Goal: Task Accomplishment & Management: Use online tool/utility

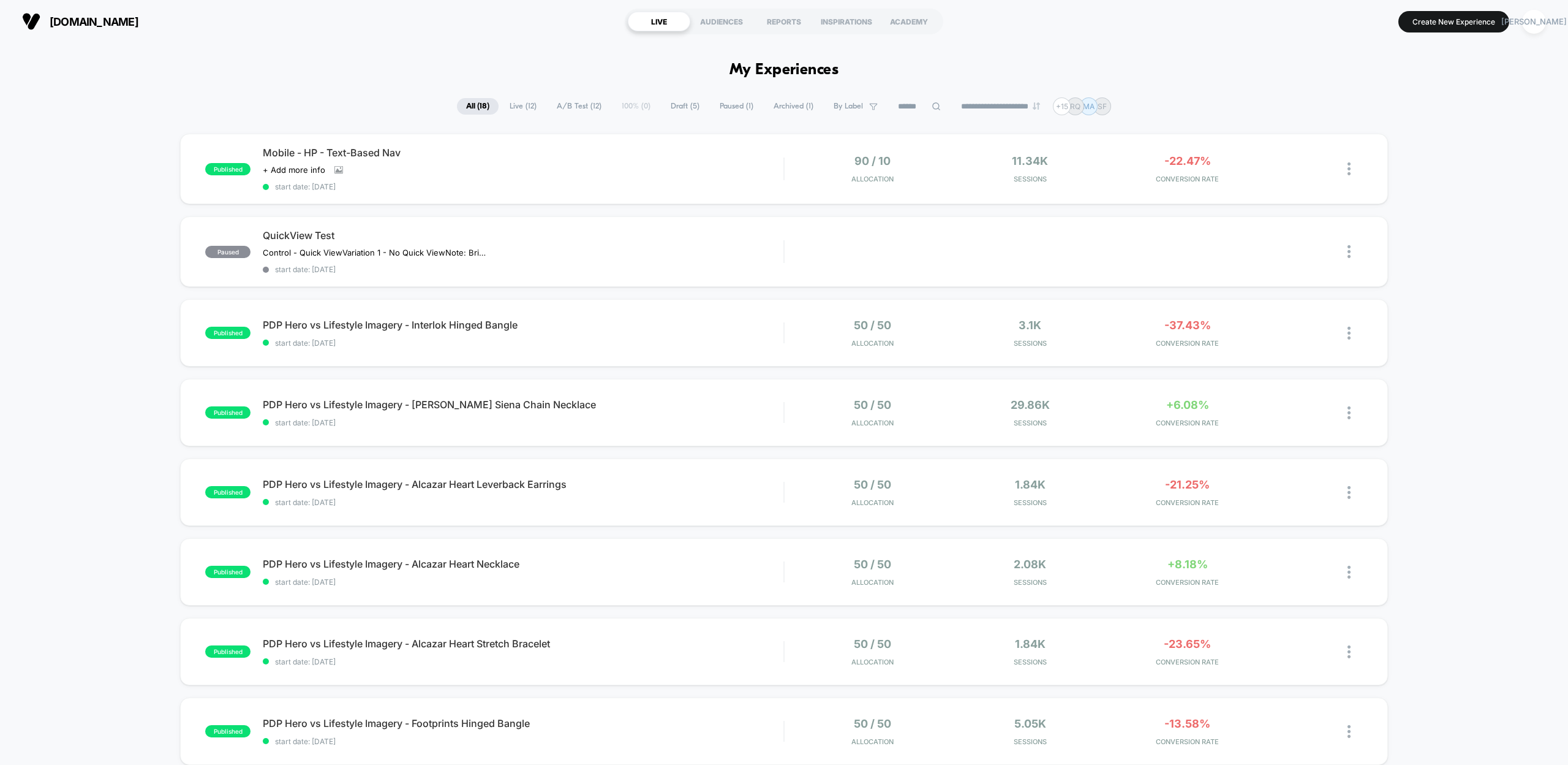
click at [87, 151] on div "published Mobile - HP - Text-Based Nav Click to view images Click to edit exper…" at bounding box center [784, 640] width 1568 height 1014
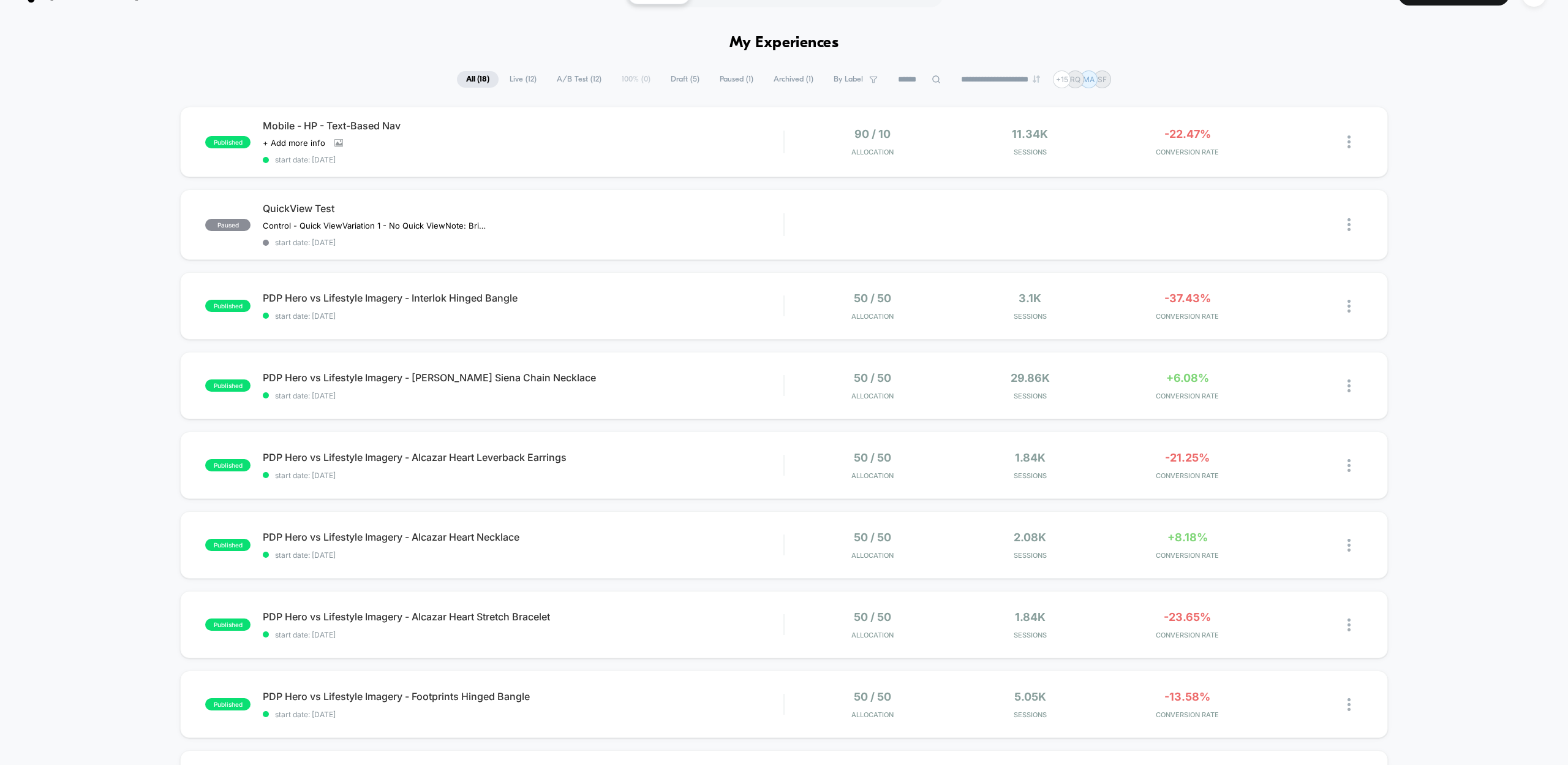
scroll to position [463, 0]
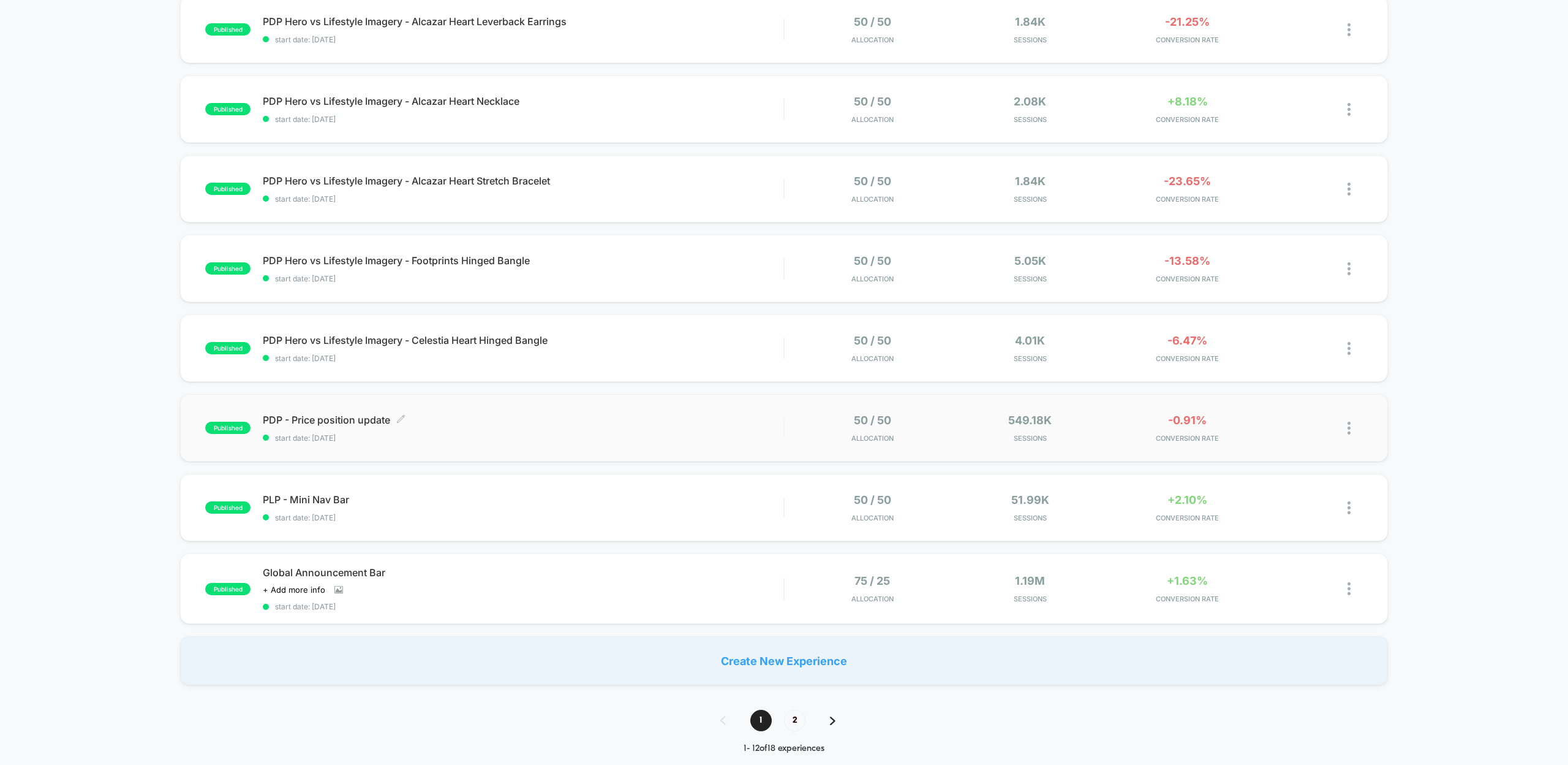
click at [476, 416] on span "PDP - Price position update Click to edit experience details" at bounding box center [523, 419] width 521 height 12
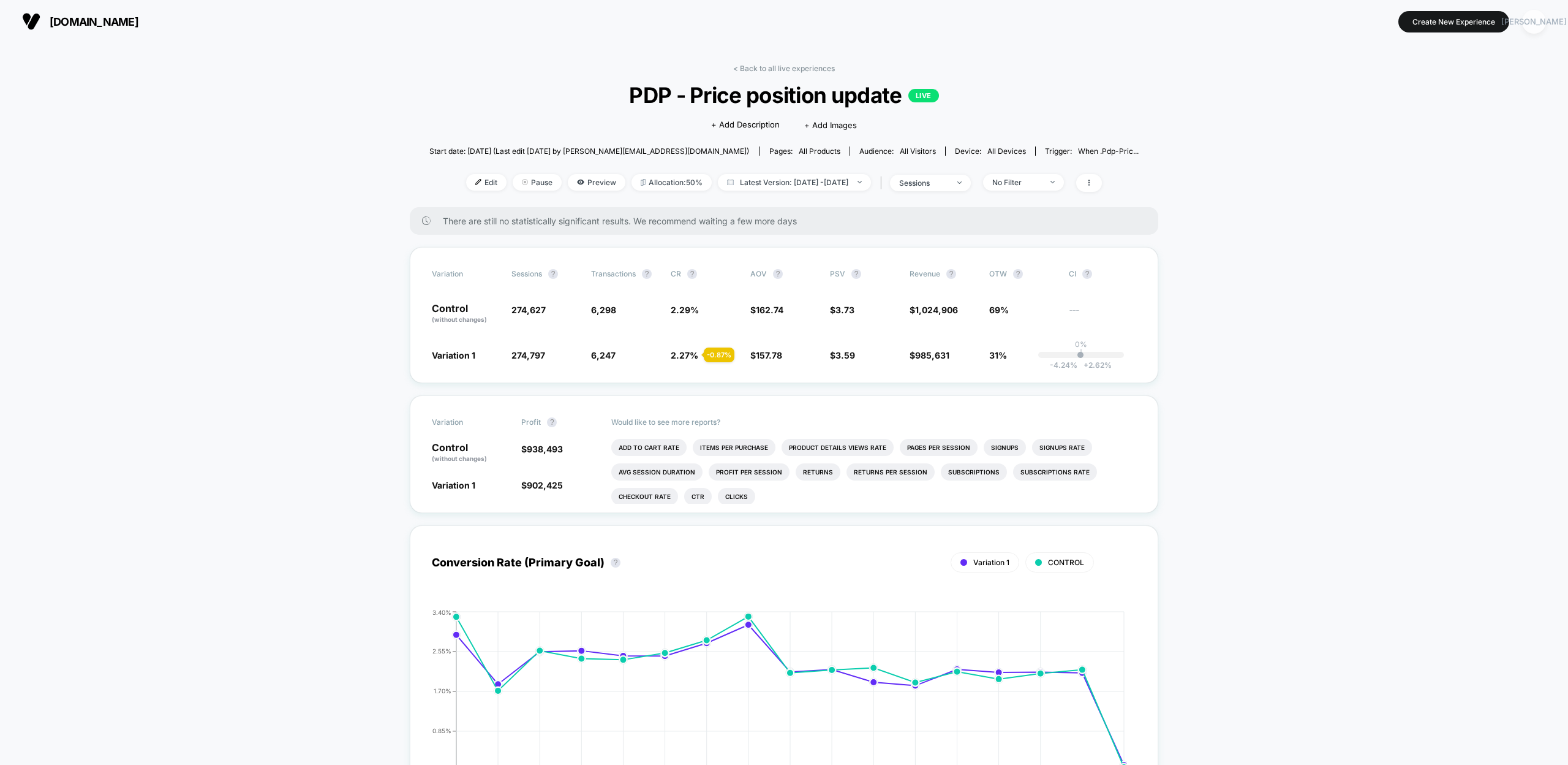
click at [1533, 25] on div "[PERSON_NAME]" at bounding box center [1534, 22] width 24 height 24
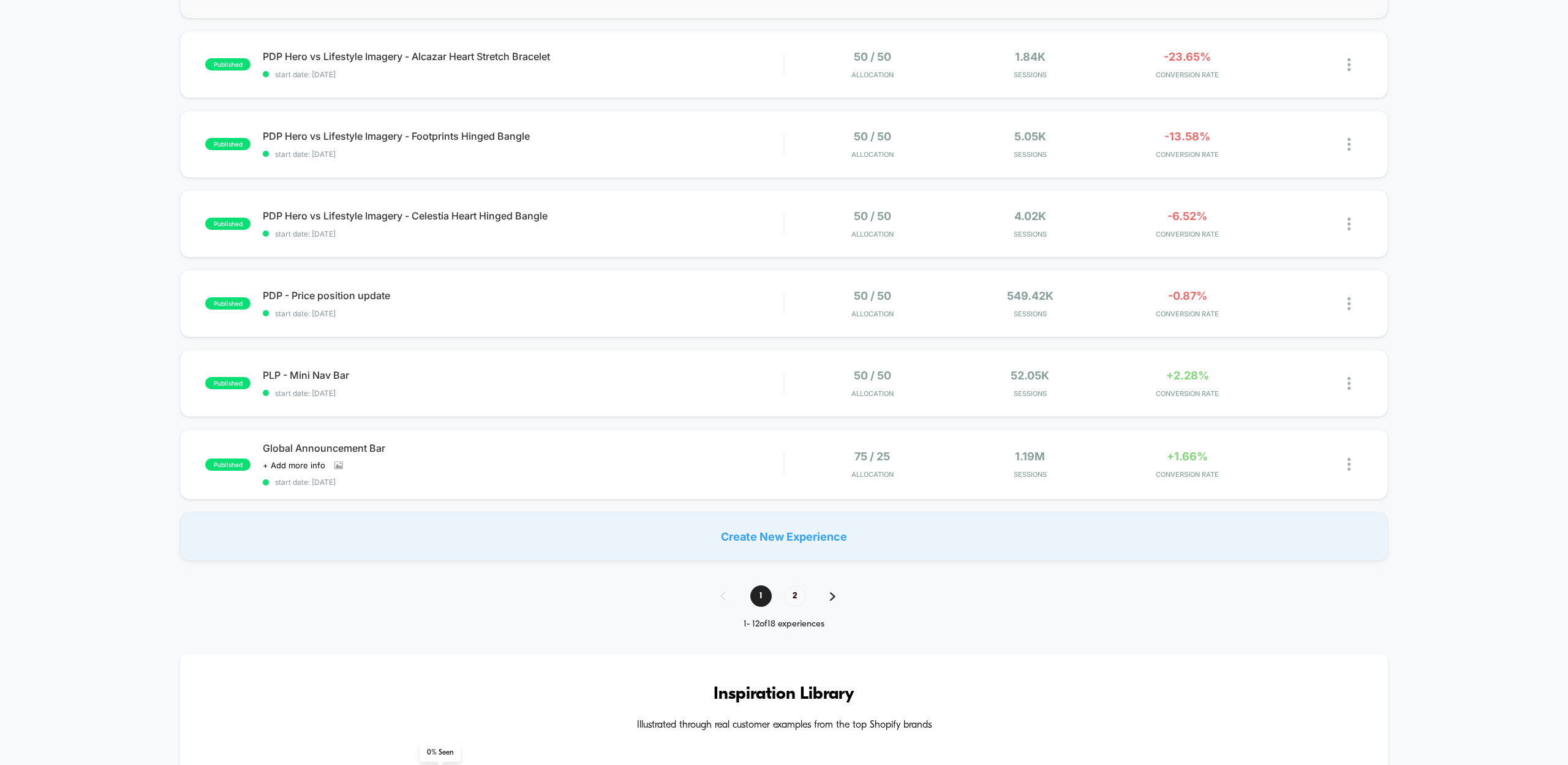
scroll to position [582, 0]
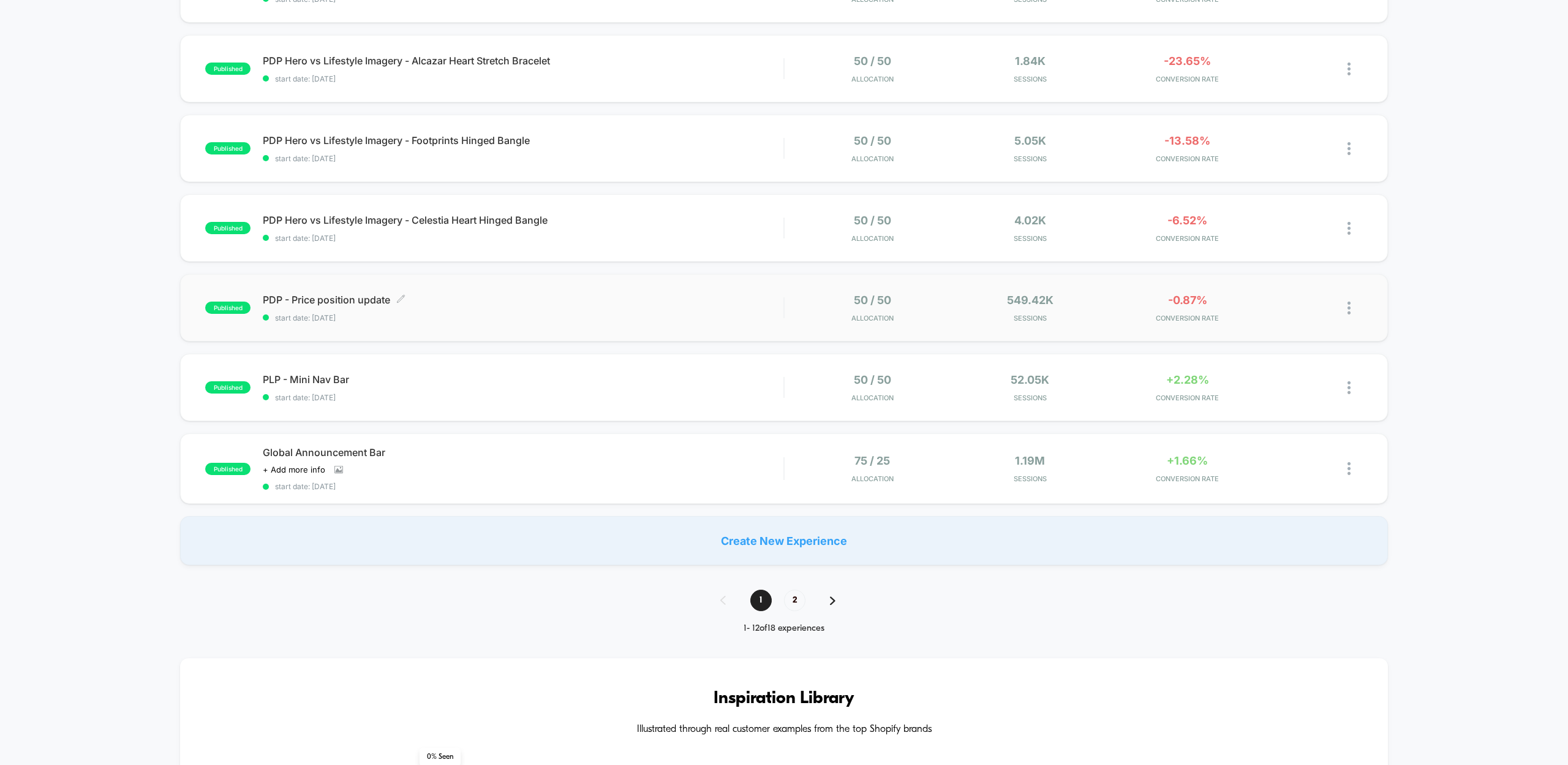
click at [365, 294] on span "PDP - Price position update Click to edit experience details" at bounding box center [523, 300] width 521 height 12
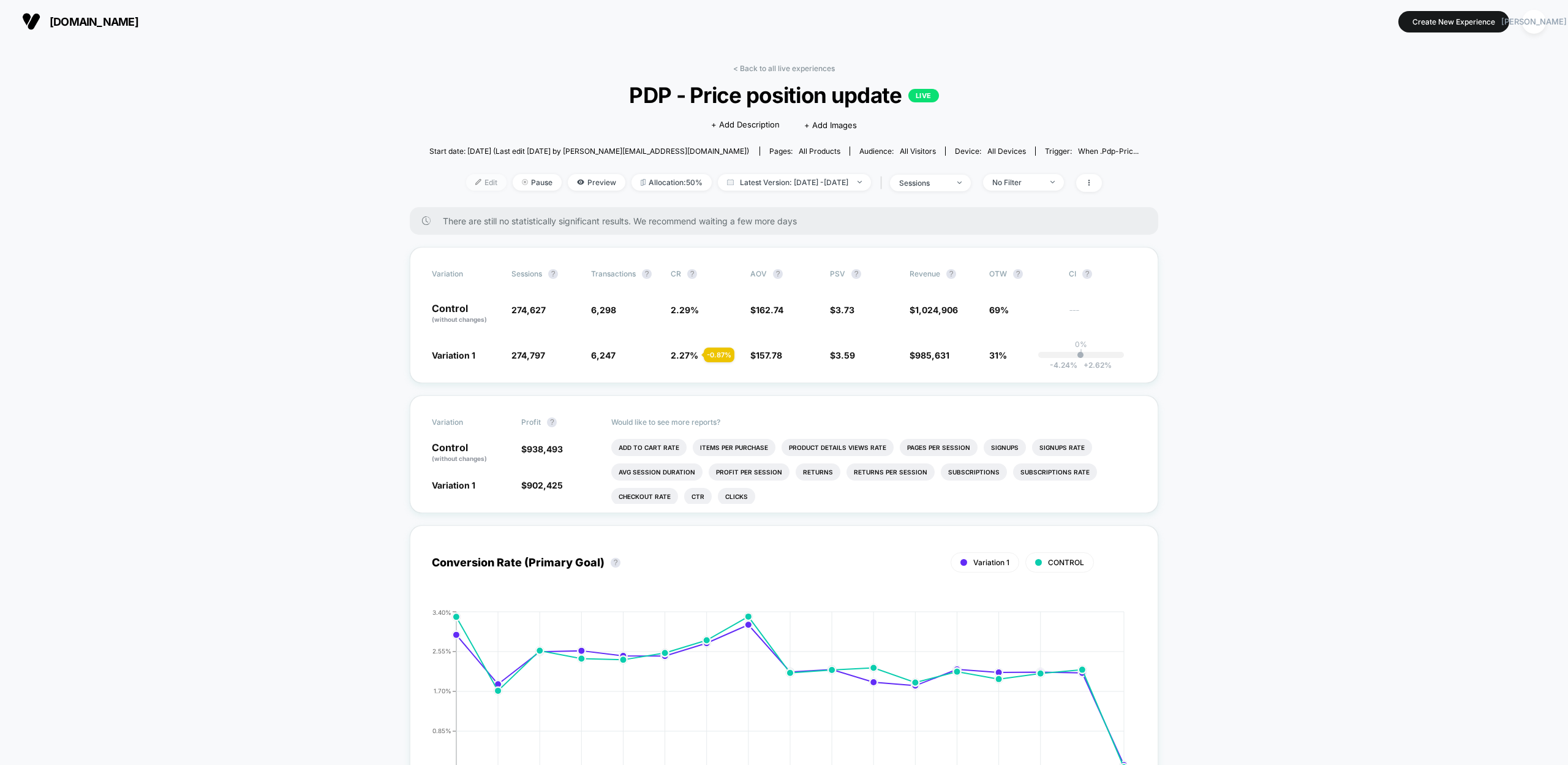
click at [466, 182] on span "Edit" at bounding box center [486, 182] width 40 height 17
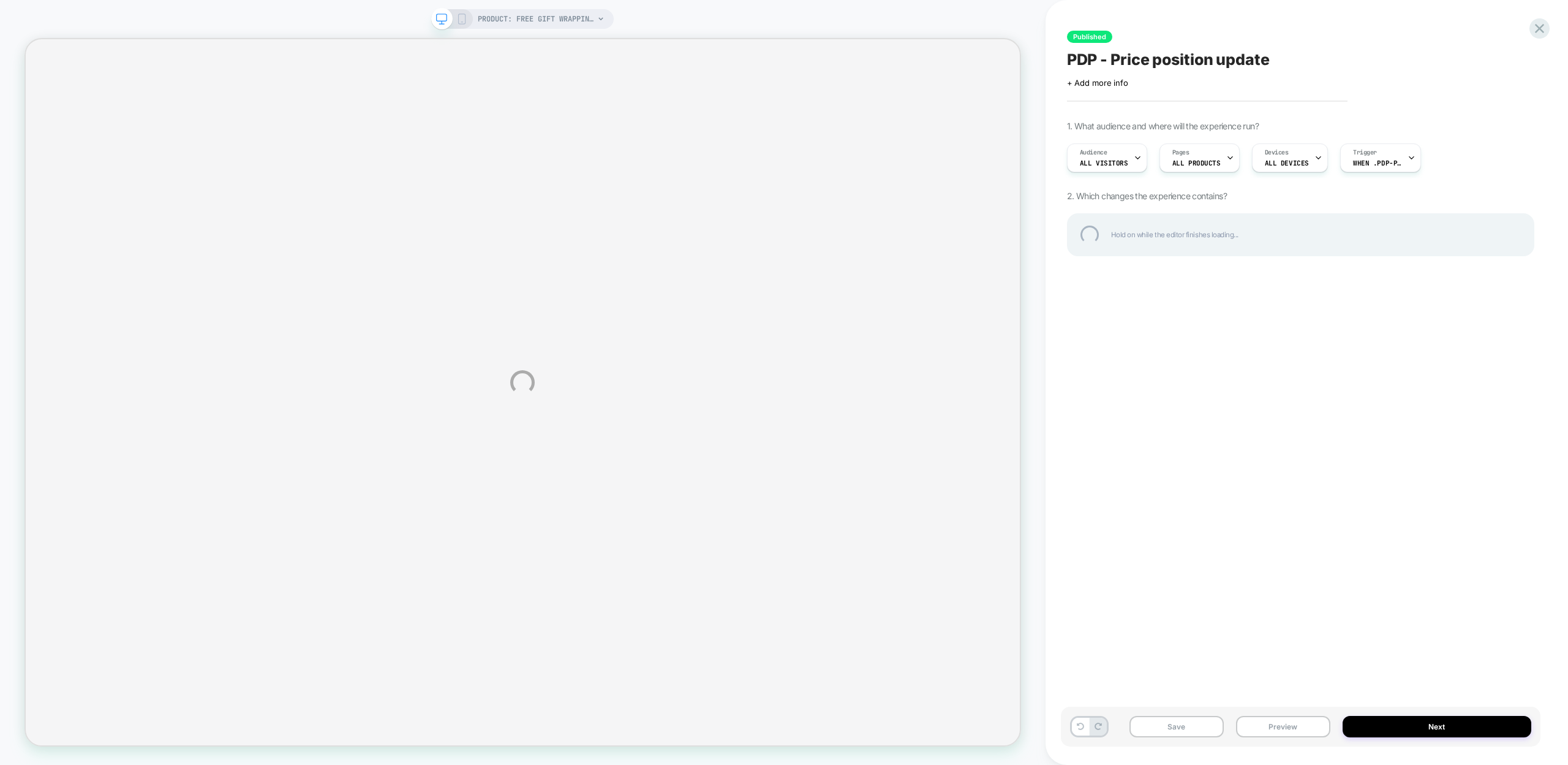
click at [1403, 158] on div "PRODUCT: Free Gift Wrapping [wrap] PRODUCT: Free Gift Wrapping [wrap] Published…" at bounding box center [784, 382] width 1568 height 765
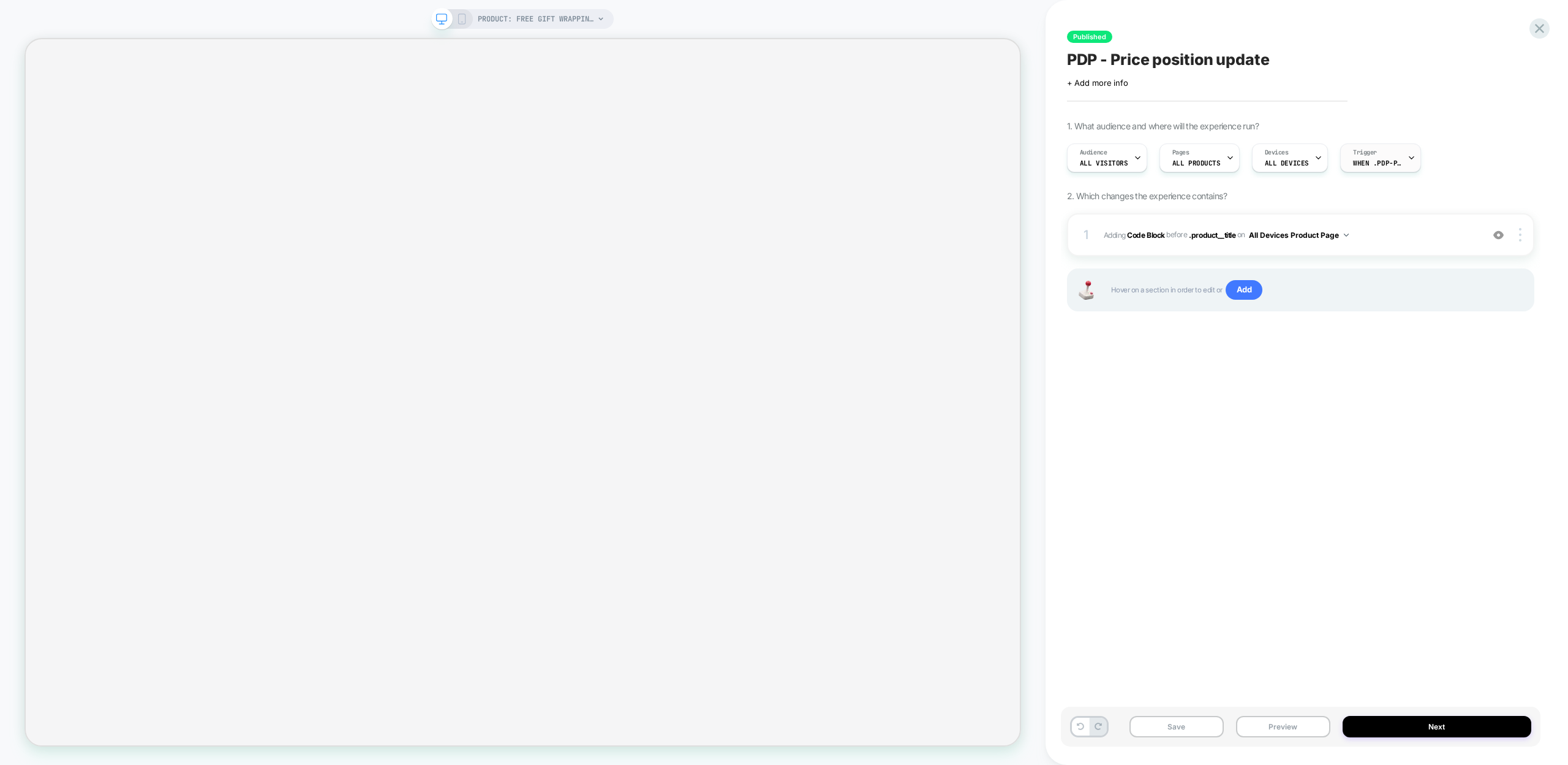
click at [1408, 152] on div at bounding box center [1411, 158] width 8 height 27
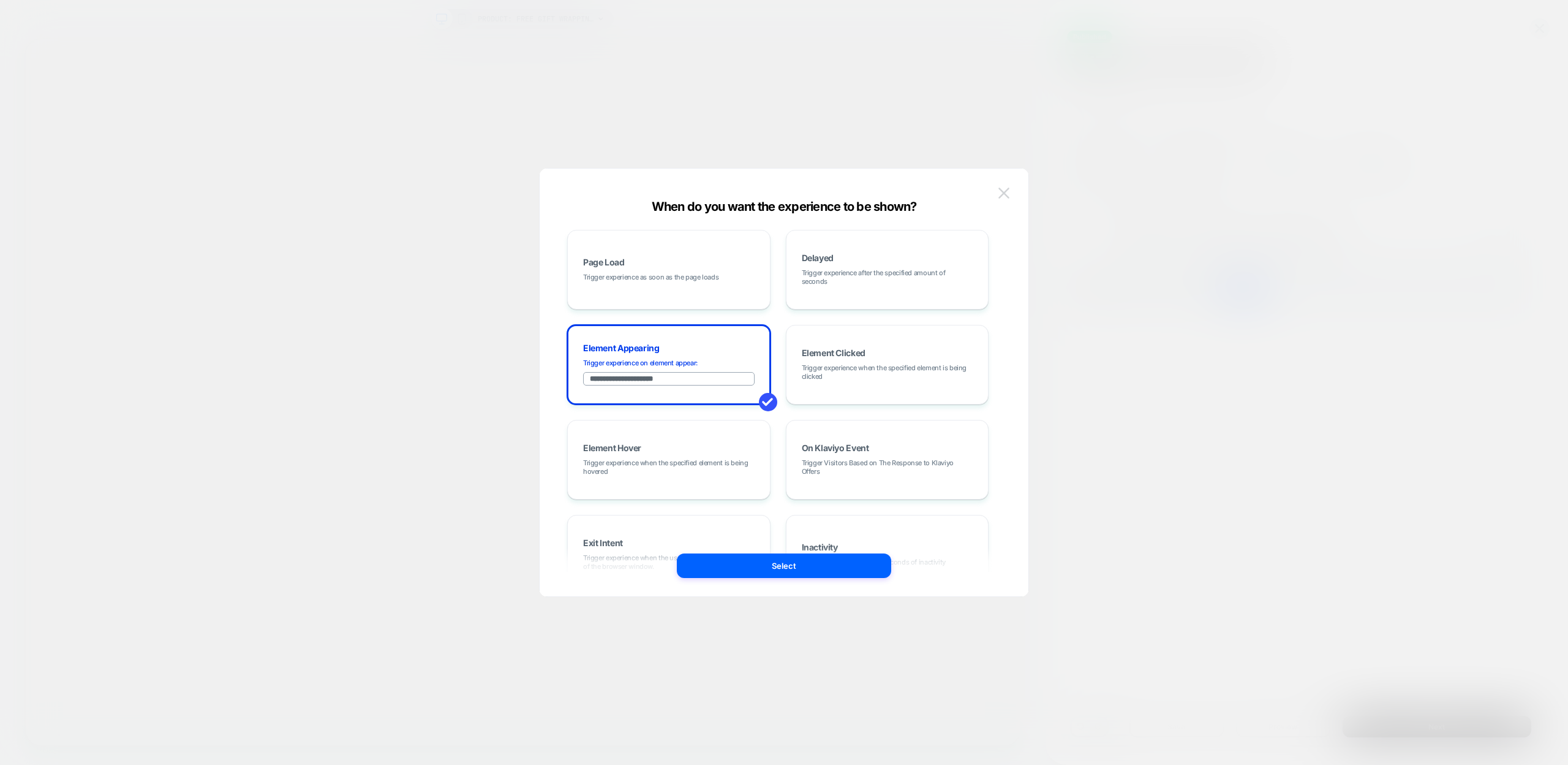
click at [1002, 192] on img at bounding box center [1004, 193] width 11 height 10
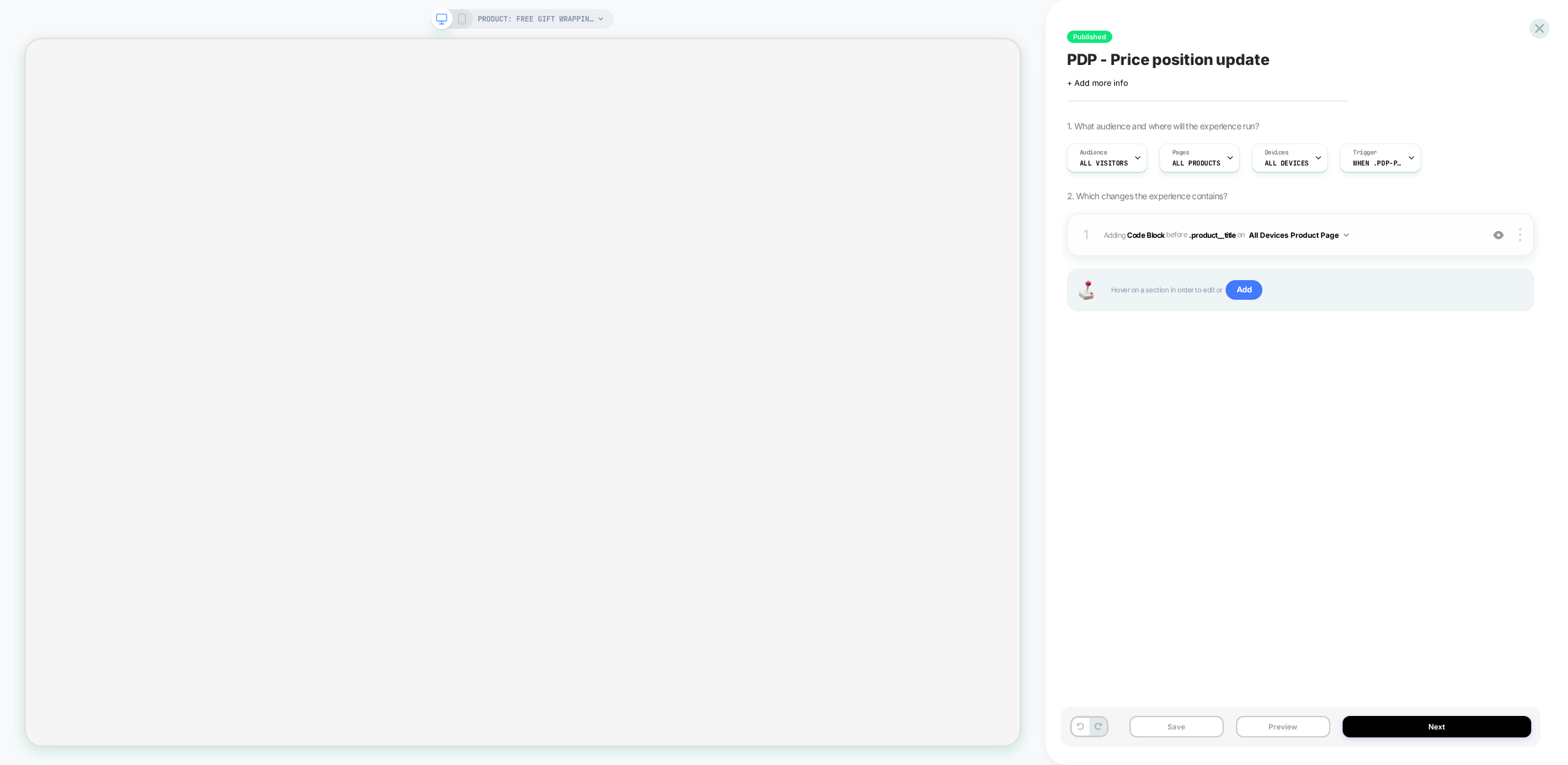
click at [1118, 235] on span "Adding Code Block" at bounding box center [1134, 234] width 61 height 9
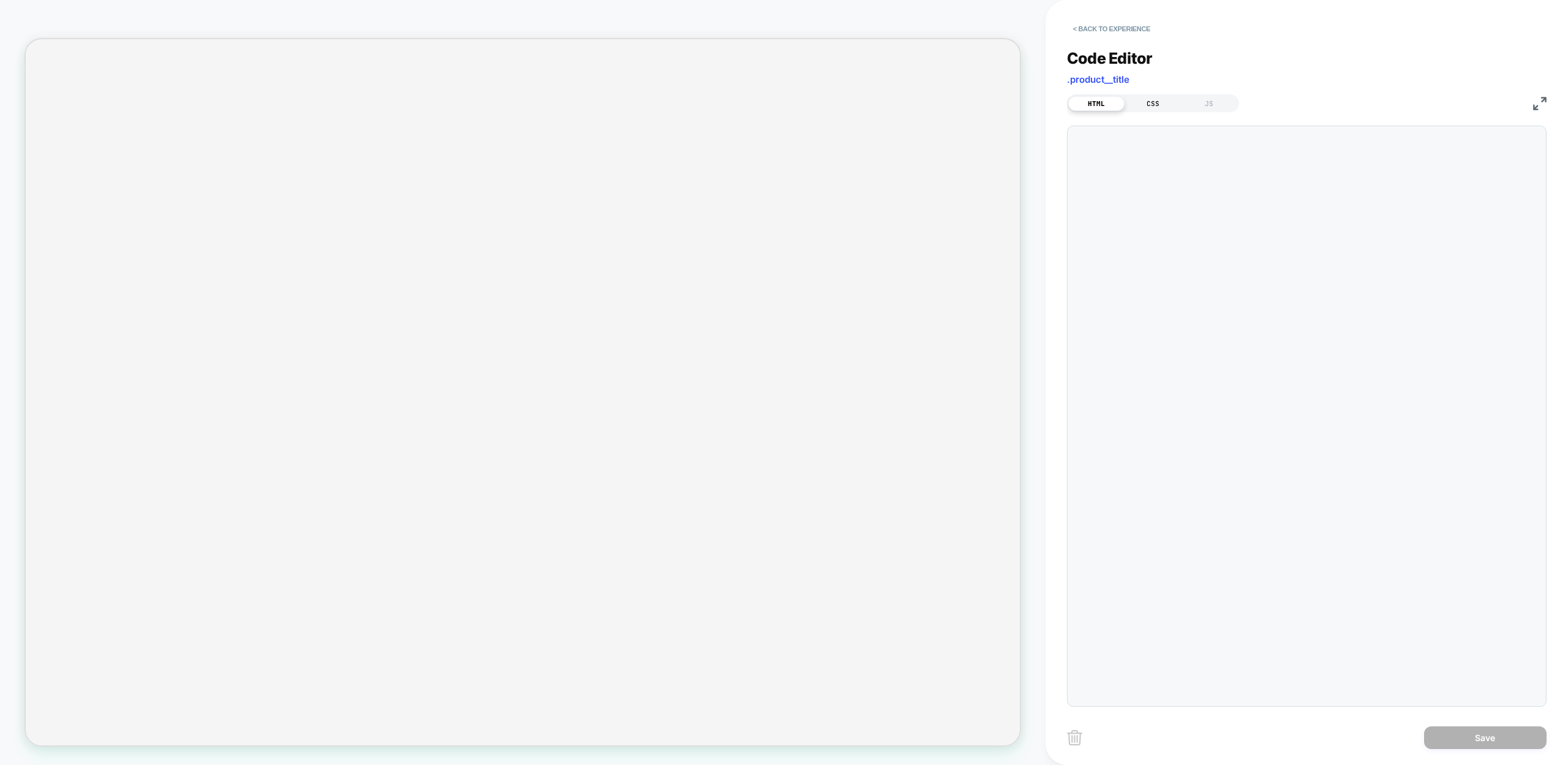
click at [1144, 102] on div "CSS" at bounding box center [1153, 103] width 56 height 14
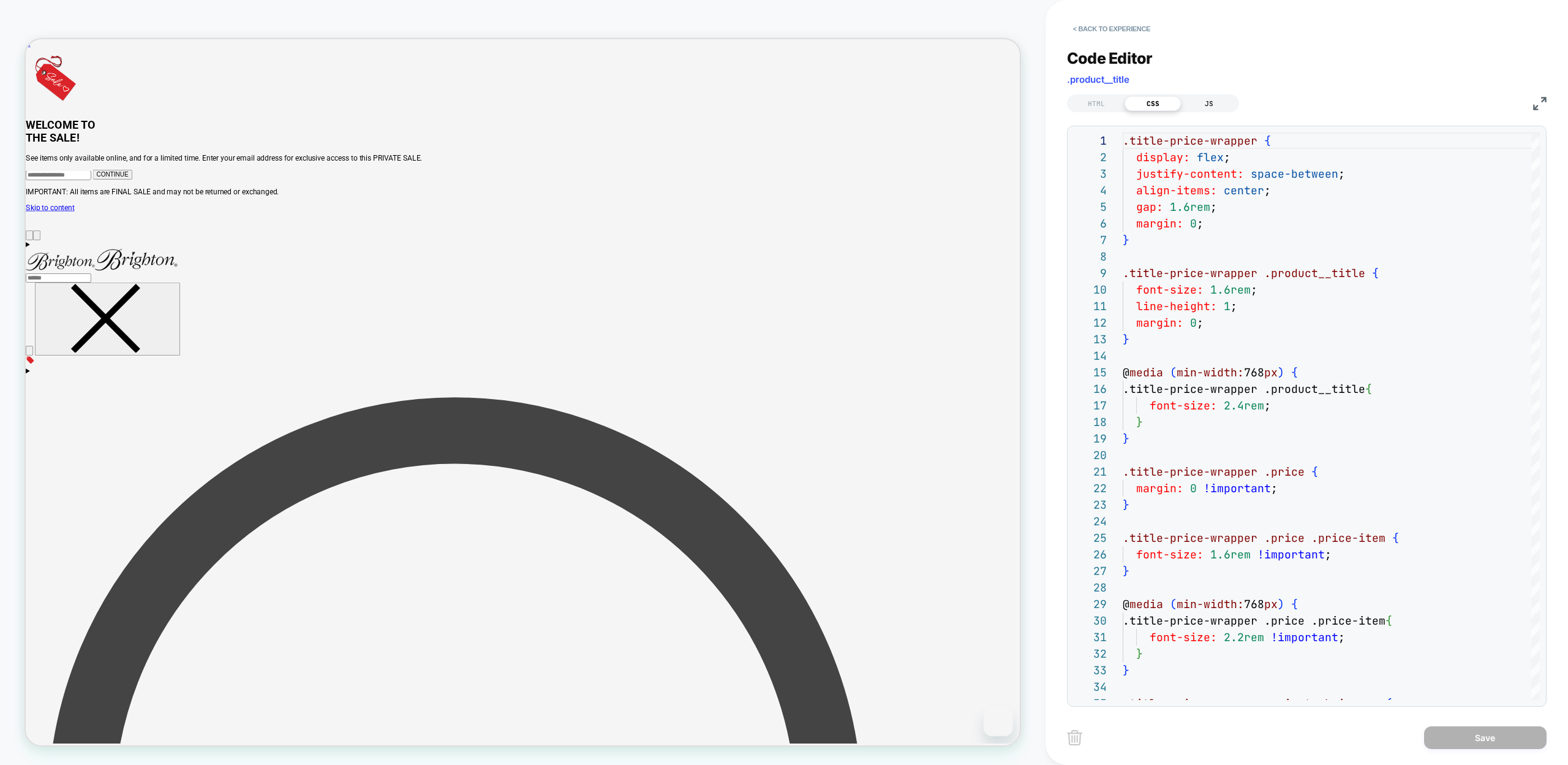
click at [1209, 100] on div "JS" at bounding box center [1209, 103] width 56 height 14
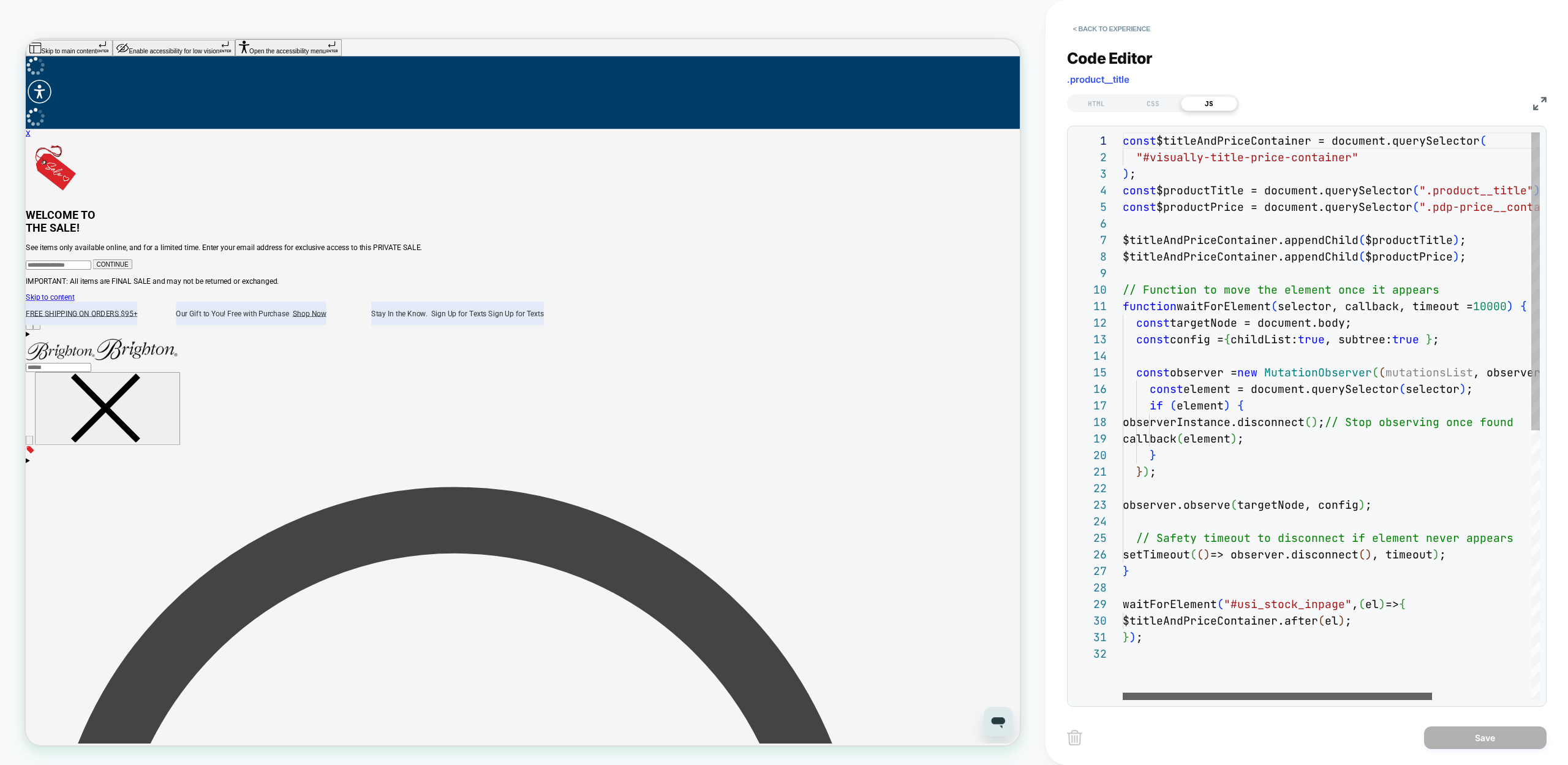
click at [1186, 692] on div at bounding box center [1277, 696] width 310 height 7
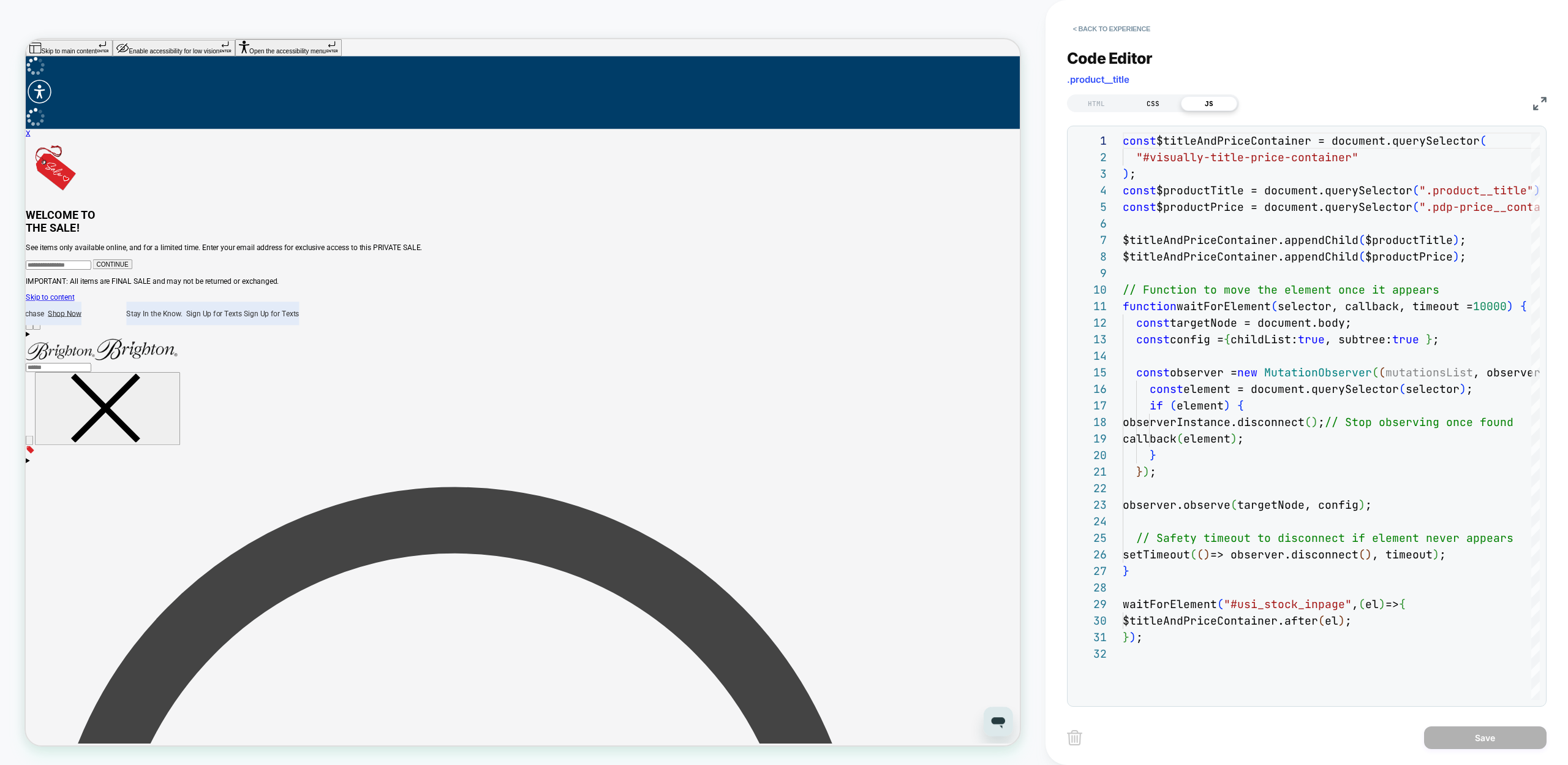
click at [1139, 103] on div "CSS" at bounding box center [1153, 103] width 56 height 14
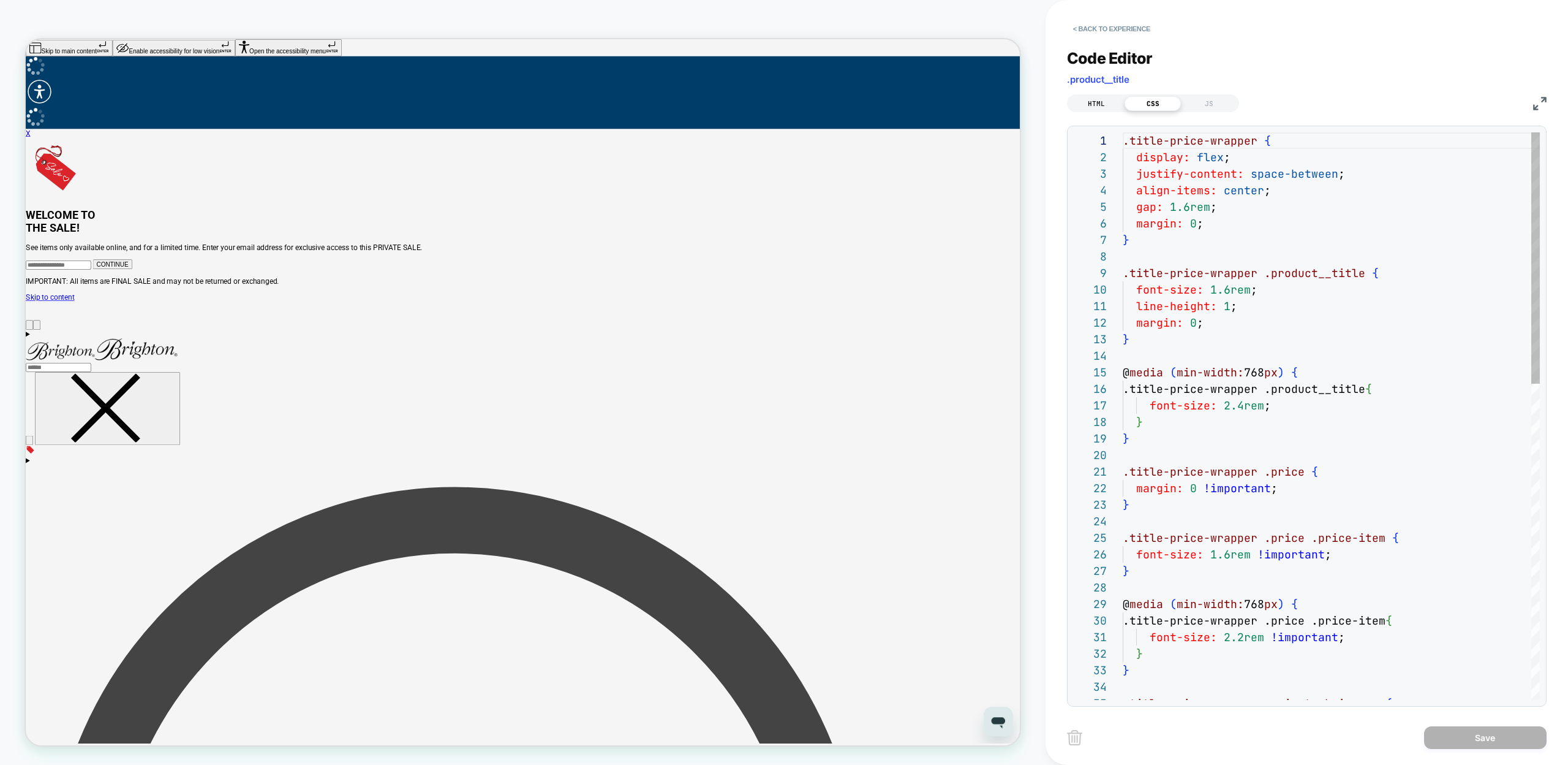
scroll to position [165, 0]
click at [1103, 102] on div "HTML" at bounding box center [1097, 103] width 56 height 14
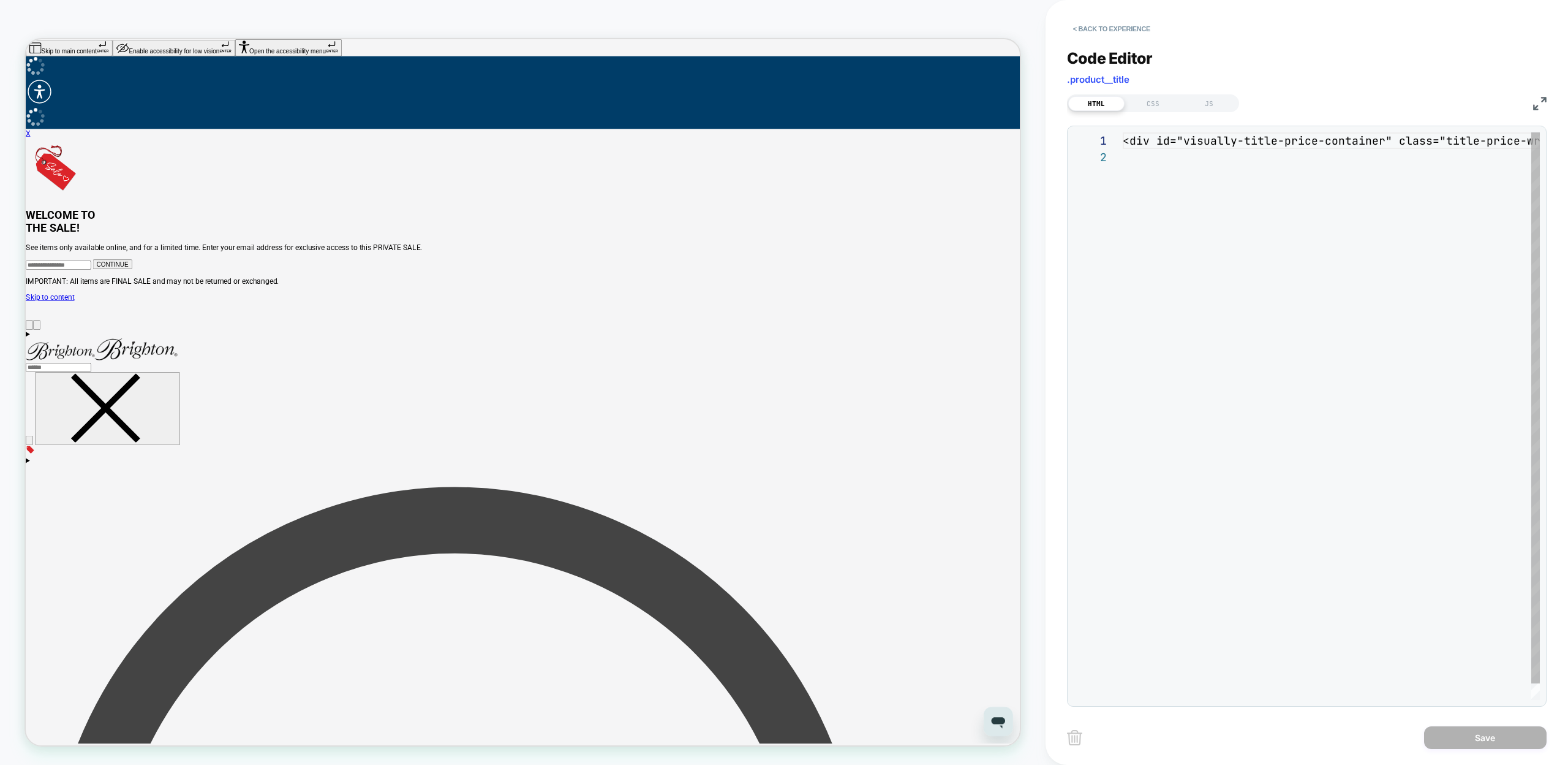
scroll to position [17, 0]
click at [1160, 96] on div "CSS" at bounding box center [1153, 103] width 56 height 14
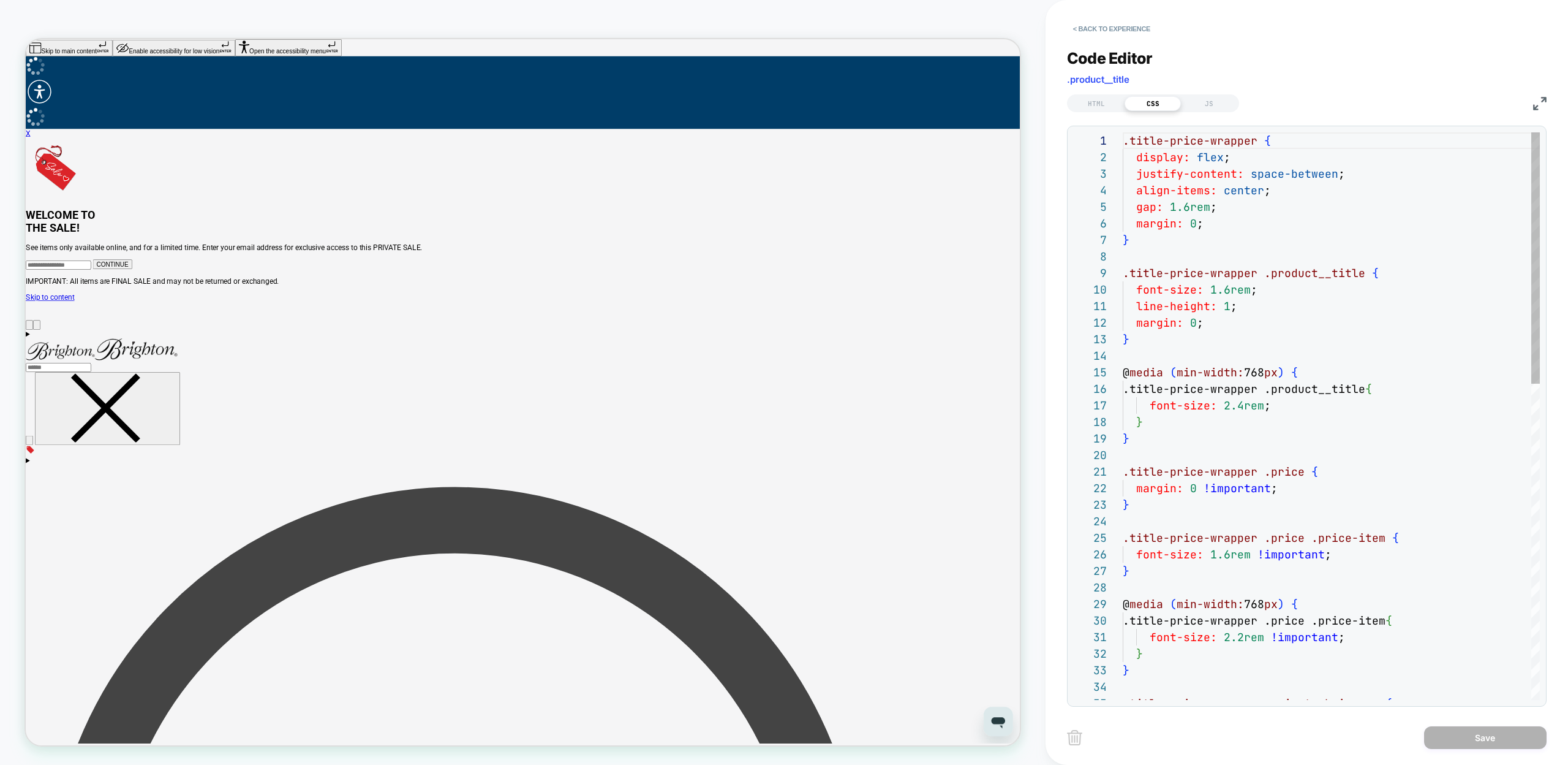
scroll to position [165, 0]
type textarea "**********"
click at [1189, 582] on div ".title-price-wrapper .price .price-item { font-size: 2.2rem !important ; } } .t…" at bounding box center [1331, 771] width 417 height 1279
click at [1102, 31] on button "< Back to experience" at bounding box center [1112, 28] width 89 height 19
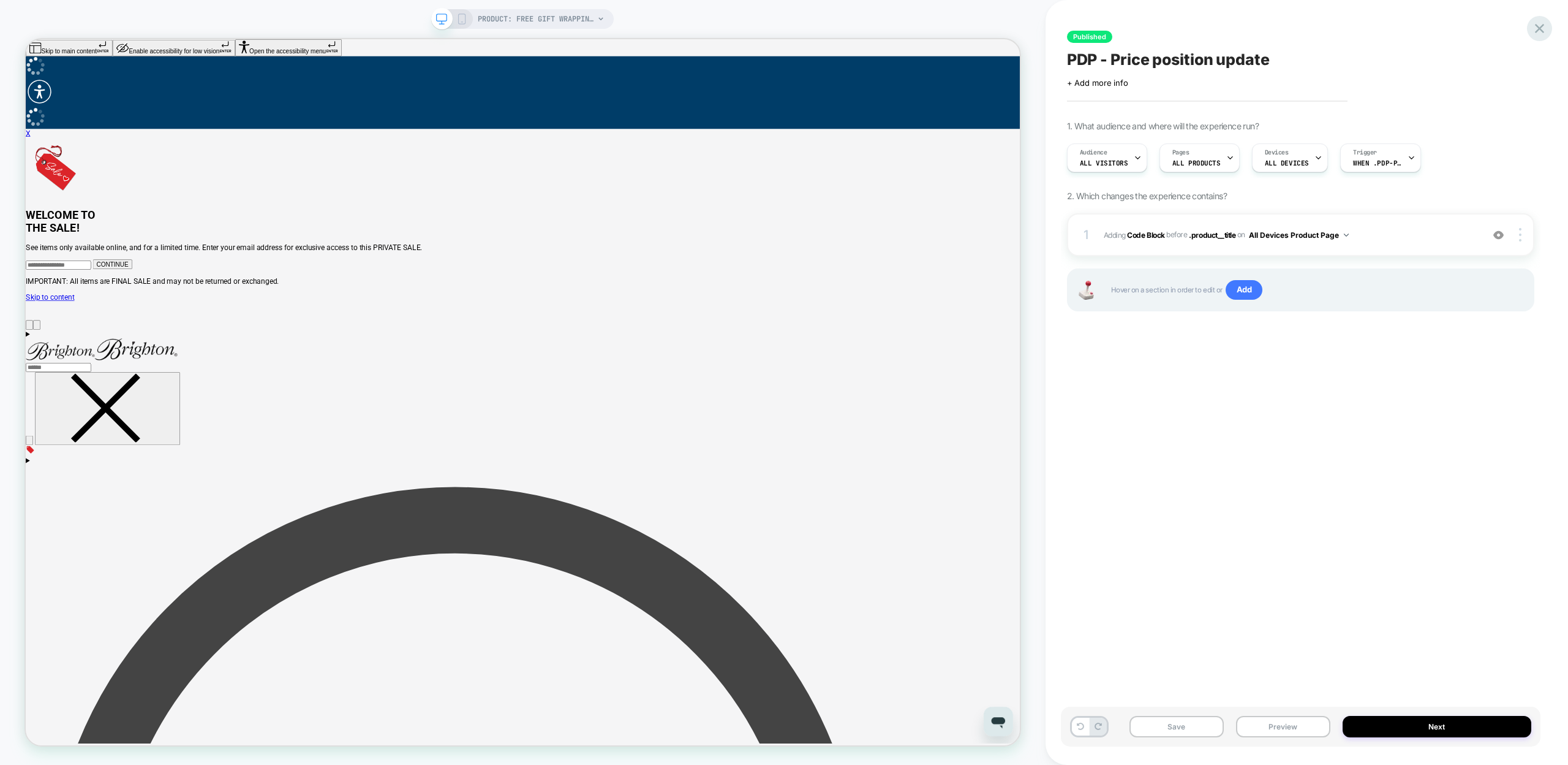
click at [1540, 25] on icon at bounding box center [1539, 28] width 17 height 17
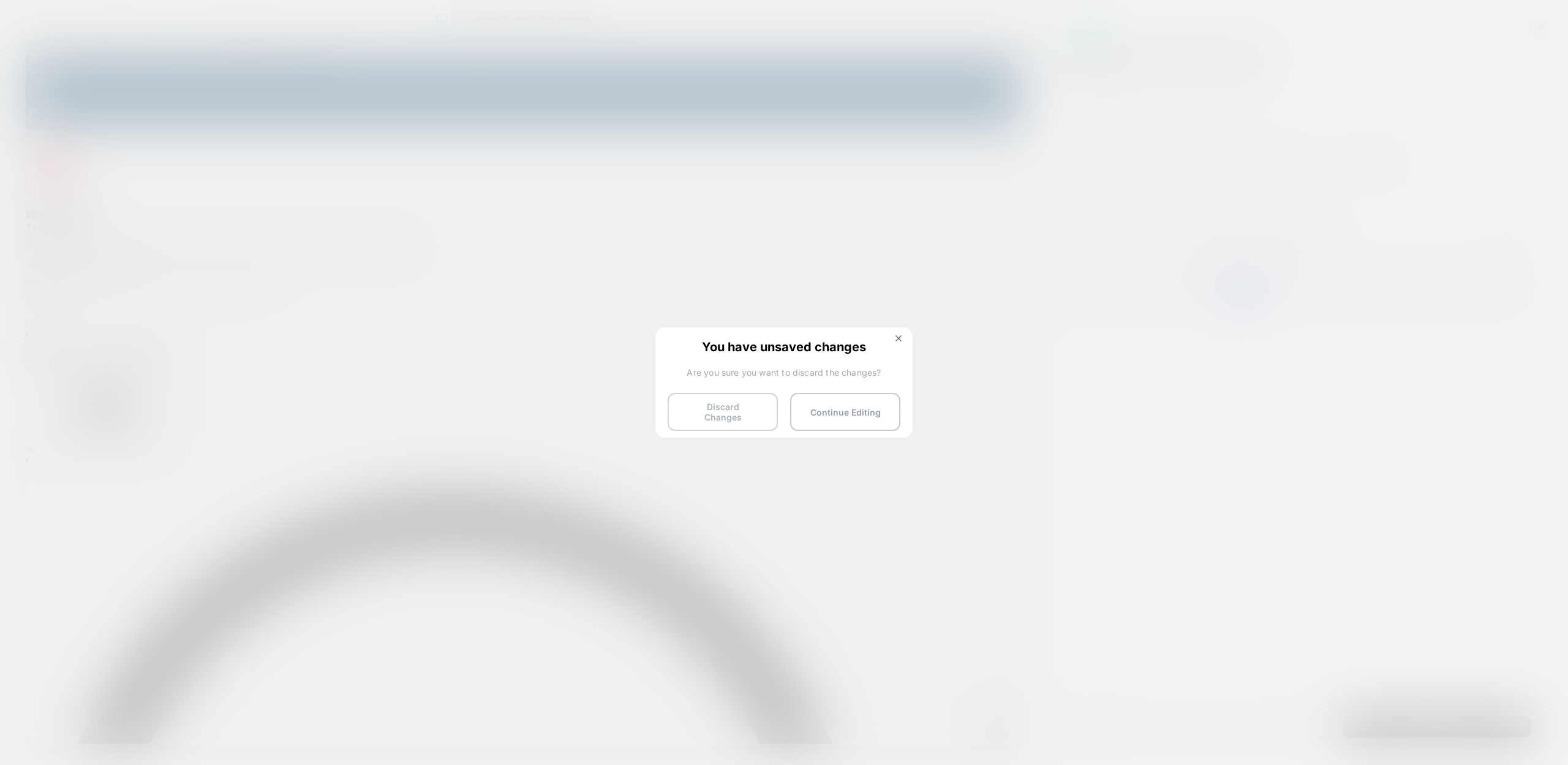
click at [733, 406] on button "Discard Changes" at bounding box center [722, 411] width 110 height 38
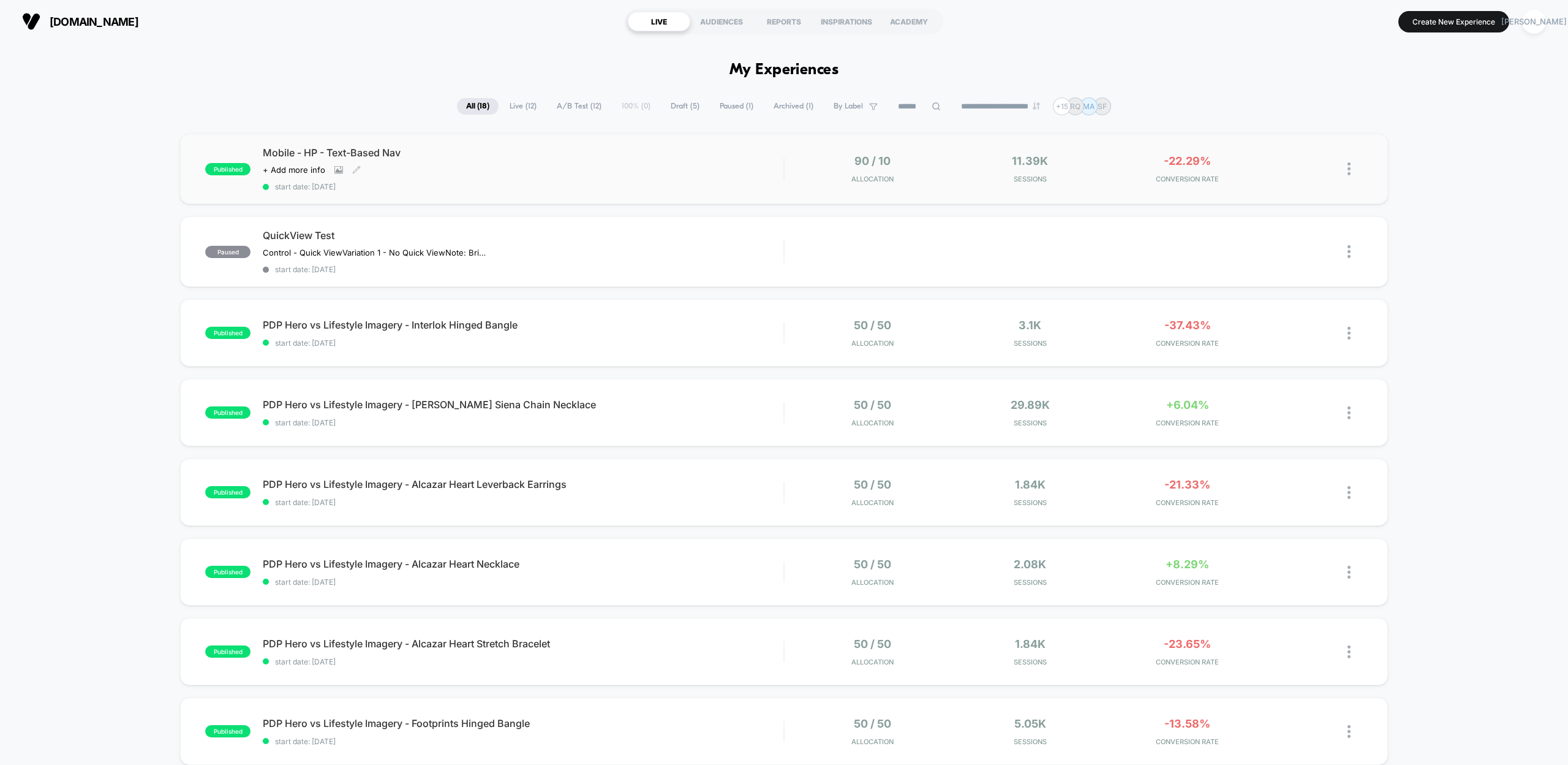
click at [418, 168] on div "Click to view images Click to edit experience details + Add more info" at bounding box center [444, 170] width 364 height 10
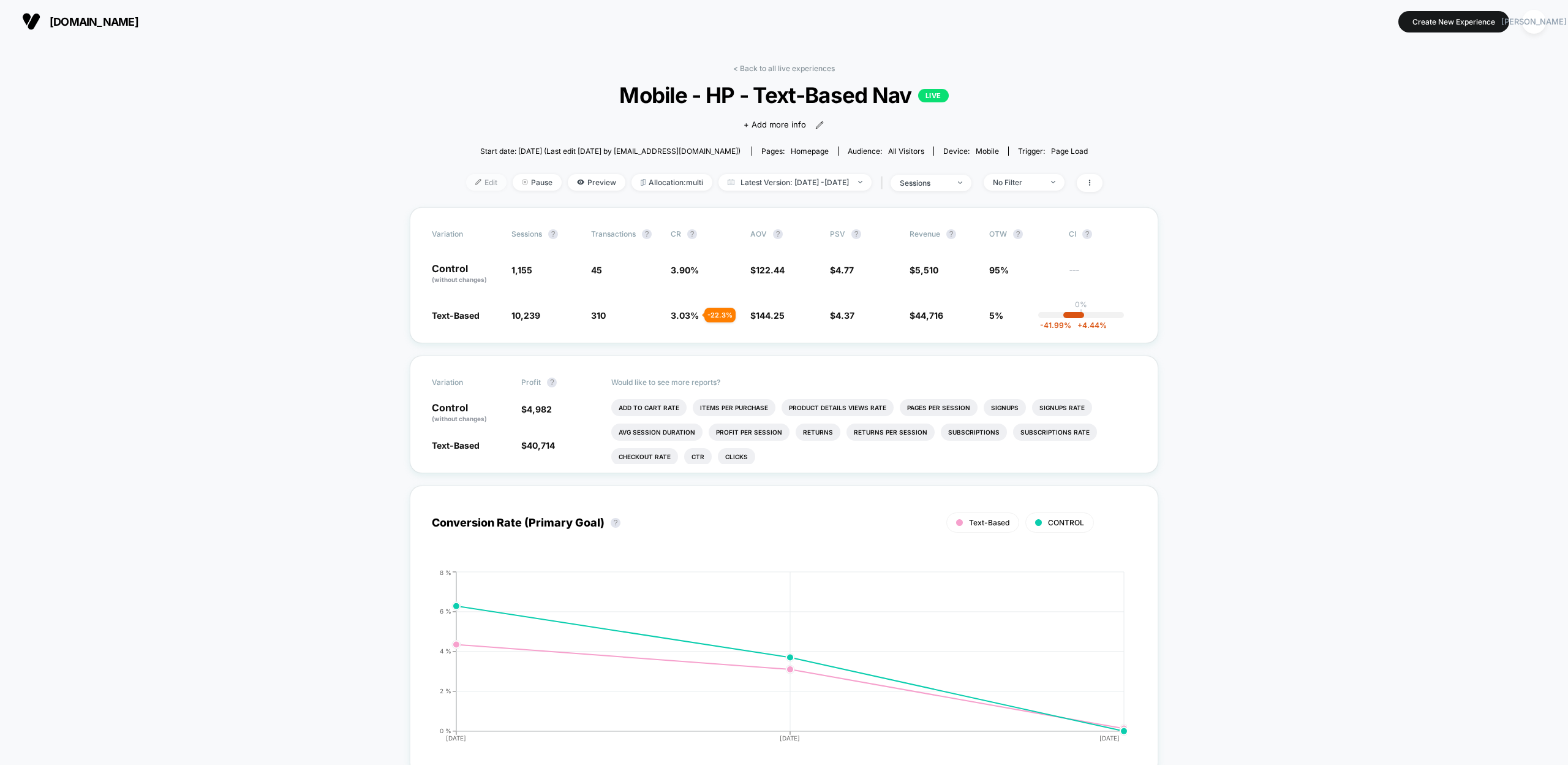
click at [466, 178] on span "Edit" at bounding box center [486, 182] width 40 height 17
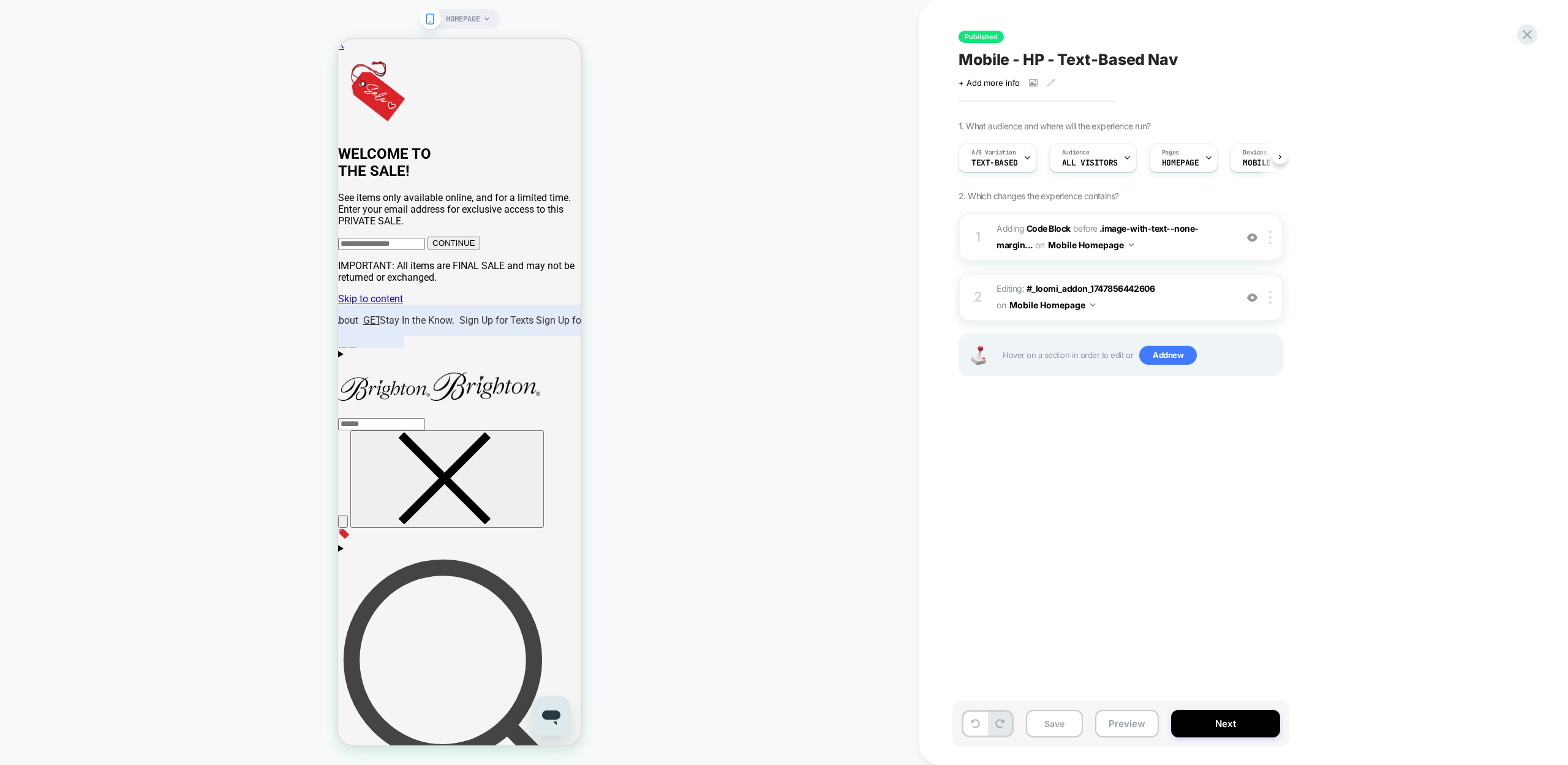
scroll to position [0, 1]
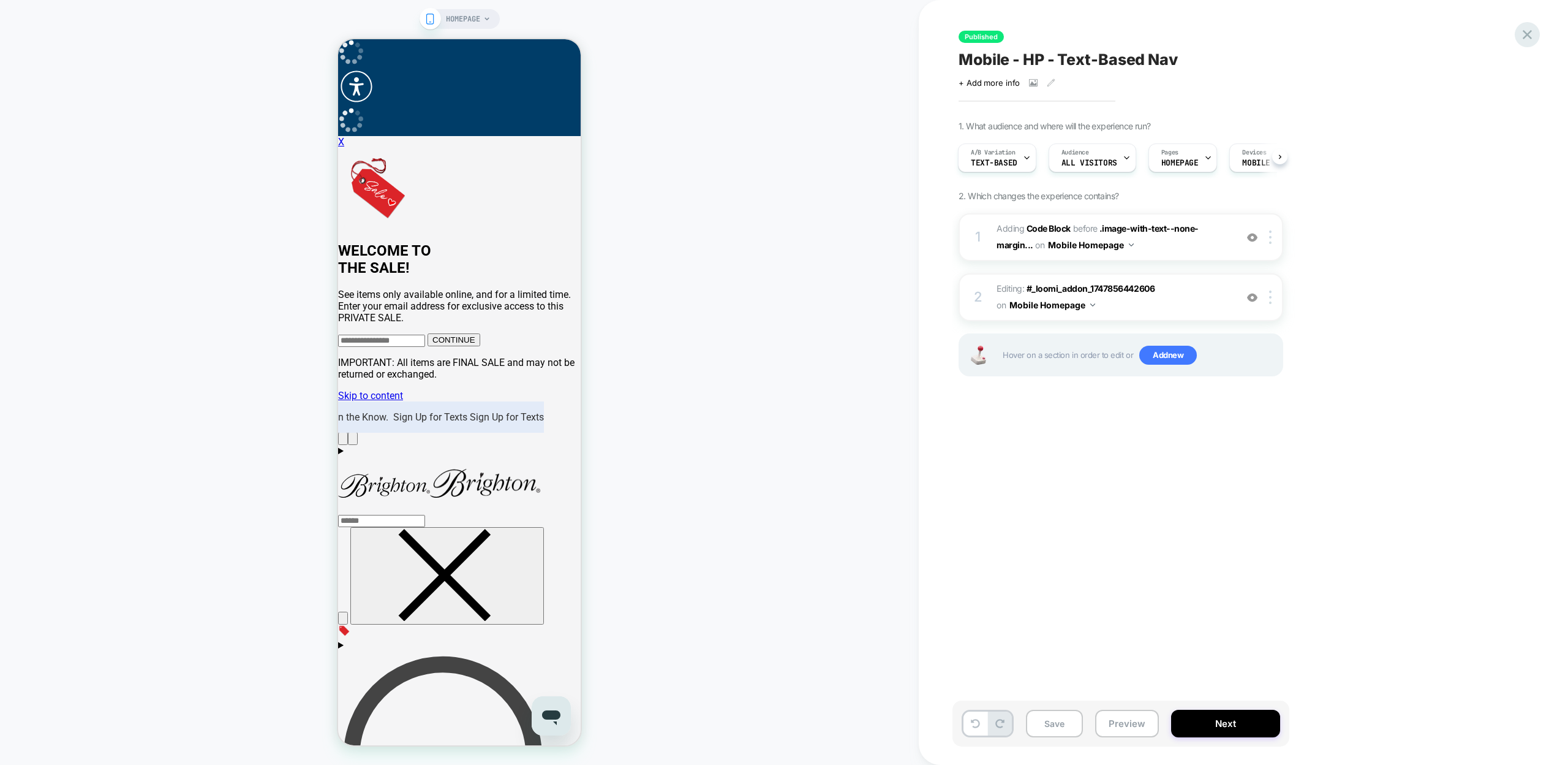
click at [1522, 28] on icon at bounding box center [1527, 35] width 17 height 17
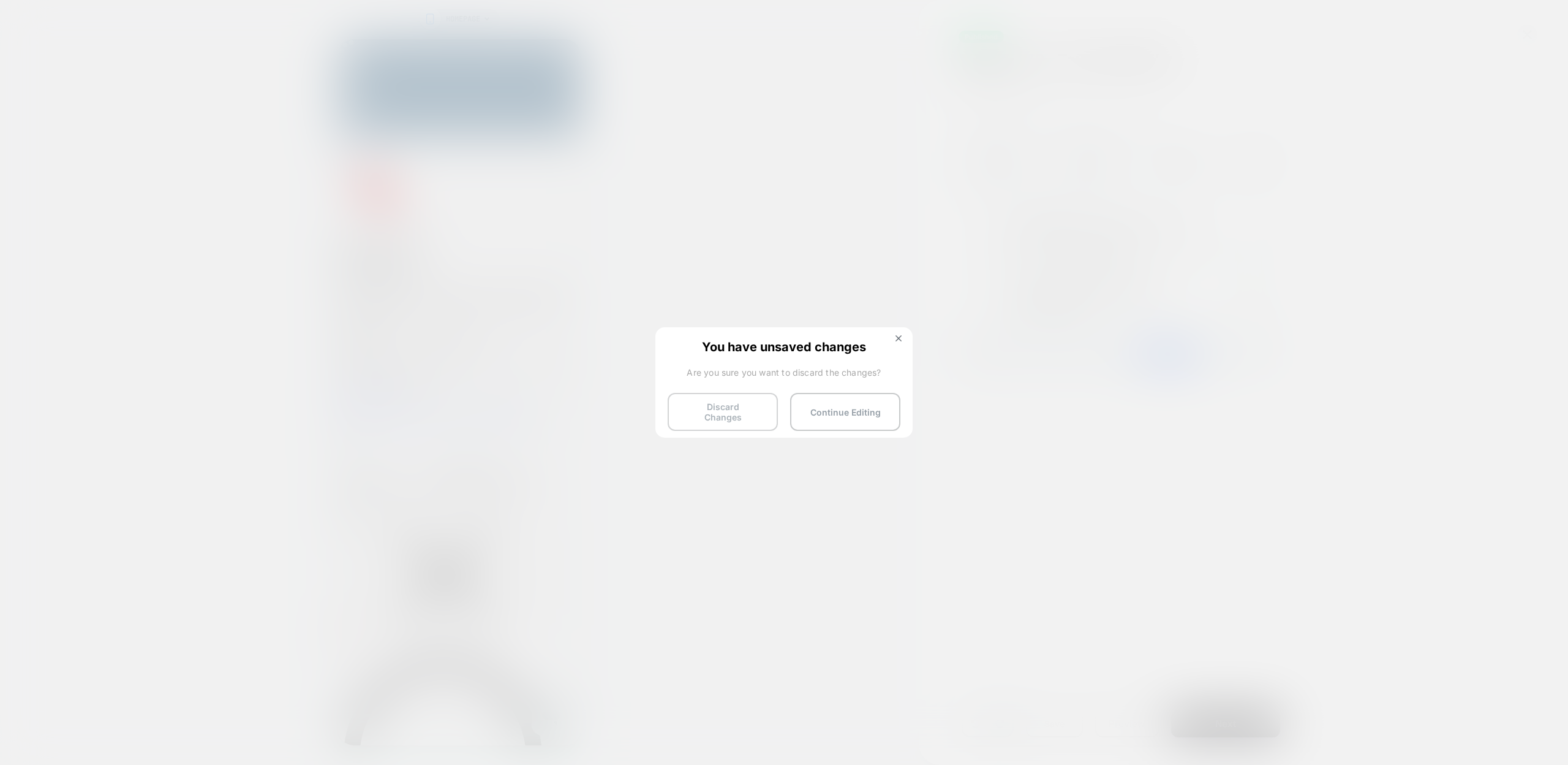
click at [735, 400] on button "Discard Changes" at bounding box center [722, 411] width 110 height 38
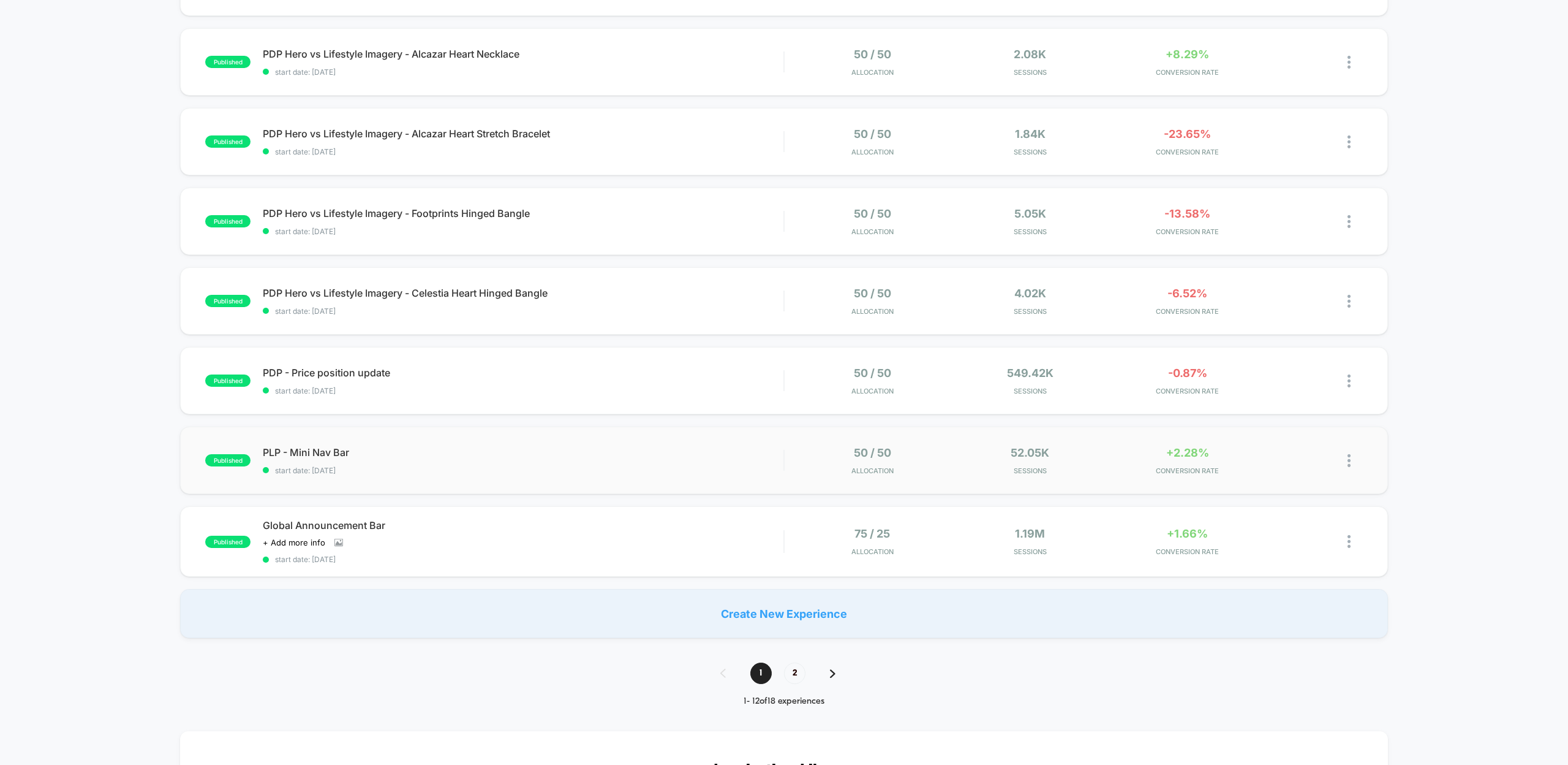
scroll to position [512, 0]
click at [408, 452] on span "PLP - Mini Nav Bar Click to edit experience details" at bounding box center [523, 450] width 521 height 12
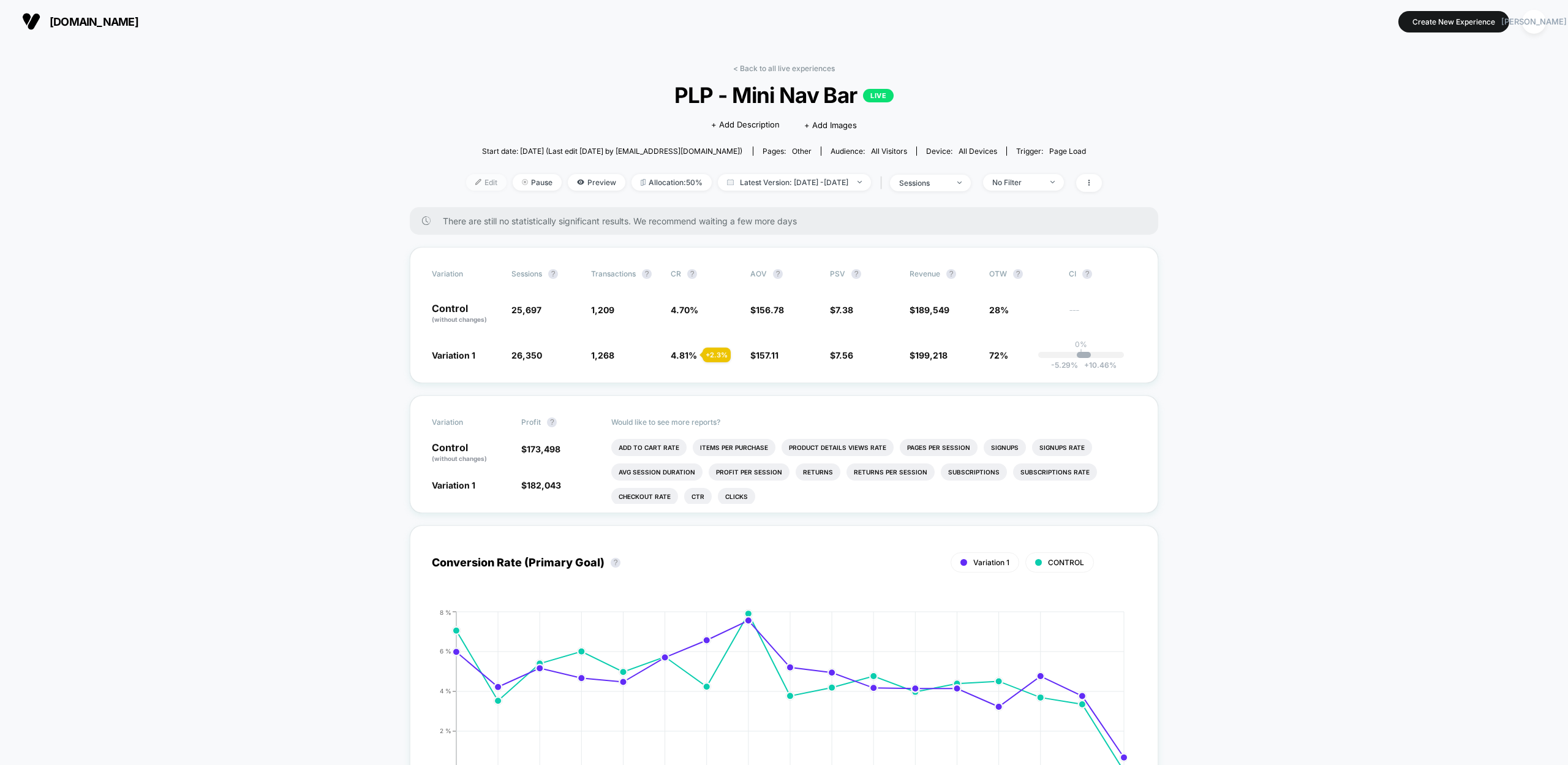
click at [481, 182] on div at bounding box center [483, 182] width 3 height 1
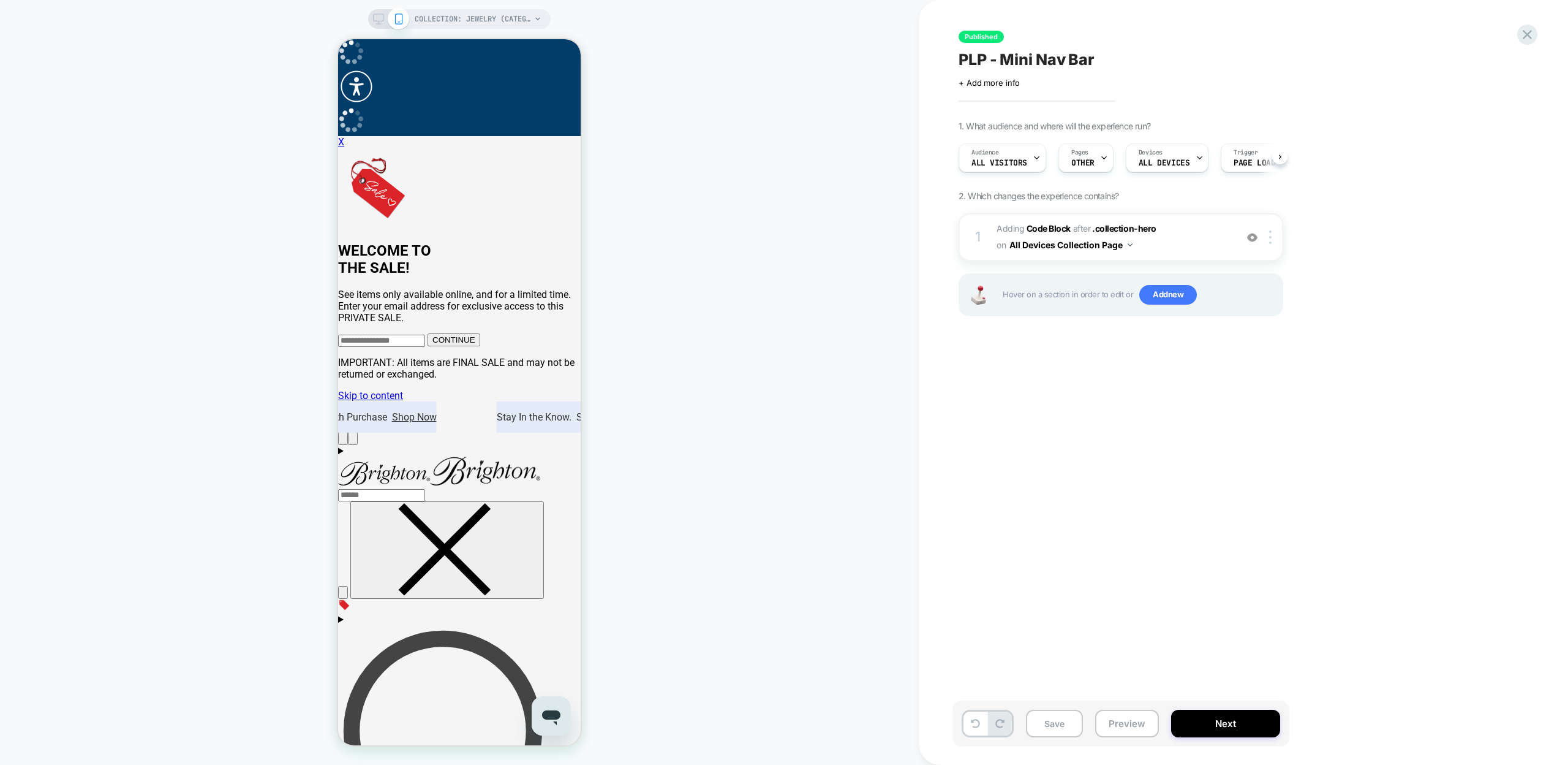
scroll to position [0, 1]
click at [338, 39] on icon "Close" at bounding box center [338, 39] width 0 height 0
click at [1016, 226] on span "Adding Code Block" at bounding box center [1033, 228] width 74 height 10
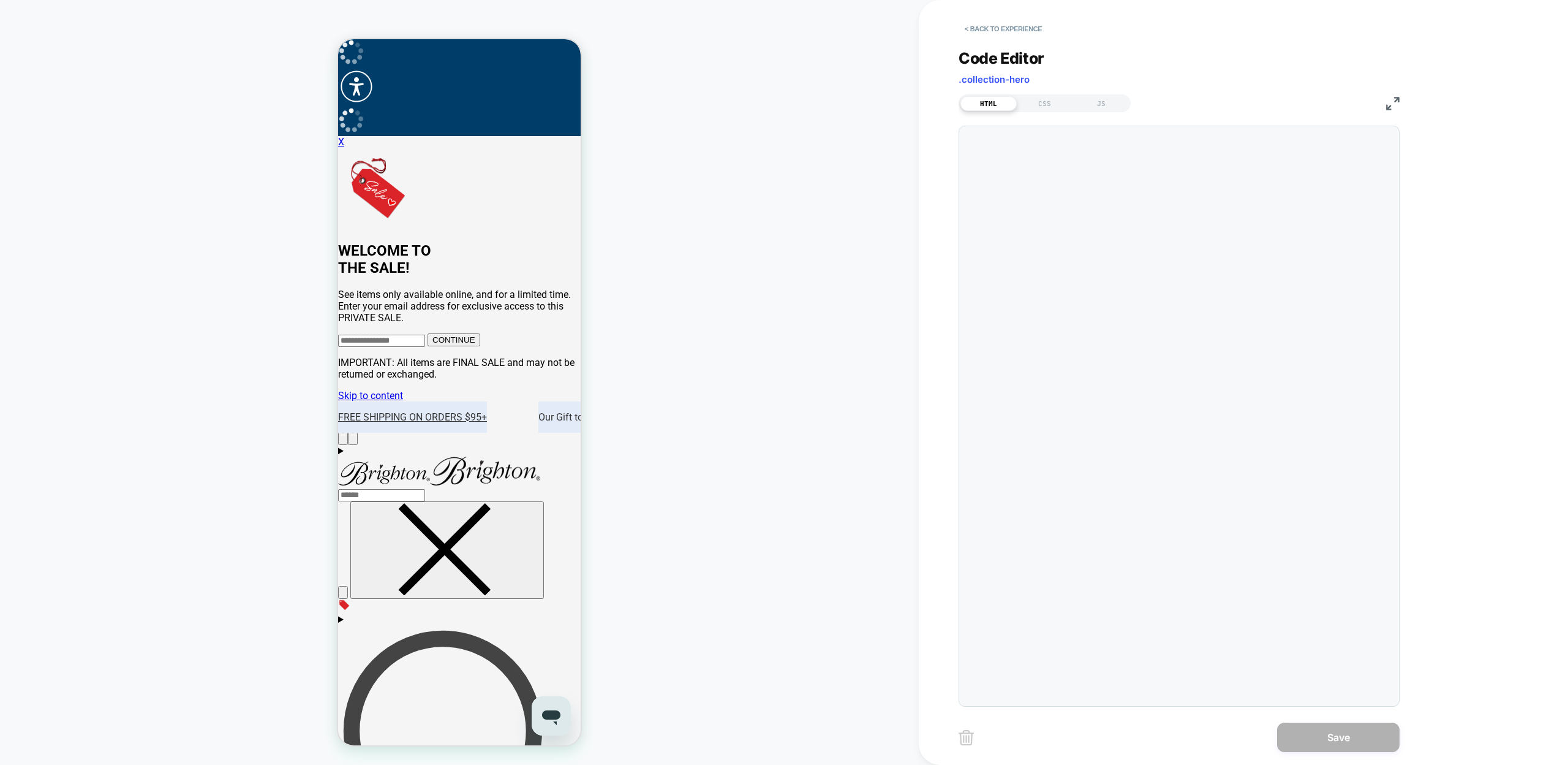
scroll to position [165, 0]
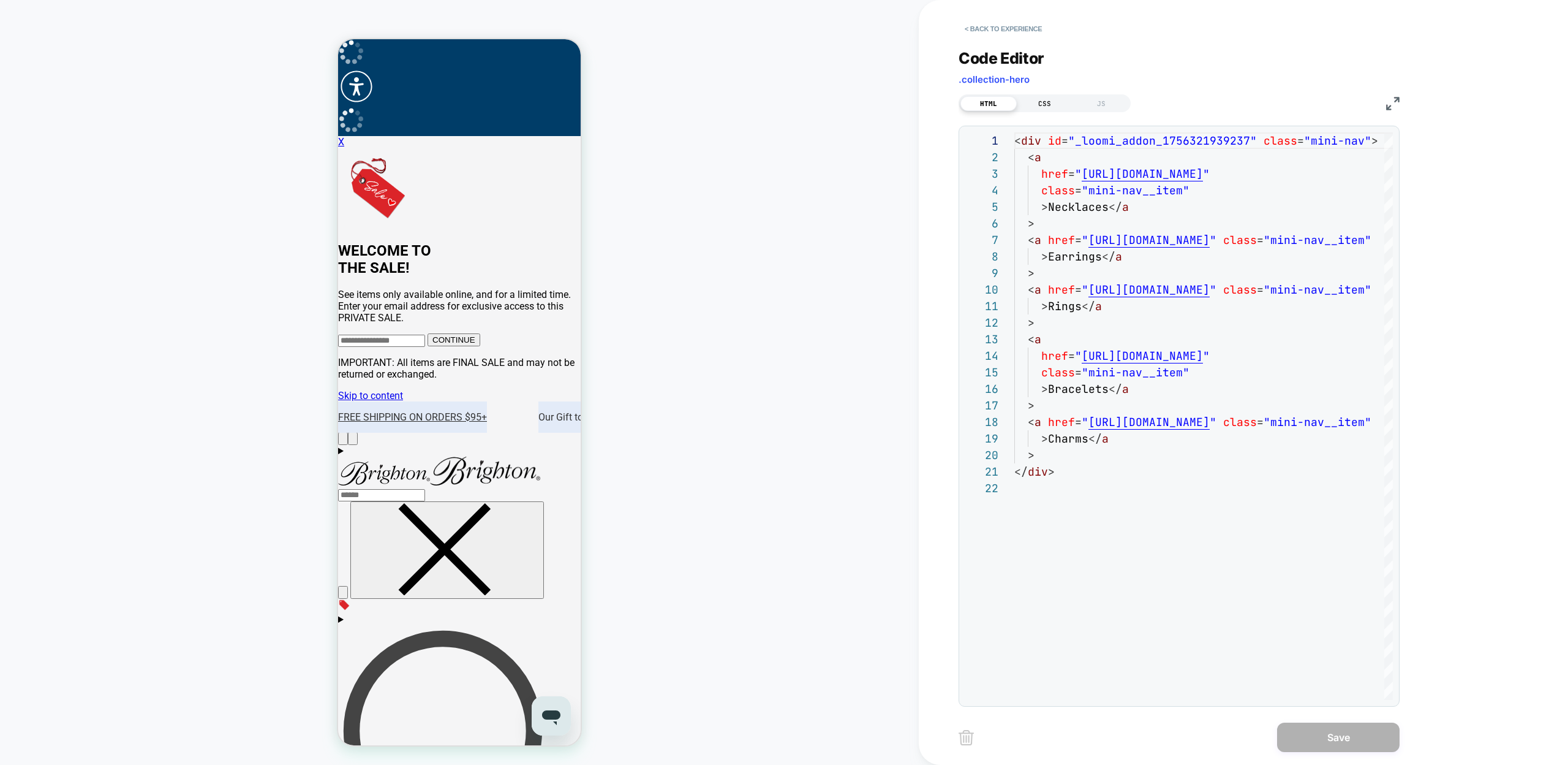
click at [1033, 98] on div "CSS" at bounding box center [1045, 103] width 56 height 14
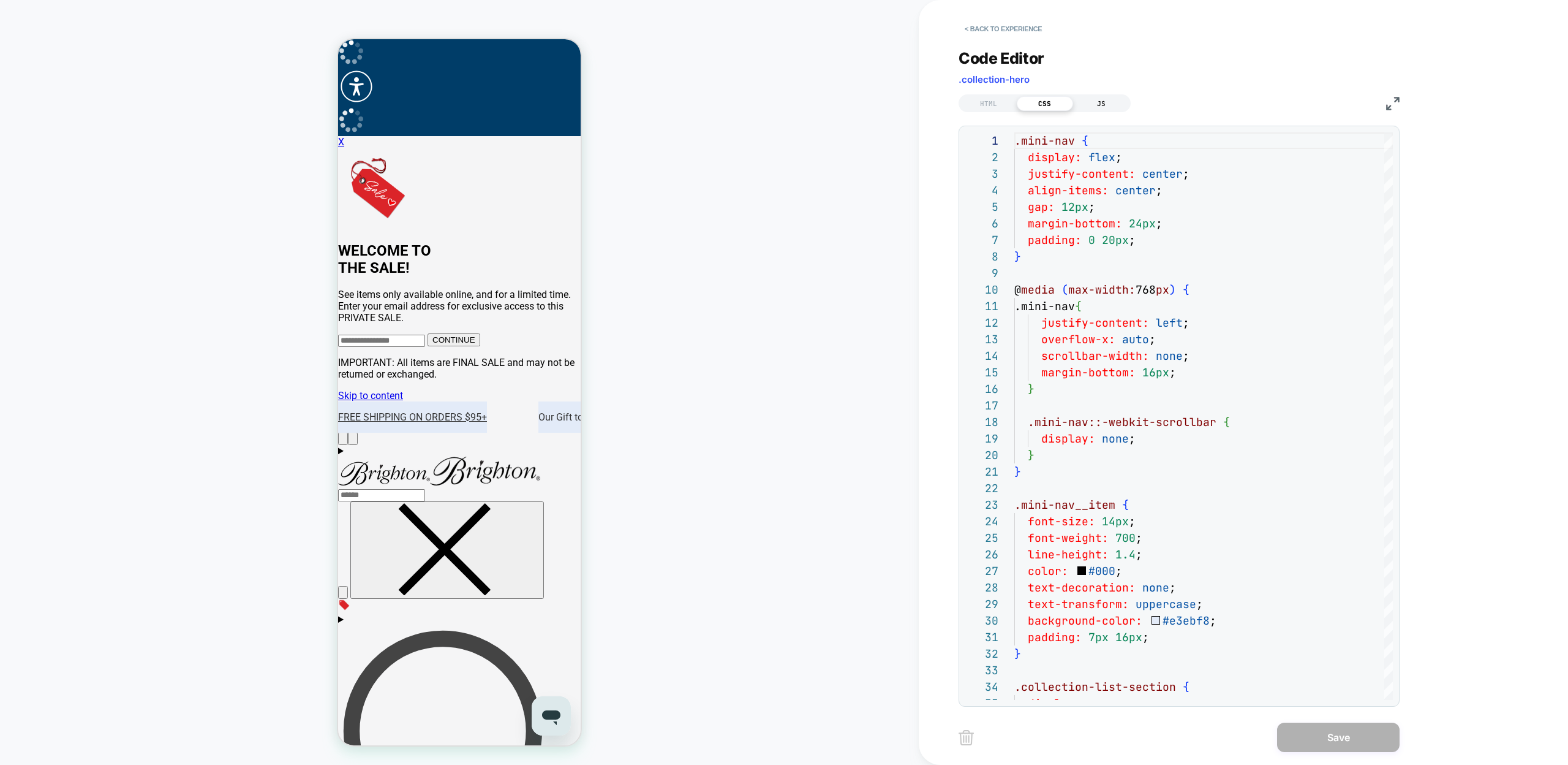
click at [1107, 97] on div "JS" at bounding box center [1101, 103] width 56 height 14
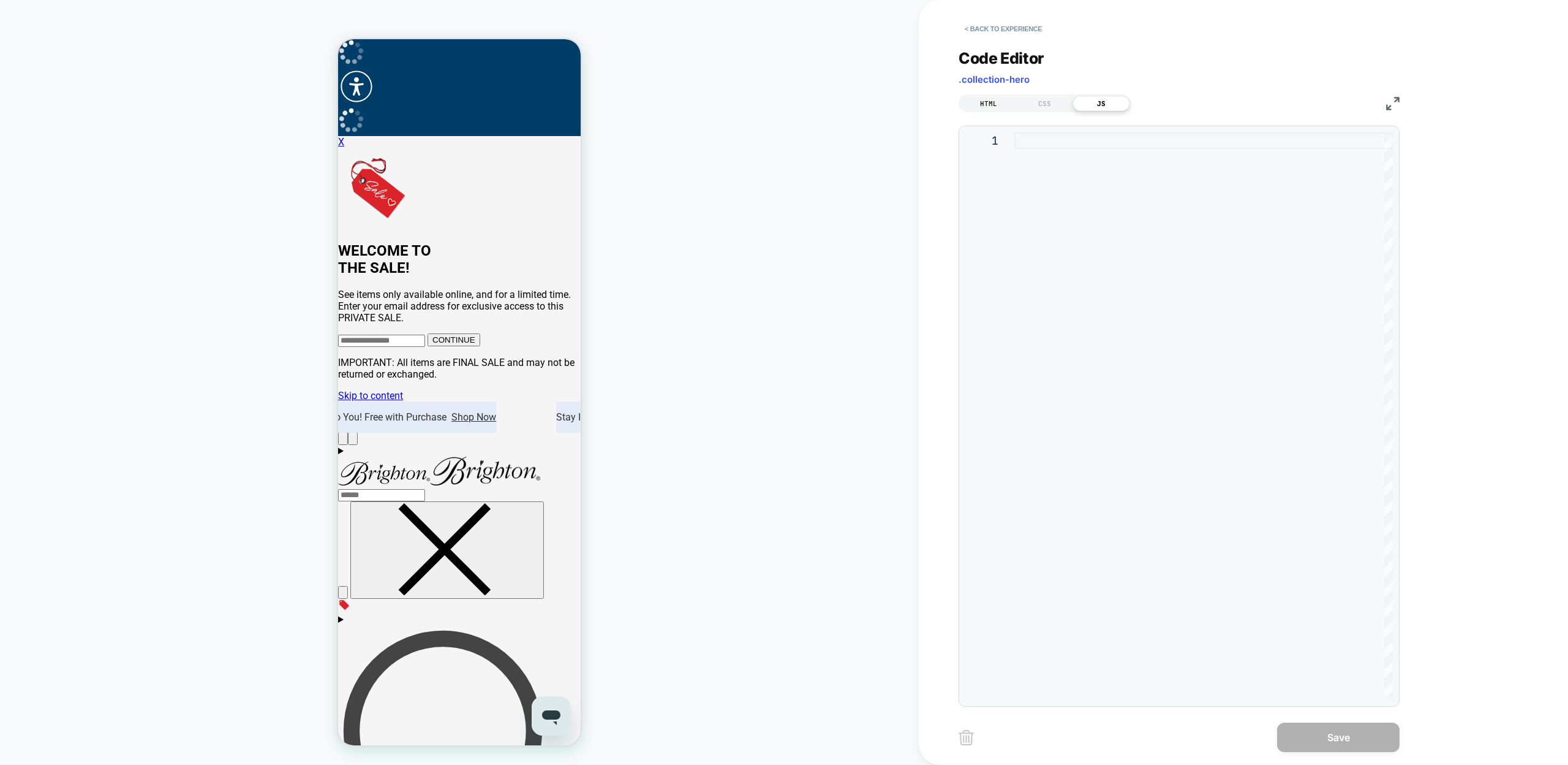
click at [992, 100] on div "HTML" at bounding box center [989, 103] width 56 height 14
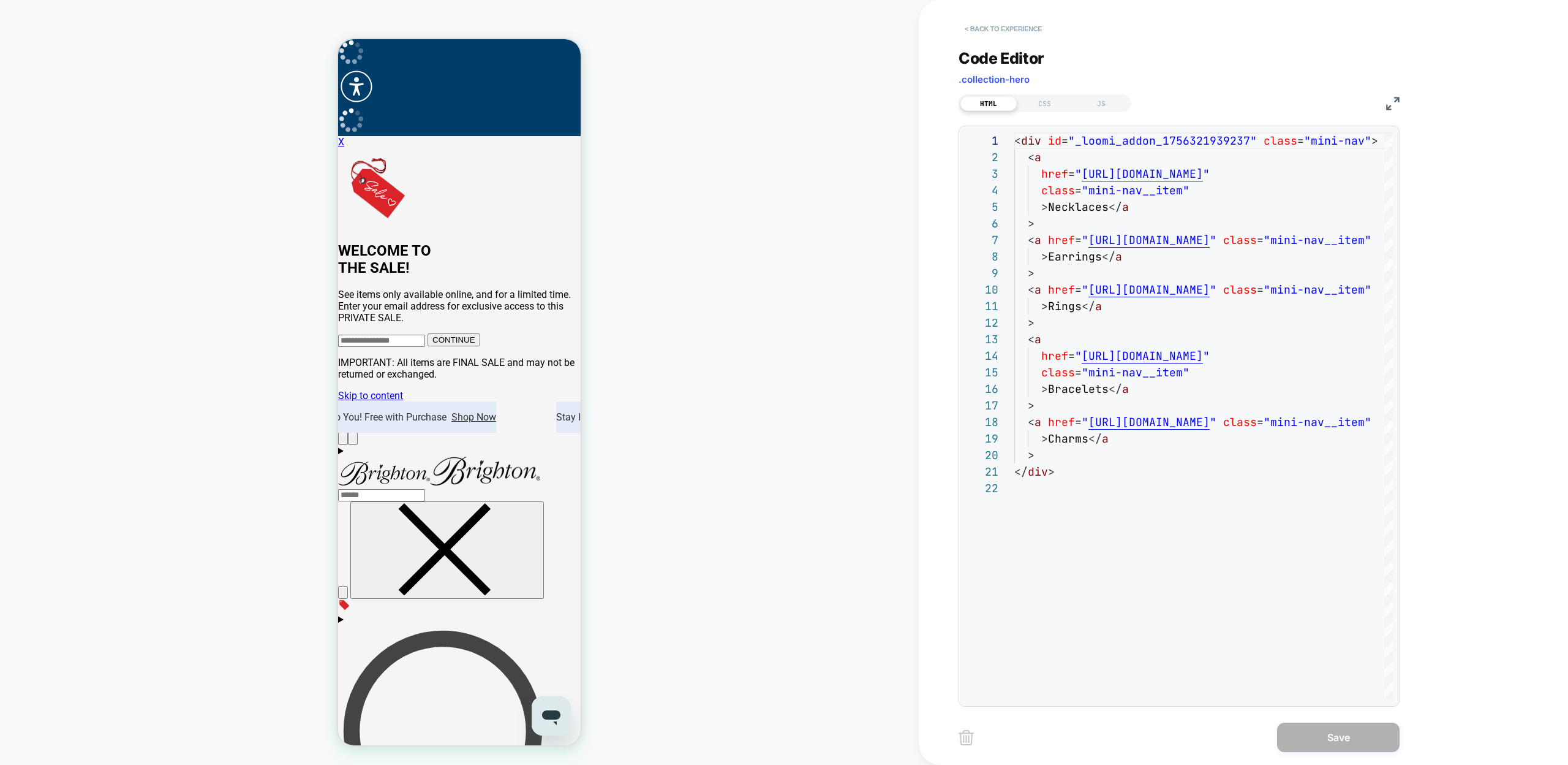
click at [1004, 25] on button "< Back to experience" at bounding box center [1004, 28] width 89 height 19
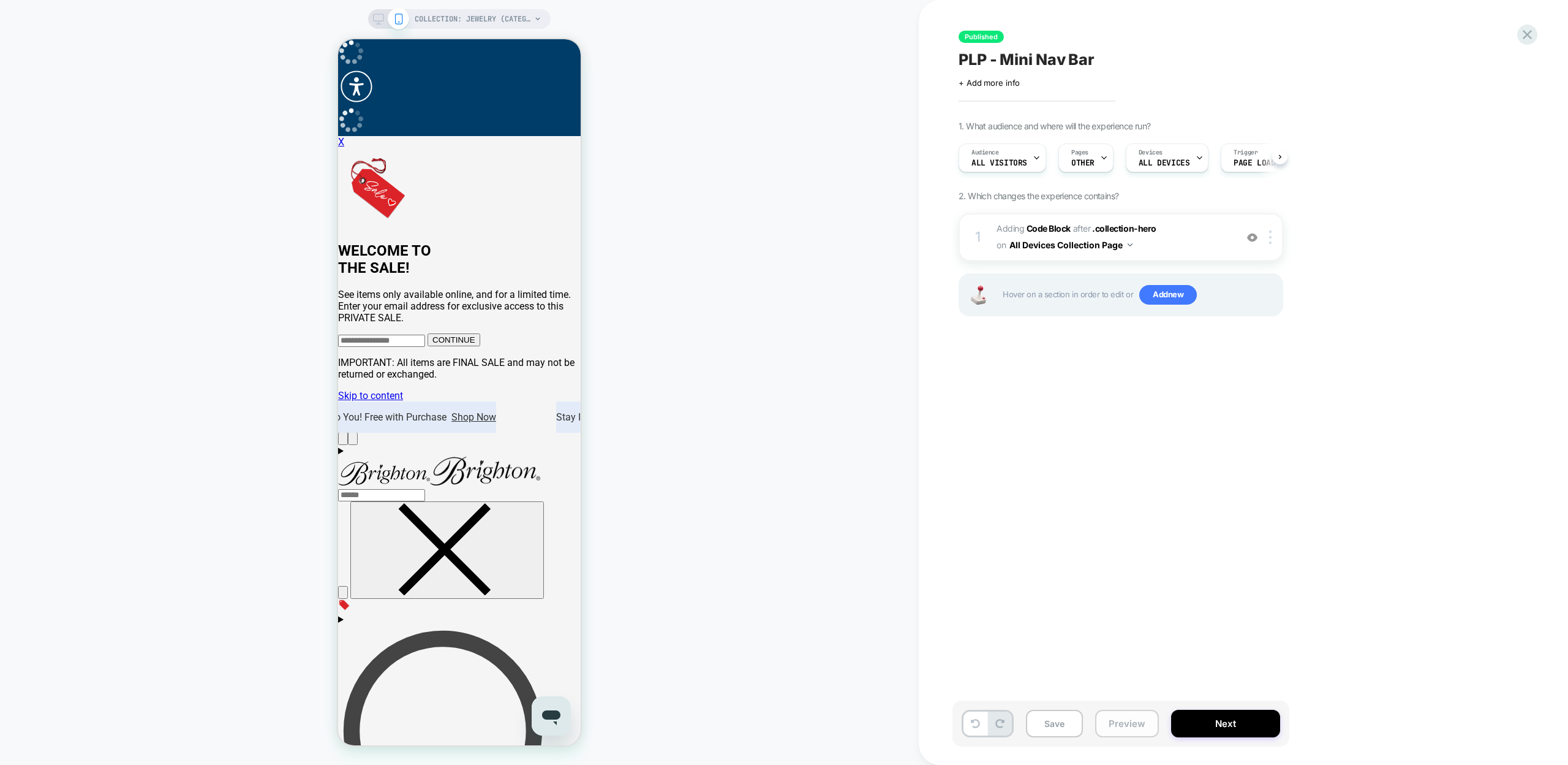
scroll to position [0, 1]
click at [1120, 720] on button "Preview" at bounding box center [1127, 723] width 63 height 27
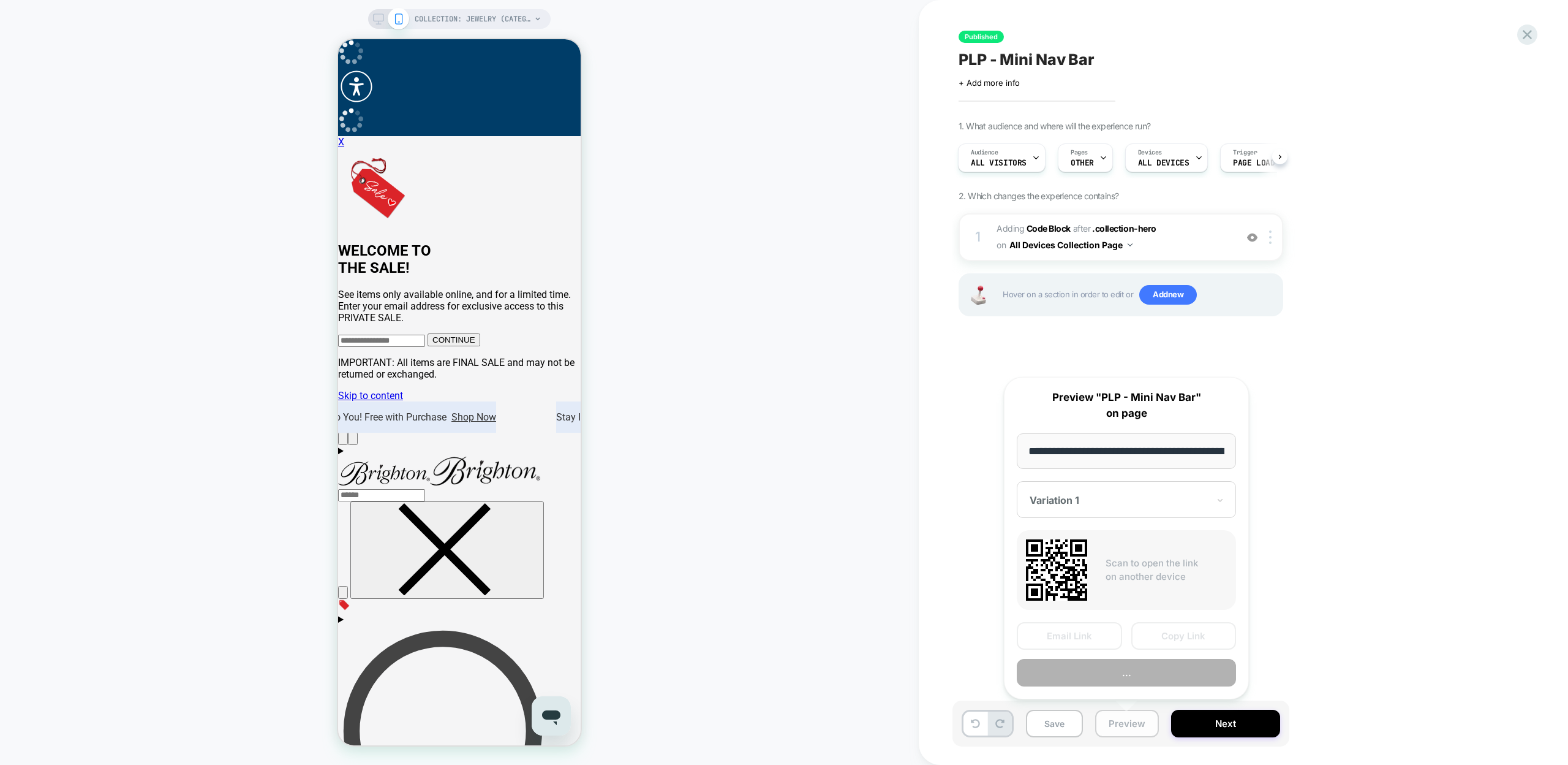
scroll to position [0, 121]
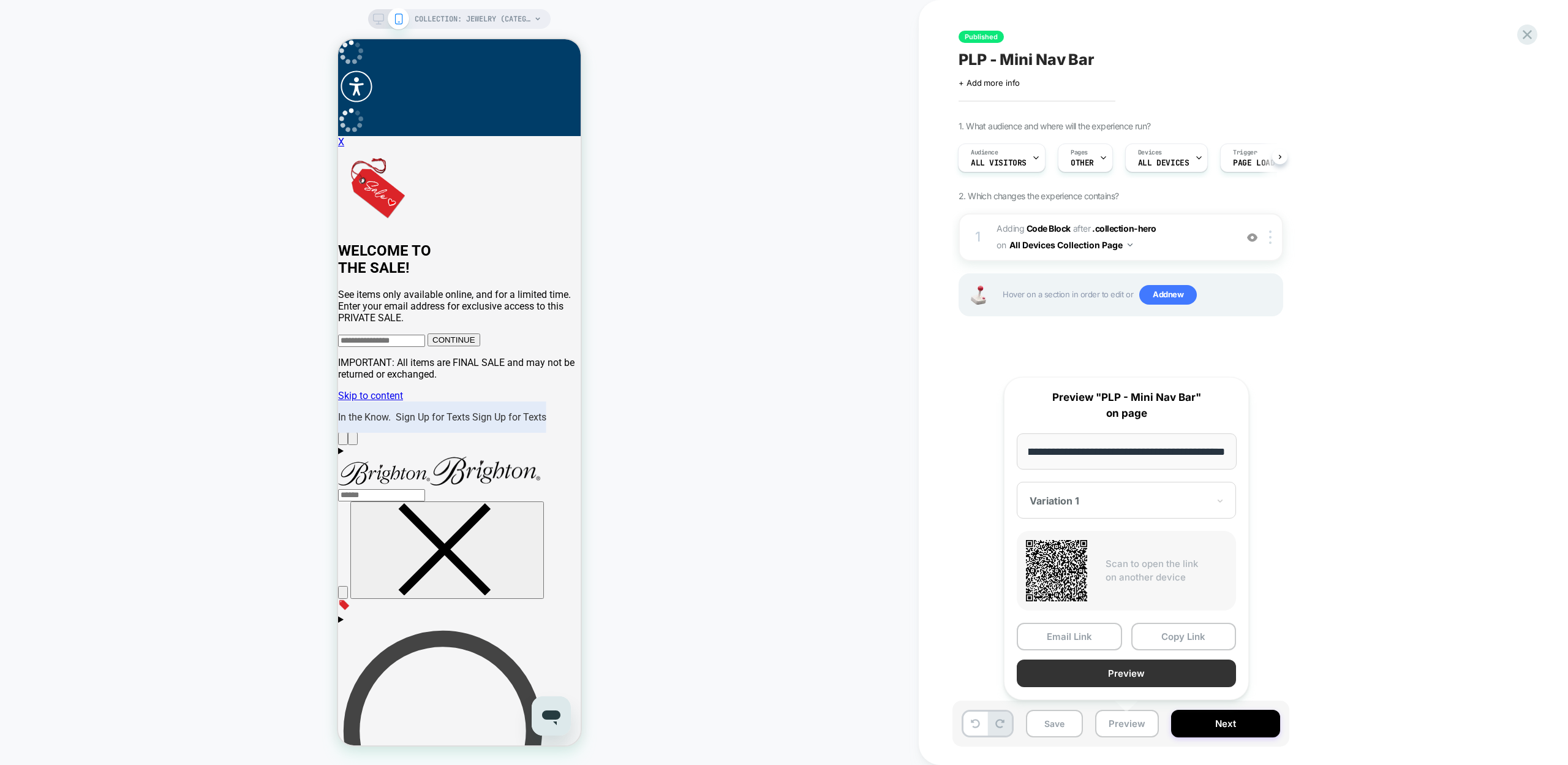
click at [1153, 680] on button "Preview" at bounding box center [1126, 673] width 219 height 27
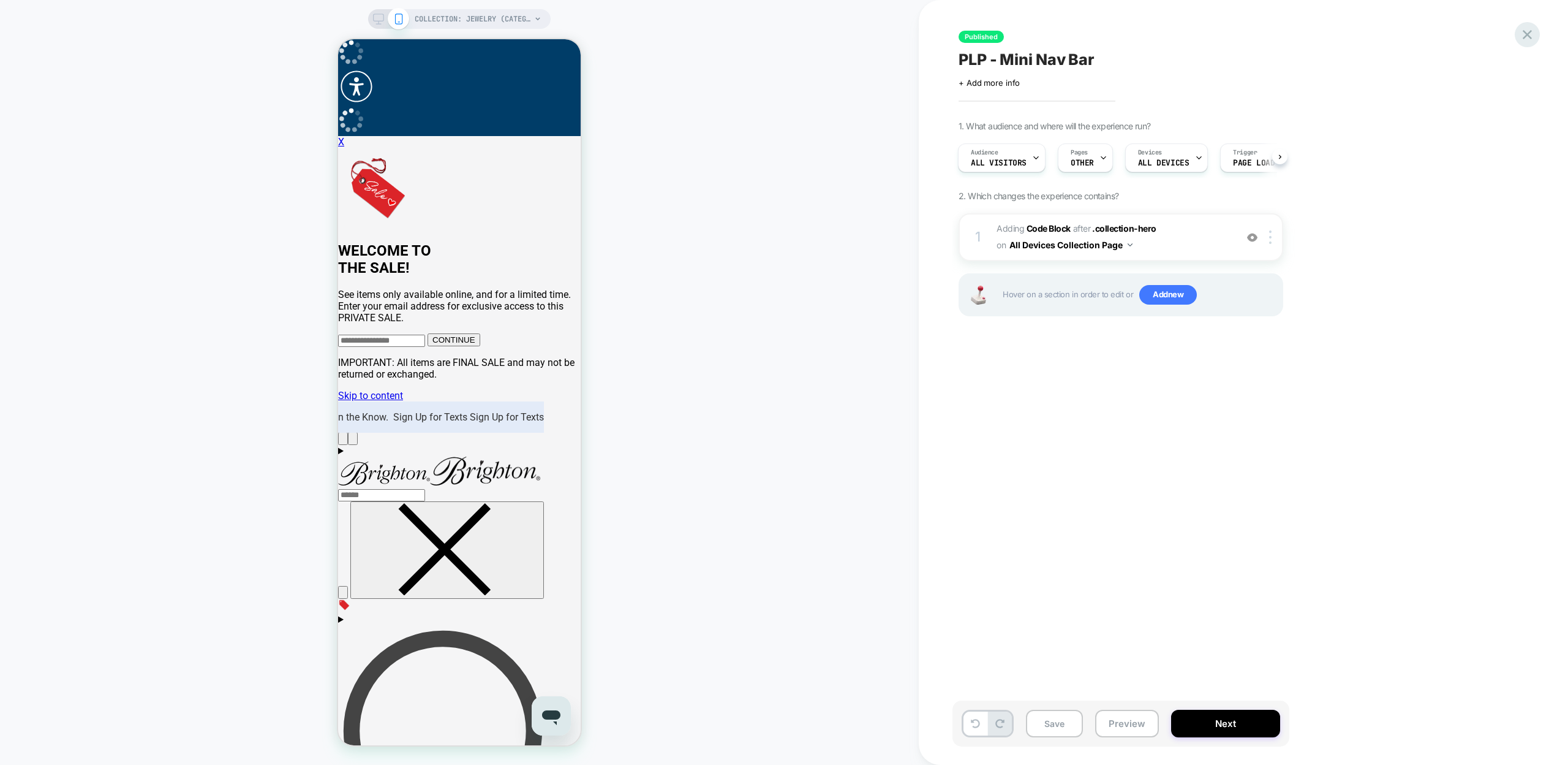
click at [1528, 31] on icon at bounding box center [1527, 35] width 17 height 17
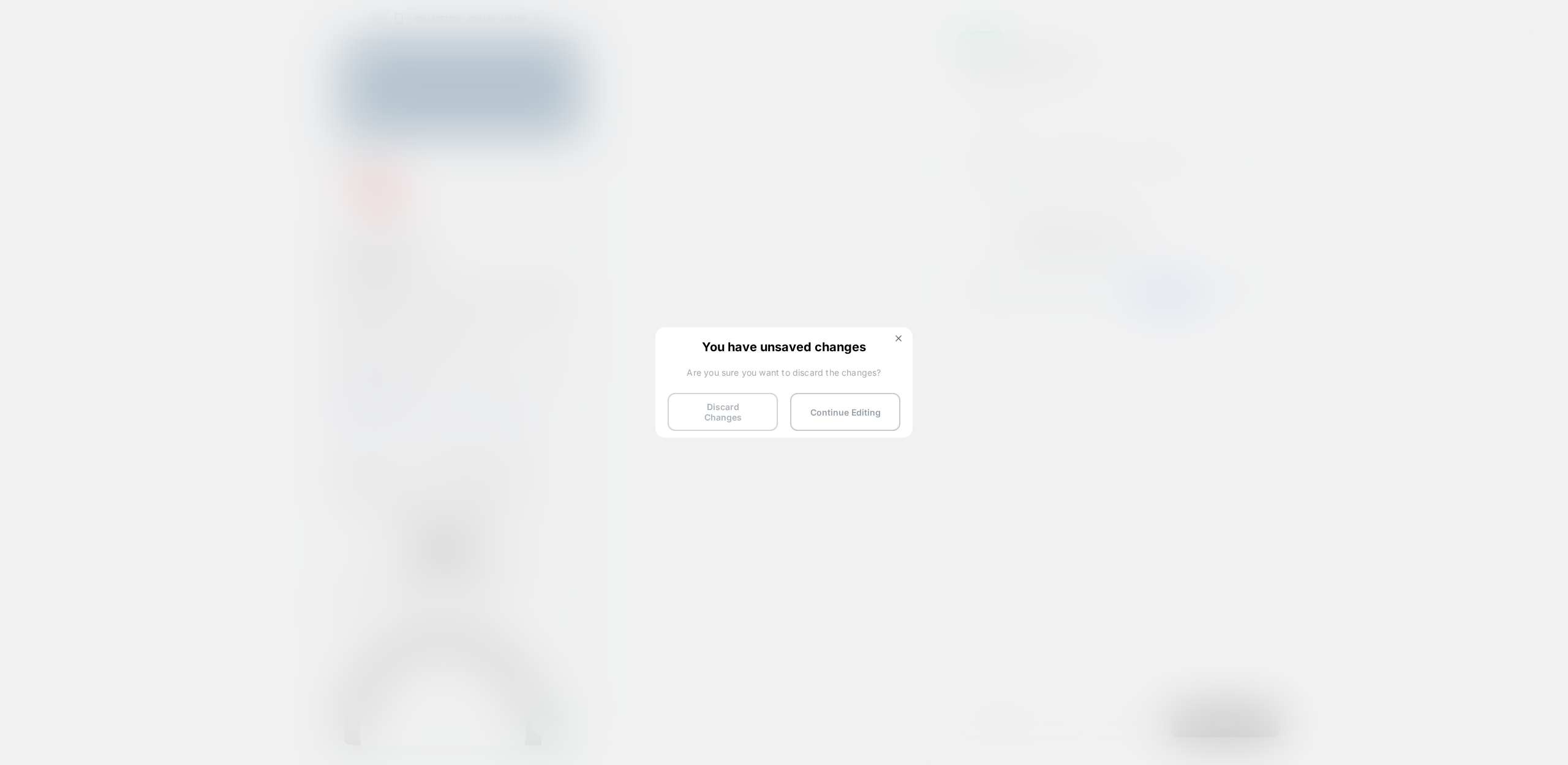
click at [755, 410] on button "Discard Changes" at bounding box center [722, 411] width 110 height 38
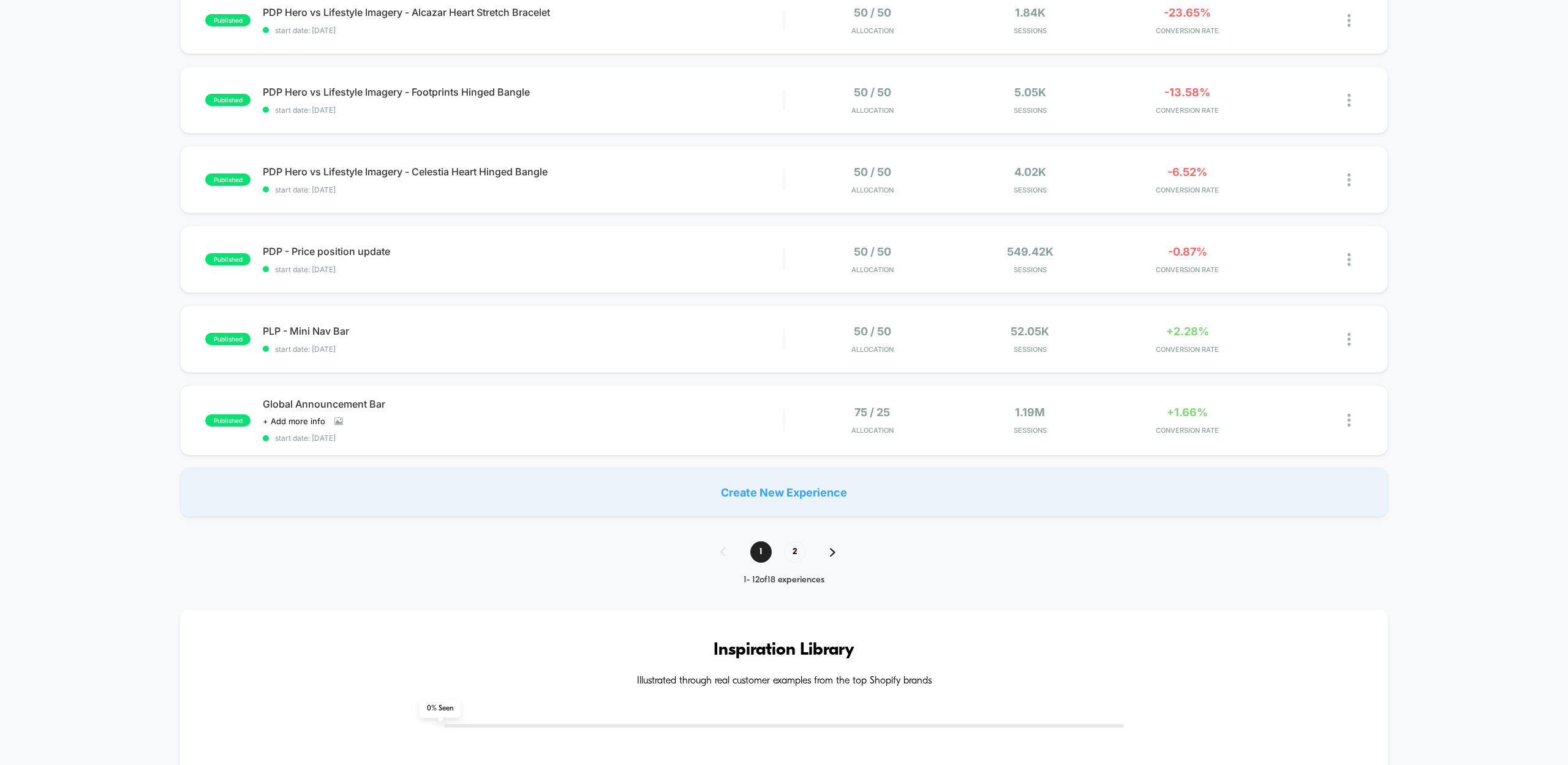
scroll to position [632, 0]
click at [789, 540] on span "2" at bounding box center [795, 551] width 22 height 22
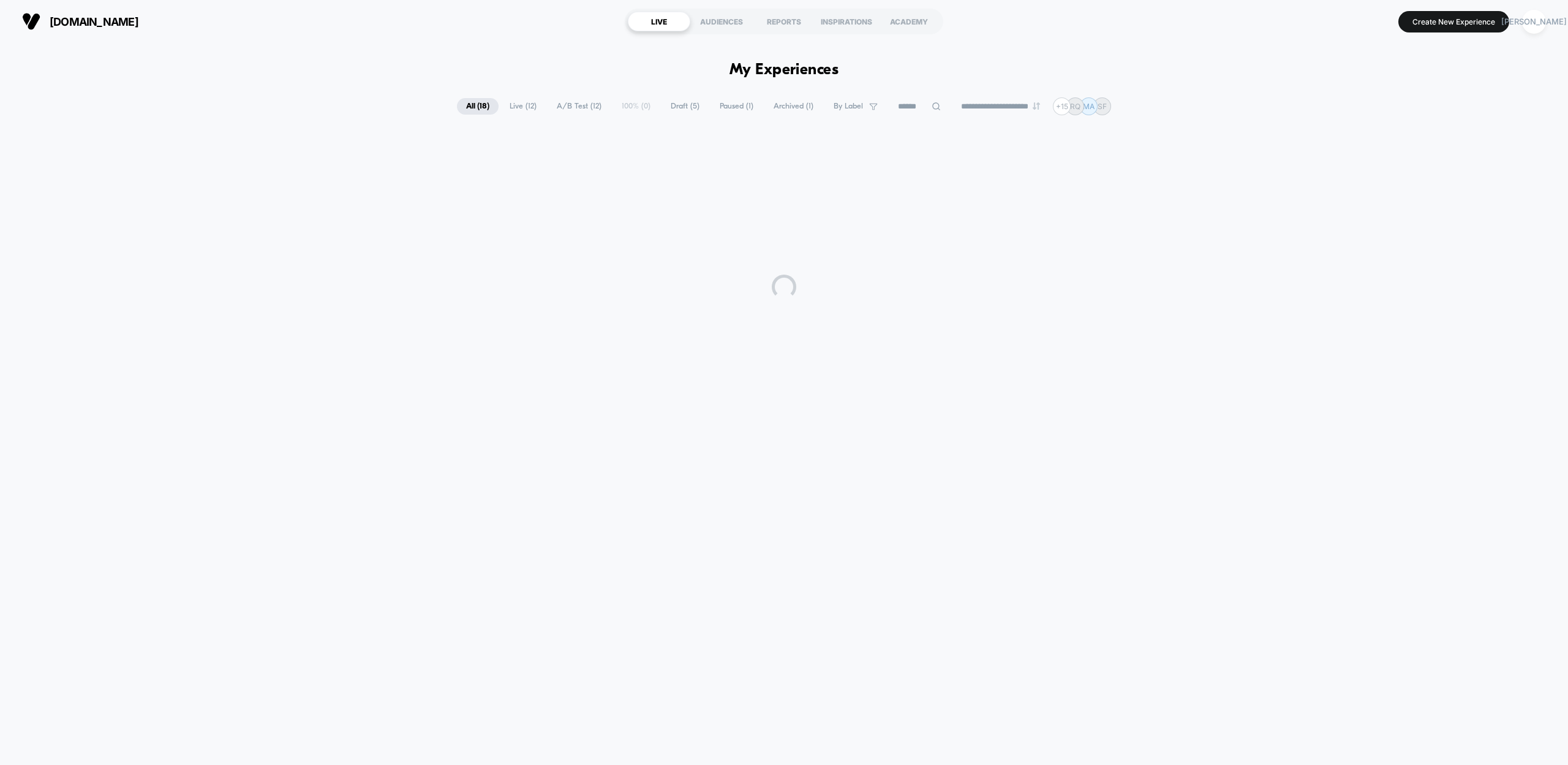
scroll to position [0, 0]
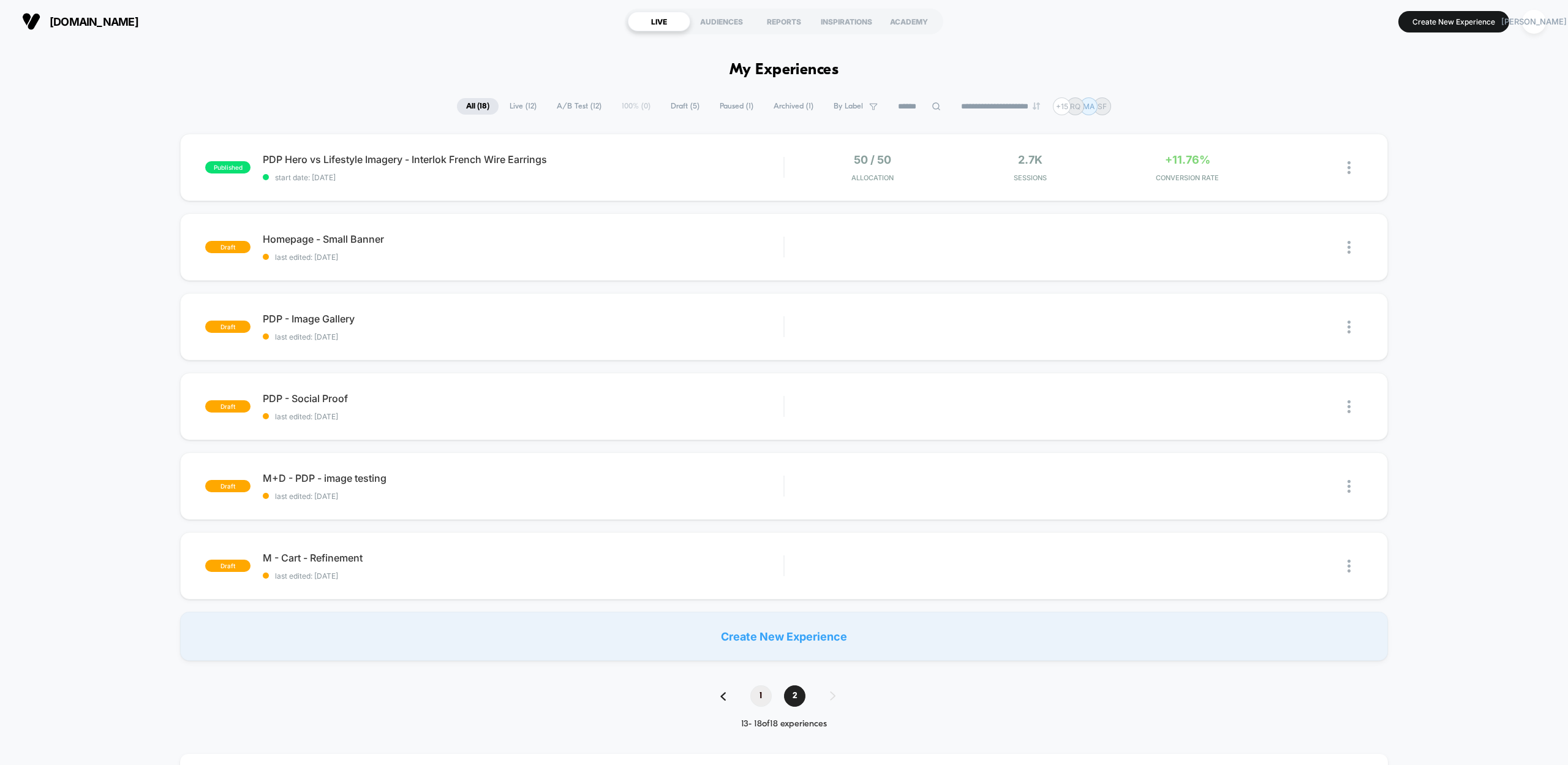
click at [761, 701] on span "1" at bounding box center [761, 696] width 22 height 22
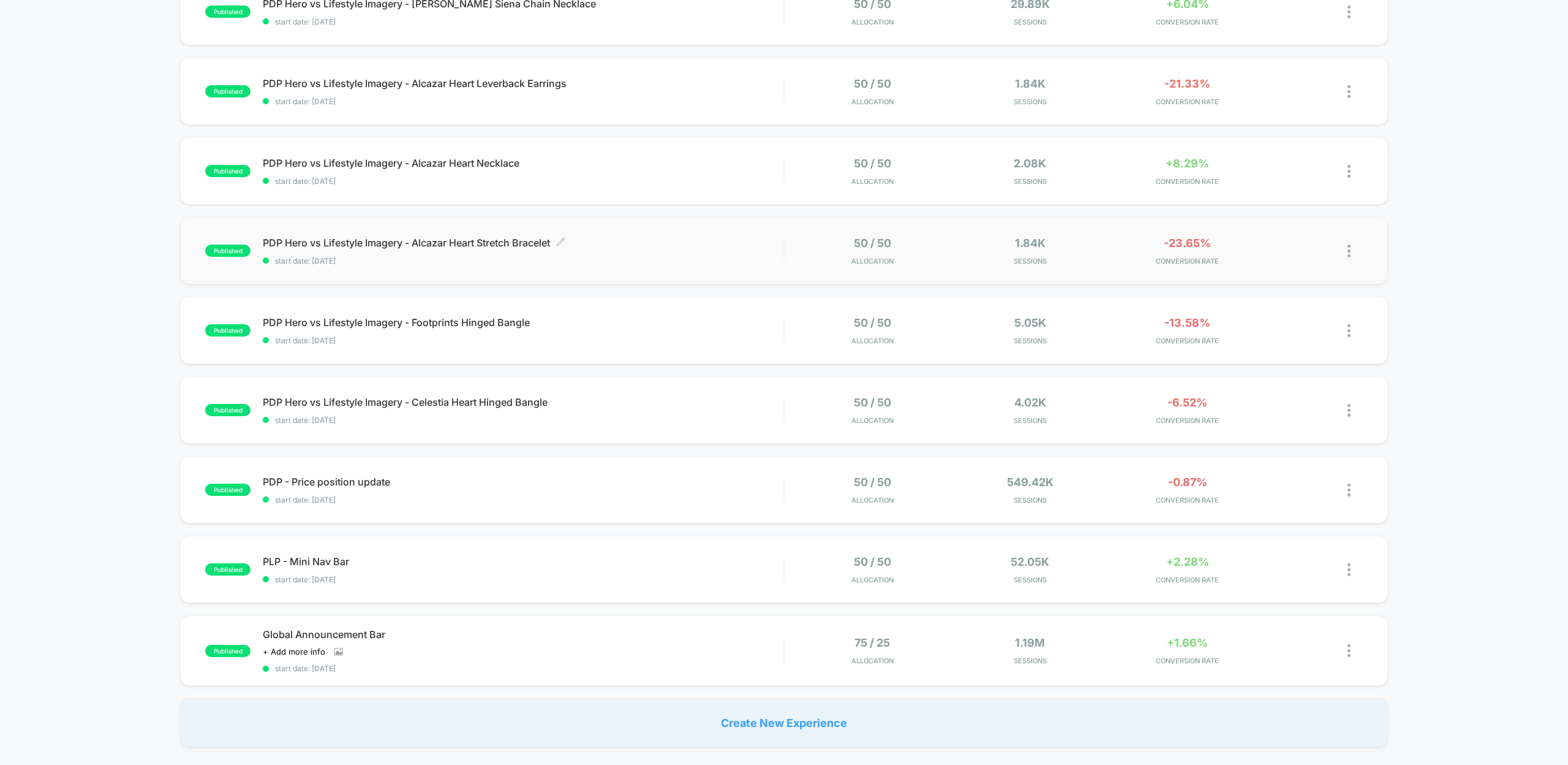
scroll to position [403, 0]
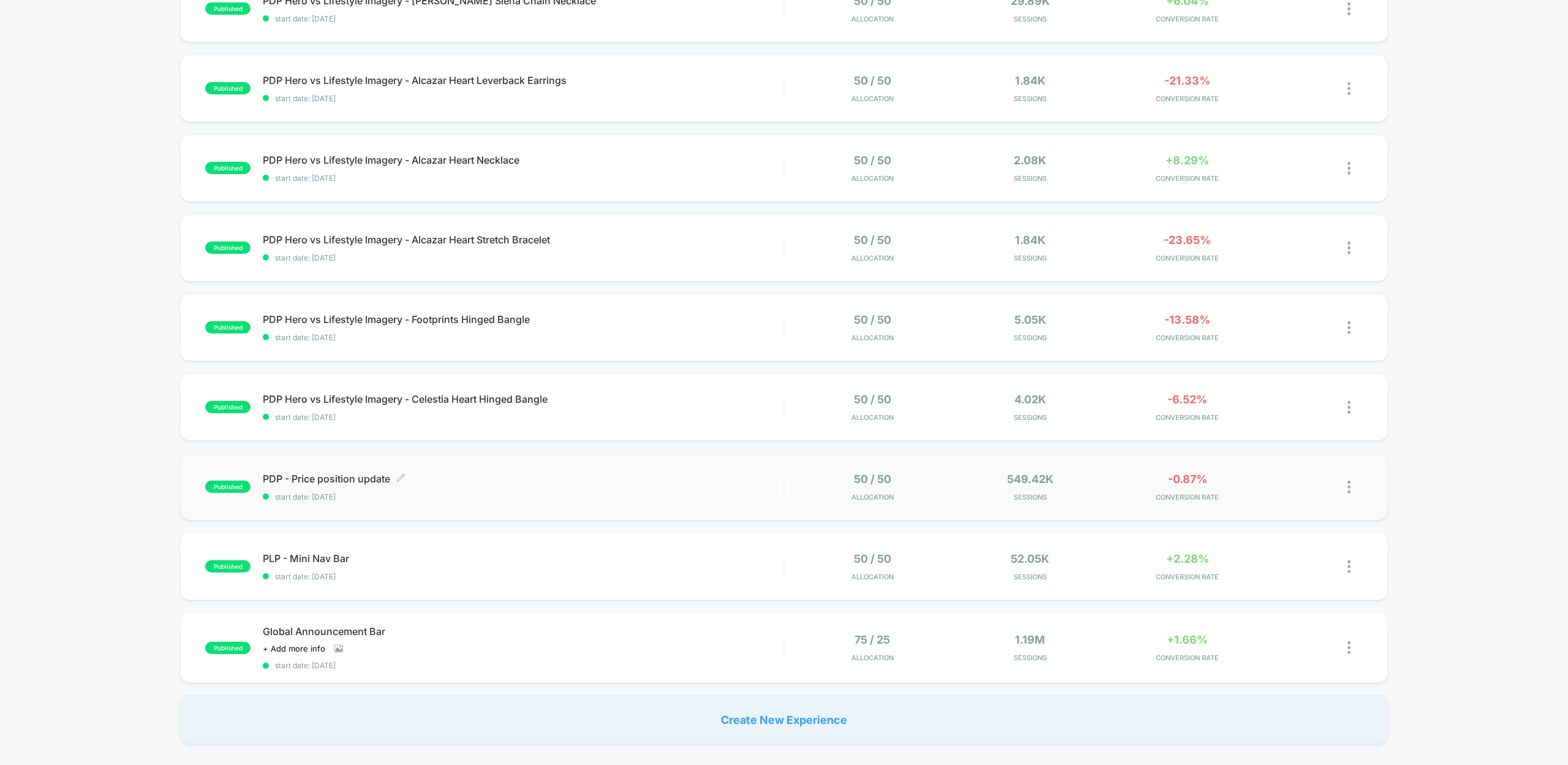
click at [499, 482] on div "PDP - Price position update Click to edit experience details Click to edit expe…" at bounding box center [523, 487] width 521 height 29
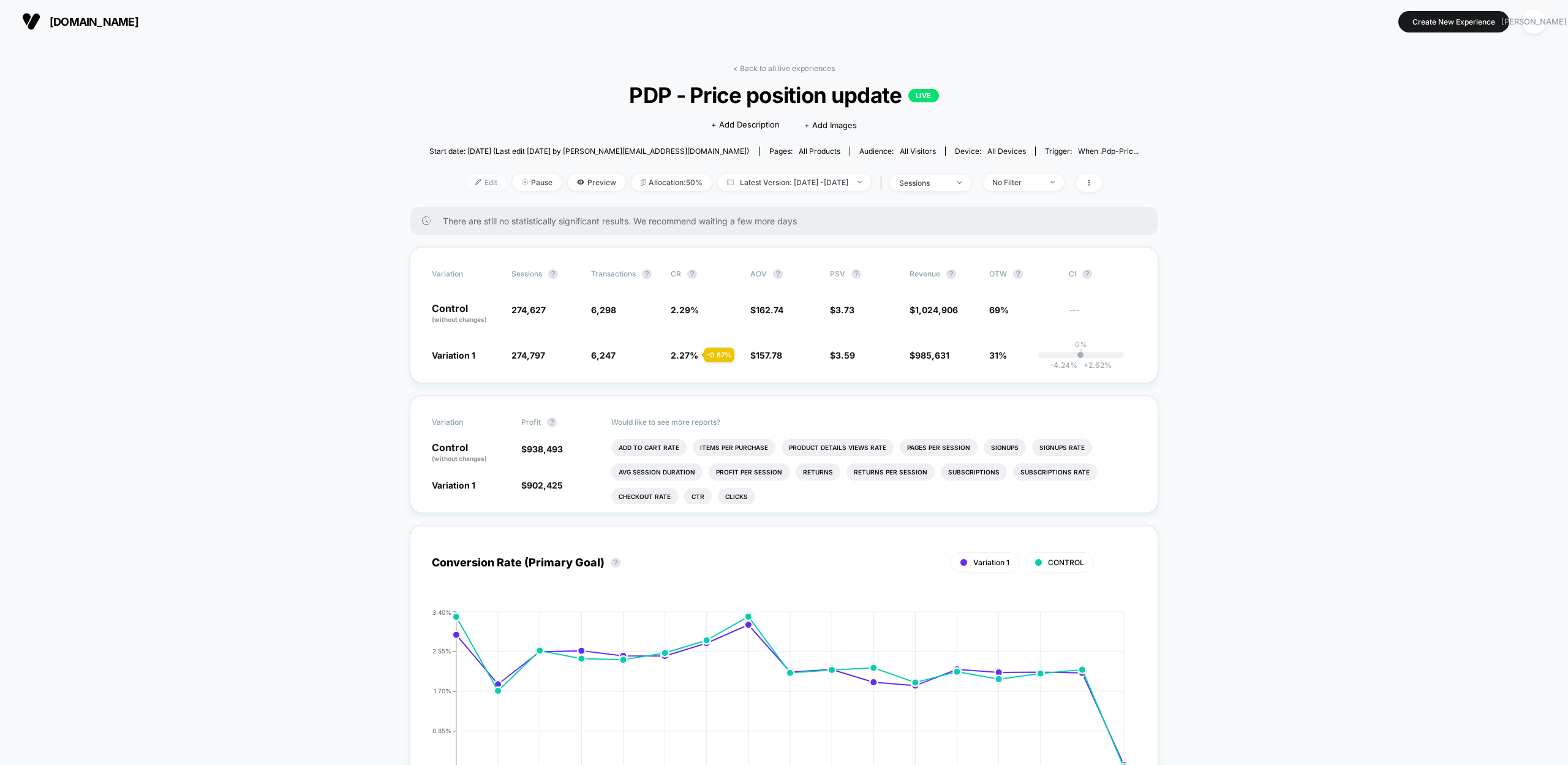
click at [466, 175] on span "Edit" at bounding box center [486, 182] width 40 height 17
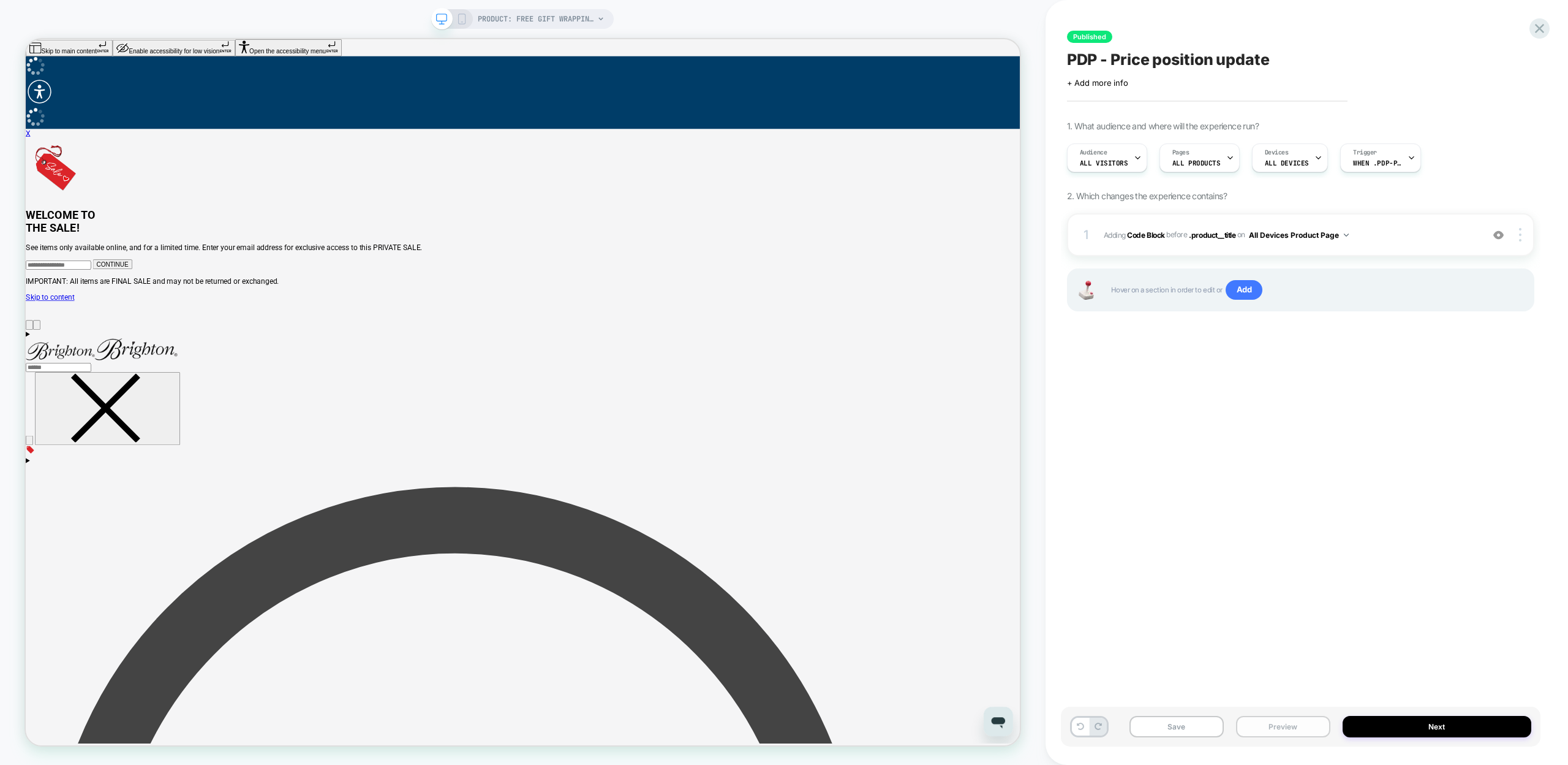
click at [1288, 730] on button "Preview" at bounding box center [1283, 727] width 95 height 22
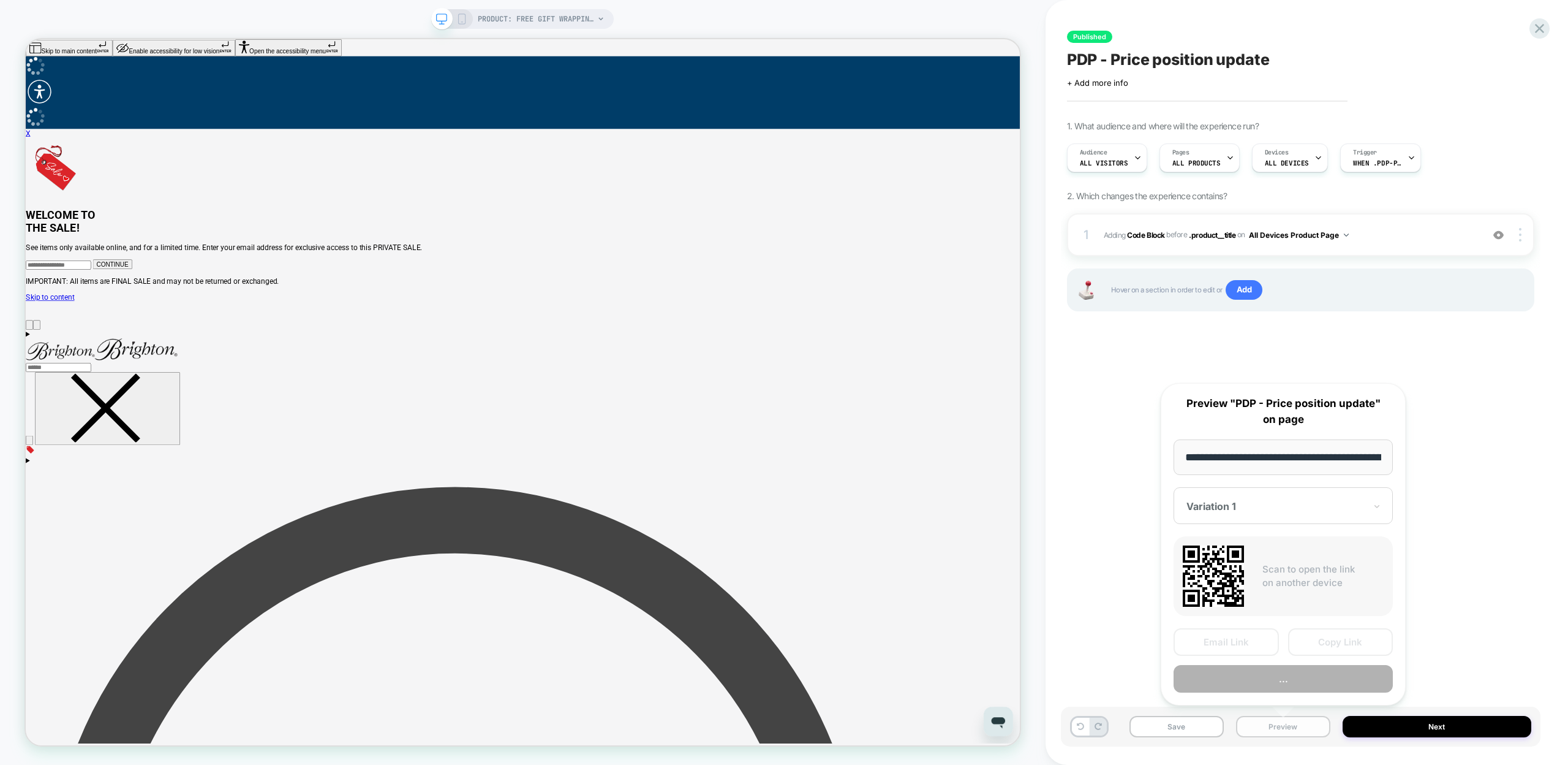
scroll to position [0, 120]
click at [1269, 683] on button "Preview" at bounding box center [1284, 679] width 219 height 27
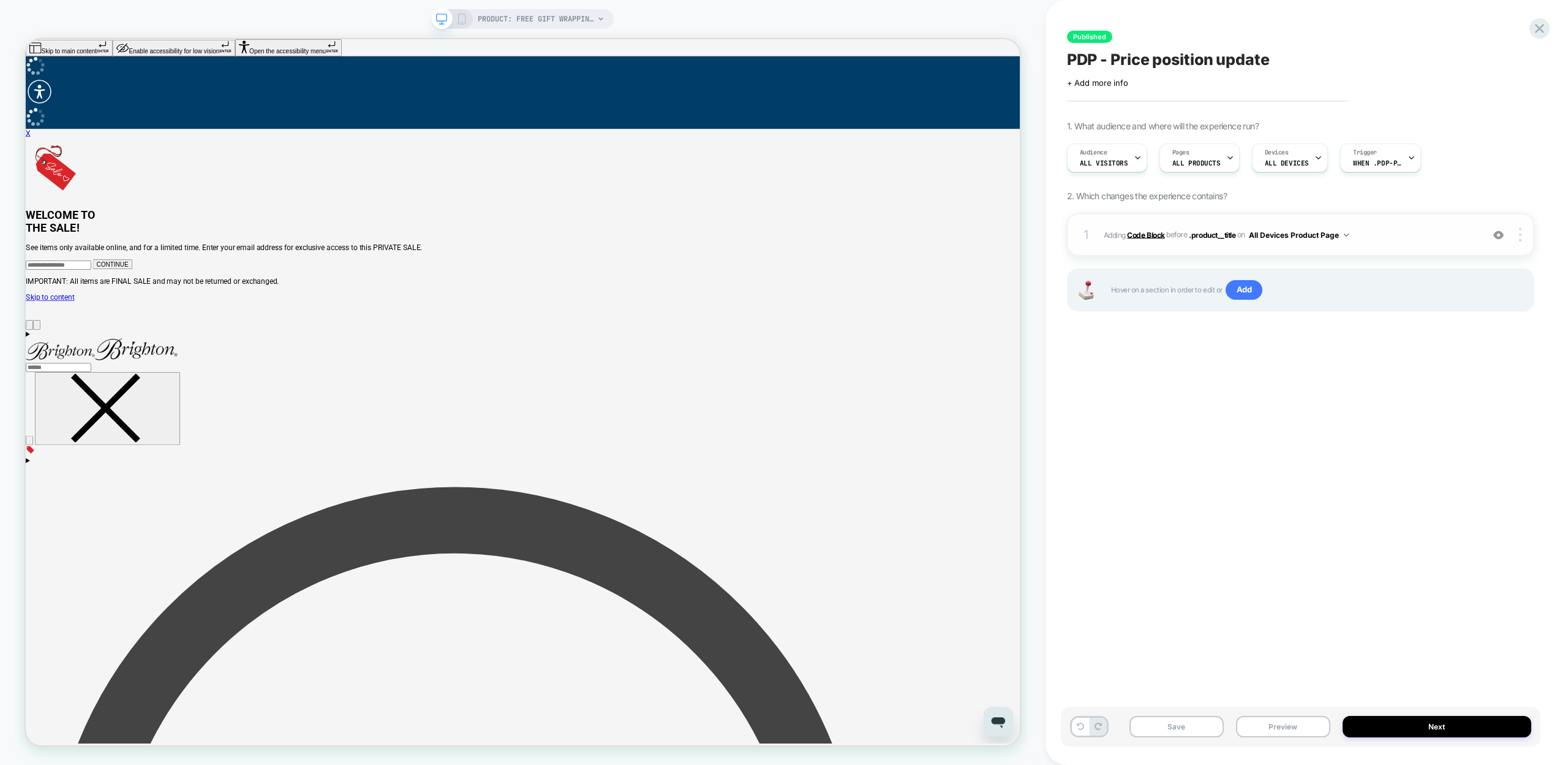
click at [1145, 235] on b "Code Block" at bounding box center [1146, 234] width 38 height 9
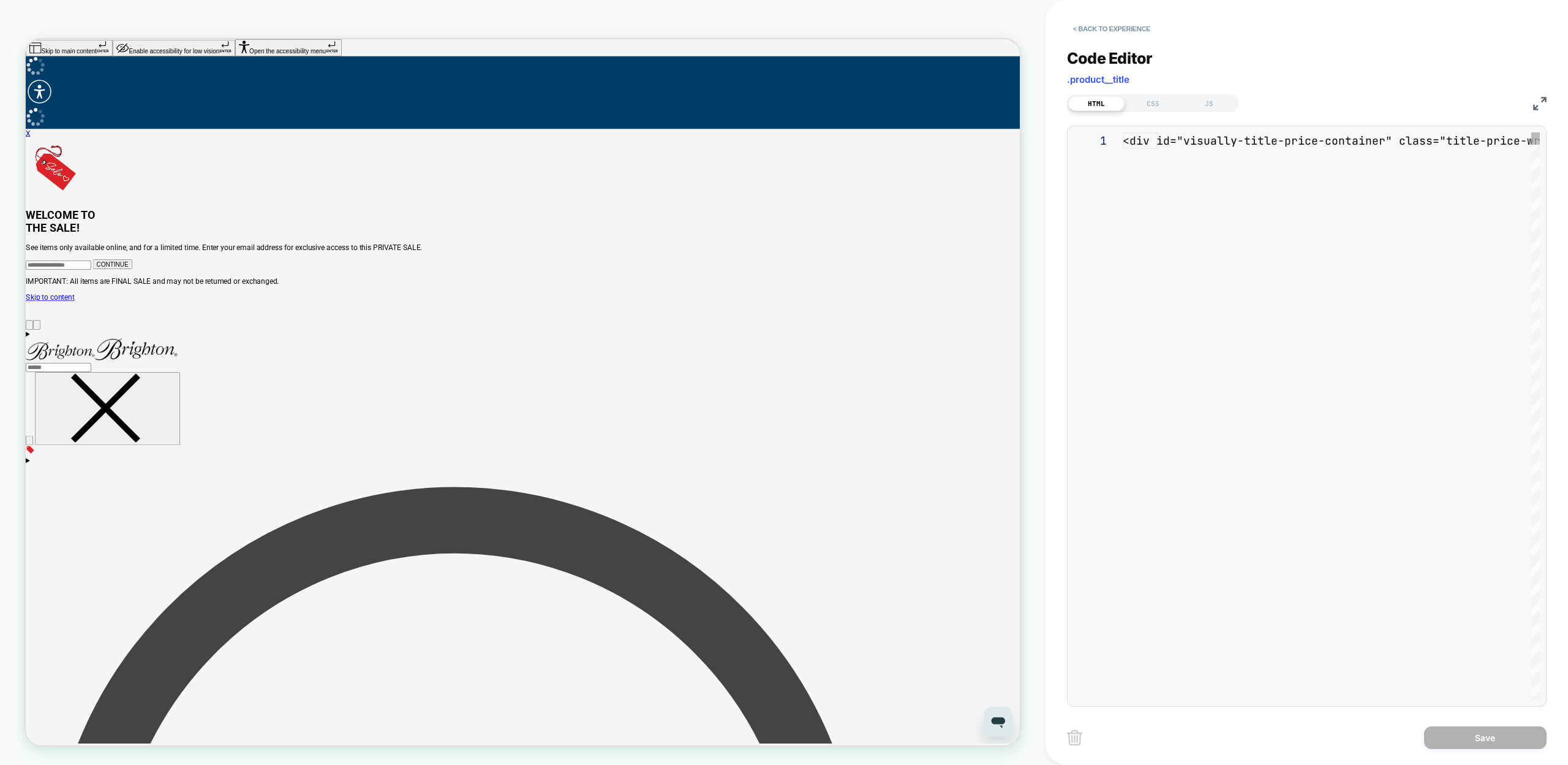
scroll to position [17, 0]
click at [1140, 102] on div "CSS" at bounding box center [1153, 103] width 56 height 14
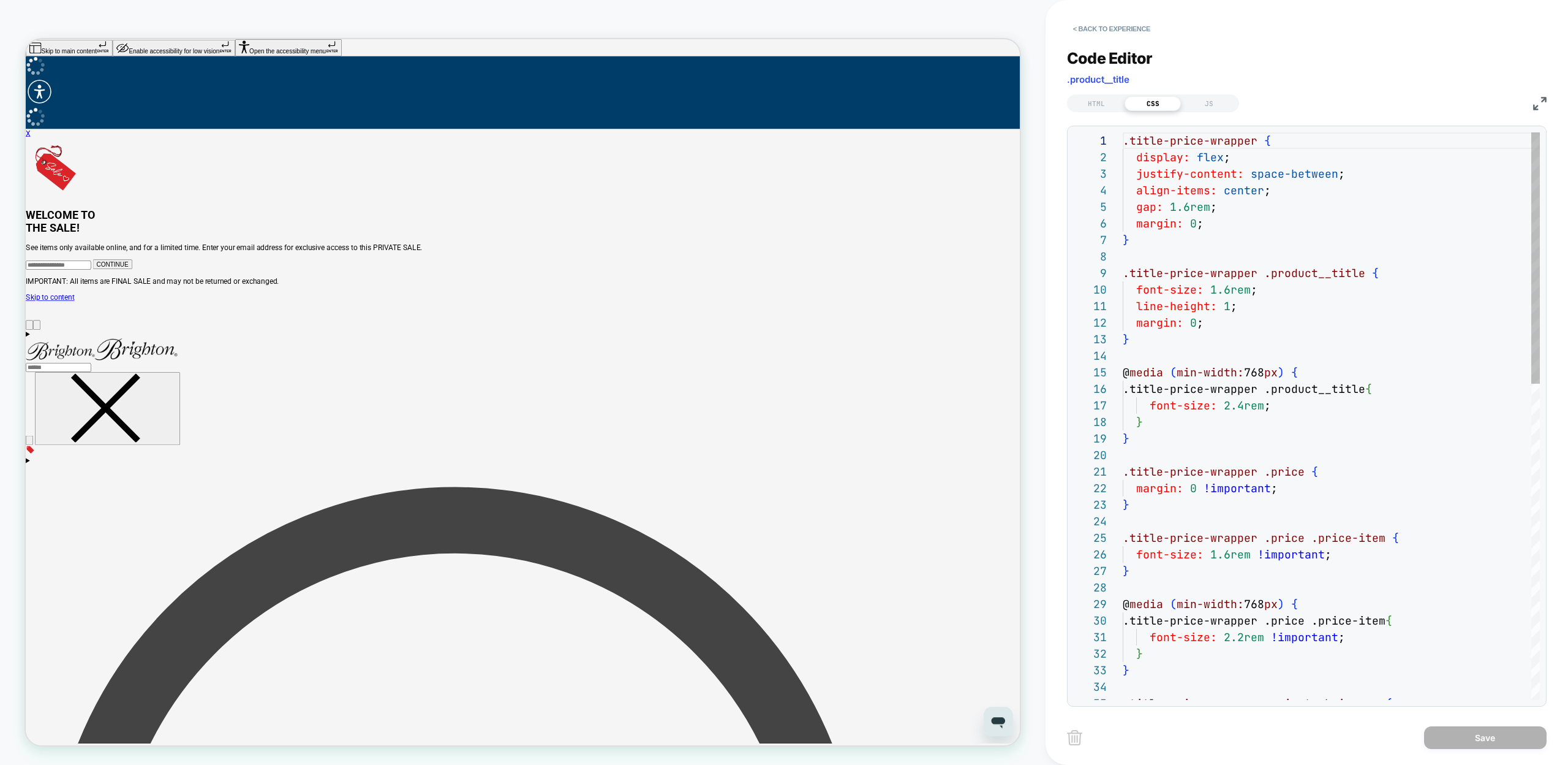
scroll to position [165, 0]
click at [1214, 103] on div "JS" at bounding box center [1209, 103] width 56 height 14
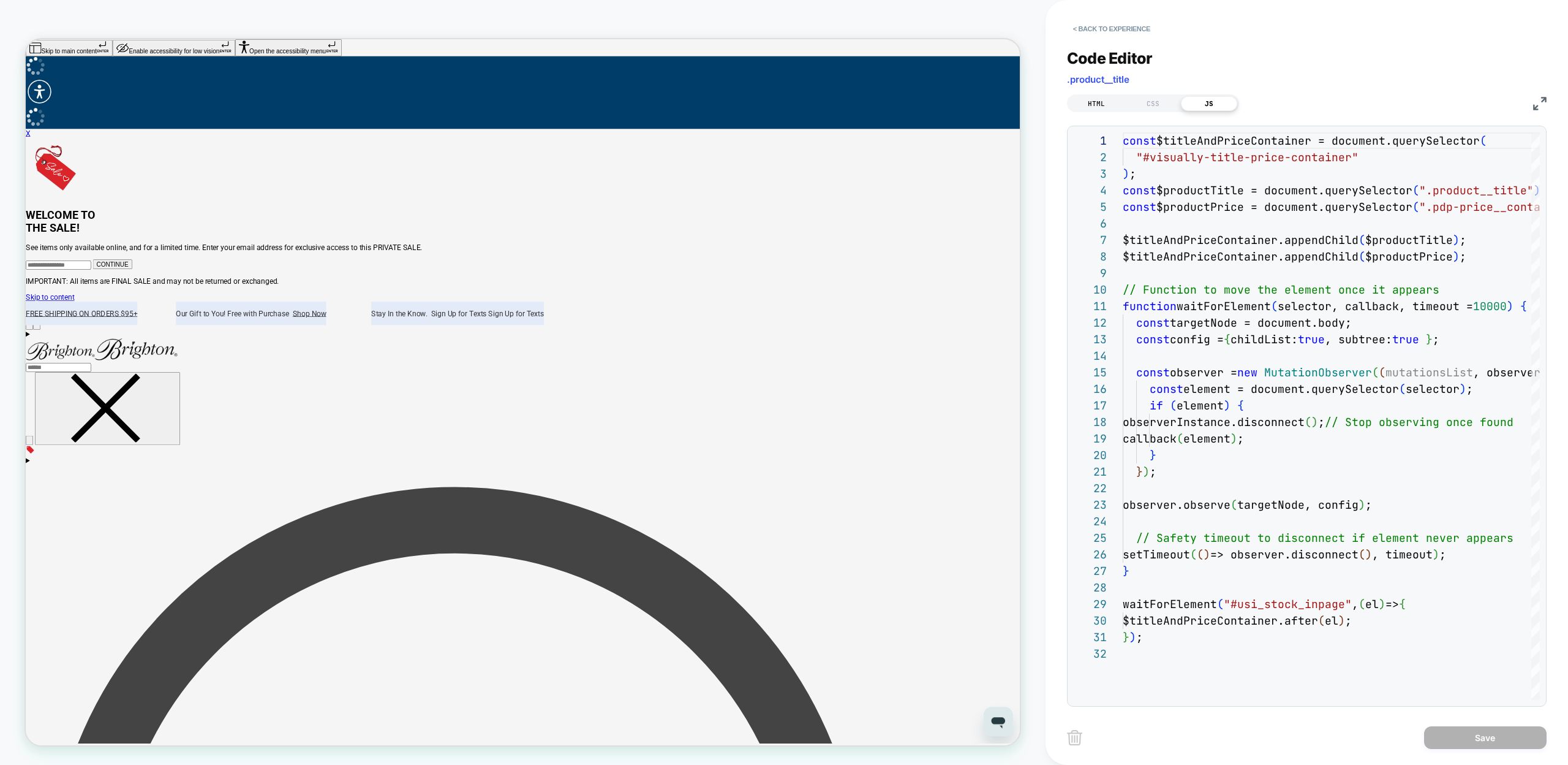
click at [1089, 100] on div "HTML" at bounding box center [1097, 103] width 56 height 14
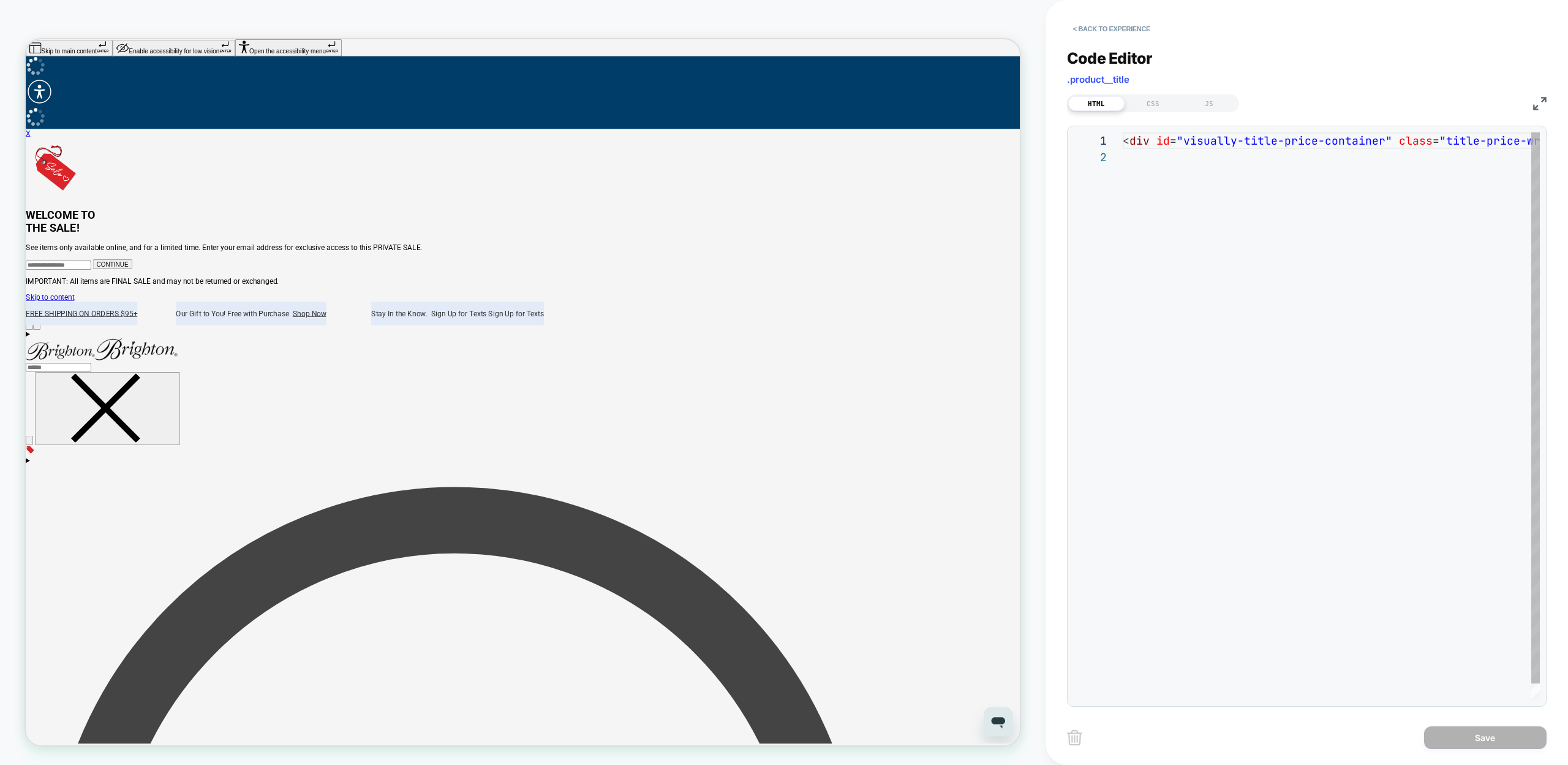
scroll to position [17, 0]
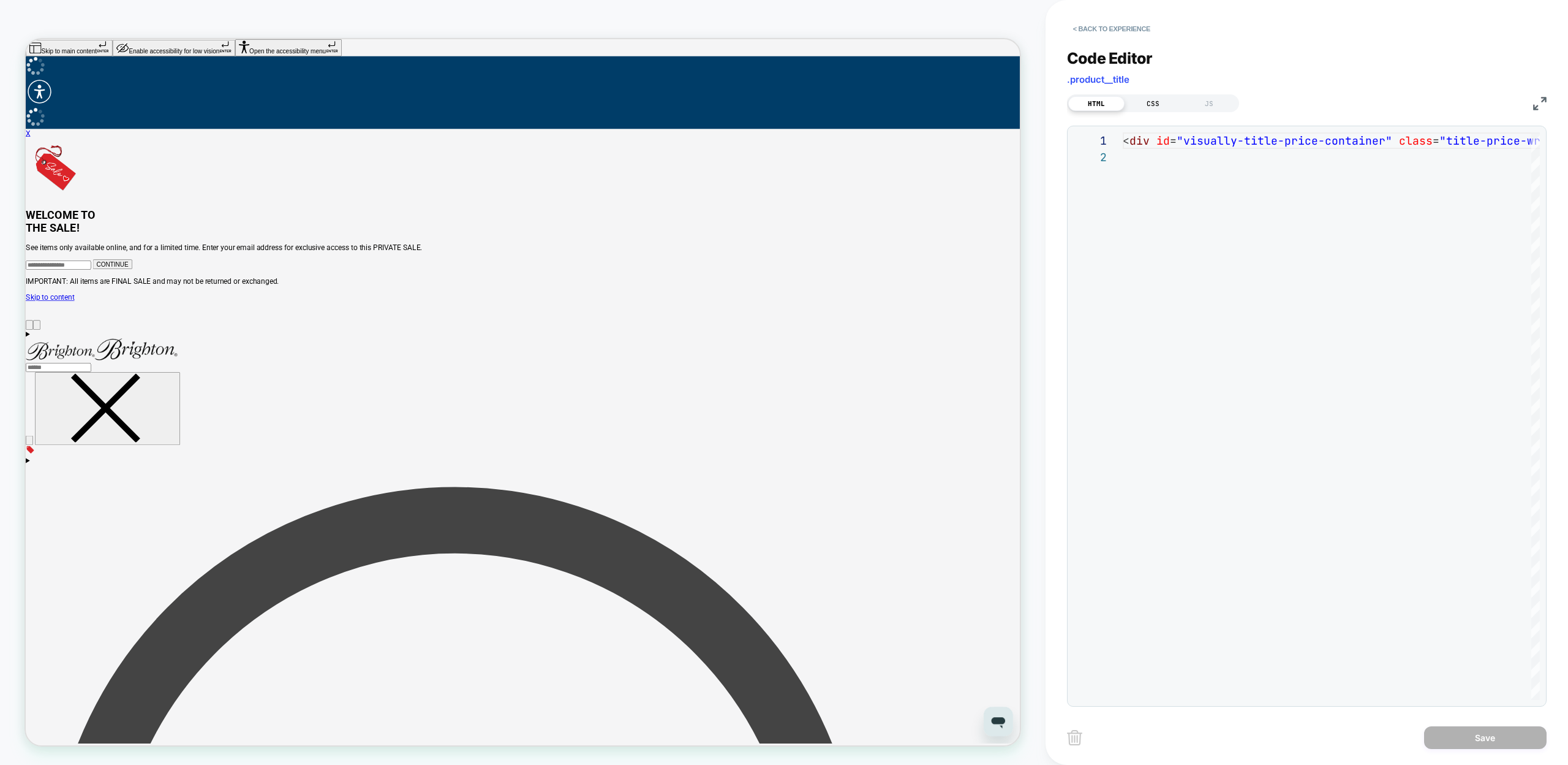
click at [1166, 107] on div "CSS" at bounding box center [1153, 103] width 56 height 14
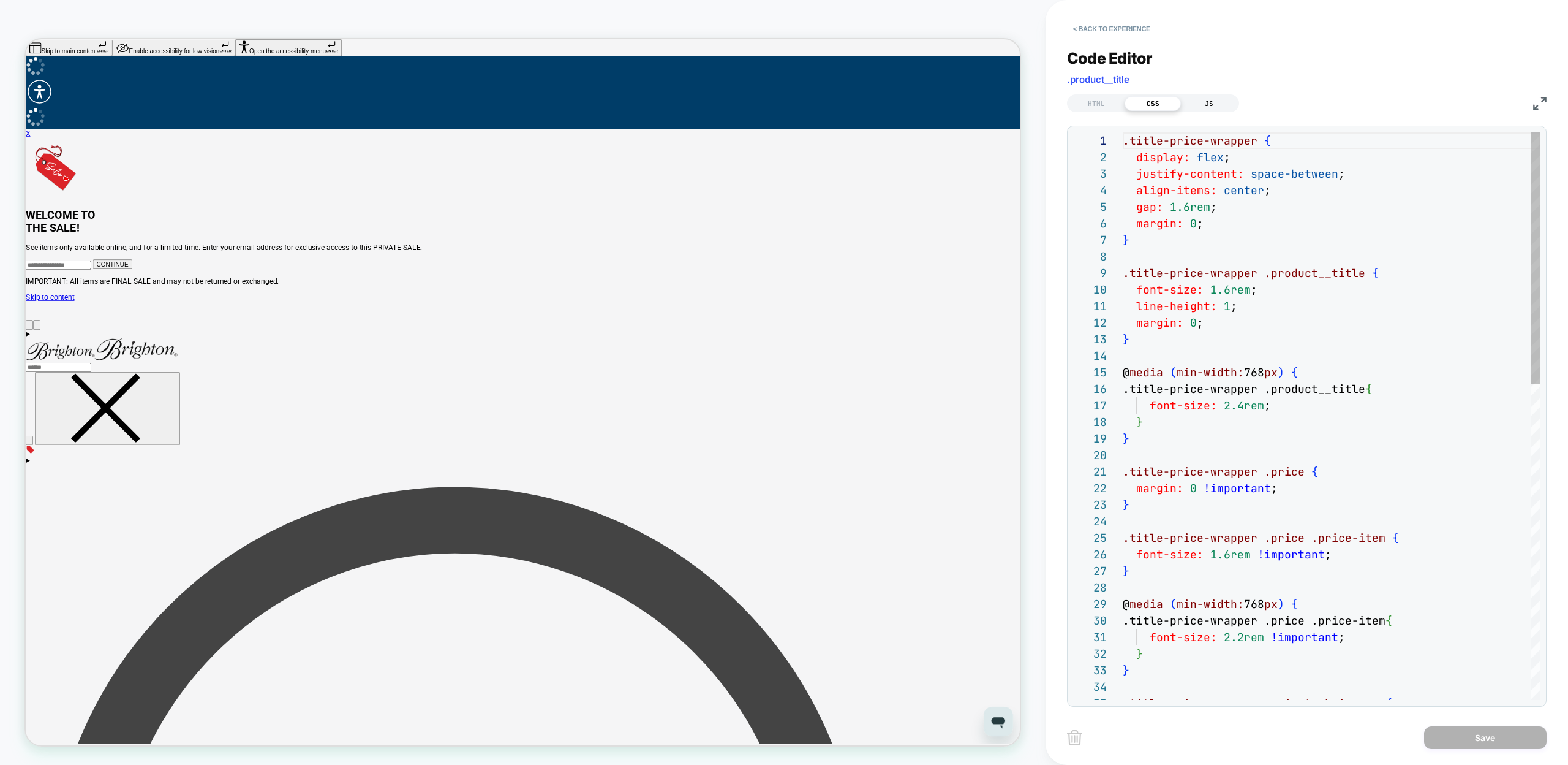
scroll to position [165, 0]
click at [1203, 104] on div "JS" at bounding box center [1209, 103] width 56 height 14
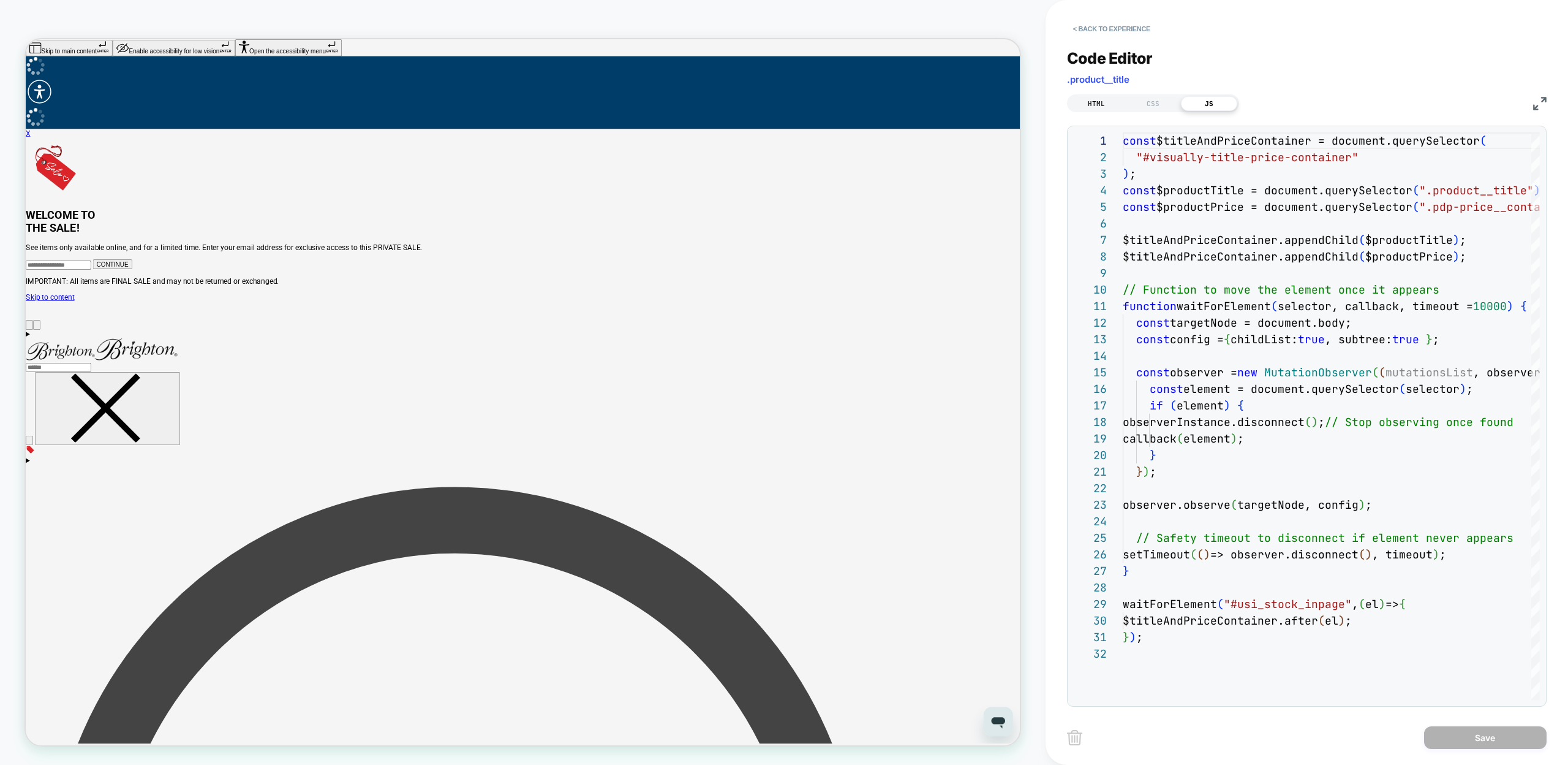
click at [1087, 102] on div "HTML" at bounding box center [1097, 103] width 56 height 14
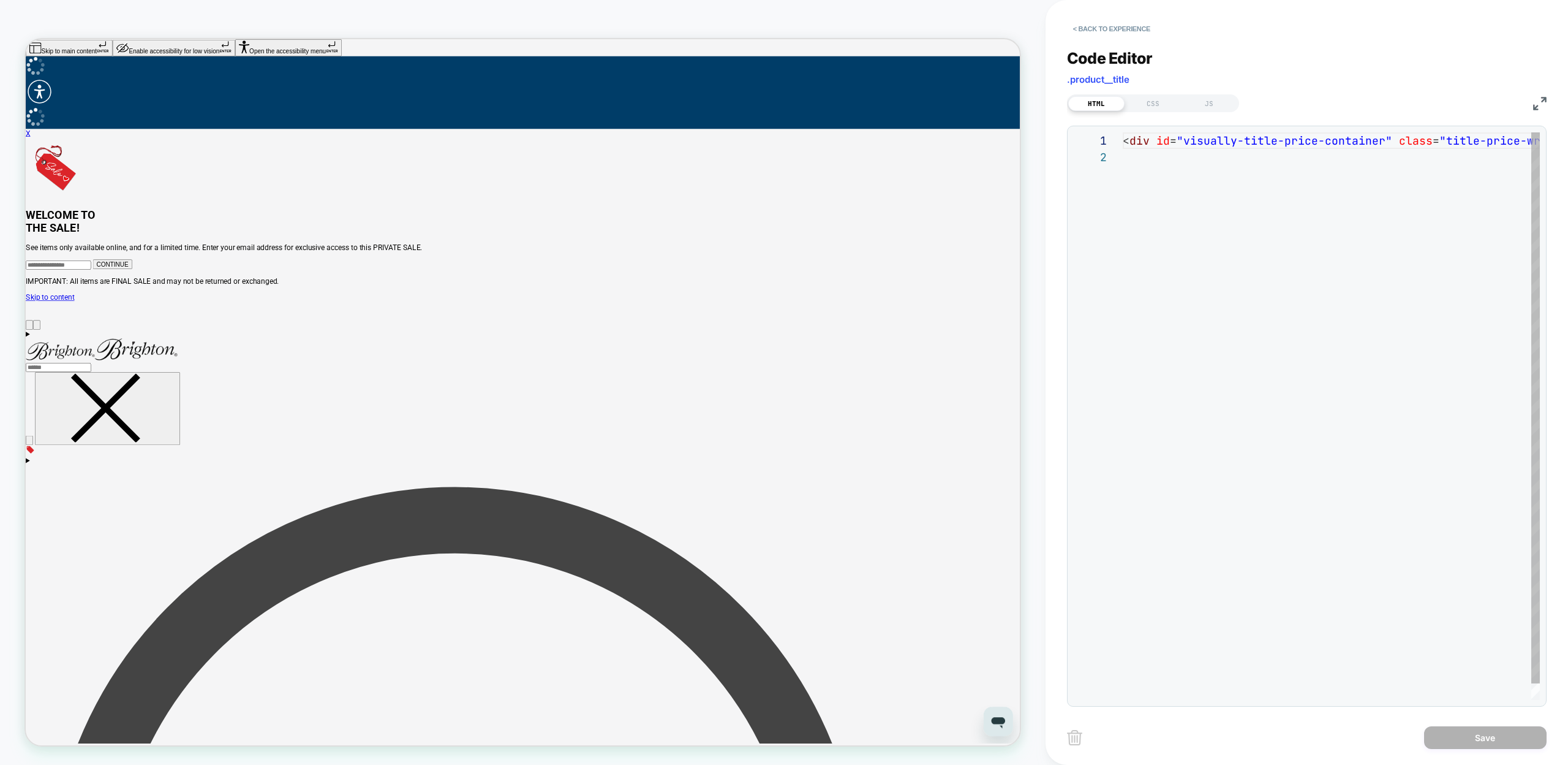
scroll to position [17, 0]
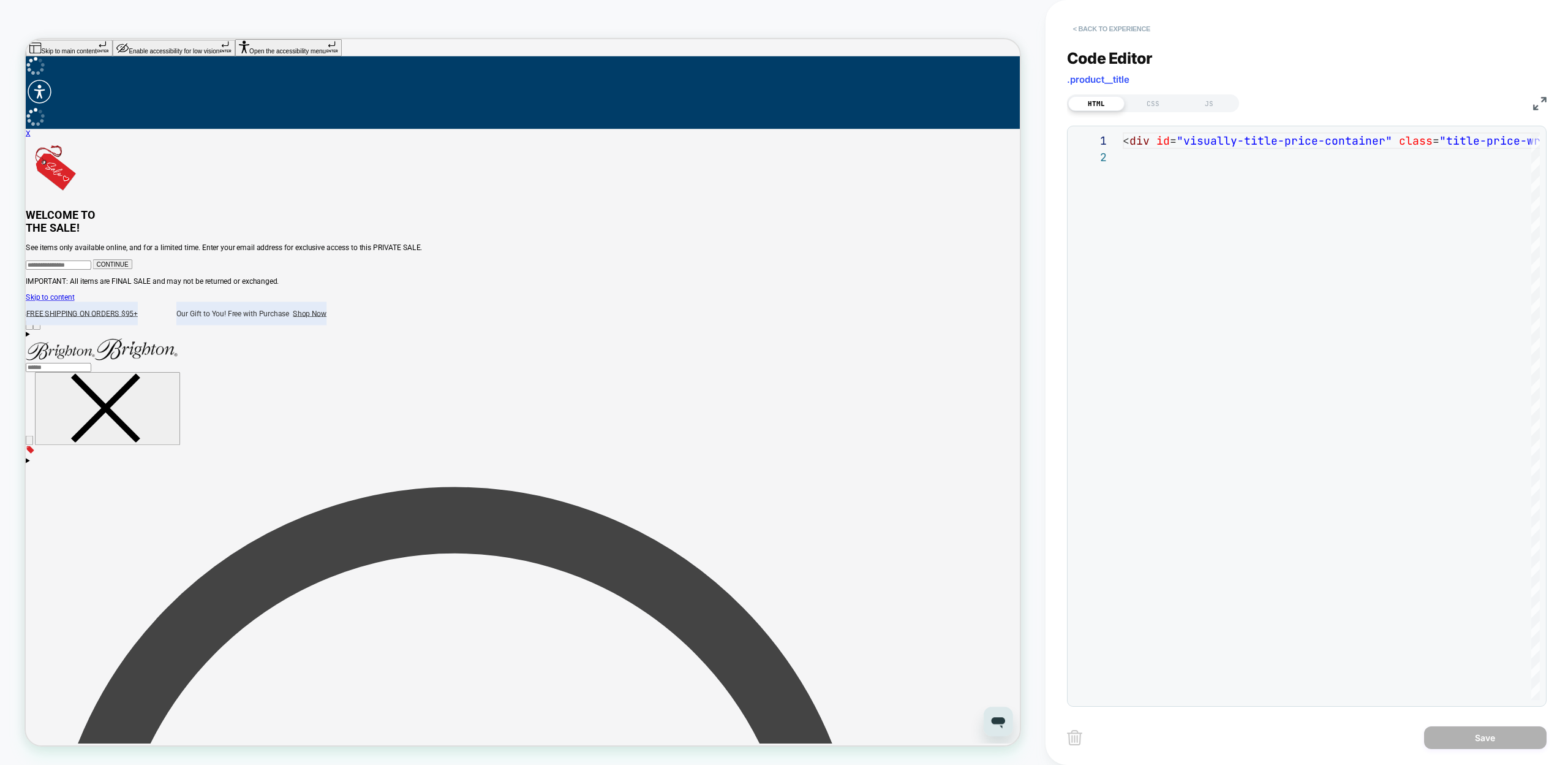
click at [1087, 29] on button "< Back to experience" at bounding box center [1112, 28] width 89 height 19
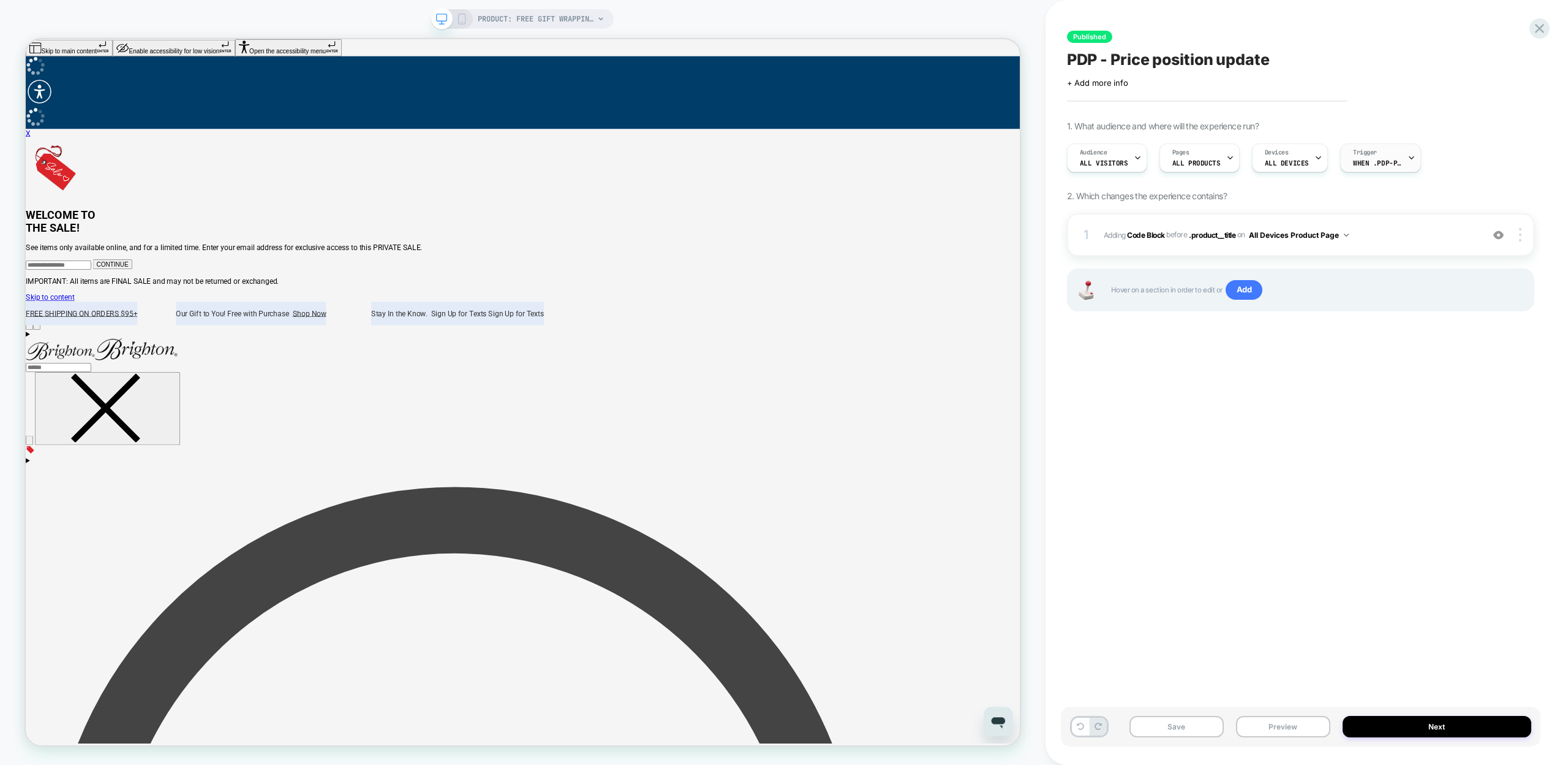
click at [1390, 159] on span "When .pdp-price__container appears" at bounding box center [1378, 163] width 49 height 9
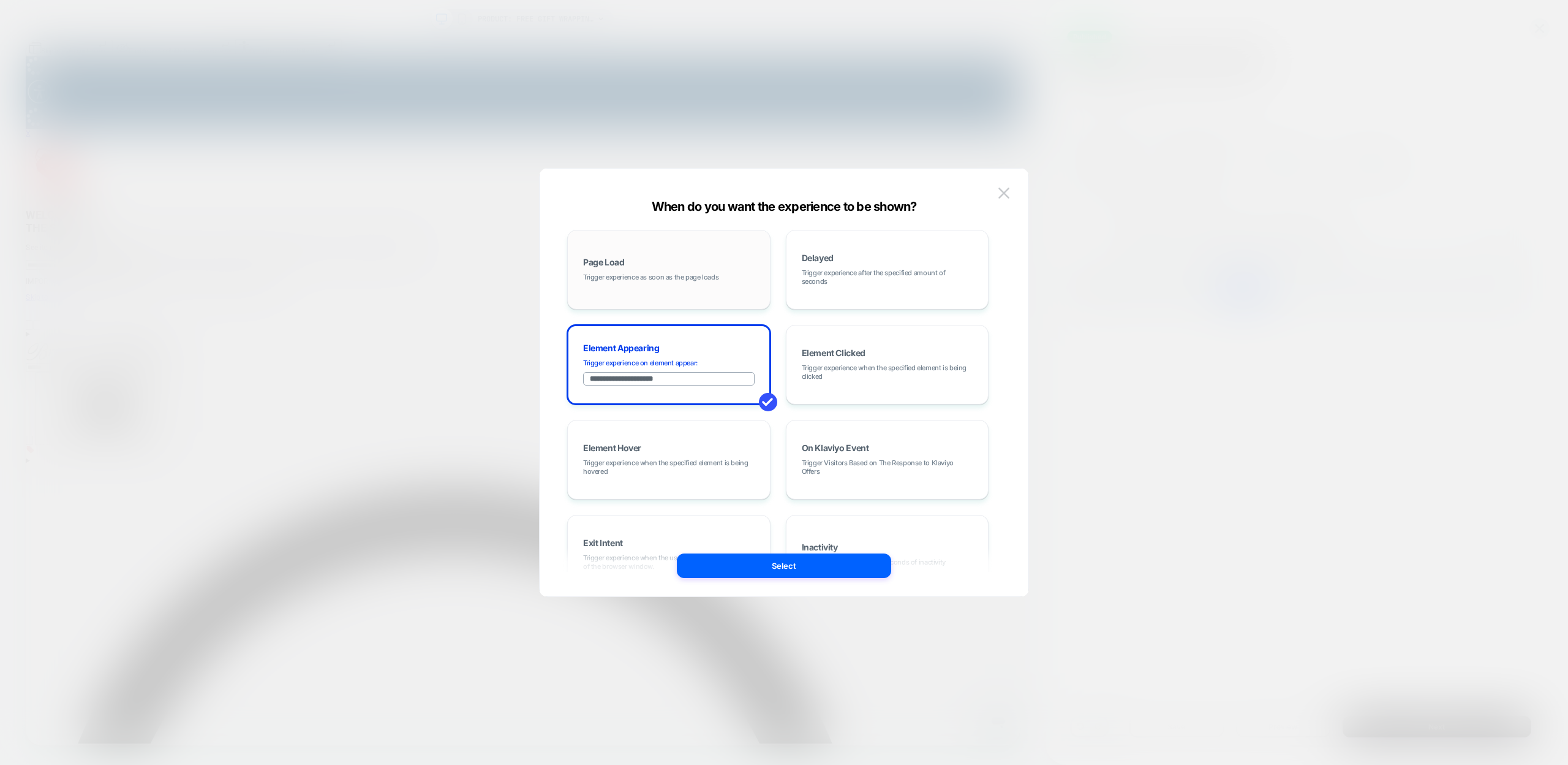
click at [748, 289] on div "Page Load Trigger experience as soon as the page loads" at bounding box center [668, 270] width 190 height 66
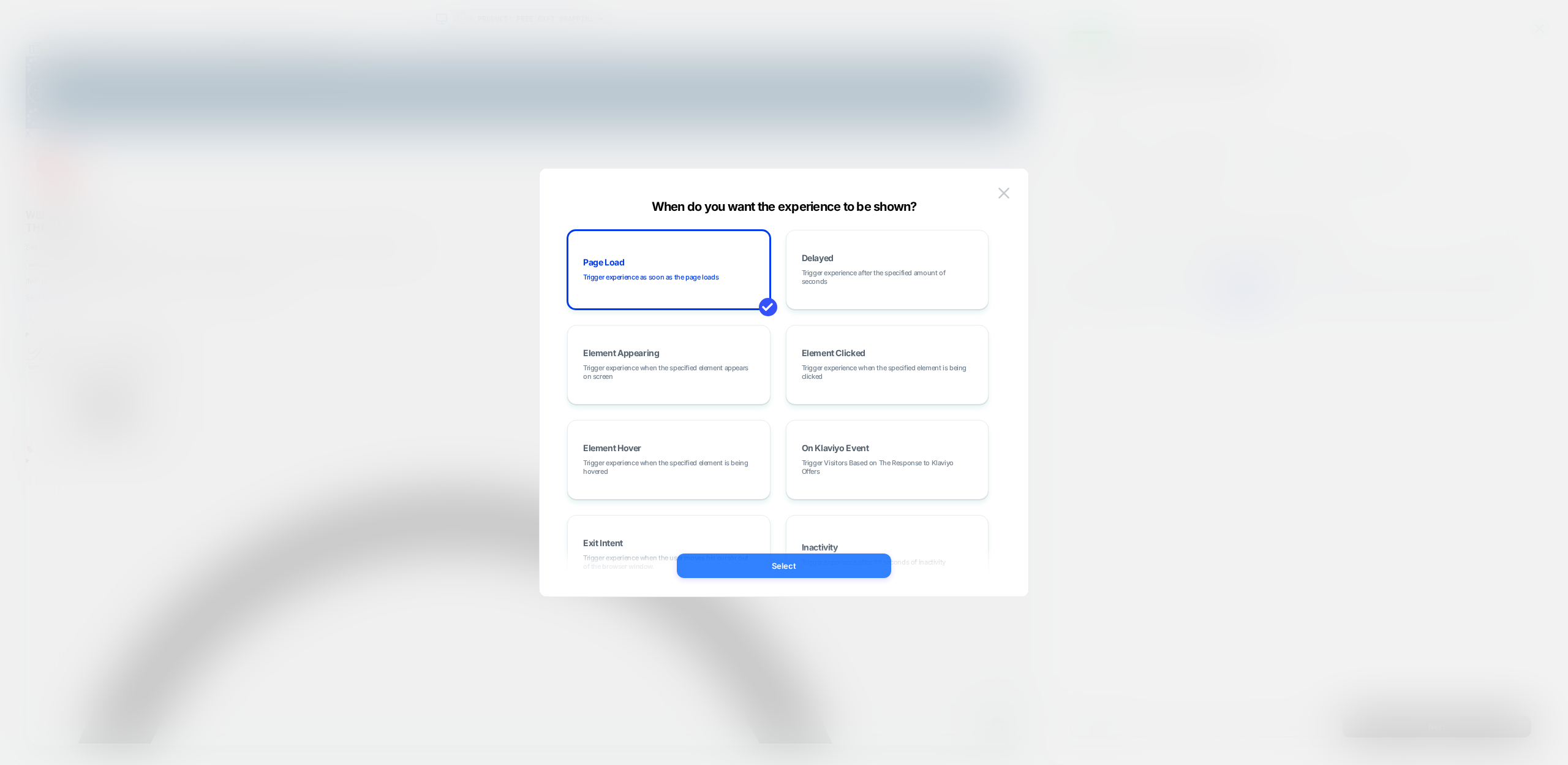
click at [807, 567] on button "Select" at bounding box center [784, 566] width 214 height 25
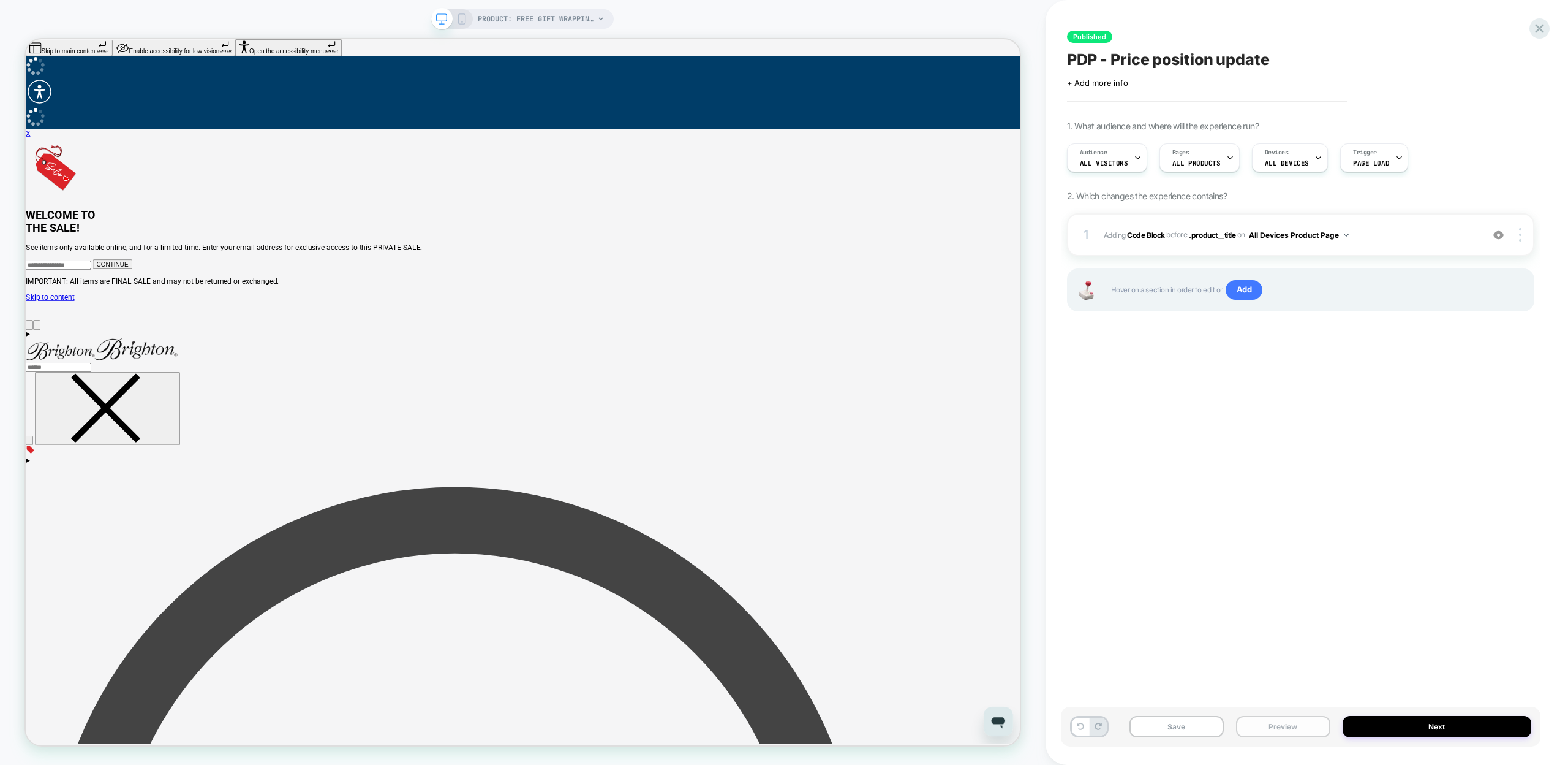
click at [1306, 717] on button "Preview" at bounding box center [1283, 727] width 95 height 22
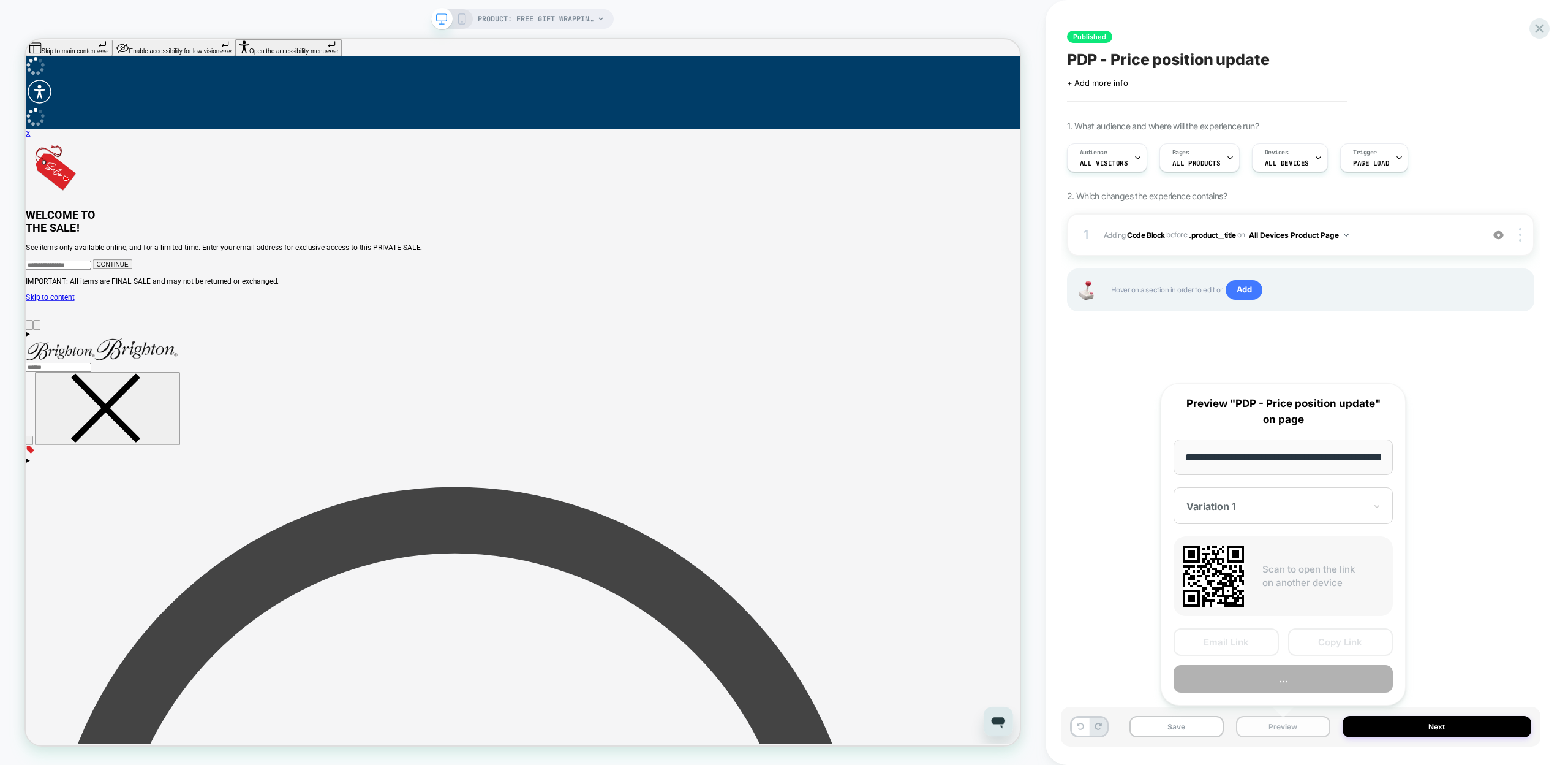
scroll to position [0, 120]
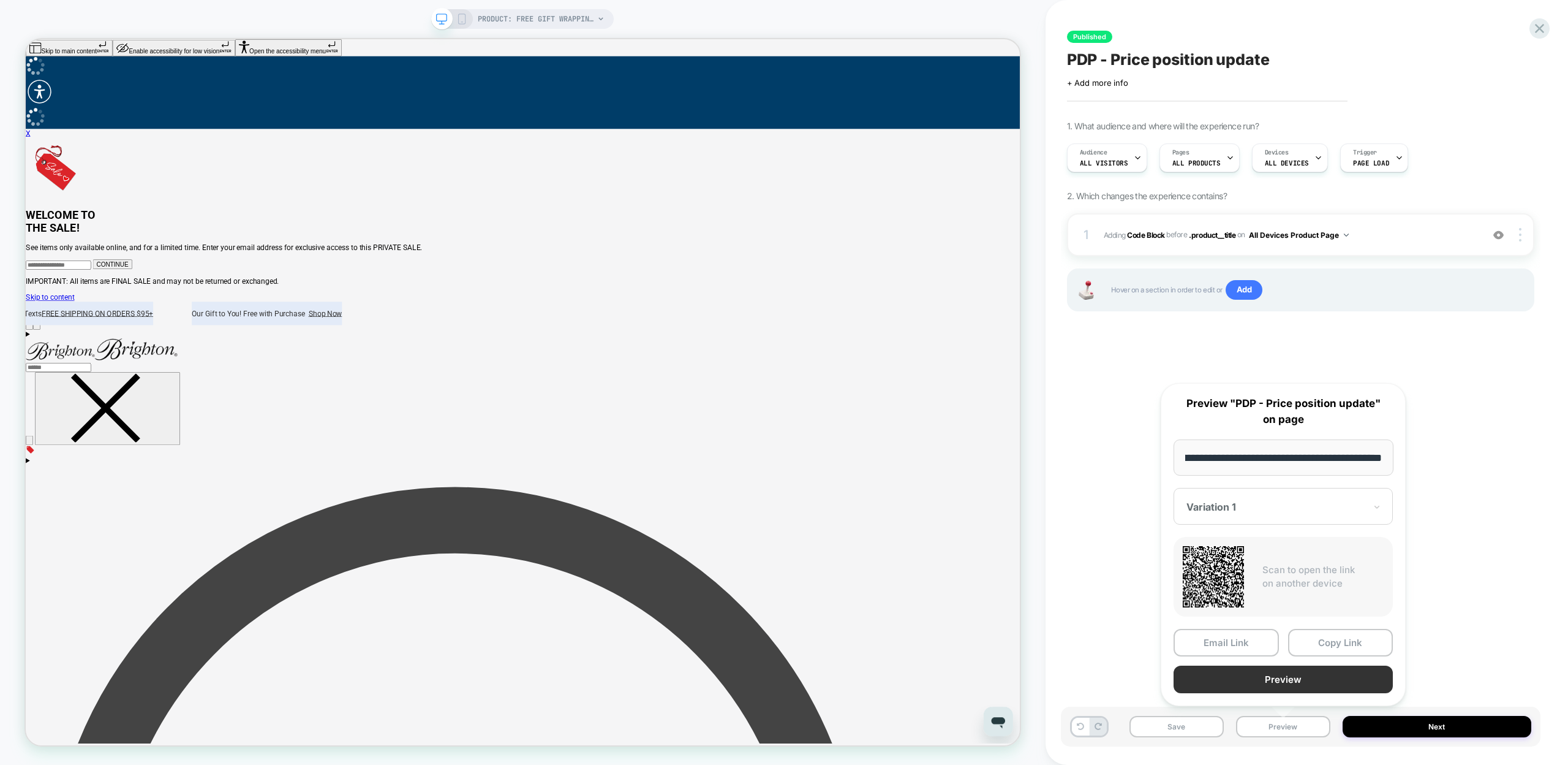
click at [1288, 683] on button "Preview" at bounding box center [1284, 679] width 219 height 27
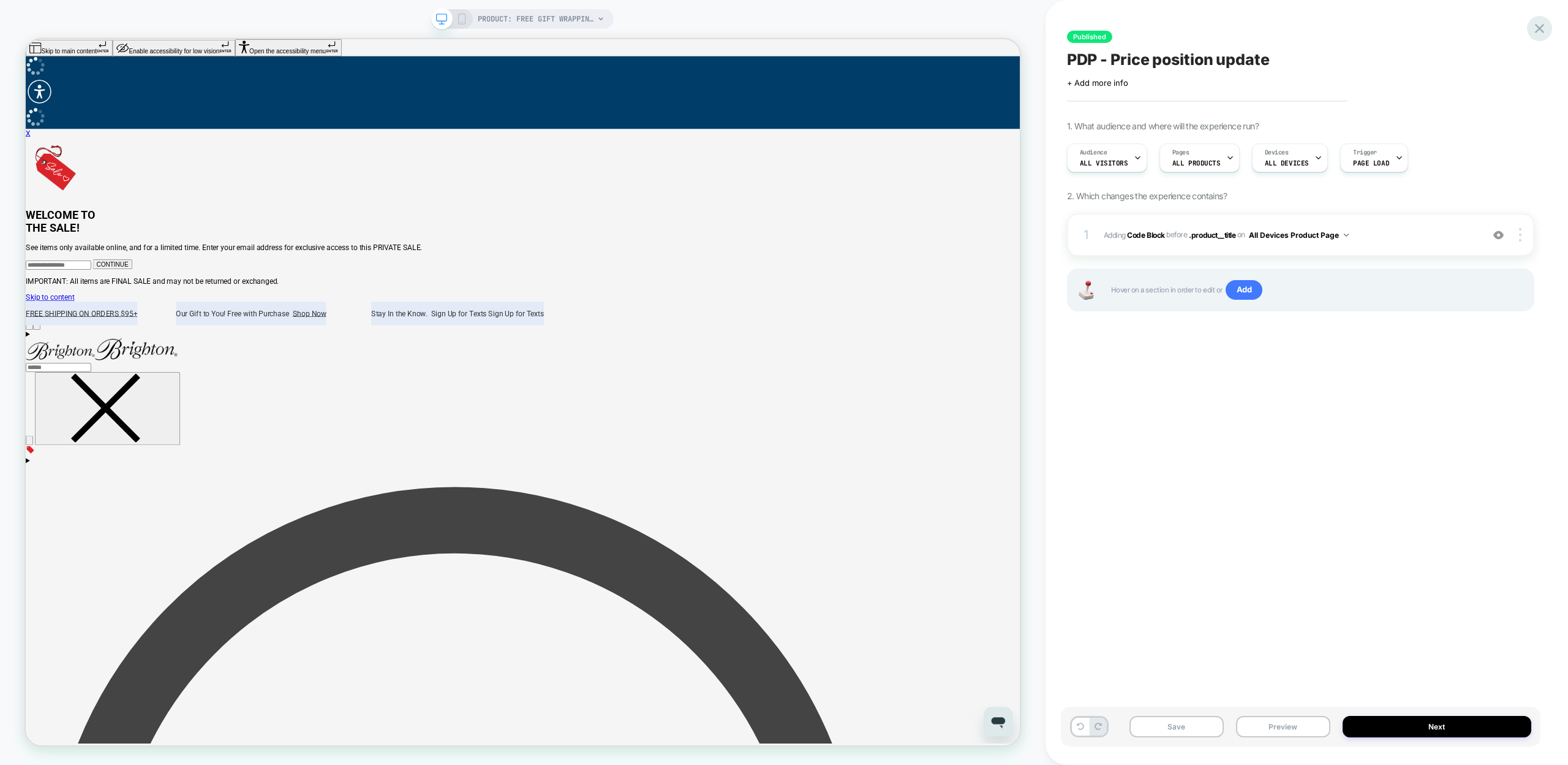
click at [1539, 33] on icon at bounding box center [1539, 28] width 17 height 17
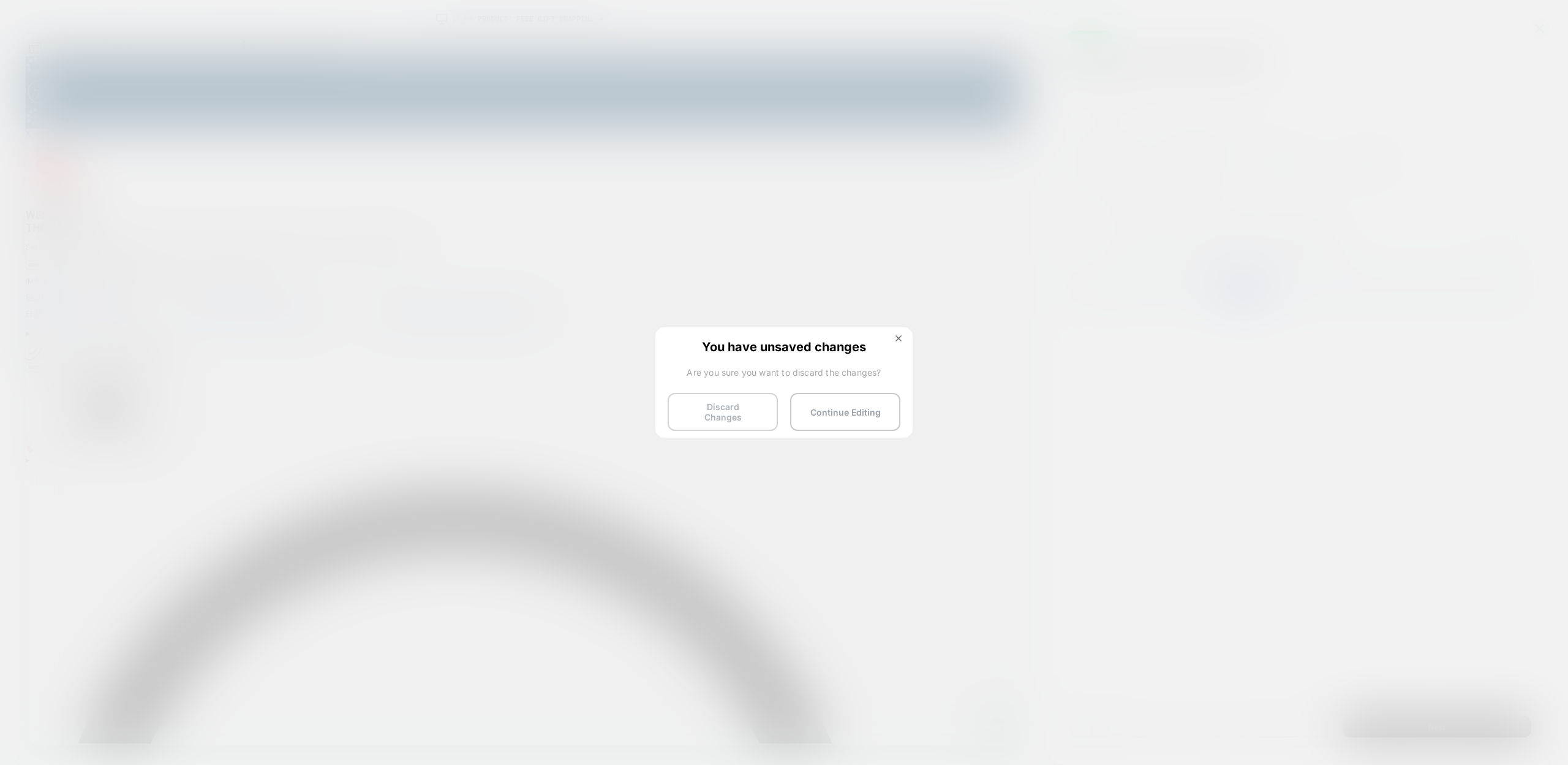
click at [732, 402] on button "Discard Changes" at bounding box center [722, 411] width 110 height 38
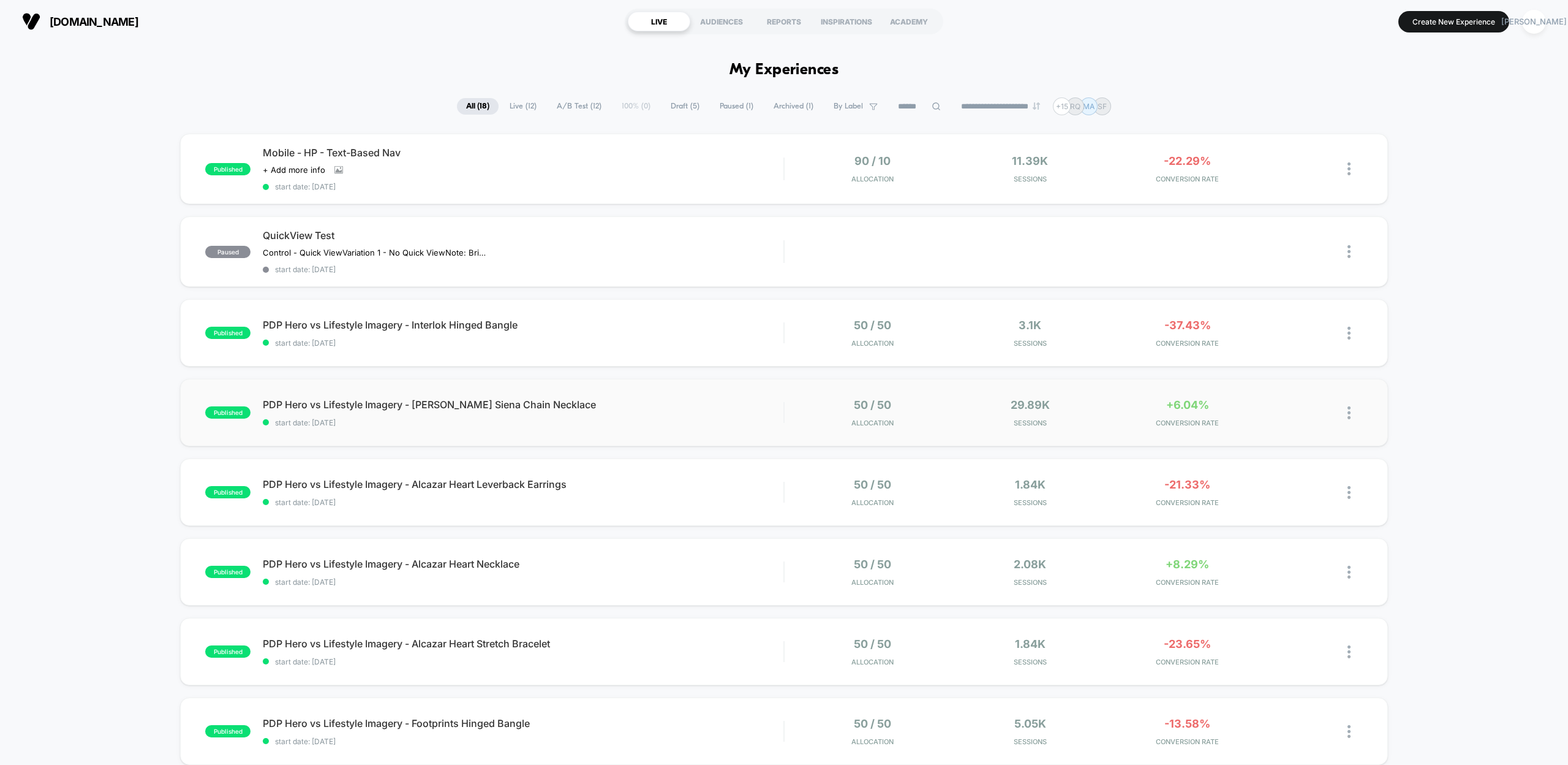
scroll to position [403, 0]
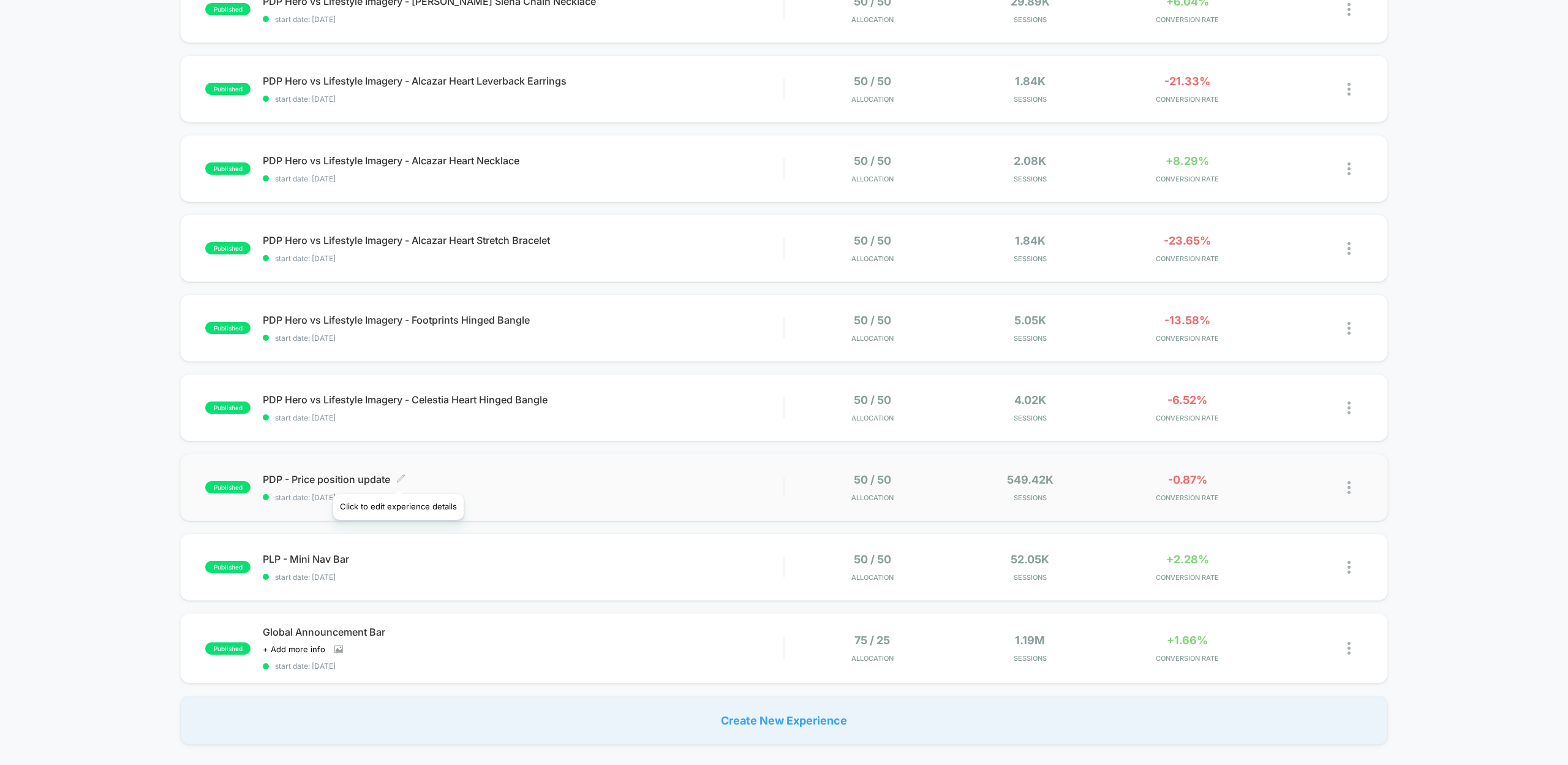
click at [398, 478] on icon at bounding box center [400, 478] width 9 height 9
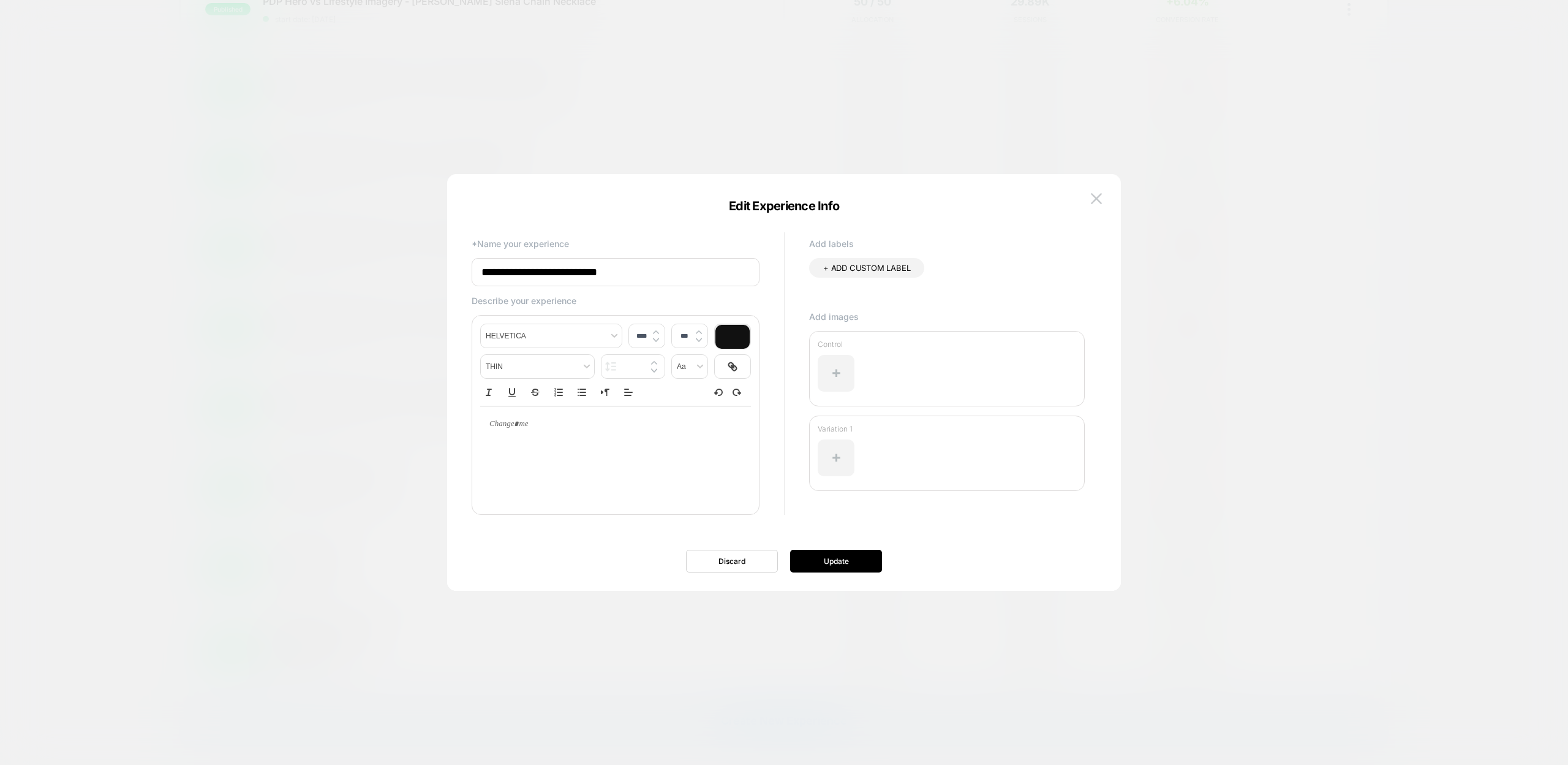
click at [355, 408] on div at bounding box center [784, 382] width 1568 height 765
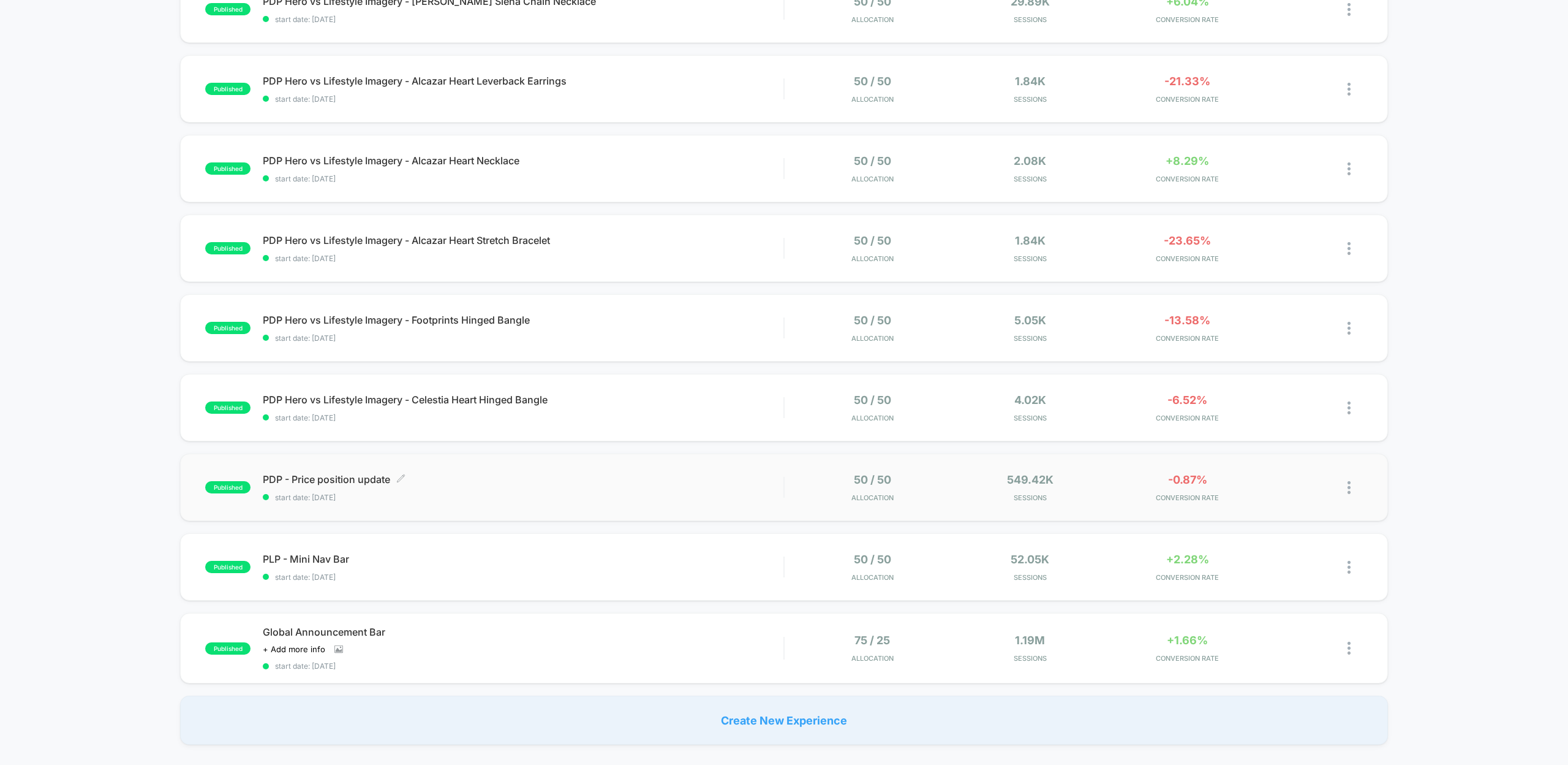
click at [314, 477] on span "PDP - Price position update Click to edit experience details" at bounding box center [523, 478] width 521 height 12
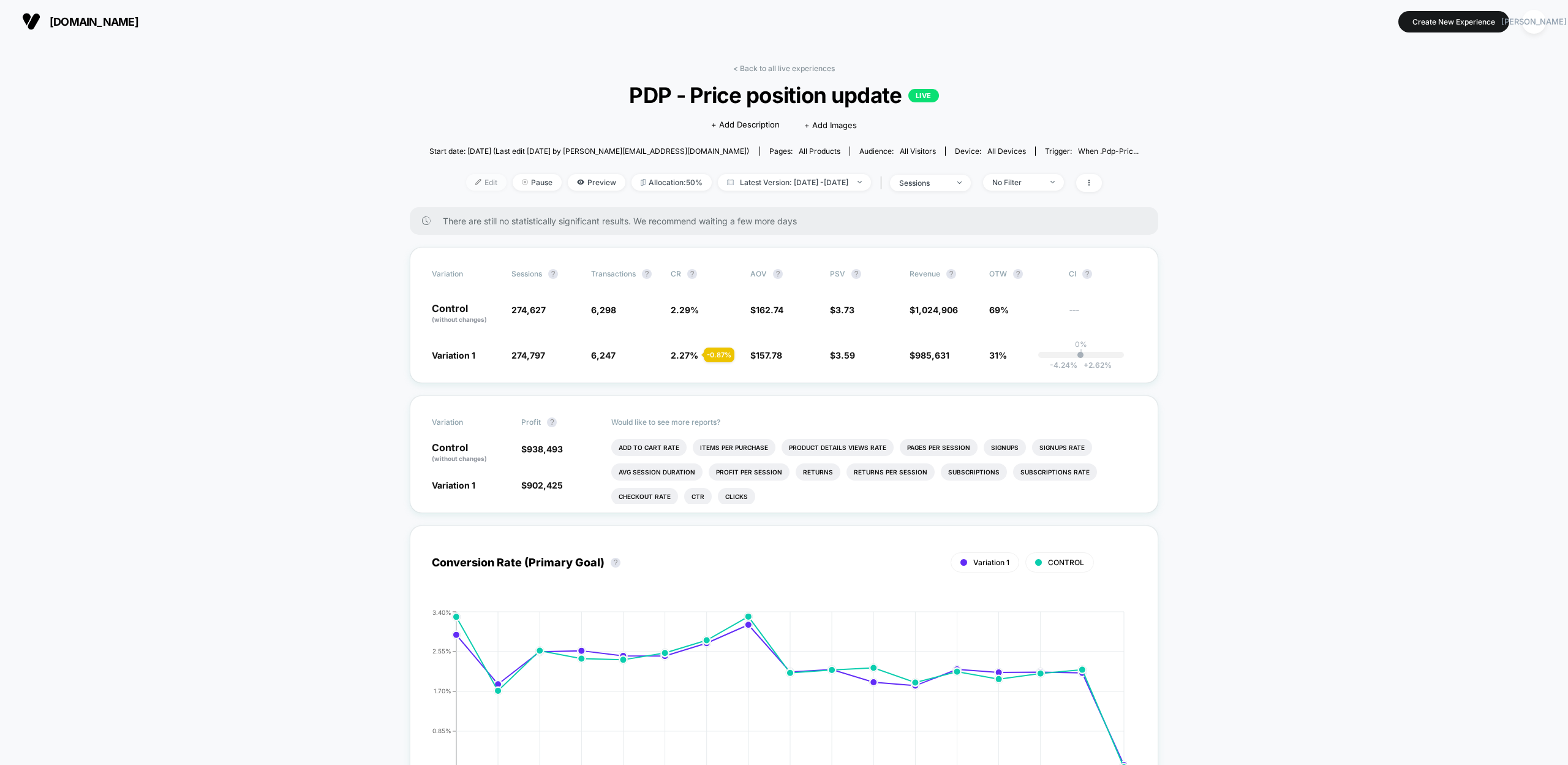
click at [470, 183] on span "Edit" at bounding box center [486, 182] width 40 height 17
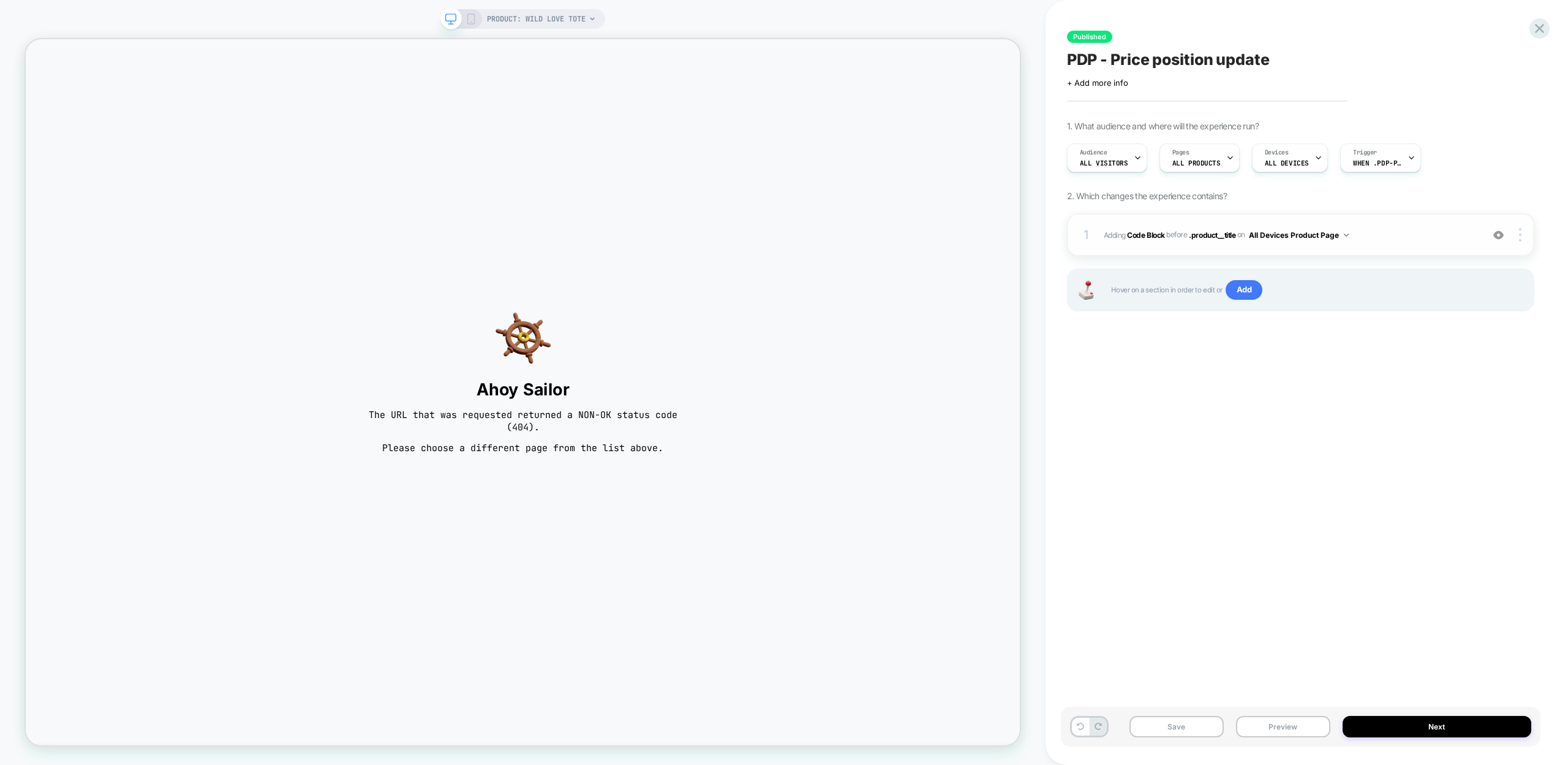
click at [1145, 225] on div "1 Adding Code Block BEFORE .product__title .product__title on All Devices Produ…" at bounding box center [1301, 234] width 468 height 43
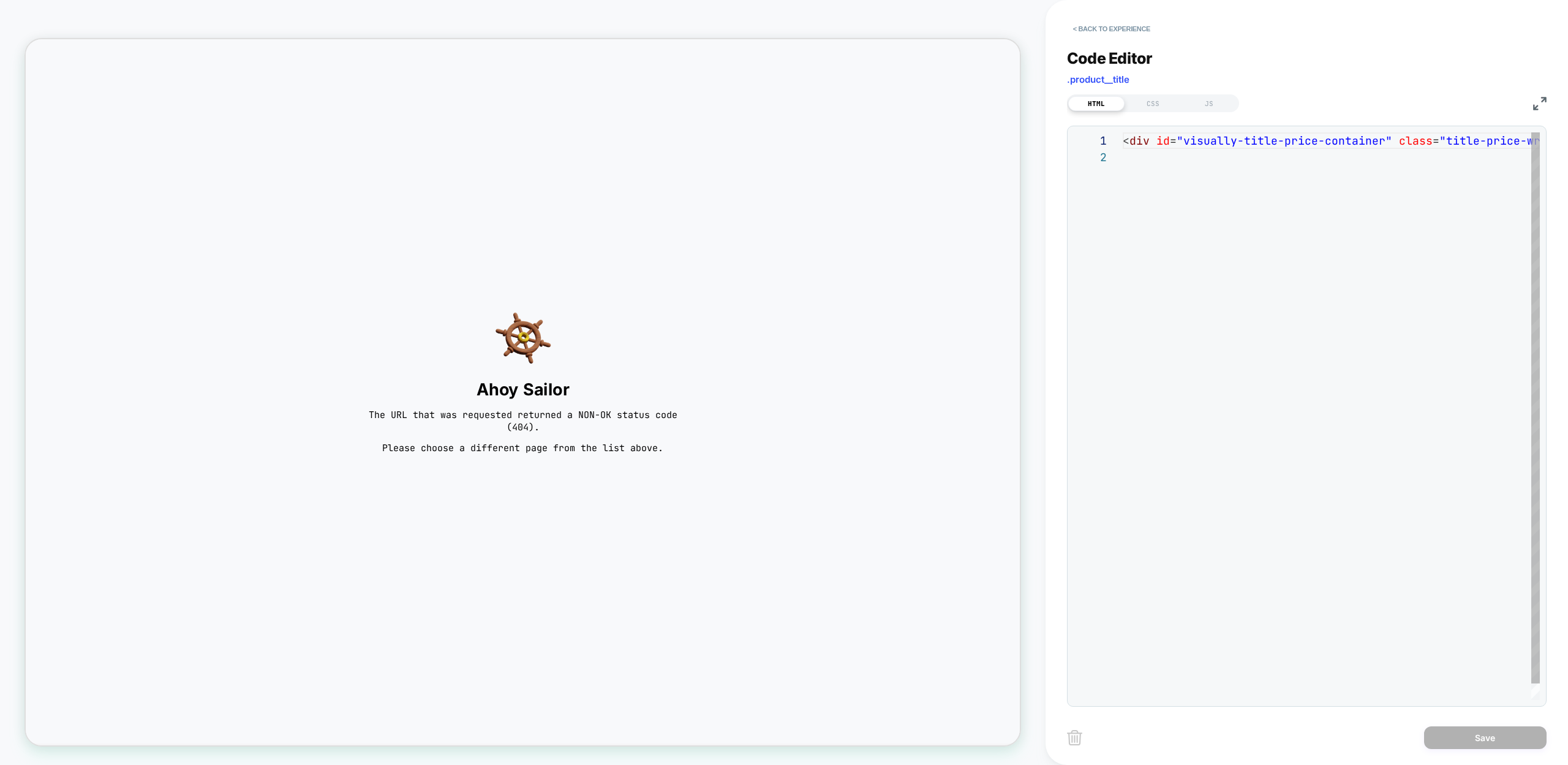
scroll to position [17, 0]
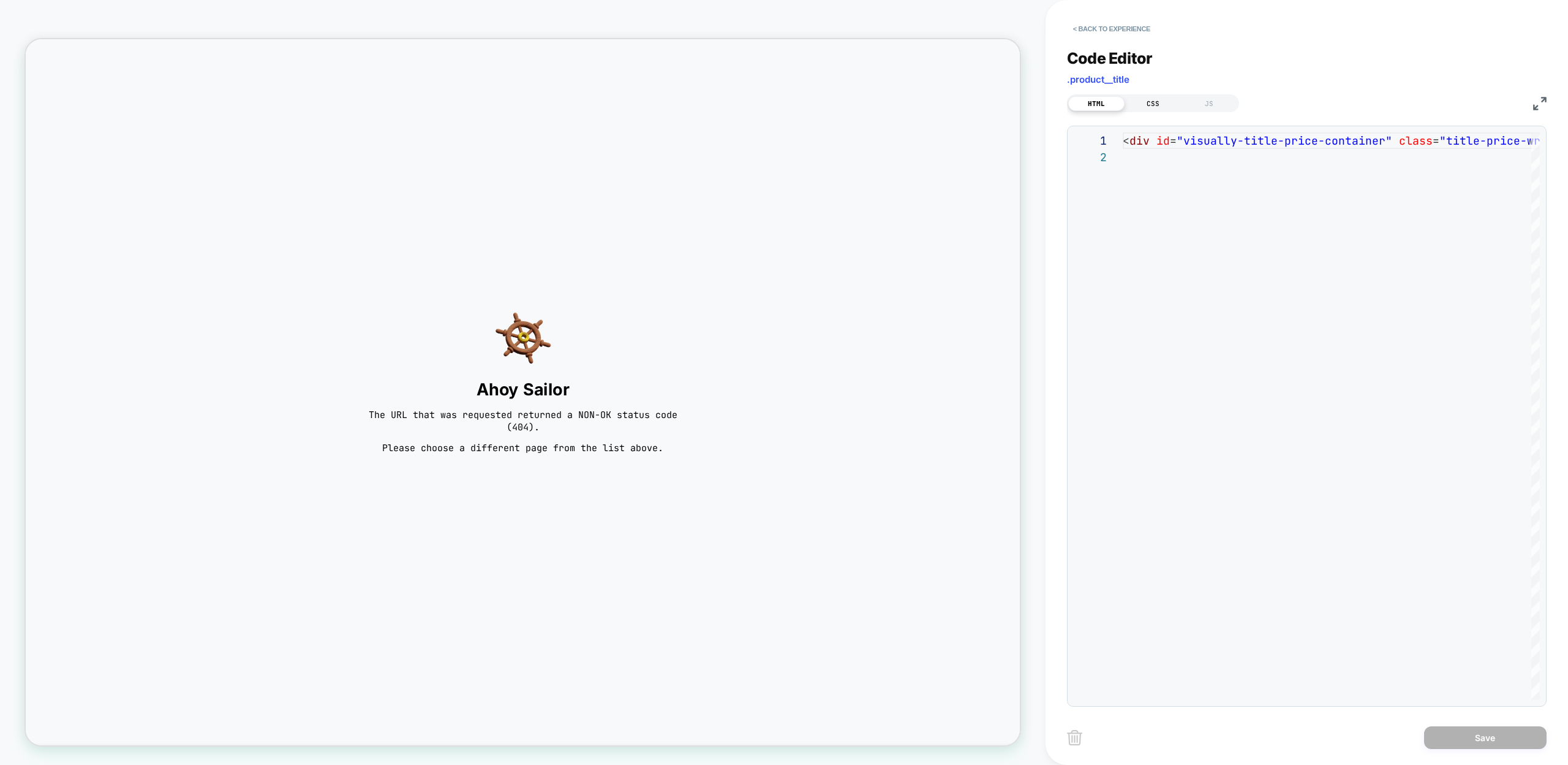
click at [1144, 100] on div "CSS" at bounding box center [1153, 103] width 56 height 14
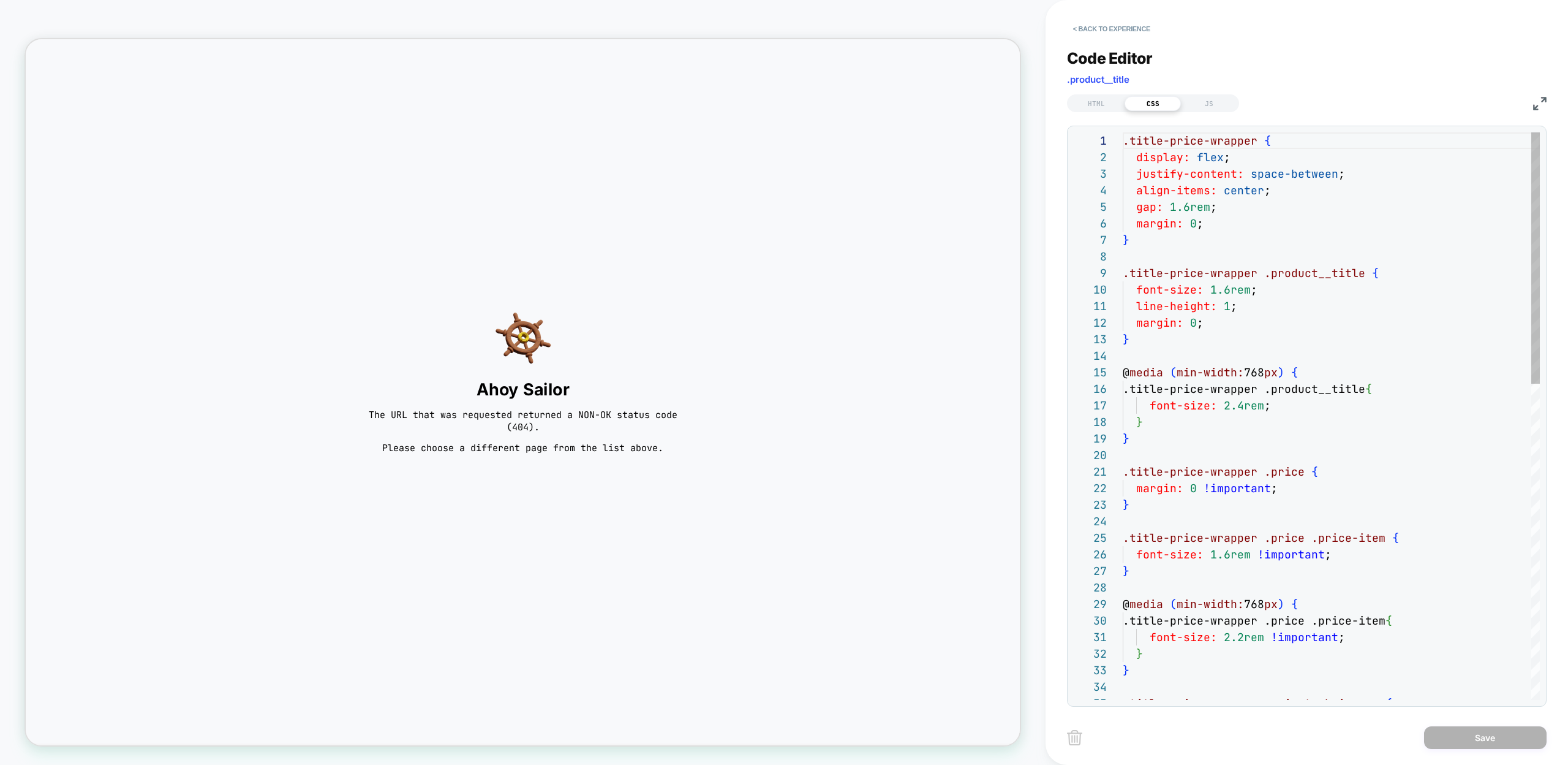
scroll to position [165, 0]
click at [1204, 104] on div "JS" at bounding box center [1209, 103] width 56 height 14
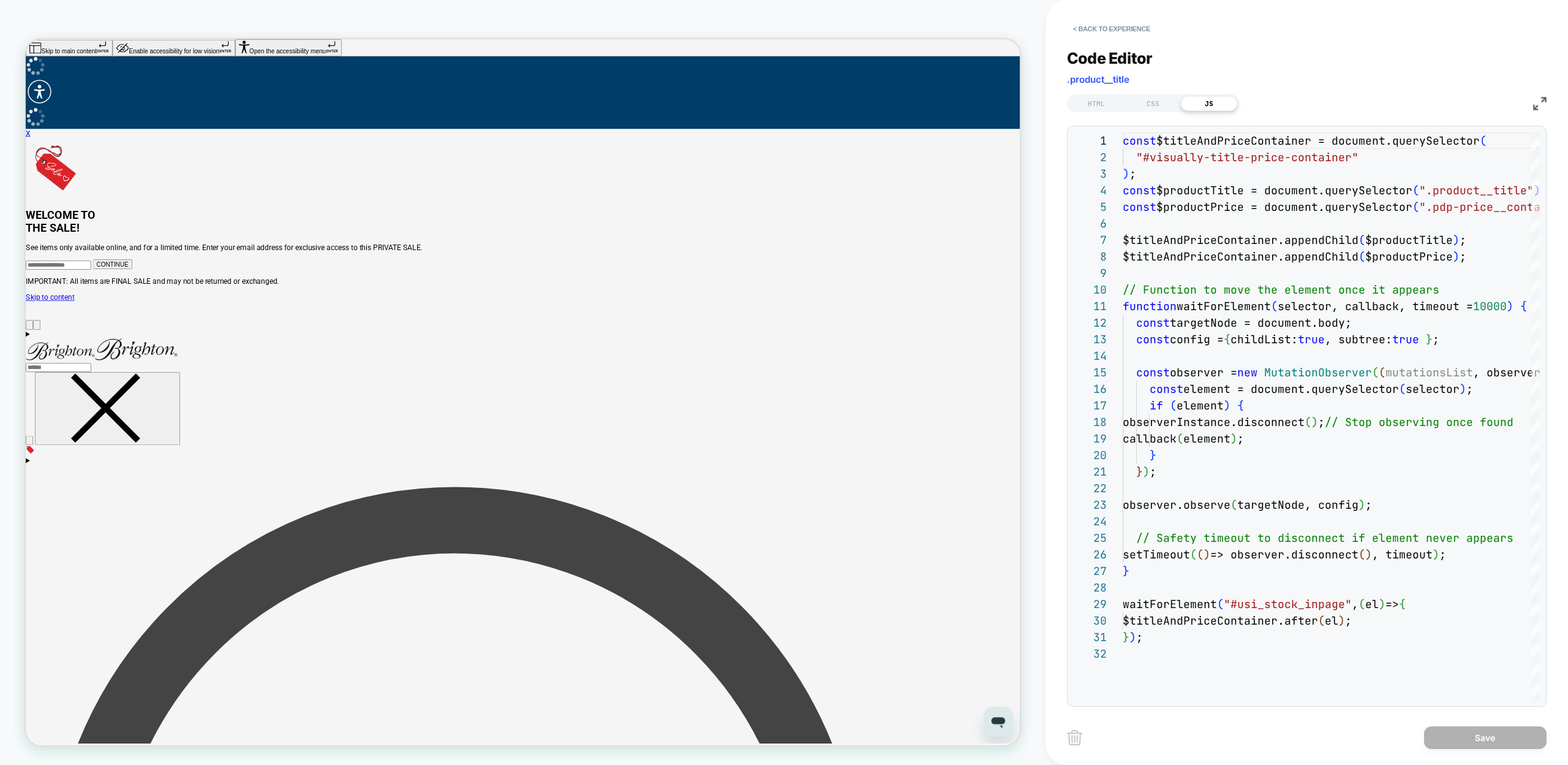
scroll to position [0, 0]
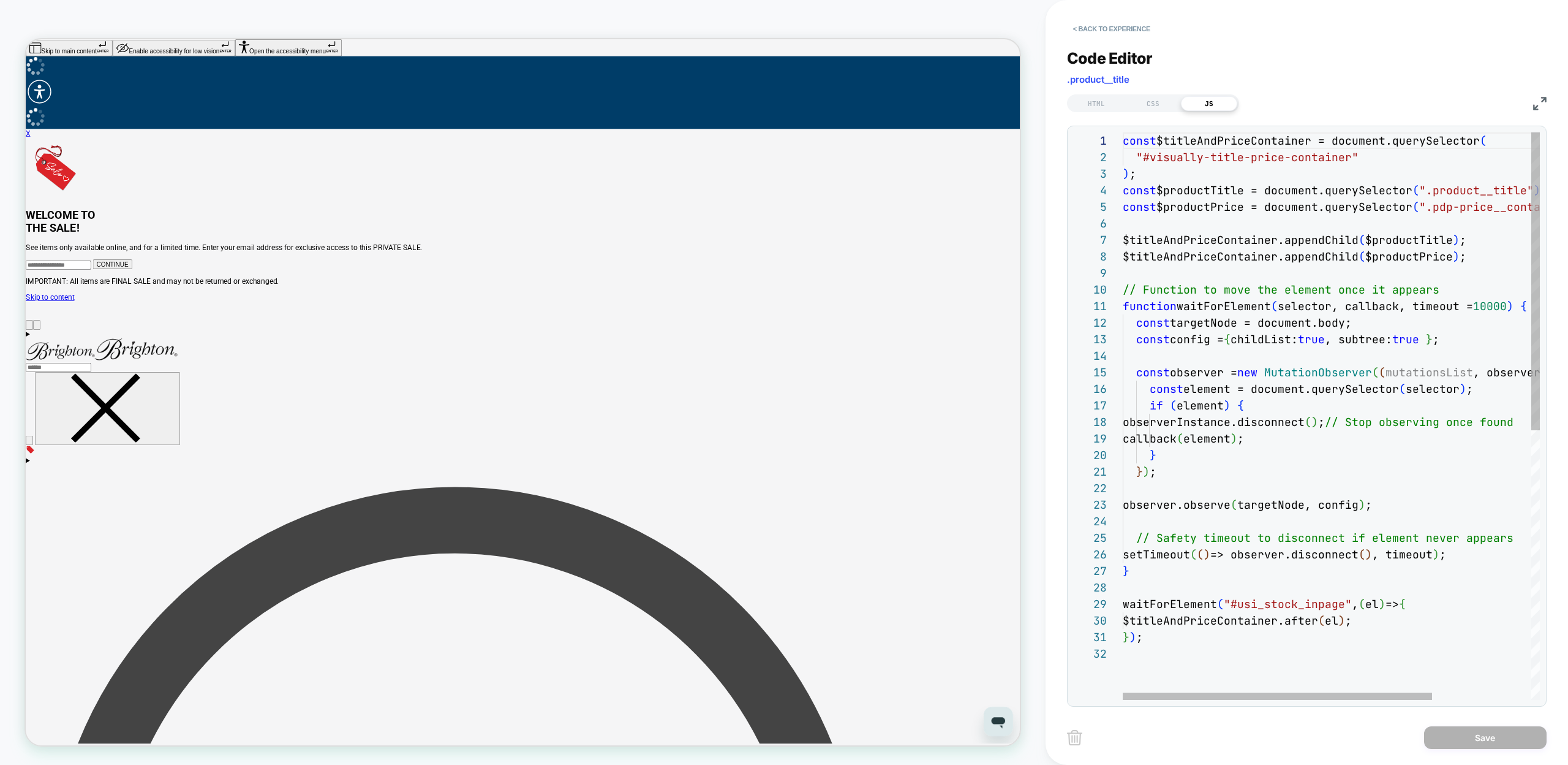
click at [1200, 436] on div "const $titleAndPriceContainer = document.querySelector ( "#visually-title-price…" at bounding box center [1398, 672] width 551 height 1080
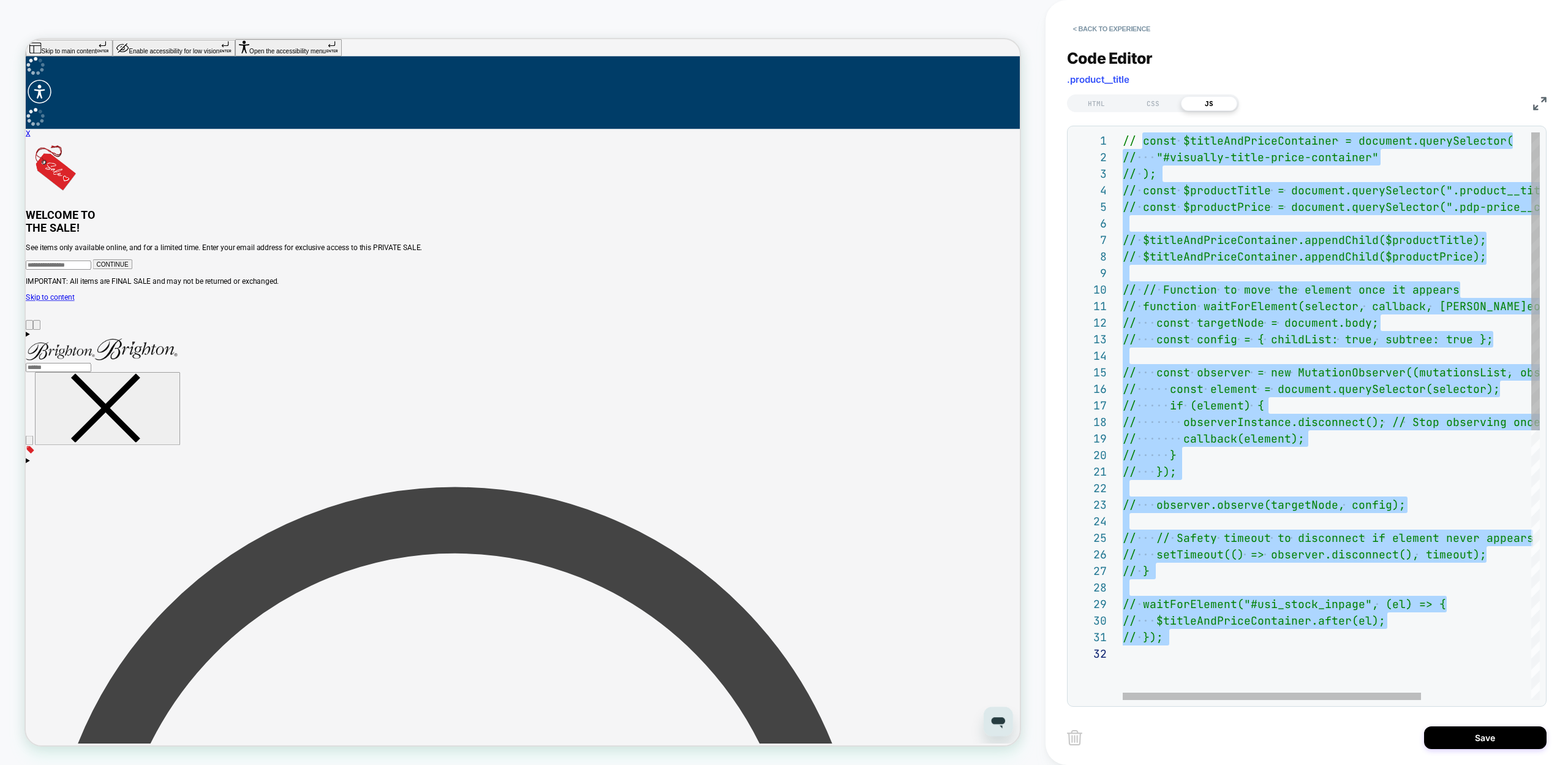
type textarea "**********"
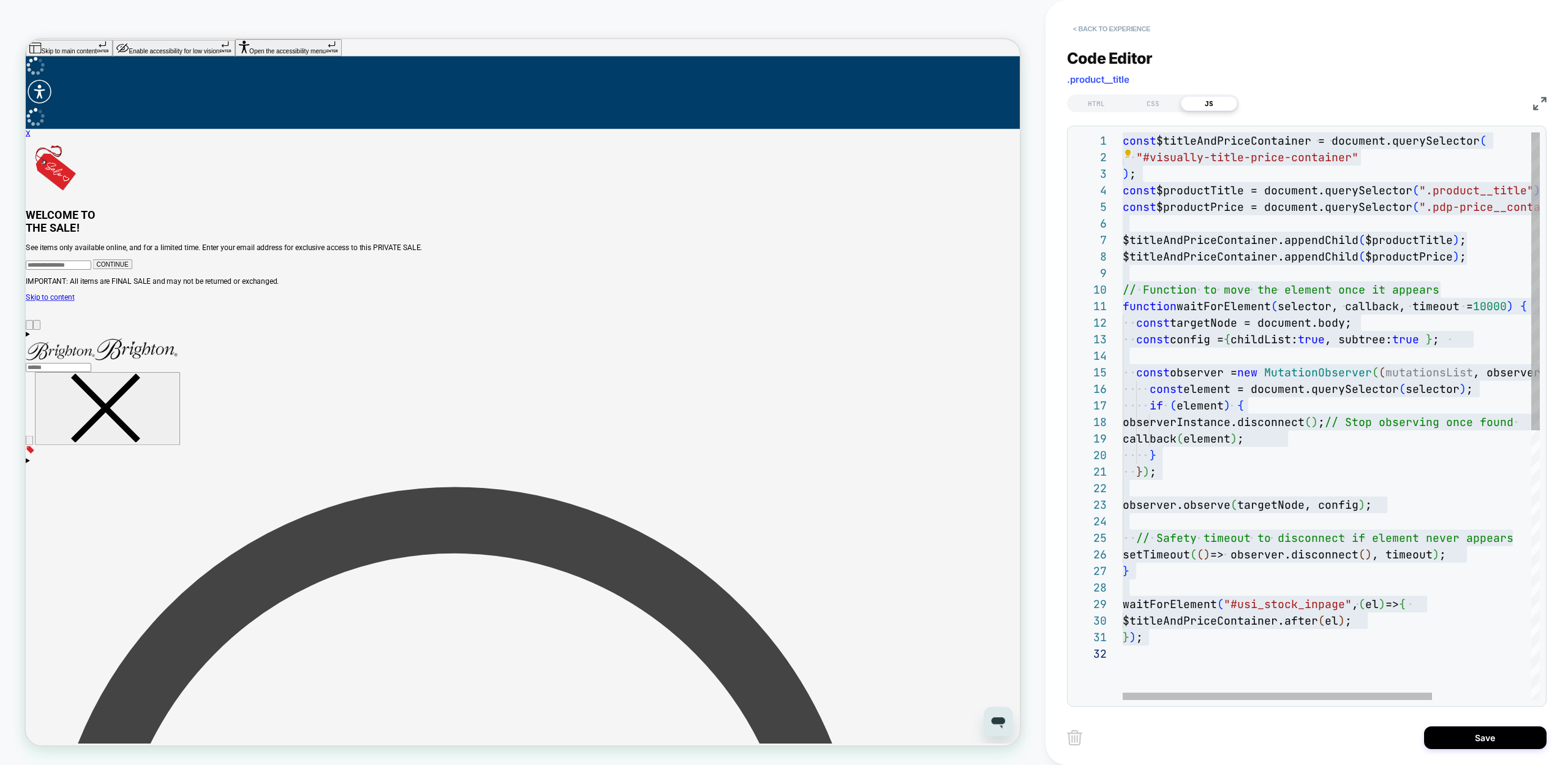
click at [1095, 30] on button "< Back to experience" at bounding box center [1112, 28] width 89 height 19
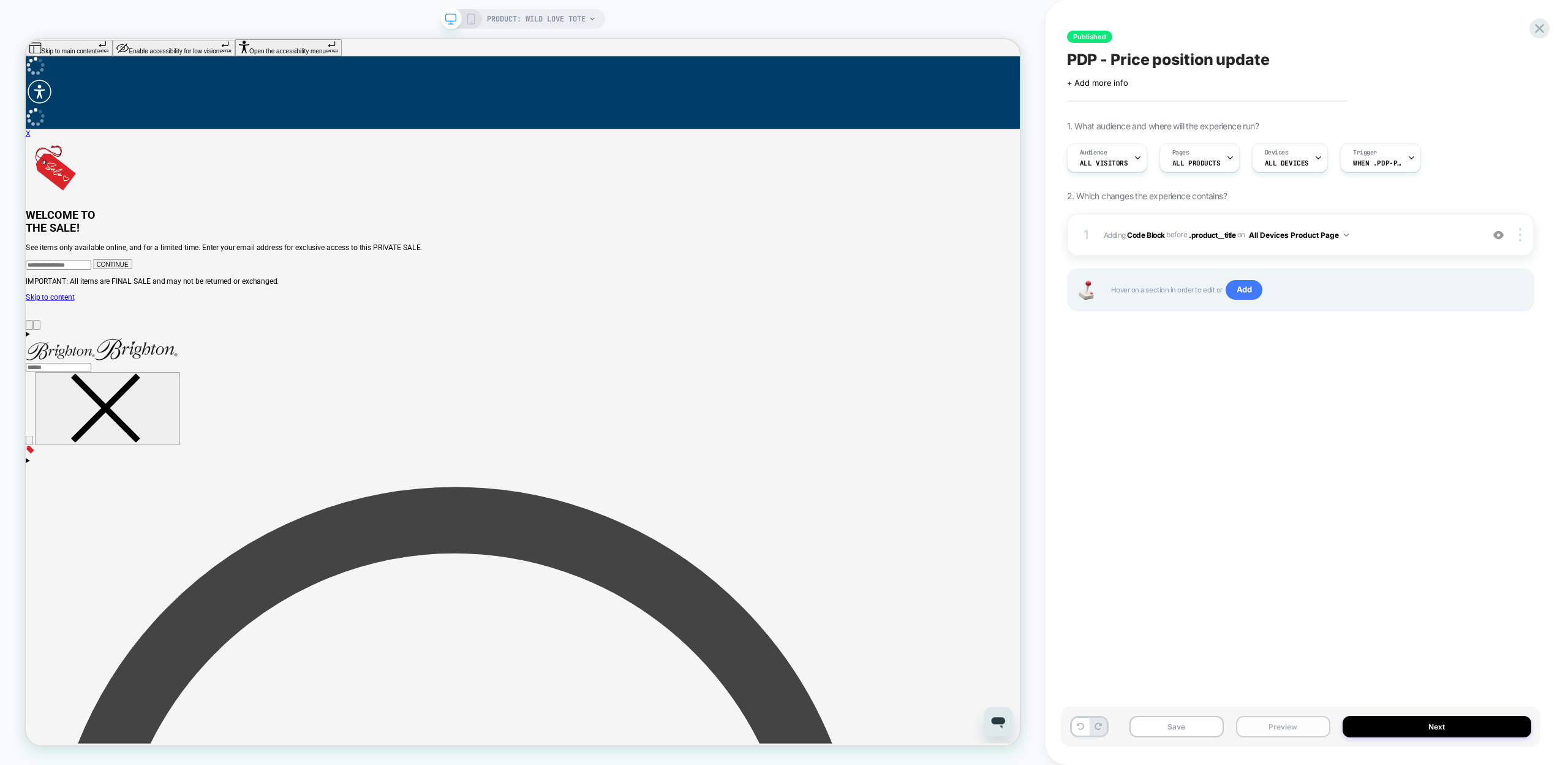
click at [1281, 728] on button "Preview" at bounding box center [1283, 727] width 95 height 22
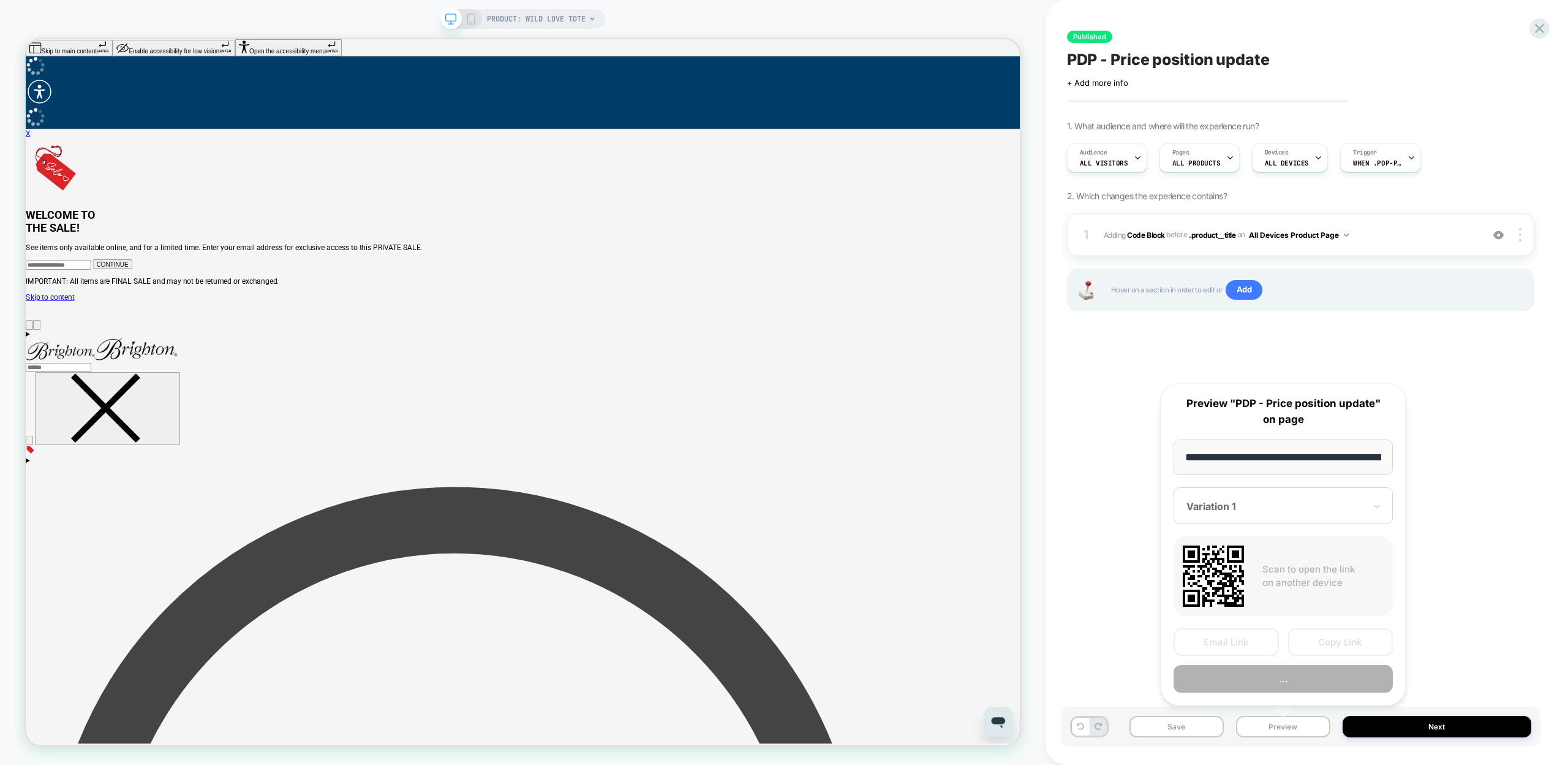
scroll to position [0, 142]
click at [1201, 676] on button "Preview" at bounding box center [1284, 679] width 219 height 27
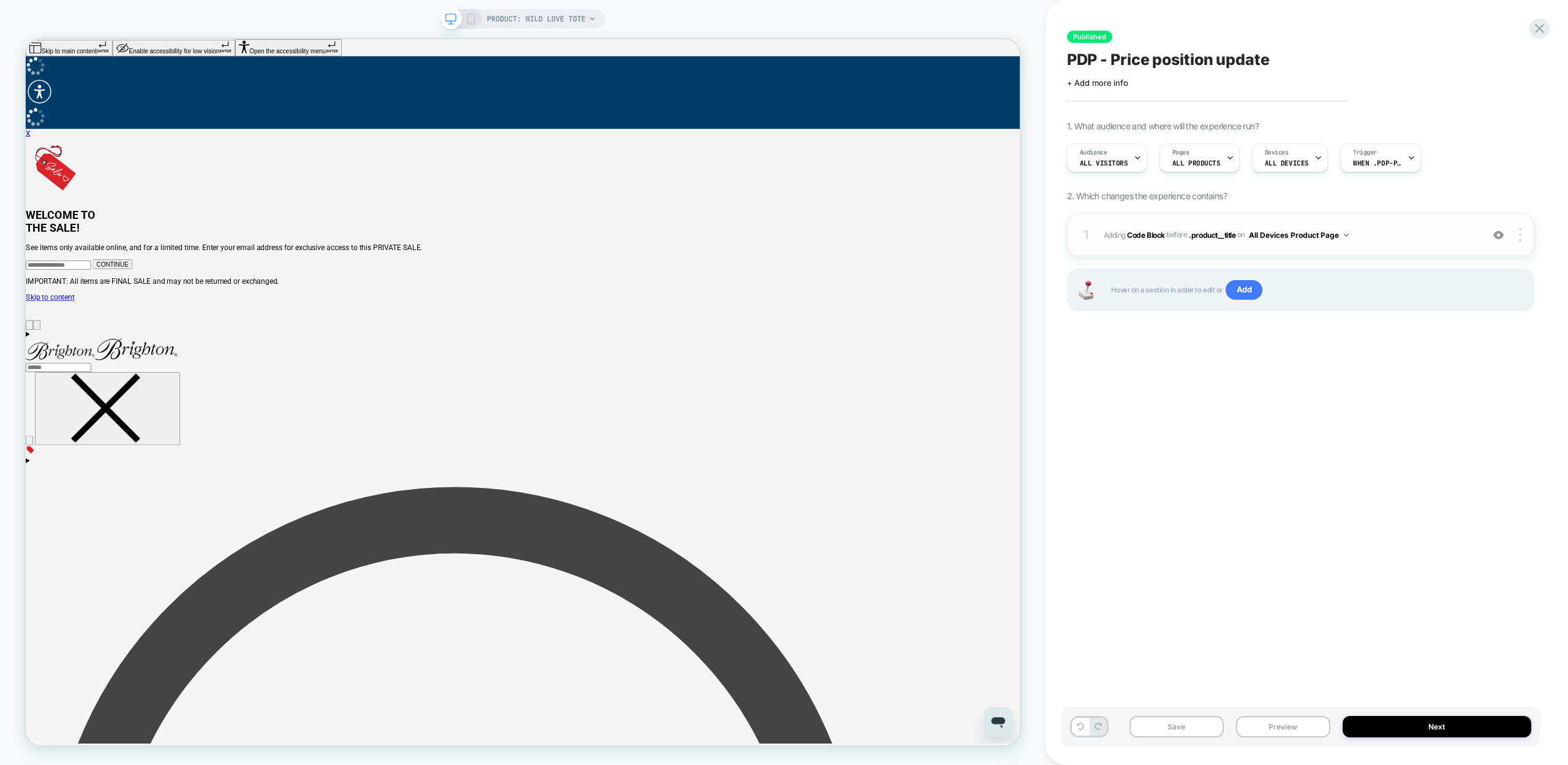
click at [1143, 227] on span "Adding Code Block BEFORE .product__title .product__title on All Devices Product…" at bounding box center [1290, 235] width 372 height 15
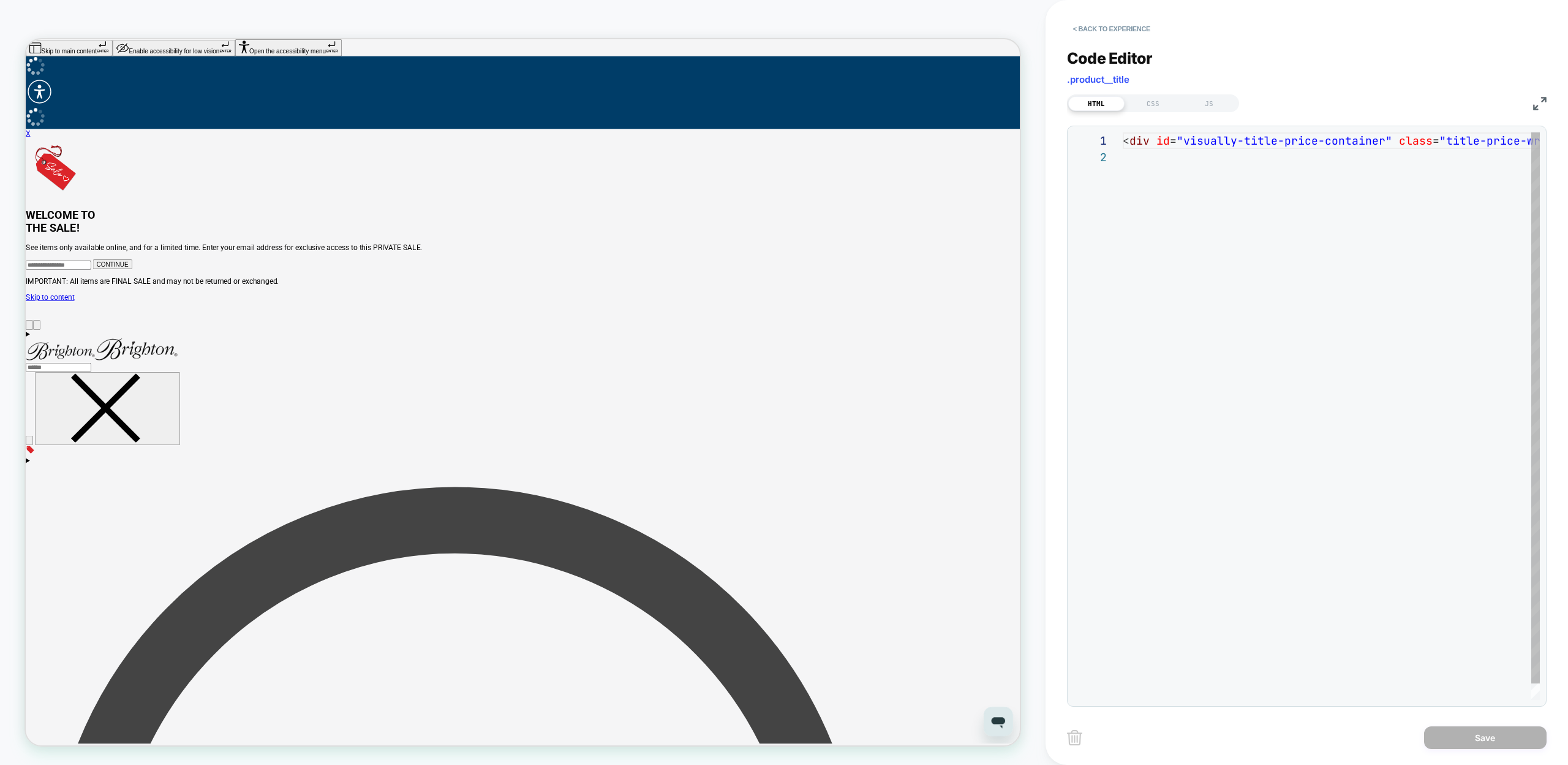
scroll to position [17, 0]
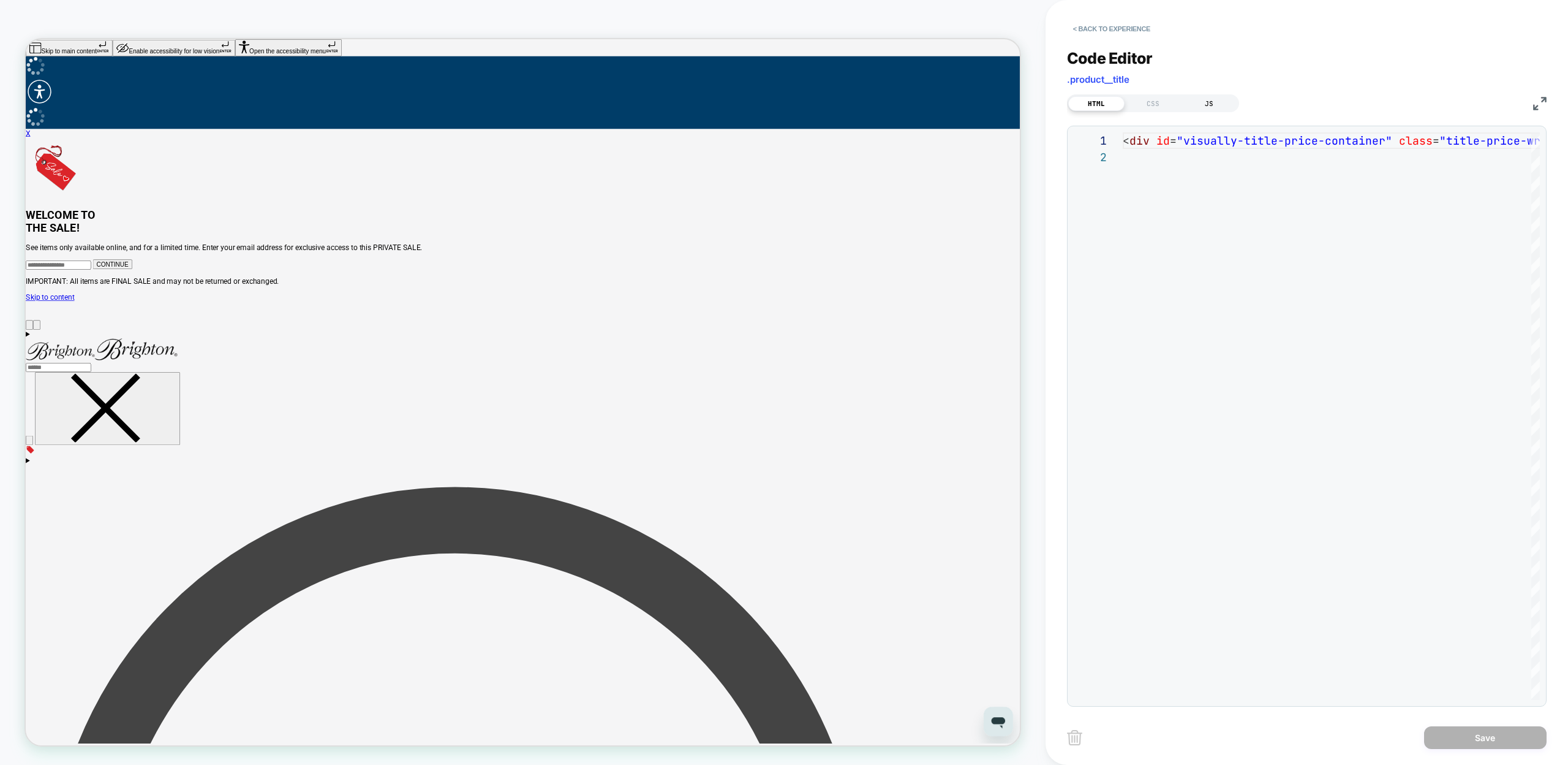
click at [1207, 107] on div "JS" at bounding box center [1209, 103] width 56 height 14
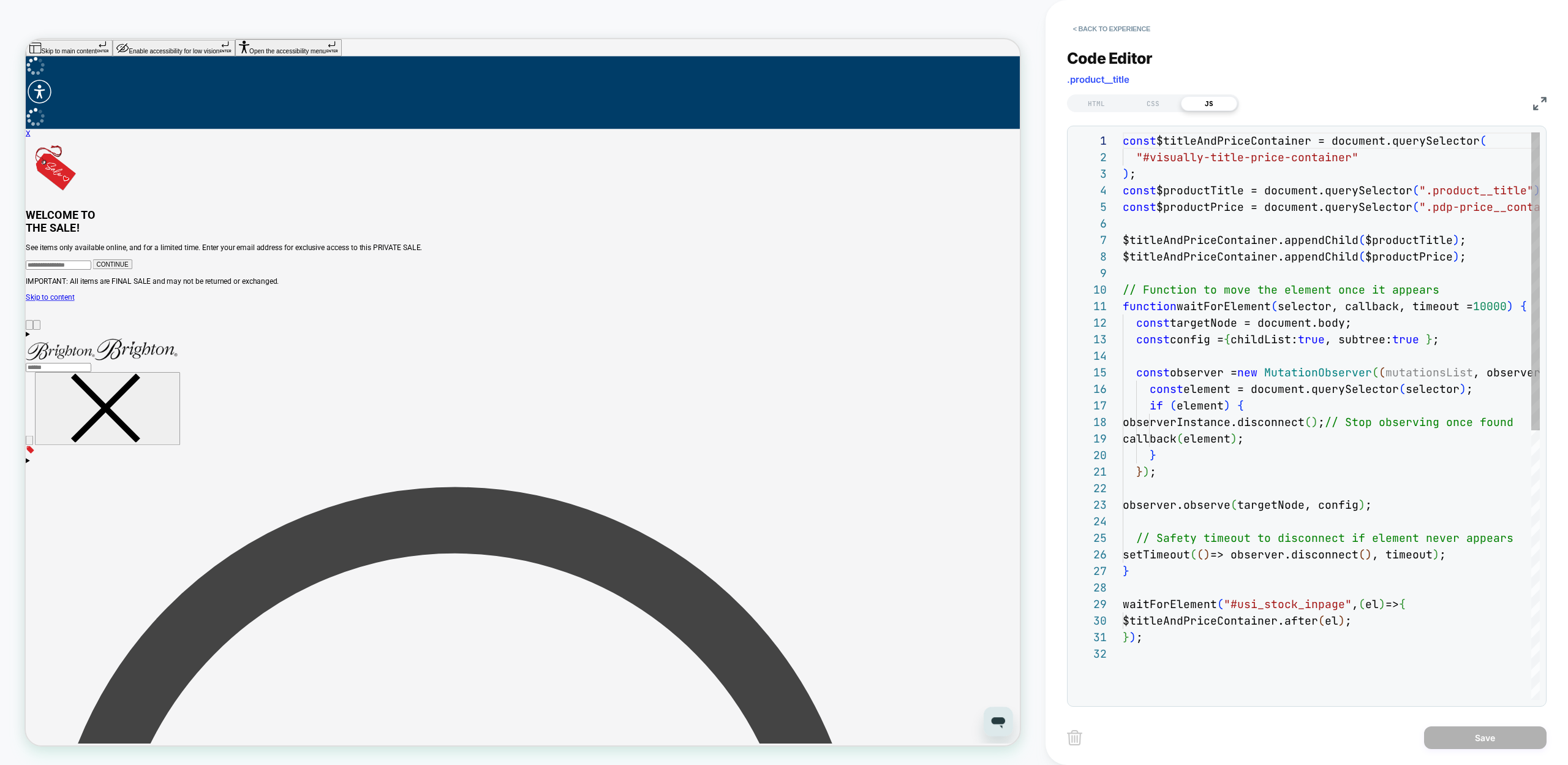
scroll to position [165, 0]
click at [1152, 180] on div "const $titleAndPriceContainer = document.querySelector ( "#visually-title-price…" at bounding box center [1398, 672] width 551 height 1080
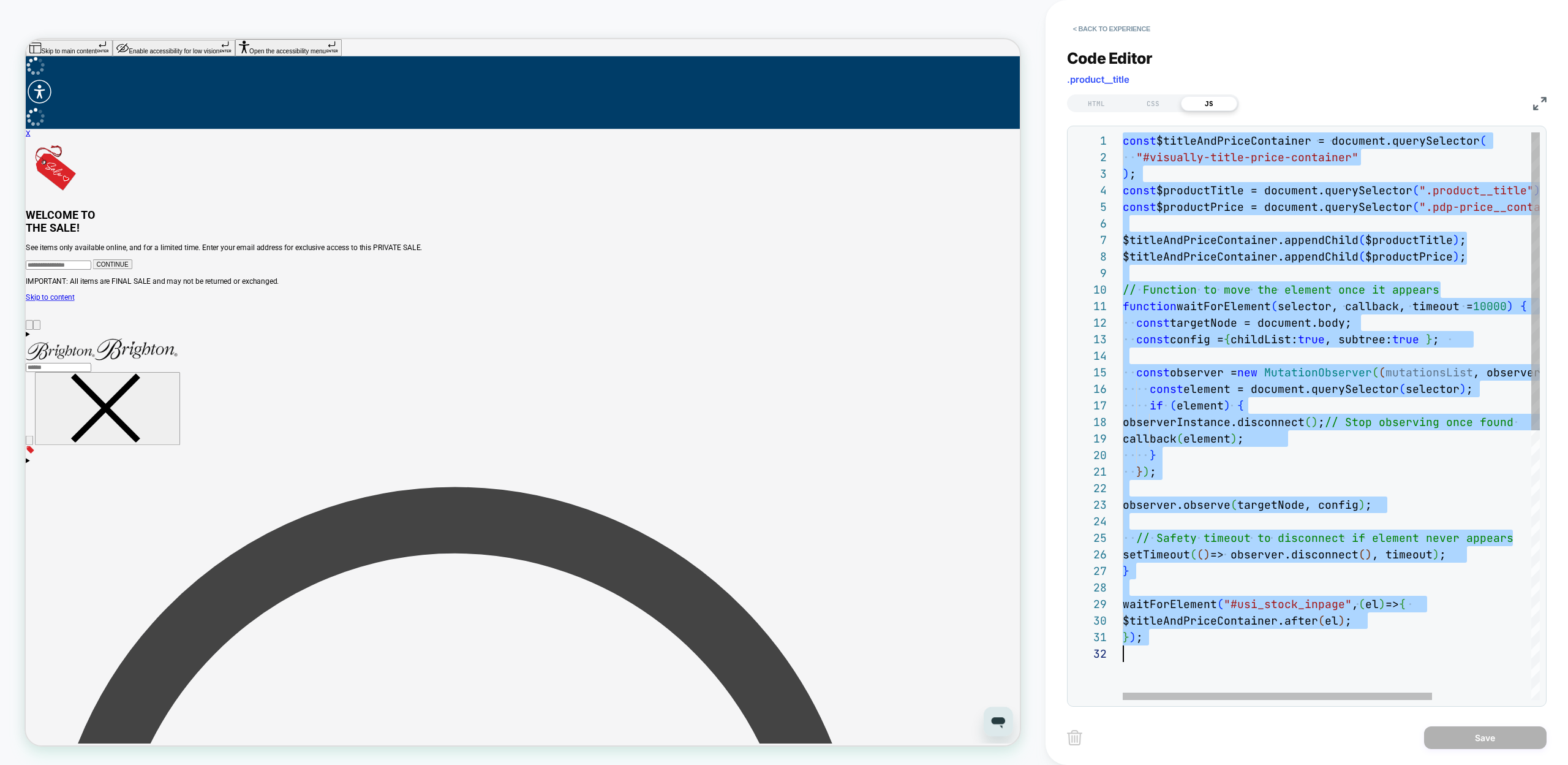
scroll to position [0, 0]
type textarea "**********"
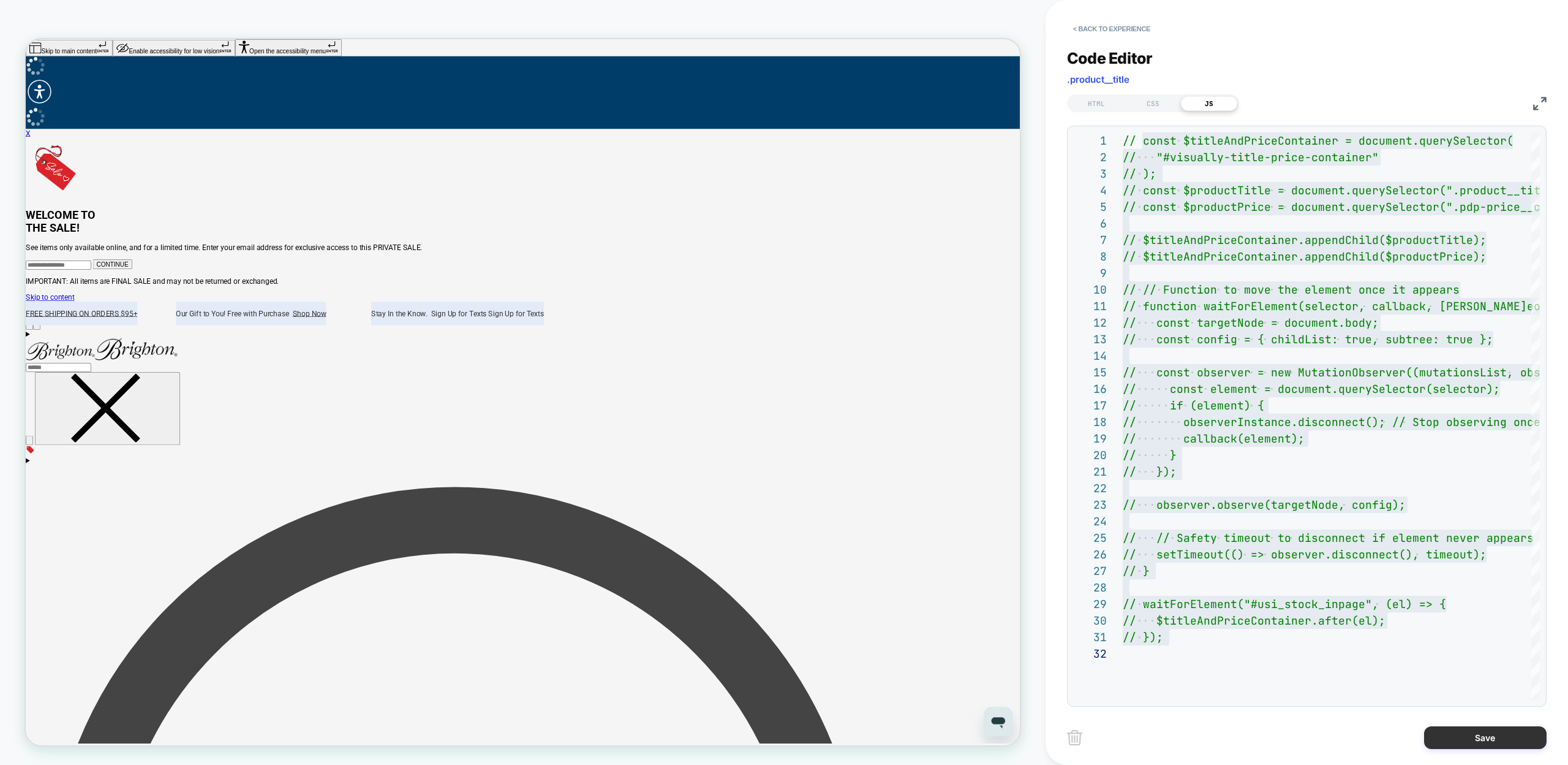
click at [1463, 743] on button "Save" at bounding box center [1486, 737] width 123 height 22
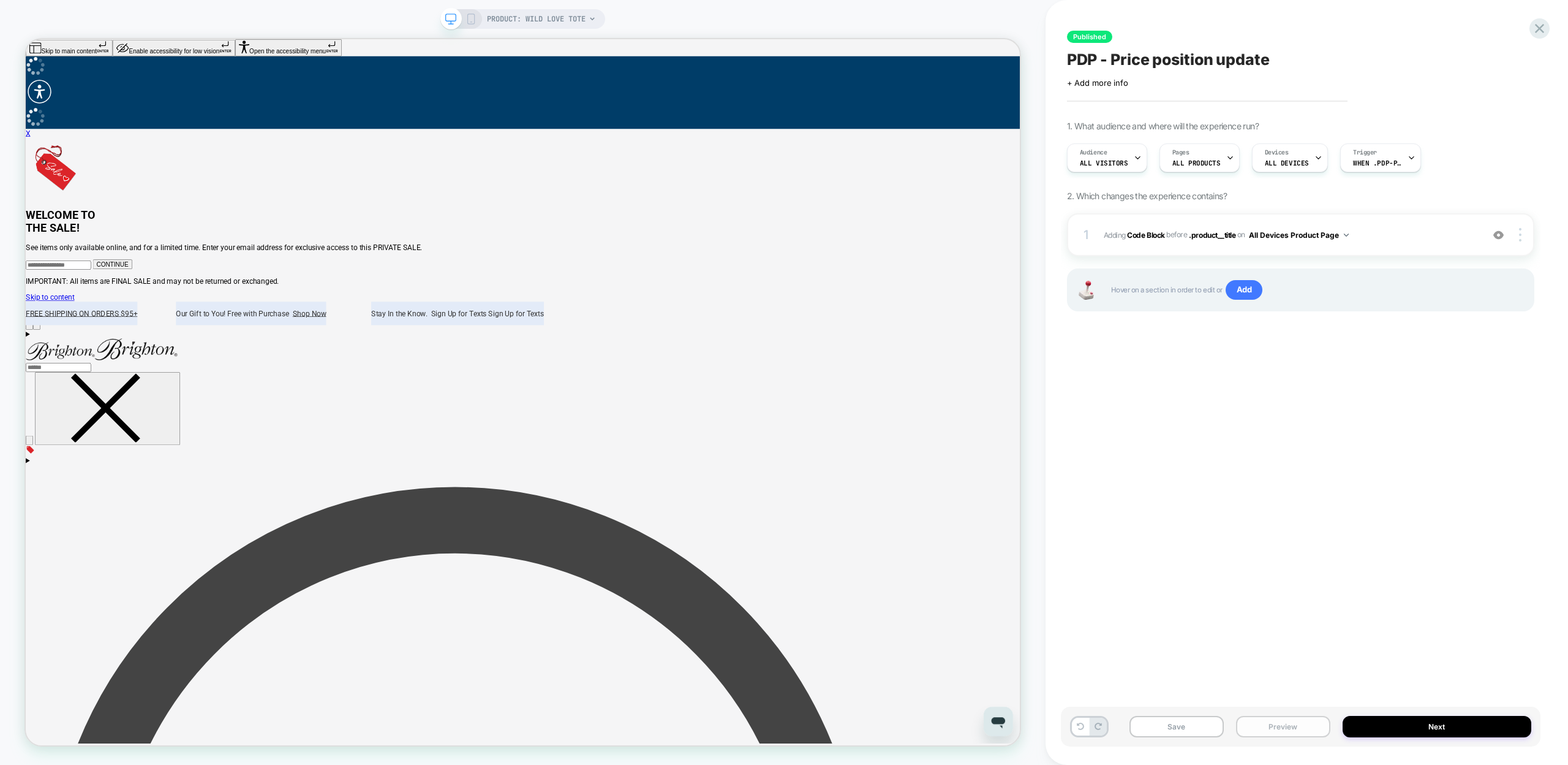
click at [1293, 725] on button "Preview" at bounding box center [1283, 727] width 95 height 22
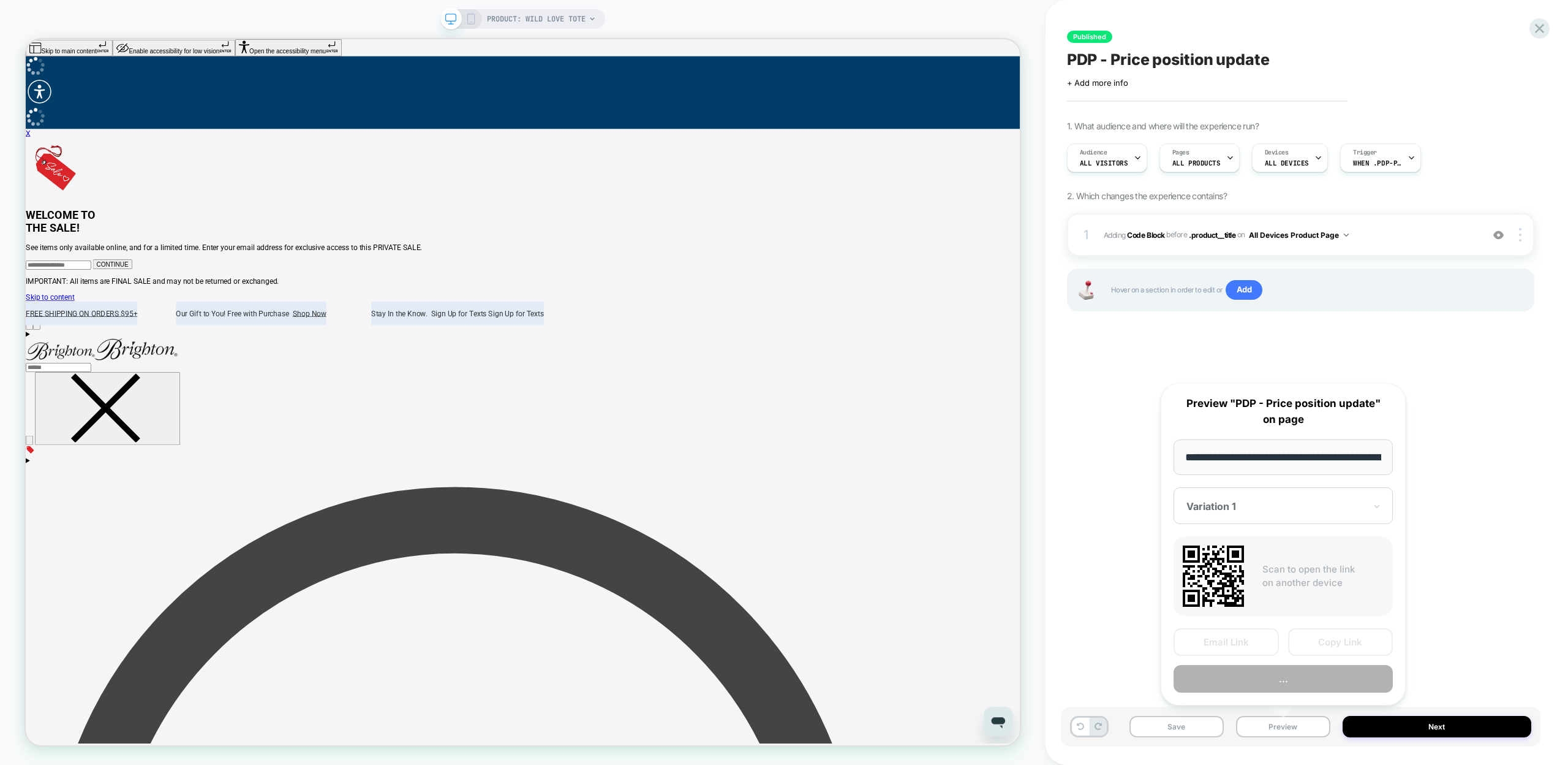
scroll to position [0, 142]
click at [1294, 676] on button "Preview" at bounding box center [1284, 679] width 219 height 27
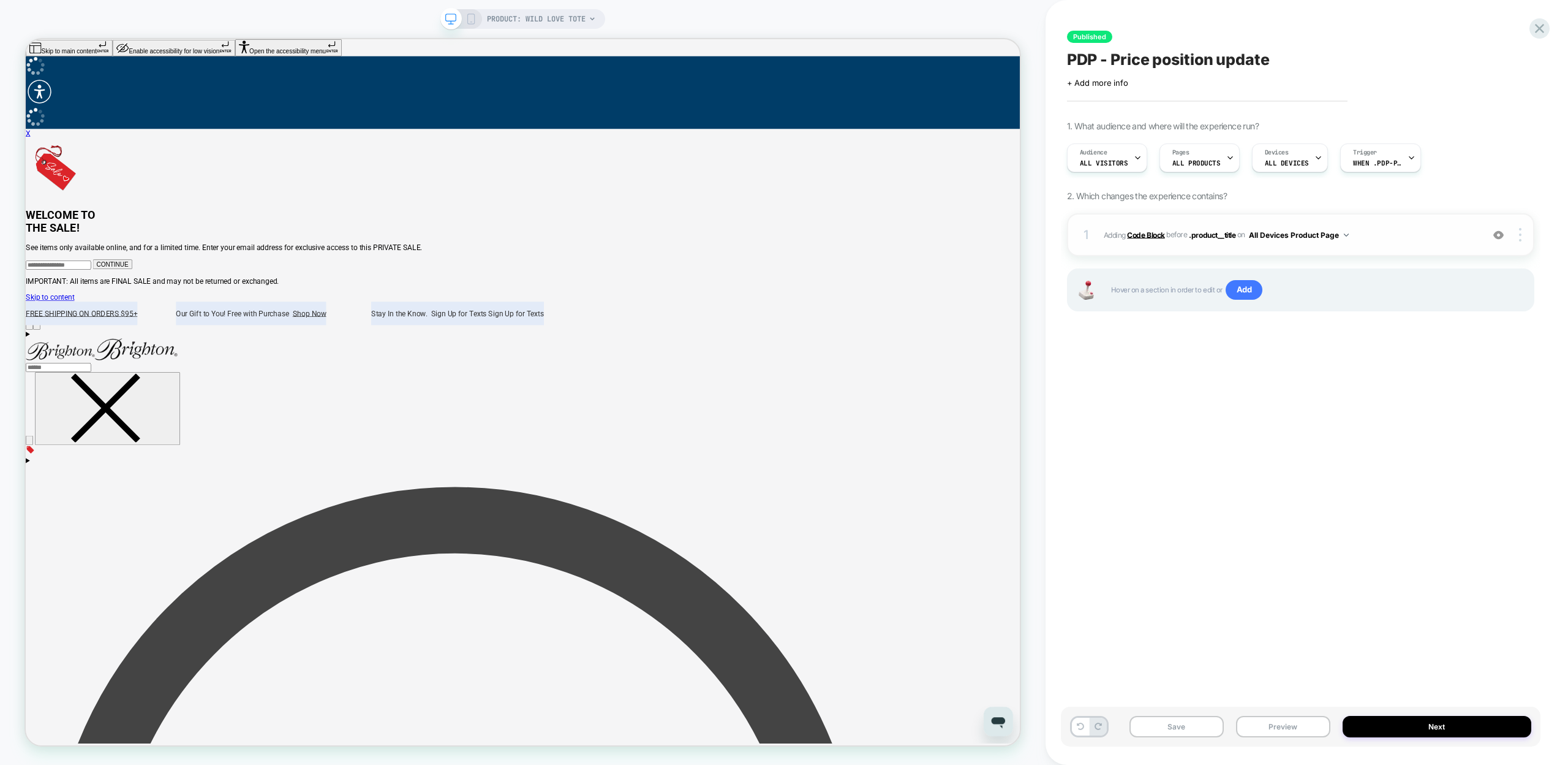
click at [1143, 235] on b "Code Block" at bounding box center [1146, 234] width 38 height 9
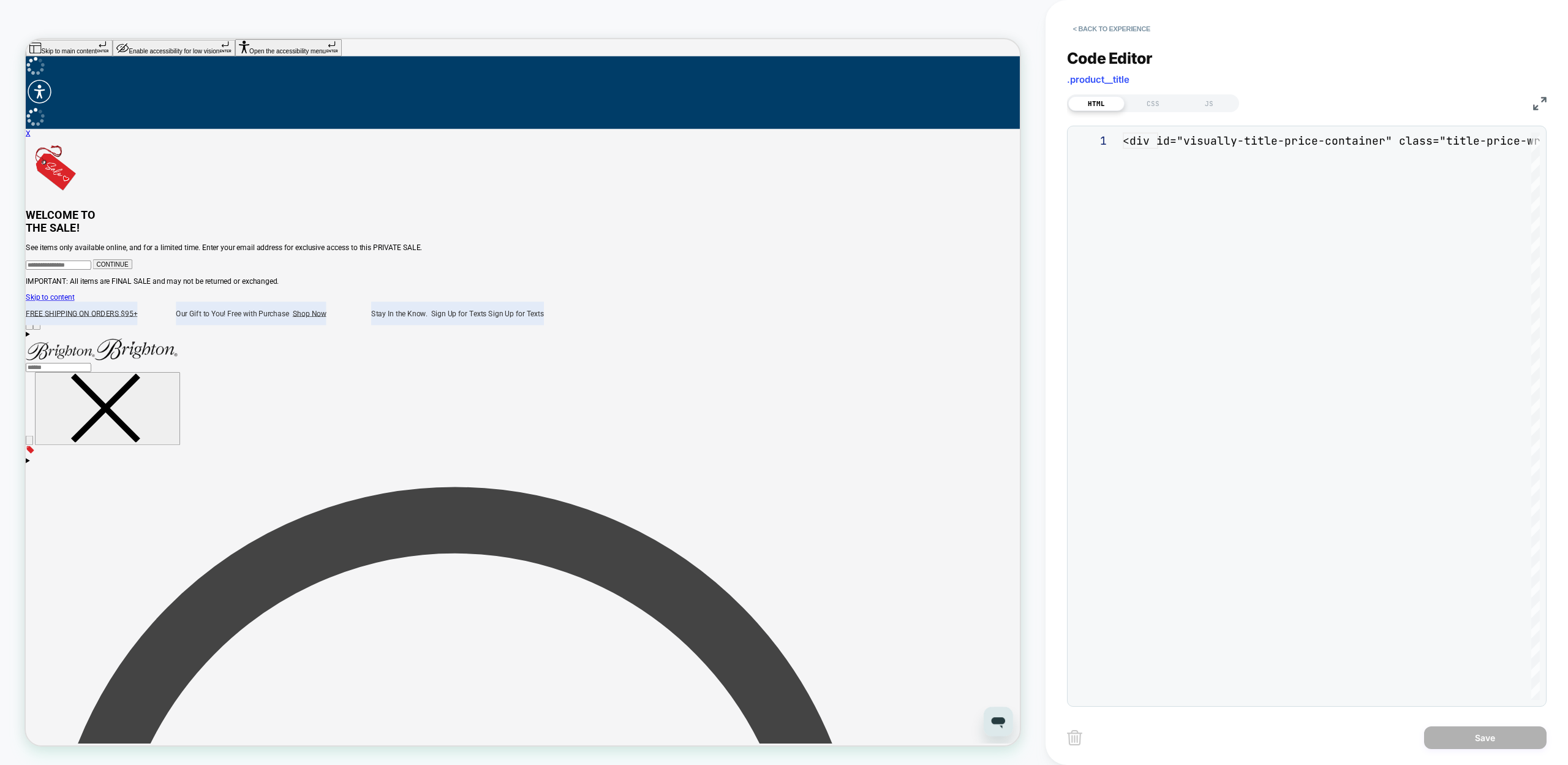
scroll to position [17, 0]
click at [1154, 99] on div "CSS" at bounding box center [1153, 103] width 56 height 14
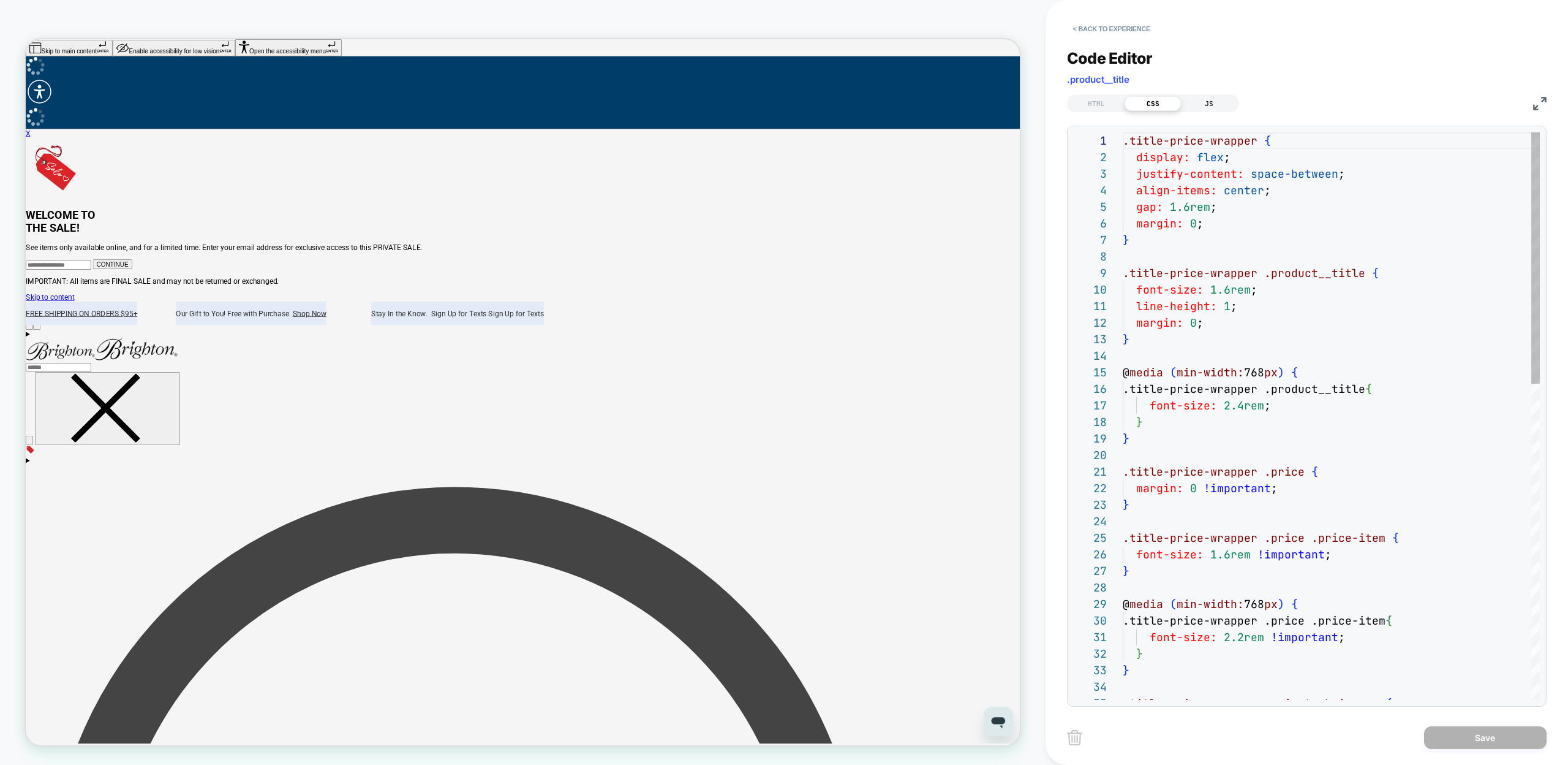
scroll to position [165, 0]
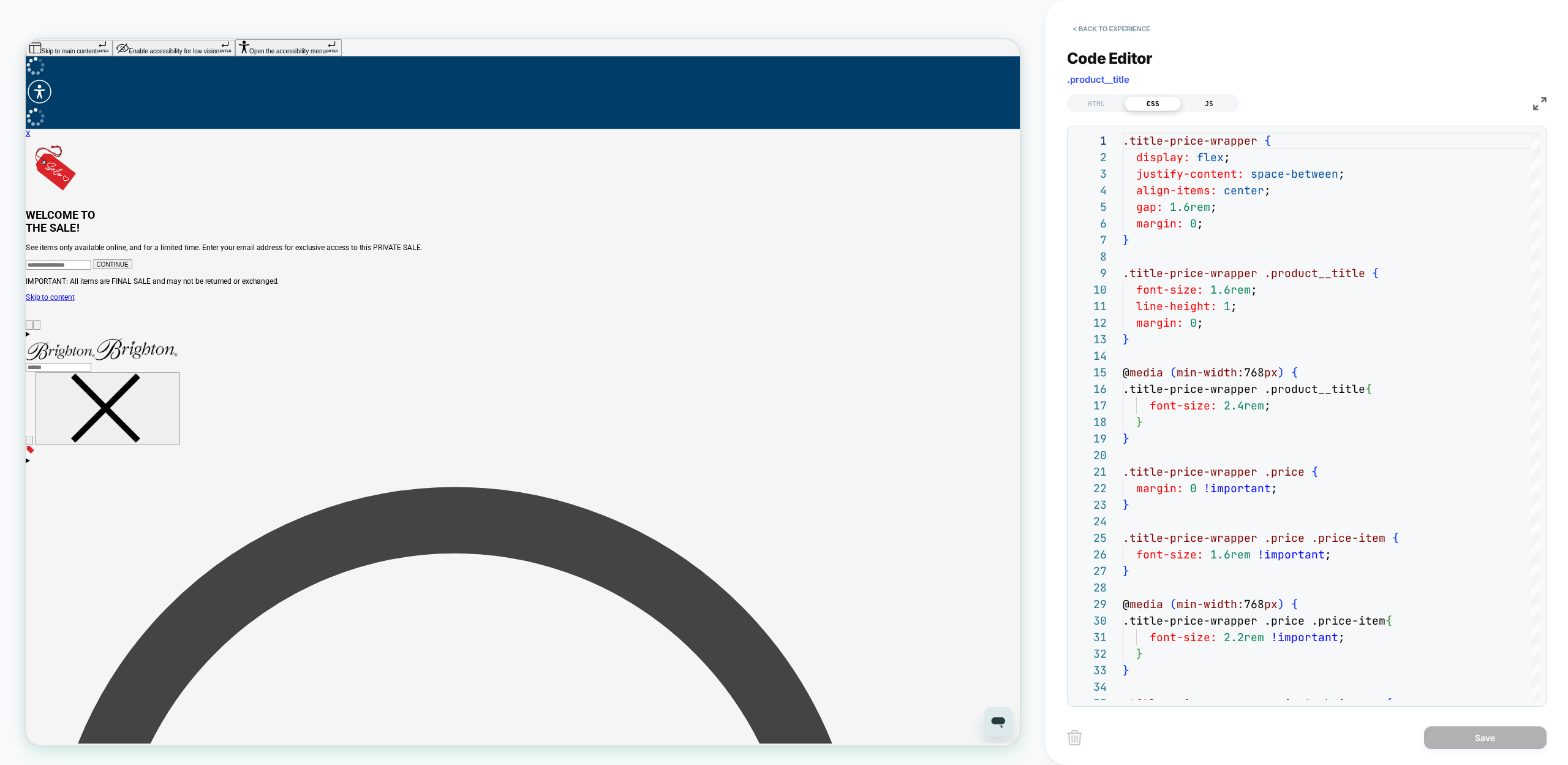
click at [1215, 100] on div "JS" at bounding box center [1209, 103] width 56 height 14
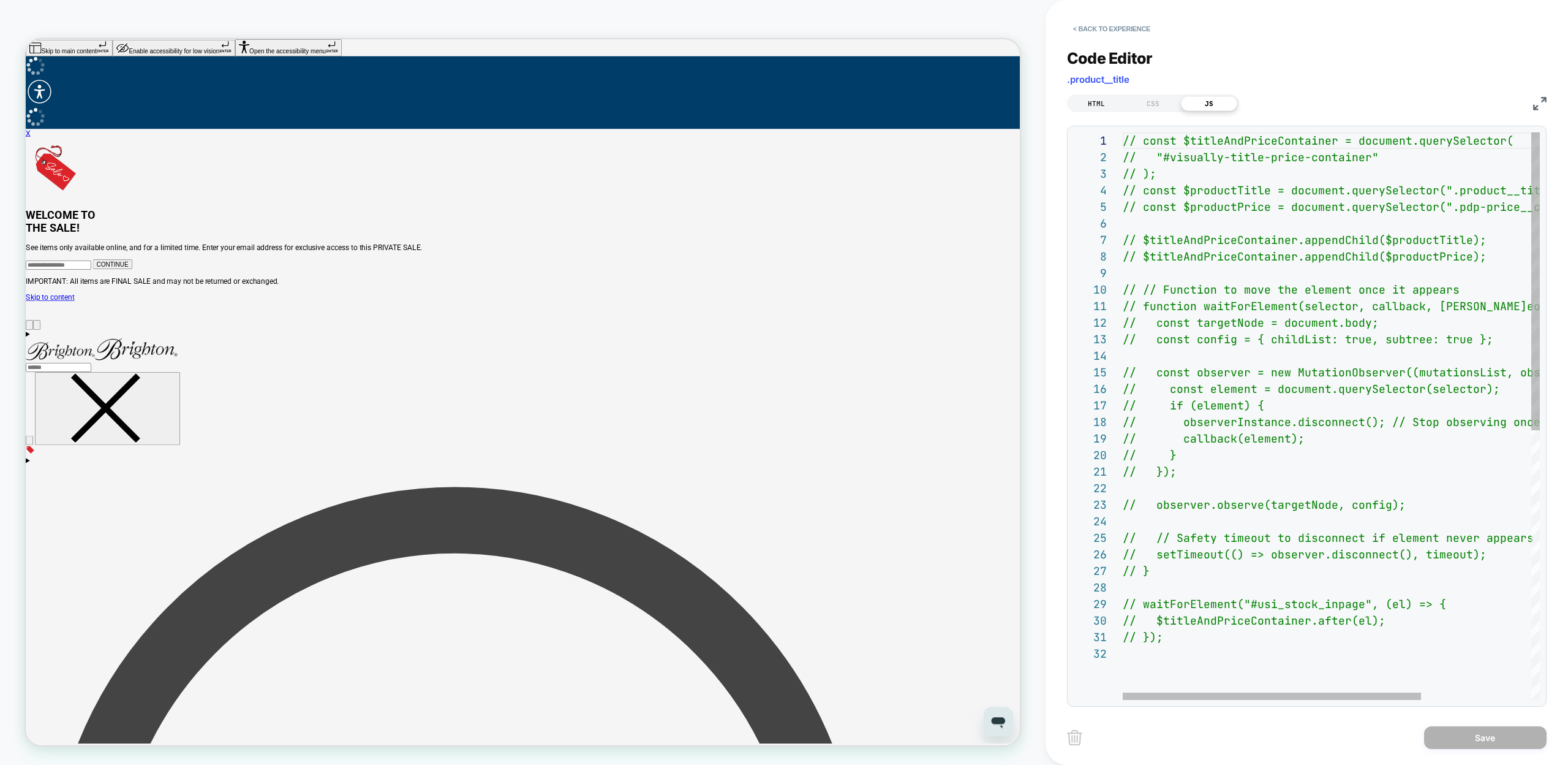
click at [1090, 100] on div "HTML" at bounding box center [1097, 103] width 56 height 14
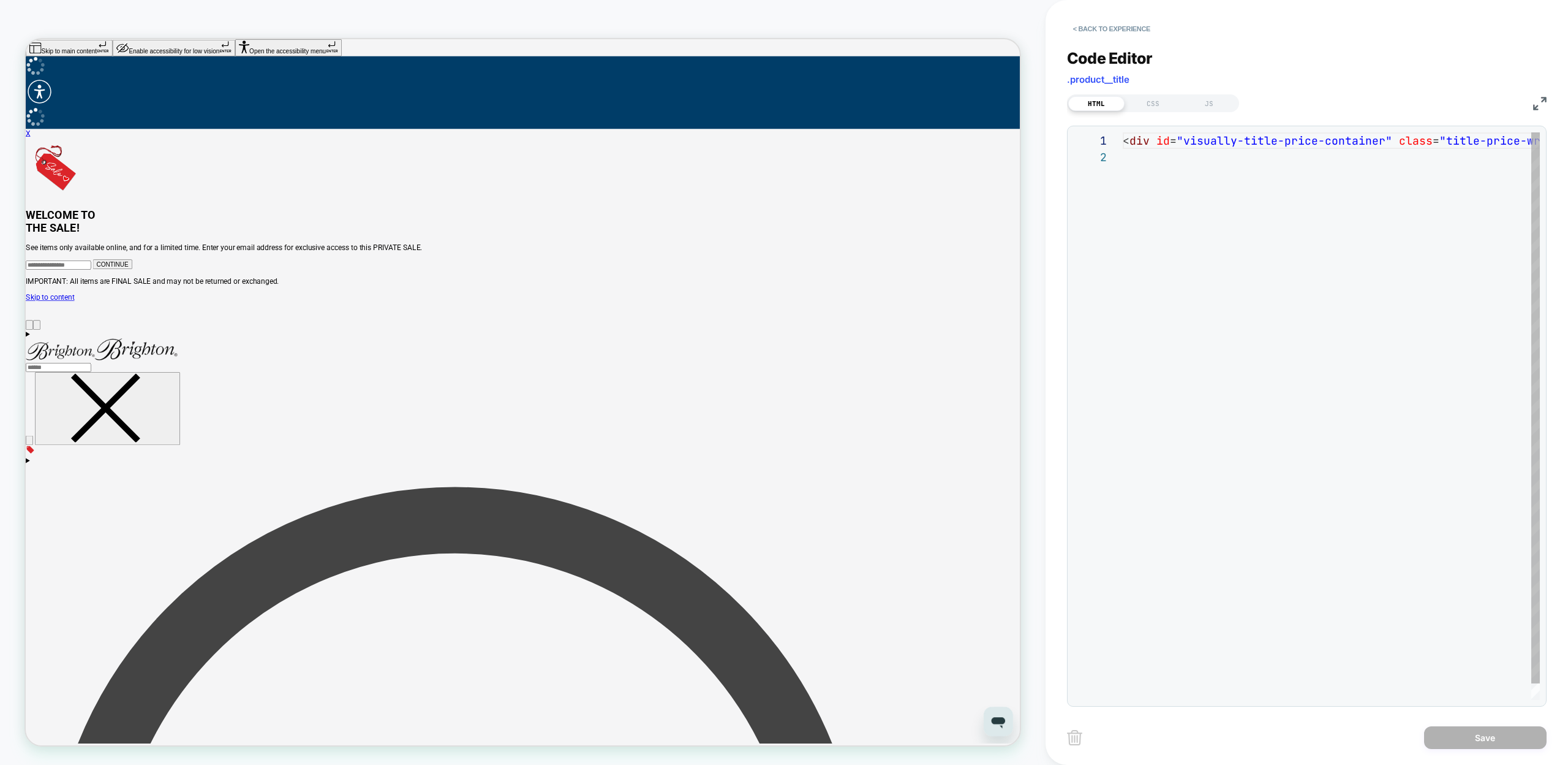
scroll to position [17, 0]
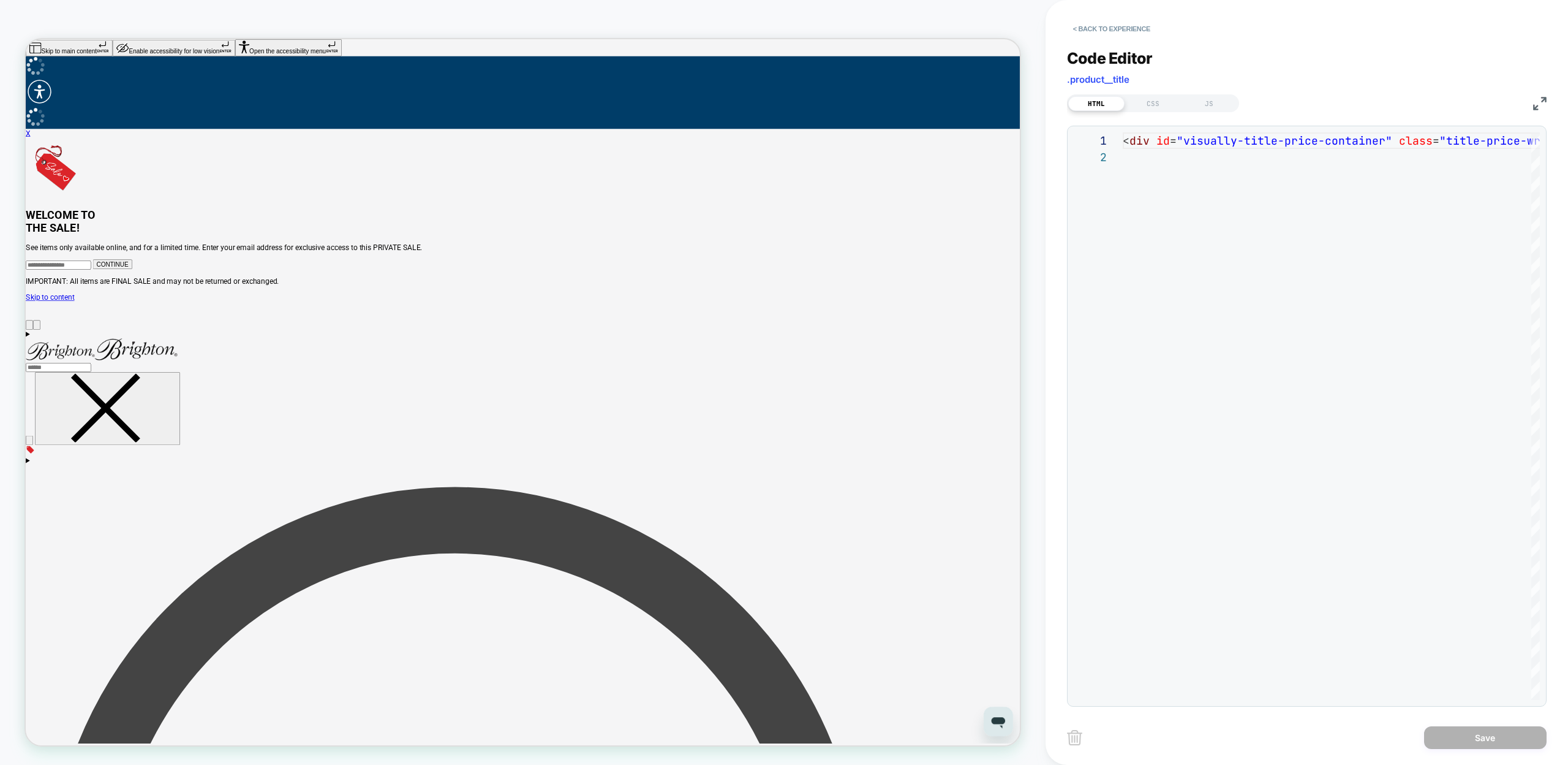
click at [1208, 93] on div "HTML CSS JS" at bounding box center [1307, 101] width 480 height 21
click at [1206, 99] on div "JS" at bounding box center [1209, 103] width 56 height 14
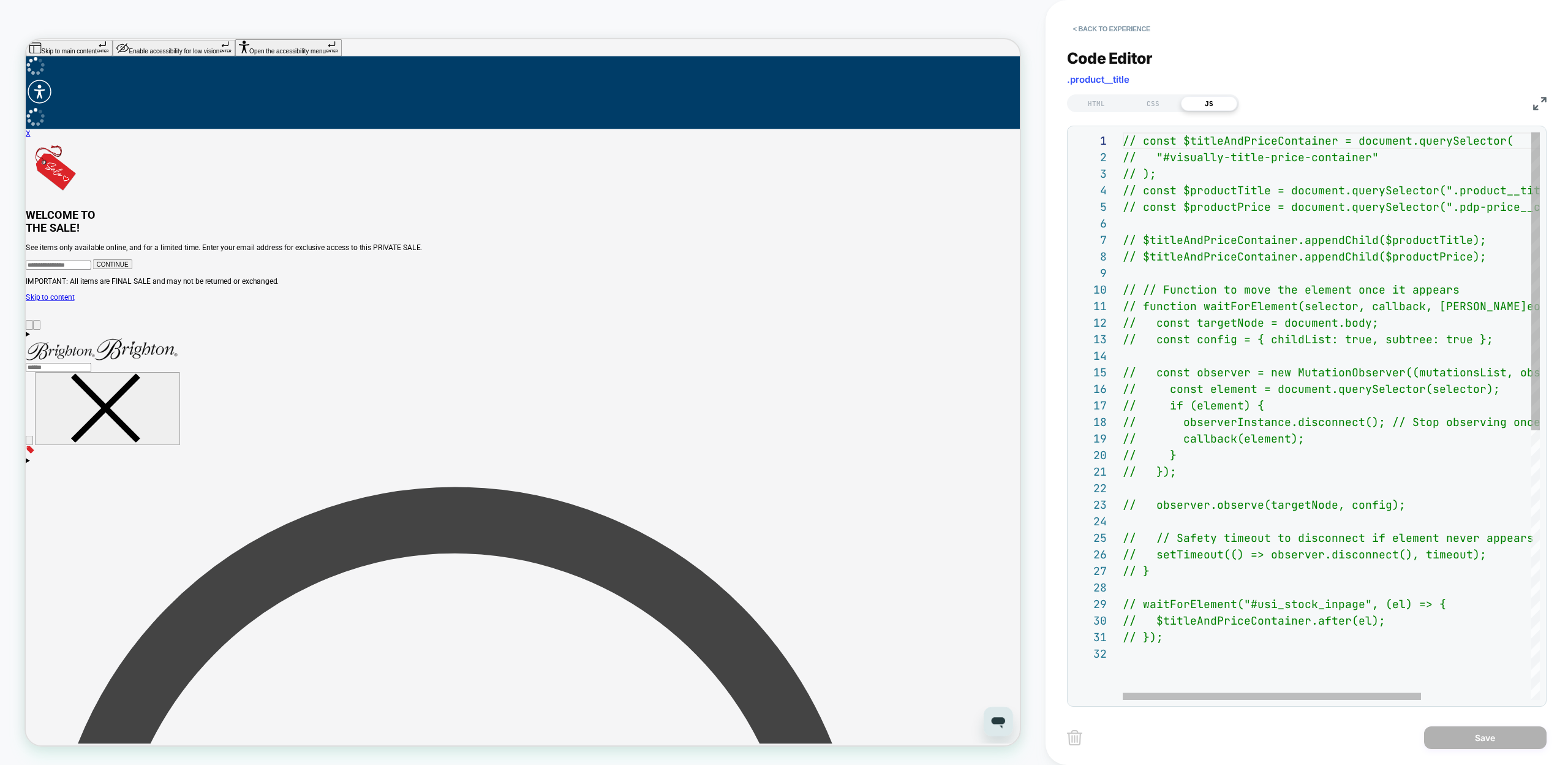
click at [1235, 222] on div "// const $titleAndPriceContainer = document.queryS elector( // "#visually-title…" at bounding box center [1408, 672] width 571 height 1080
click at [1232, 338] on div "// const $titleAndPriceContainer = document.queryS elector( // "#visually-title…" at bounding box center [1408, 672] width 571 height 1080
click at [1180, 639] on div "// const $titleAndPriceContainer = document.queryS elector( // "#visually-title…" at bounding box center [1408, 672] width 571 height 1080
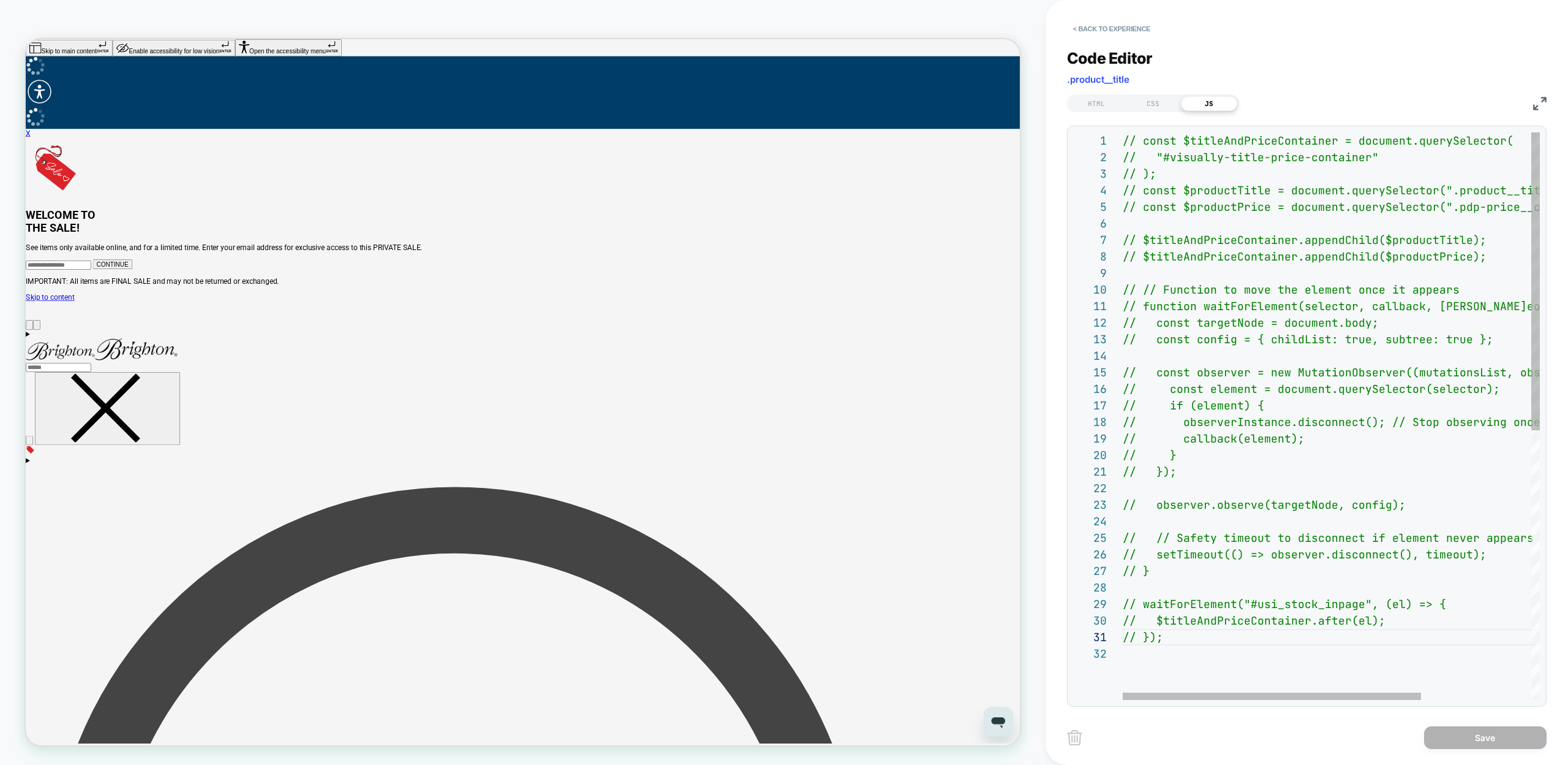
click at [1186, 147] on div "// const $titleAndPriceContainer = document.queryS elector( // "#visually-title…" at bounding box center [1408, 672] width 571 height 1080
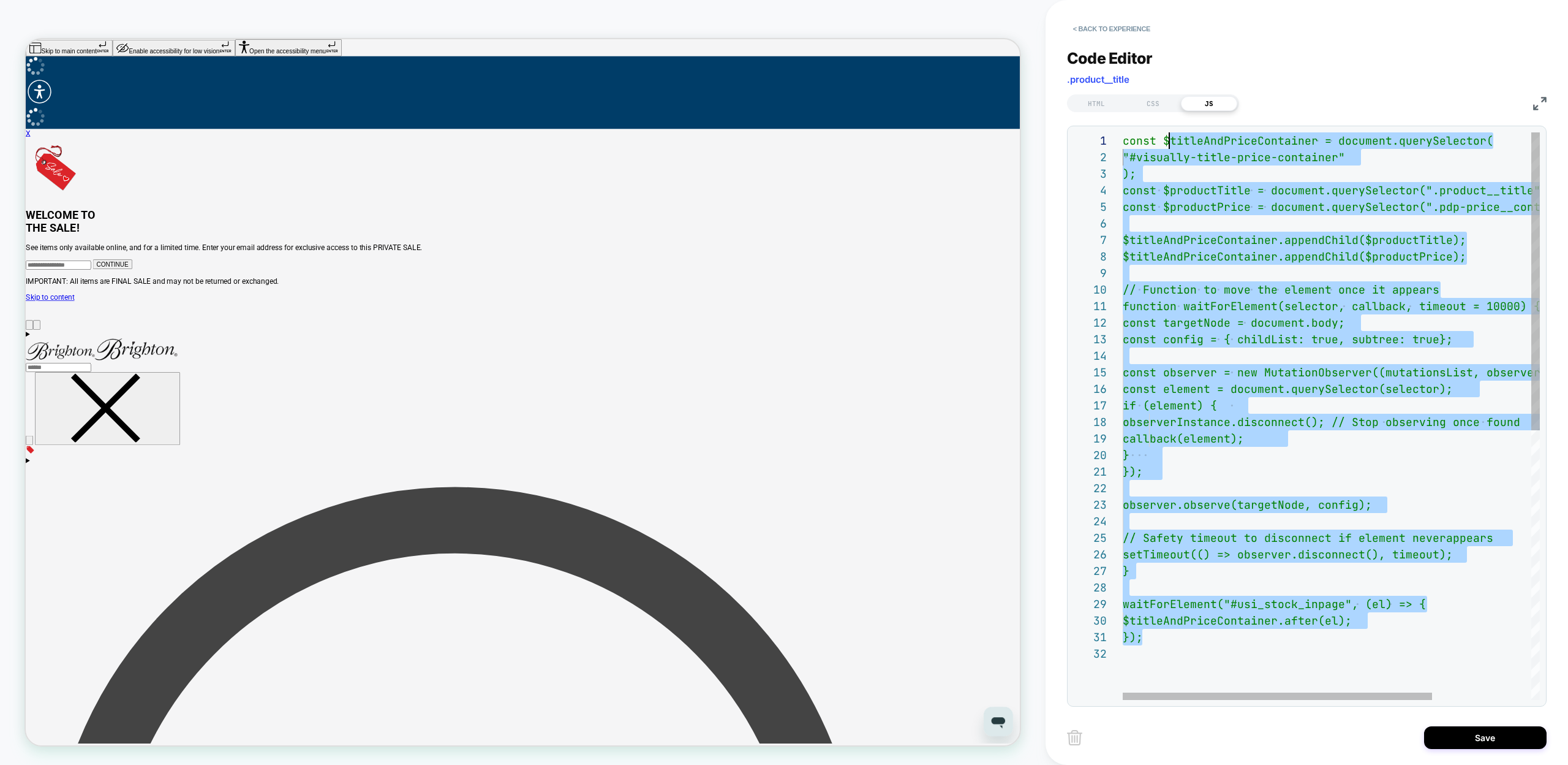
scroll to position [0, 47]
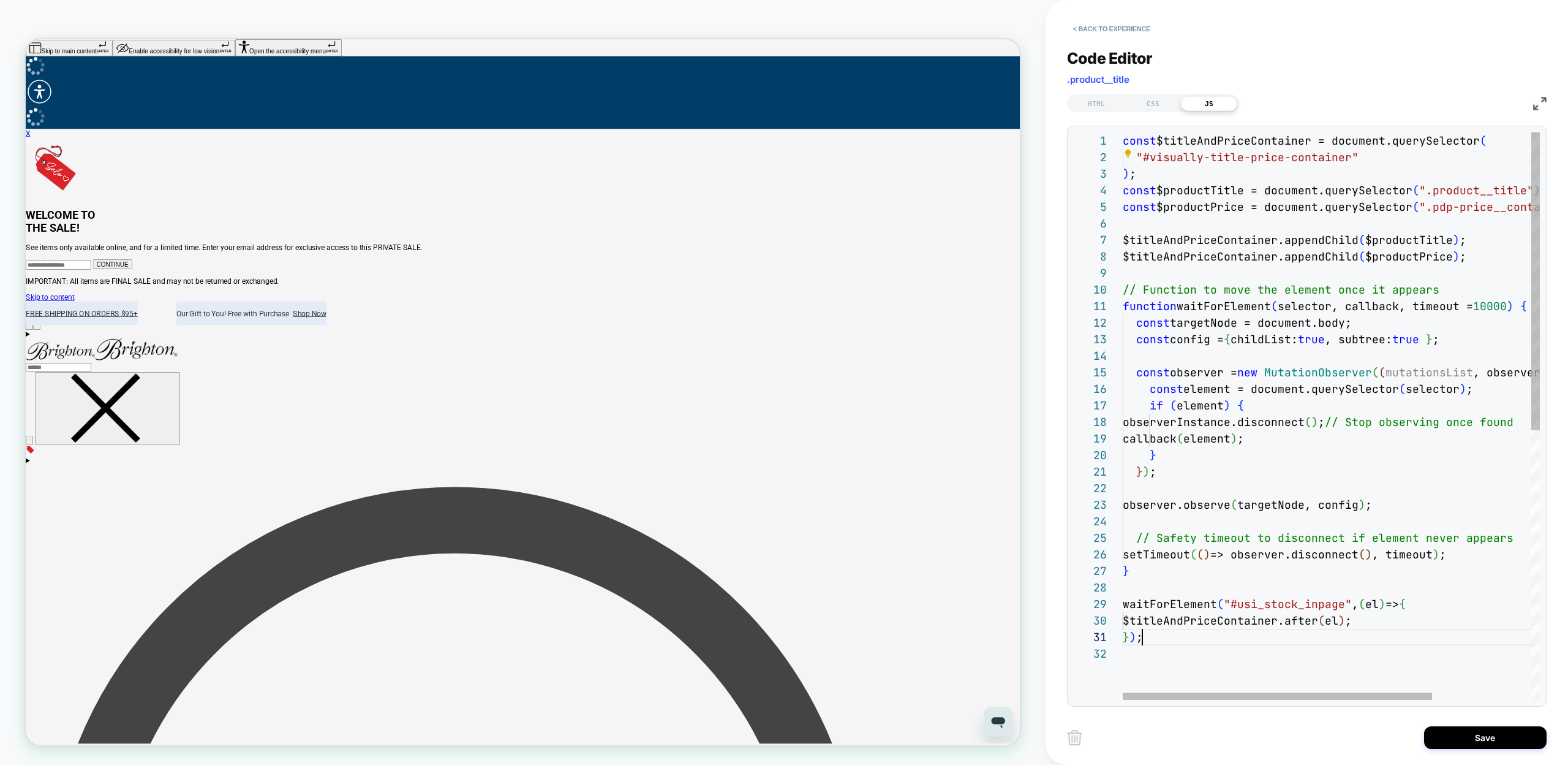
click at [1170, 635] on div "const $titleAndPriceContainer = document.querySelector ( "#visually-title-price…" at bounding box center [1398, 672] width 551 height 1080
click at [1169, 608] on div "const $titleAndPriceContainer = document.querySelector ( "#visually-title-price…" at bounding box center [1398, 672] width 551 height 1080
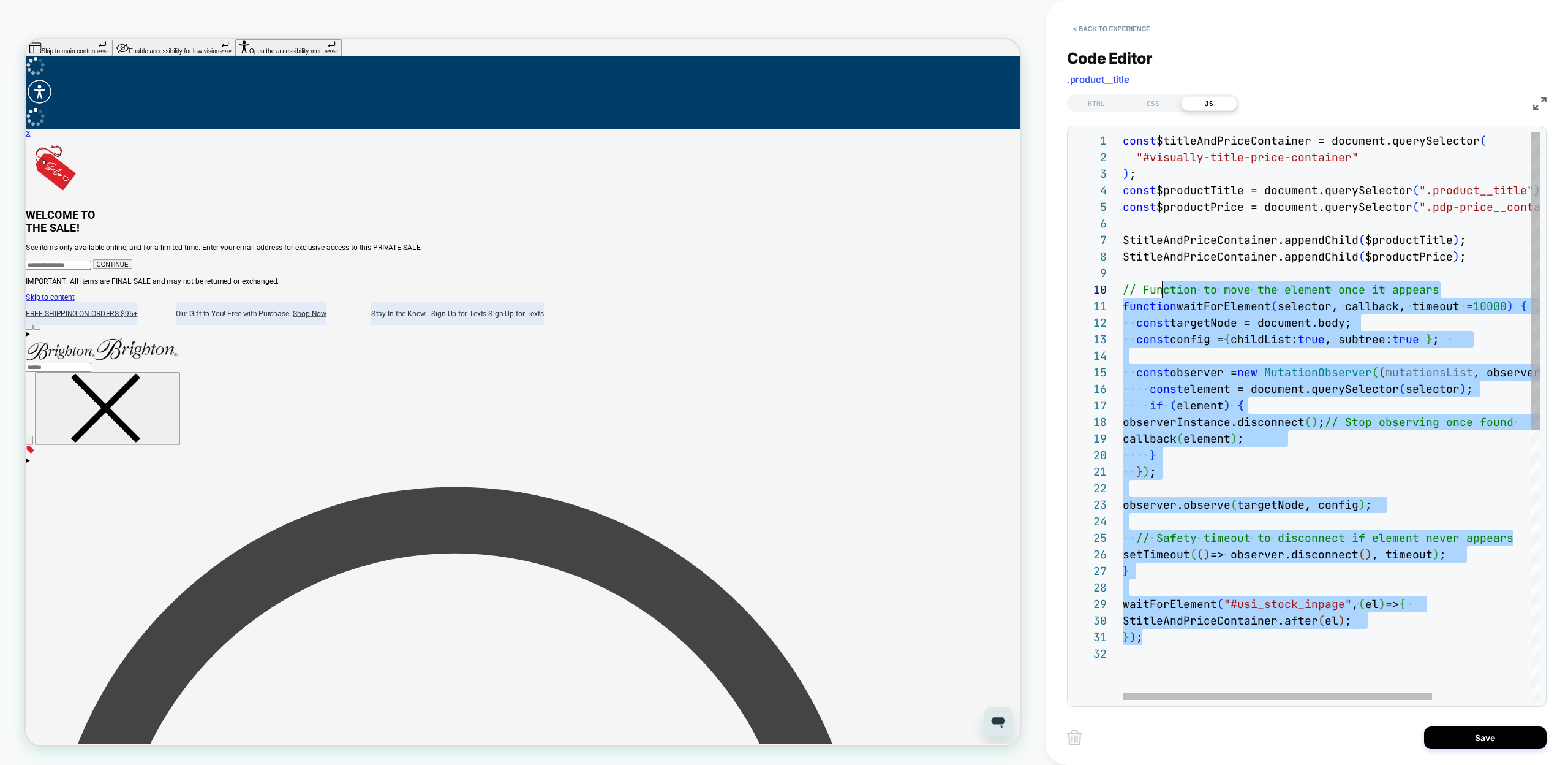
click at [1166, 294] on div "const $titleAndPriceContainer = document.querySelector ( "#visually-title-price…" at bounding box center [1398, 672] width 551 height 1080
type textarea "**********"
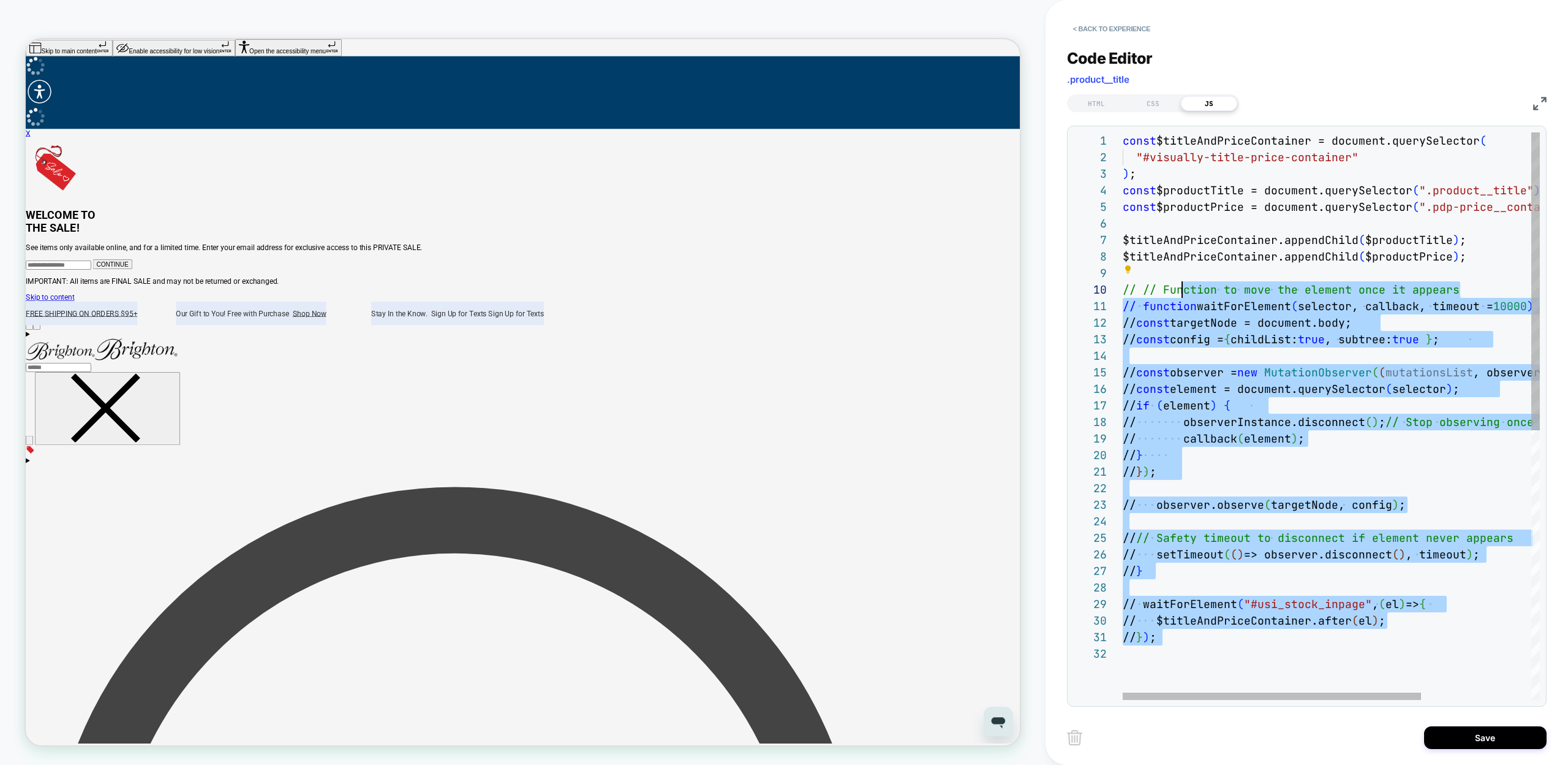
scroll to position [149, 59]
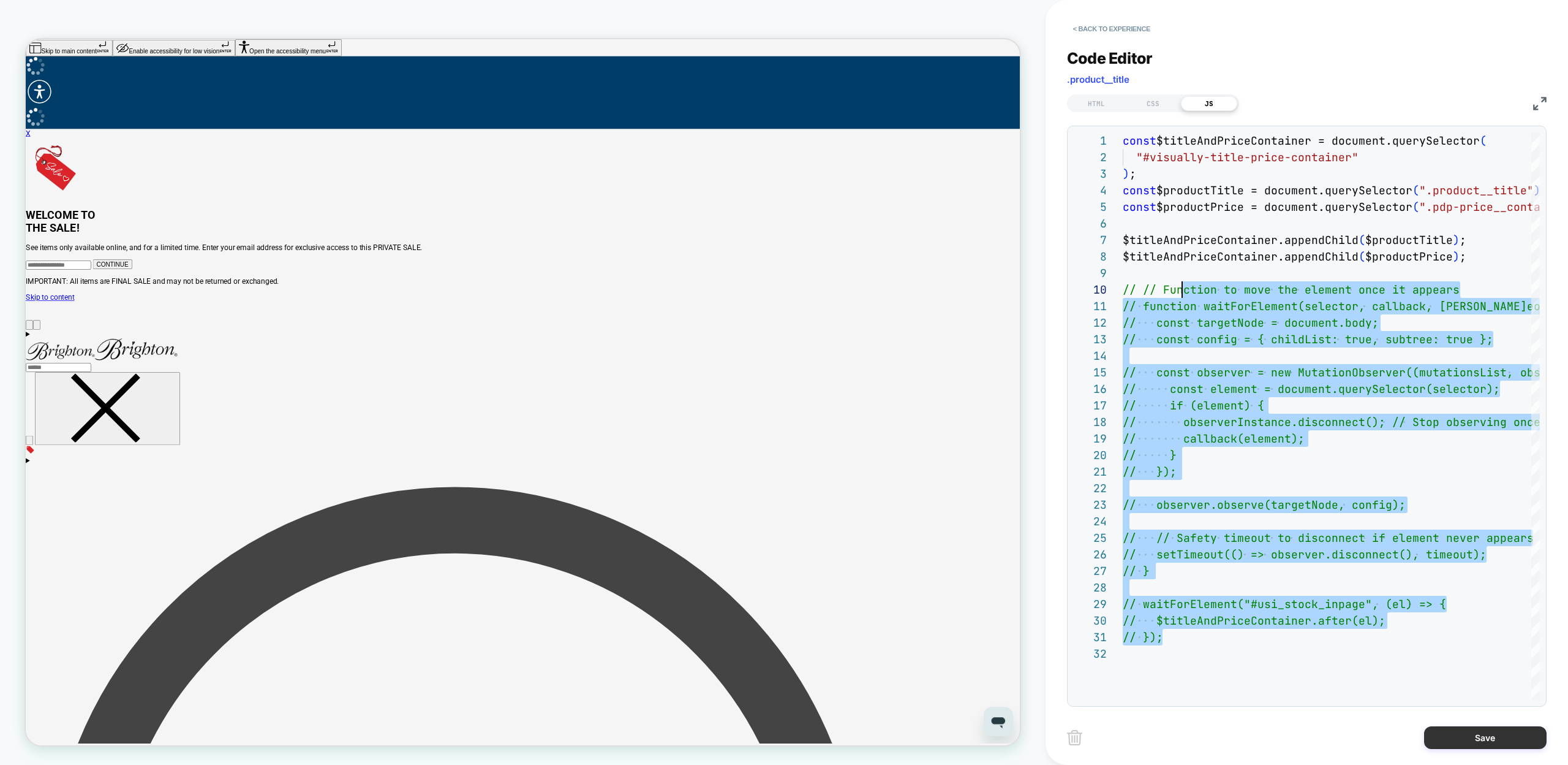
click at [1458, 730] on button "Save" at bounding box center [1486, 737] width 123 height 22
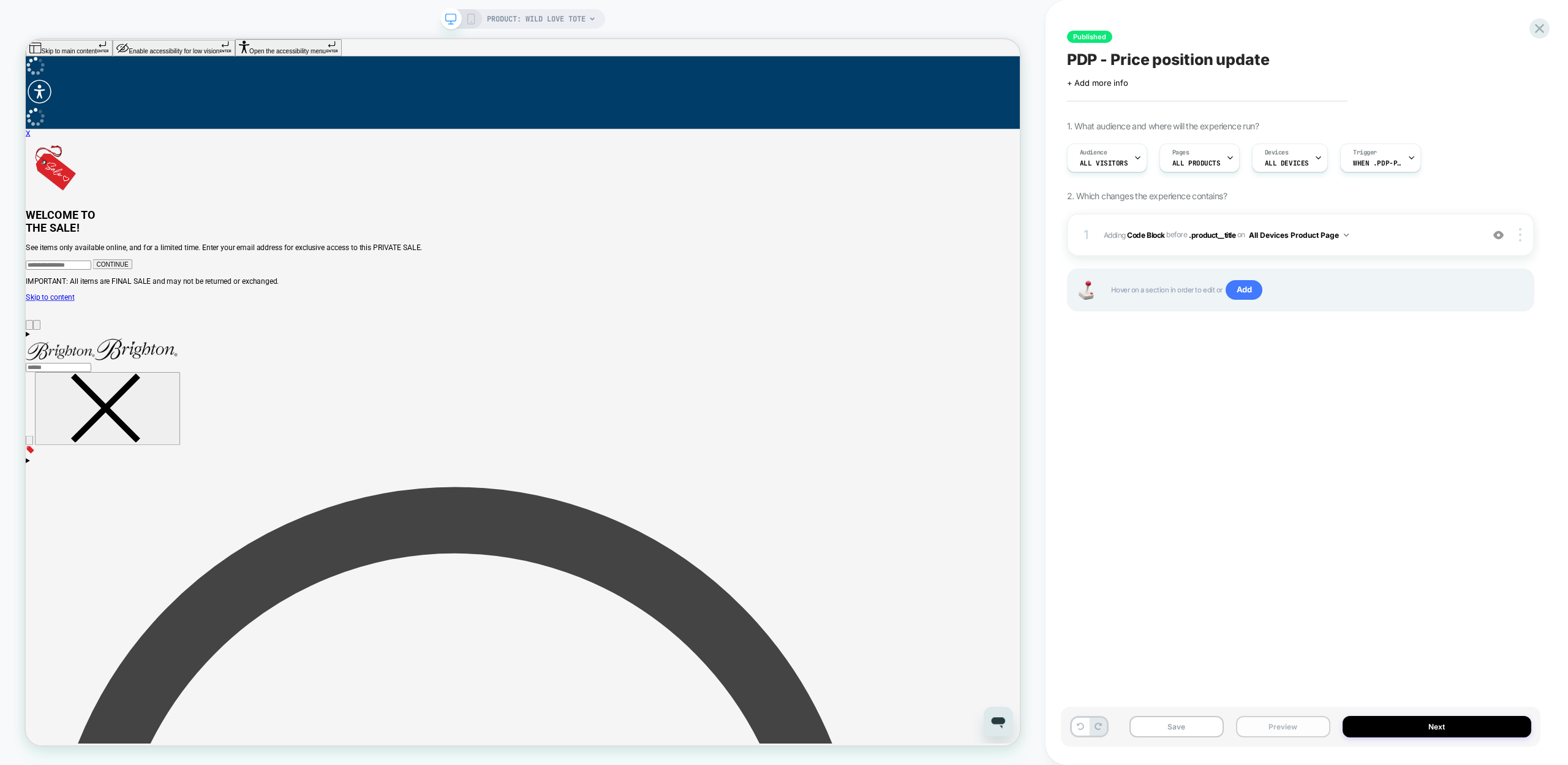
click at [1277, 727] on button "Preview" at bounding box center [1283, 727] width 95 height 22
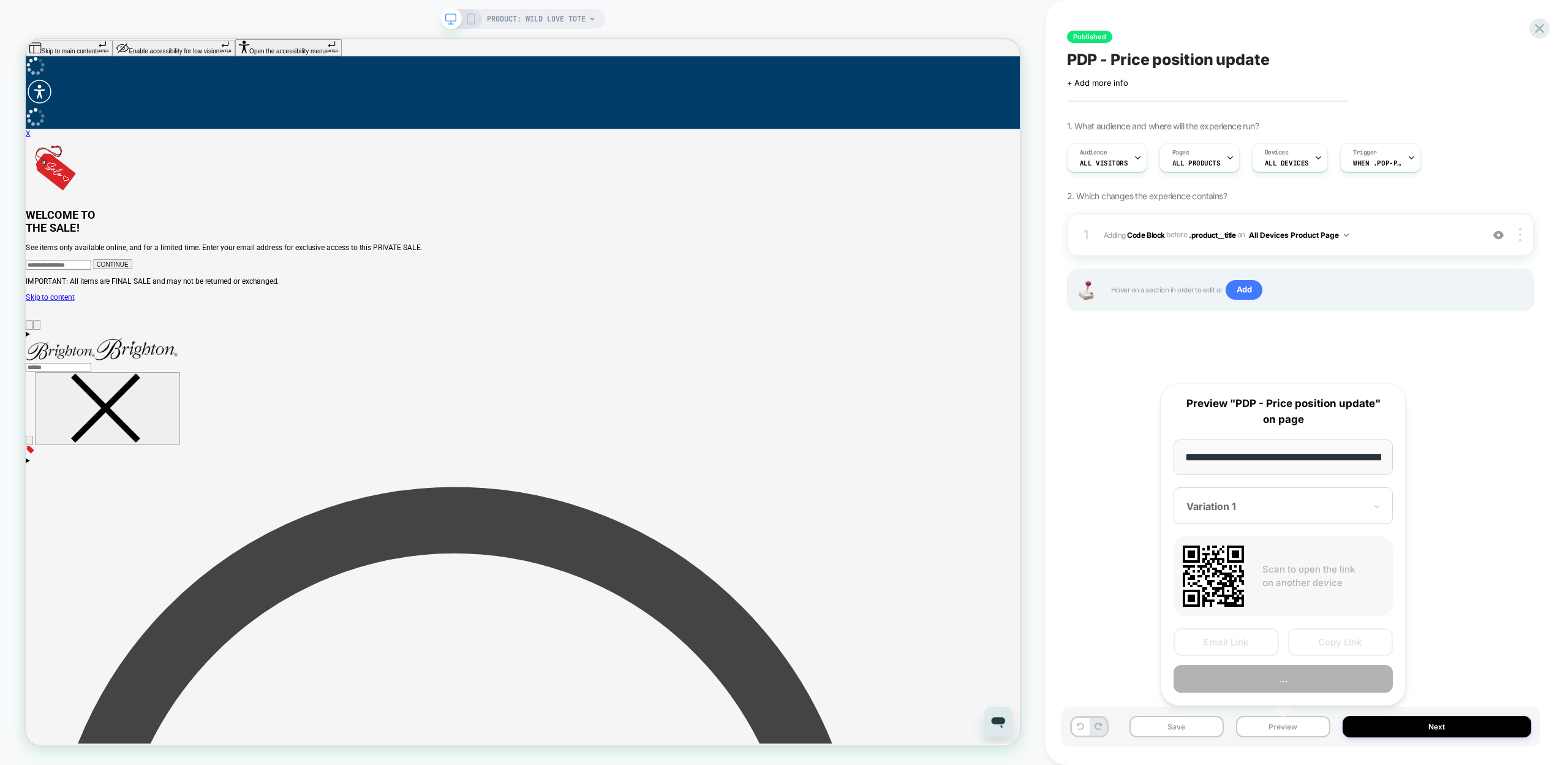
scroll to position [0, 142]
click at [1318, 676] on button "Preview" at bounding box center [1284, 679] width 219 height 27
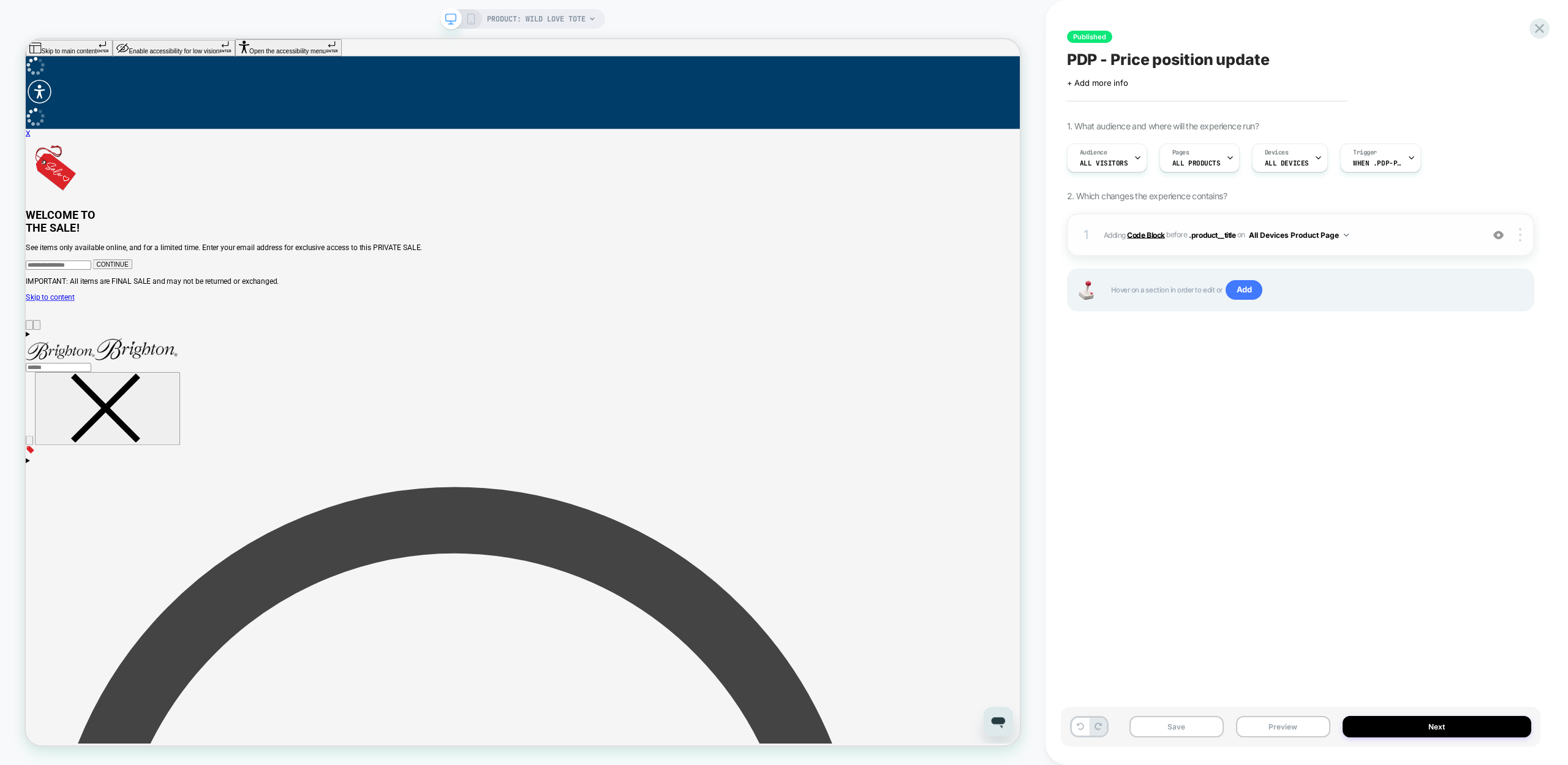
click at [1148, 230] on b "Code Block" at bounding box center [1146, 234] width 38 height 9
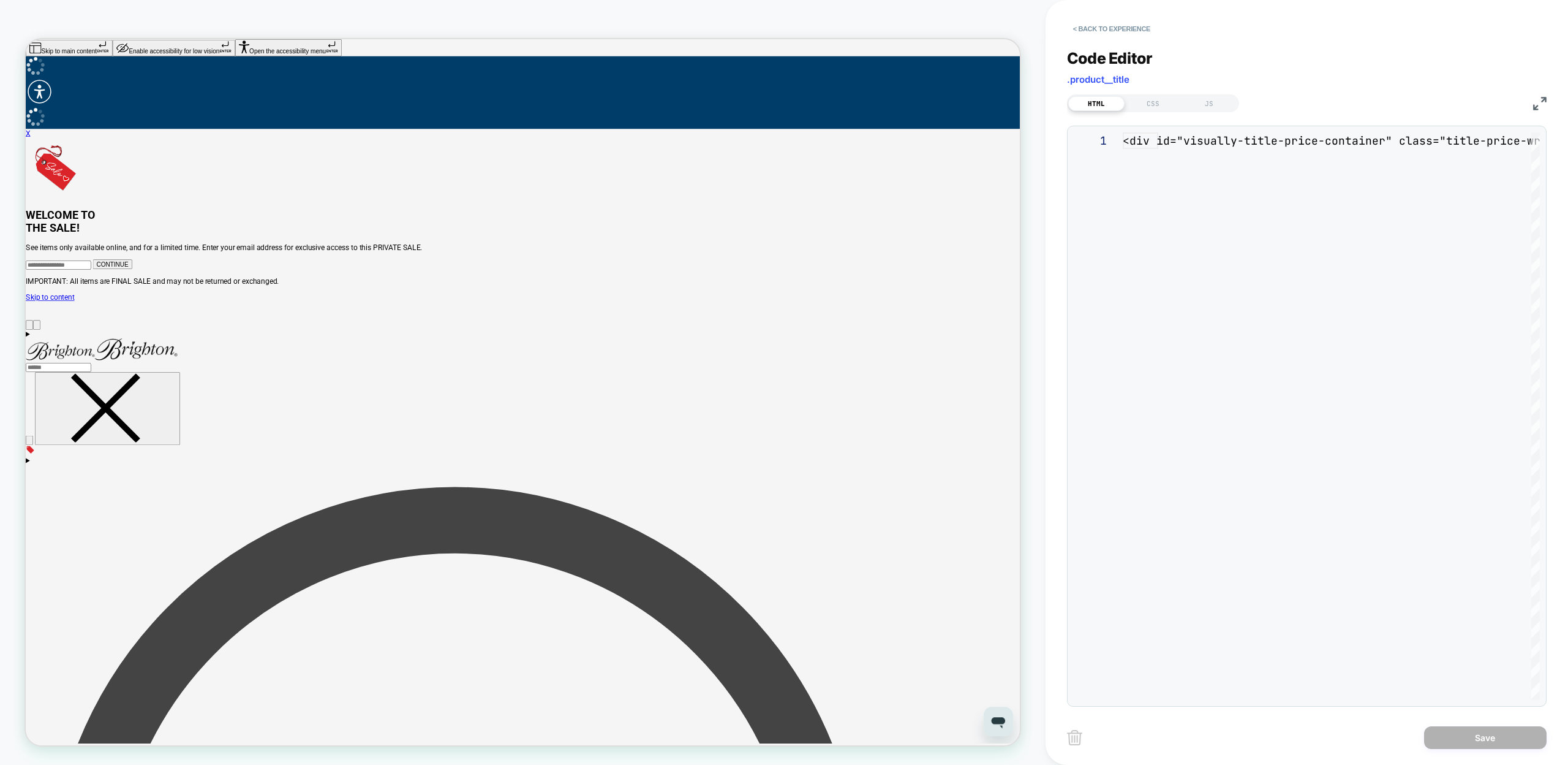
scroll to position [17, 0]
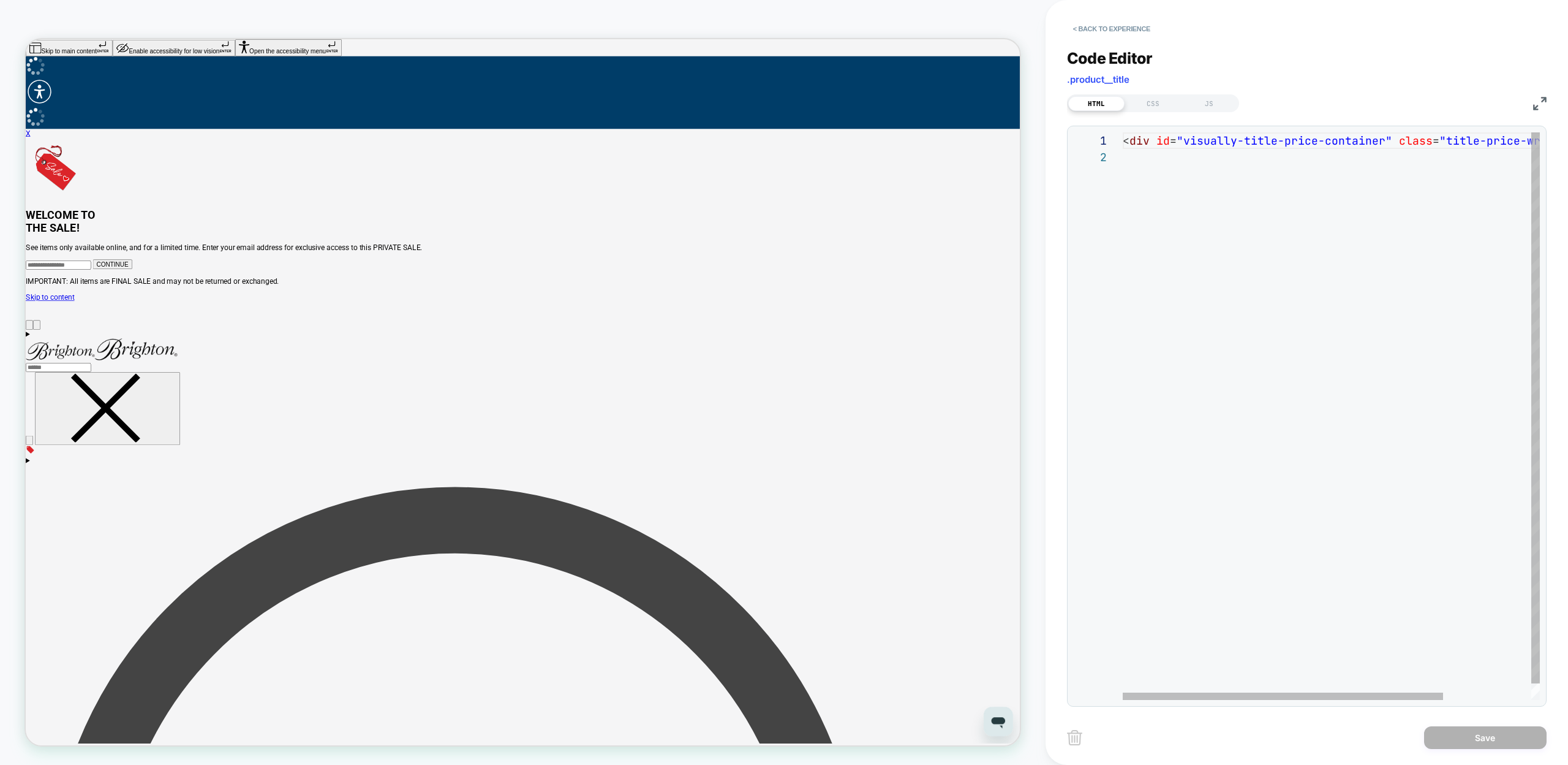
click at [1211, 140] on div "< div id = "visually-title-price-container" class = "title-price-wrapper" ></ d…" at bounding box center [1388, 424] width 531 height 584
click at [1341, 142] on div "< div id = "visually-title-price-container" class = "title-price-wrapper" ></ d…" at bounding box center [1388, 424] width 531 height 584
click at [1201, 142] on div "< div id = "visually-title-price-container" class = "title-price-wrapper" ></ d…" at bounding box center [1388, 424] width 531 height 584
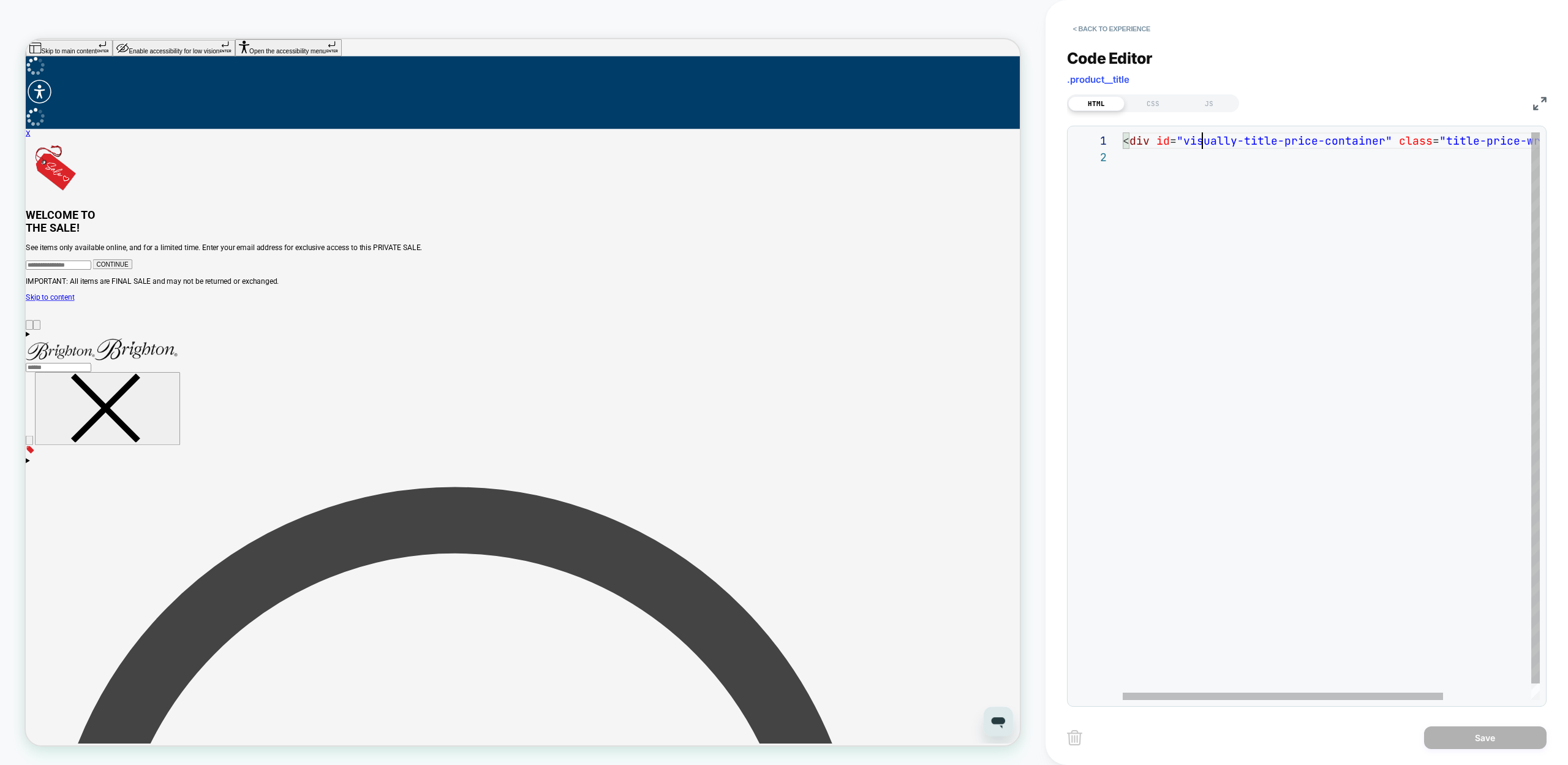
click at [1201, 142] on div "< div id = "visually-title-price-container" class = "title-price-wrapper" ></ d…" at bounding box center [1388, 424] width 531 height 584
click at [1359, 143] on div "< div id = "visually-title-price-container" class = "title-price-wrapper" ></ d…" at bounding box center [1388, 424] width 531 height 584
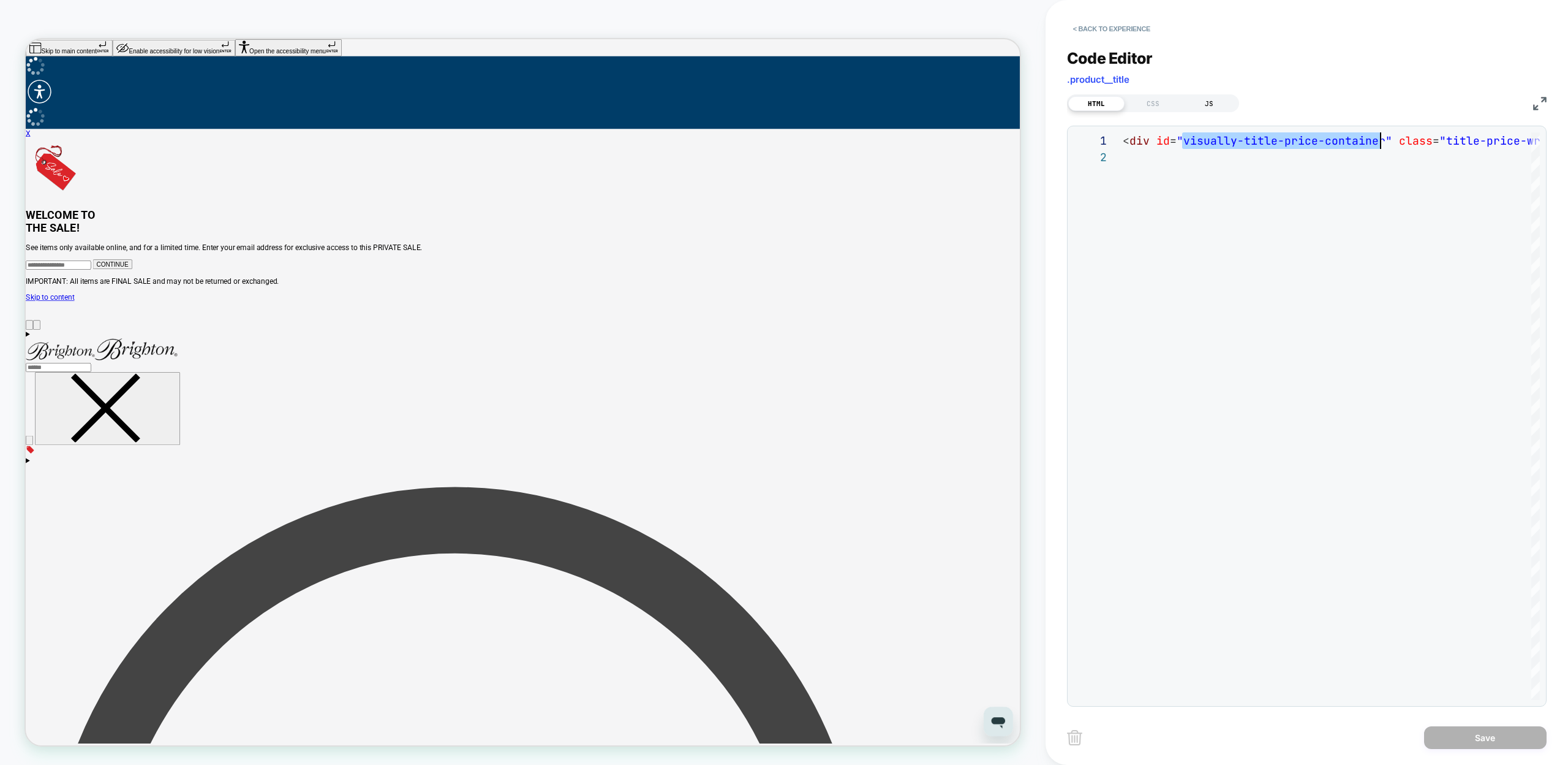
click at [1201, 102] on div "JS" at bounding box center [1209, 103] width 56 height 14
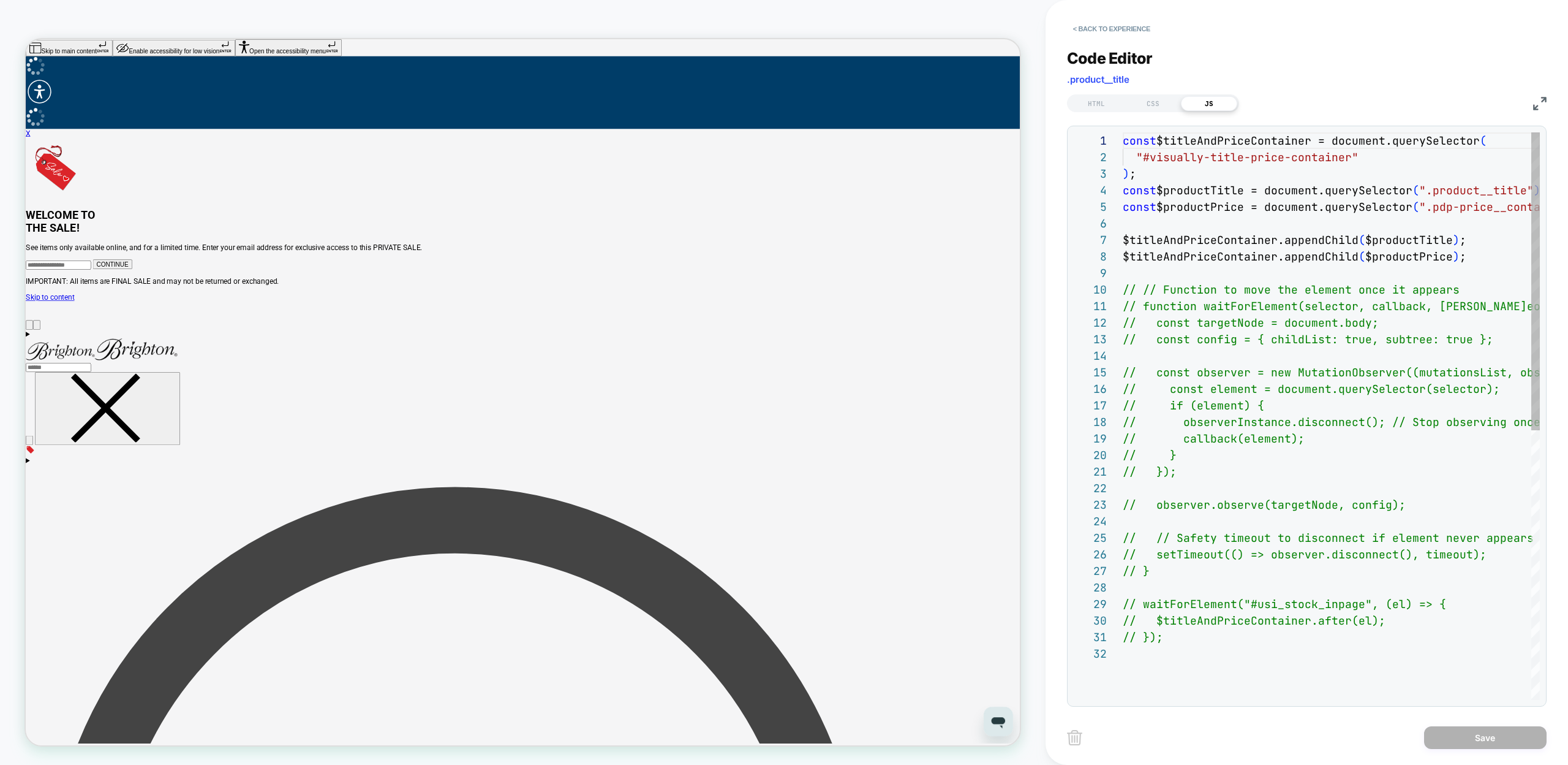
scroll to position [165, 0]
click at [1171, 290] on div "const $titleAndPriceContainer = document.querySelector ( "#visually-title-price…" at bounding box center [1408, 672] width 571 height 1080
click at [1181, 640] on div "const $titleAndPriceContainer = document.querySelector ( "#visually-title-price…" at bounding box center [1408, 672] width 571 height 1080
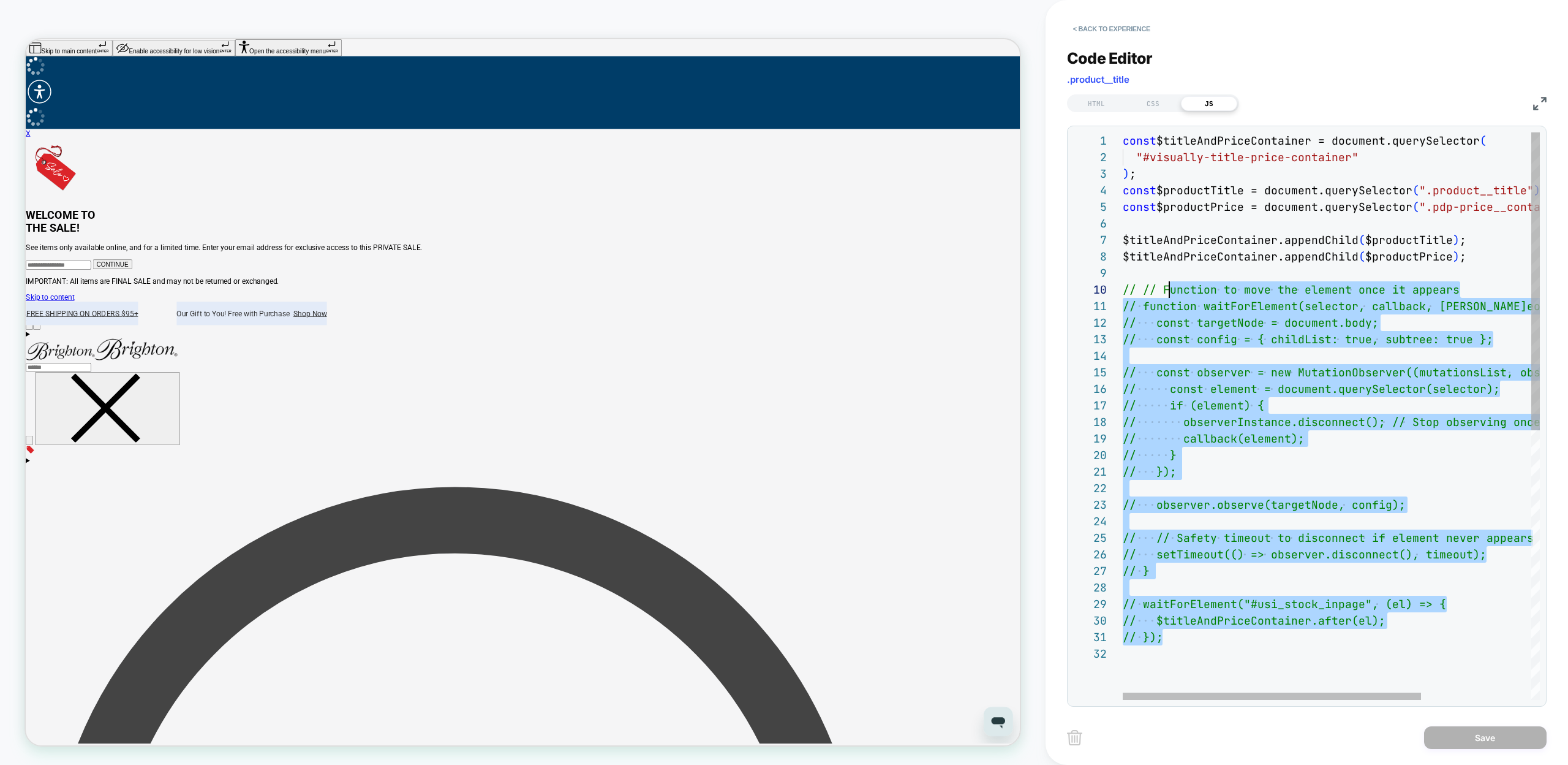
click at [1170, 286] on div "const $titleAndPriceContainer = document.querySelector ( "#visually-title-price…" at bounding box center [1408, 672] width 571 height 1080
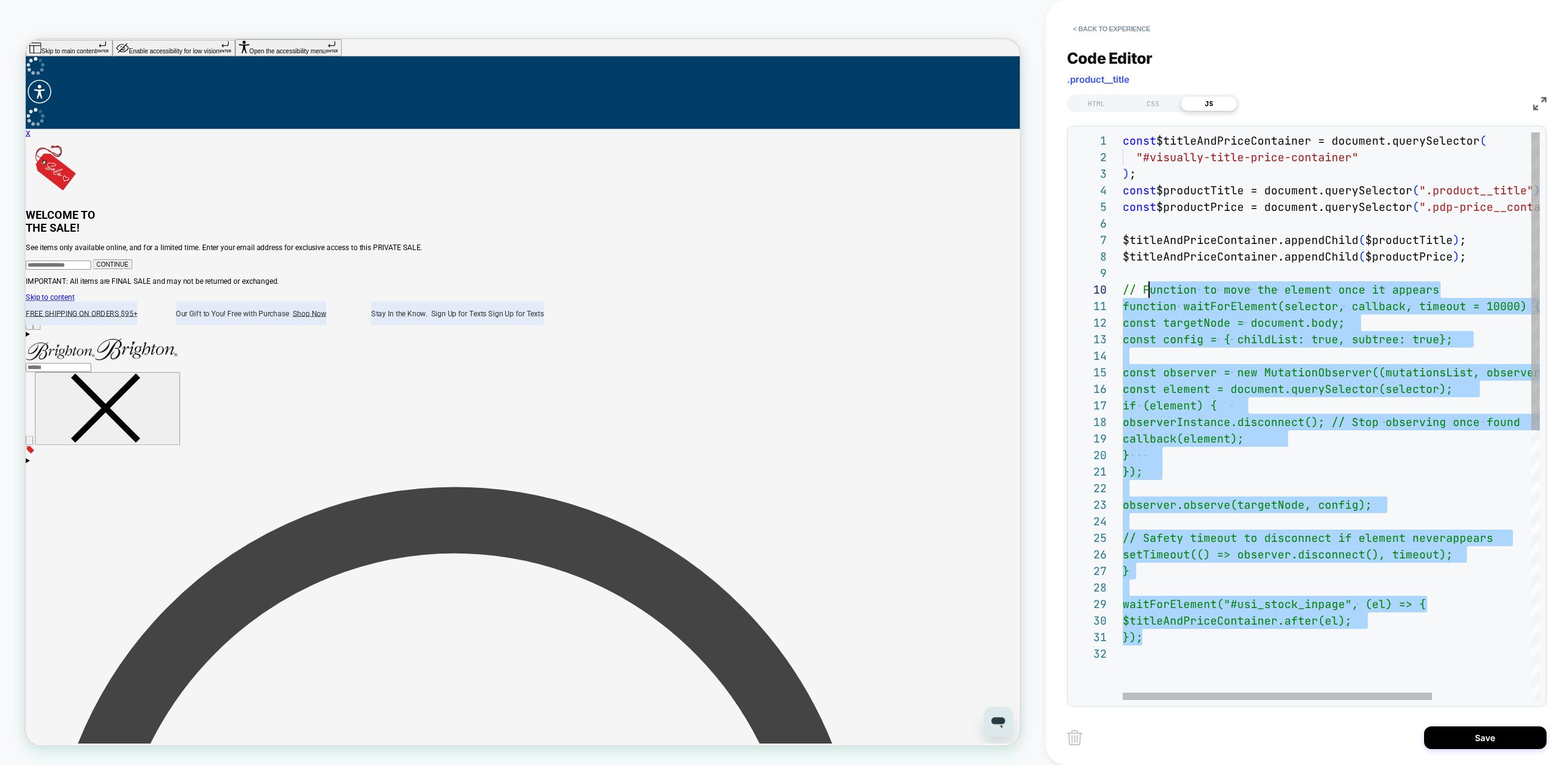
scroll to position [149, 27]
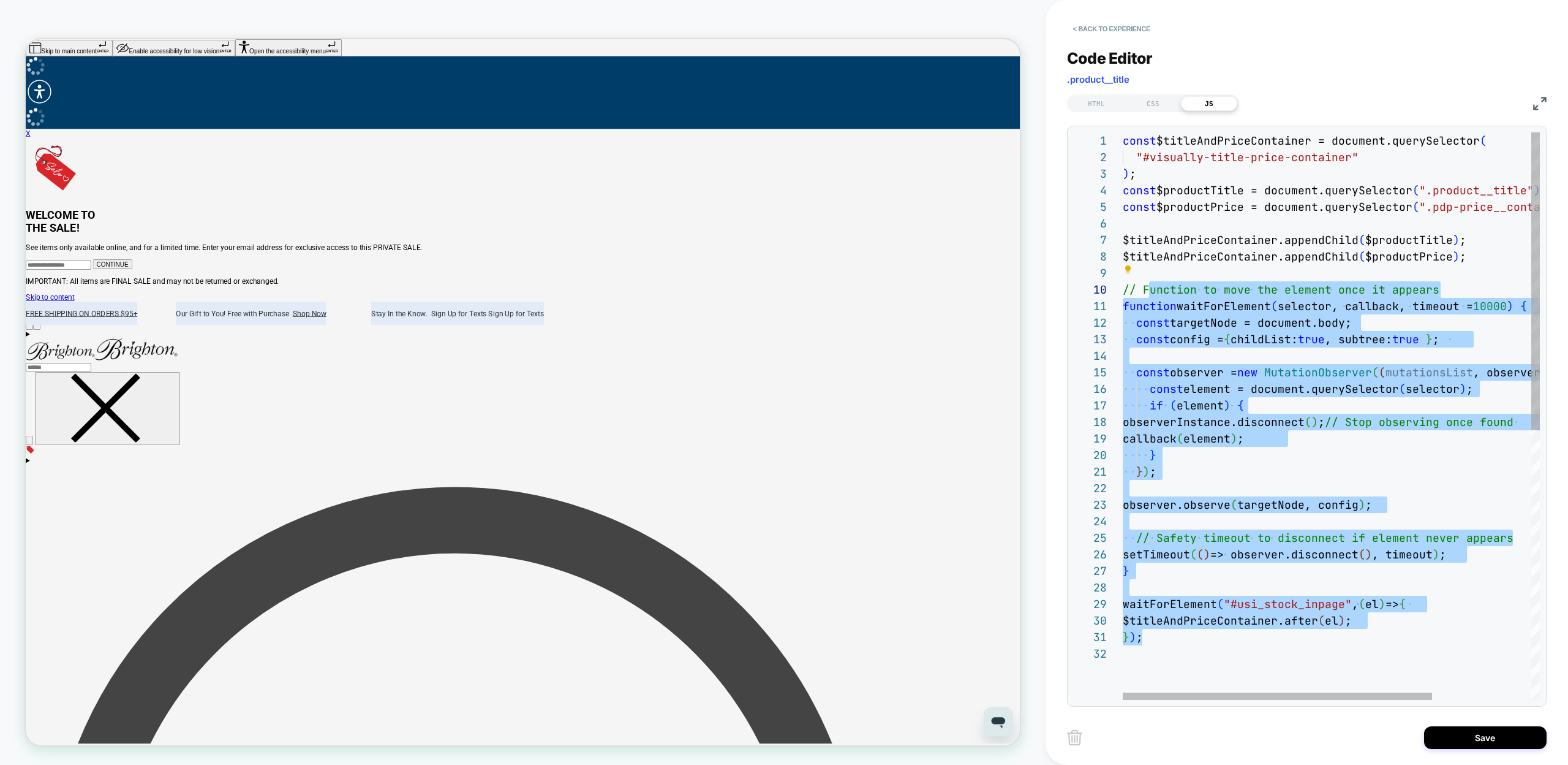
click at [1158, 258] on div "const $titleAndPriceContainer = document.querySelector ( "#visually-title-price…" at bounding box center [1398, 672] width 551 height 1080
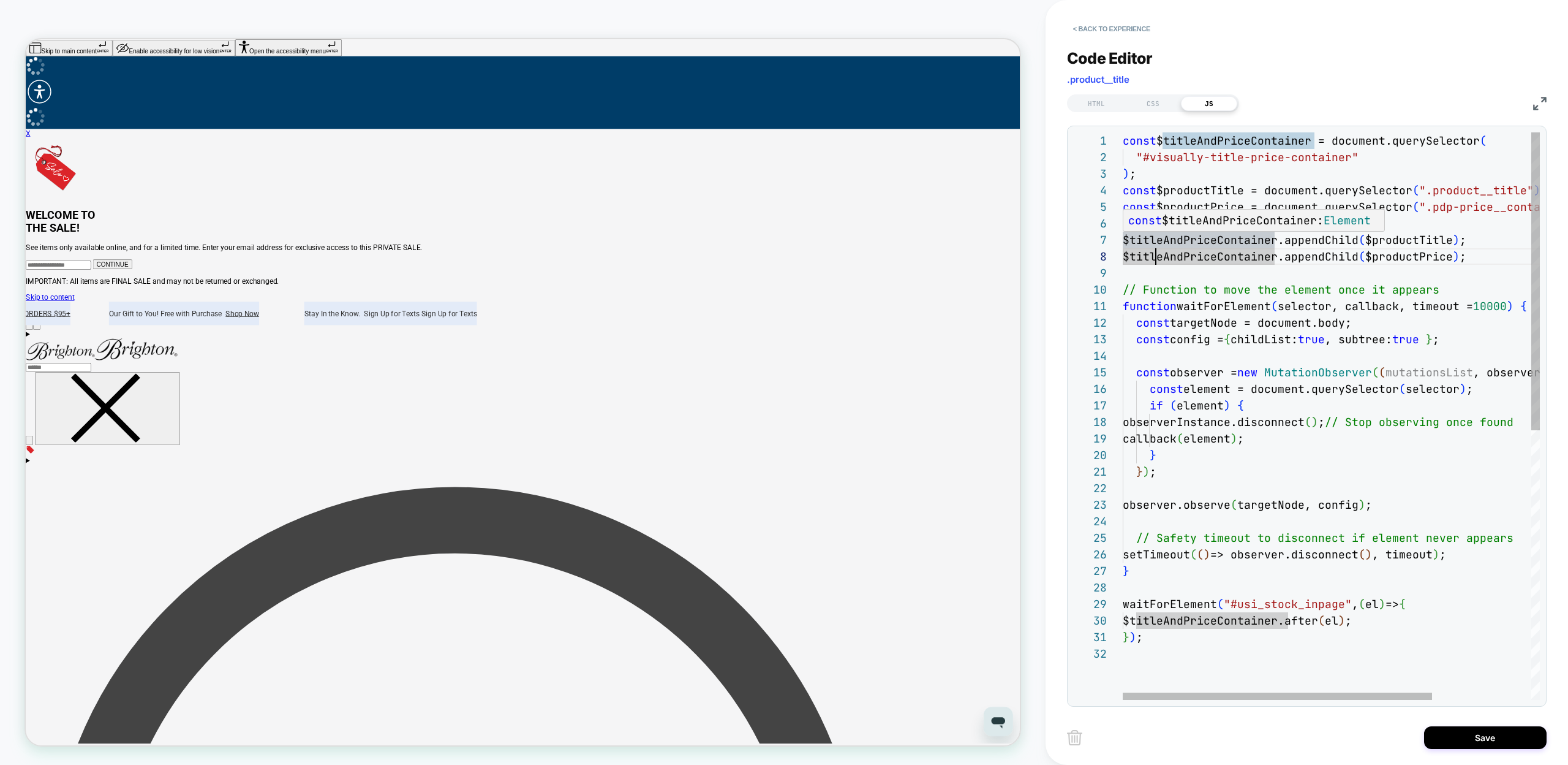
click at [1158, 242] on div "const $titleAndPriceContainer = document.querySelector ( "#visually-title-price…" at bounding box center [1398, 672] width 551 height 1080
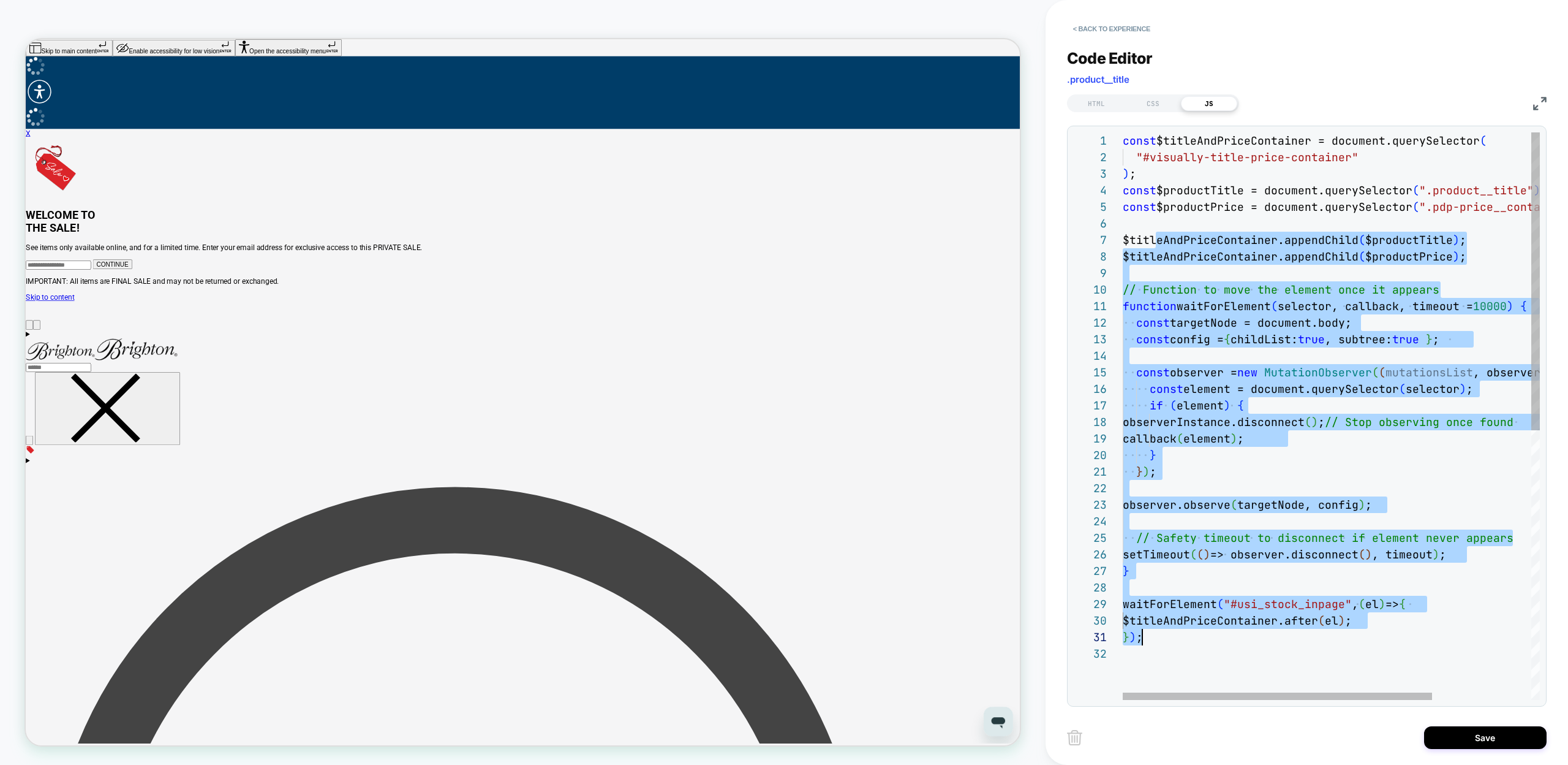
click at [1182, 639] on div "const $titleAndPriceContainer = document.querySelector ( "#visually-title-price…" at bounding box center [1398, 672] width 551 height 1080
type textarea "**********"
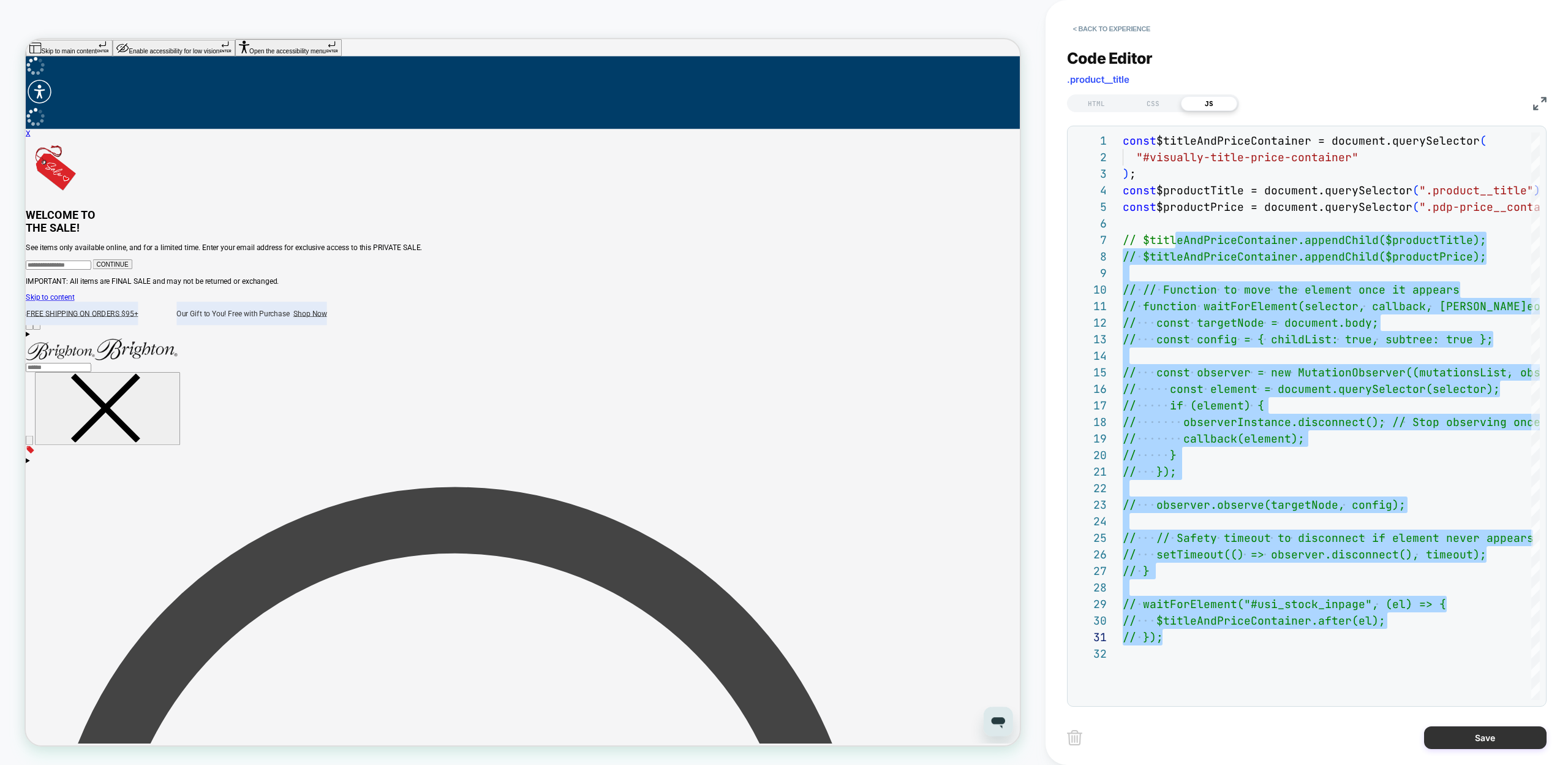
click at [1450, 741] on button "Save" at bounding box center [1486, 737] width 123 height 22
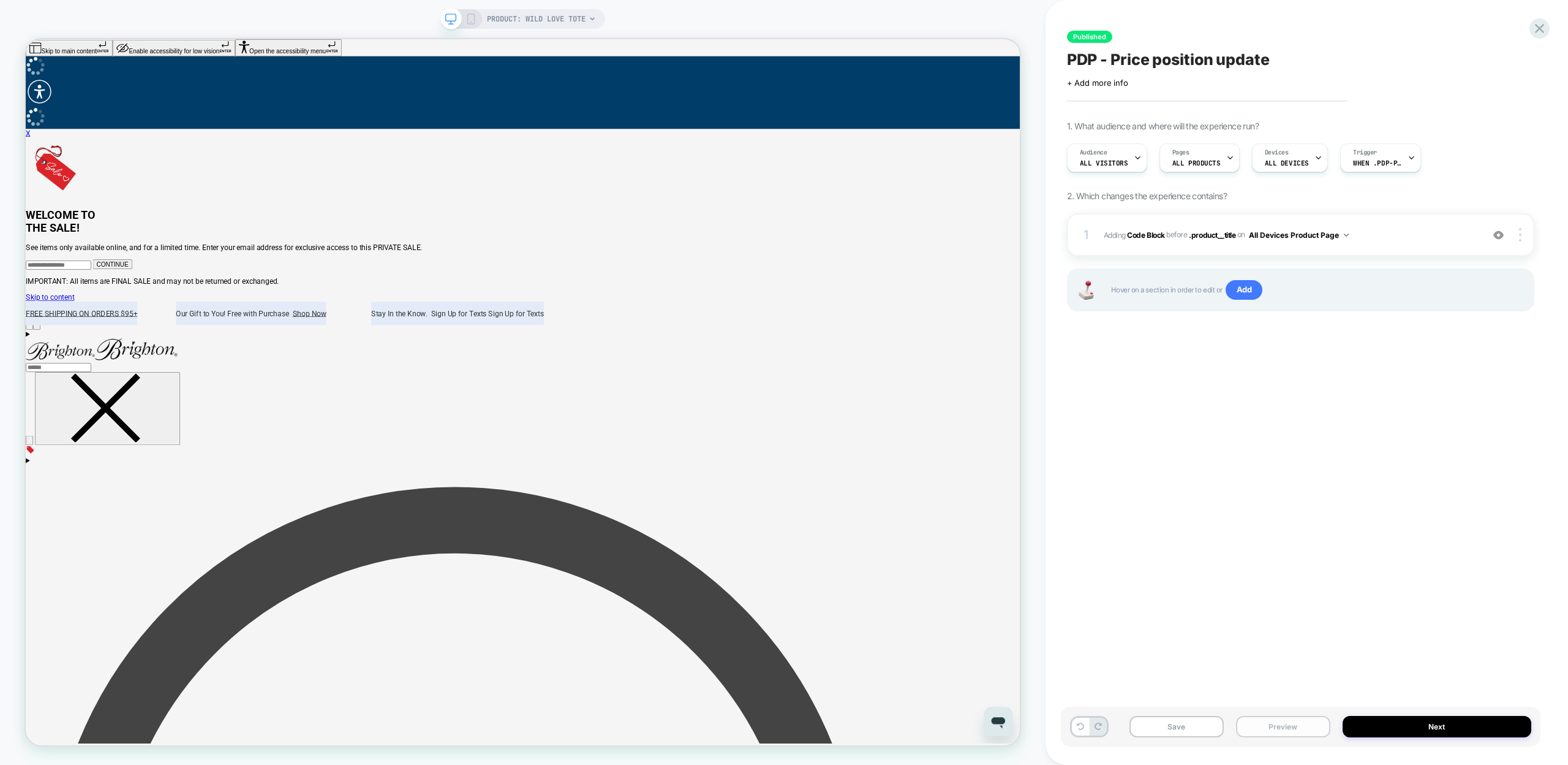
click at [1305, 729] on button "Preview" at bounding box center [1283, 727] width 95 height 22
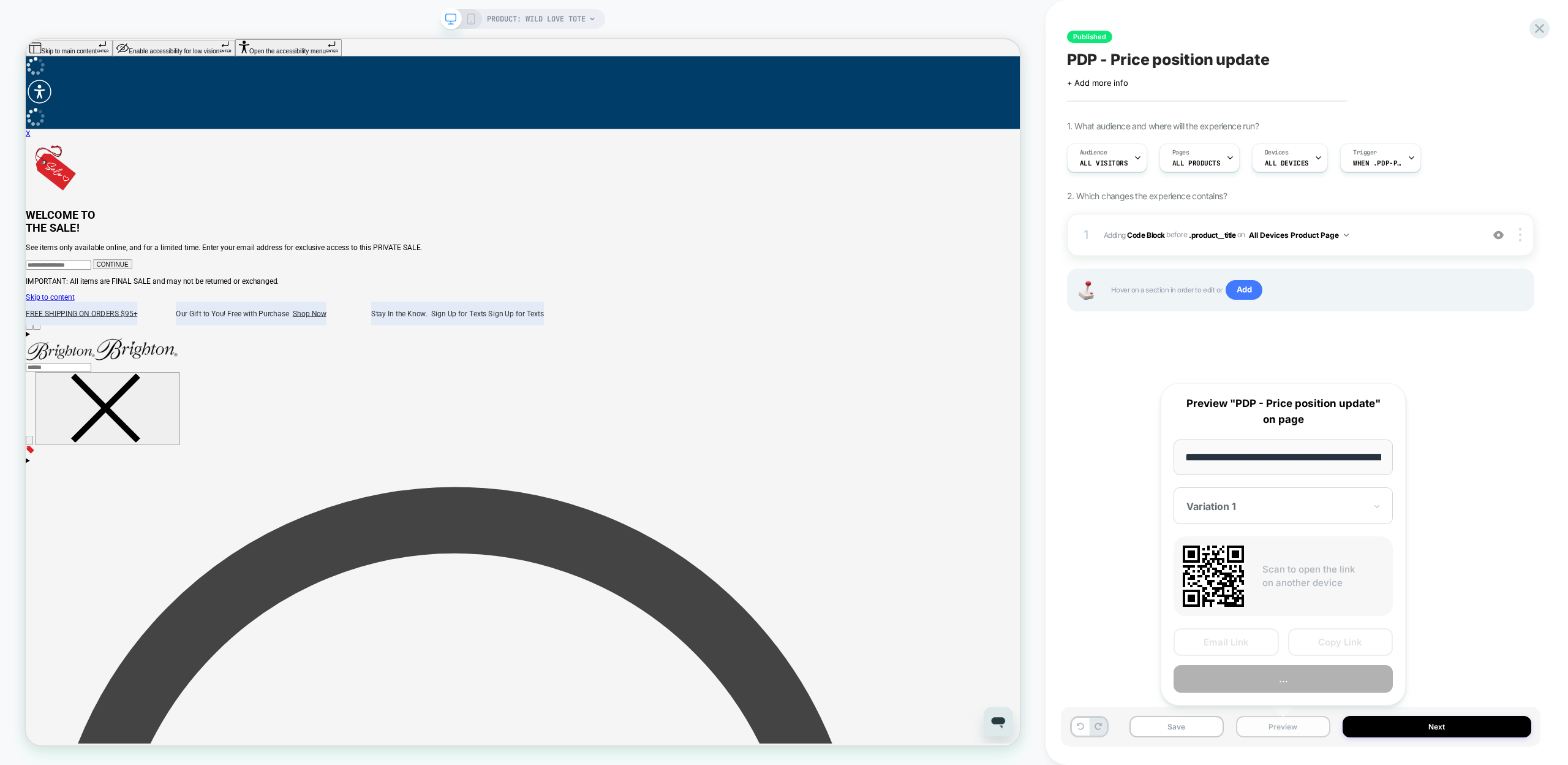
scroll to position [0, 142]
click at [1261, 687] on button "Preview" at bounding box center [1284, 679] width 219 height 27
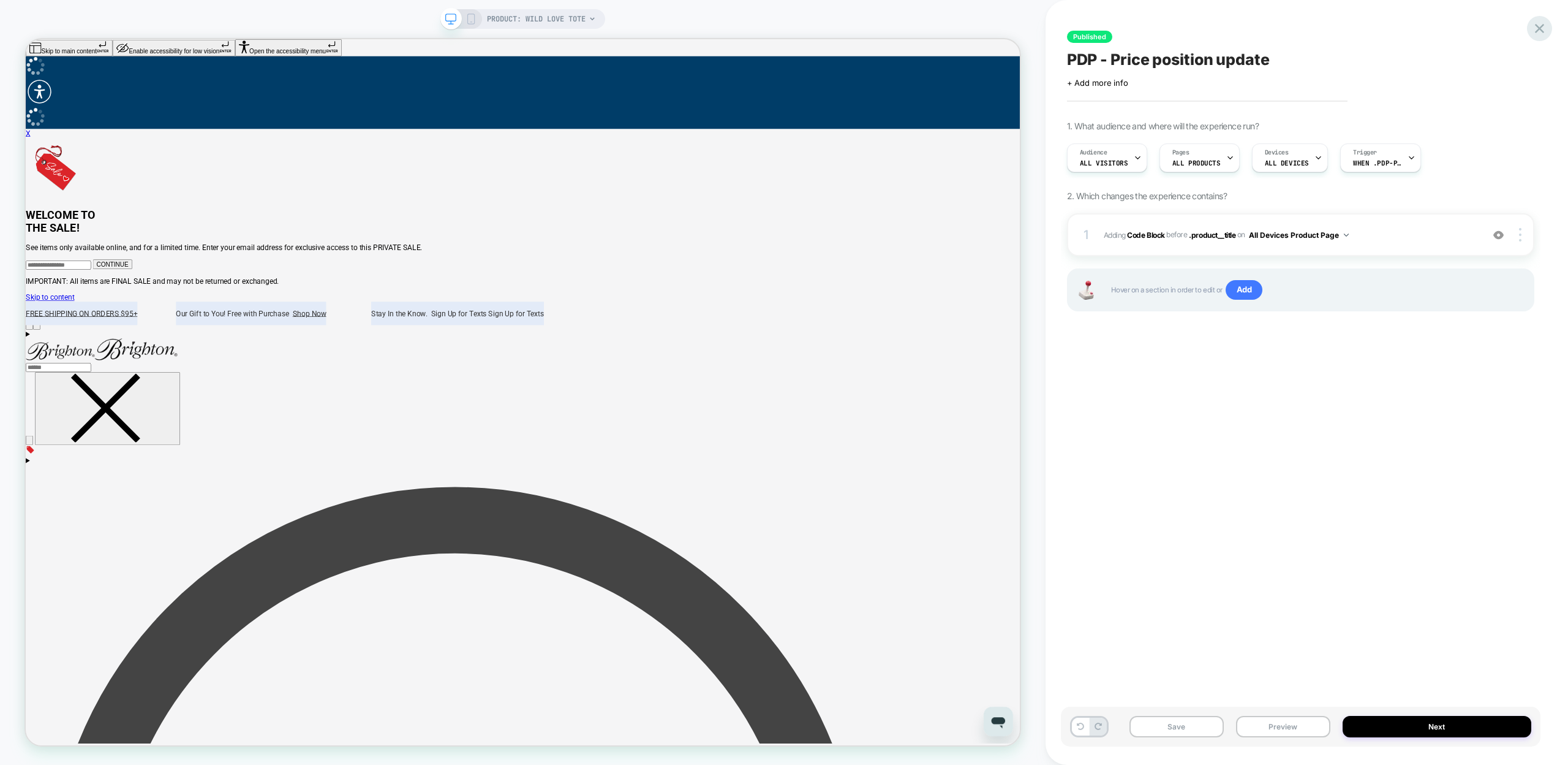
click at [1530, 30] on div at bounding box center [1539, 28] width 25 height 25
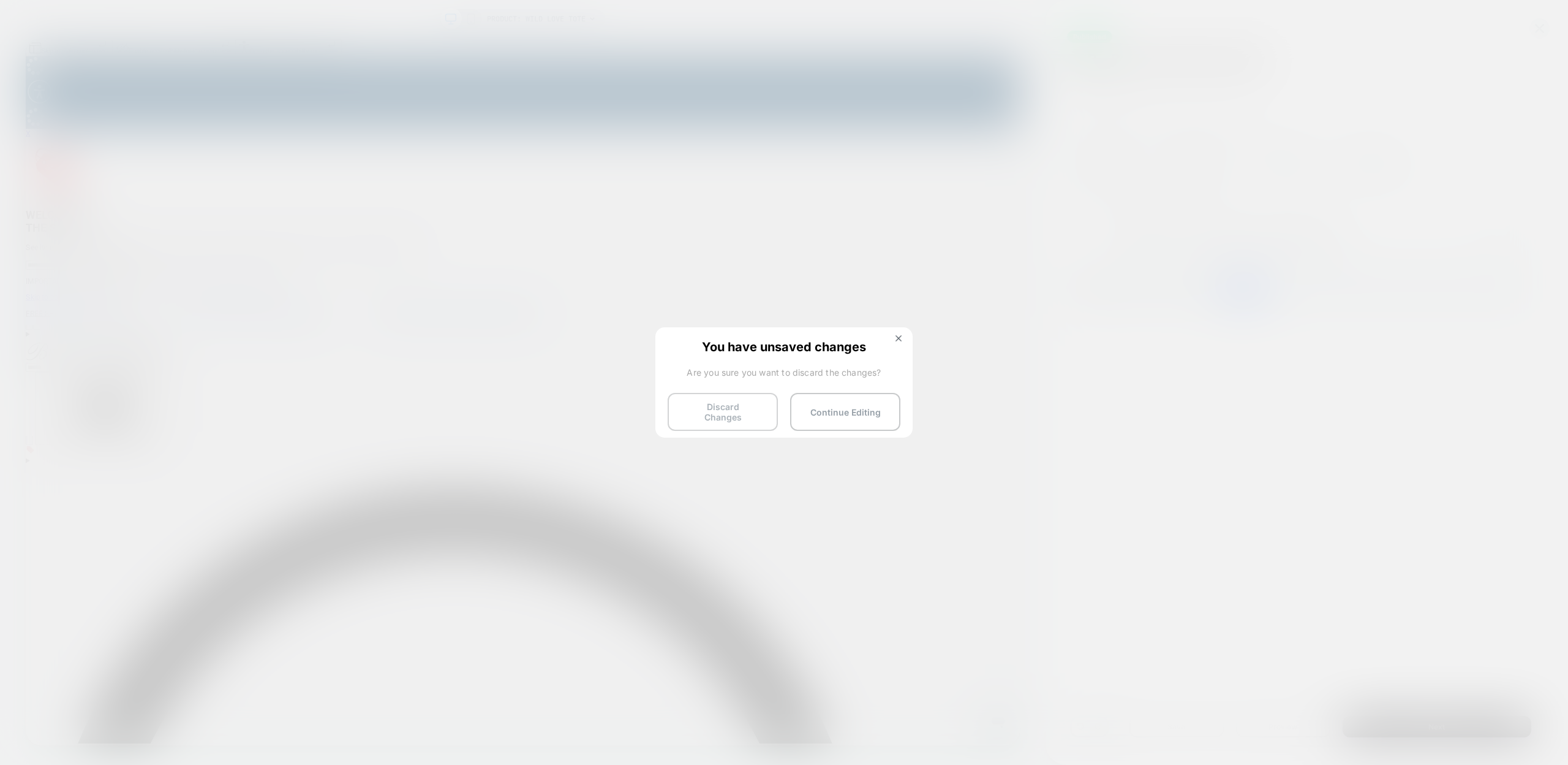
click at [730, 414] on button "Discard Changes" at bounding box center [722, 411] width 110 height 38
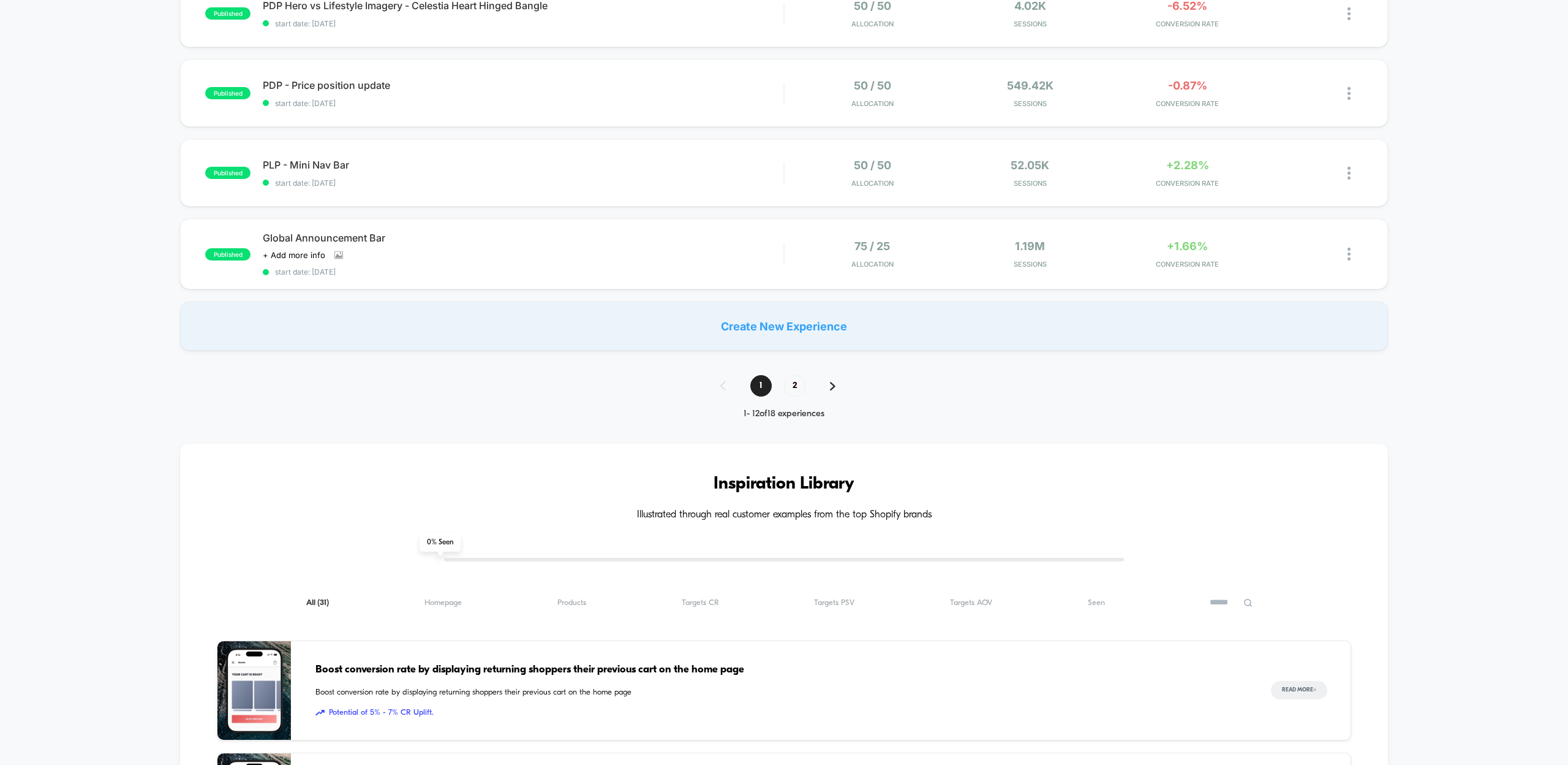
scroll to position [797, 0]
click at [354, 85] on span "PDP - Price position update Click to edit experience details" at bounding box center [523, 85] width 521 height 12
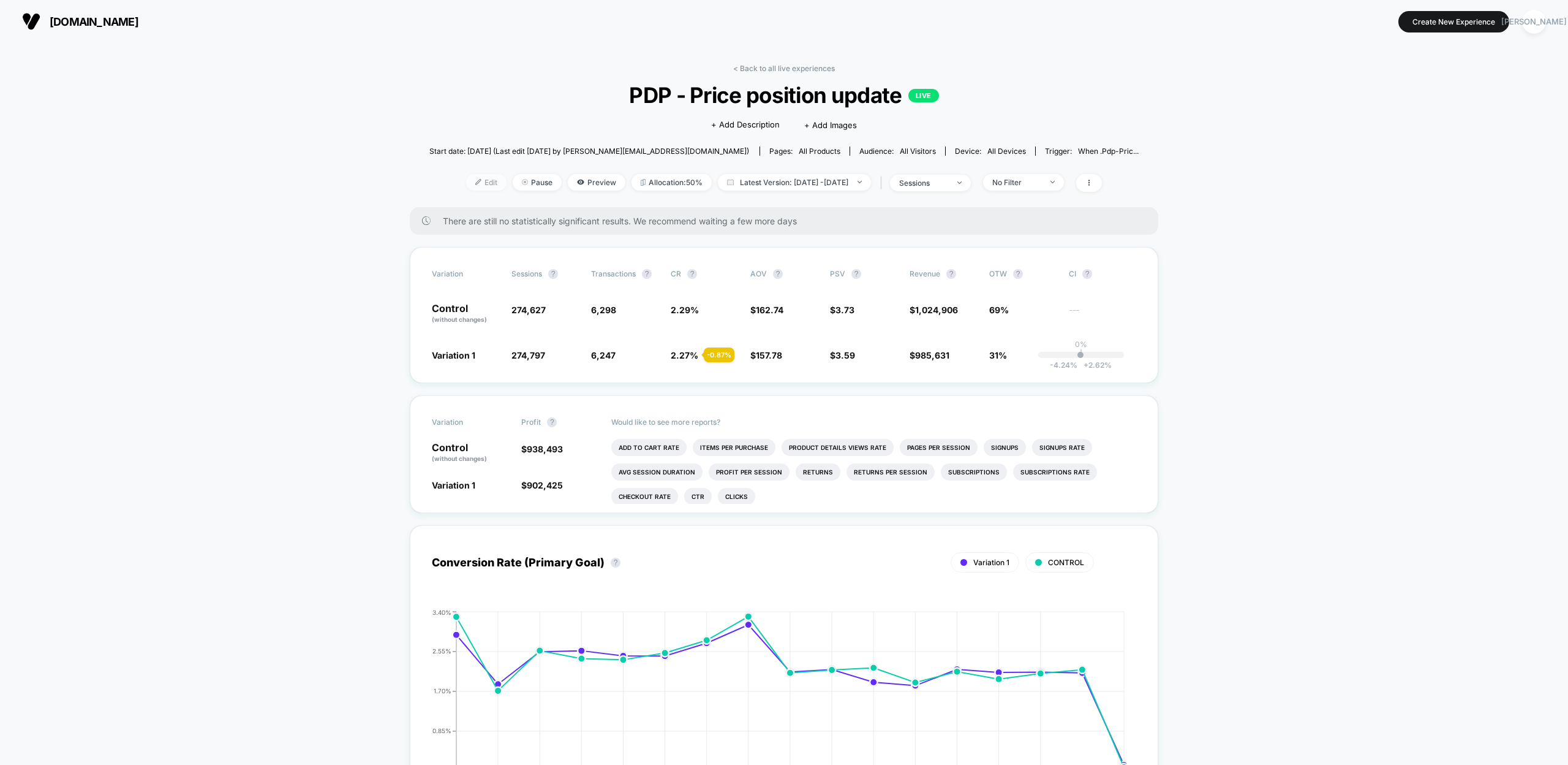
click at [473, 181] on span "Edit" at bounding box center [486, 182] width 40 height 17
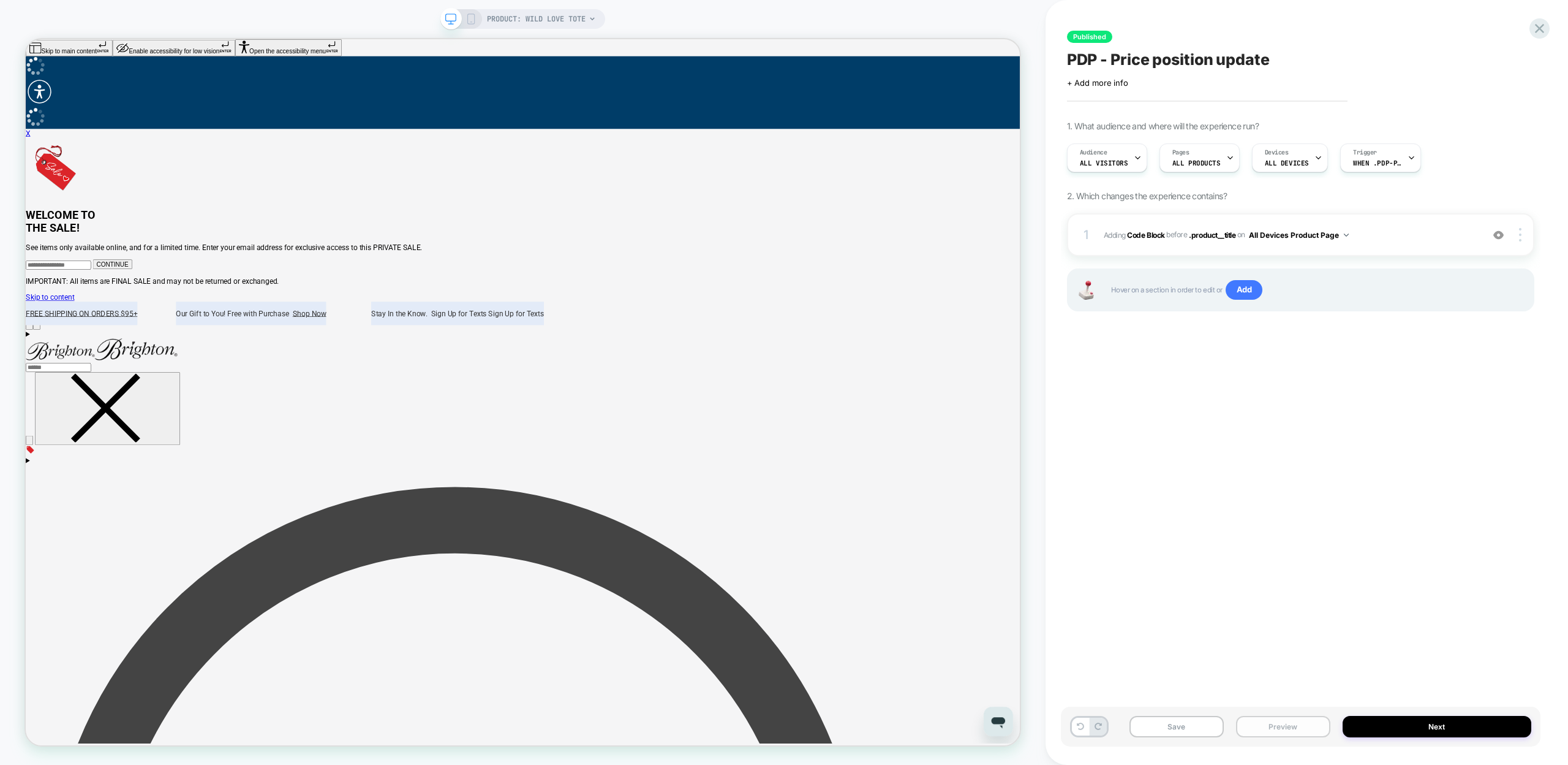
click at [1282, 724] on button "Preview" at bounding box center [1283, 727] width 95 height 22
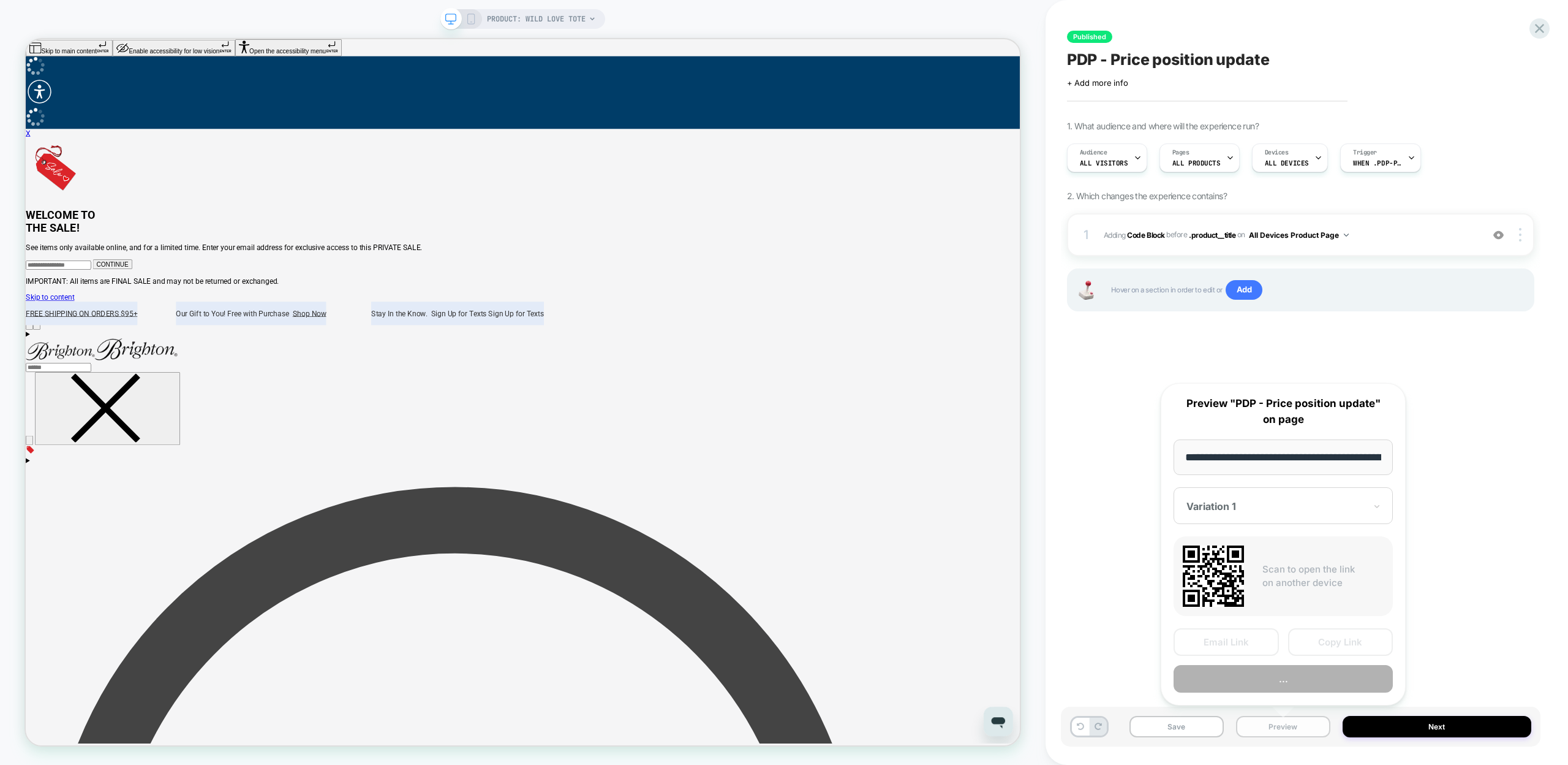
scroll to position [0, 142]
click at [1290, 680] on button "Preview" at bounding box center [1284, 679] width 219 height 27
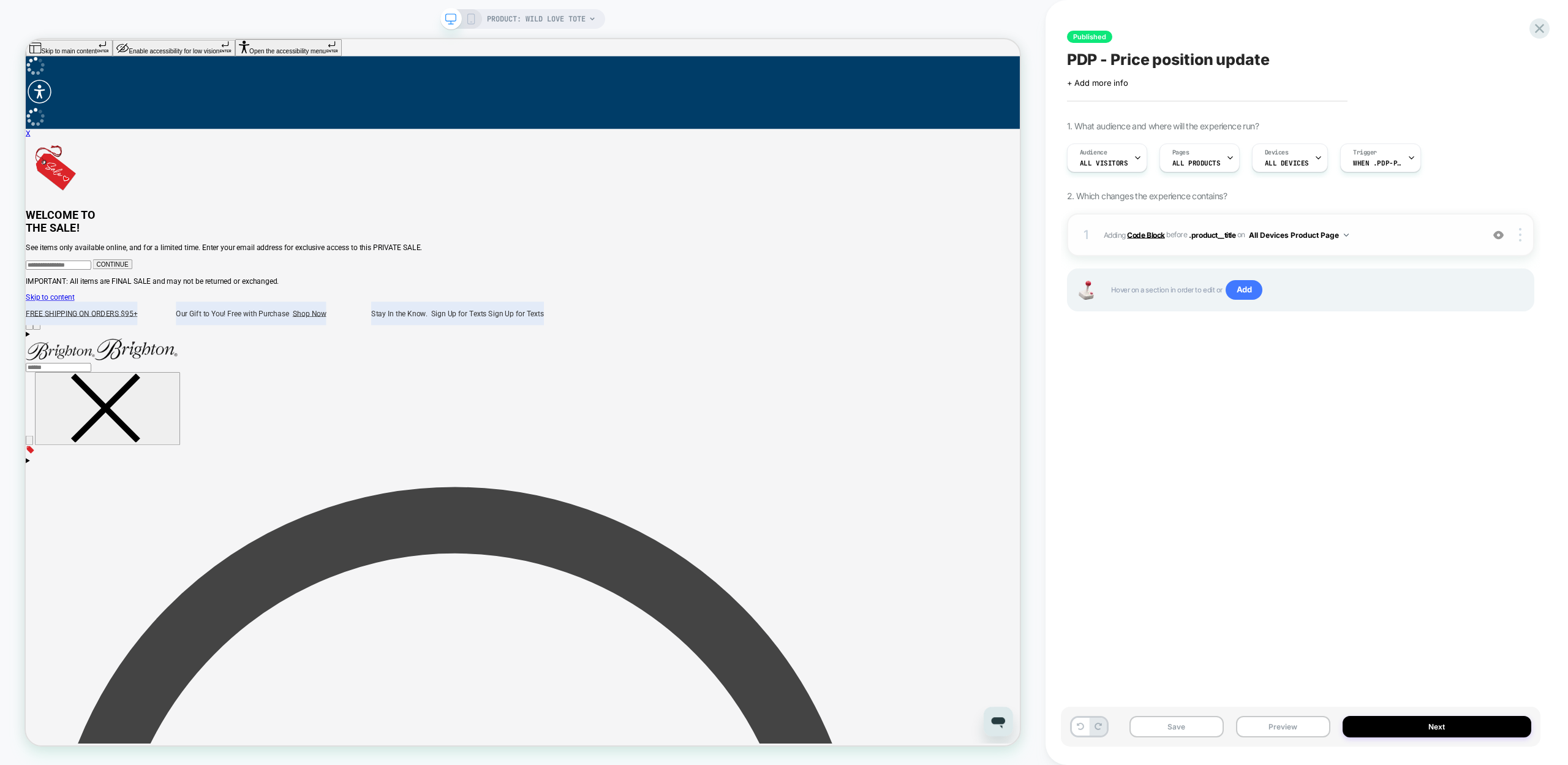
click at [1150, 230] on b "Code Block" at bounding box center [1146, 234] width 38 height 9
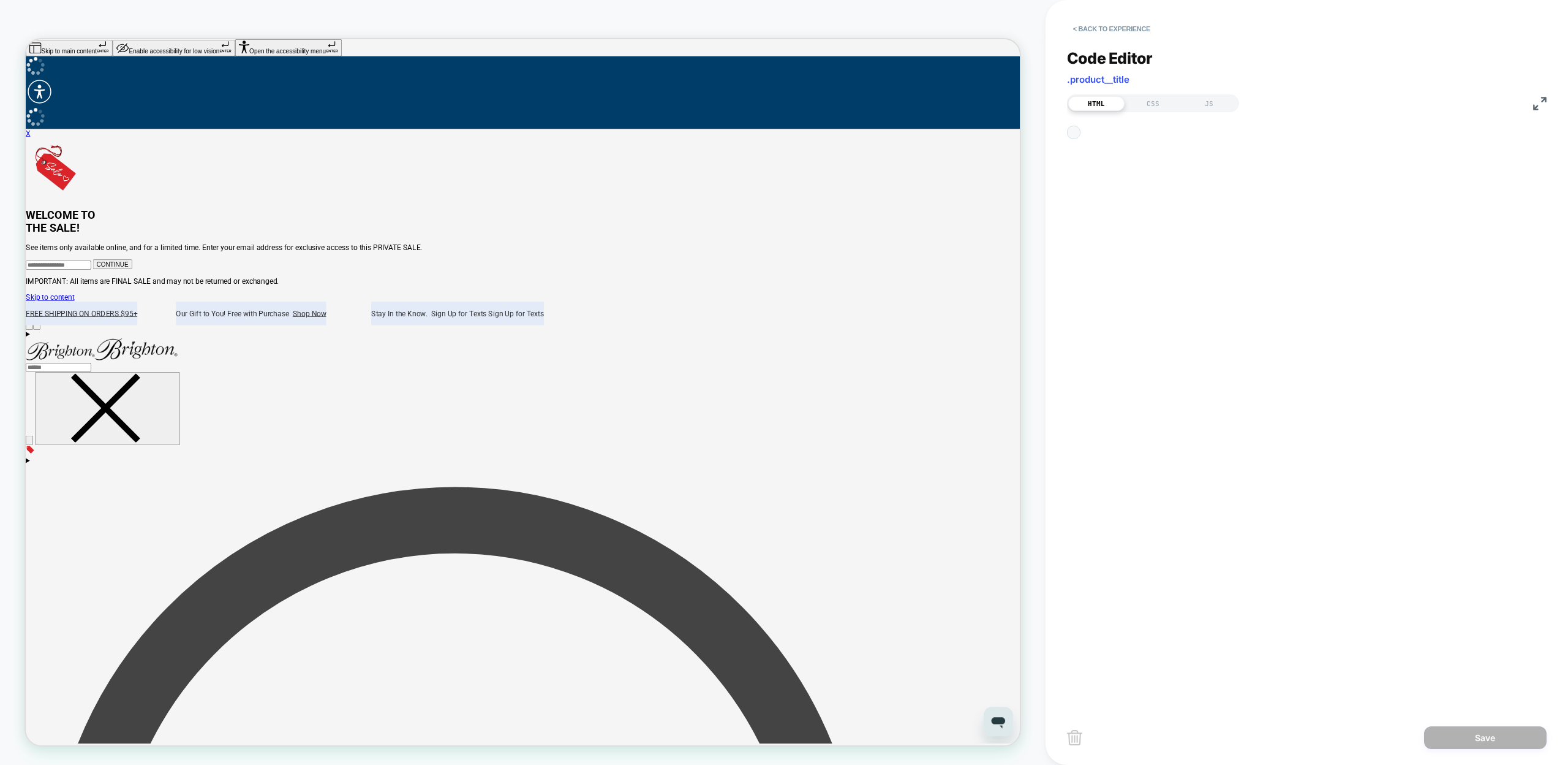
scroll to position [17, 0]
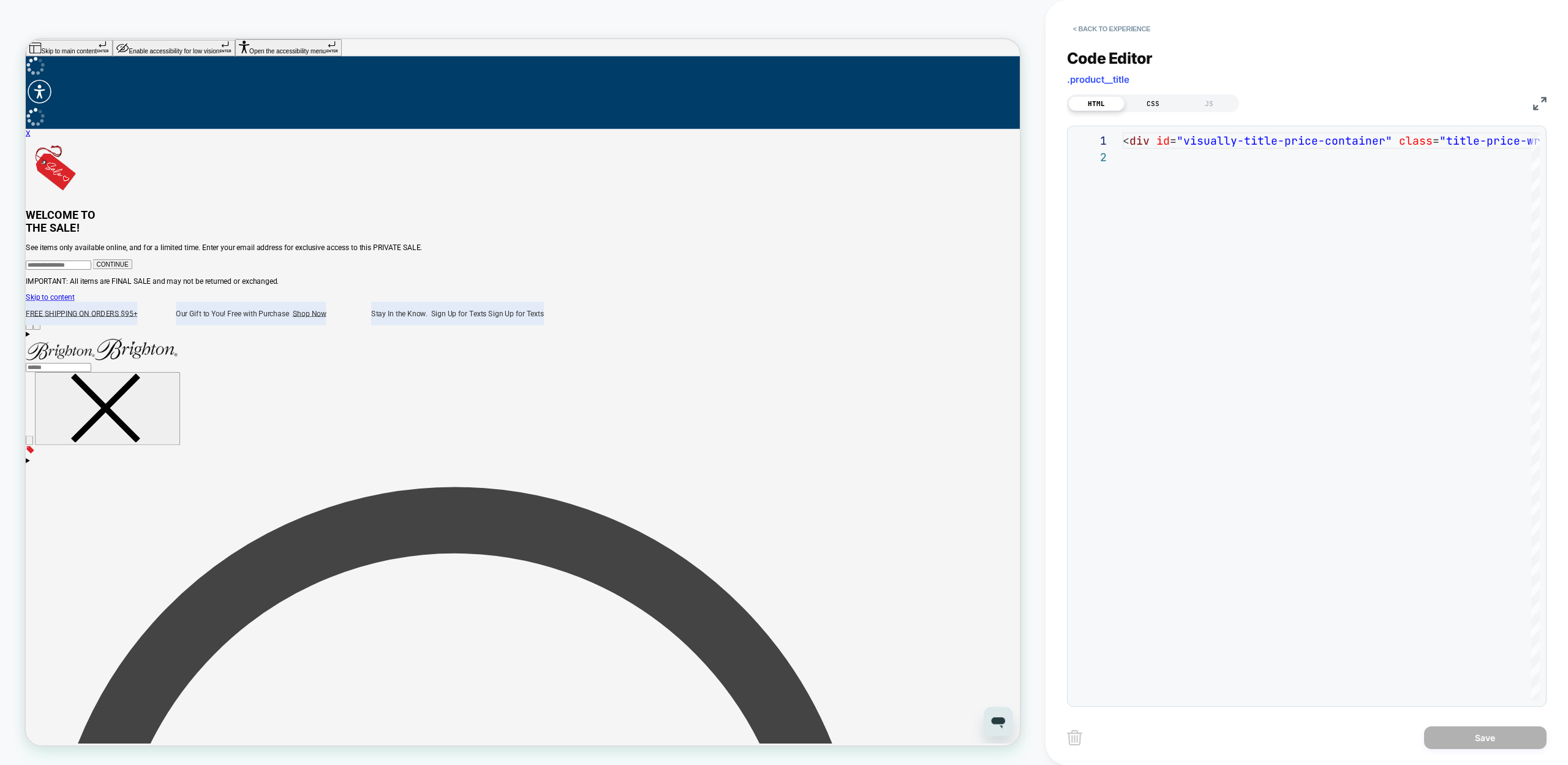
click at [1140, 99] on div "CSS" at bounding box center [1153, 103] width 56 height 14
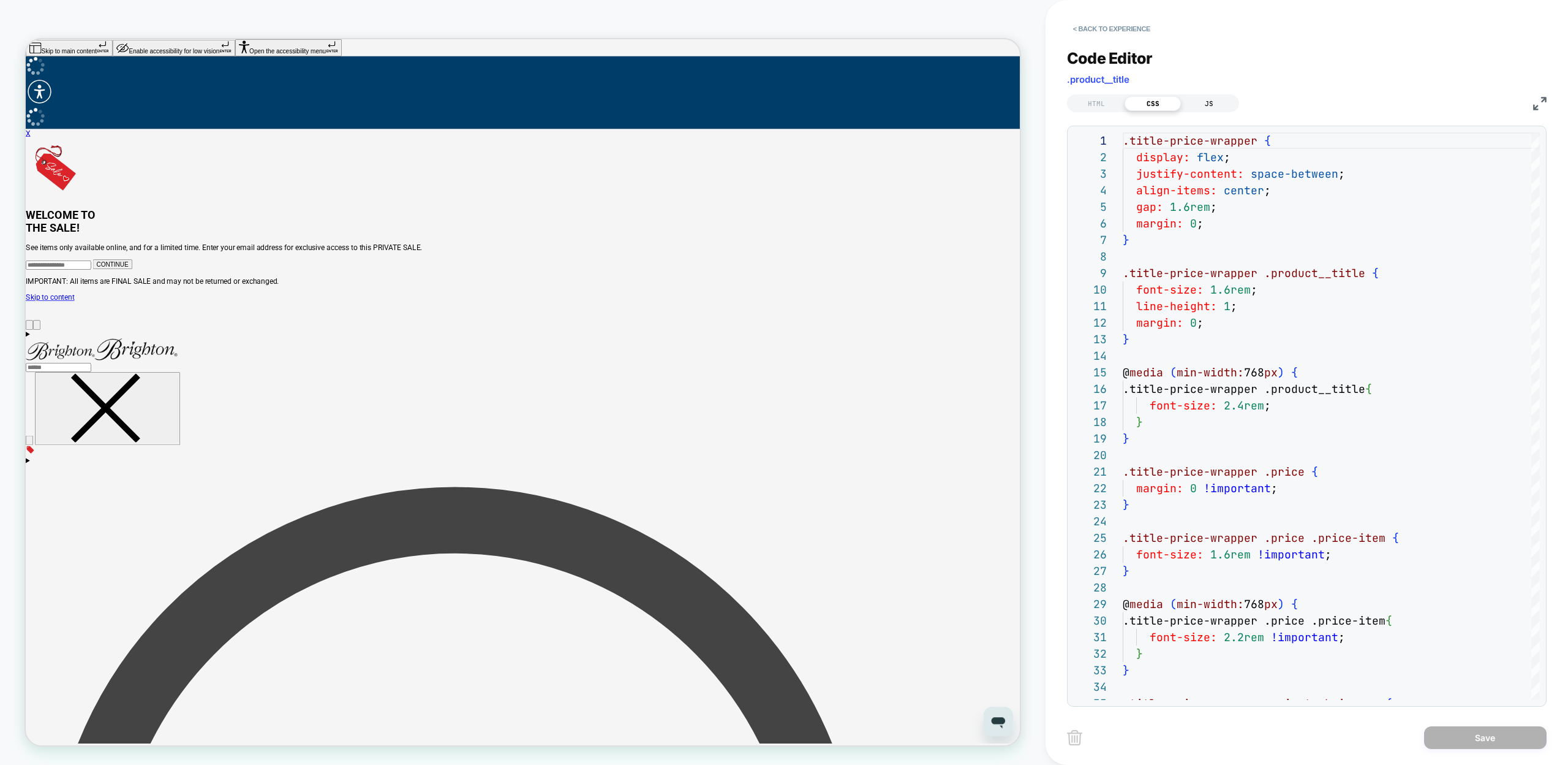
click at [1217, 106] on div "JS" at bounding box center [1209, 103] width 56 height 14
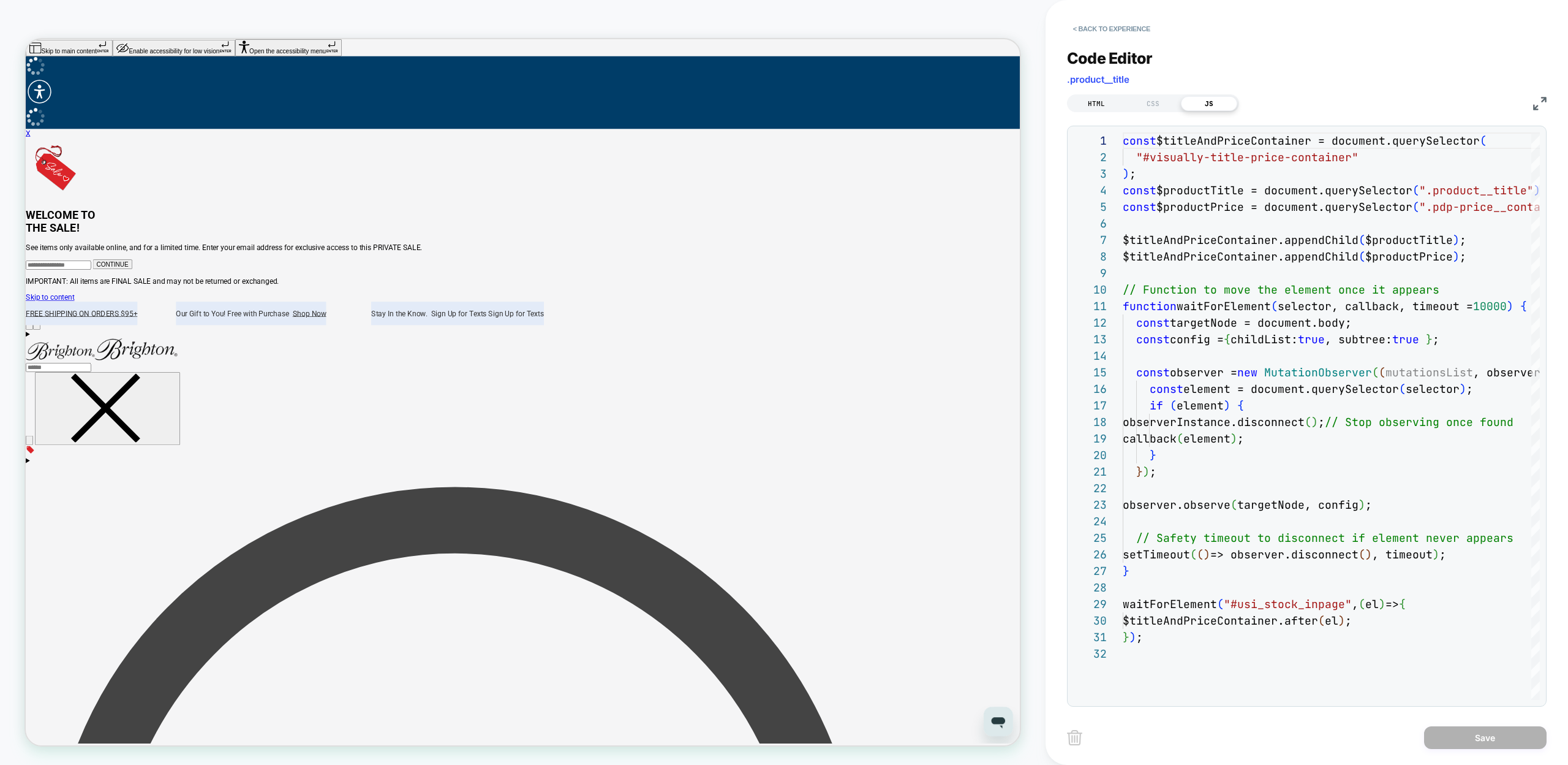
click at [1100, 101] on div "HTML" at bounding box center [1097, 103] width 56 height 14
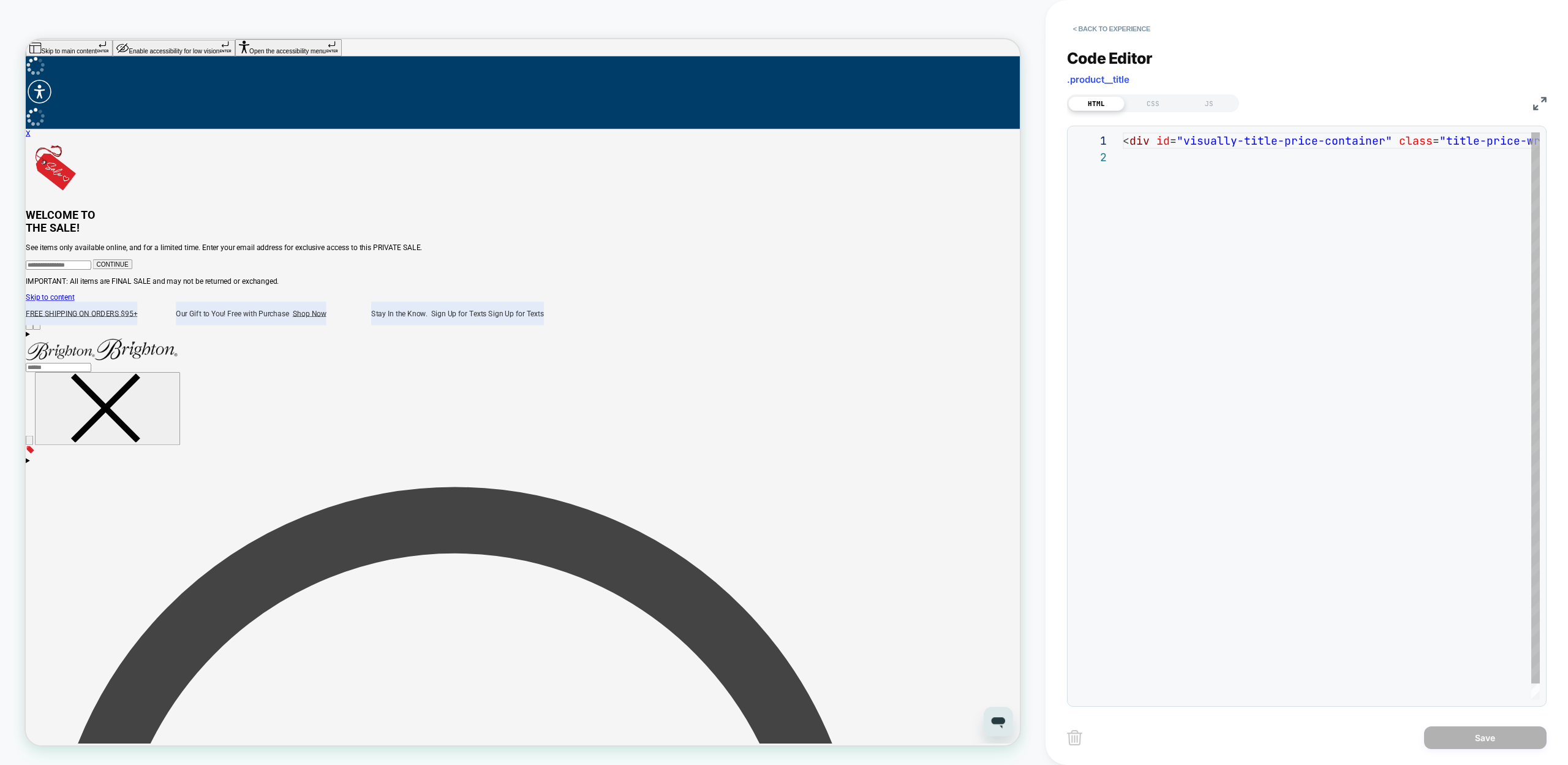
scroll to position [17, 0]
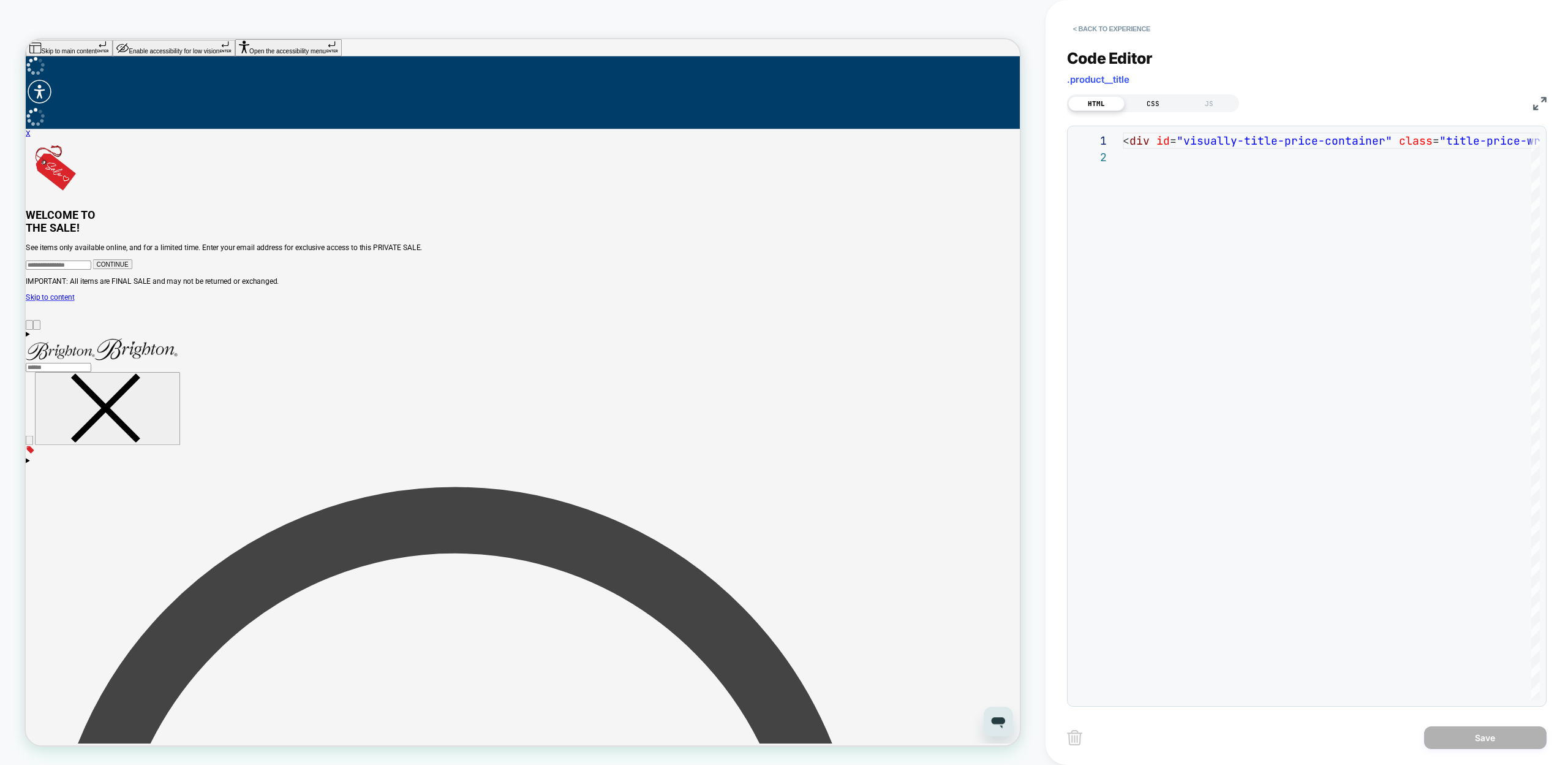
click at [1160, 107] on div "CSS" at bounding box center [1153, 103] width 56 height 14
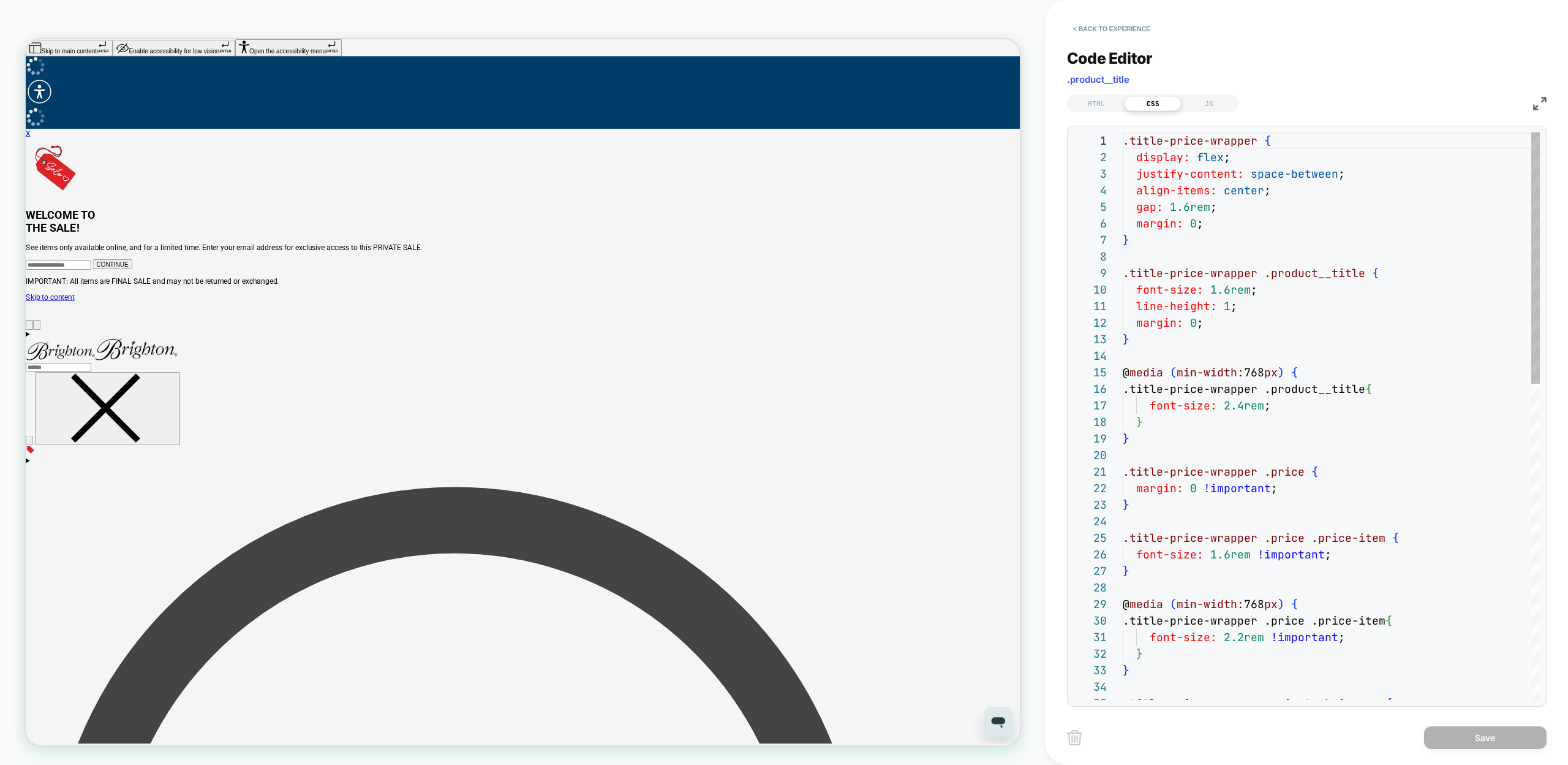
scroll to position [165, 0]
click at [1196, 103] on div "JS" at bounding box center [1209, 103] width 56 height 14
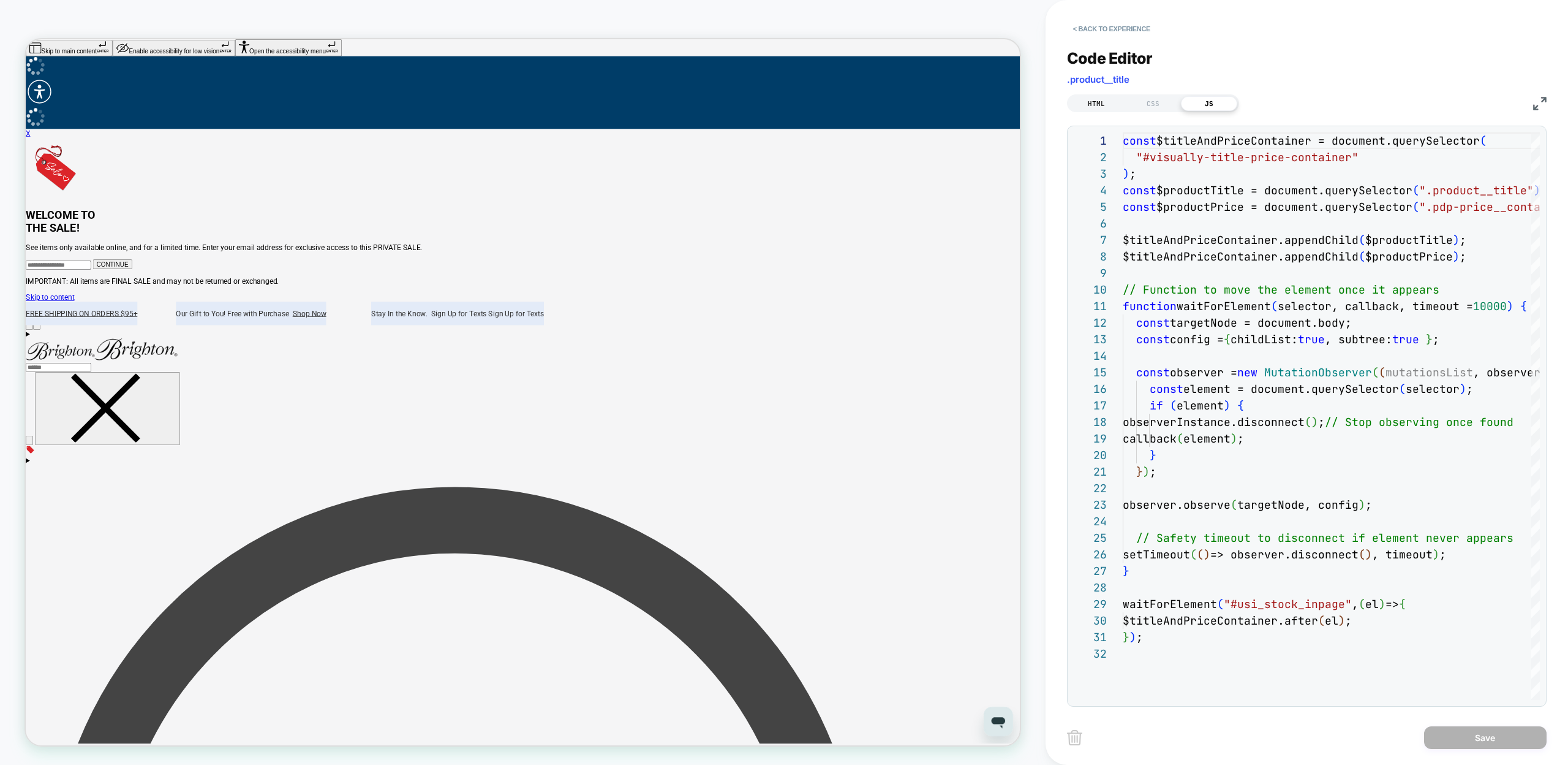
click at [1110, 102] on div "HTML" at bounding box center [1097, 103] width 56 height 14
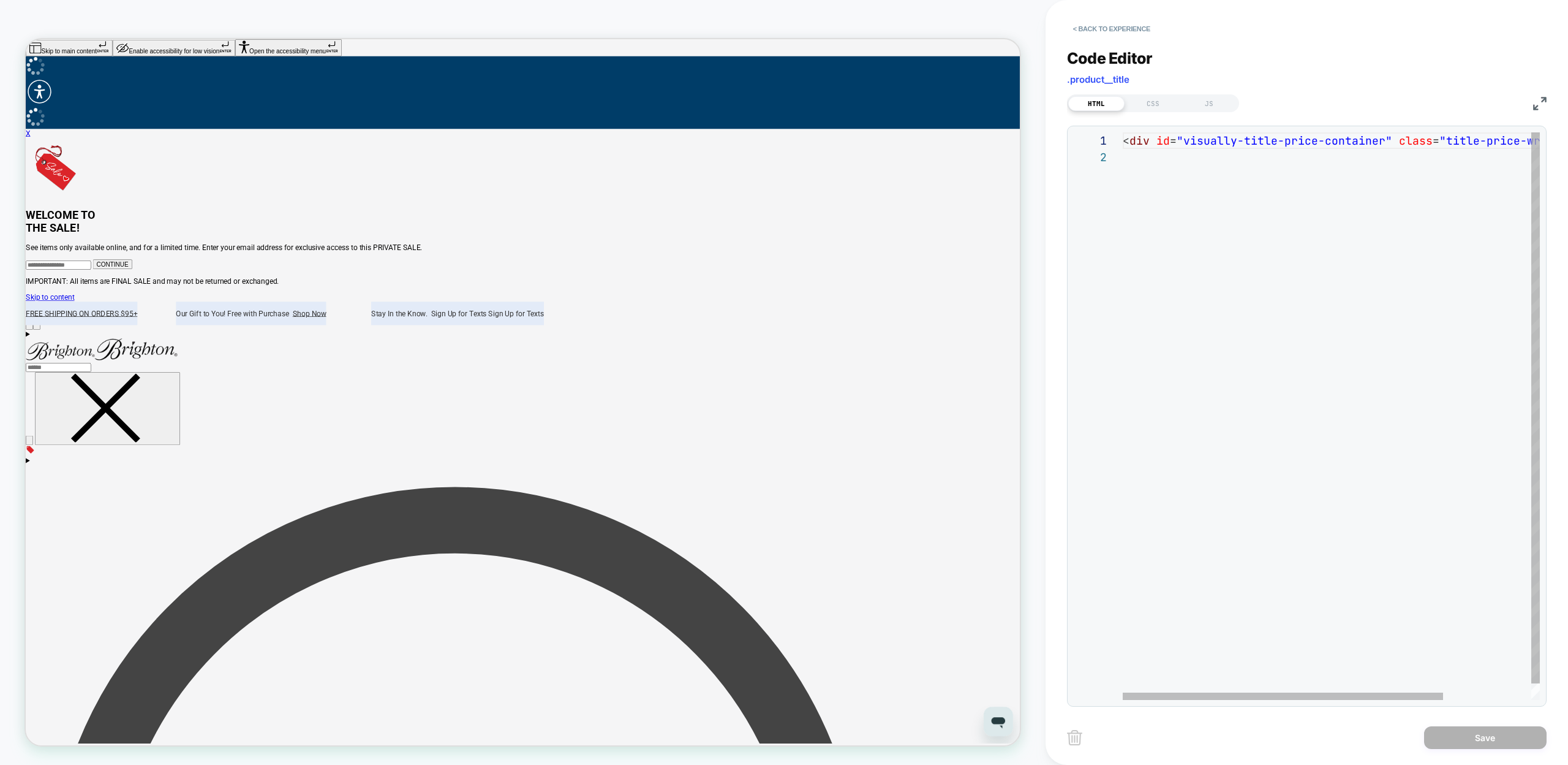
scroll to position [17, 0]
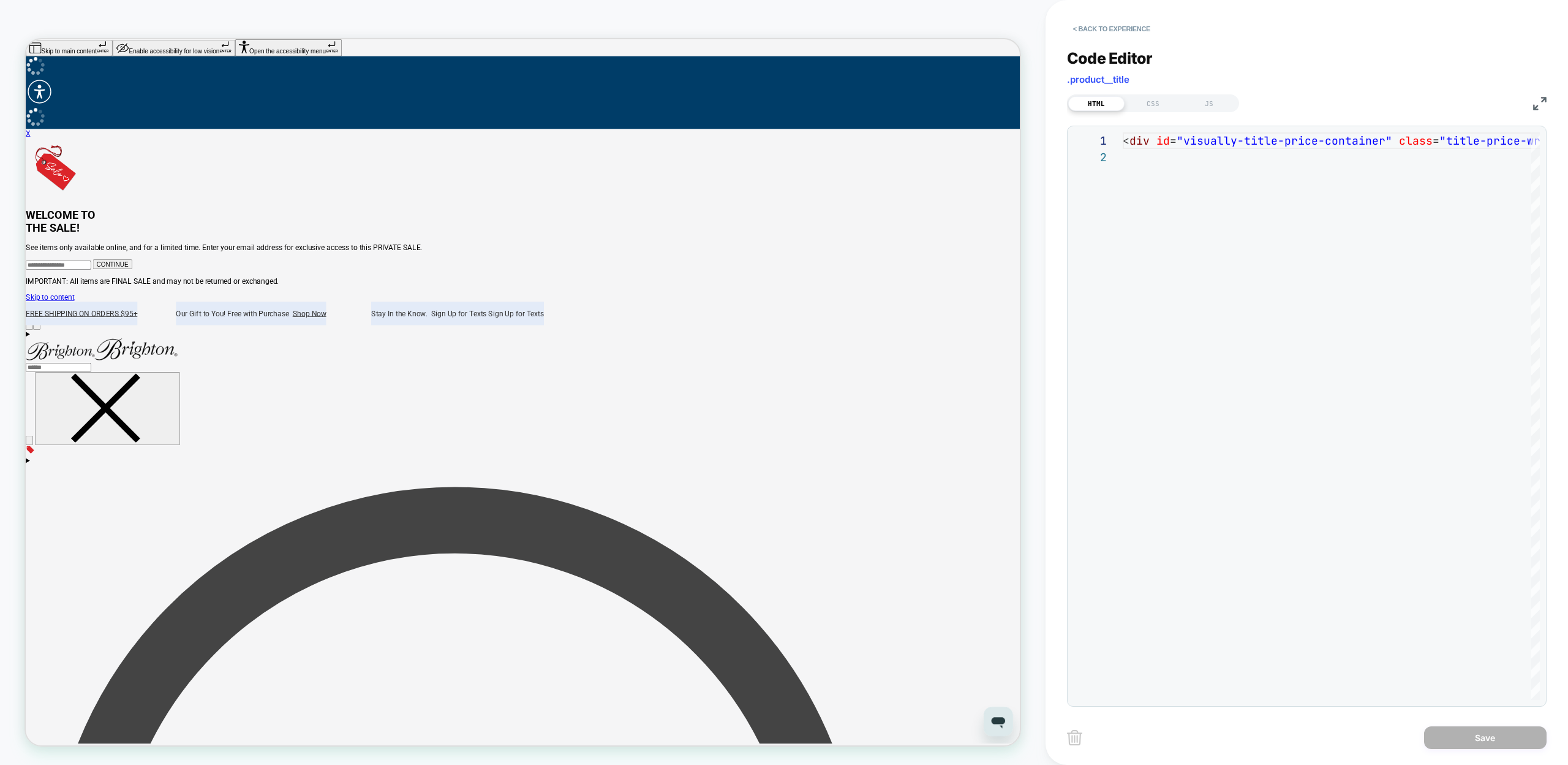
click at [1152, 110] on div "HTML CSS JS" at bounding box center [1153, 103] width 172 height 18
click at [1155, 102] on div "CSS" at bounding box center [1153, 103] width 56 height 14
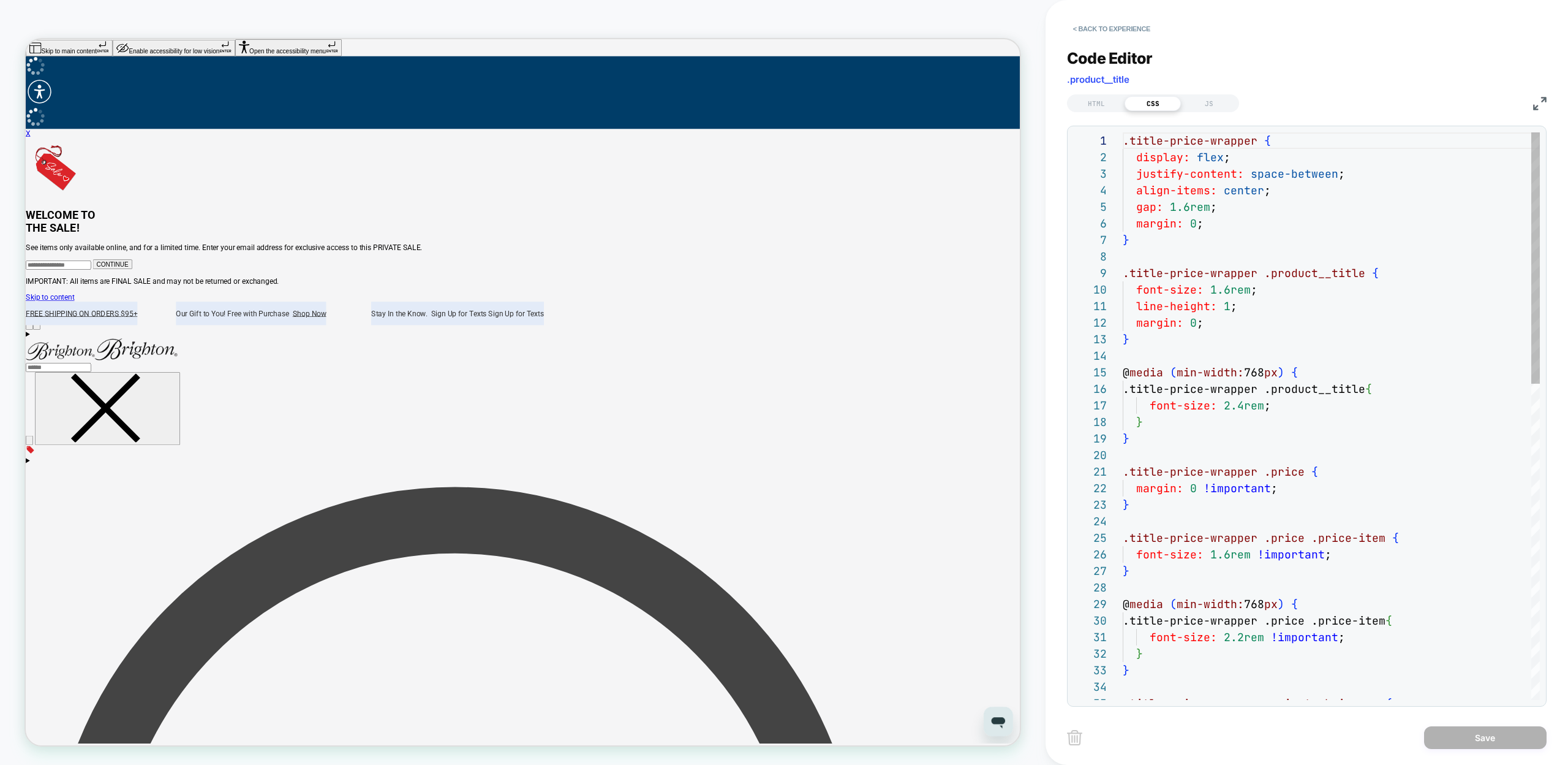
scroll to position [165, 0]
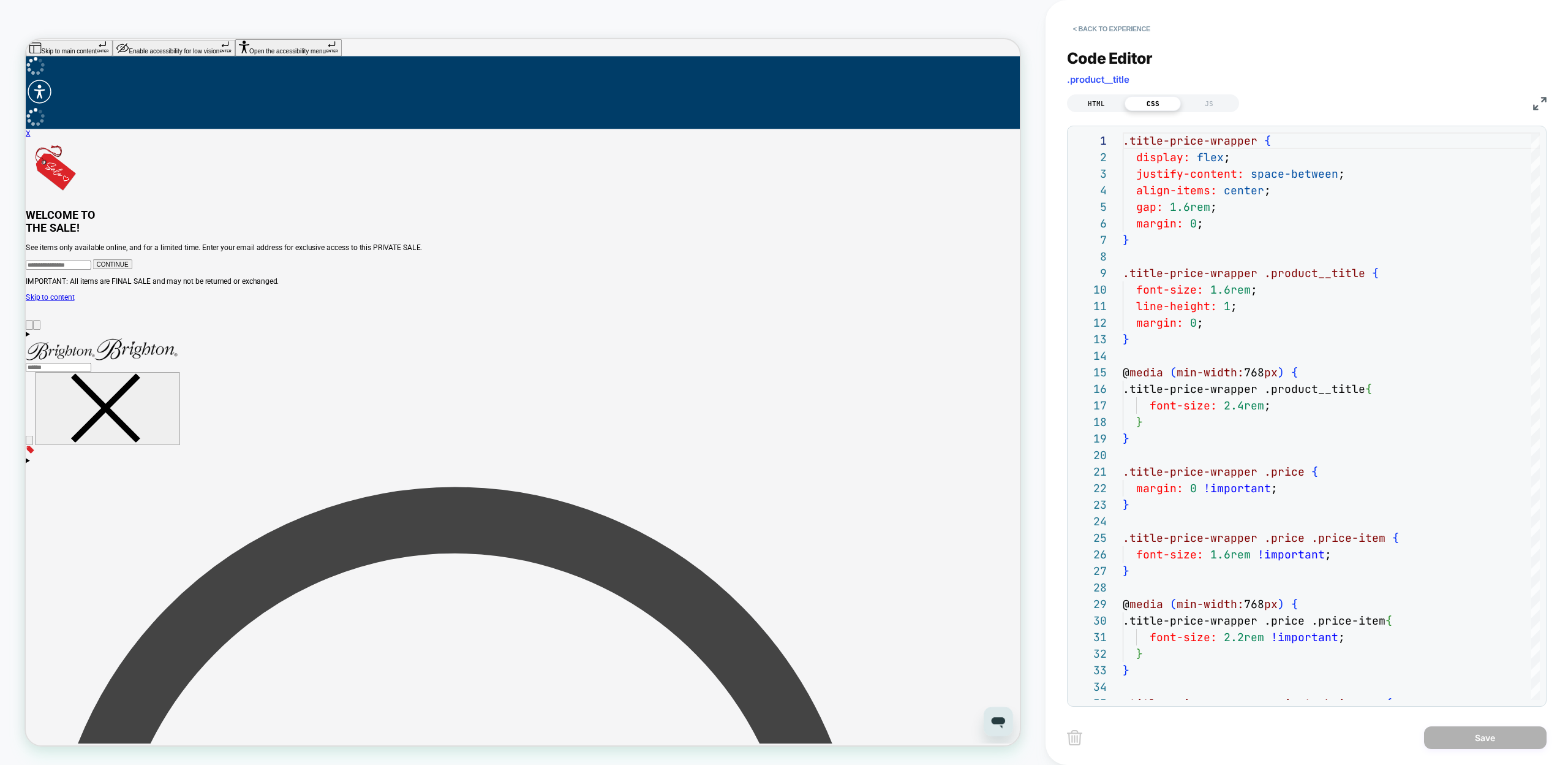
click at [1098, 98] on div "HTML" at bounding box center [1097, 103] width 56 height 14
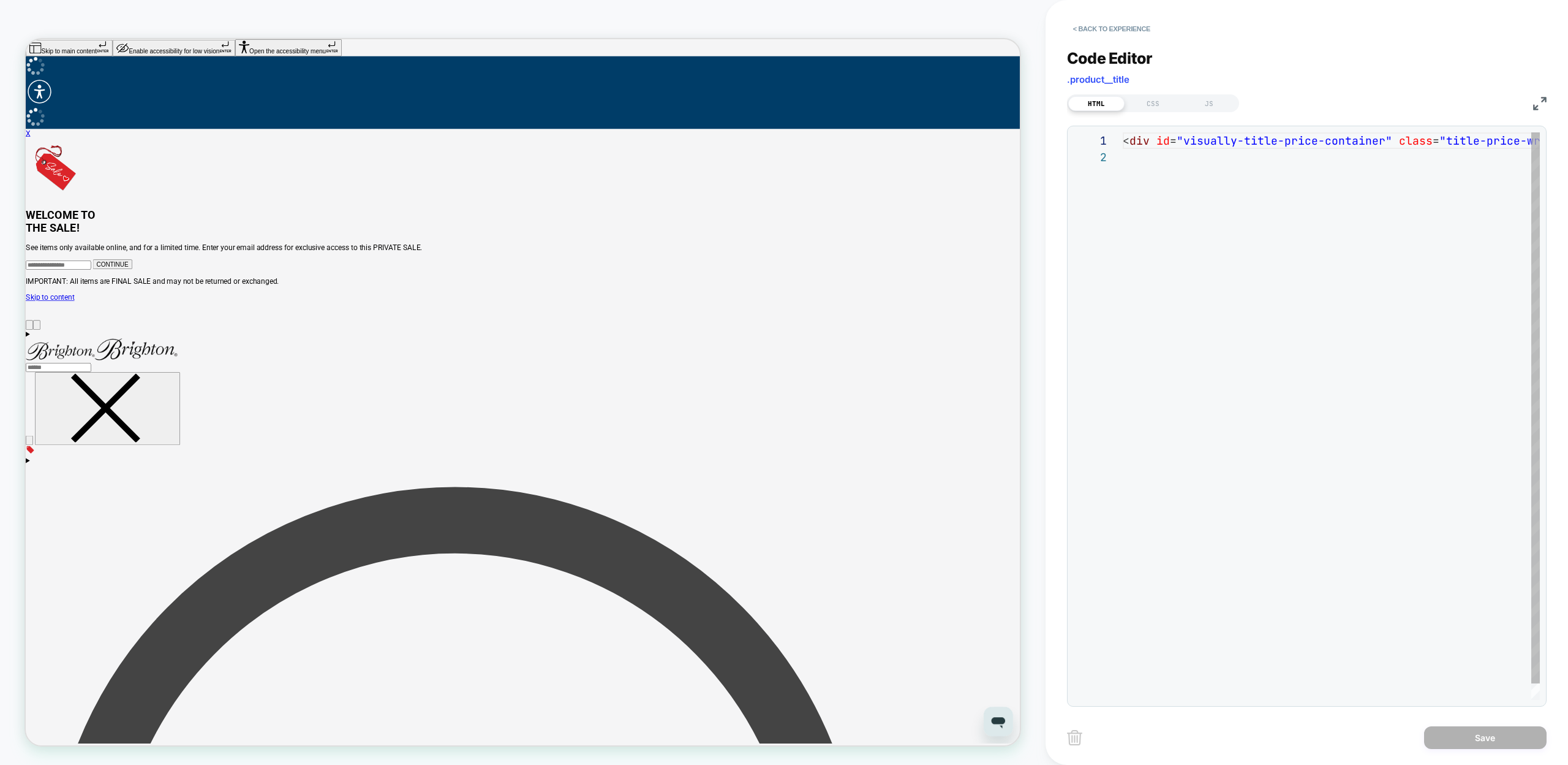
scroll to position [17, 0]
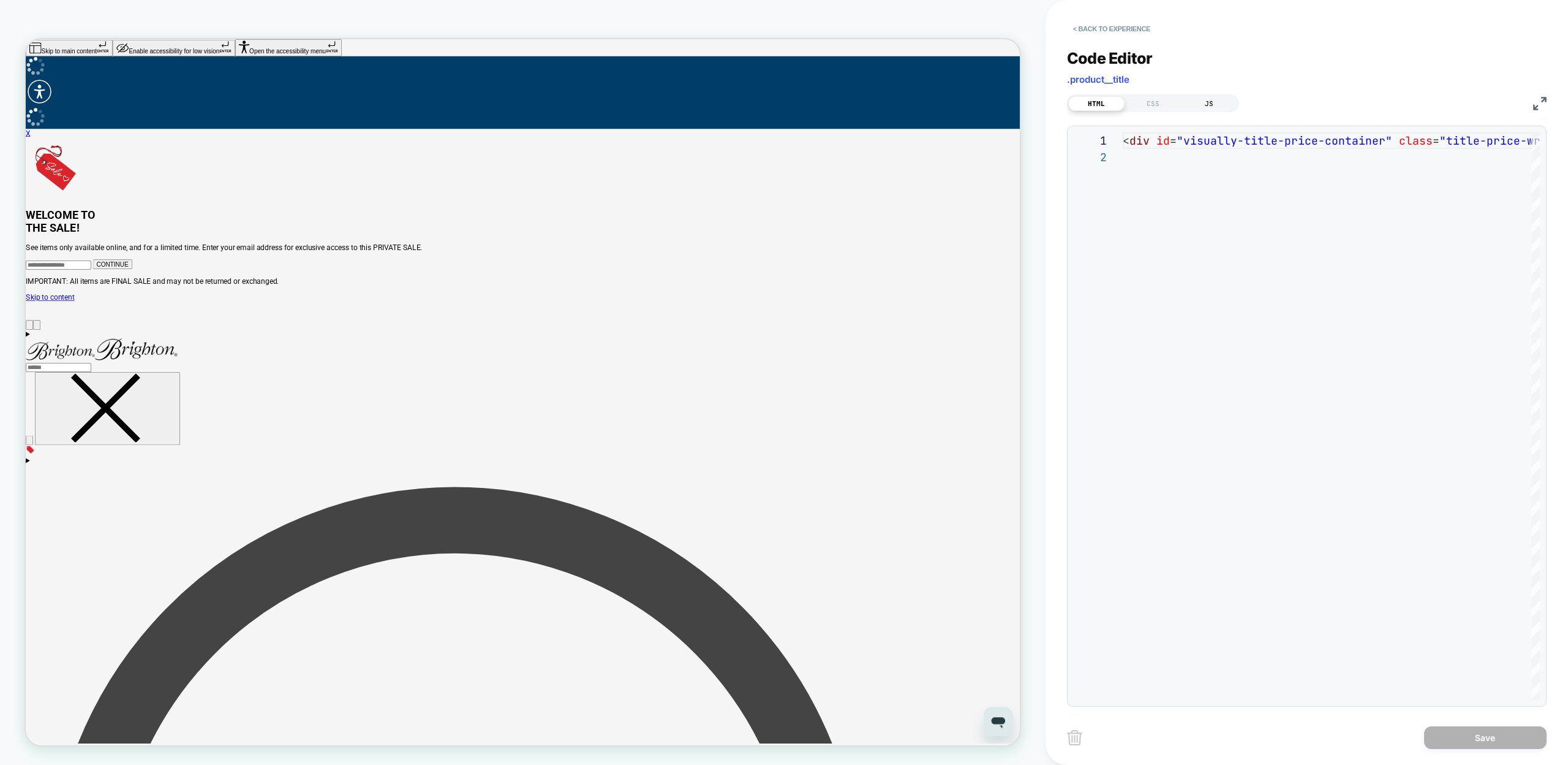
click at [1211, 110] on div "JS" at bounding box center [1209, 103] width 56 height 14
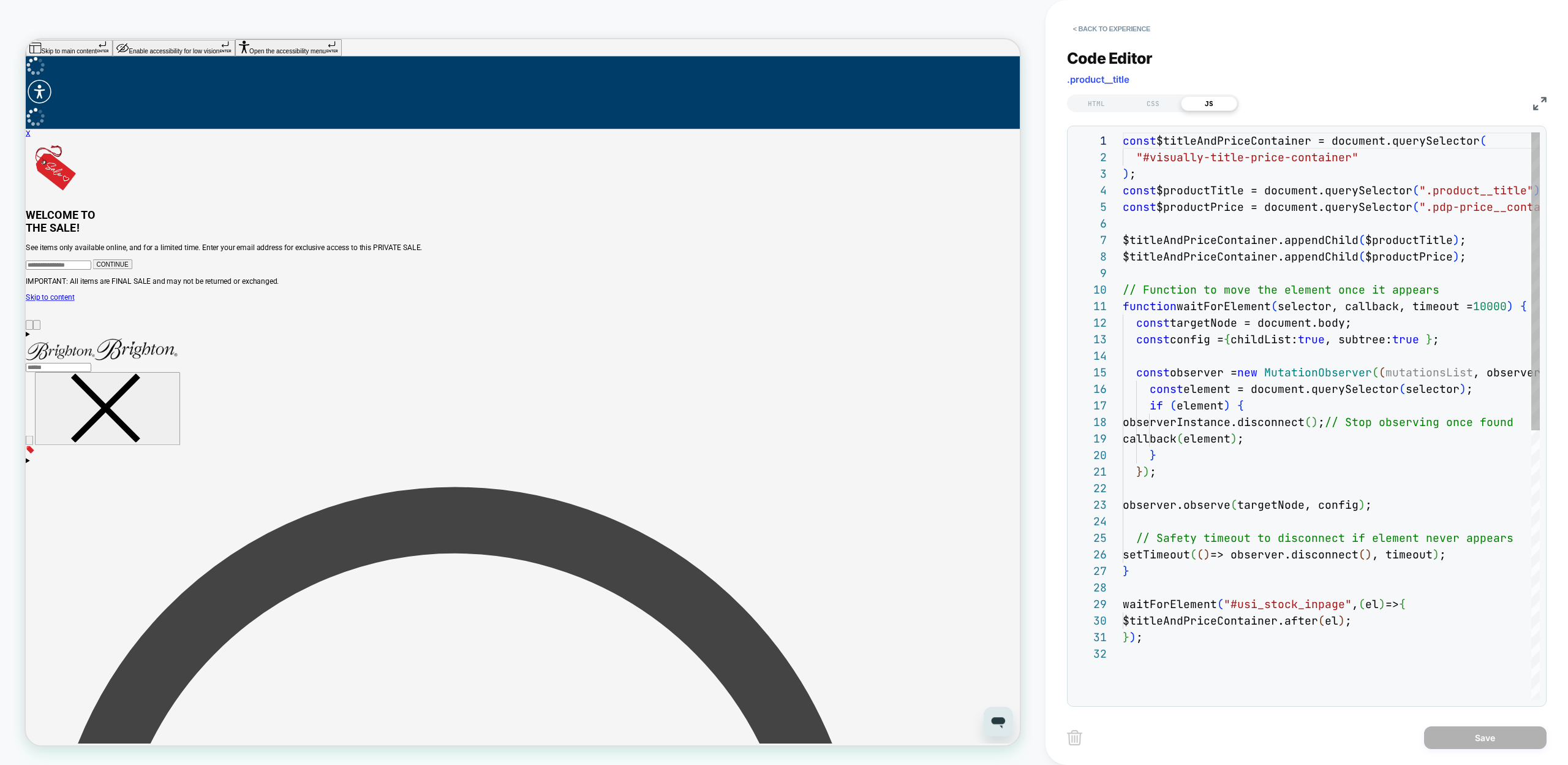
scroll to position [165, 0]
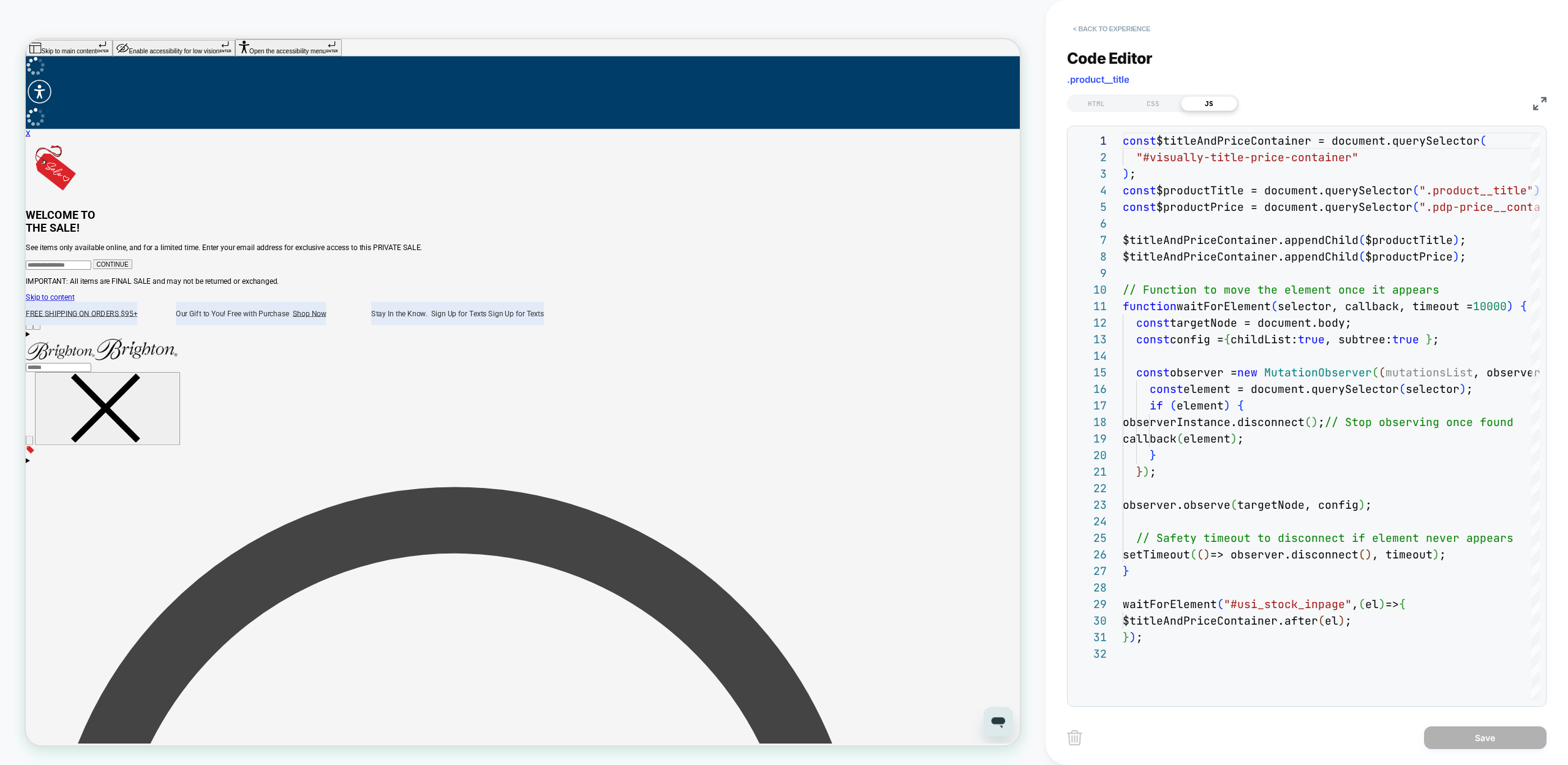
click at [1105, 27] on button "< Back to experience" at bounding box center [1112, 28] width 89 height 19
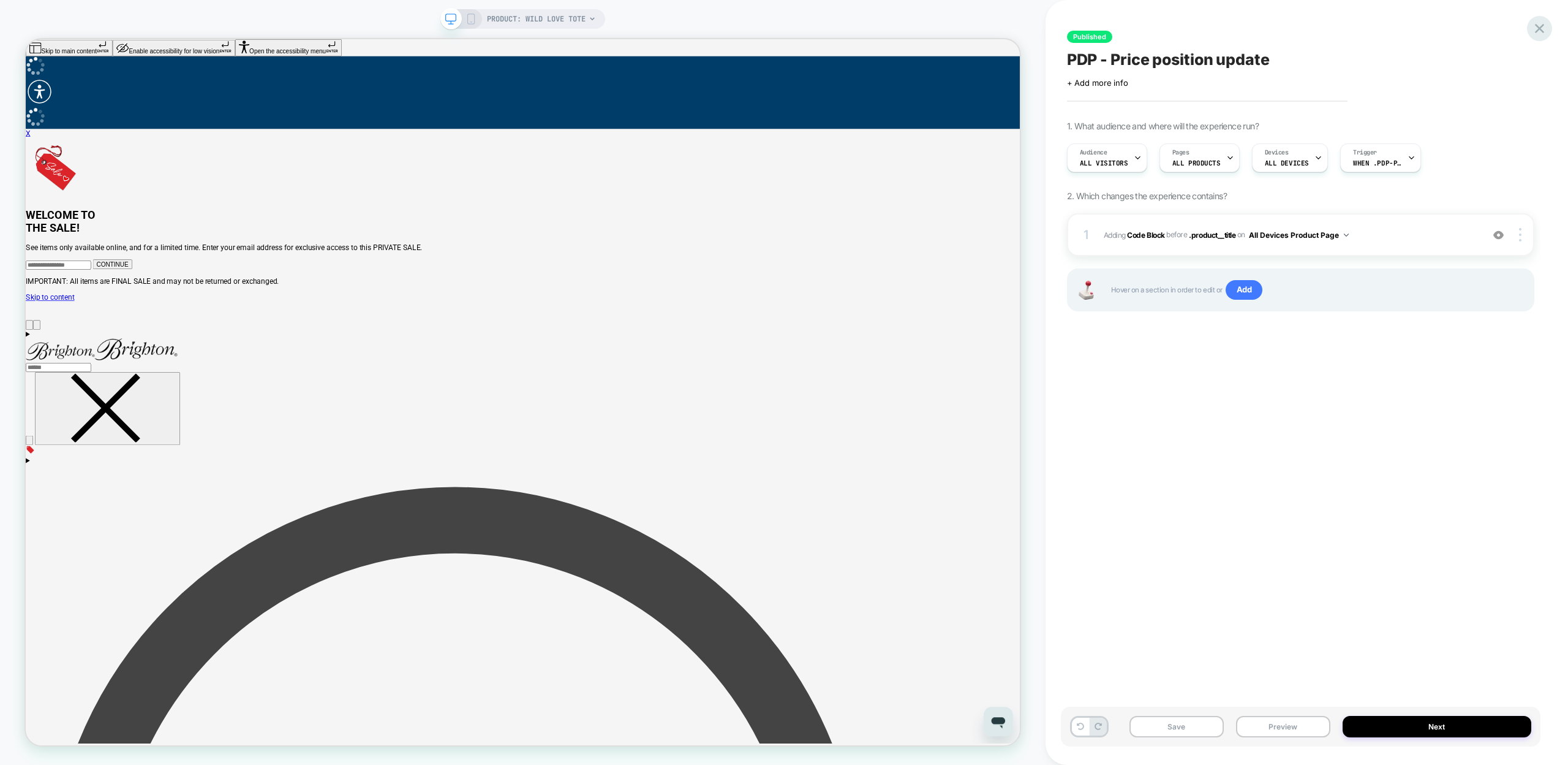
click at [1536, 27] on icon at bounding box center [1539, 28] width 17 height 17
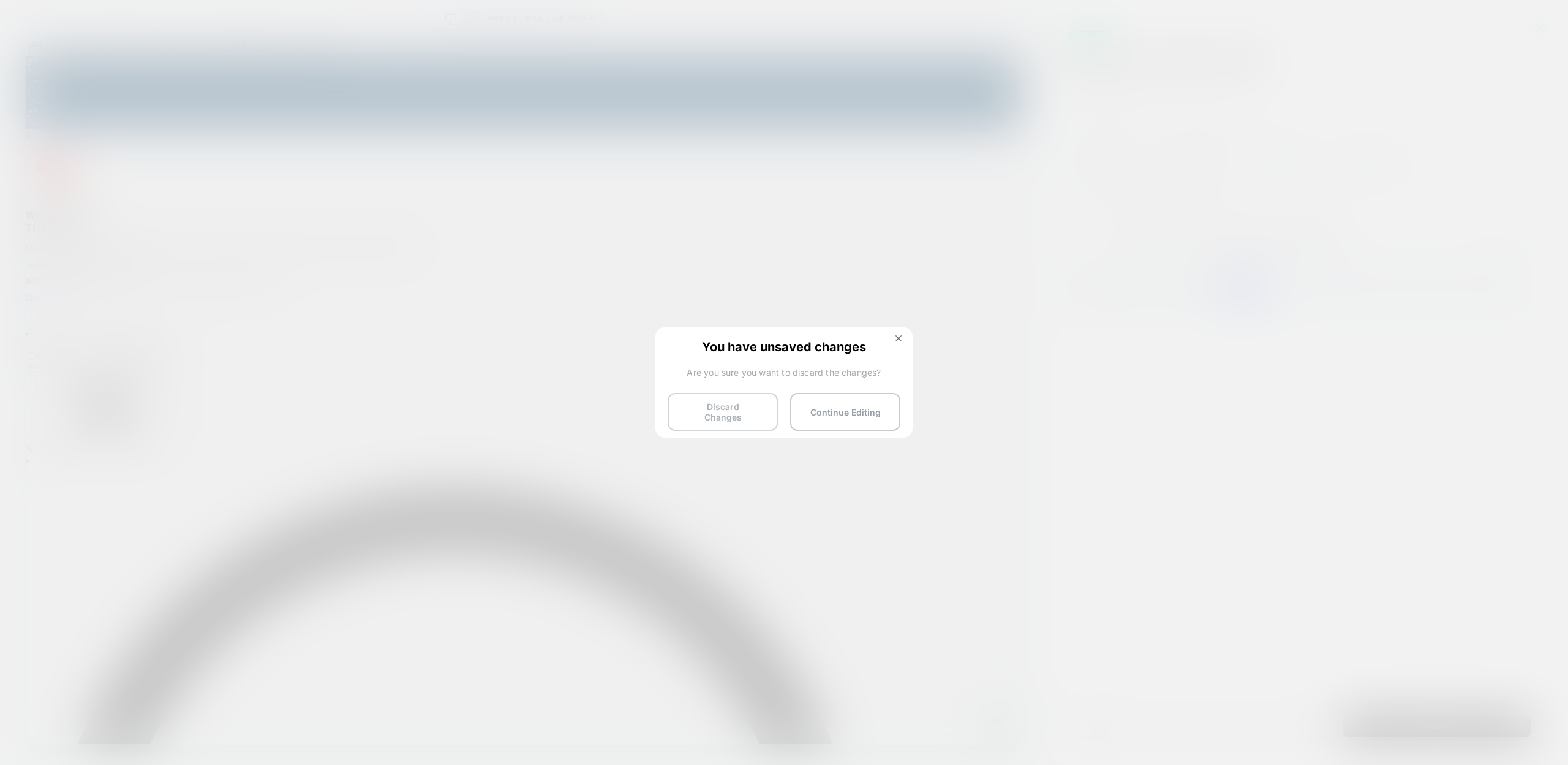
click at [734, 413] on button "Discard Changes" at bounding box center [722, 411] width 110 height 38
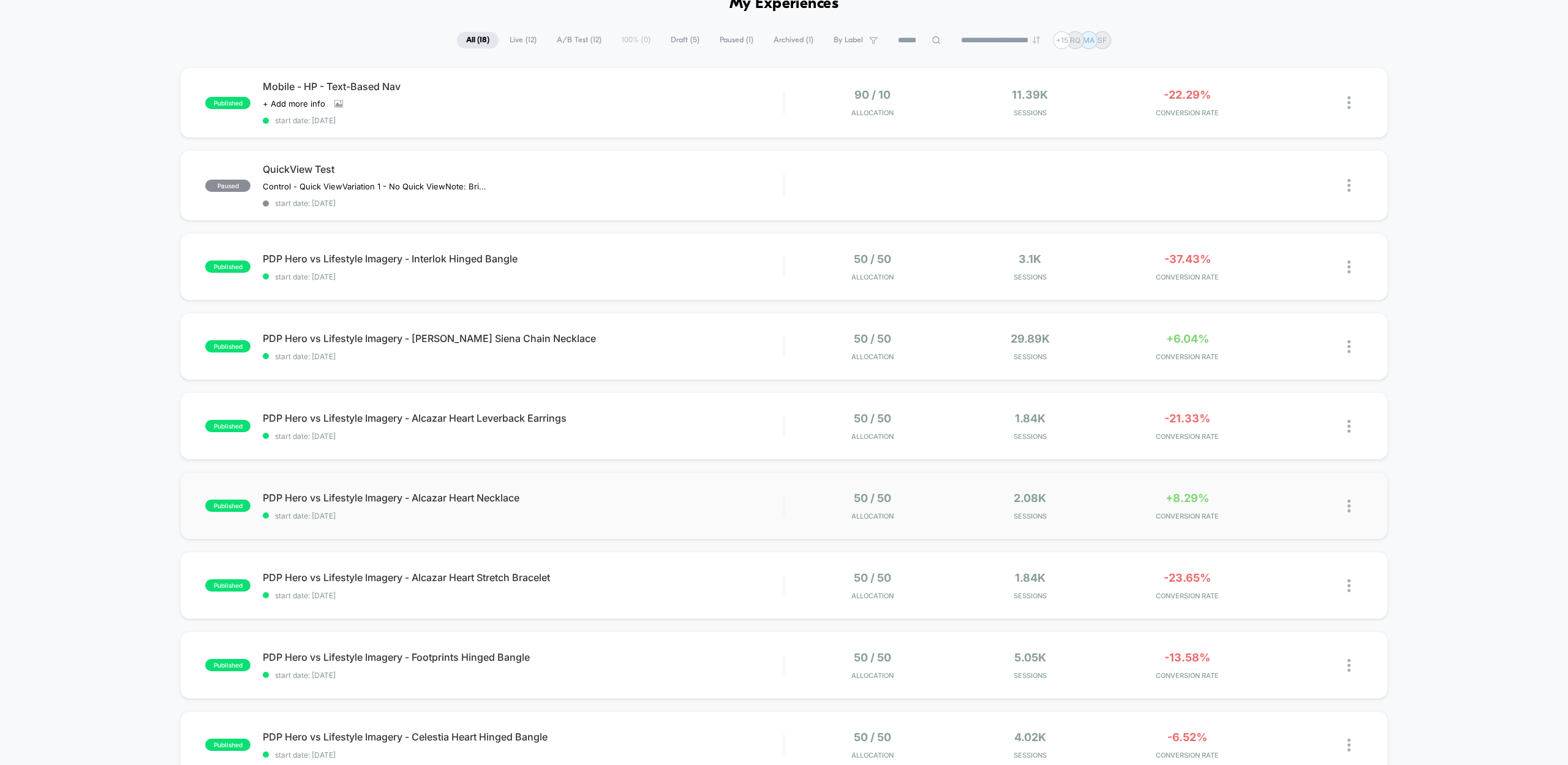
scroll to position [369, 0]
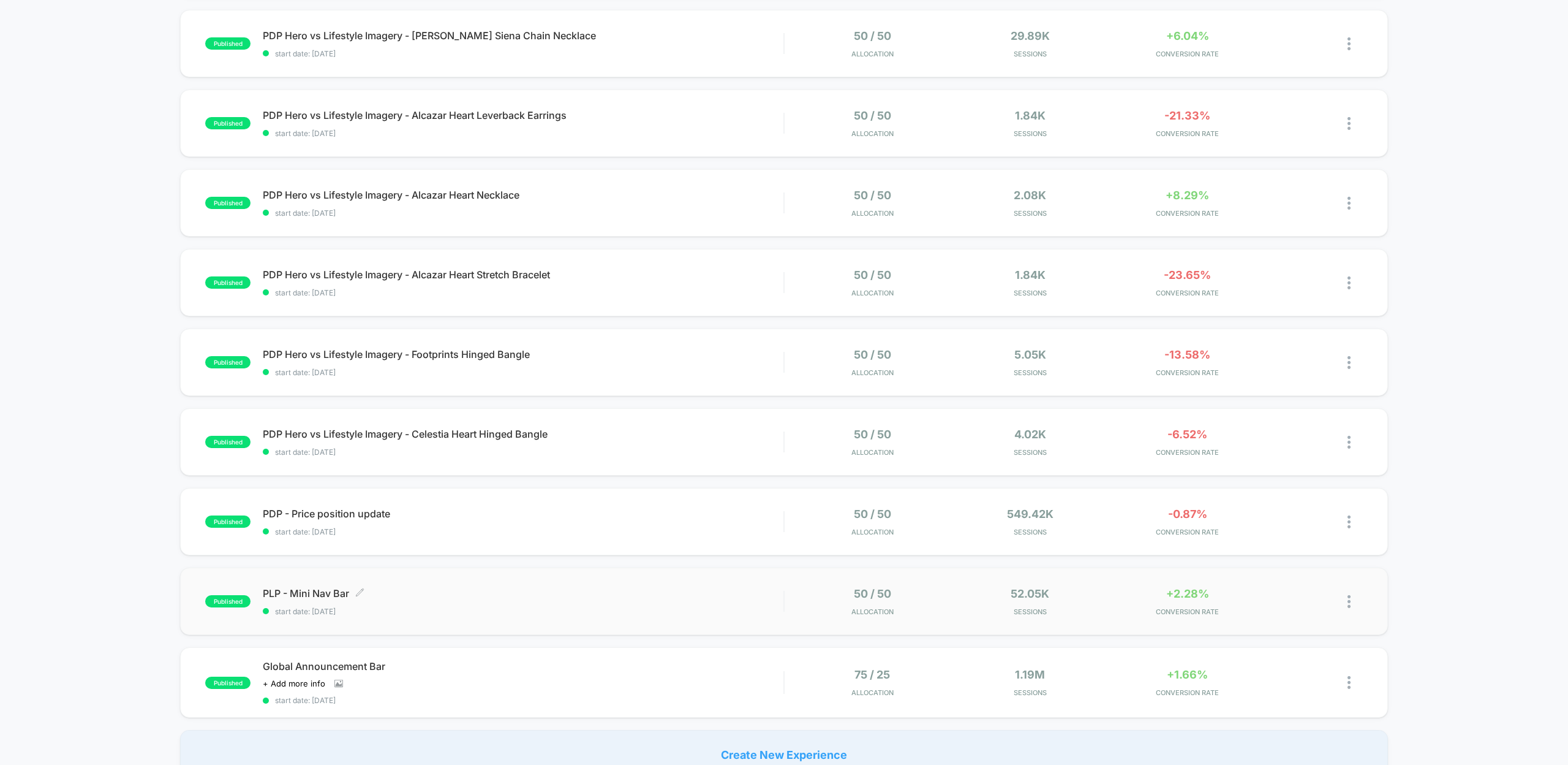
click at [325, 587] on span "PLP - Mini Nav Bar Click to edit experience details" at bounding box center [523, 593] width 521 height 12
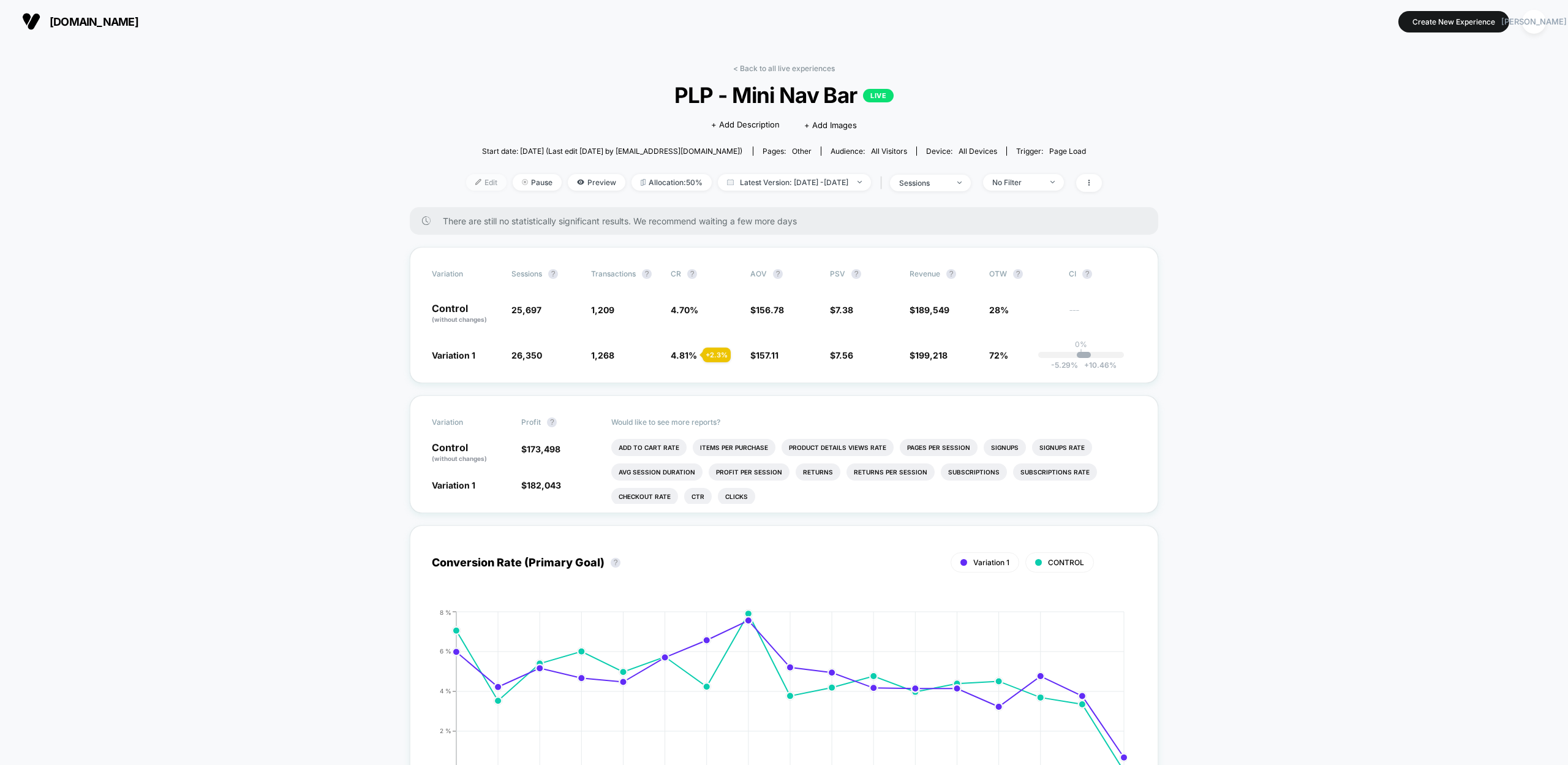
click at [476, 182] on img at bounding box center [478, 182] width 6 height 6
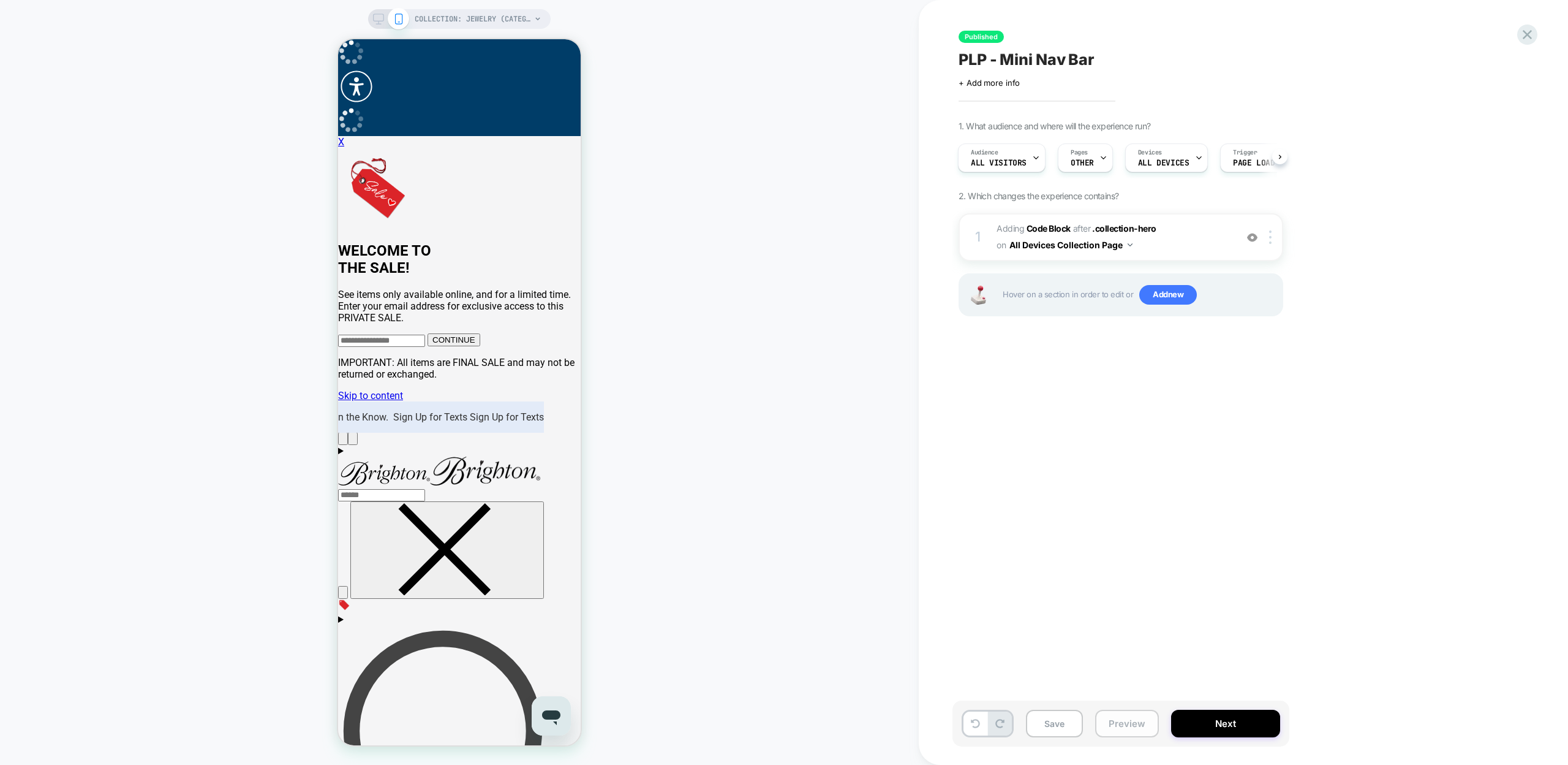
click at [1128, 733] on button "Preview" at bounding box center [1127, 723] width 63 height 27
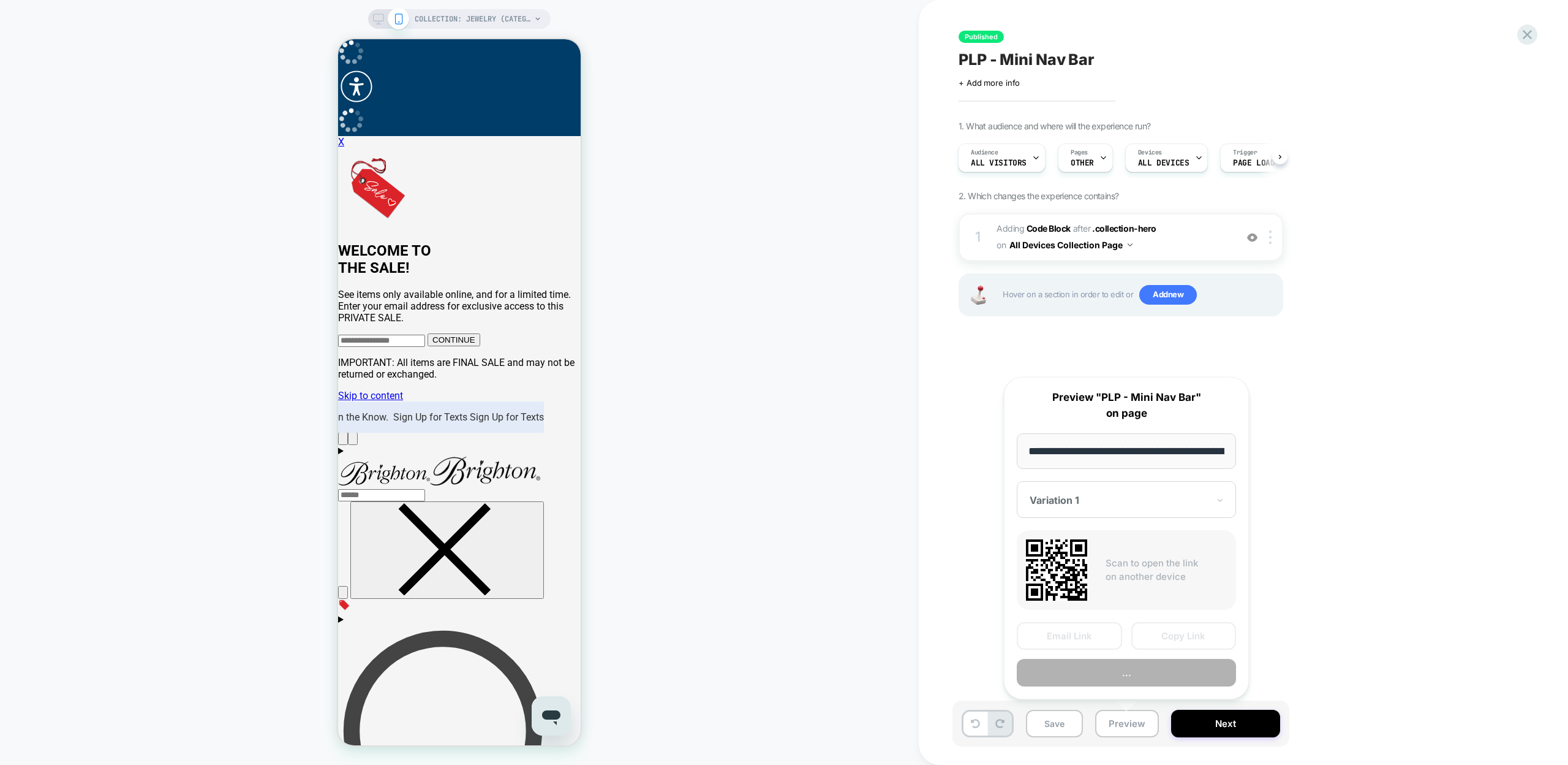
scroll to position [0, 121]
click at [1166, 671] on button "Preview" at bounding box center [1126, 673] width 219 height 27
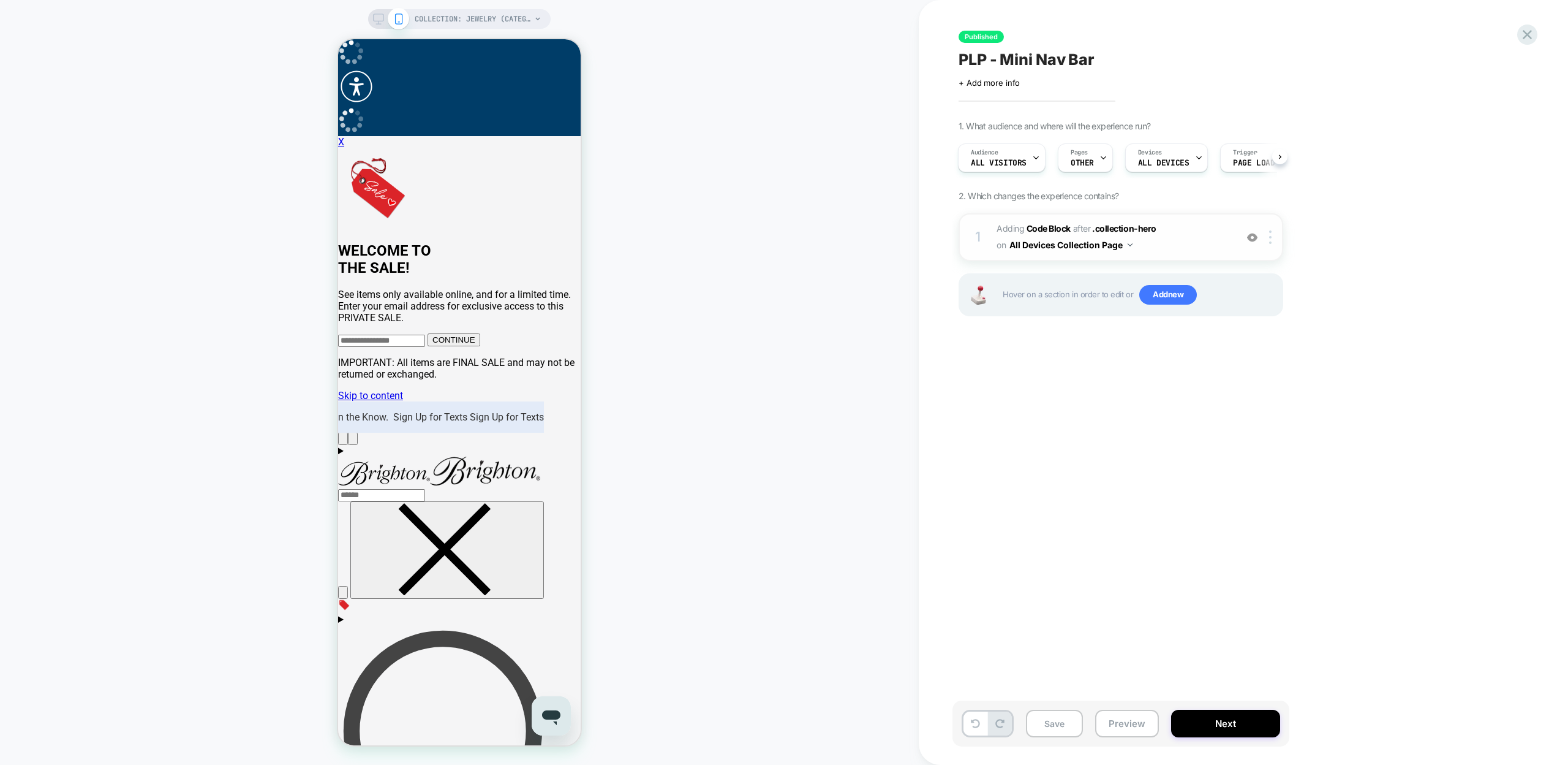
click at [1019, 230] on span "Adding Code Block" at bounding box center [1033, 228] width 74 height 10
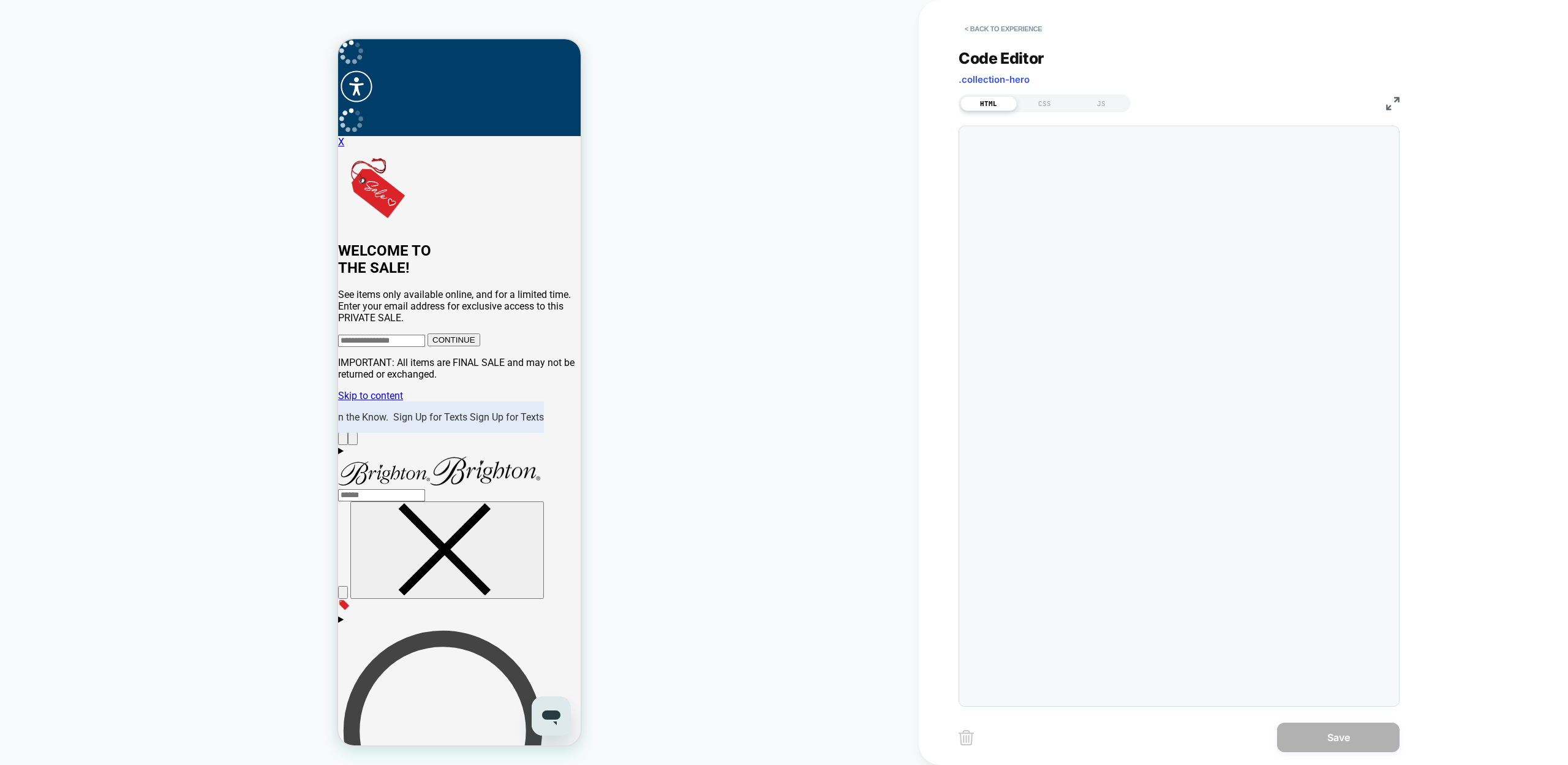
scroll to position [165, 0]
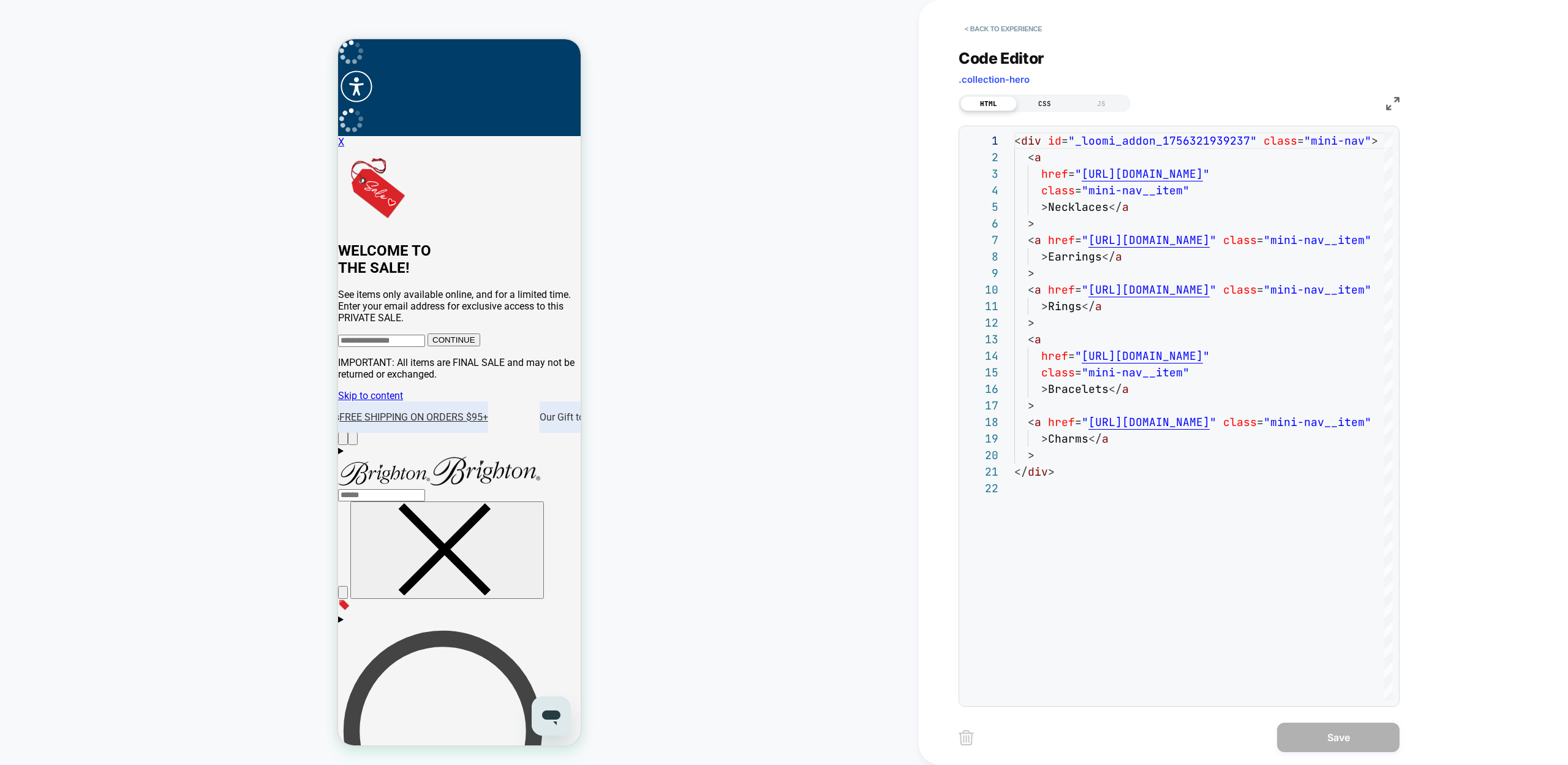
click at [1042, 97] on div "CSS" at bounding box center [1045, 103] width 56 height 14
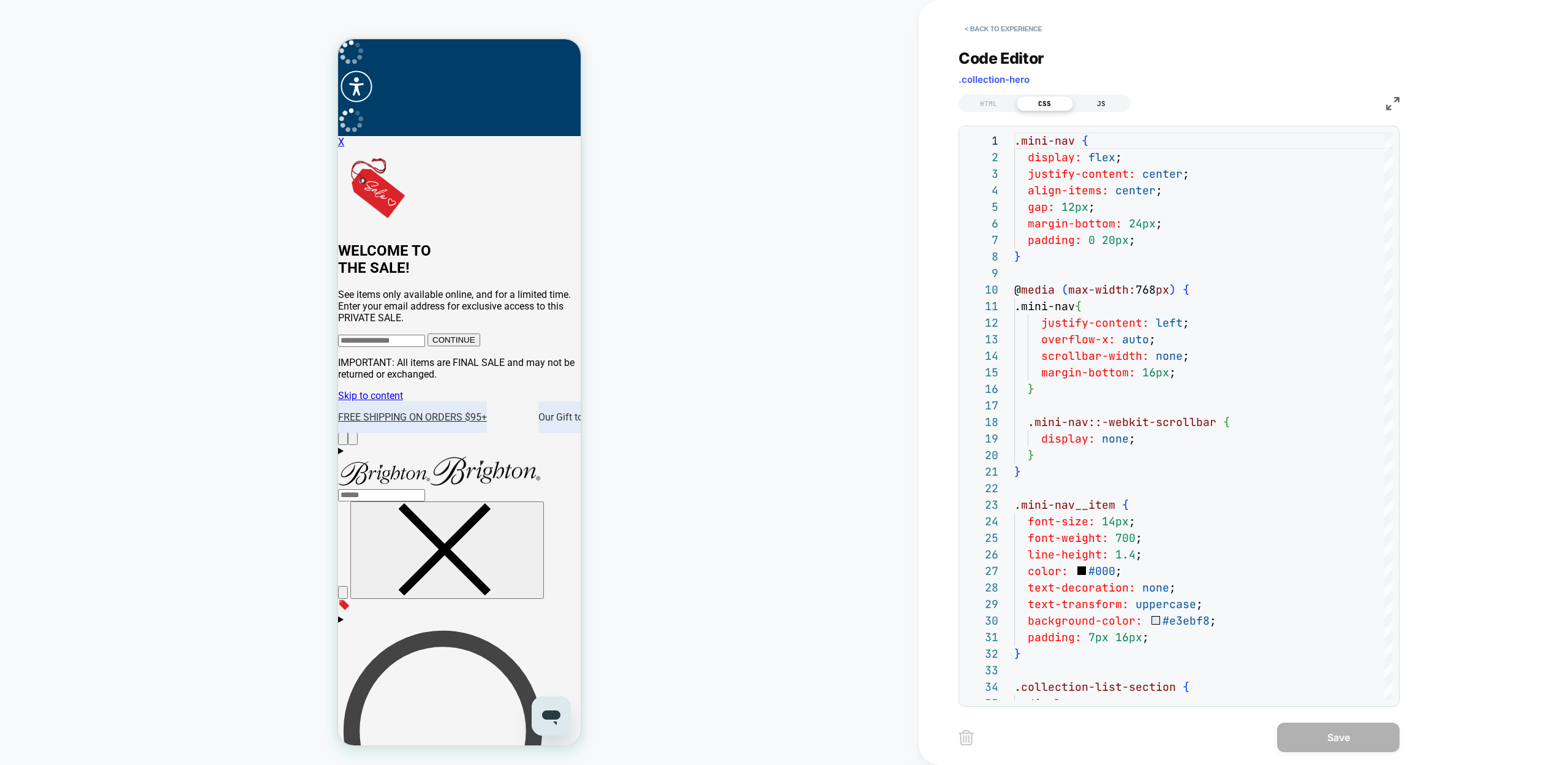
click at [1104, 100] on div "JS" at bounding box center [1101, 103] width 56 height 14
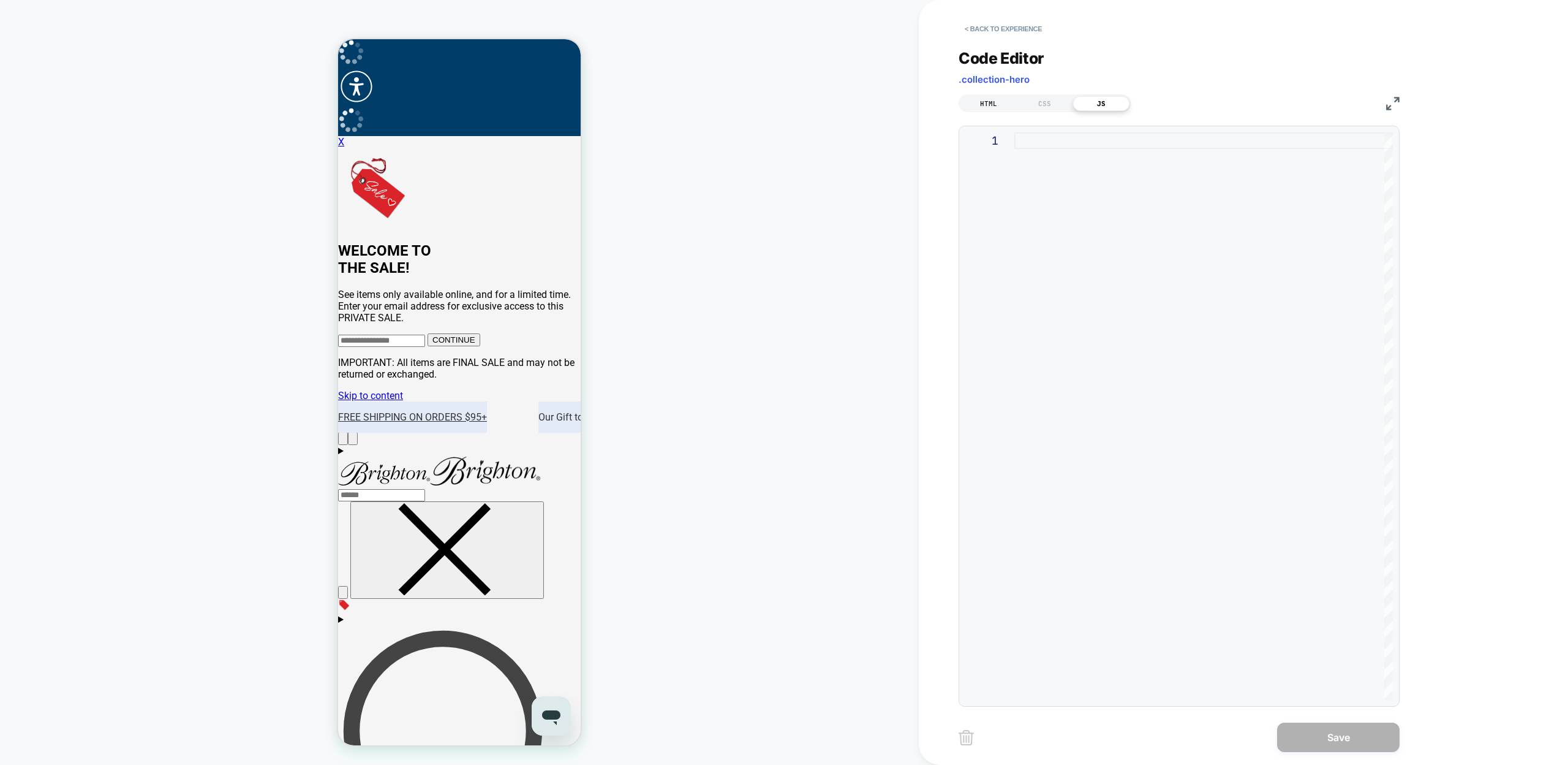
click at [995, 100] on div "HTML" at bounding box center [989, 103] width 56 height 14
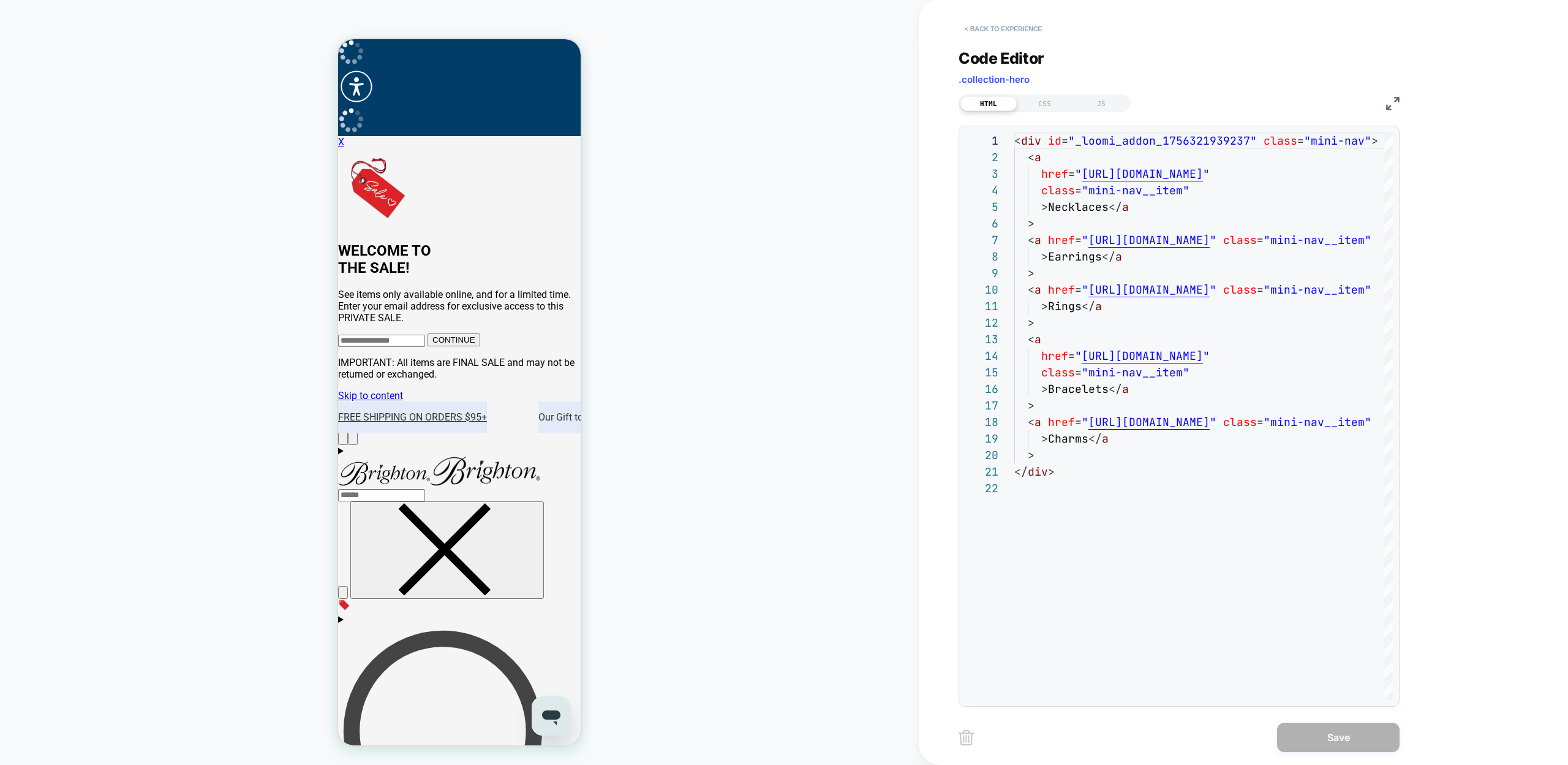
click at [971, 27] on button "< Back to experience" at bounding box center [1004, 28] width 89 height 19
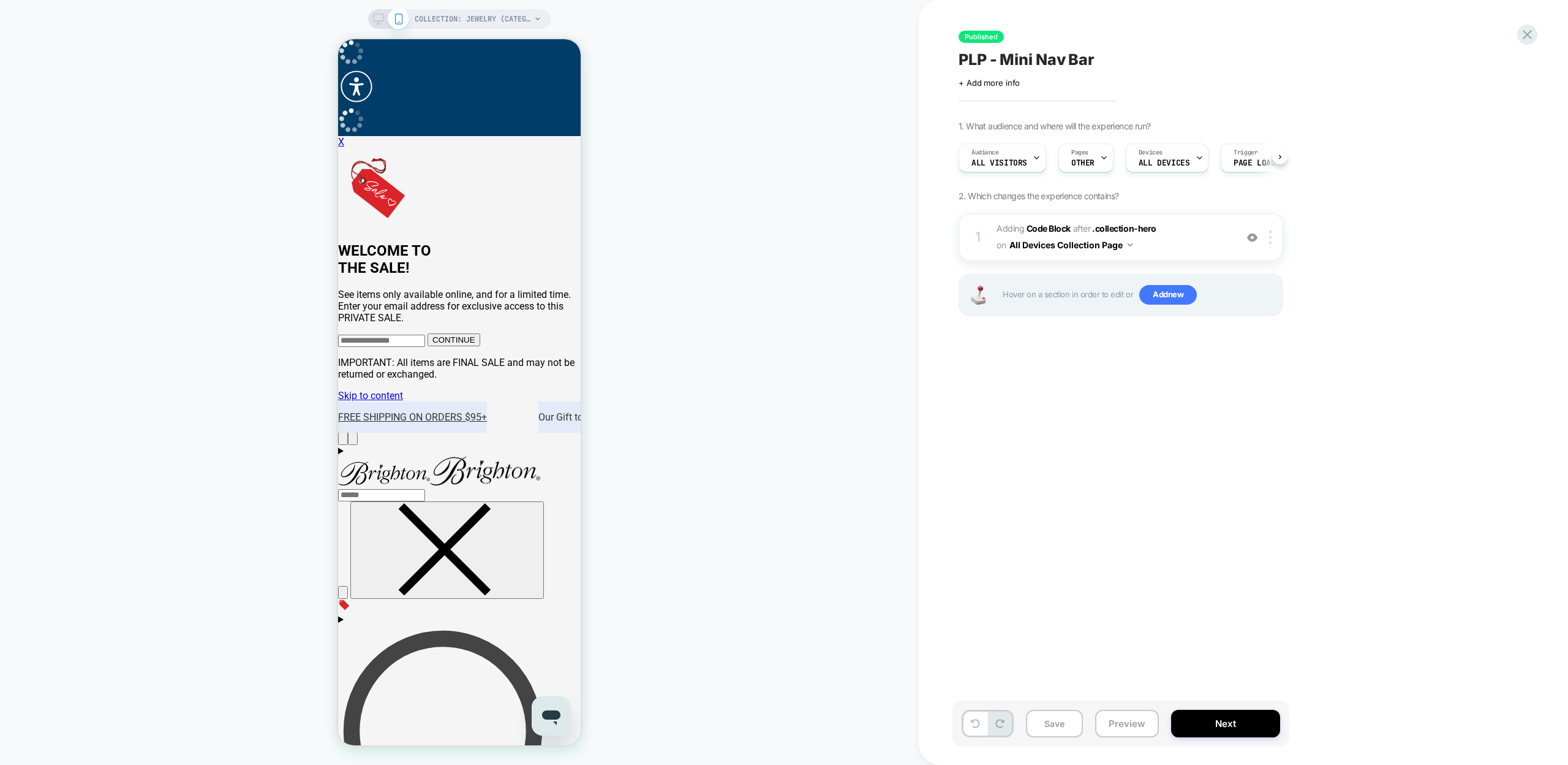
scroll to position [0, 1]
click at [1036, 230] on b "Code Block" at bounding box center [1048, 228] width 44 height 10
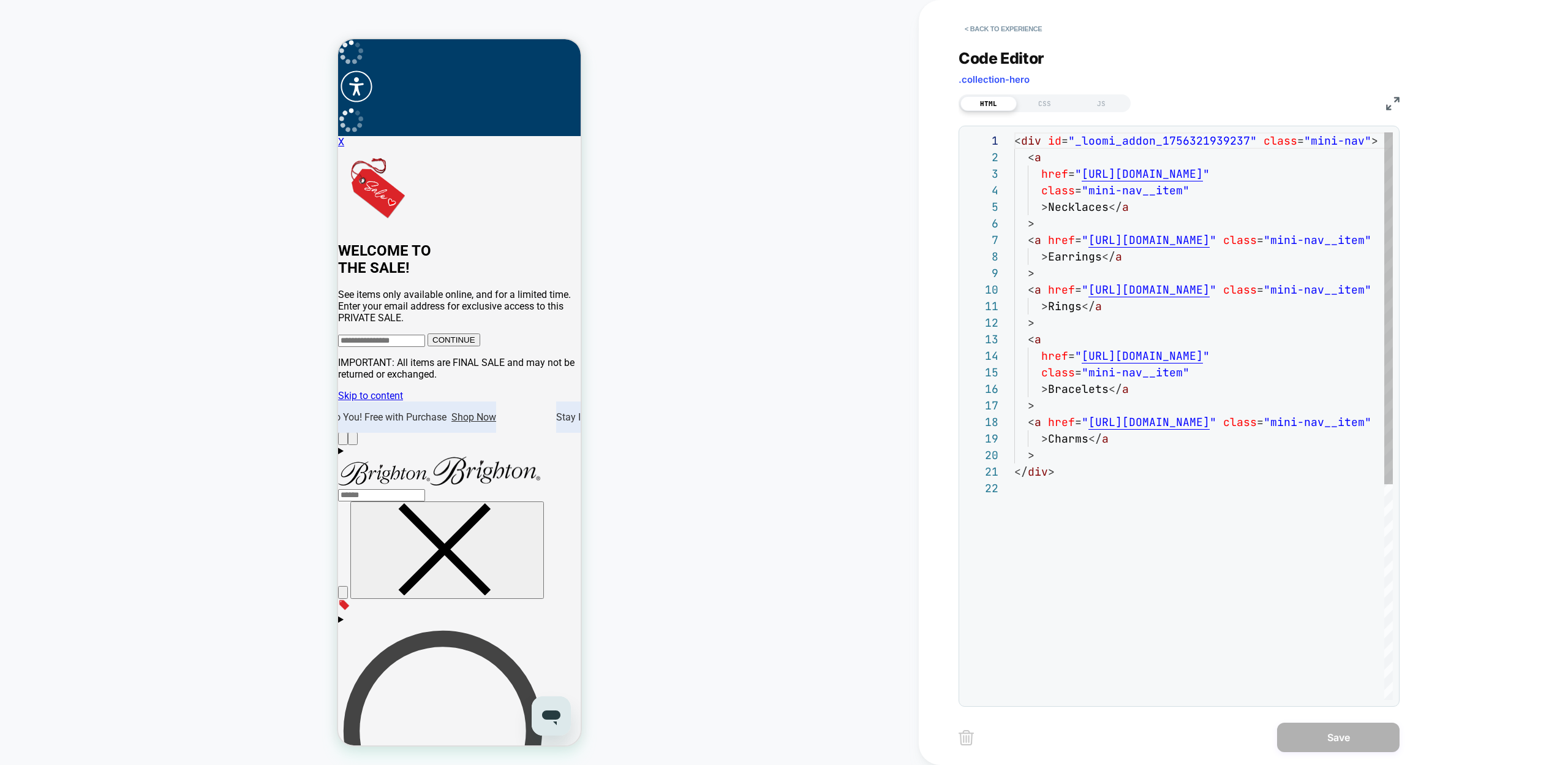
scroll to position [165, 0]
click at [1092, 140] on div "< div id = "_loomi_addon_1756321939237" class = "mini-nav" > < a href = " https…" at bounding box center [1297, 590] width 564 height 915
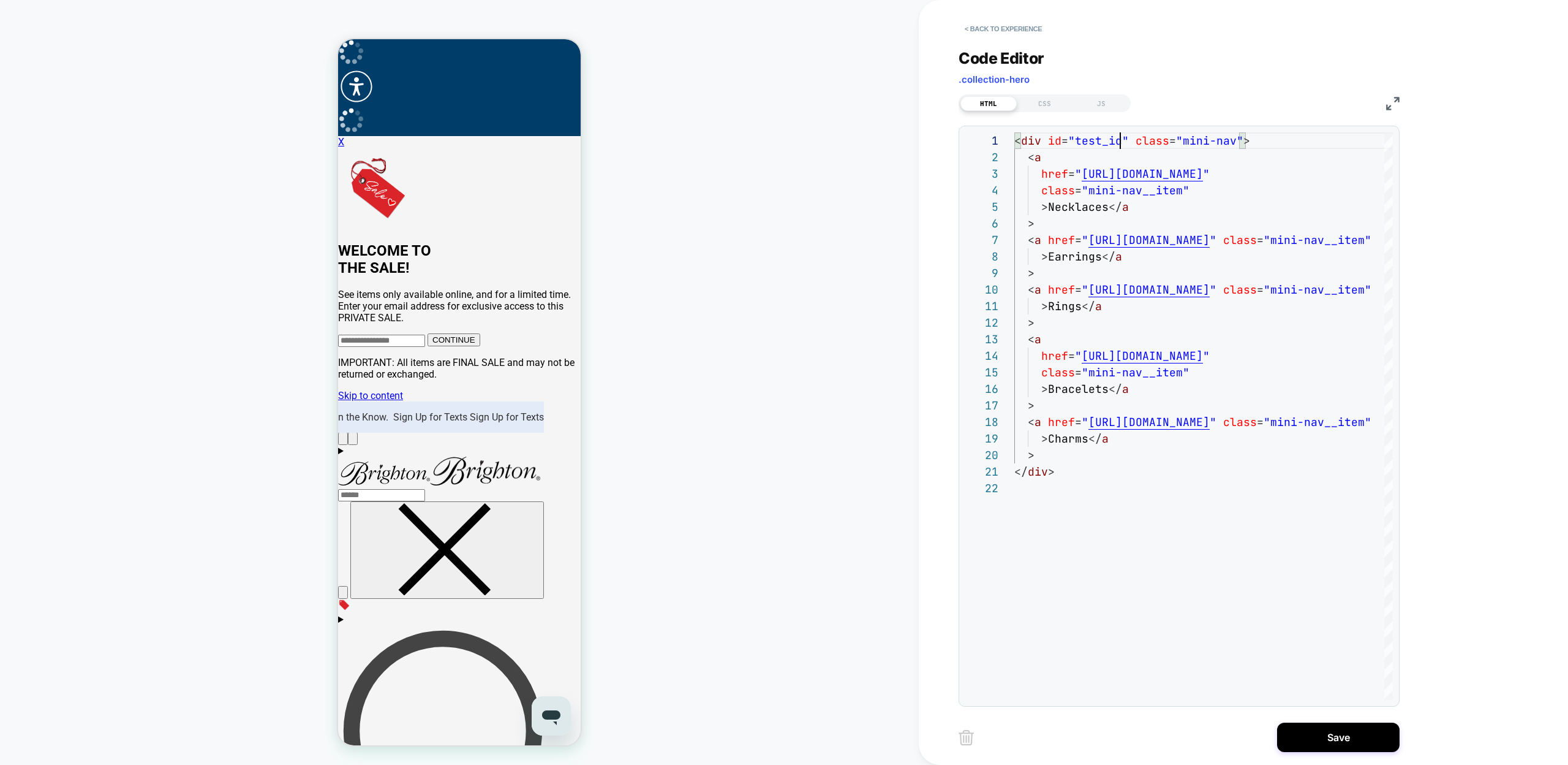
scroll to position [0, 106]
type textarea "**********"
click at [1372, 737] on button "Save" at bounding box center [1339, 737] width 123 height 30
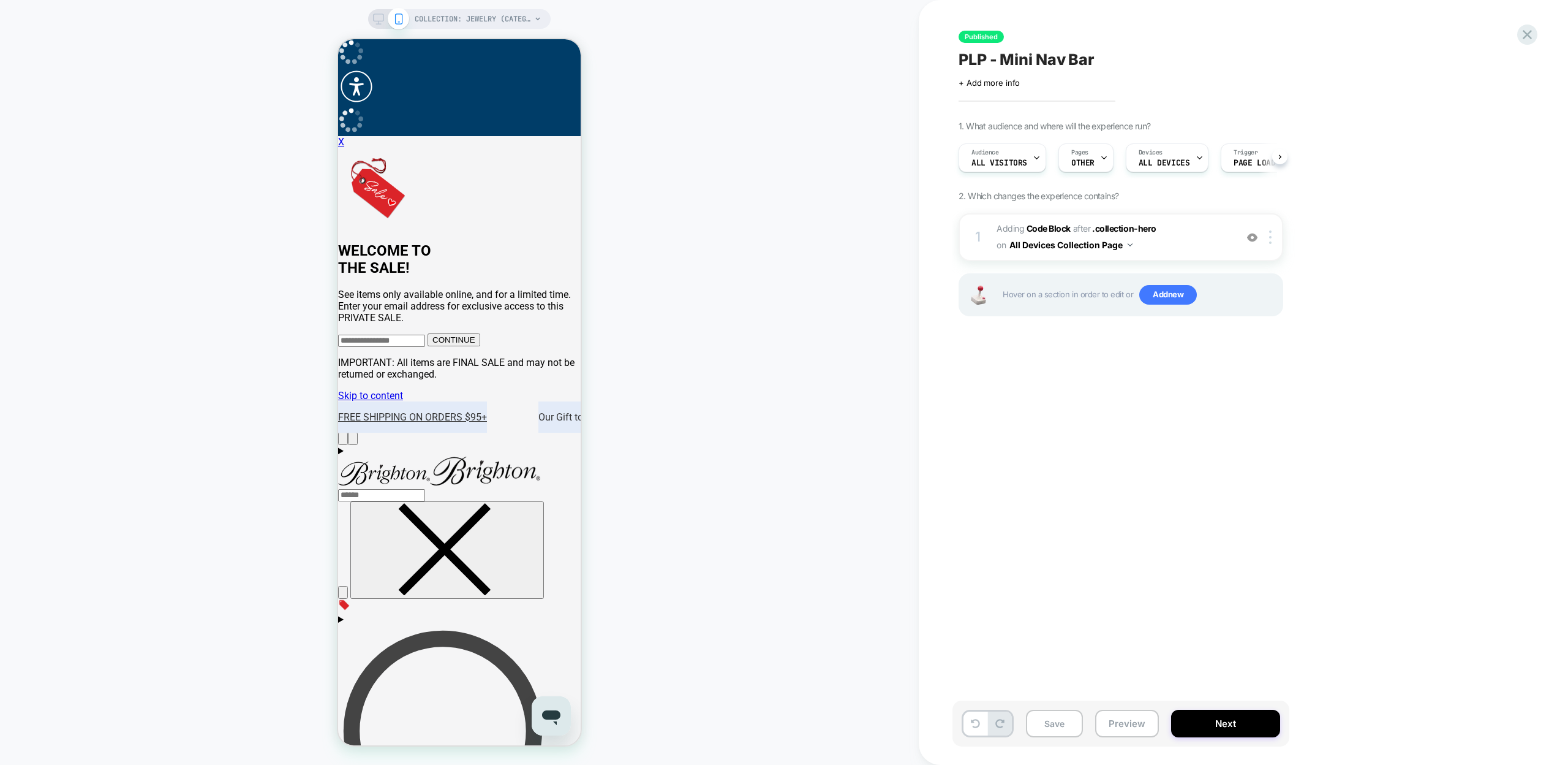
scroll to position [0, 1]
click at [1126, 726] on button "Preview" at bounding box center [1127, 723] width 63 height 27
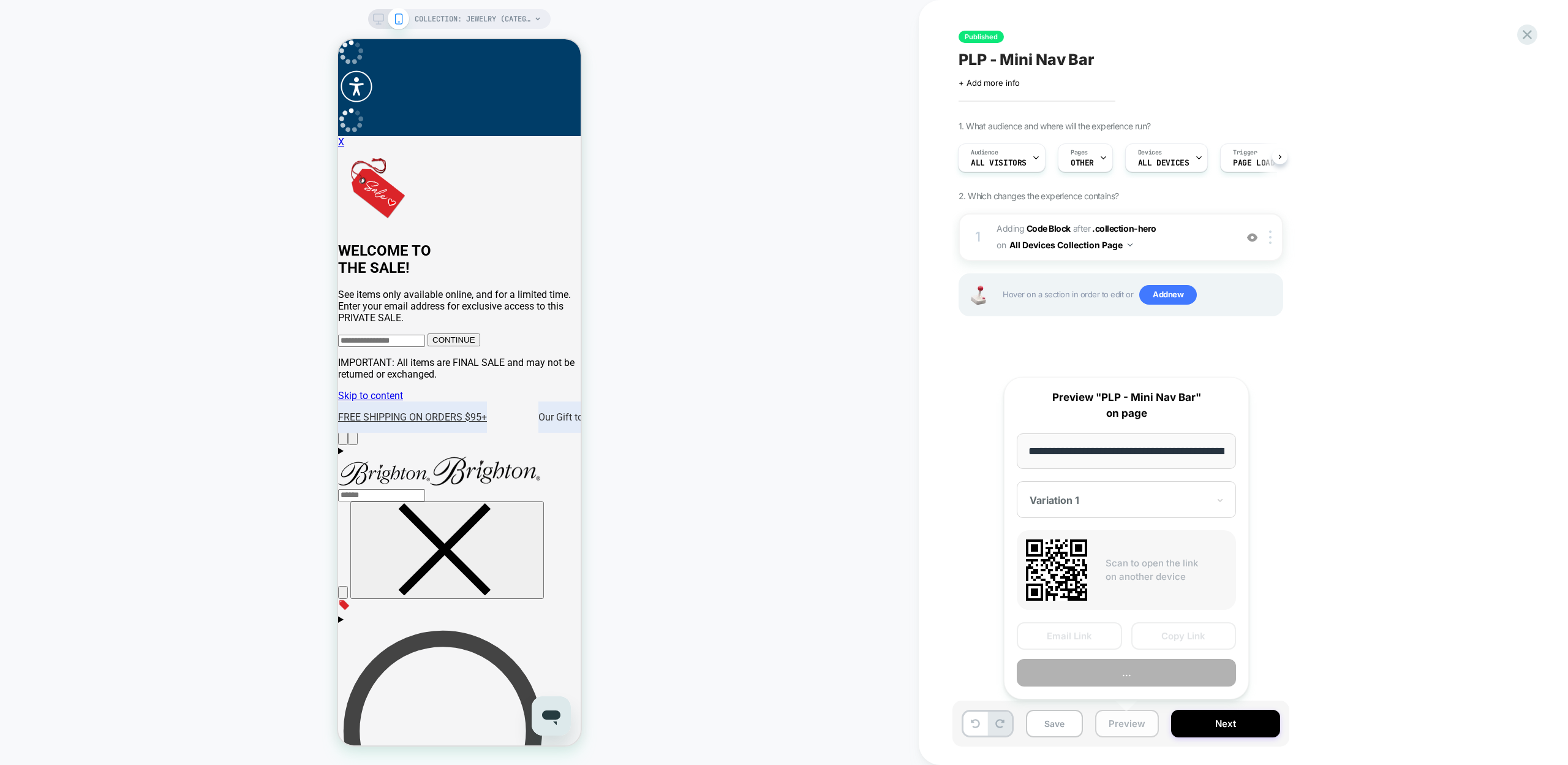
scroll to position [0, 121]
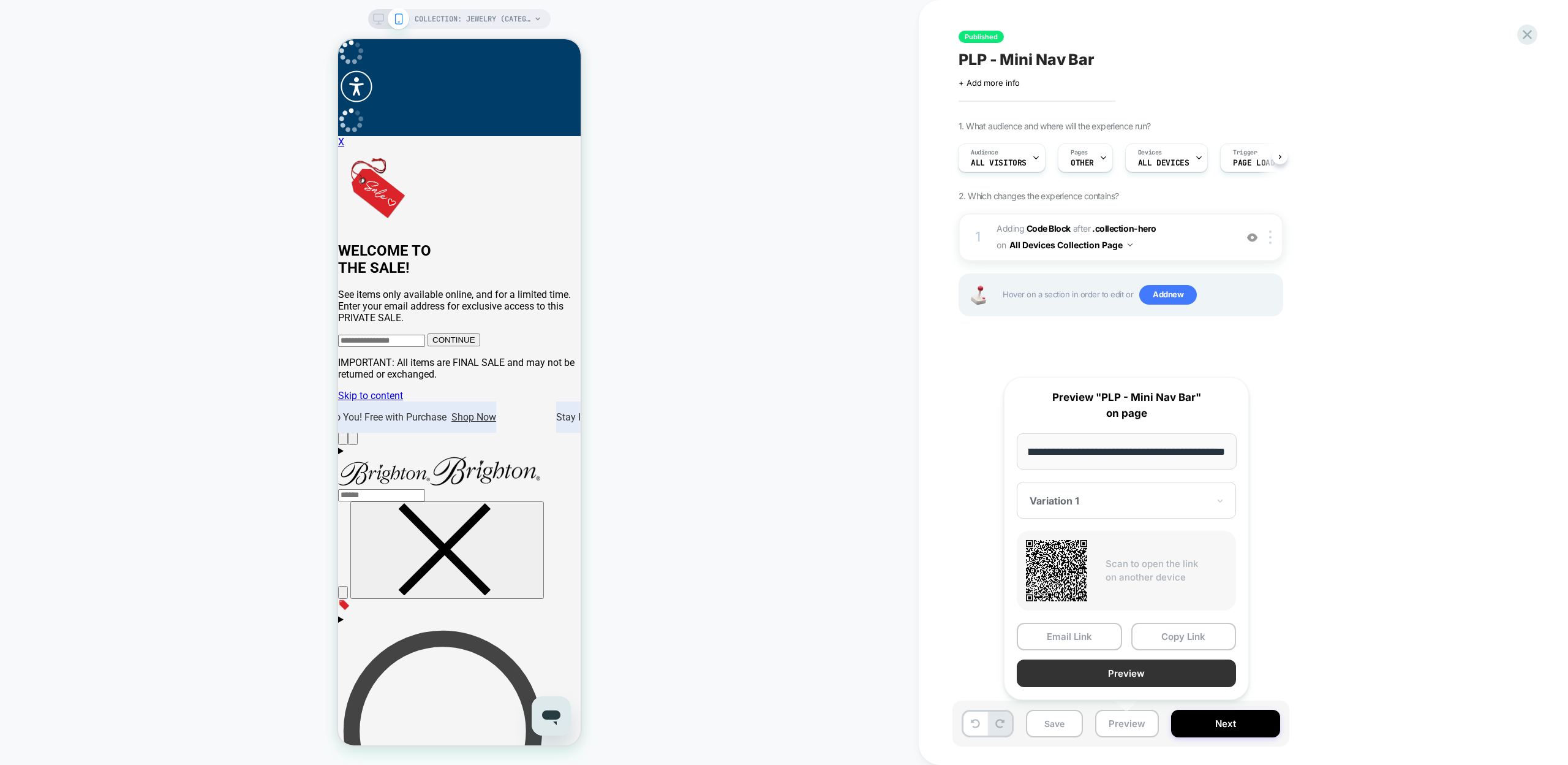
click at [1130, 676] on button "Preview" at bounding box center [1126, 673] width 219 height 27
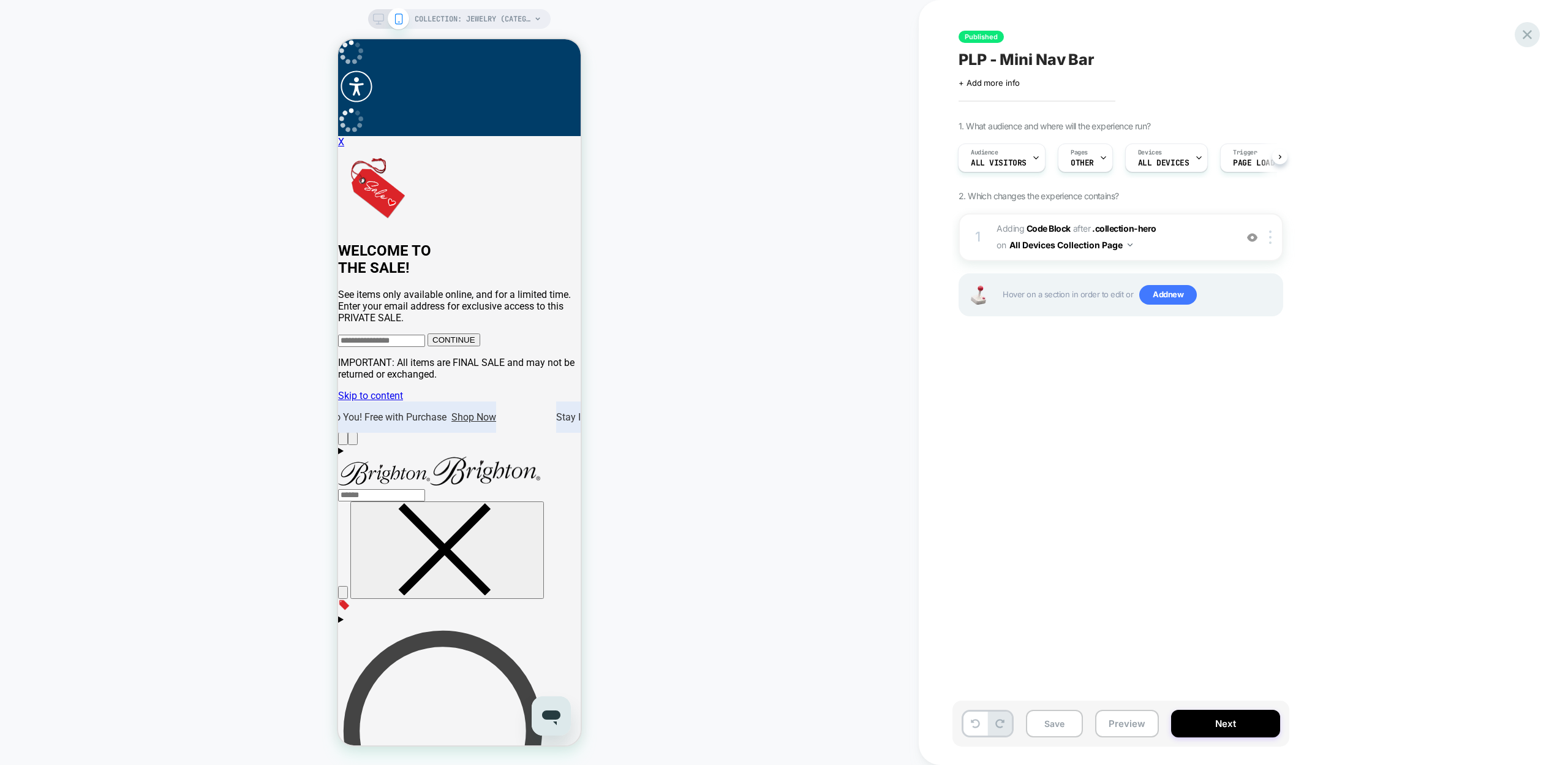
click at [1521, 31] on icon at bounding box center [1527, 35] width 17 height 17
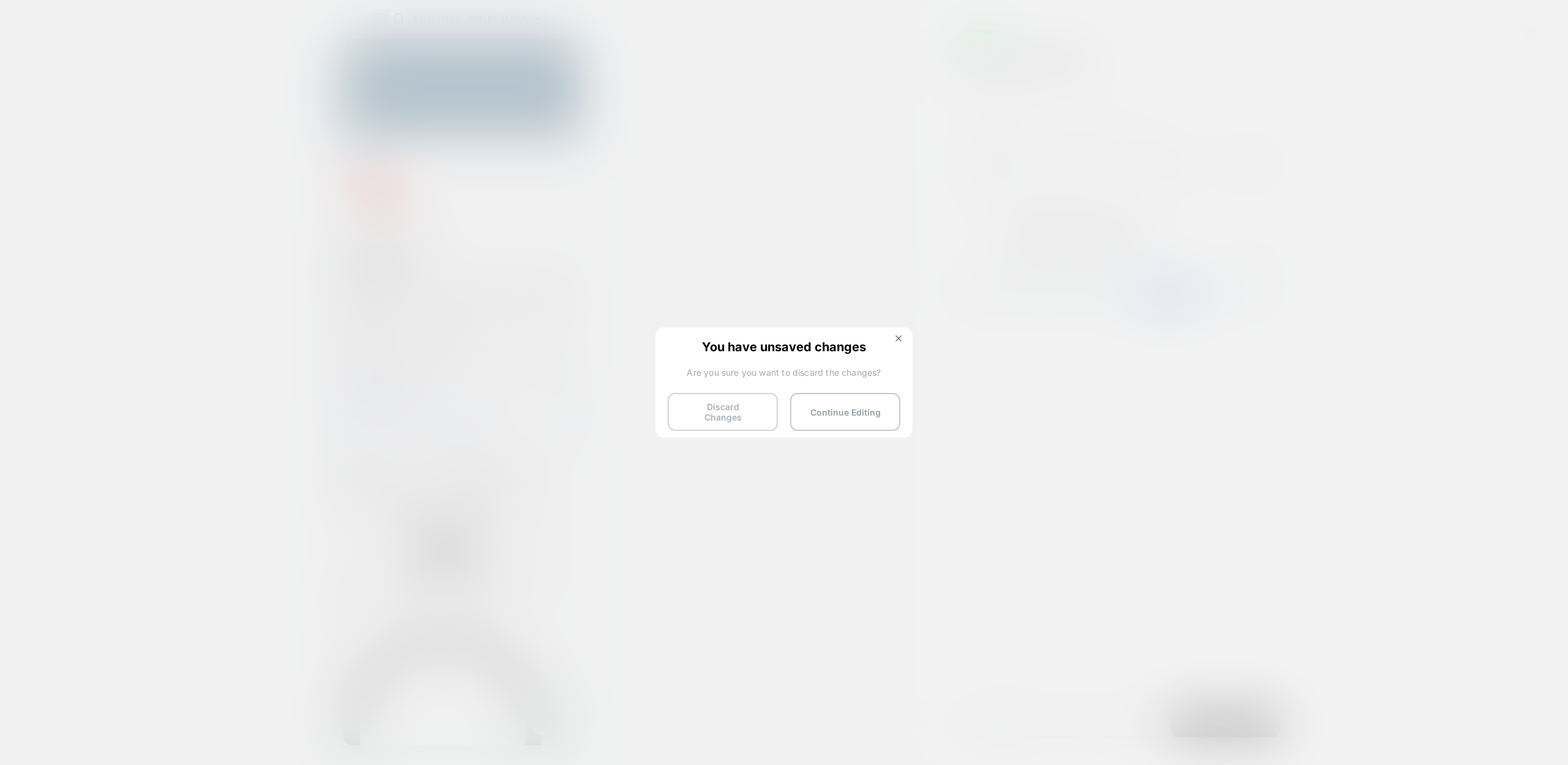
click at [713, 415] on button "Discard Changes" at bounding box center [722, 411] width 110 height 38
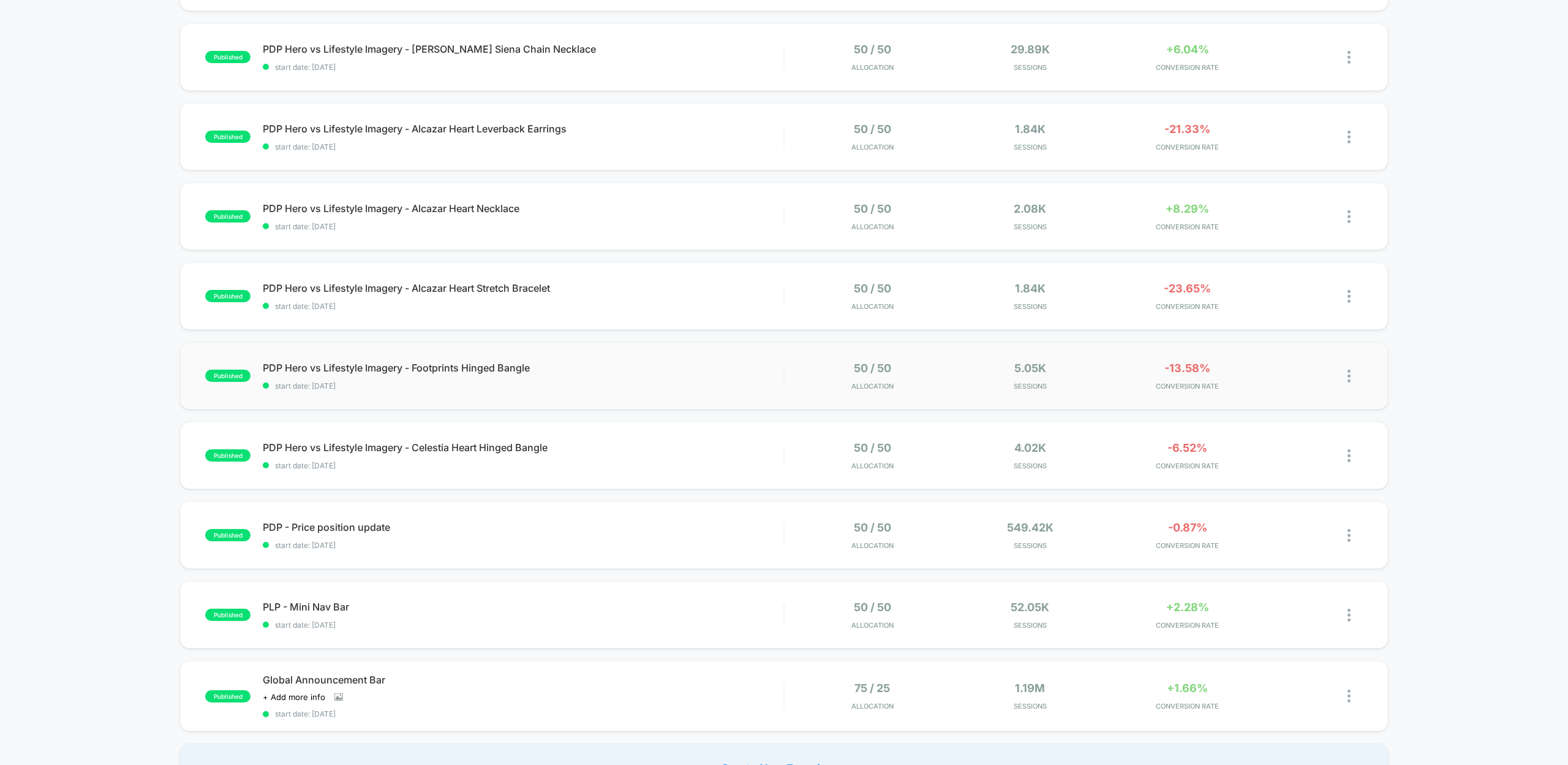
scroll to position [364, 0]
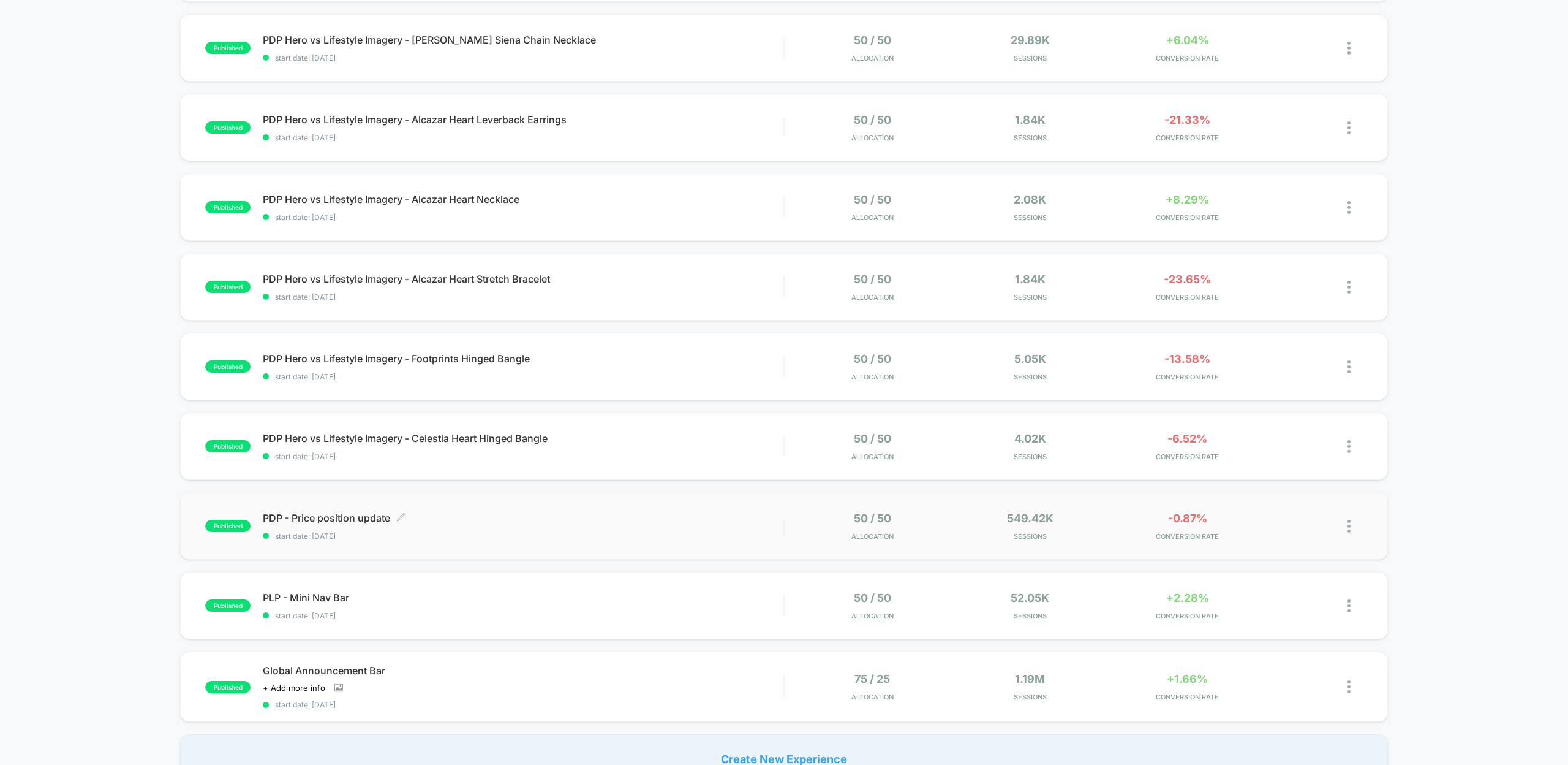
click at [328, 514] on span "PDP - Price position update Click to edit experience details" at bounding box center [523, 517] width 521 height 12
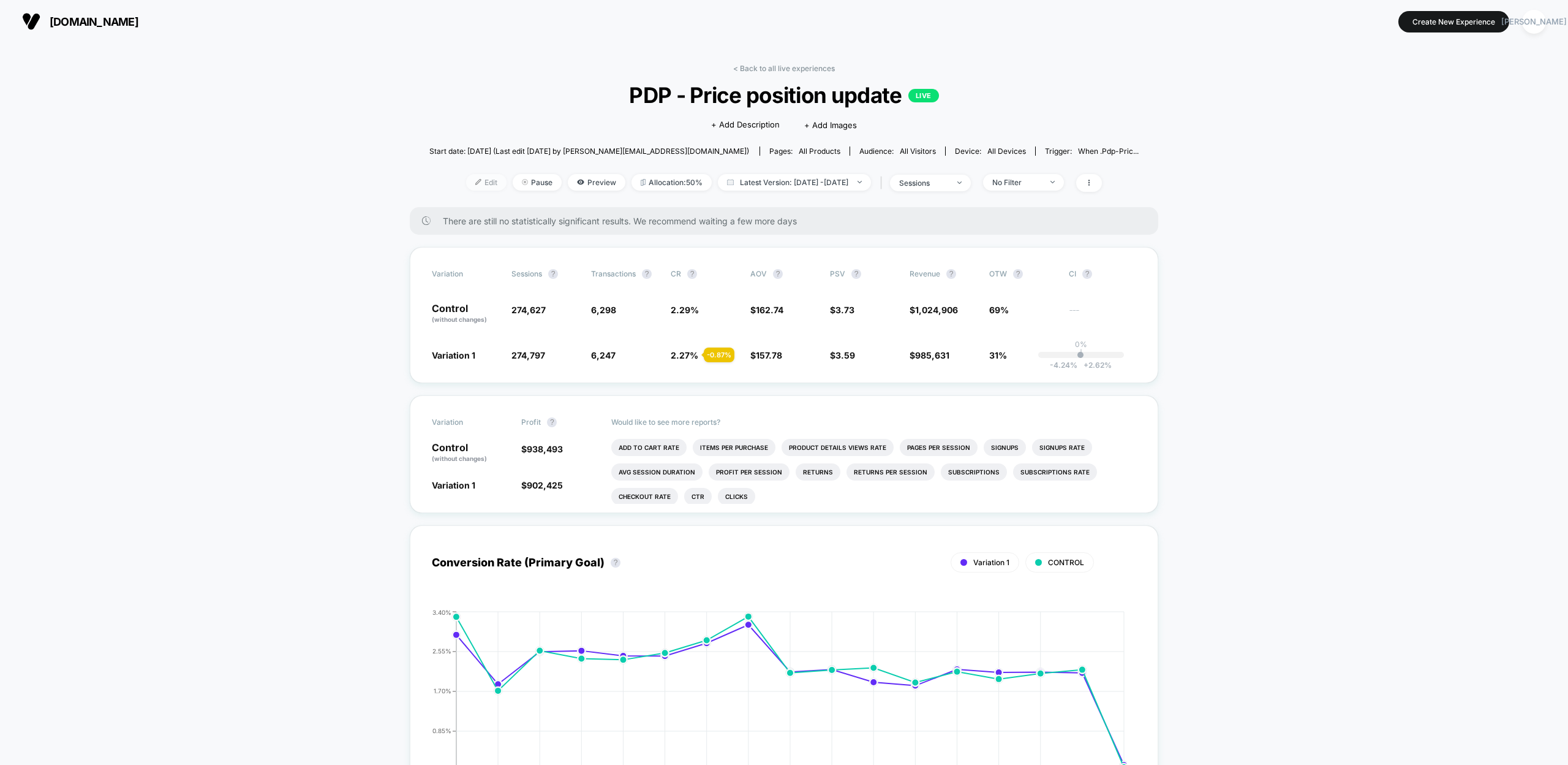
click at [466, 180] on span "Edit" at bounding box center [486, 182] width 40 height 17
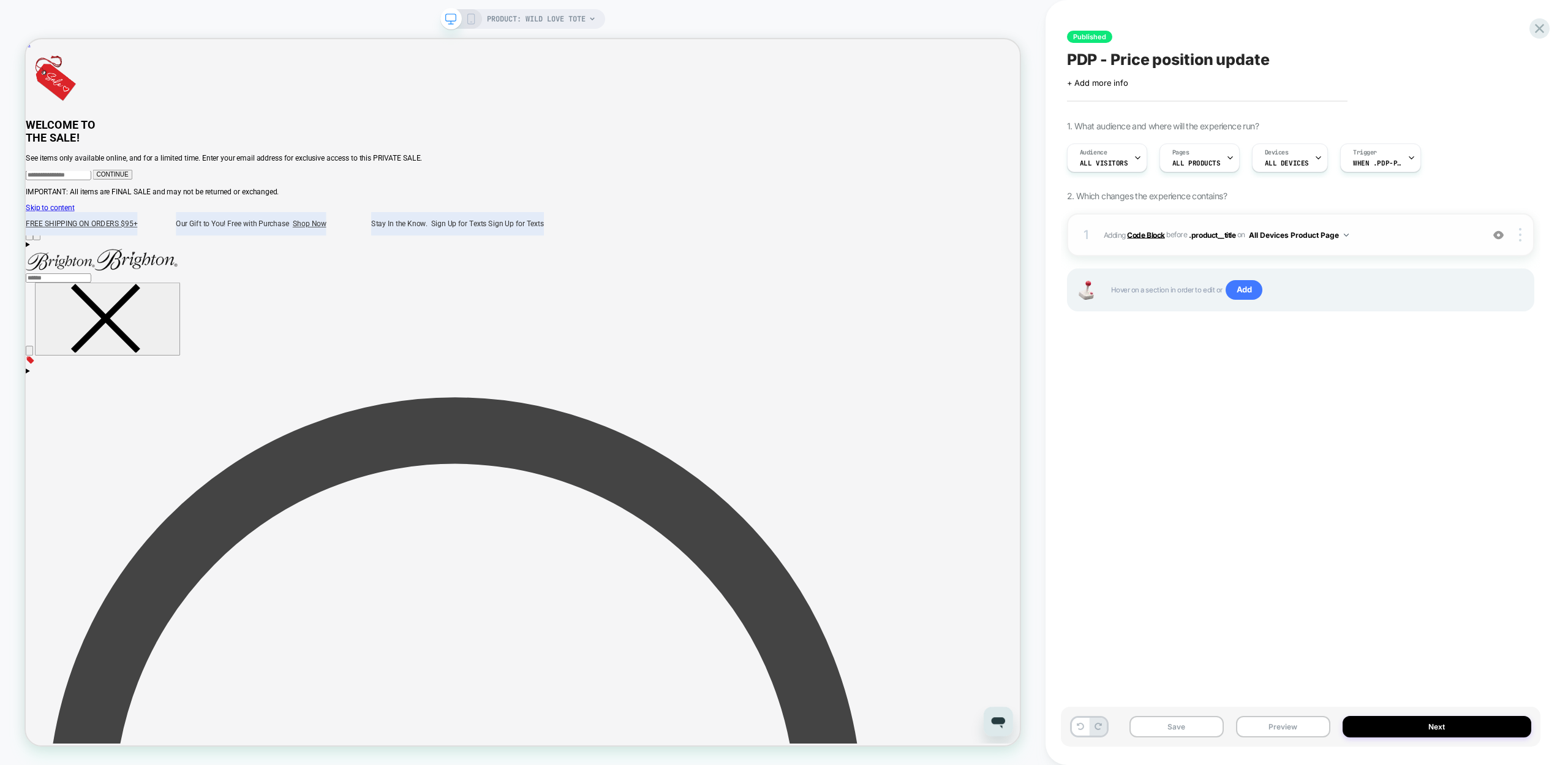
click at [1130, 237] on b "Code Block" at bounding box center [1146, 234] width 38 height 9
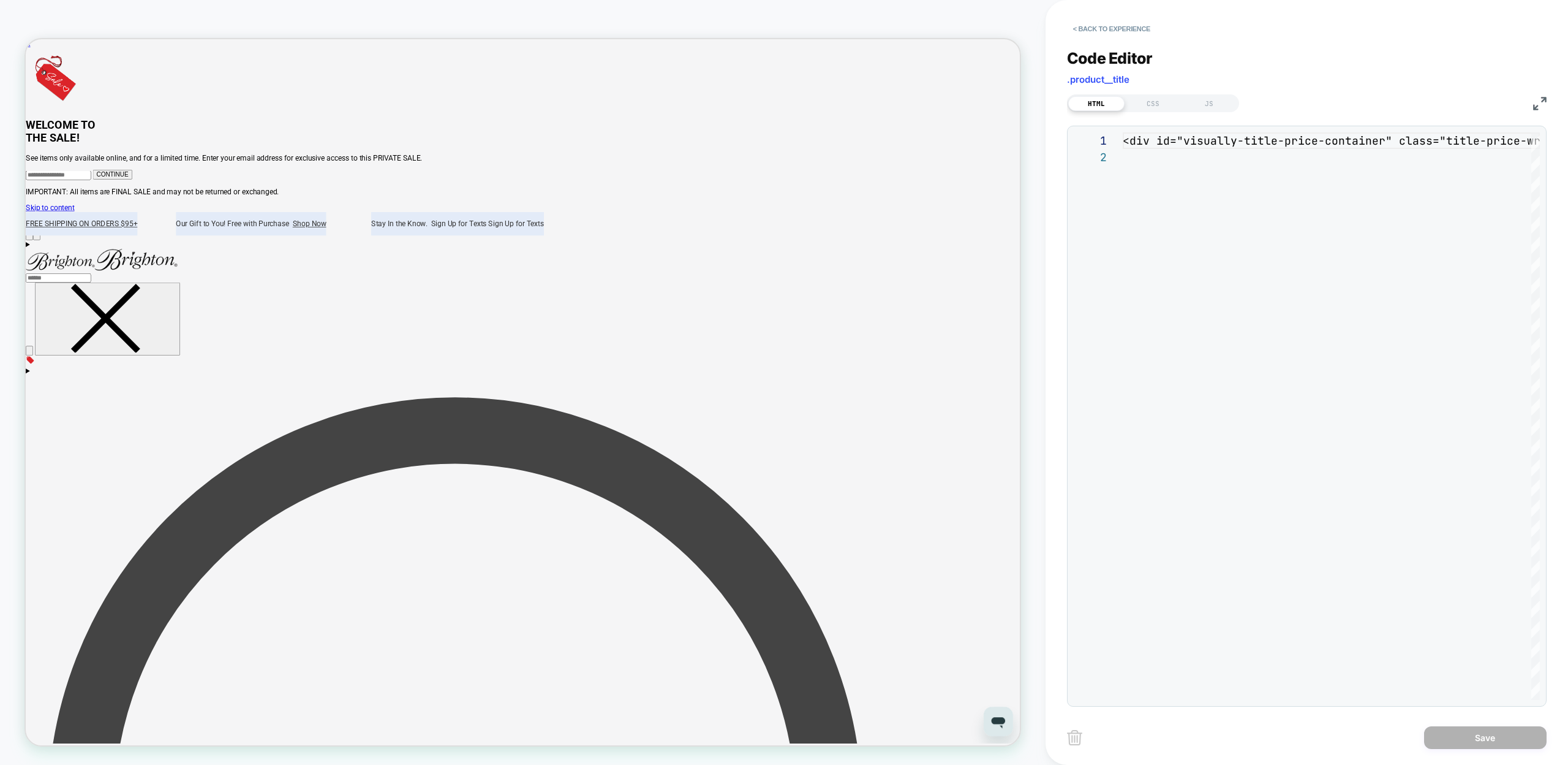
scroll to position [17, 0]
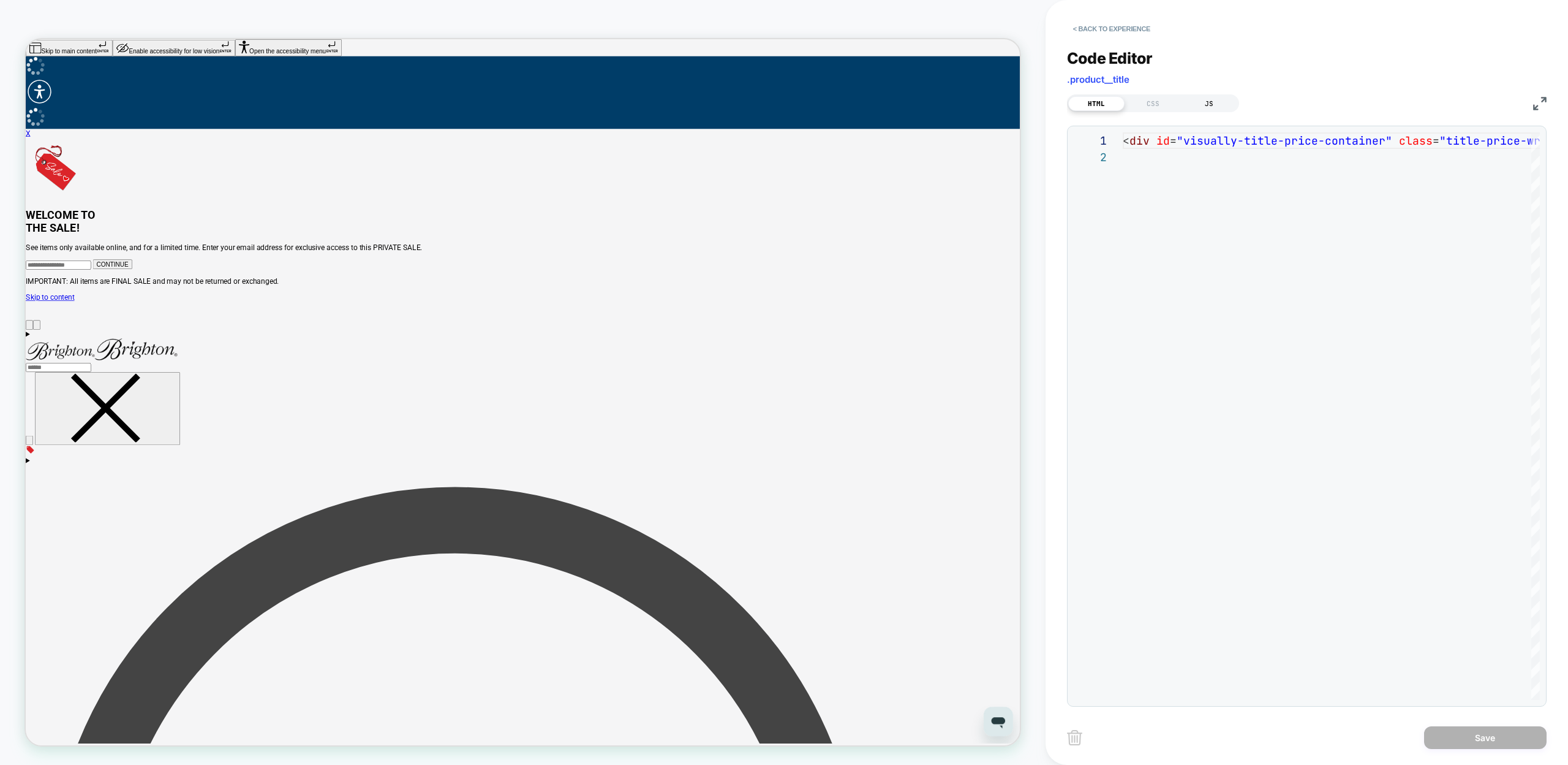
click at [1203, 104] on div "JS" at bounding box center [1209, 103] width 56 height 14
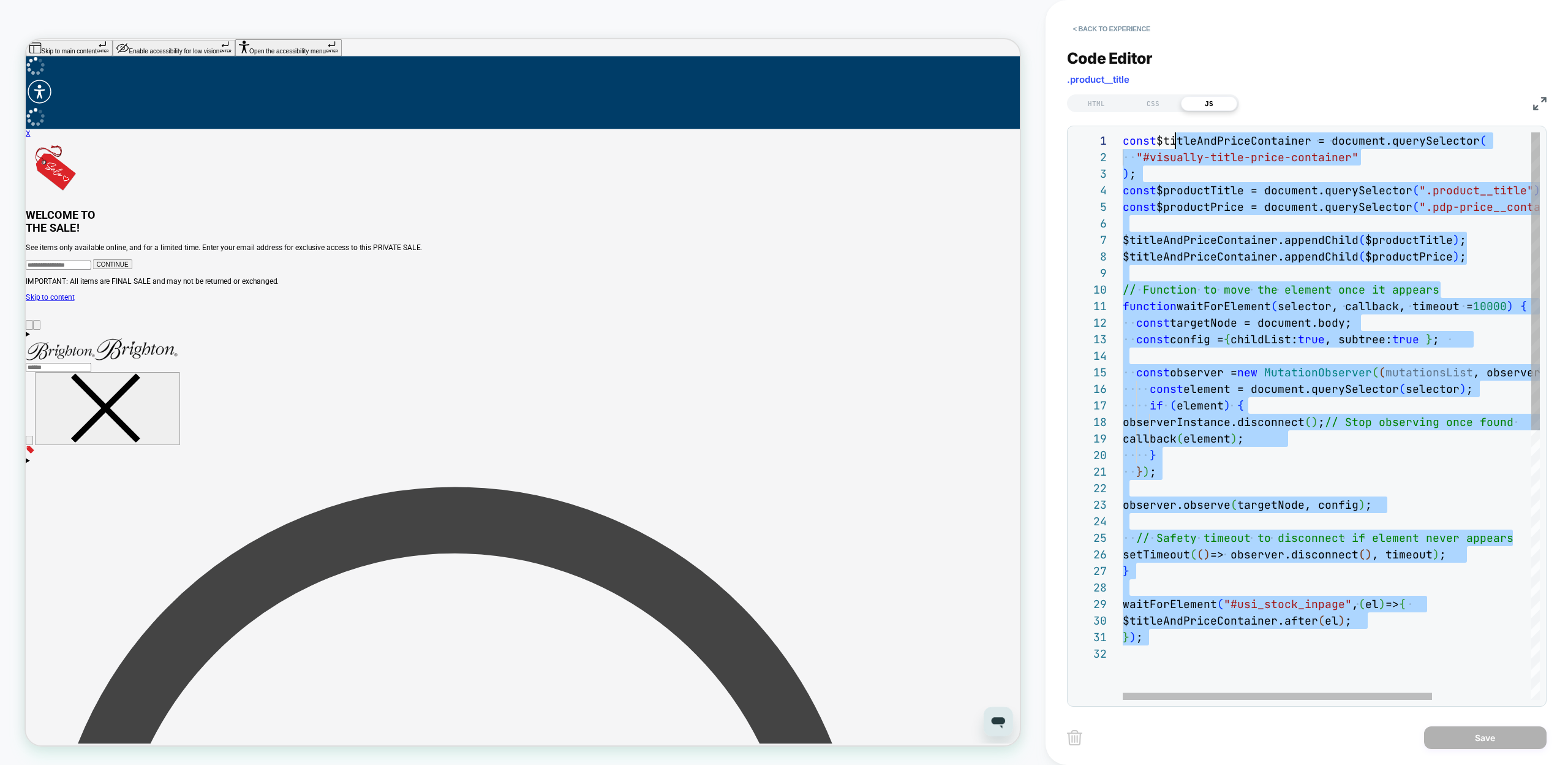
scroll to position [0, 53]
drag, startPoint x: 1158, startPoint y: 660, endPoint x: 1178, endPoint y: 140, distance: 520.4
click at [1178, 140] on div "const $titleAndPriceContainer = document.querySelector ( "#visually-title-price…" at bounding box center [1398, 672] width 551 height 1080
type textarea "**********"
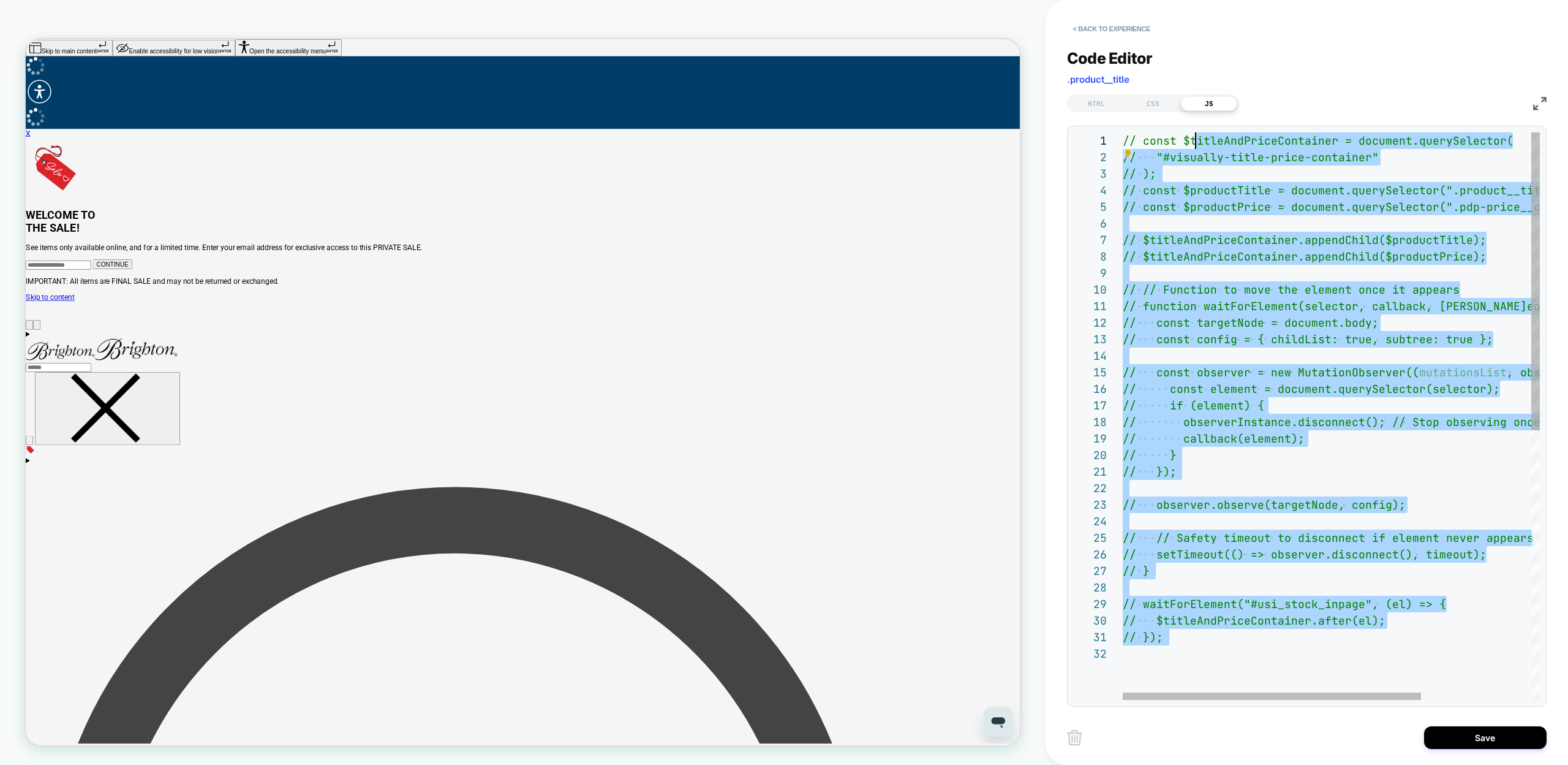
scroll to position [0, 73]
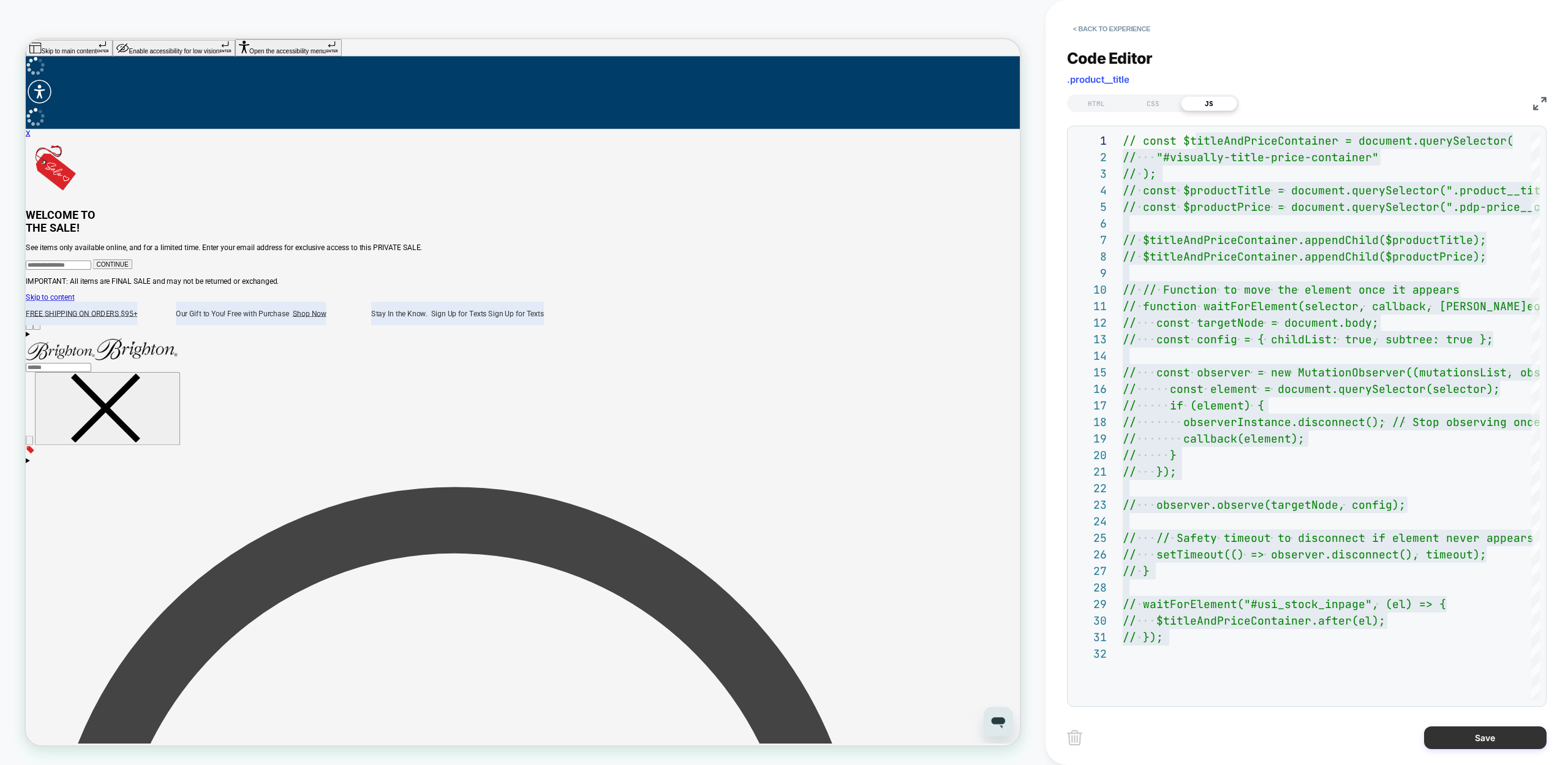
click at [1486, 746] on button "Save" at bounding box center [1486, 737] width 123 height 22
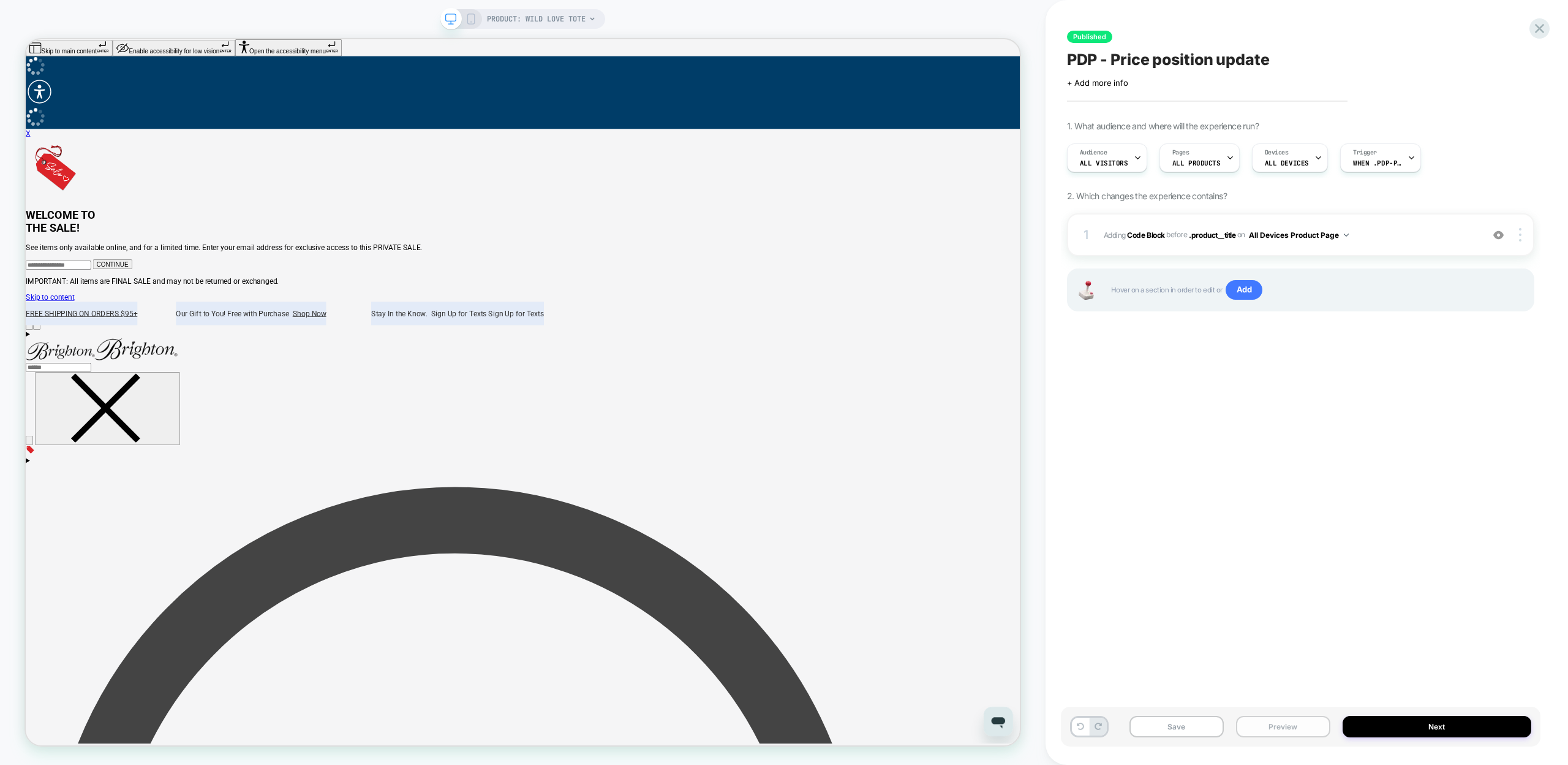
click at [1304, 724] on button "Preview" at bounding box center [1283, 727] width 95 height 22
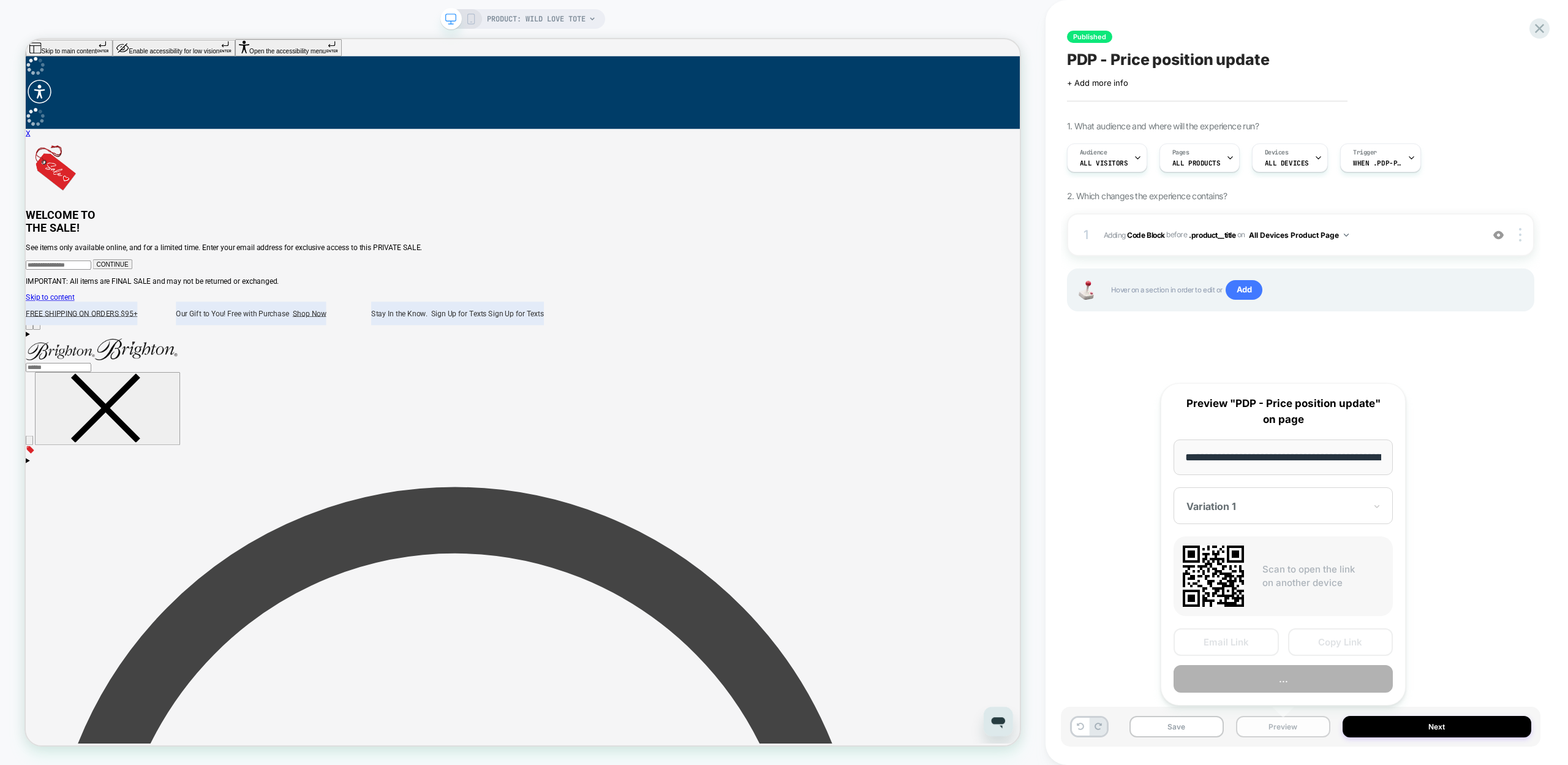
scroll to position [0, 142]
click at [1300, 687] on button "Preview" at bounding box center [1284, 679] width 219 height 27
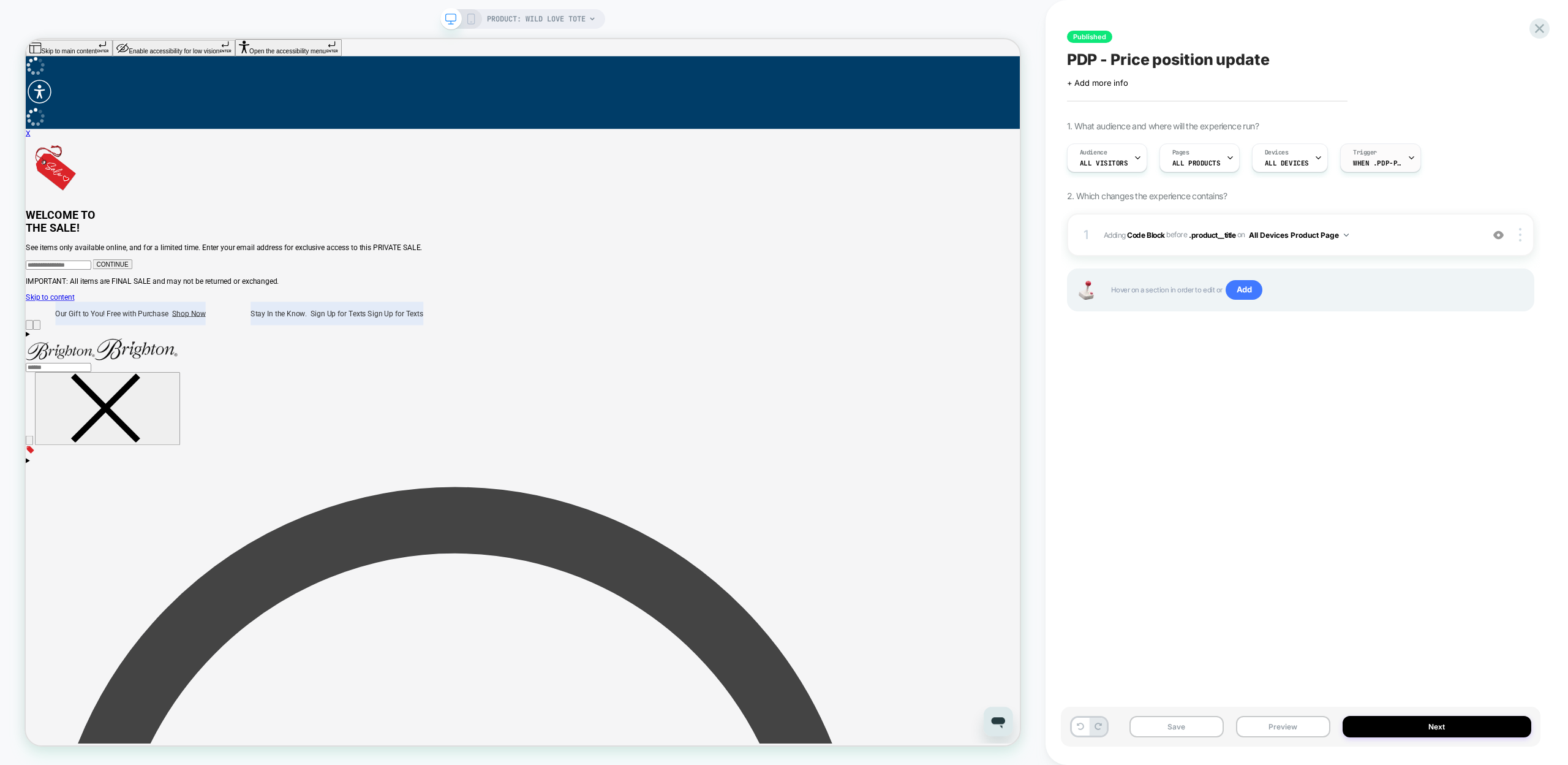
click at [1408, 154] on icon at bounding box center [1411, 157] width 8 height 8
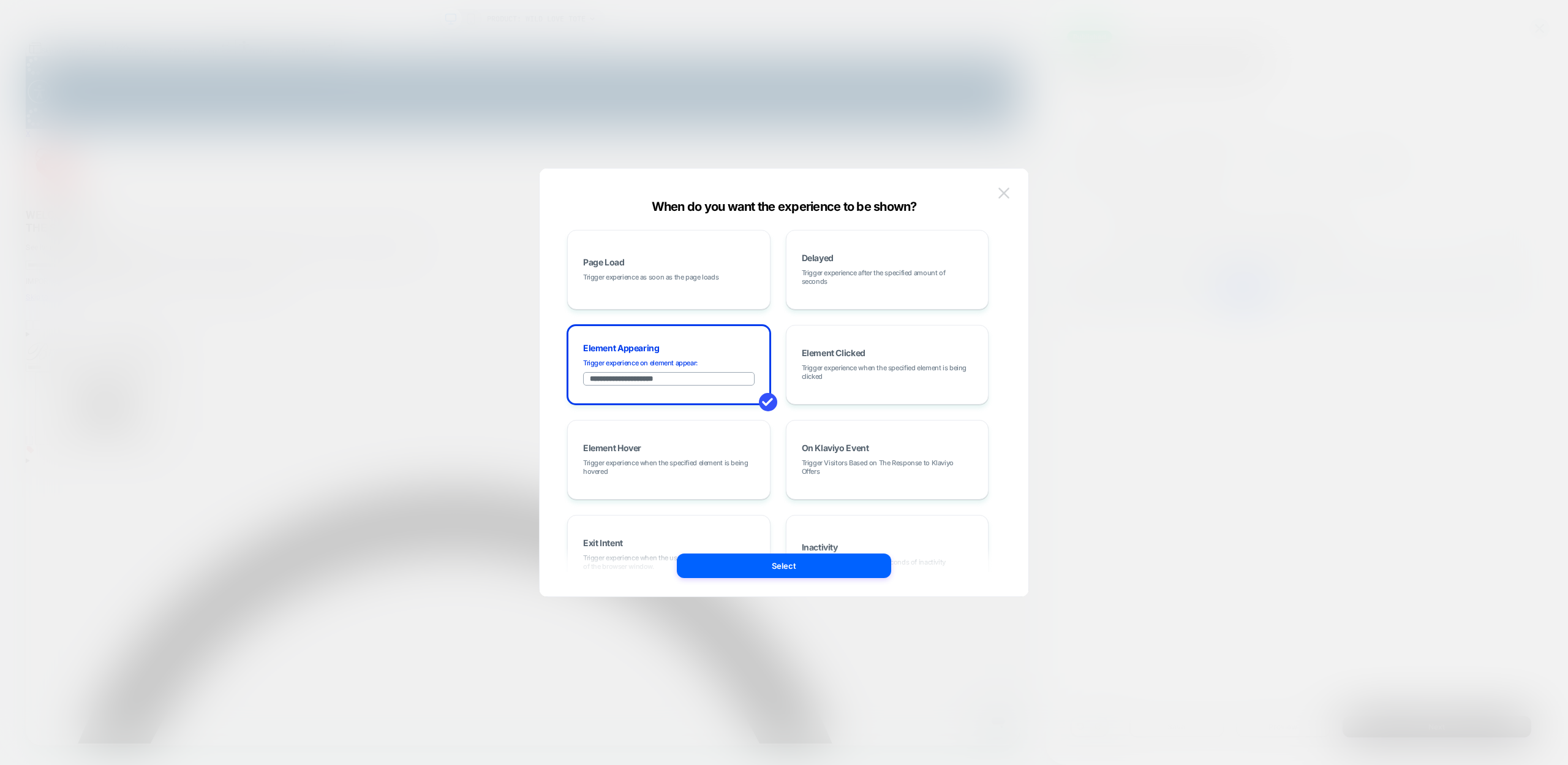
click at [1000, 194] on img at bounding box center [1004, 193] width 11 height 10
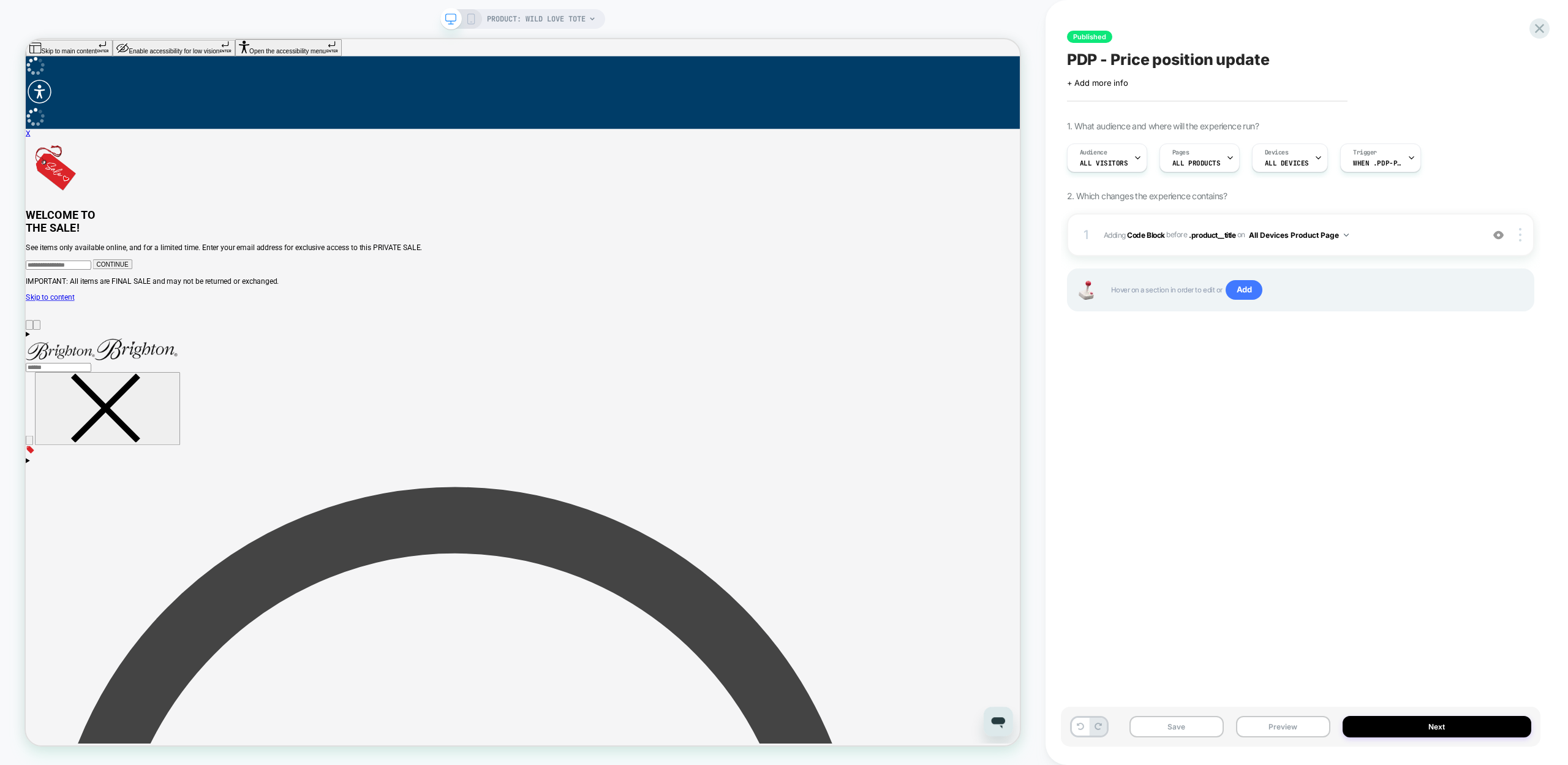
click at [1551, 25] on div "Published PDP - Price position update Click to edit experience details + Add mo…" at bounding box center [1307, 382] width 522 height 765
click at [1543, 25] on icon at bounding box center [1540, 28] width 9 height 9
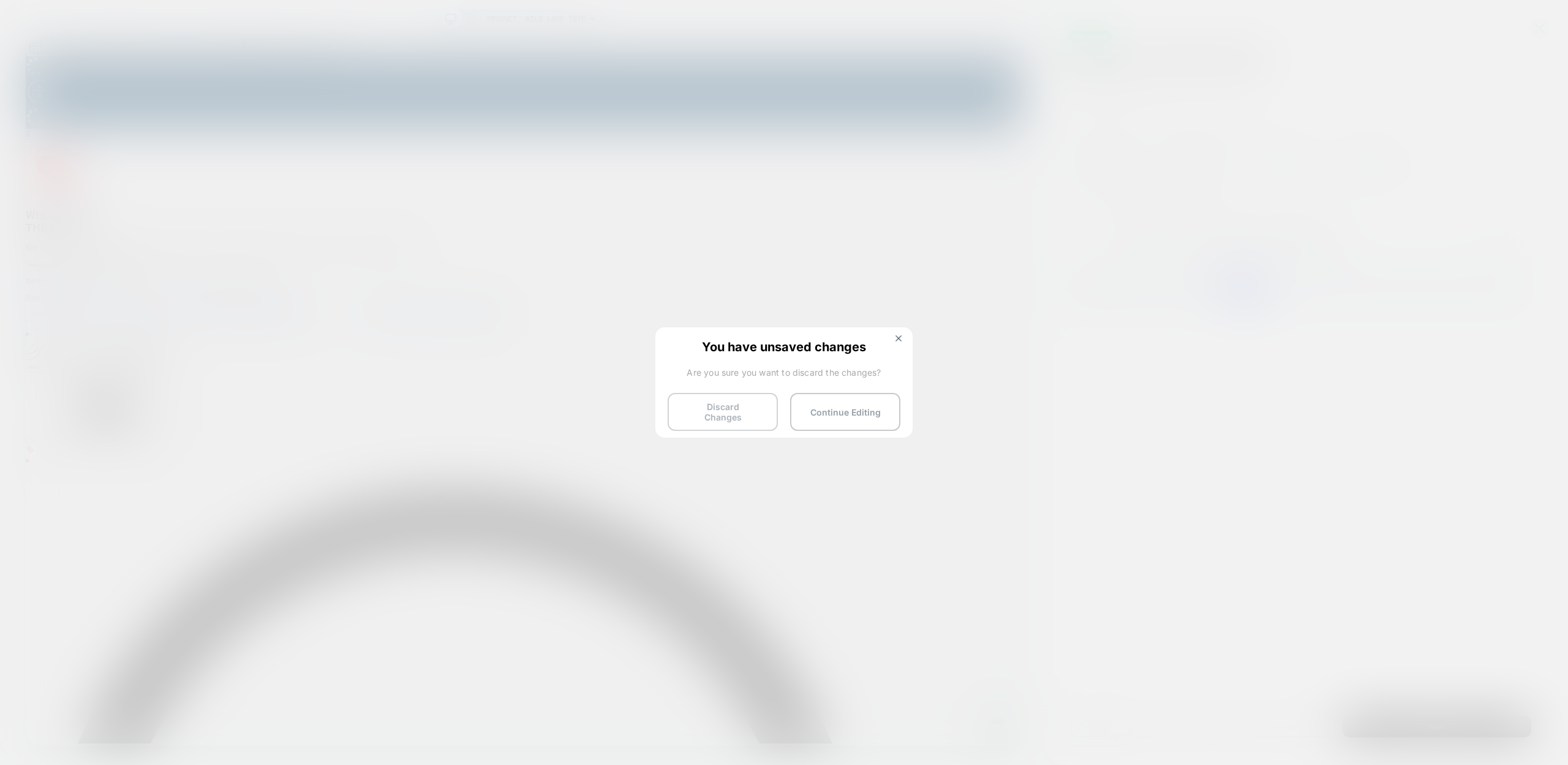
click at [696, 406] on button "Discard Changes" at bounding box center [722, 411] width 110 height 38
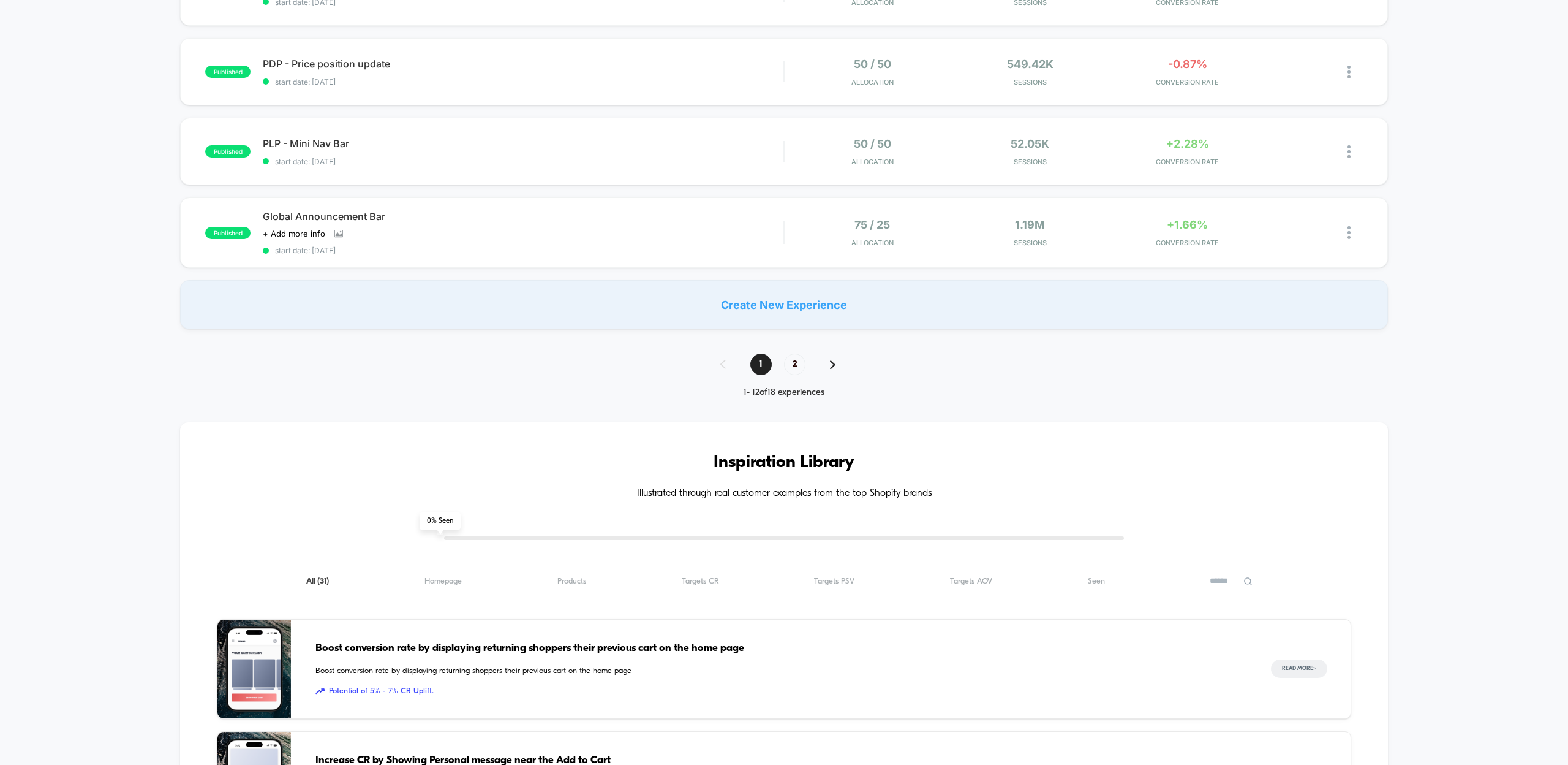
scroll to position [798, 0]
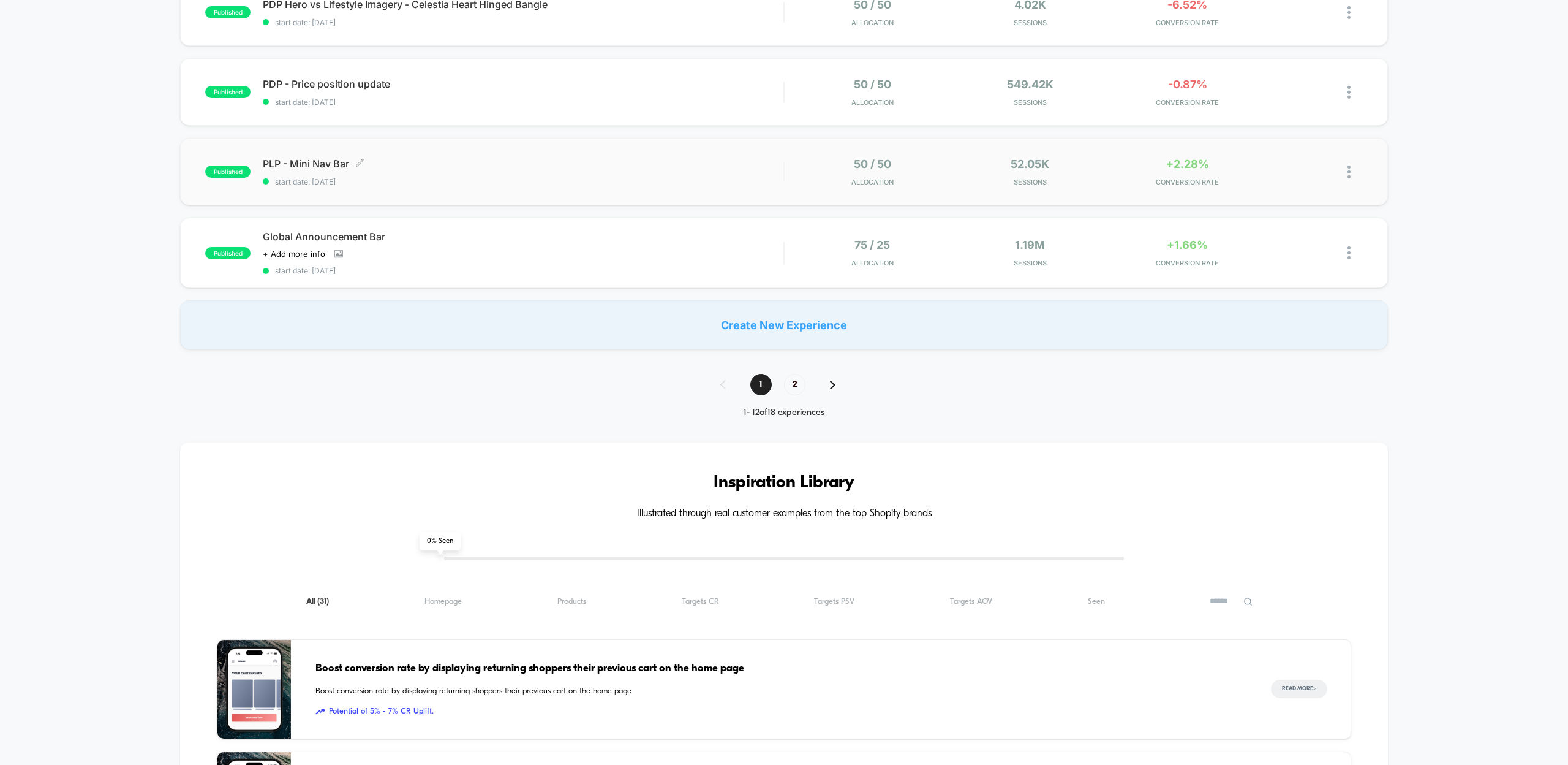
click at [333, 159] on span "PLP - Mini Nav Bar Click to edit experience details" at bounding box center [523, 163] width 521 height 12
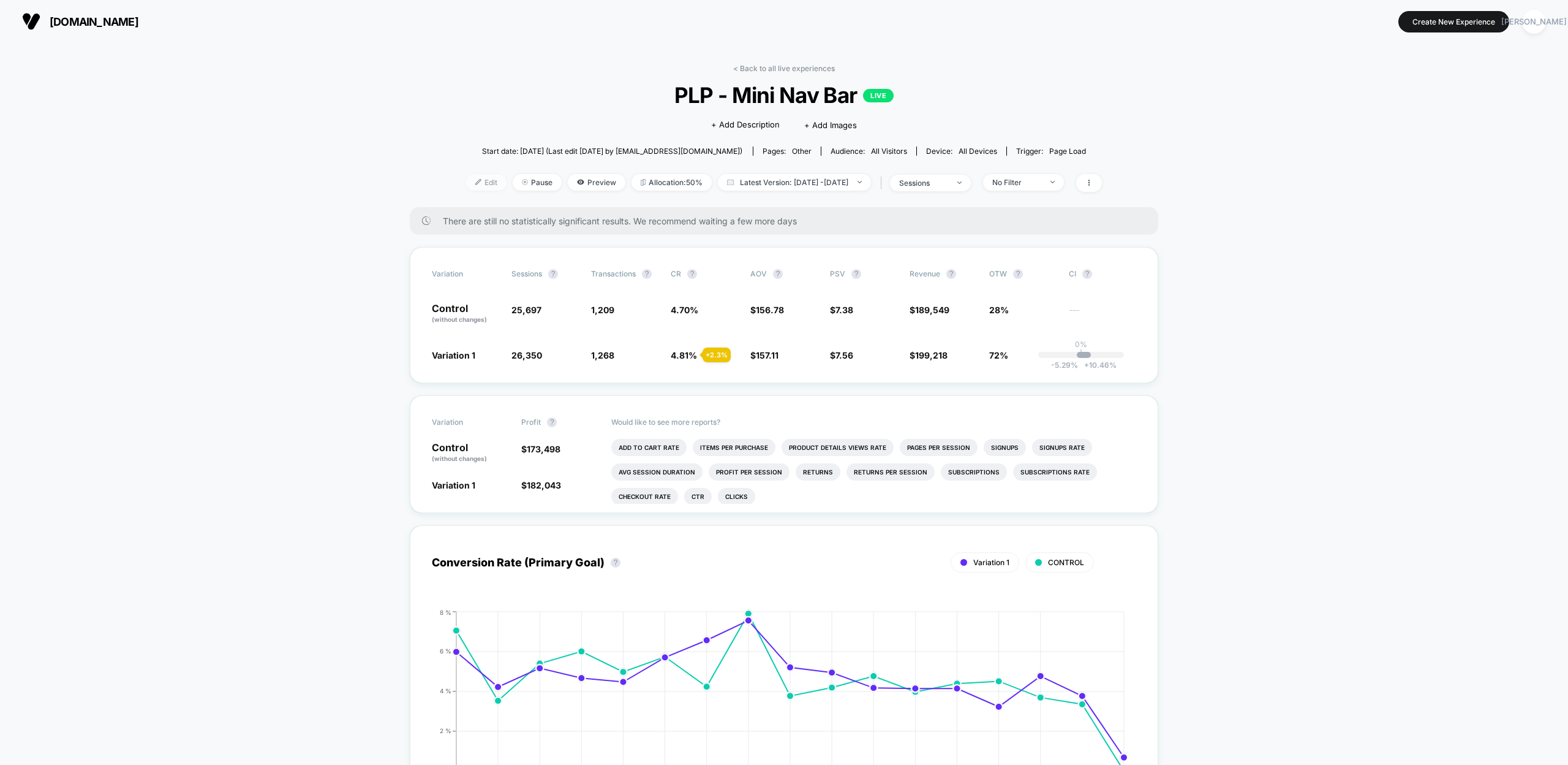
click at [466, 183] on span "Edit" at bounding box center [486, 182] width 40 height 17
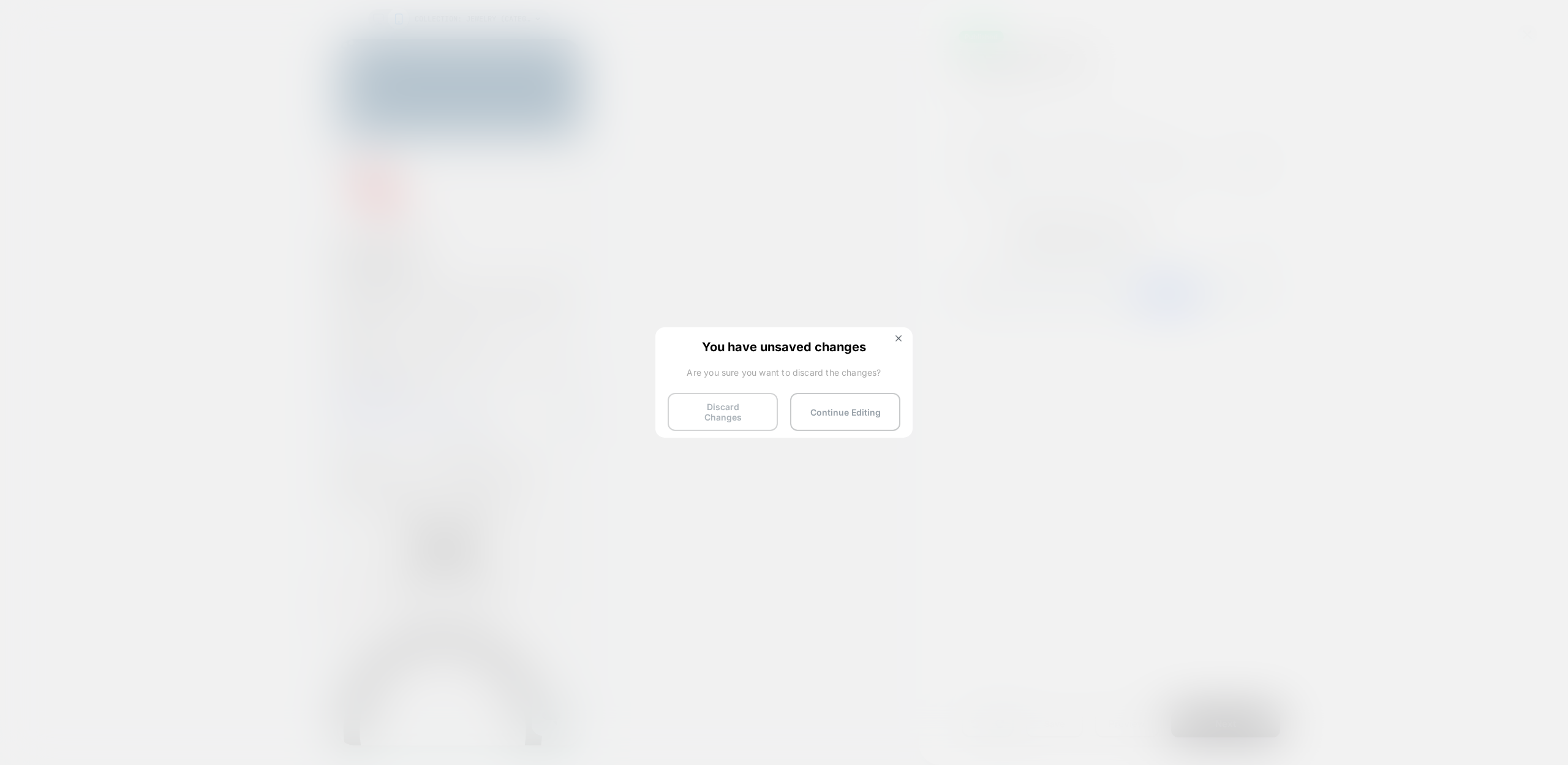
click at [740, 412] on button "Discard Changes" at bounding box center [722, 411] width 110 height 38
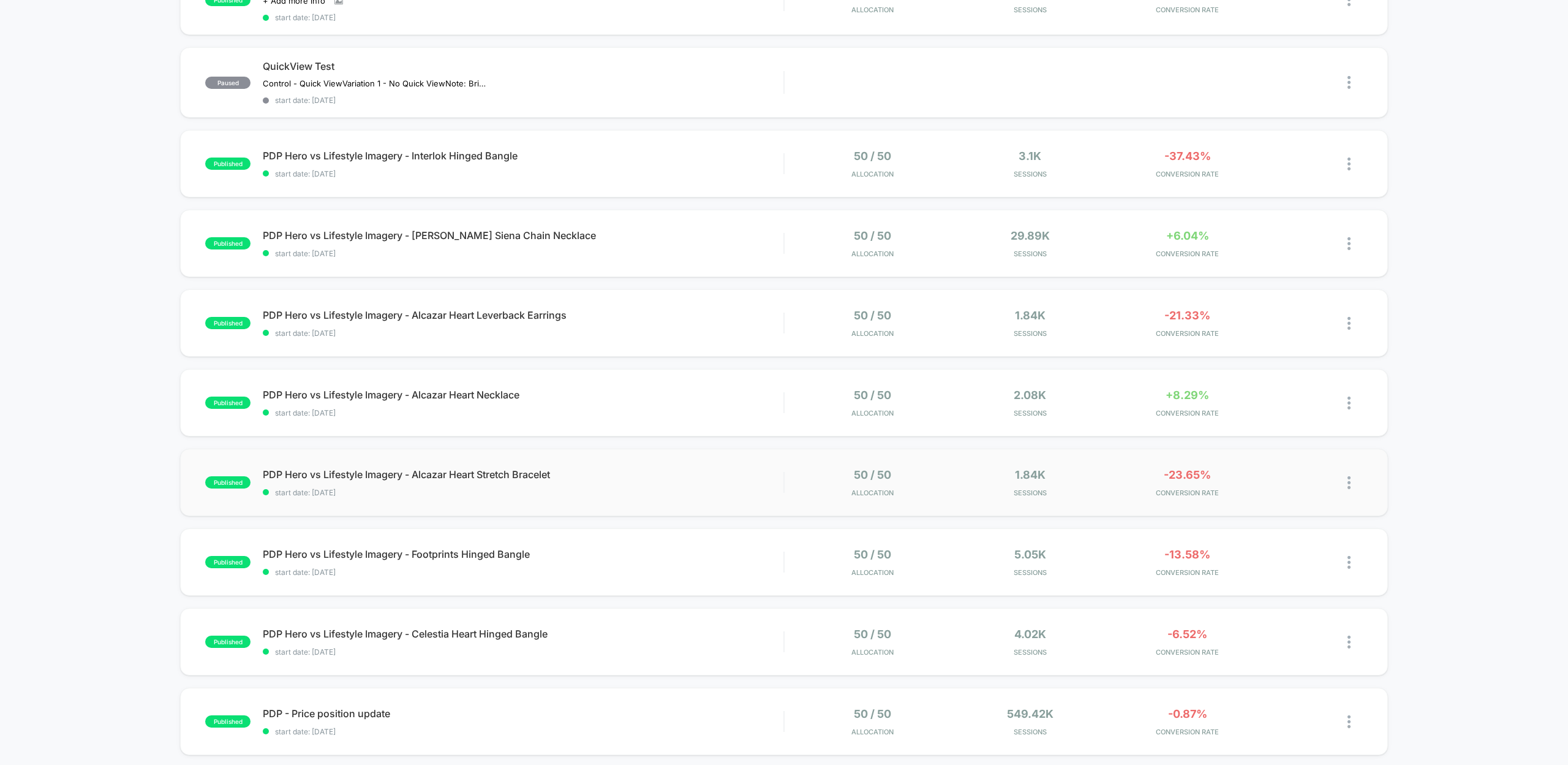
scroll to position [191, 0]
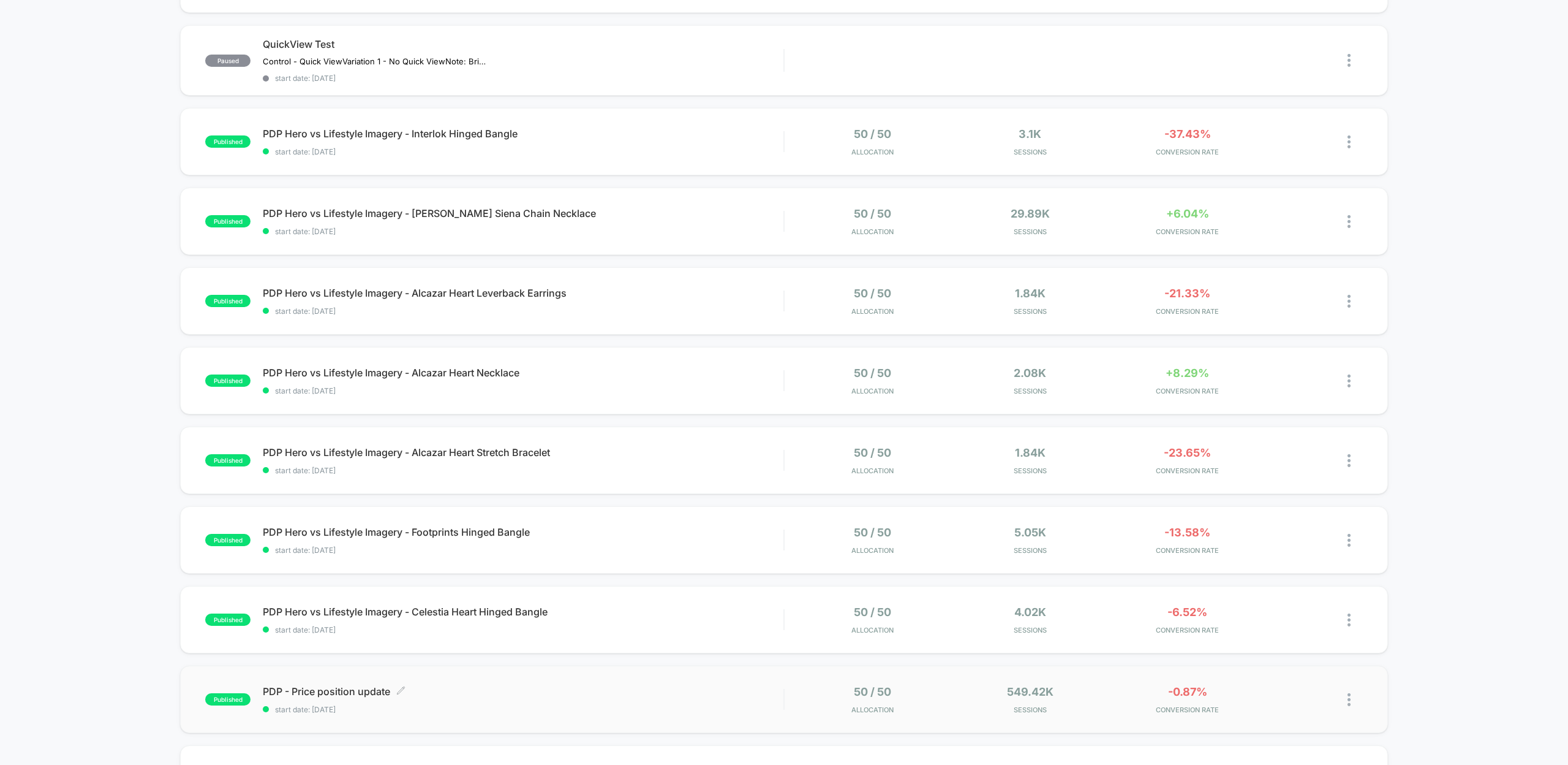
click at [370, 688] on span "PDP - Price position update Click to edit experience details" at bounding box center [523, 691] width 521 height 12
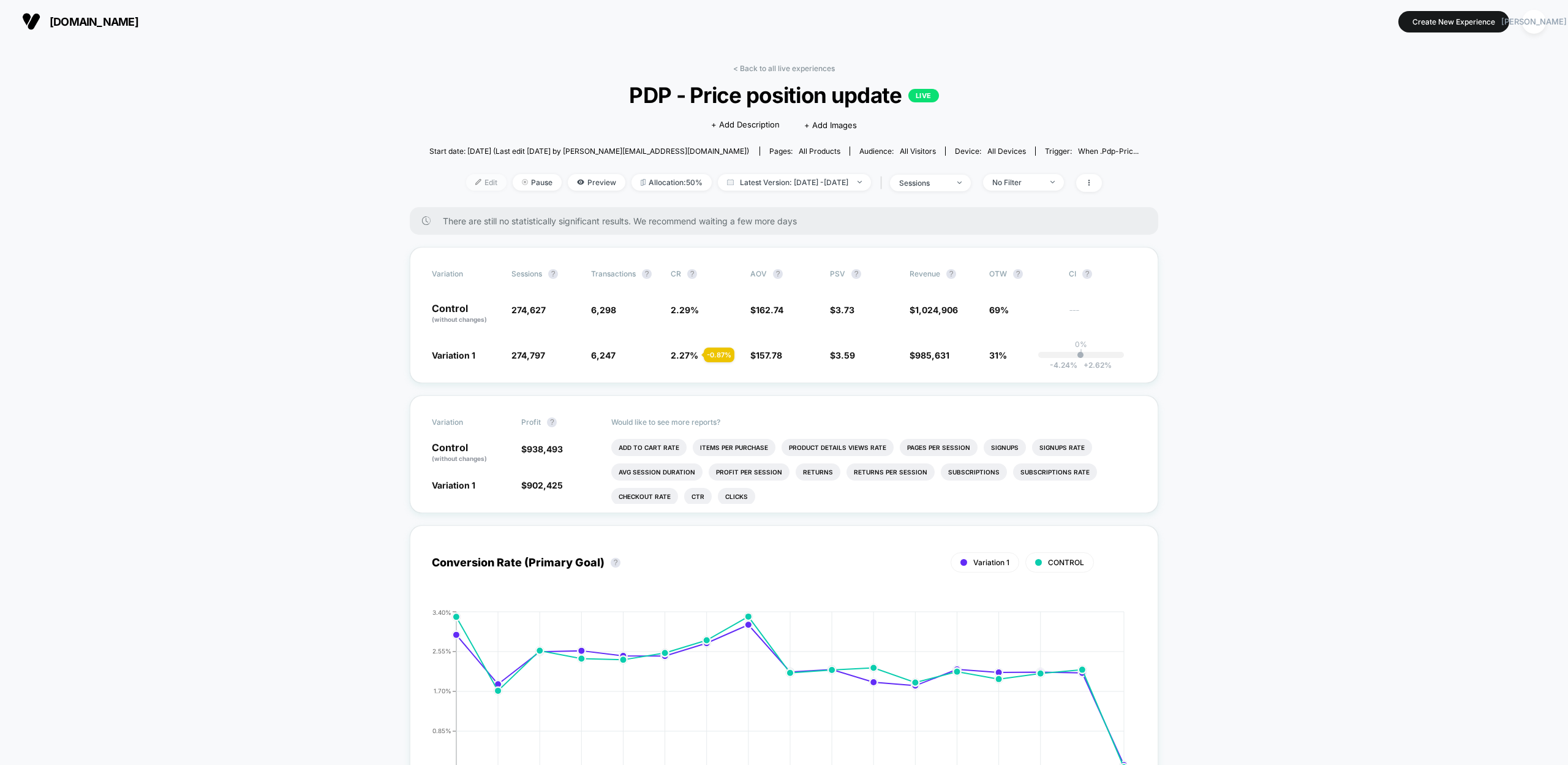
click at [473, 180] on span "Edit" at bounding box center [486, 182] width 40 height 17
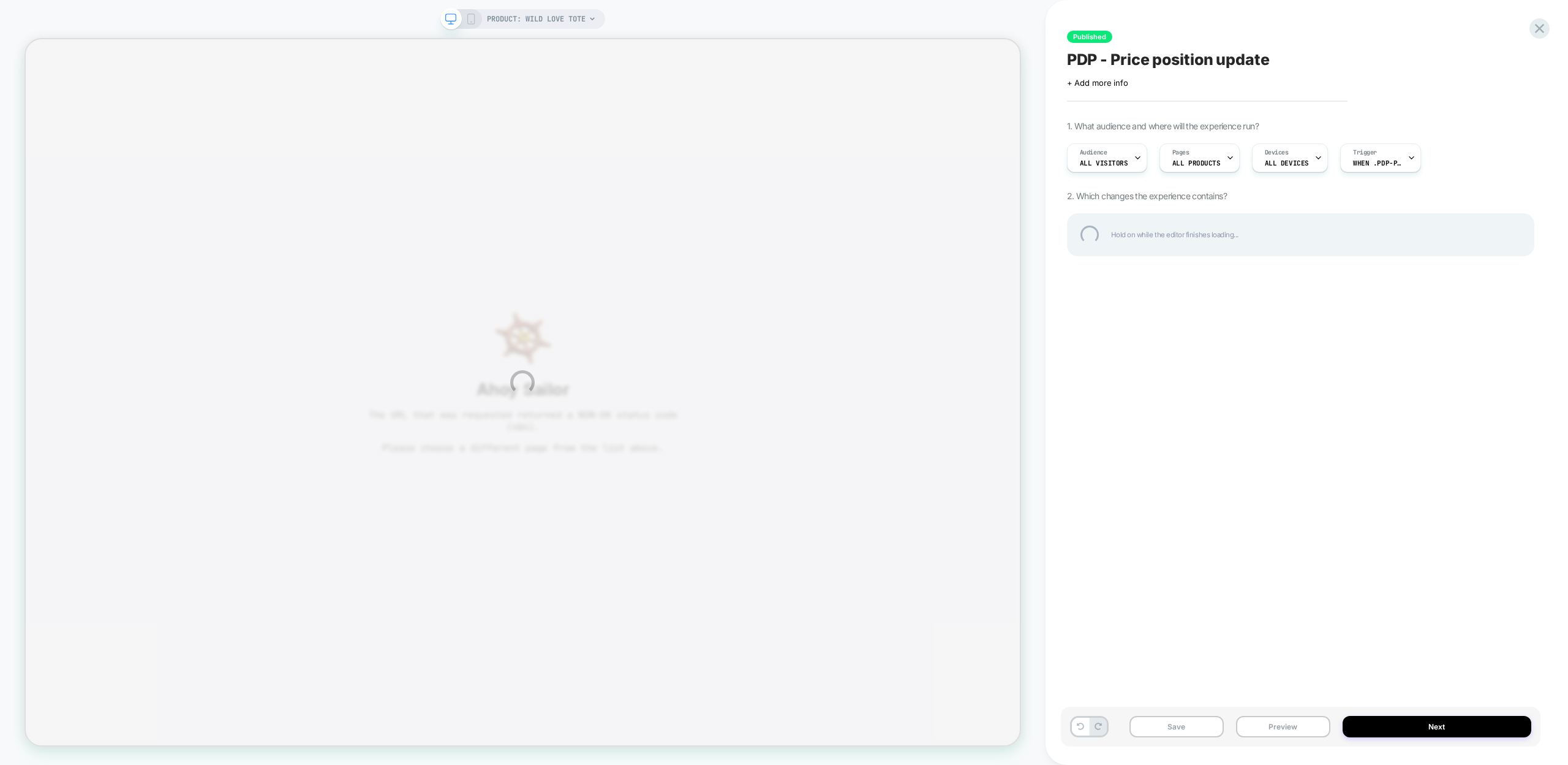
click at [1099, 165] on div "PRODUCT: Wild Love Tote PRODUCT: Wild Love Tote Published PDP - Price position …" at bounding box center [784, 382] width 1568 height 765
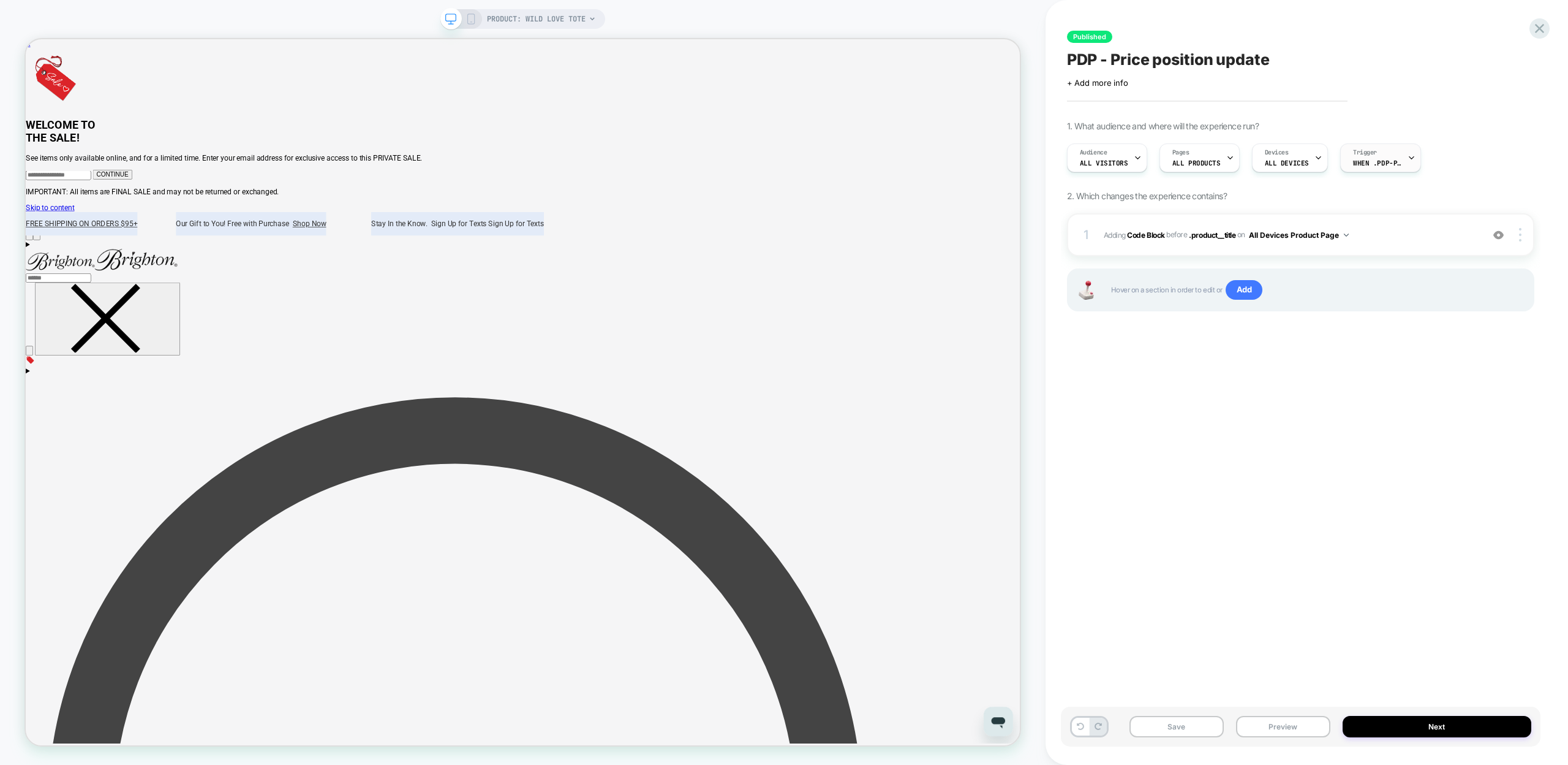
click at [1408, 157] on icon at bounding box center [1411, 157] width 8 height 8
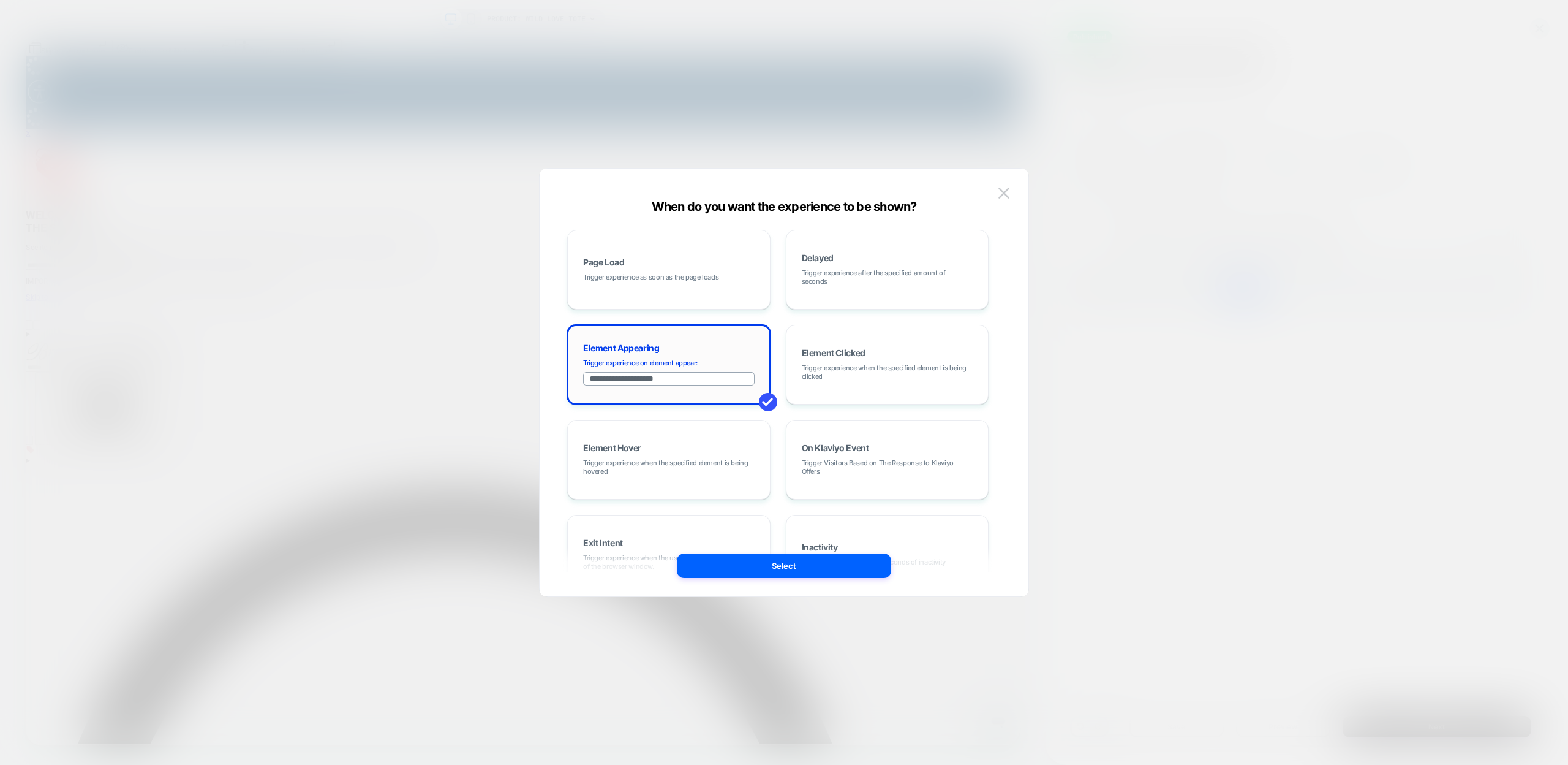
drag, startPoint x: 593, startPoint y: 381, endPoint x: 711, endPoint y: 382, distance: 118.0
click at [711, 382] on input "**********" at bounding box center [669, 378] width 172 height 14
click at [696, 259] on div "Page Load Trigger experience as soon as the page loads" at bounding box center [668, 270] width 190 height 66
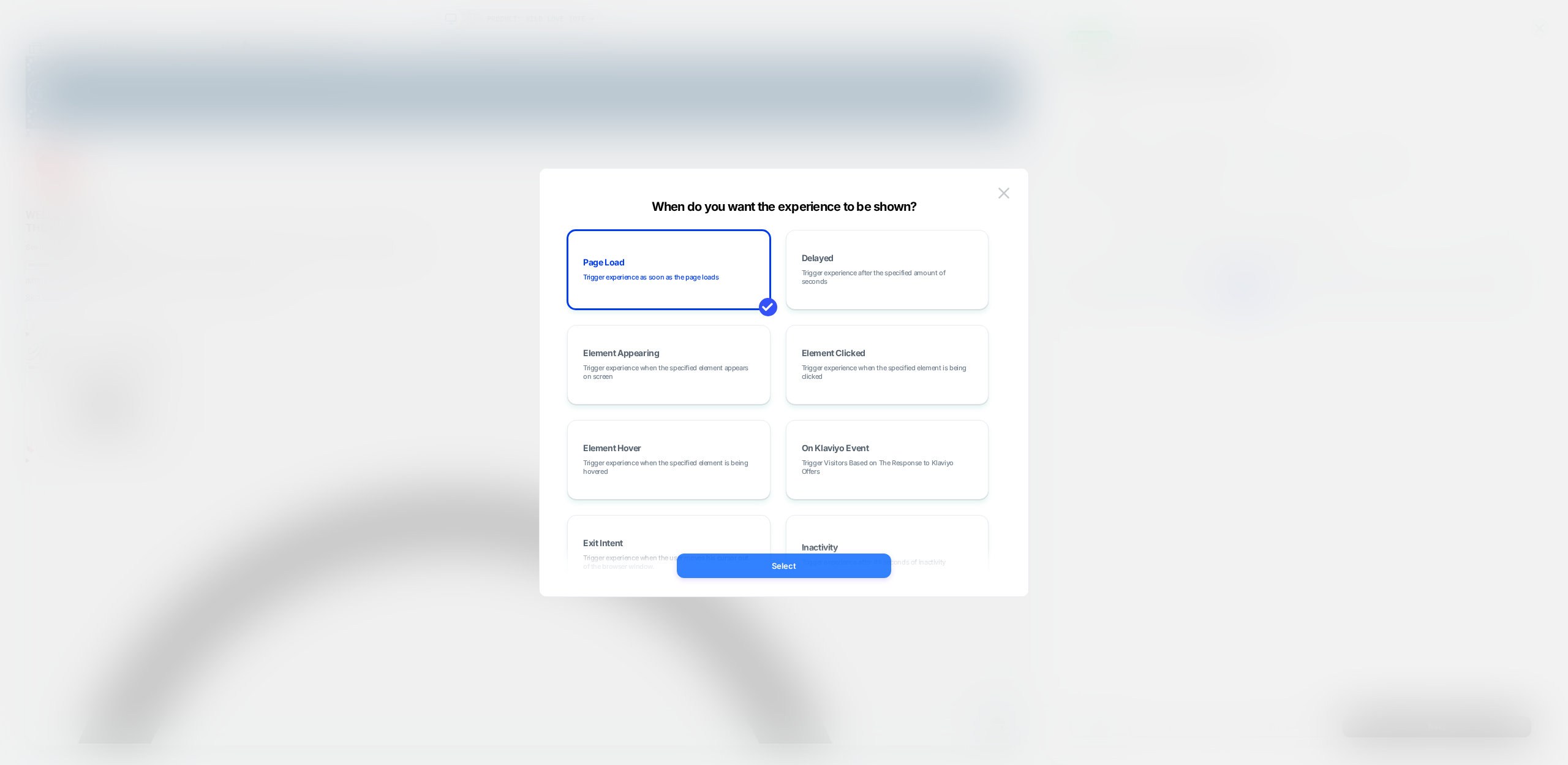
click at [772, 566] on button "Select" at bounding box center [784, 566] width 214 height 25
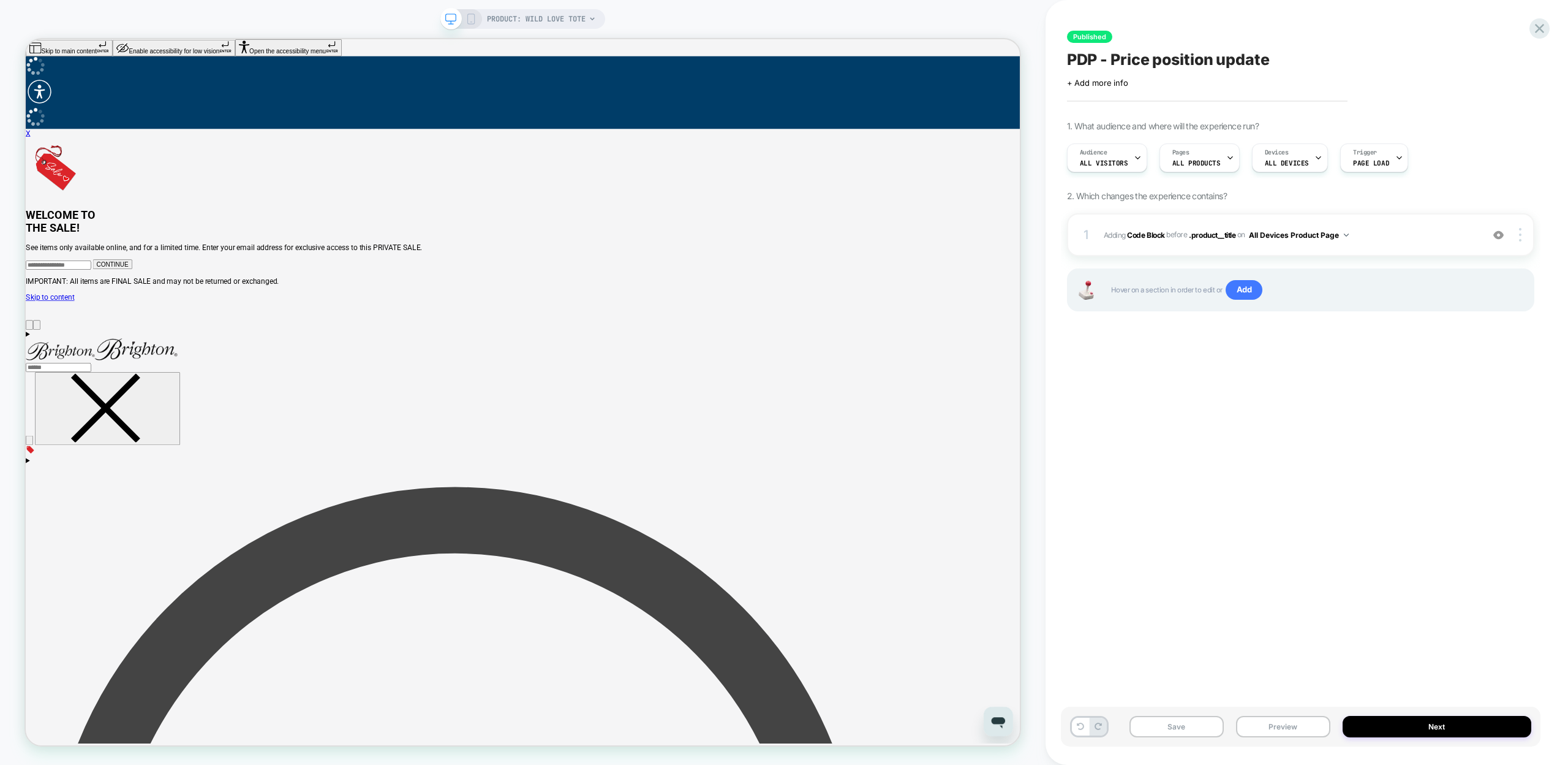
click at [1271, 447] on div "Published PDP - Price position update Click to edit experience details + Add mo…" at bounding box center [1300, 382] width 480 height 740
click at [1271, 725] on button "Preview" at bounding box center [1283, 727] width 95 height 22
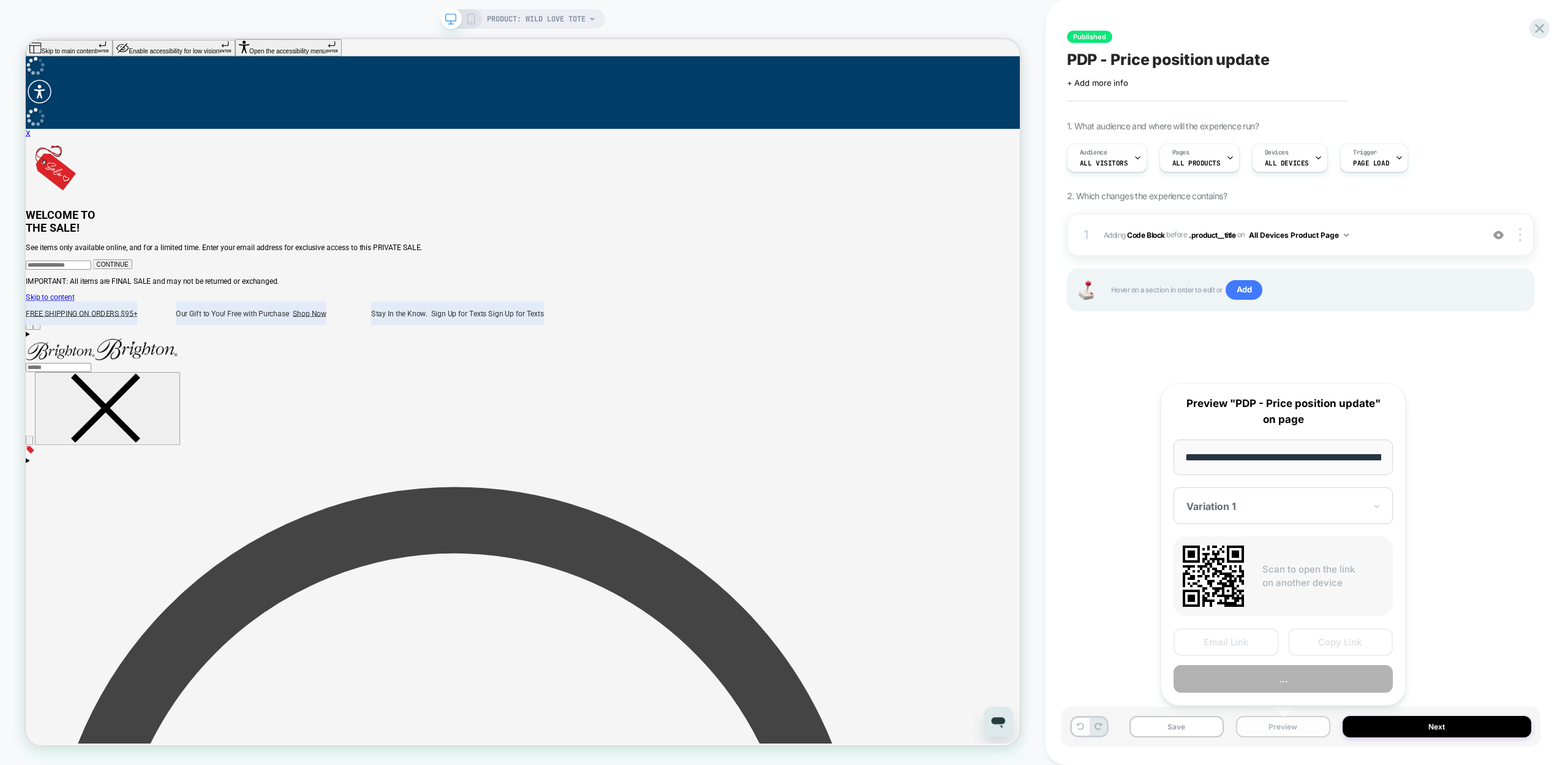
scroll to position [0, 142]
click at [1274, 683] on button "Preview" at bounding box center [1284, 679] width 219 height 27
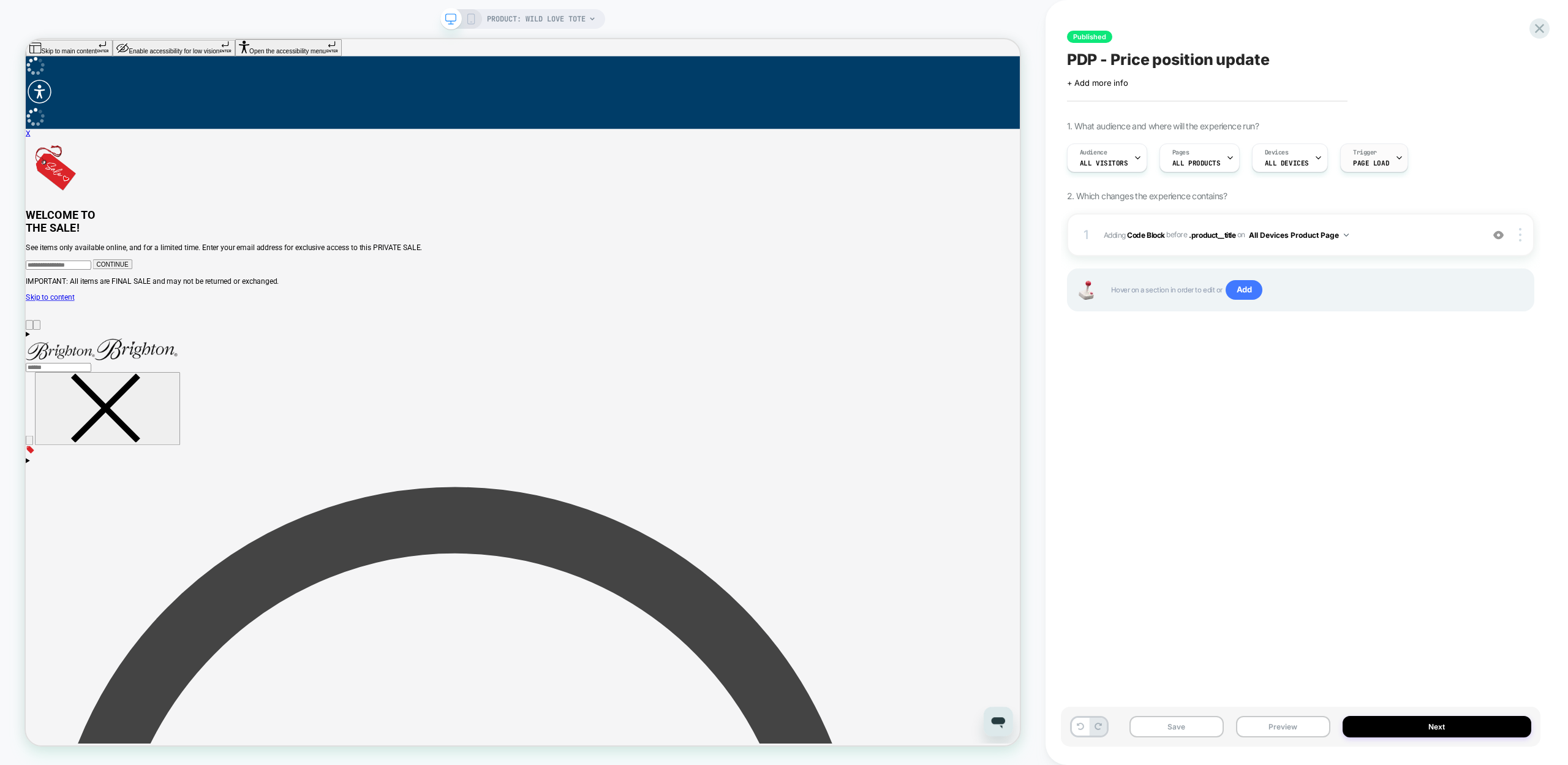
click at [1383, 165] on div "Trigger Page Load" at bounding box center [1371, 158] width 61 height 27
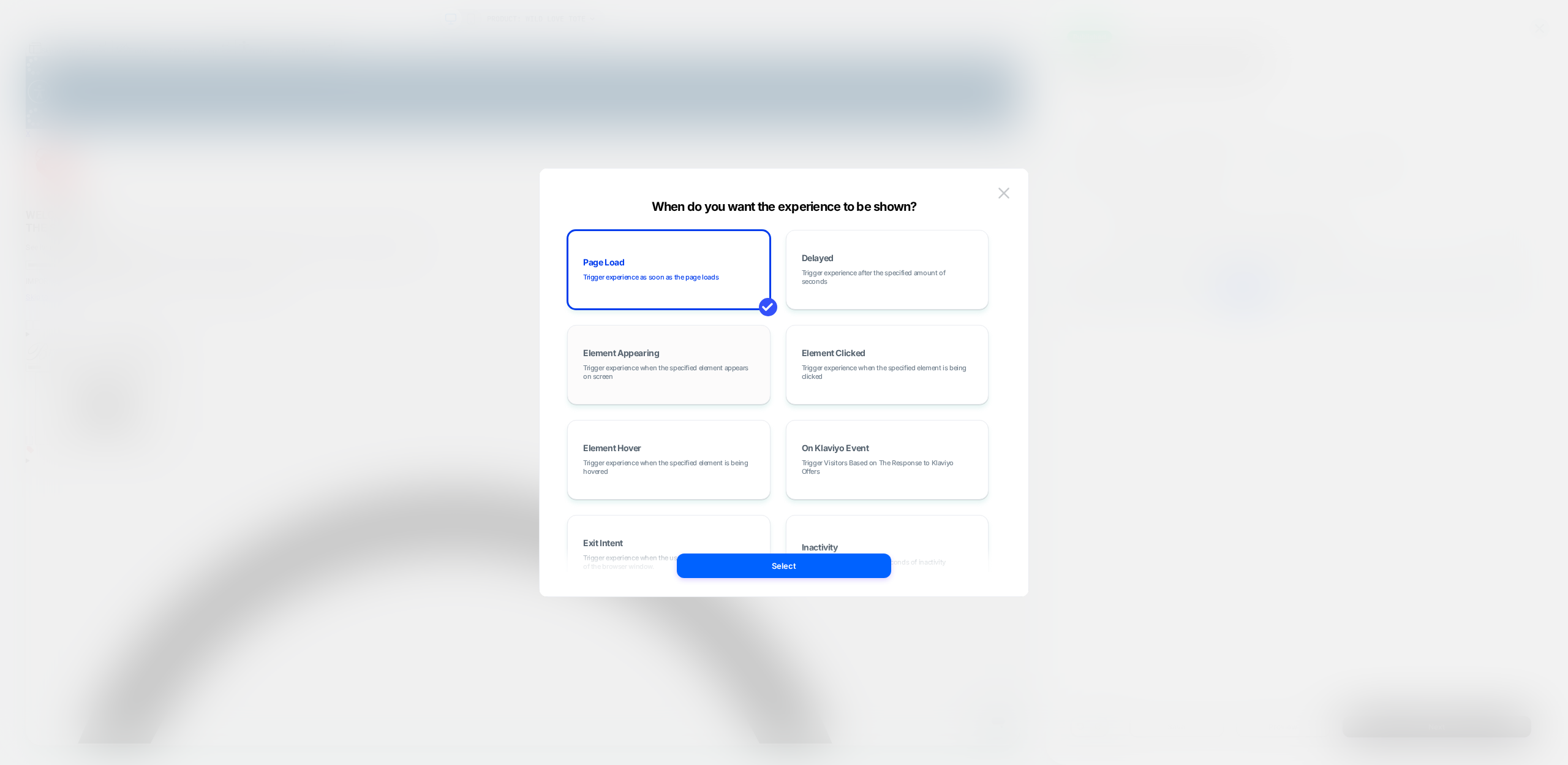
click at [733, 342] on div "Element Appearing Trigger experience when the specified element appears on scre…" at bounding box center [668, 364] width 190 height 66
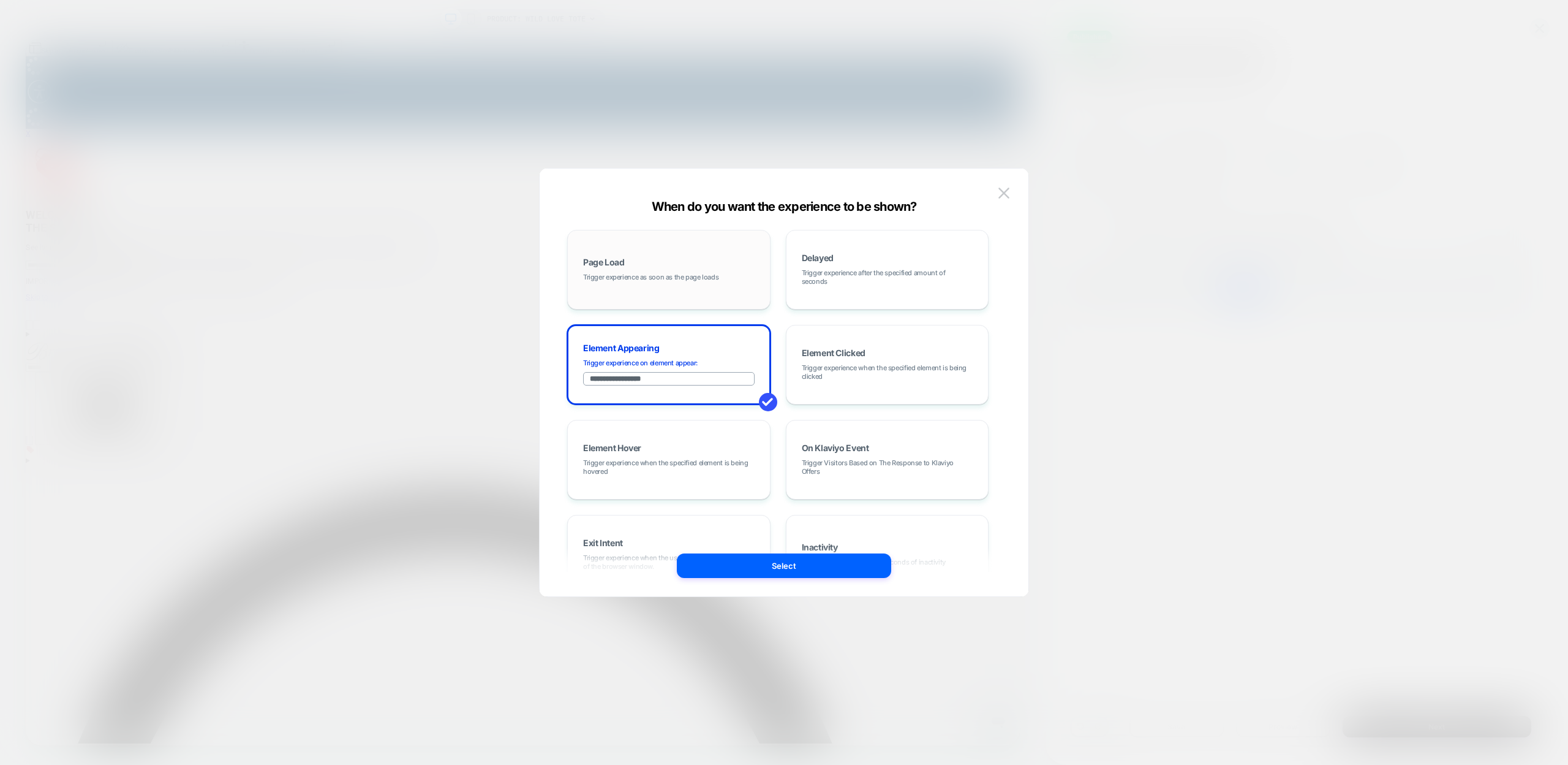
click at [727, 265] on div "Page Load Trigger experience as soon as the page loads" at bounding box center [668, 270] width 190 height 66
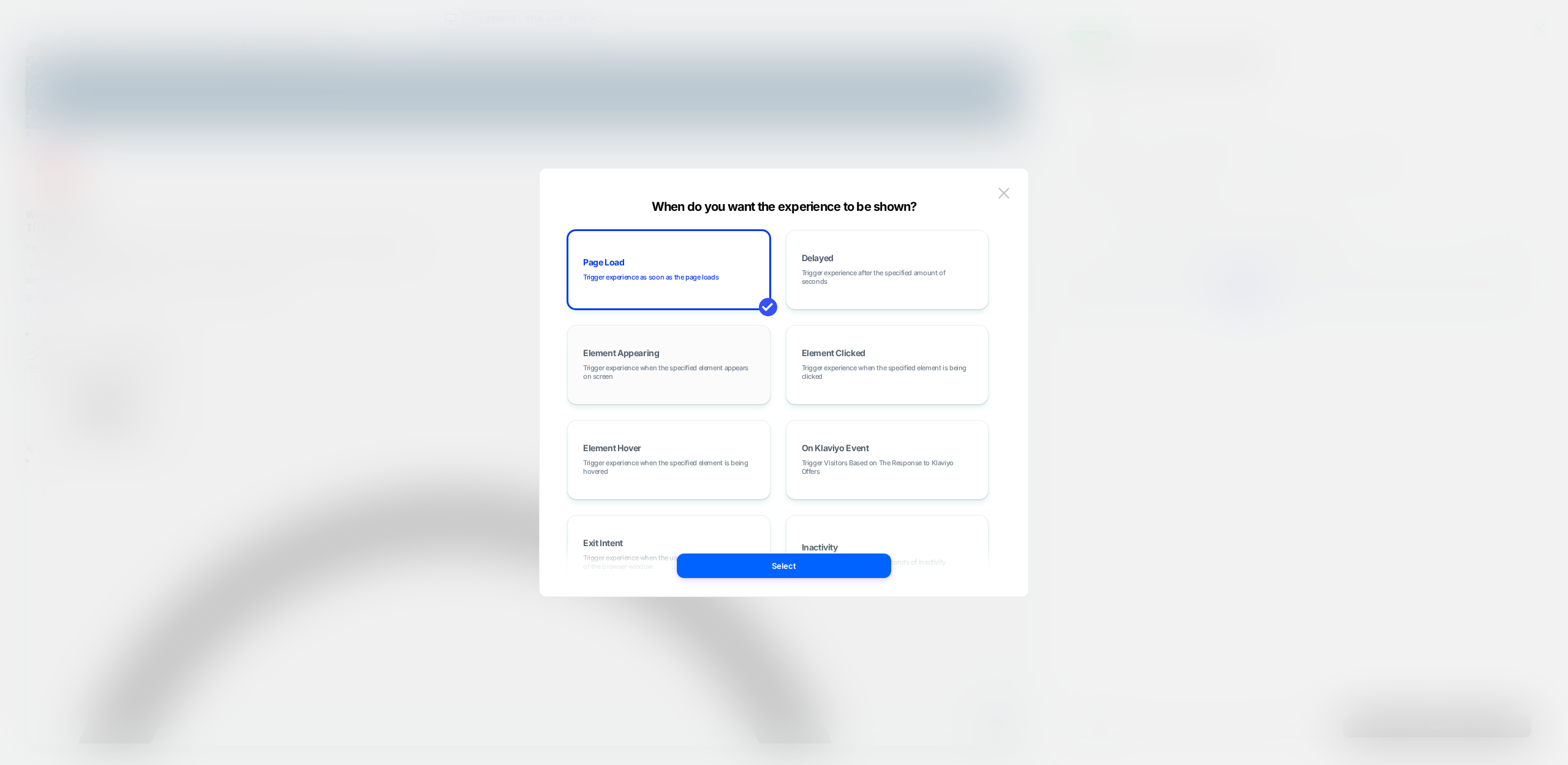
click at [671, 370] on span "Trigger experience when the specified element appears on screen" at bounding box center [669, 372] width 172 height 17
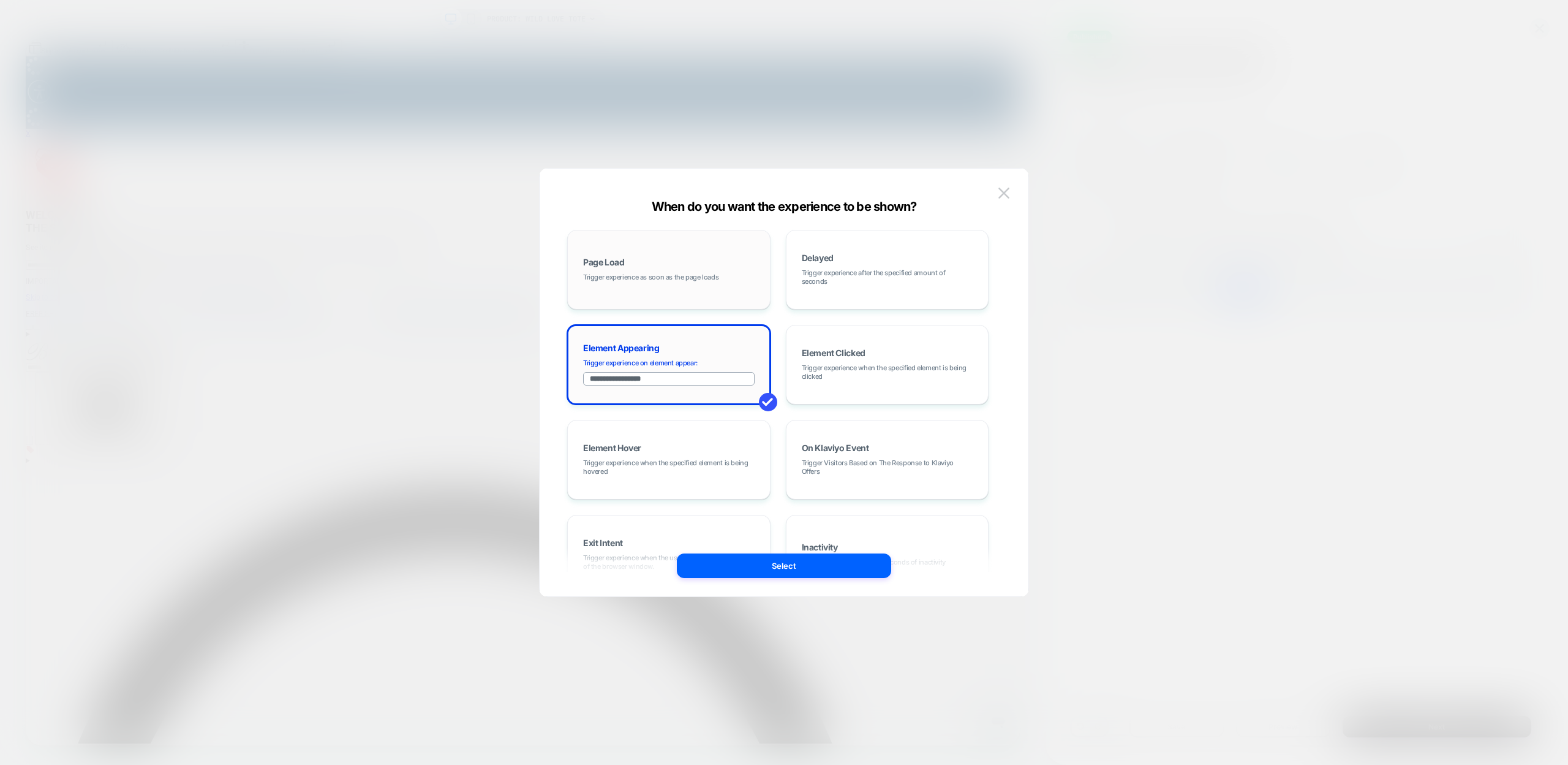
click at [708, 279] on span "Trigger experience as soon as the page loads" at bounding box center [651, 277] width 136 height 9
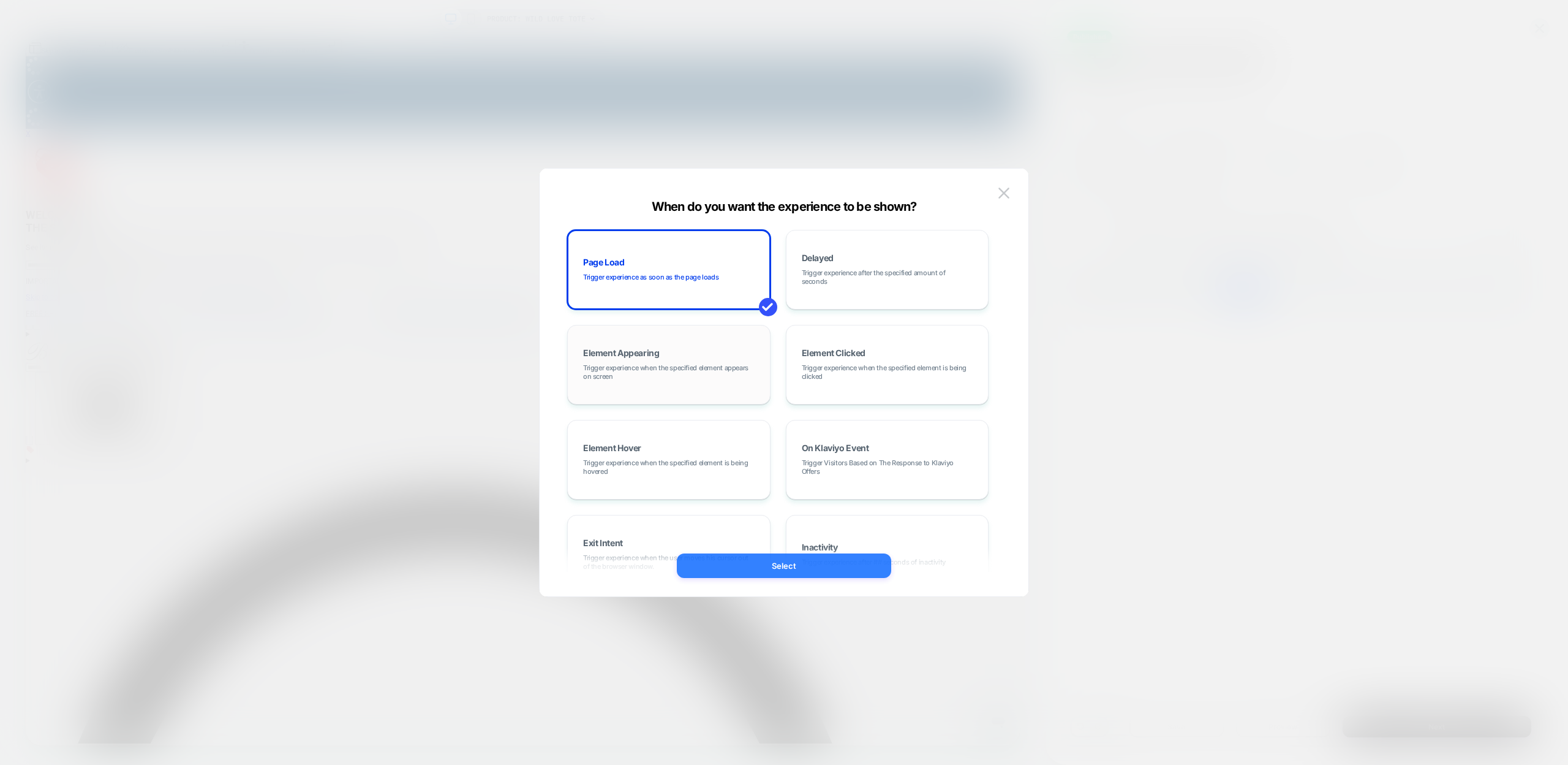
click at [771, 566] on button "Select" at bounding box center [784, 566] width 214 height 25
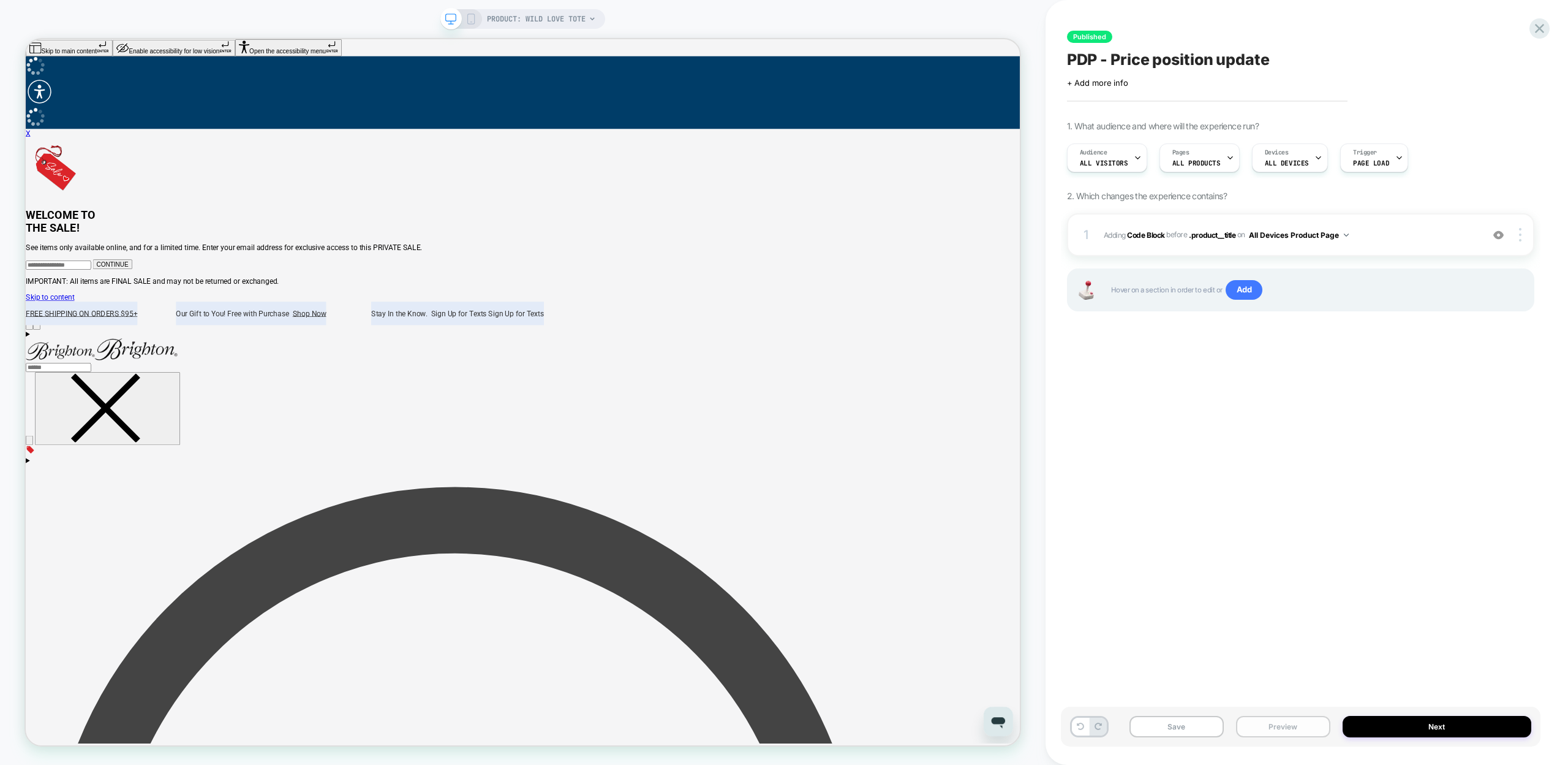
click at [1284, 724] on button "Preview" at bounding box center [1283, 727] width 95 height 22
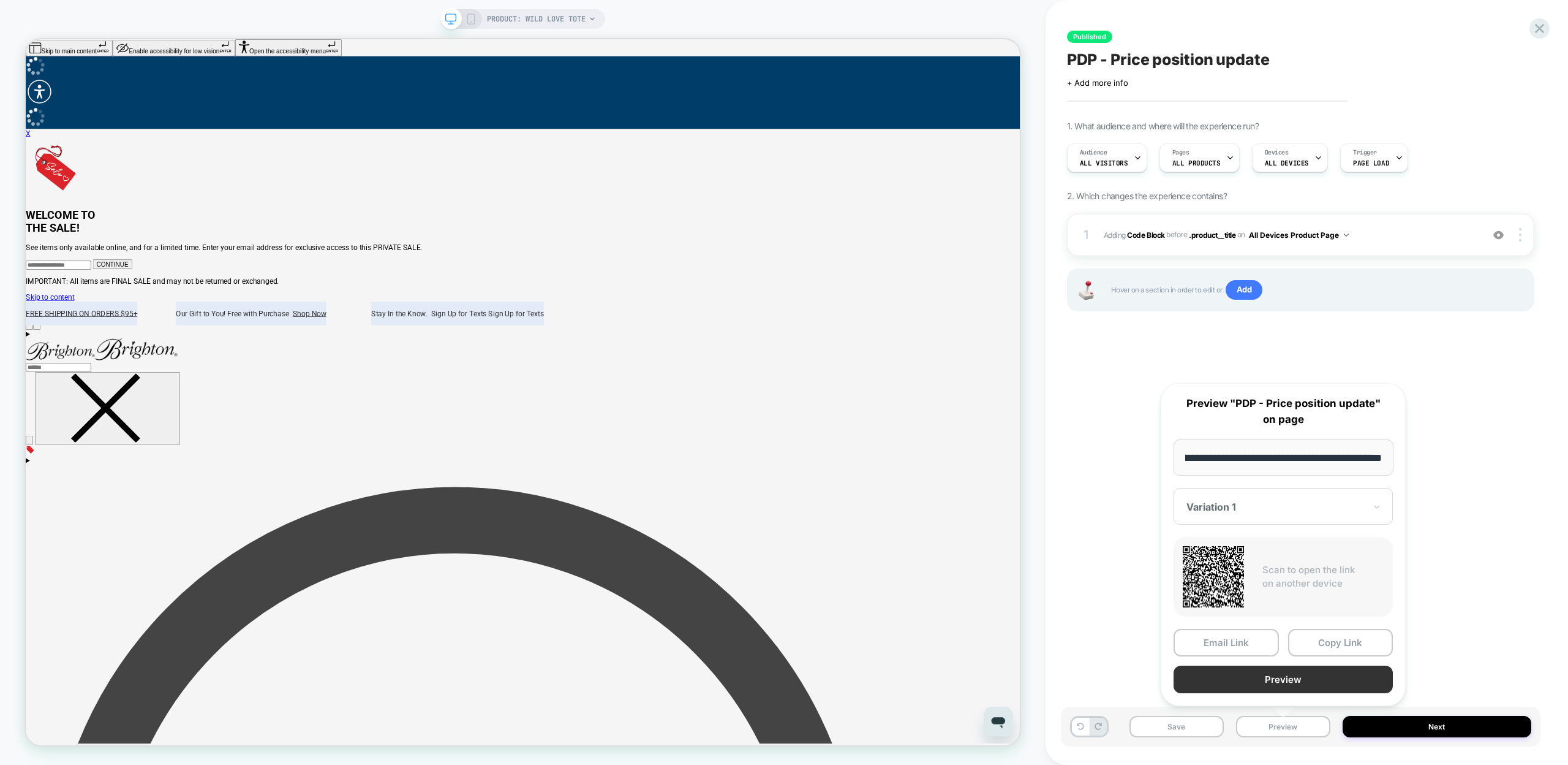
click at [1288, 678] on button "Preview" at bounding box center [1284, 679] width 219 height 27
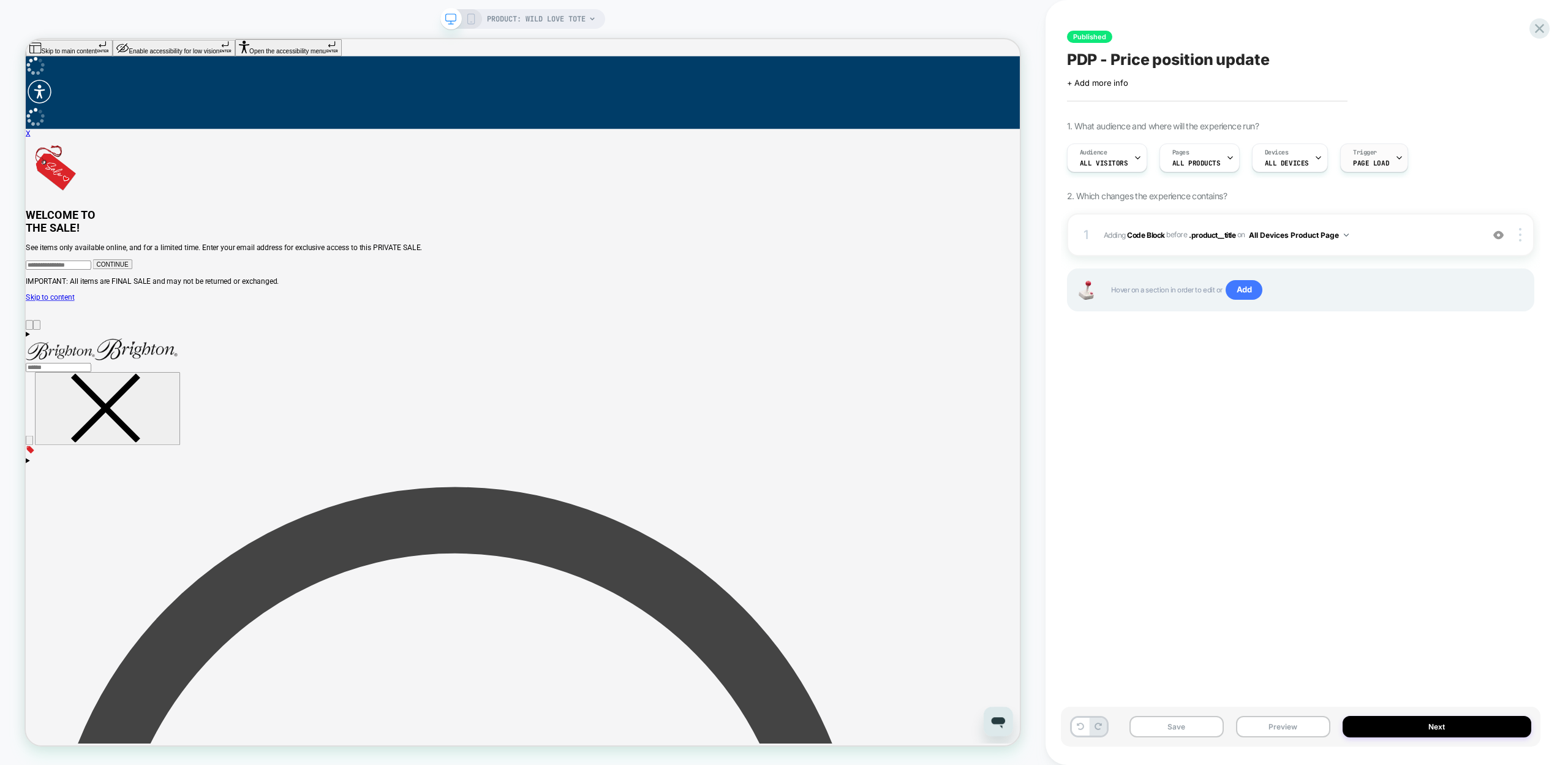
click at [1353, 156] on span "Trigger" at bounding box center [1365, 152] width 24 height 9
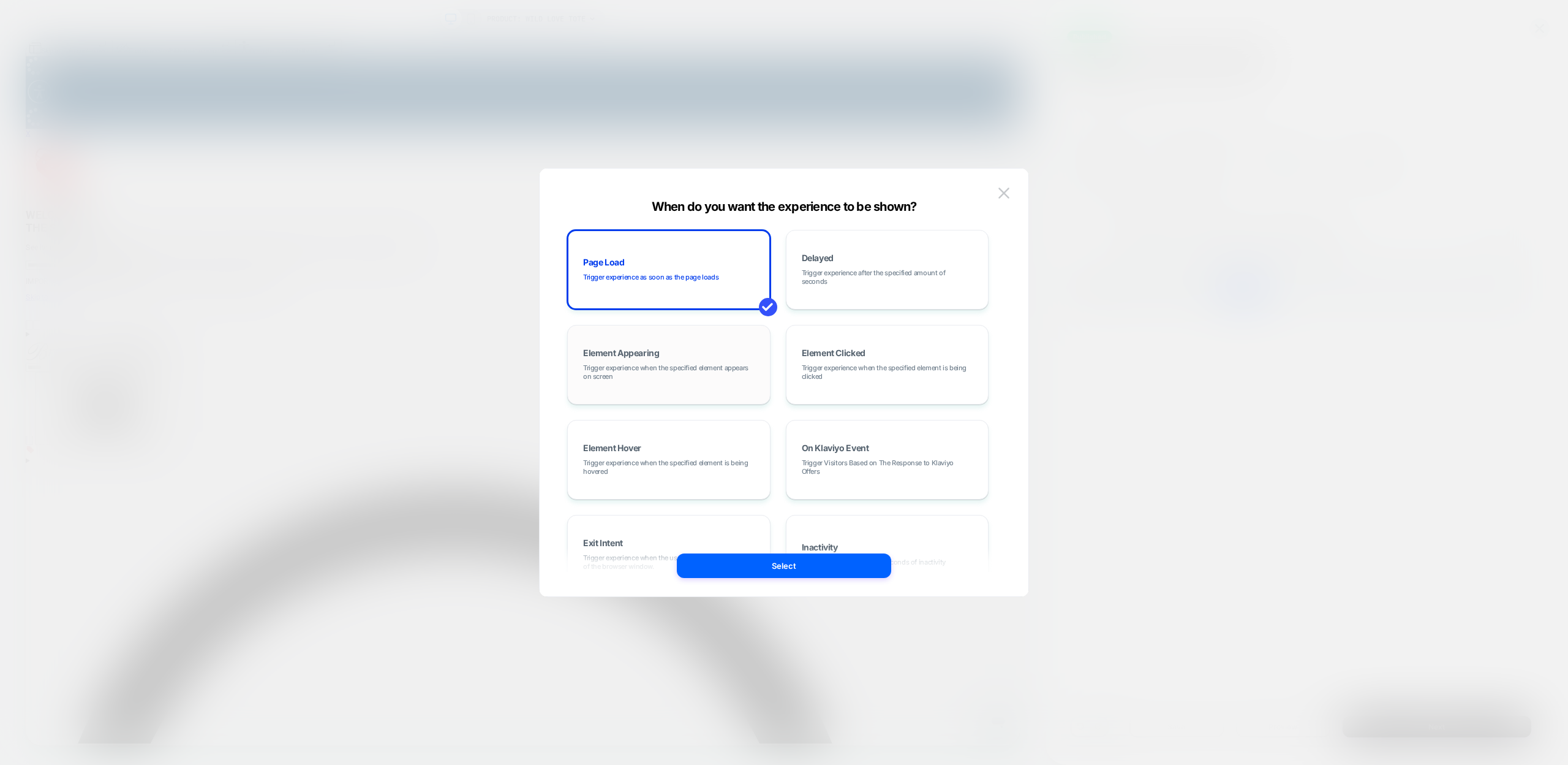
click at [681, 351] on div "Element Appearing Trigger experience when the specified element appears on scre…" at bounding box center [668, 364] width 190 height 66
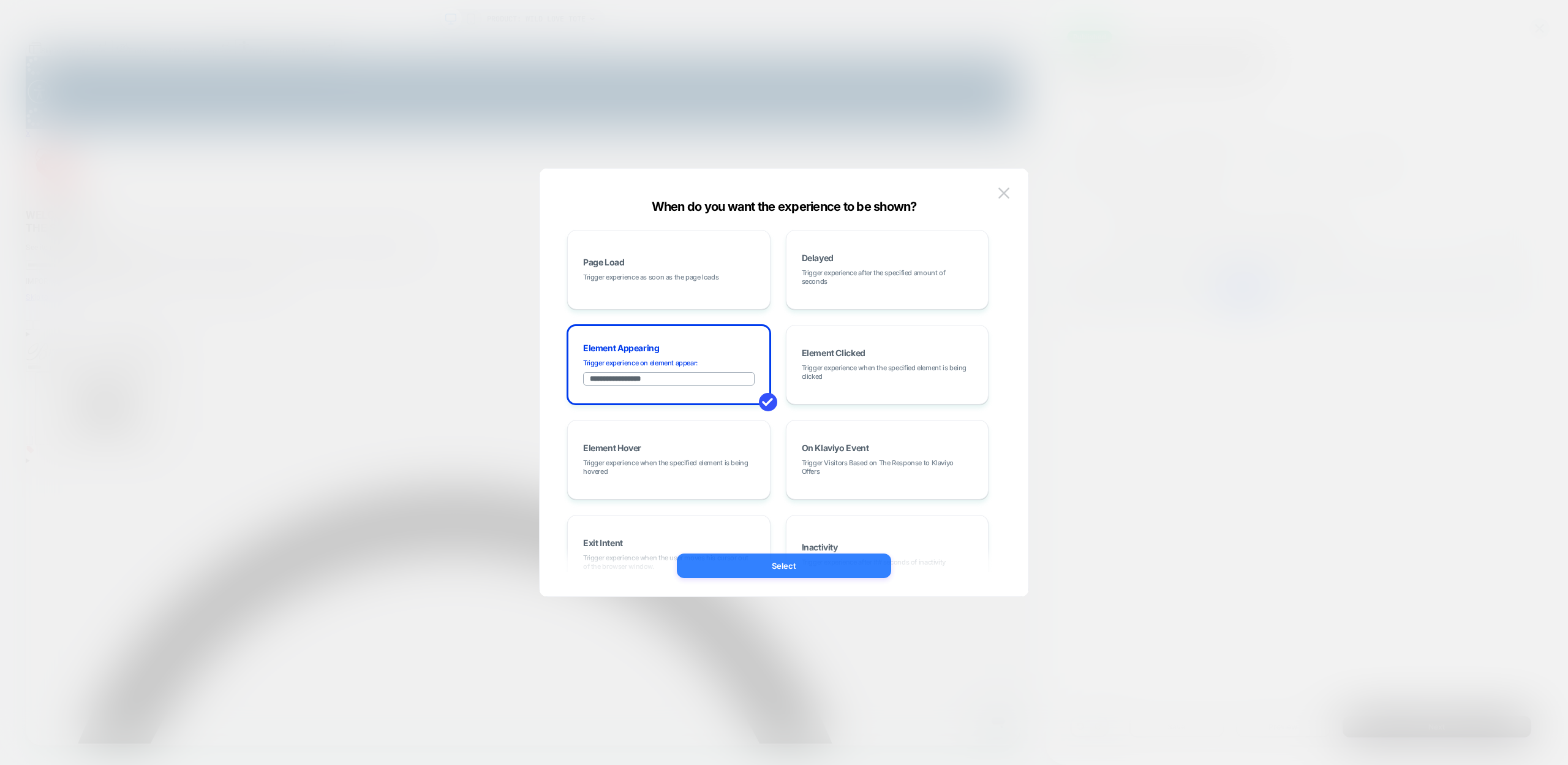
click at [781, 562] on button "Select" at bounding box center [784, 566] width 214 height 25
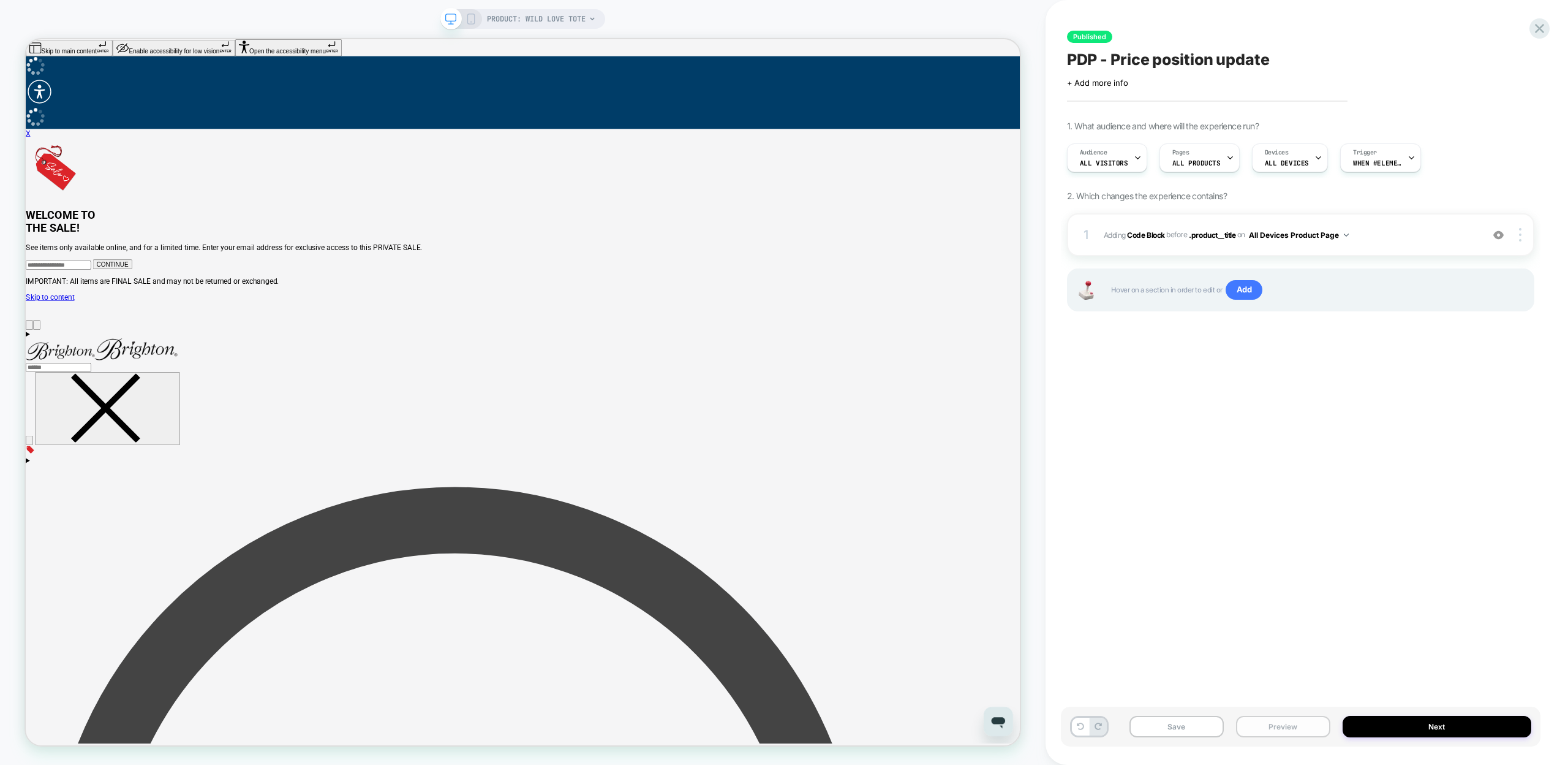
click at [1278, 732] on button "Preview" at bounding box center [1283, 727] width 95 height 22
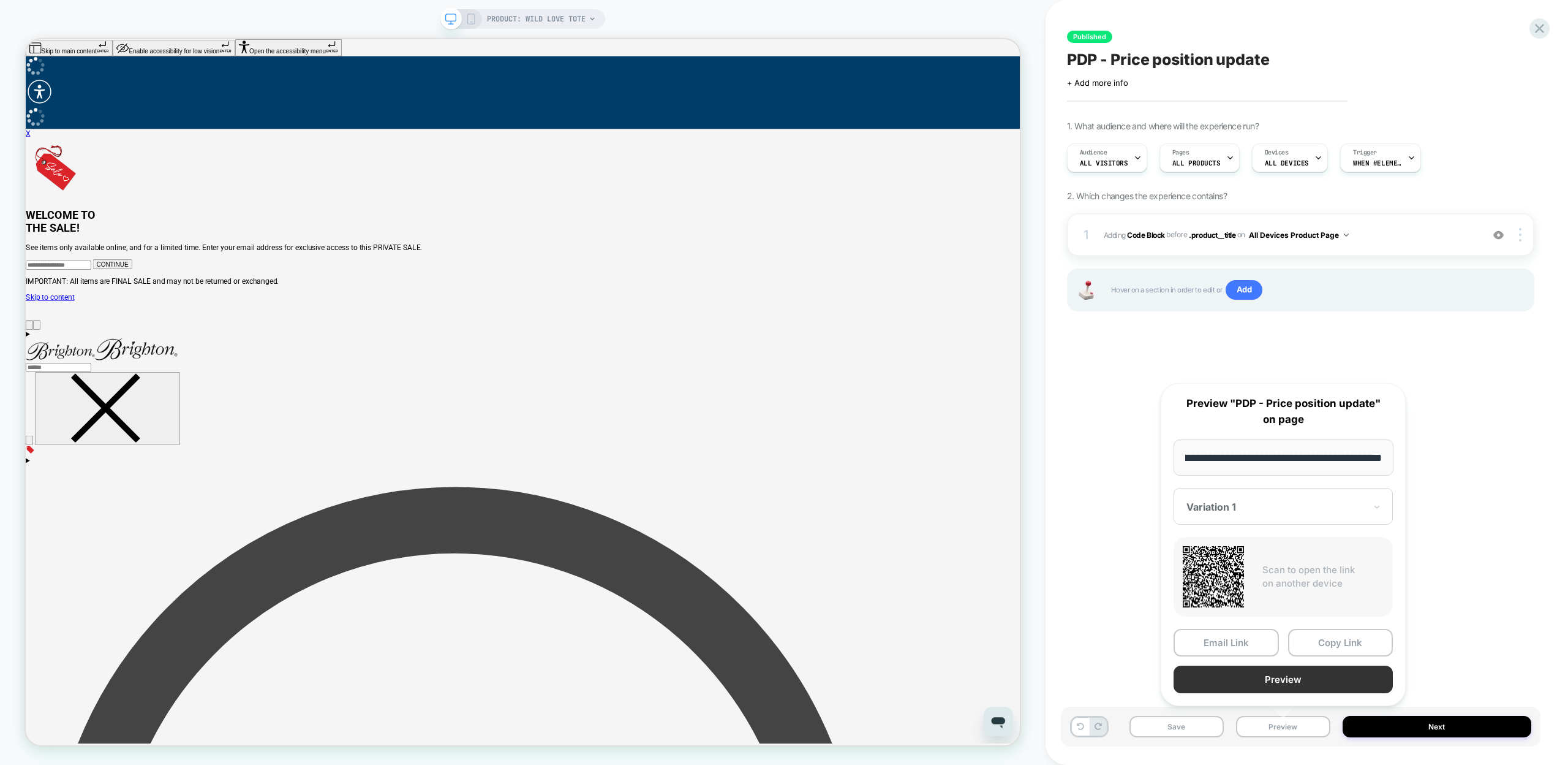
click at [1308, 671] on button "Preview" at bounding box center [1284, 679] width 219 height 27
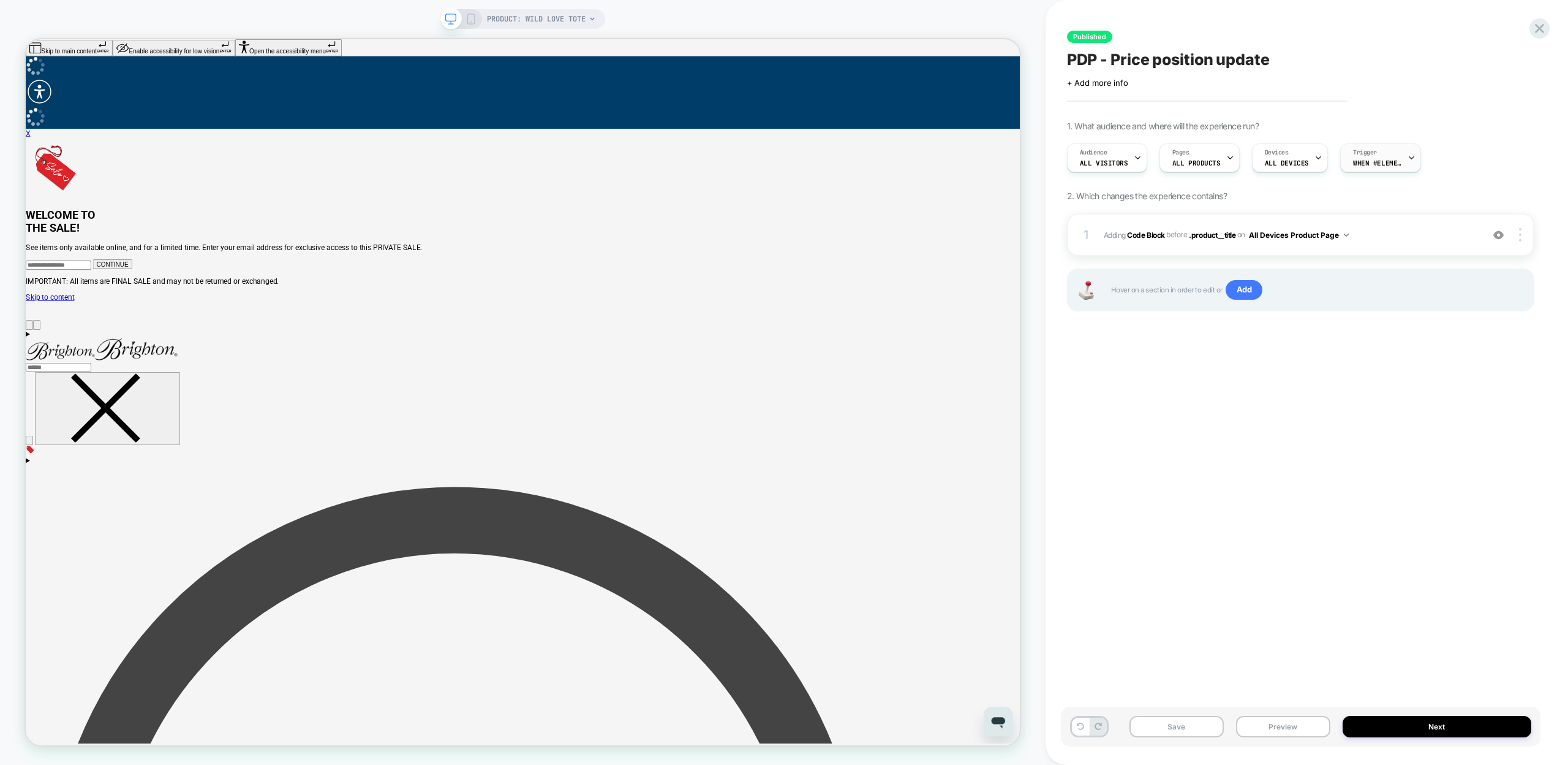
click at [1365, 157] on div "Trigger When #element-selector appears" at bounding box center [1378, 158] width 74 height 27
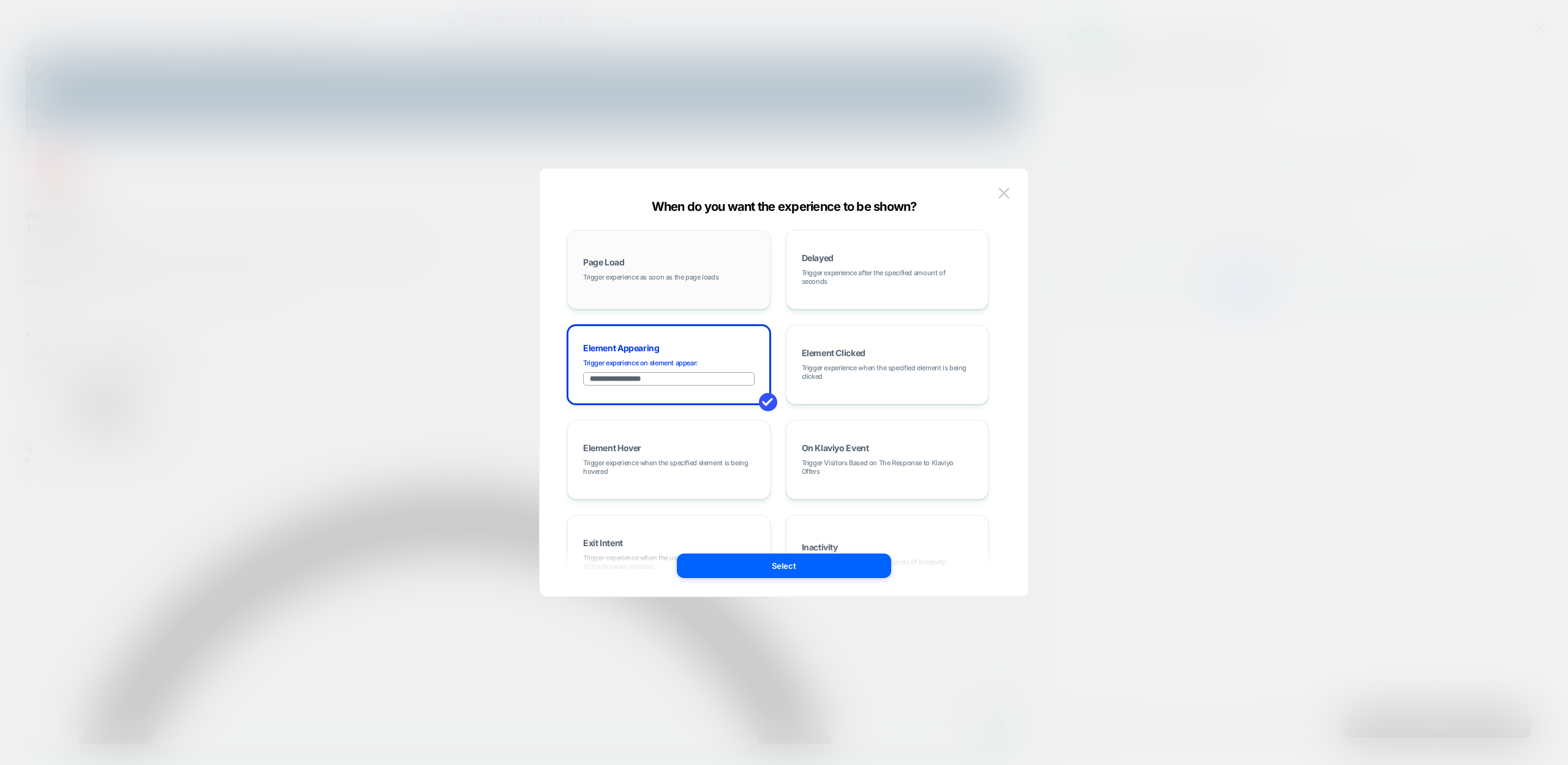
click at [714, 268] on div "Page Load Trigger experience as soon as the page loads" at bounding box center [668, 270] width 190 height 66
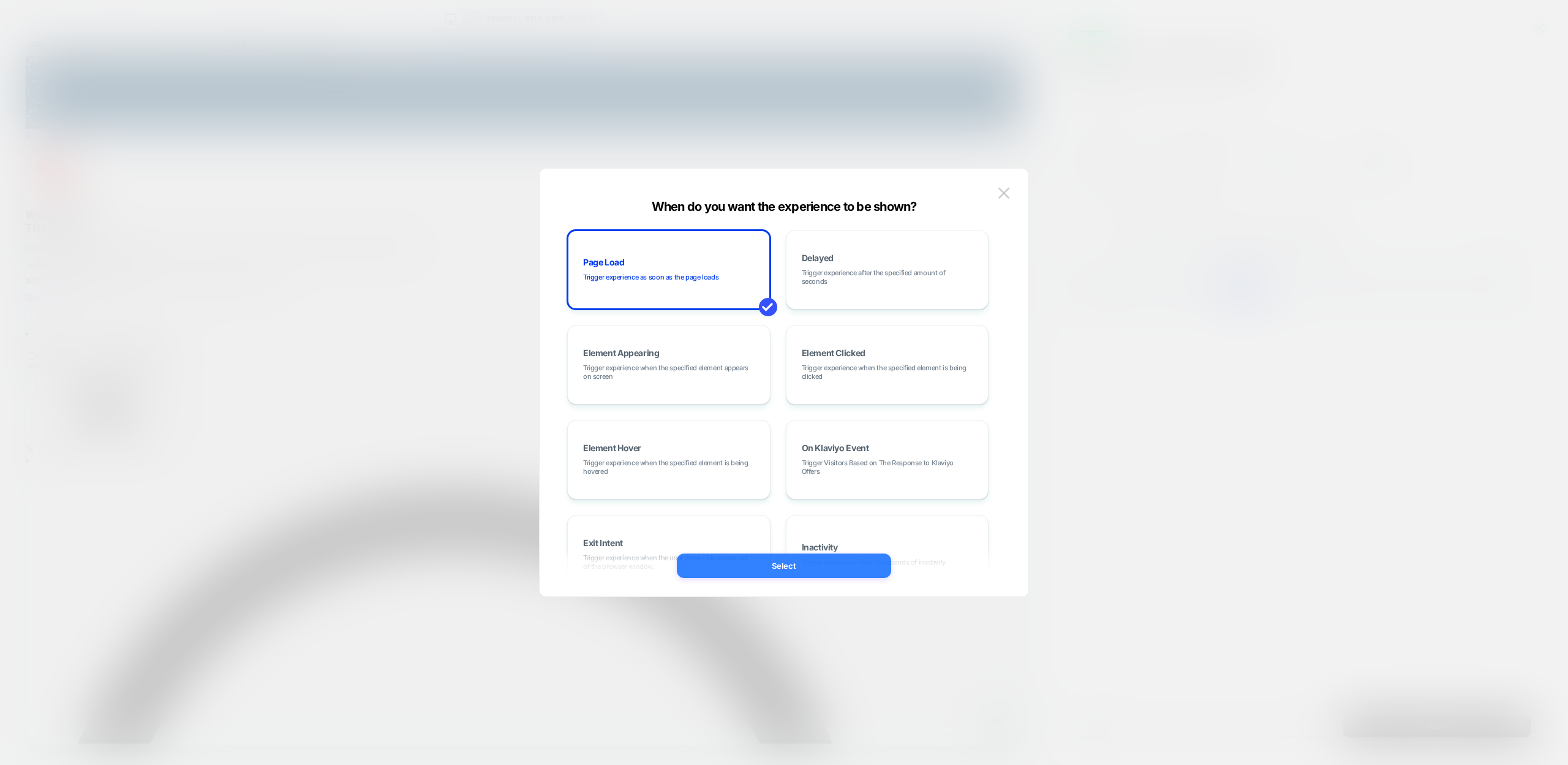
click at [838, 571] on button "Select" at bounding box center [784, 566] width 214 height 25
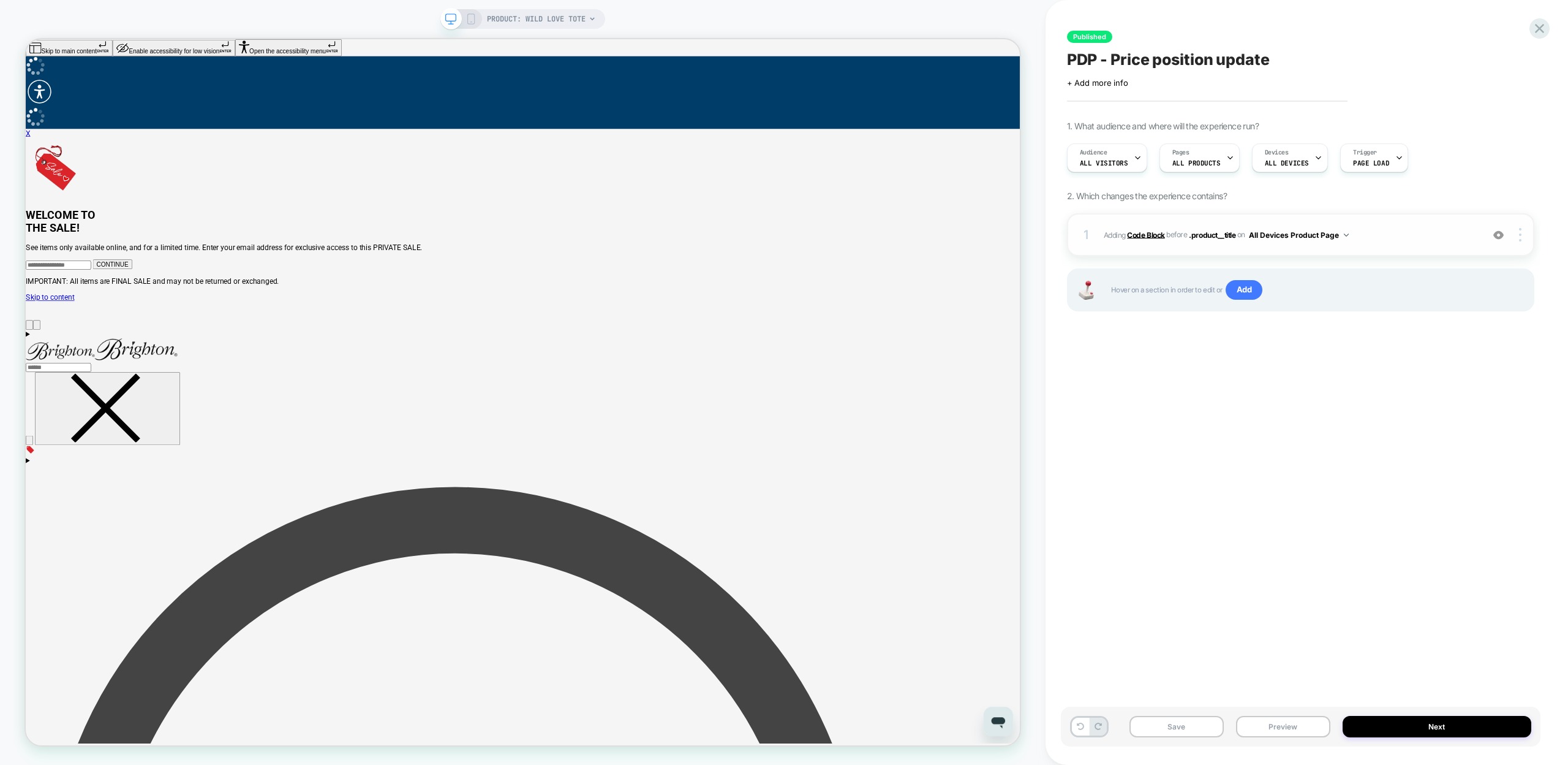
click at [1154, 233] on b "Code Block" at bounding box center [1146, 234] width 38 height 9
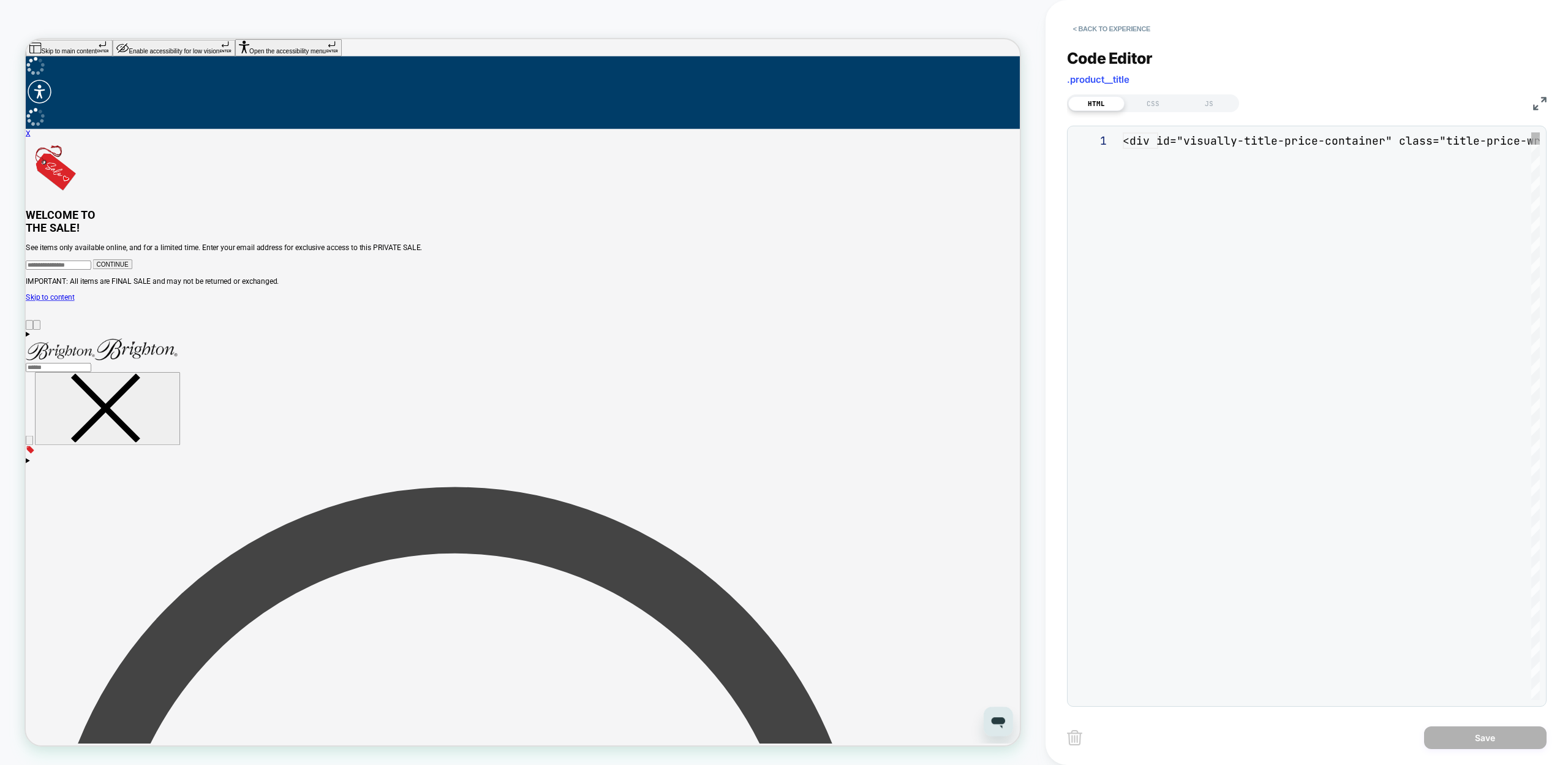
scroll to position [17, 0]
click at [1214, 104] on div "JS" at bounding box center [1209, 103] width 56 height 14
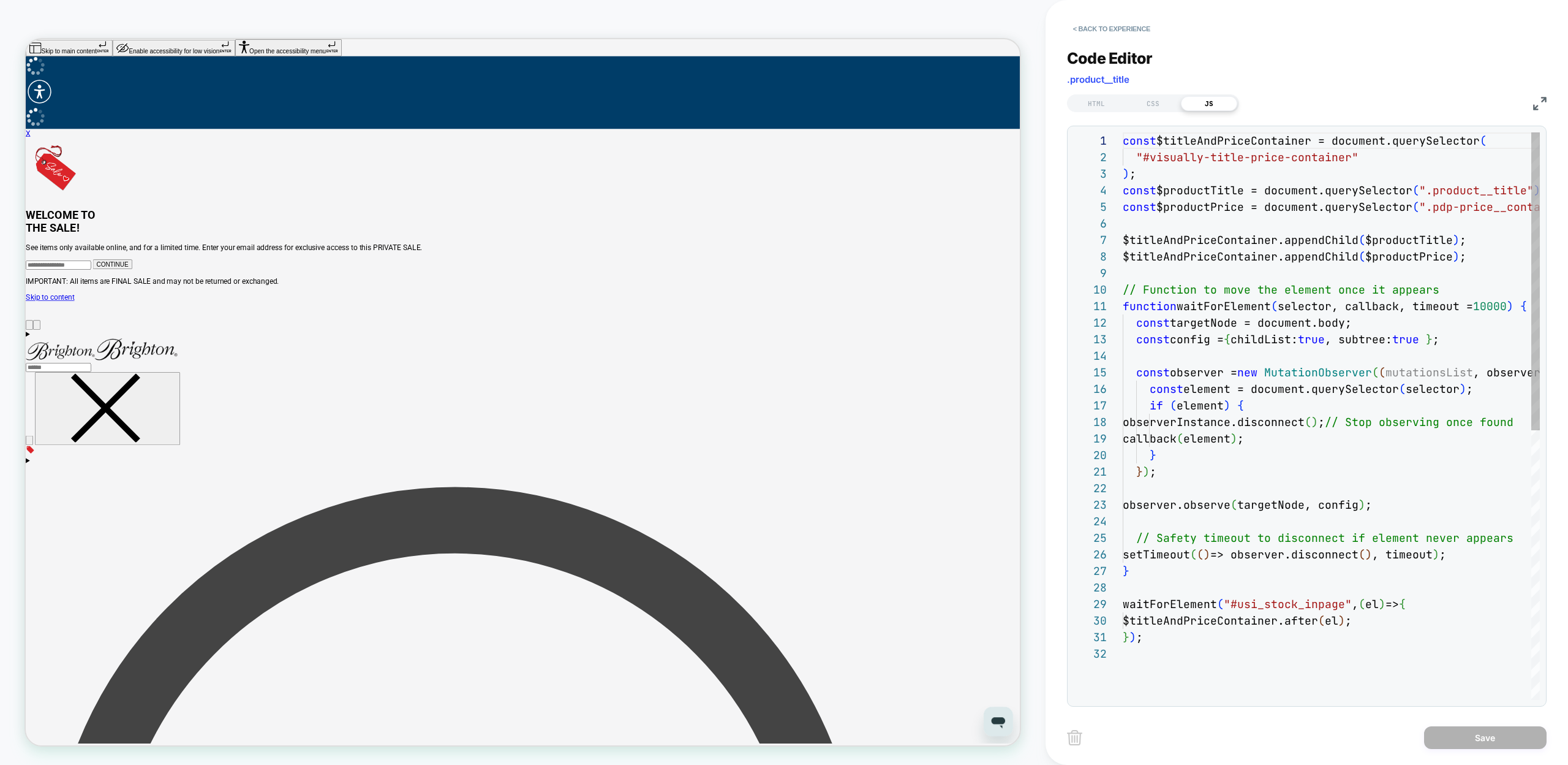
scroll to position [165, 0]
click at [1228, 500] on div "const $titleAndPriceContainer = document.querySelector ( "#visually-title-price…" at bounding box center [1398, 672] width 551 height 1080
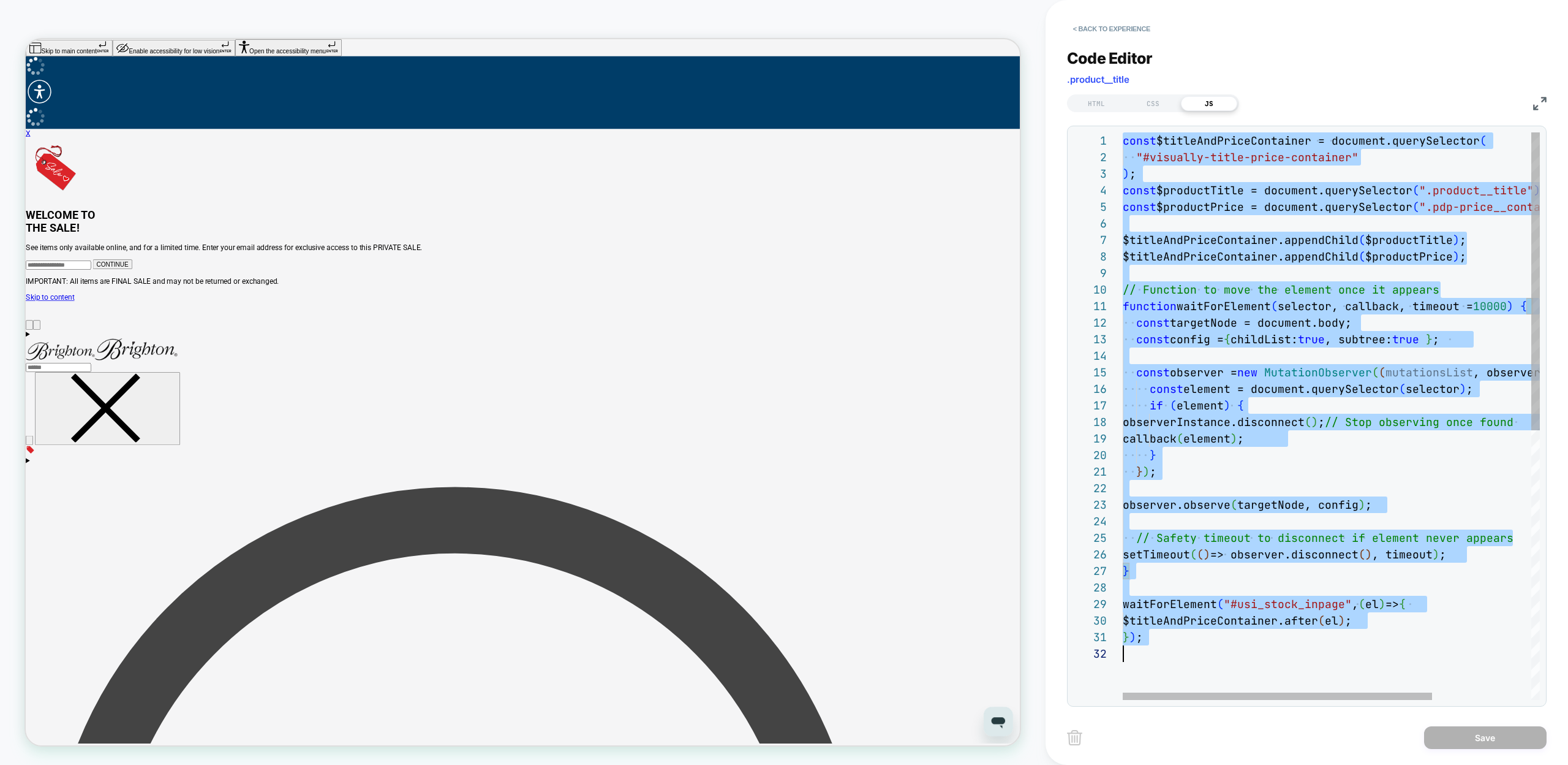
scroll to position [0, 0]
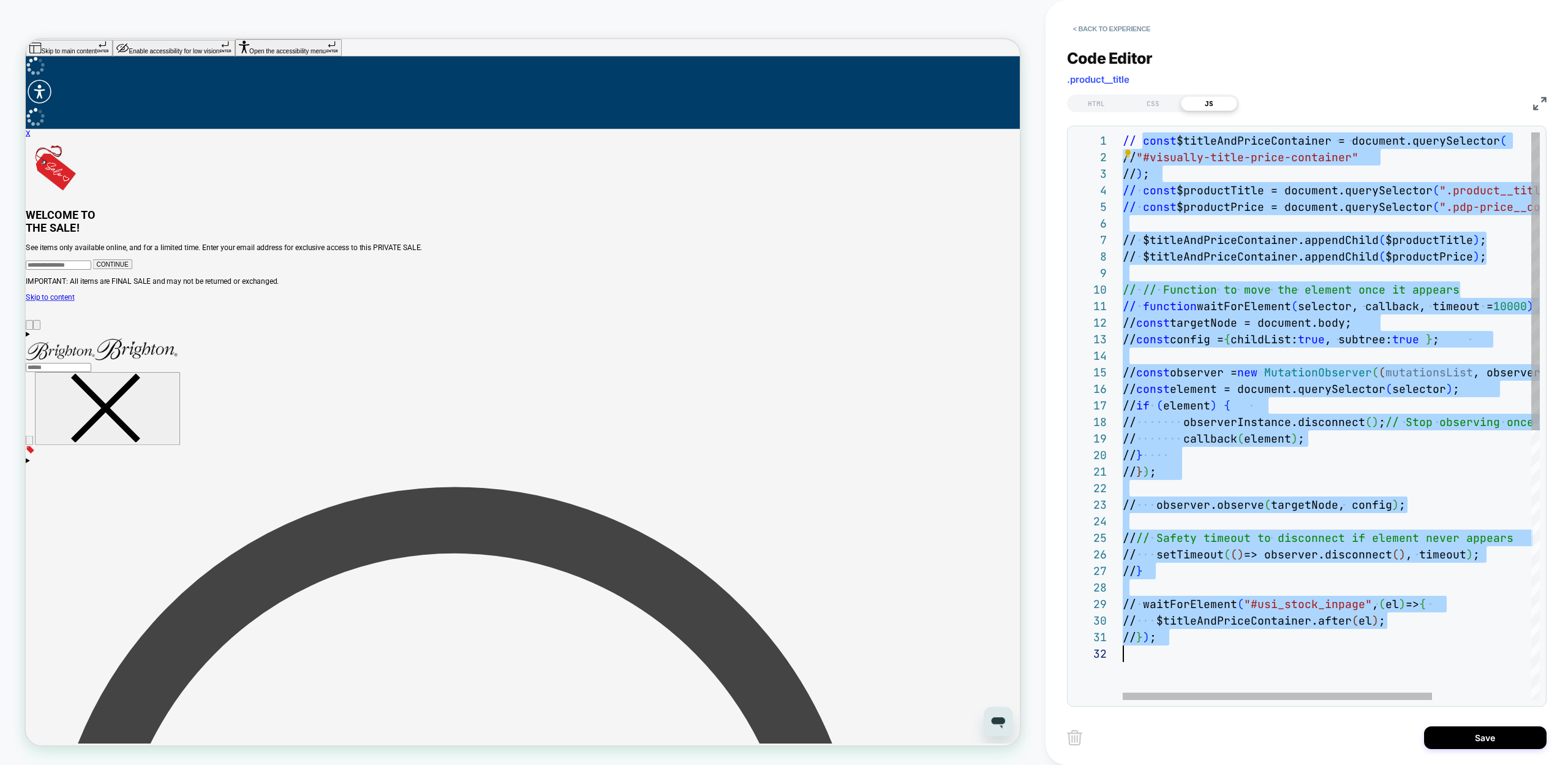
type textarea "**********"
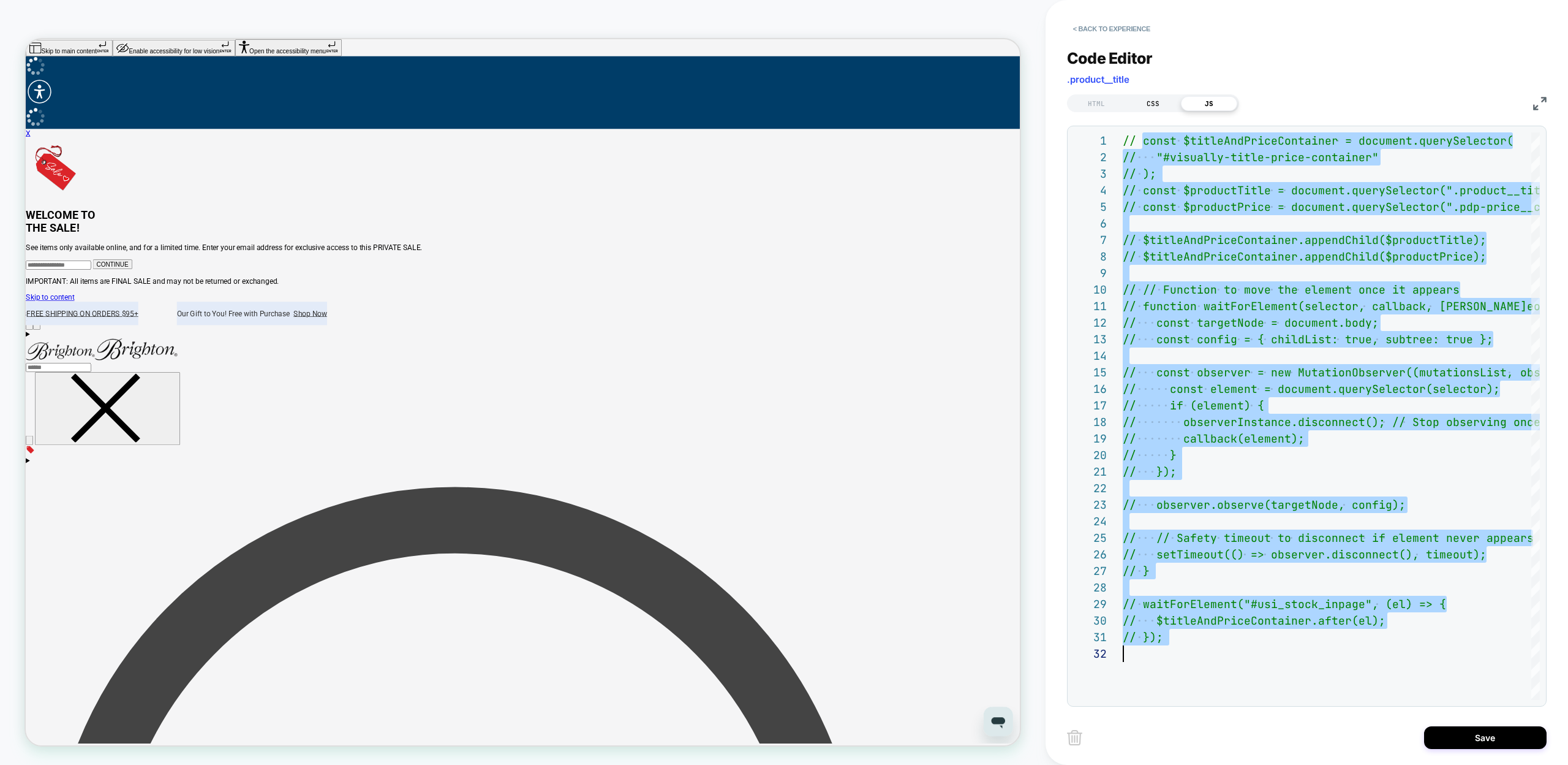
click at [1159, 108] on div "CSS" at bounding box center [1153, 103] width 56 height 14
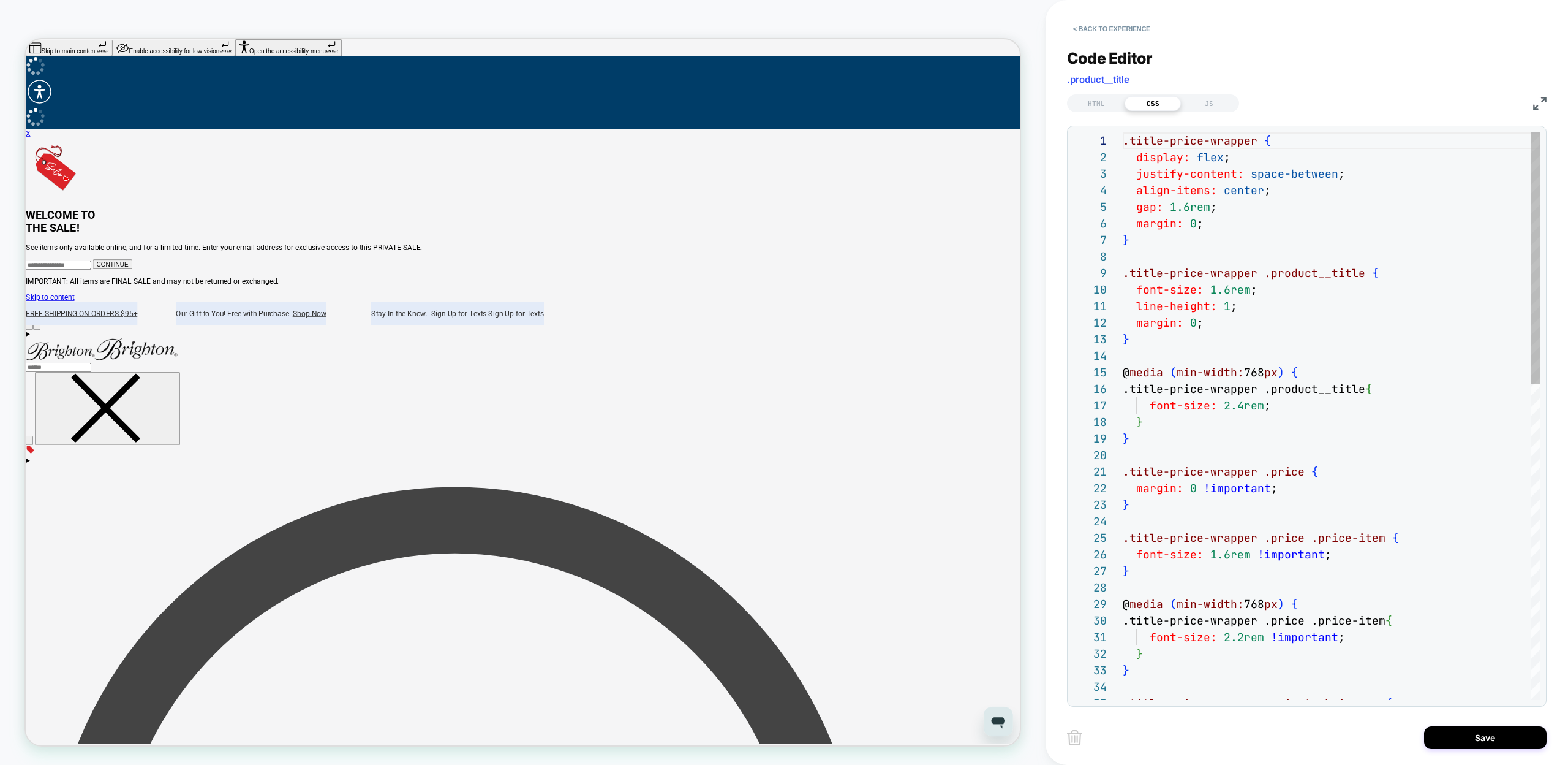
scroll to position [165, 0]
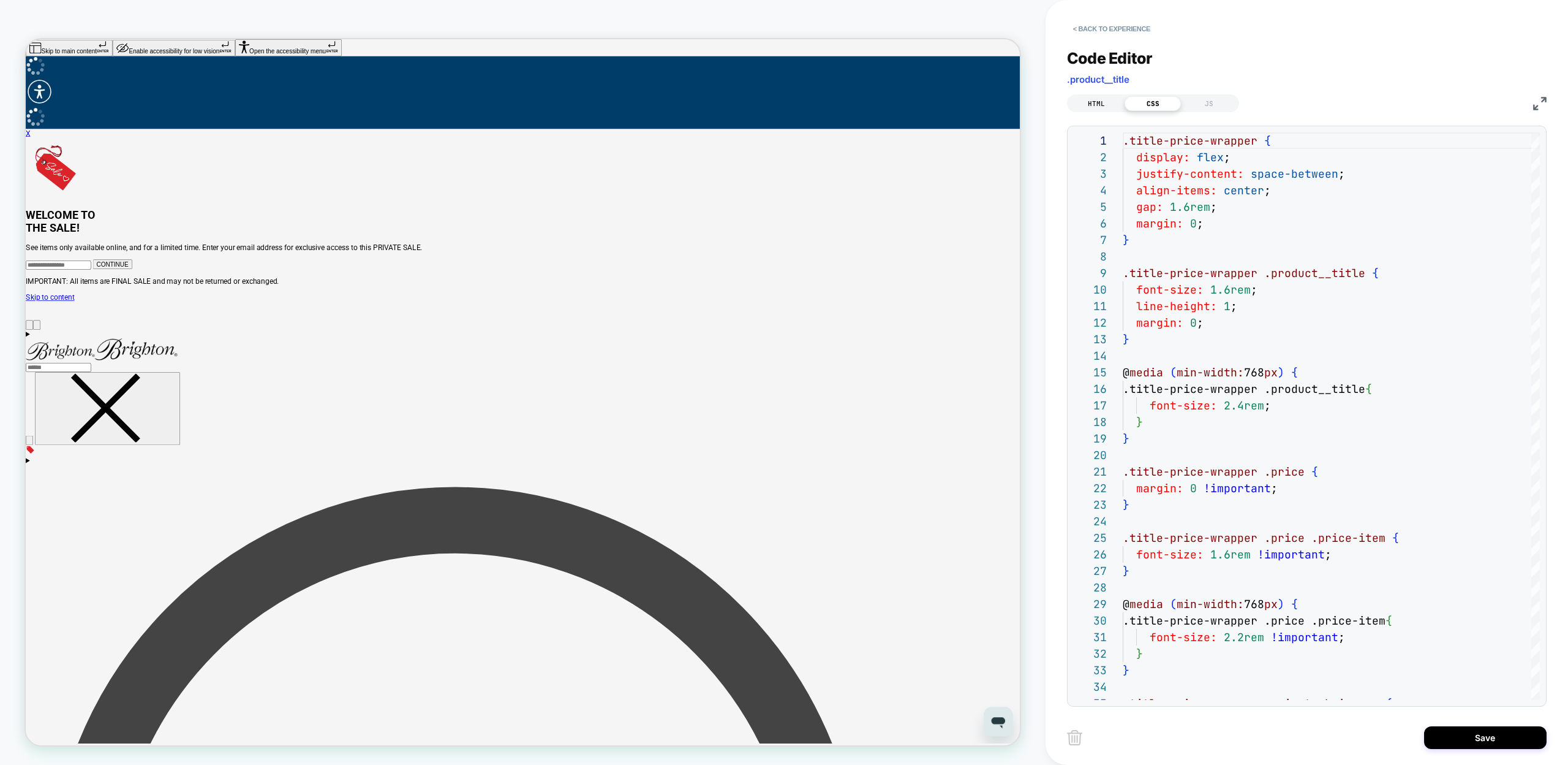
click at [1104, 104] on div "HTML" at bounding box center [1097, 103] width 56 height 14
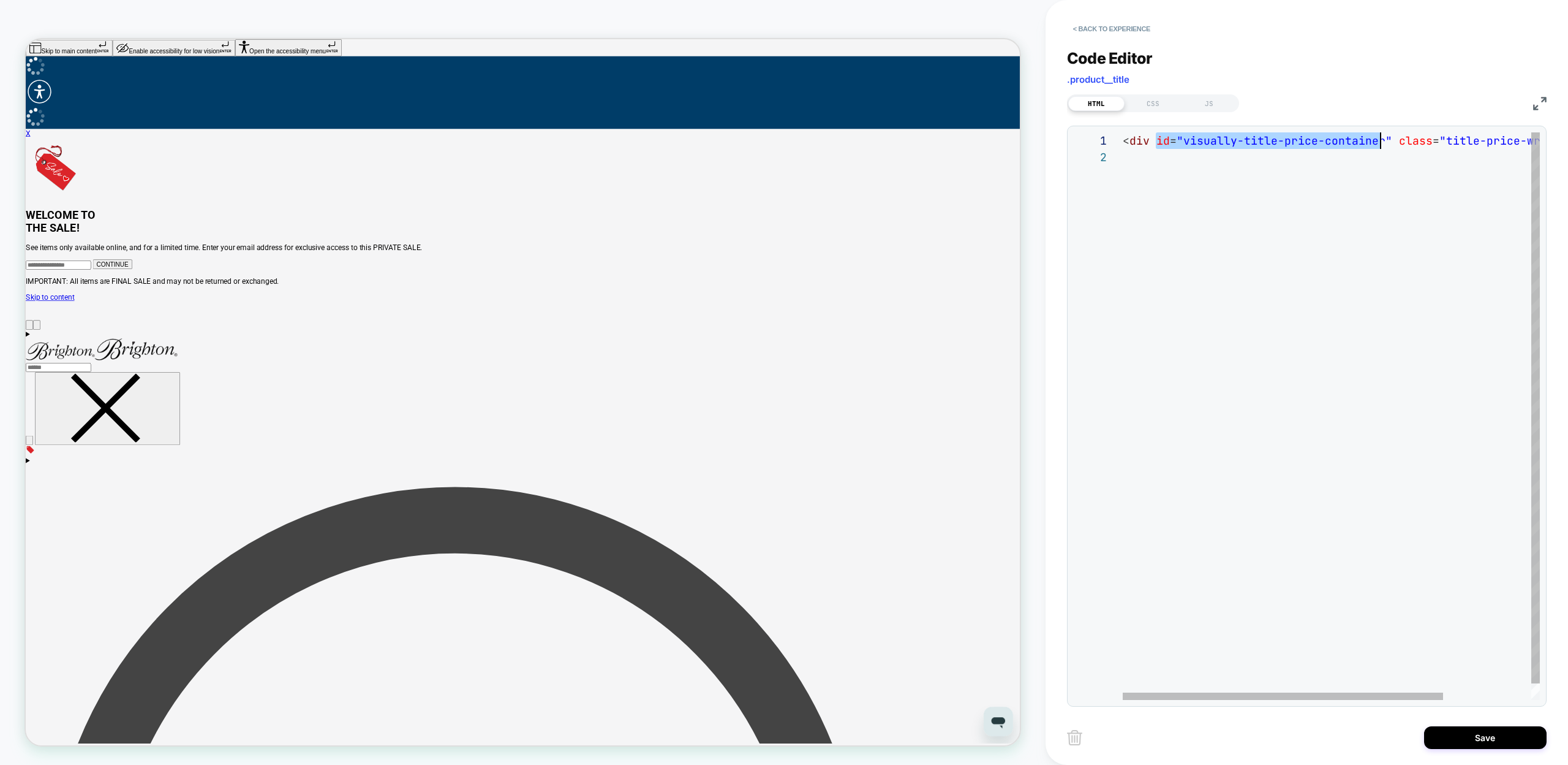
scroll to position [0, 265]
drag, startPoint x: 1157, startPoint y: 141, endPoint x: 1386, endPoint y: 142, distance: 229.0
click at [1386, 142] on div "< div id = "visually-title-price-container" class = "title-price-wrapper" ></ d…" at bounding box center [1388, 424] width 531 height 584
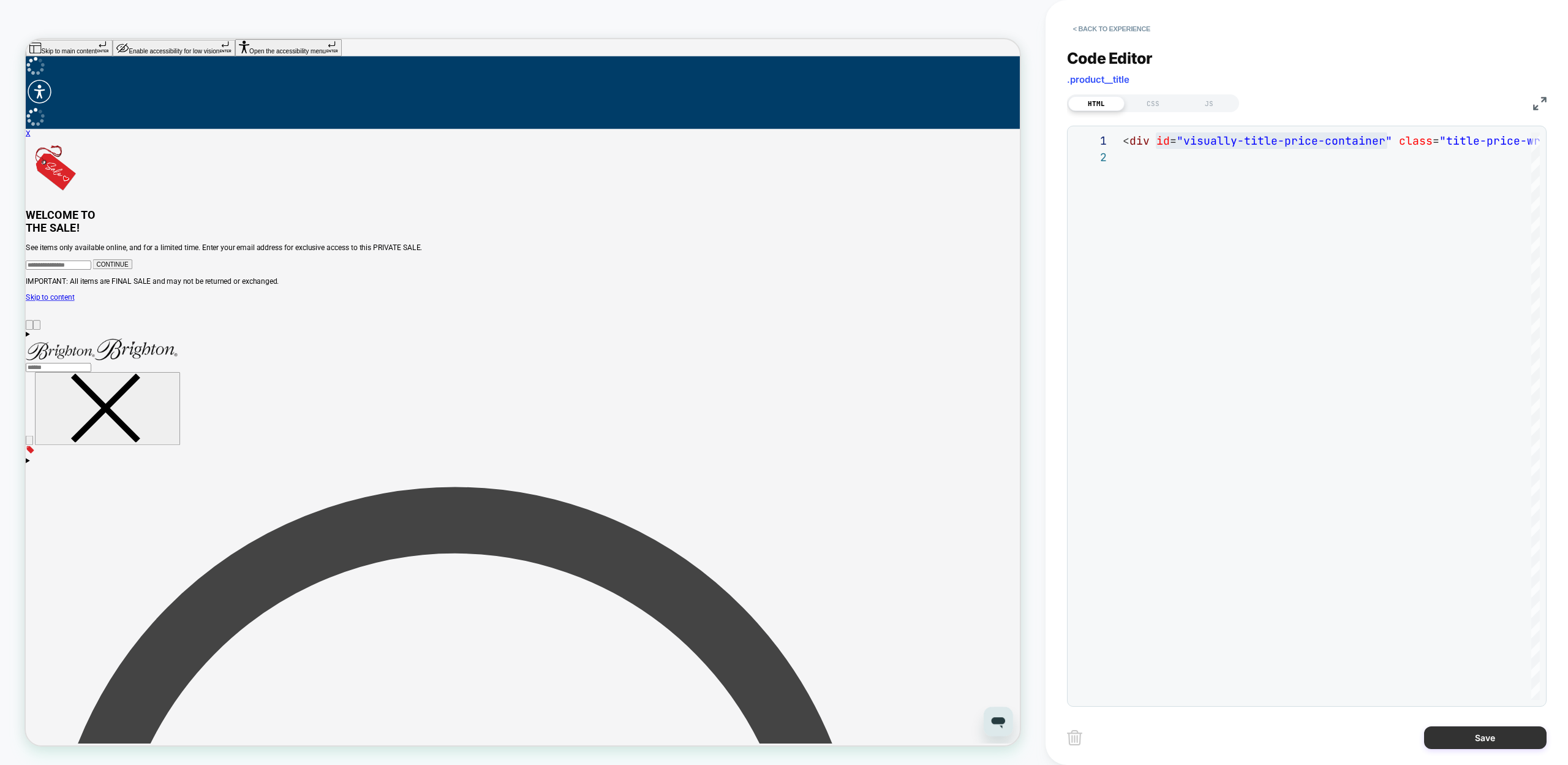
click at [1461, 741] on button "Save" at bounding box center [1486, 737] width 123 height 22
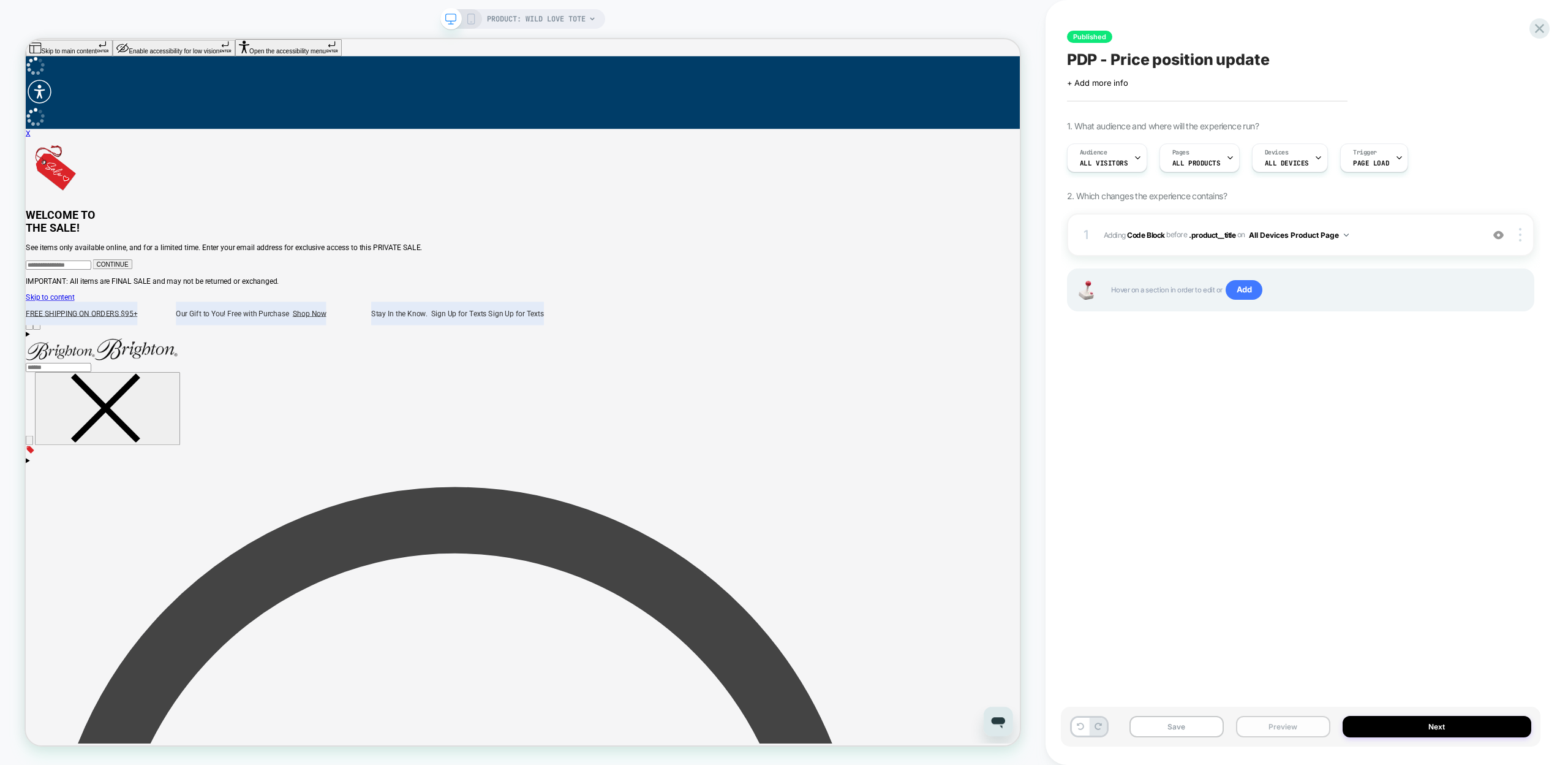
click at [1271, 724] on button "Preview" at bounding box center [1283, 727] width 95 height 22
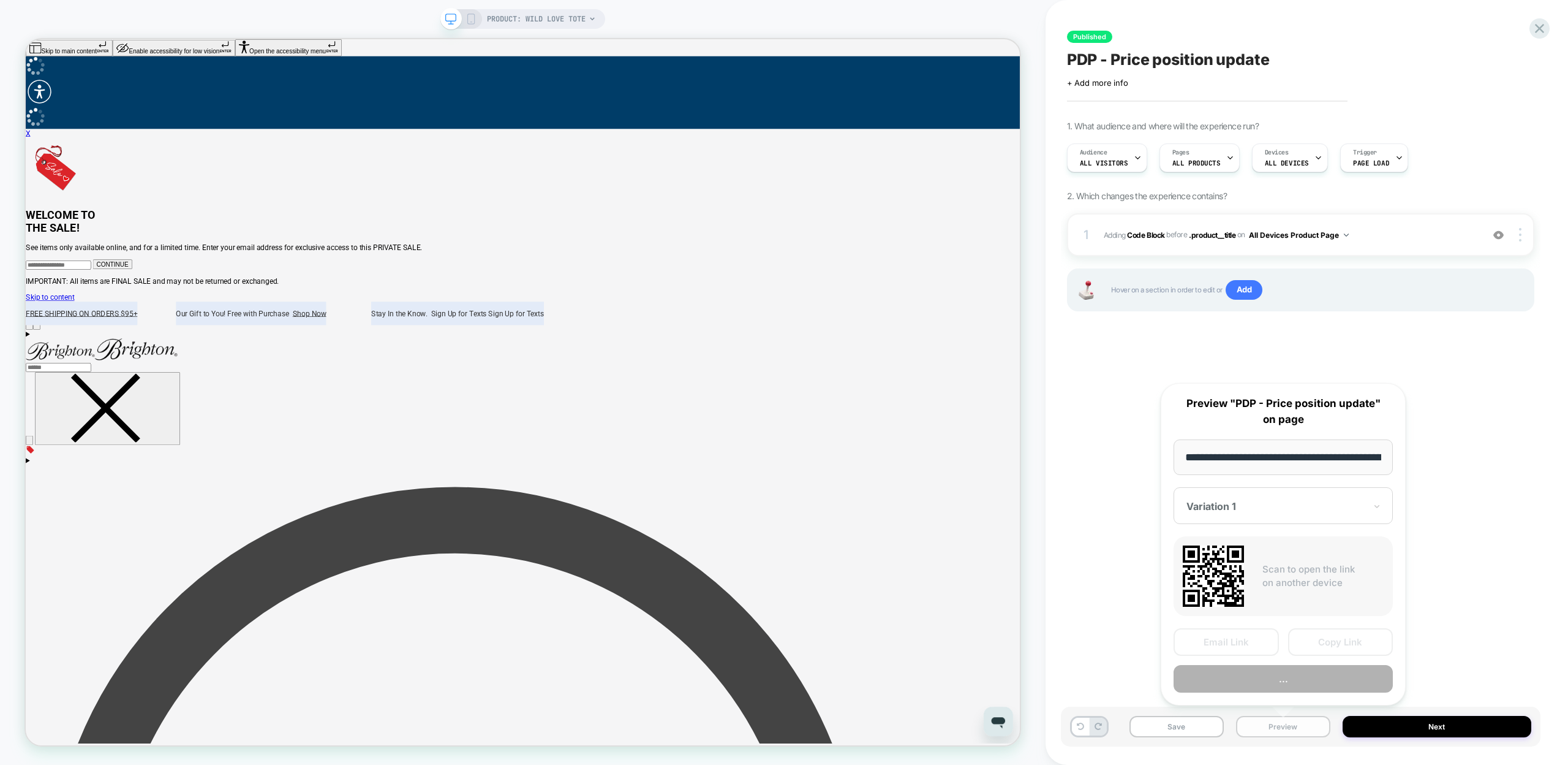
scroll to position [0, 142]
click at [1316, 671] on button "Preview" at bounding box center [1284, 679] width 219 height 27
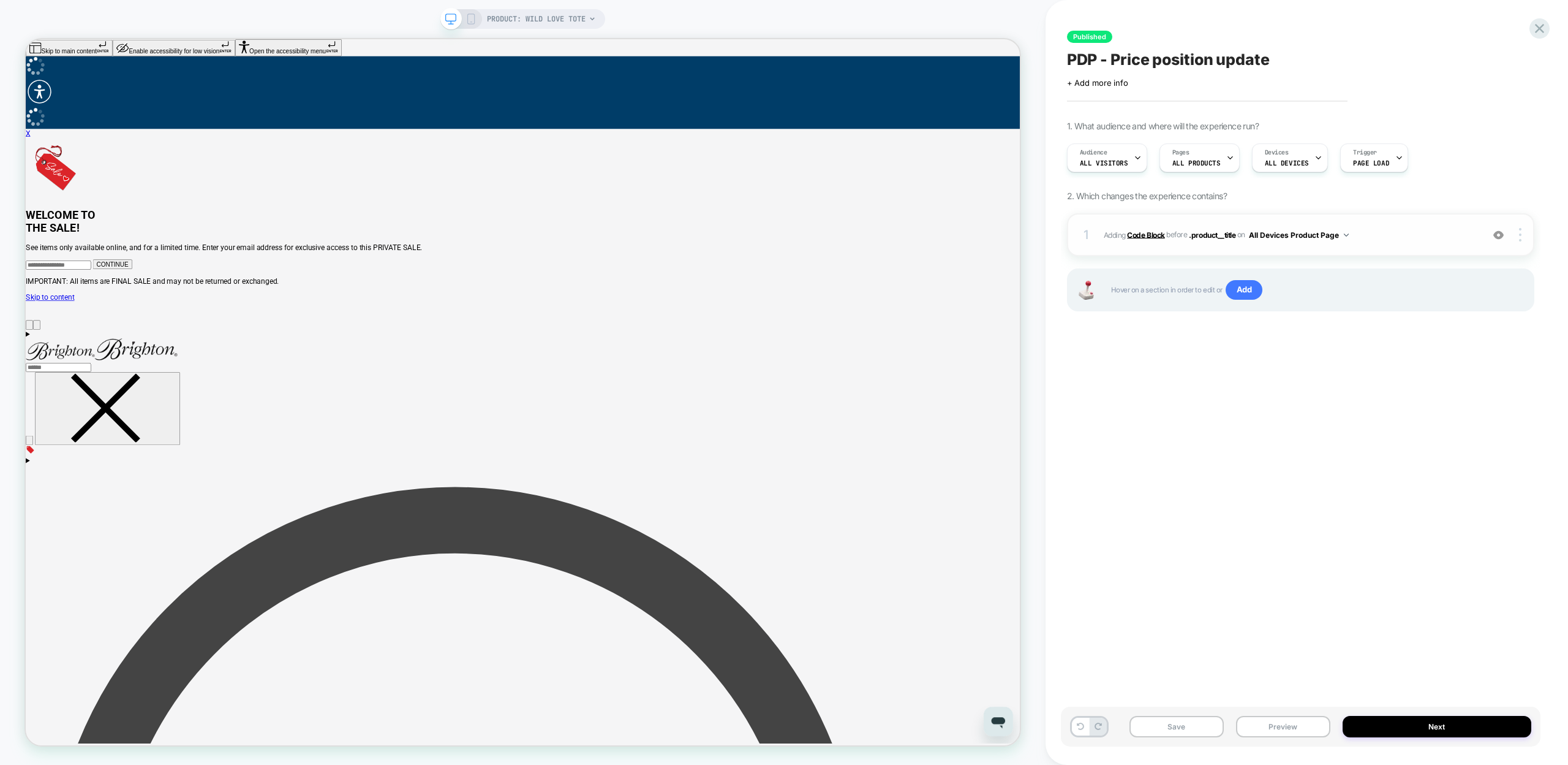
click at [1139, 232] on b "Code Block" at bounding box center [1146, 234] width 38 height 9
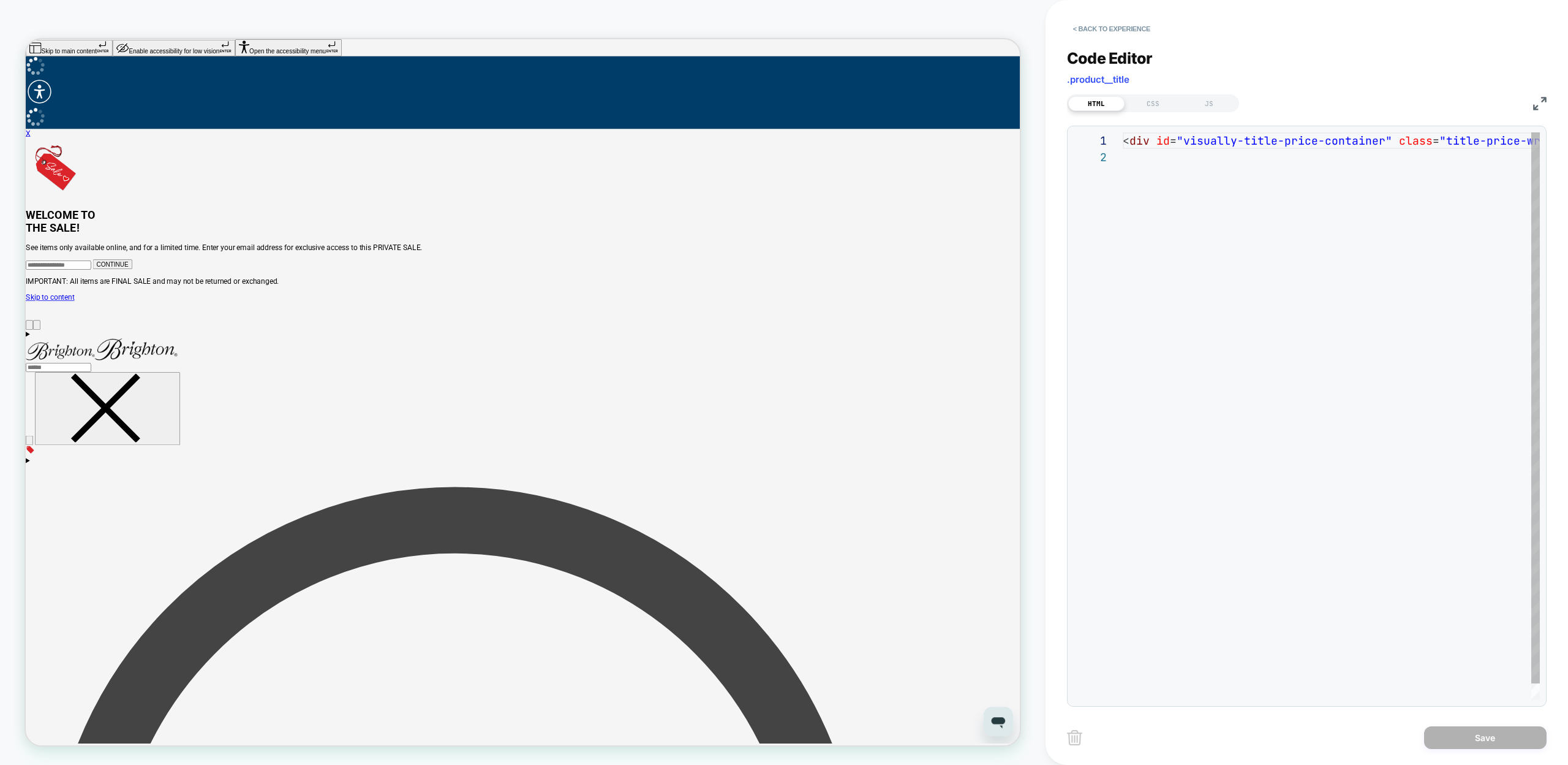
scroll to position [17, 0]
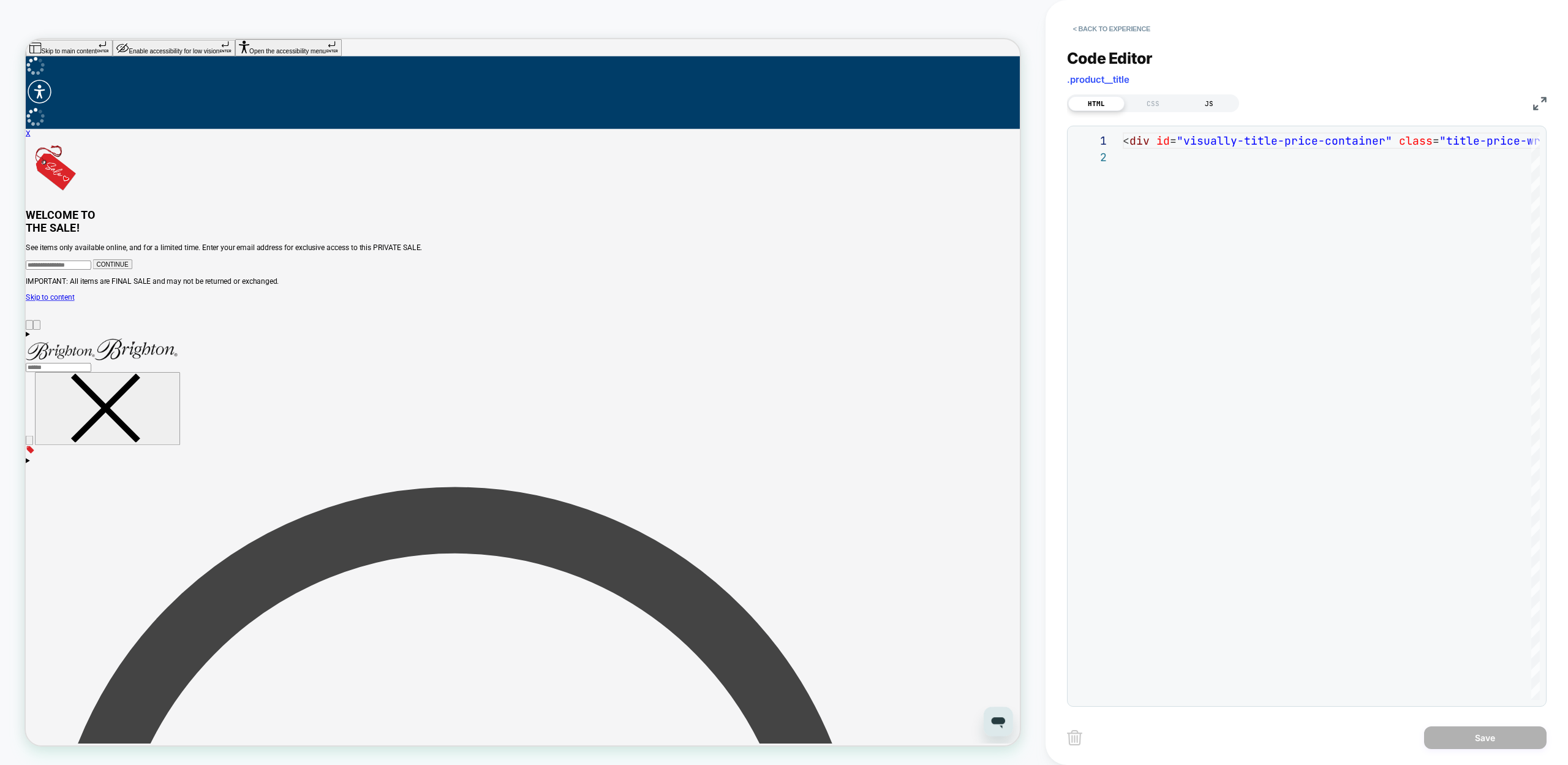
click at [1227, 100] on div "JS" at bounding box center [1209, 103] width 56 height 14
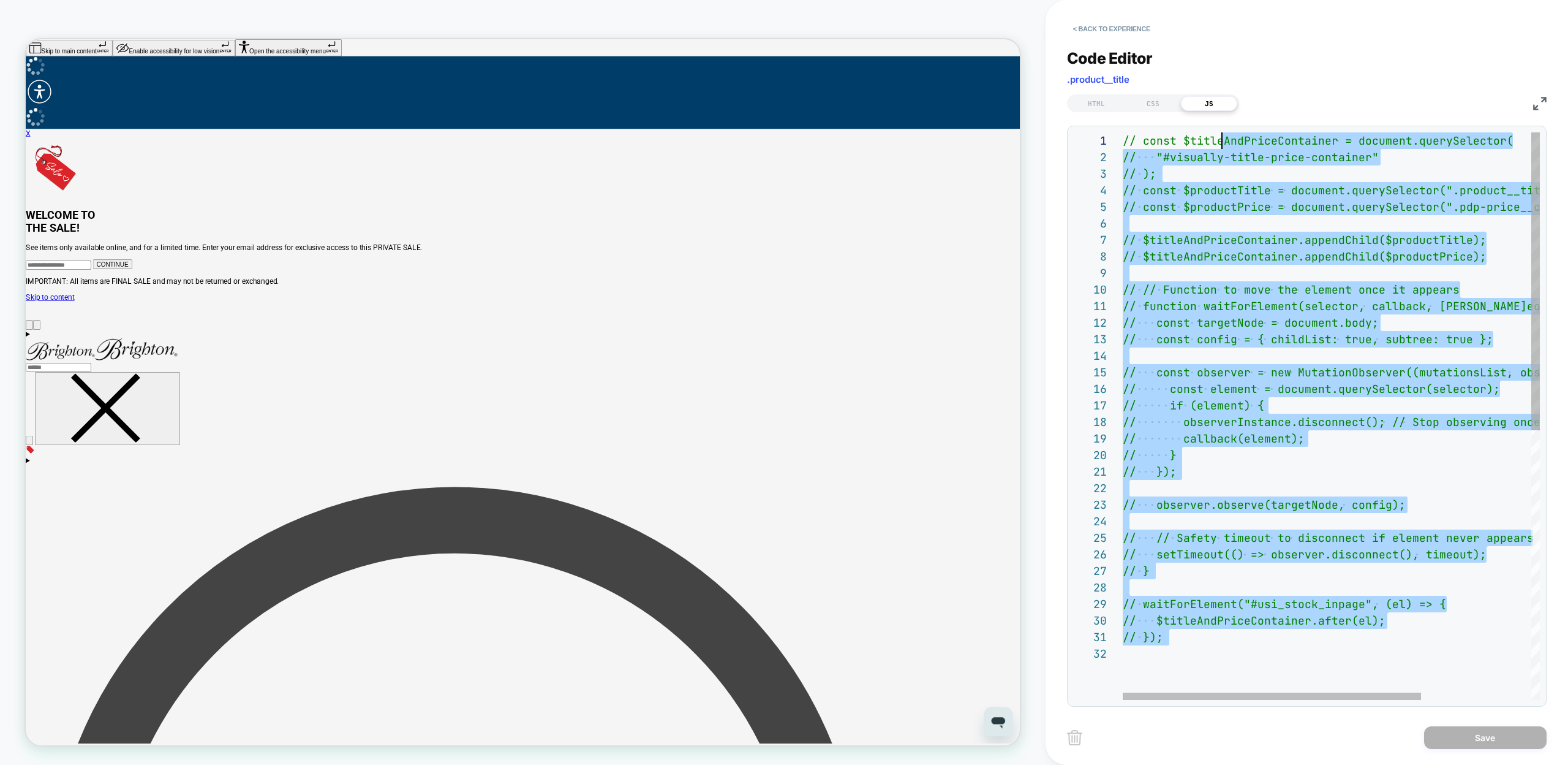
scroll to position [0, 0]
drag, startPoint x: 1217, startPoint y: 645, endPoint x: 1217, endPoint y: 117, distance: 528.0
click at [1217, 132] on div "// const $titleAndPriceContainer = document.queryS elector( // "#visually-title…" at bounding box center [1408, 672] width 571 height 1080
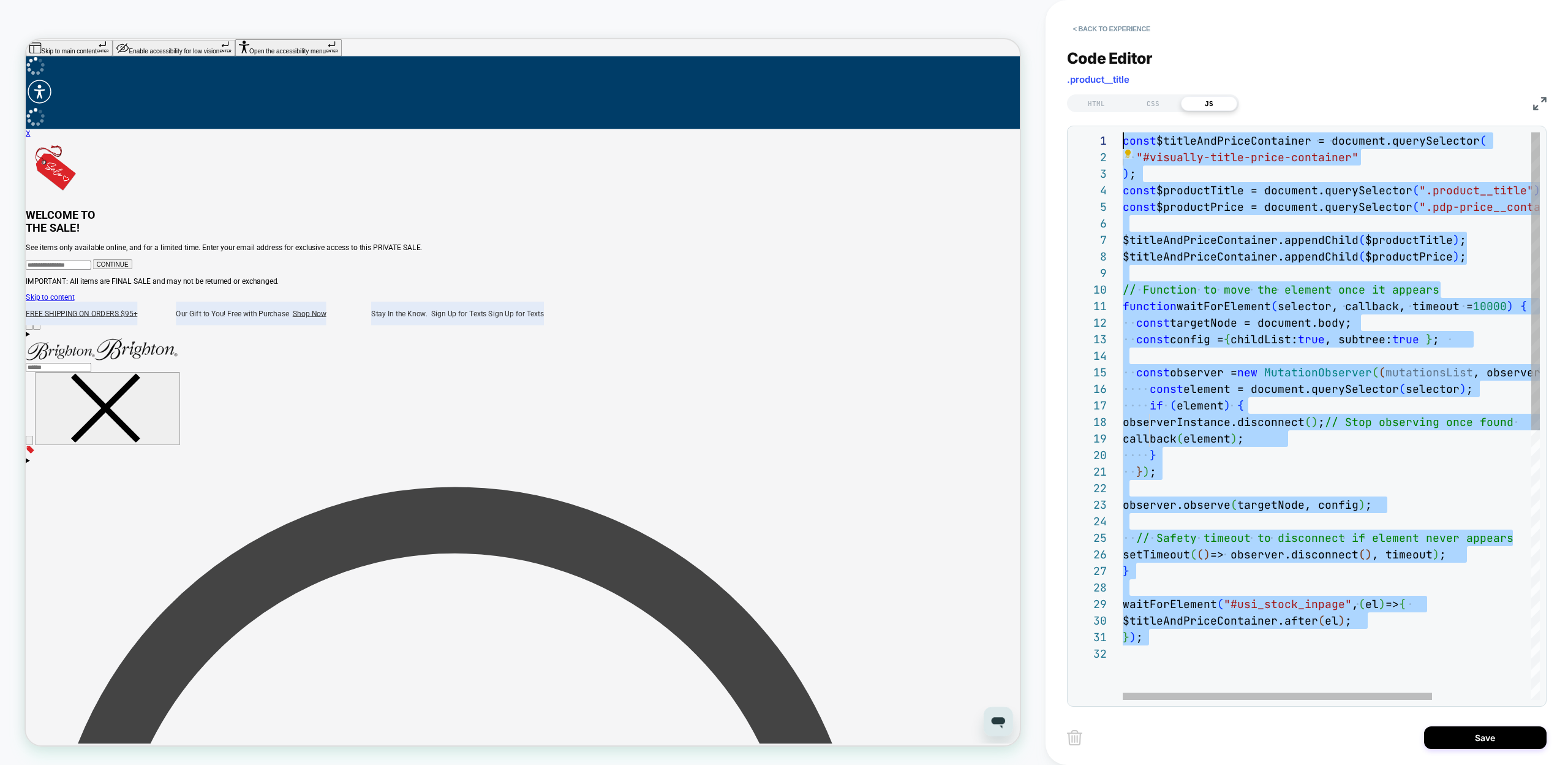
type textarea "***"
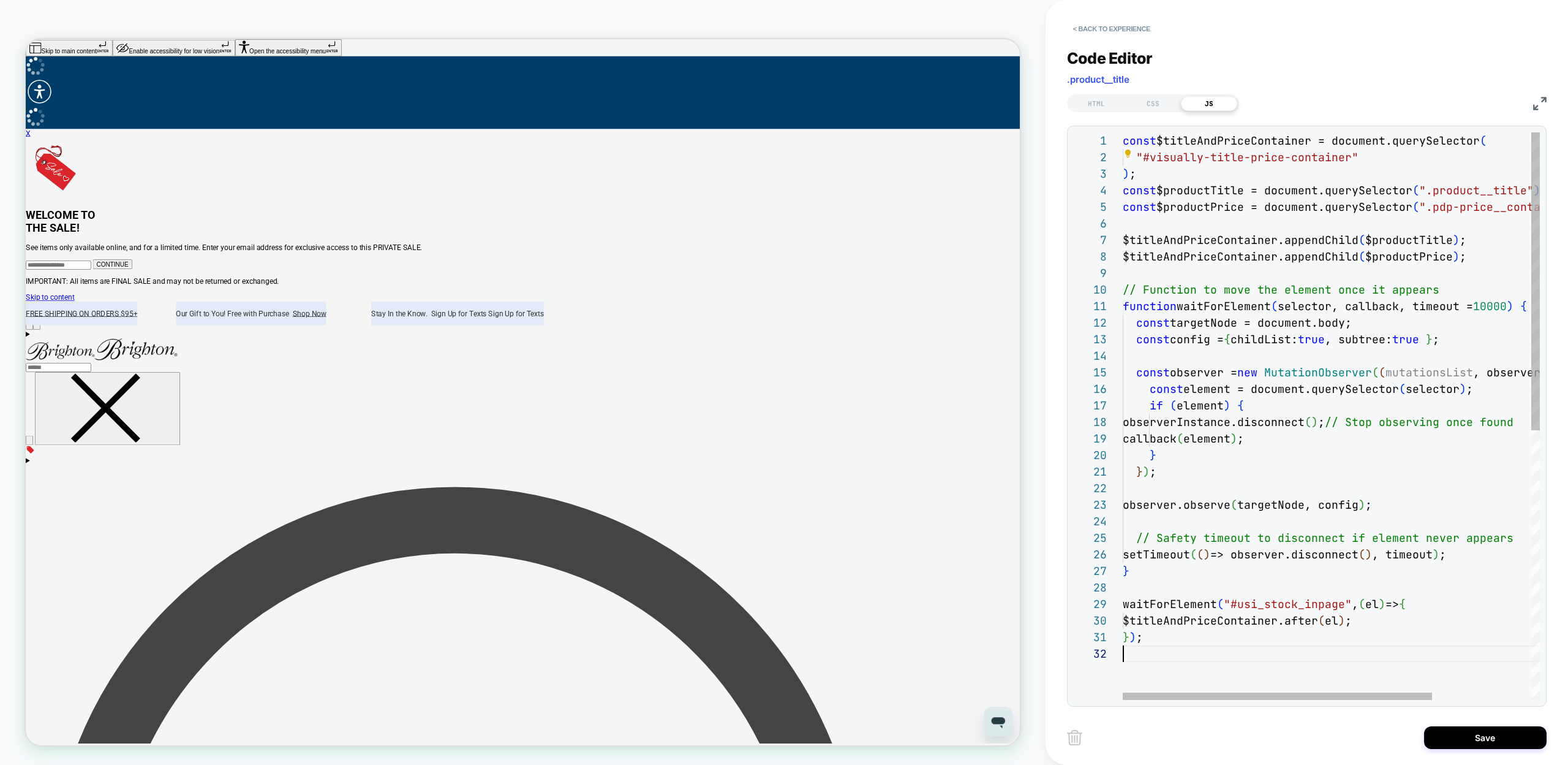
click at [1162, 665] on div "const $titleAndPriceContainer = document.querySelector ( "#visually-title-price…" at bounding box center [1398, 672] width 551 height 1080
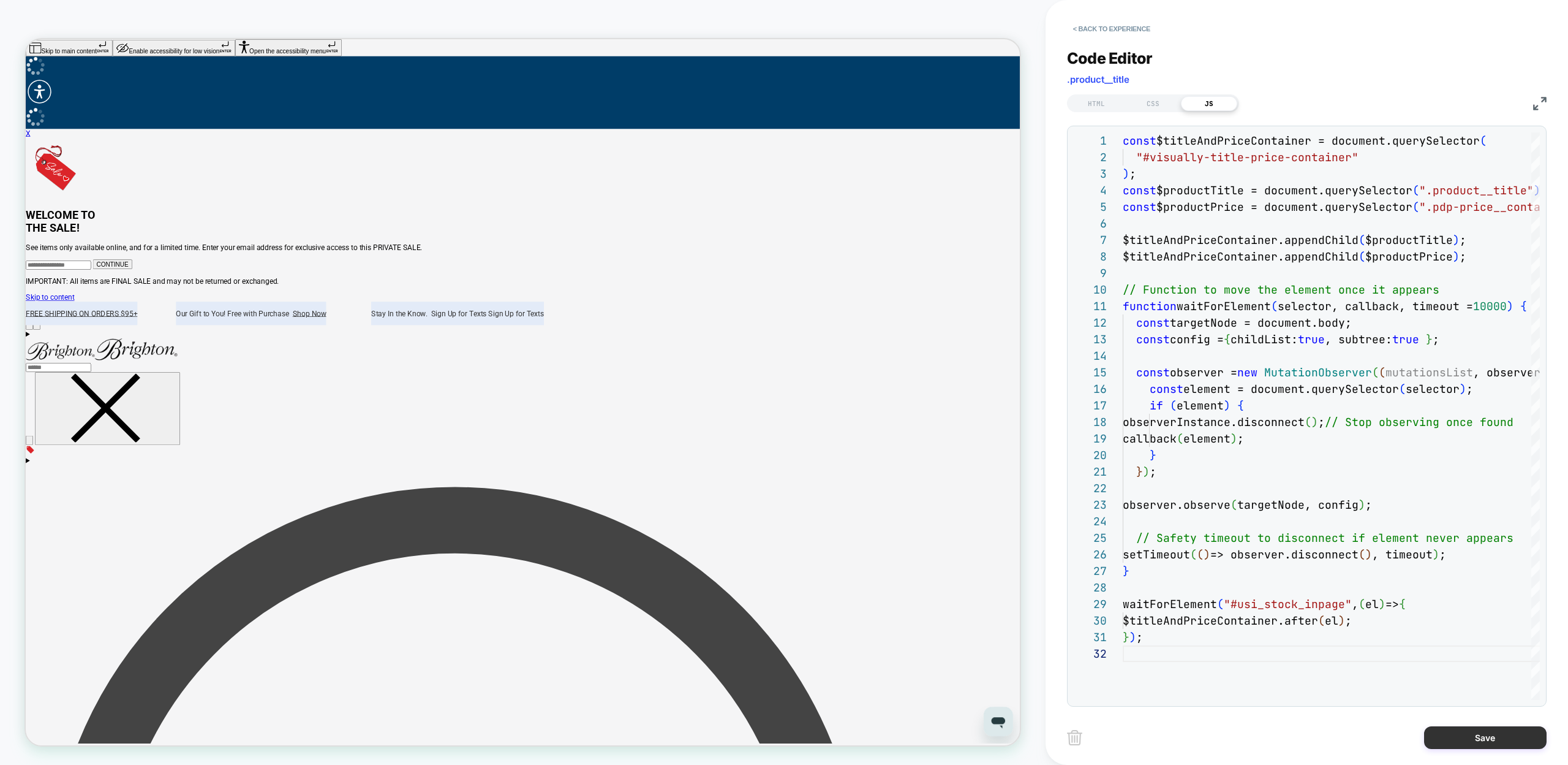
click at [1479, 746] on button "Save" at bounding box center [1486, 737] width 123 height 22
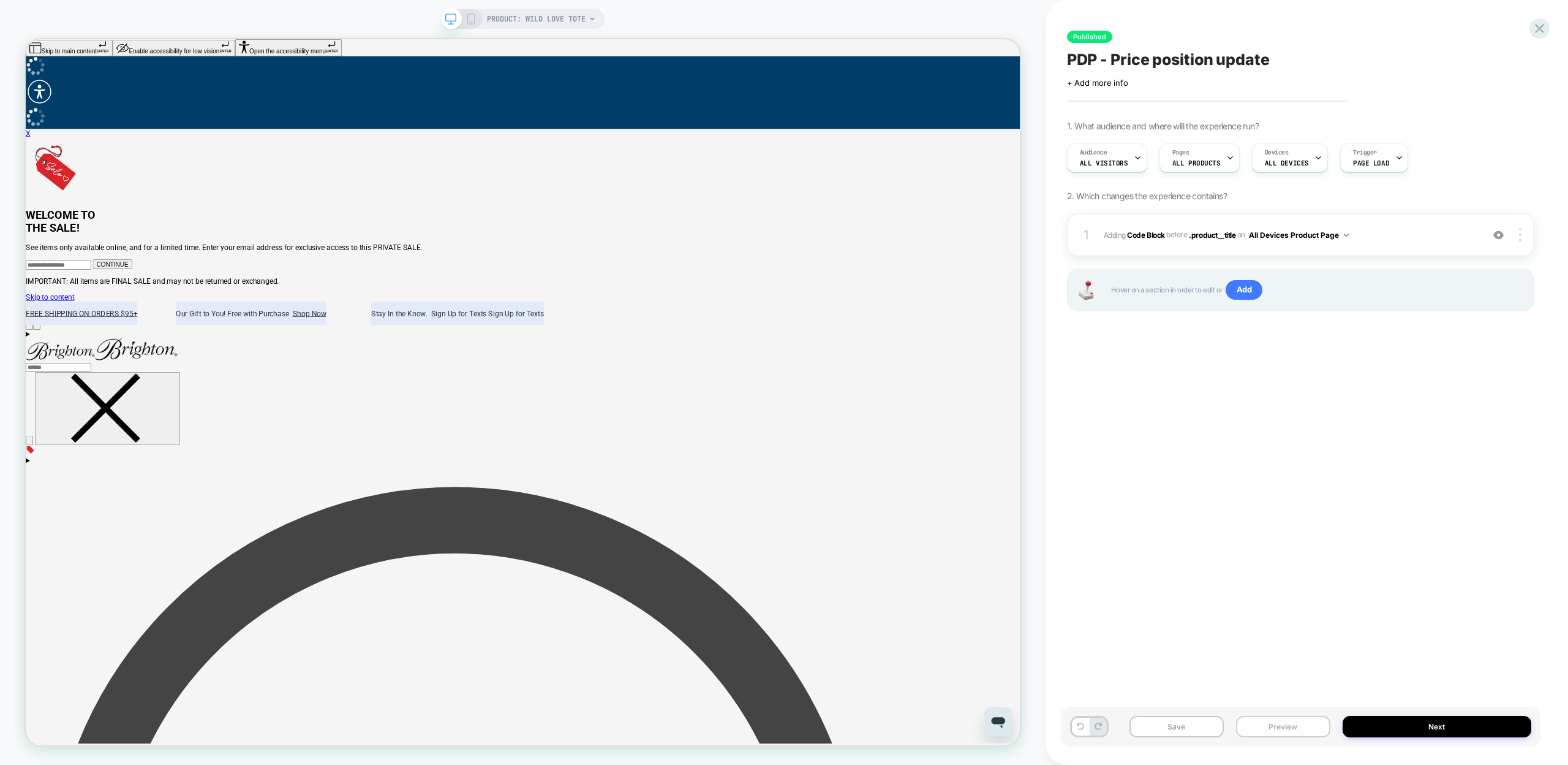
click at [1292, 733] on button "Preview" at bounding box center [1283, 727] width 95 height 22
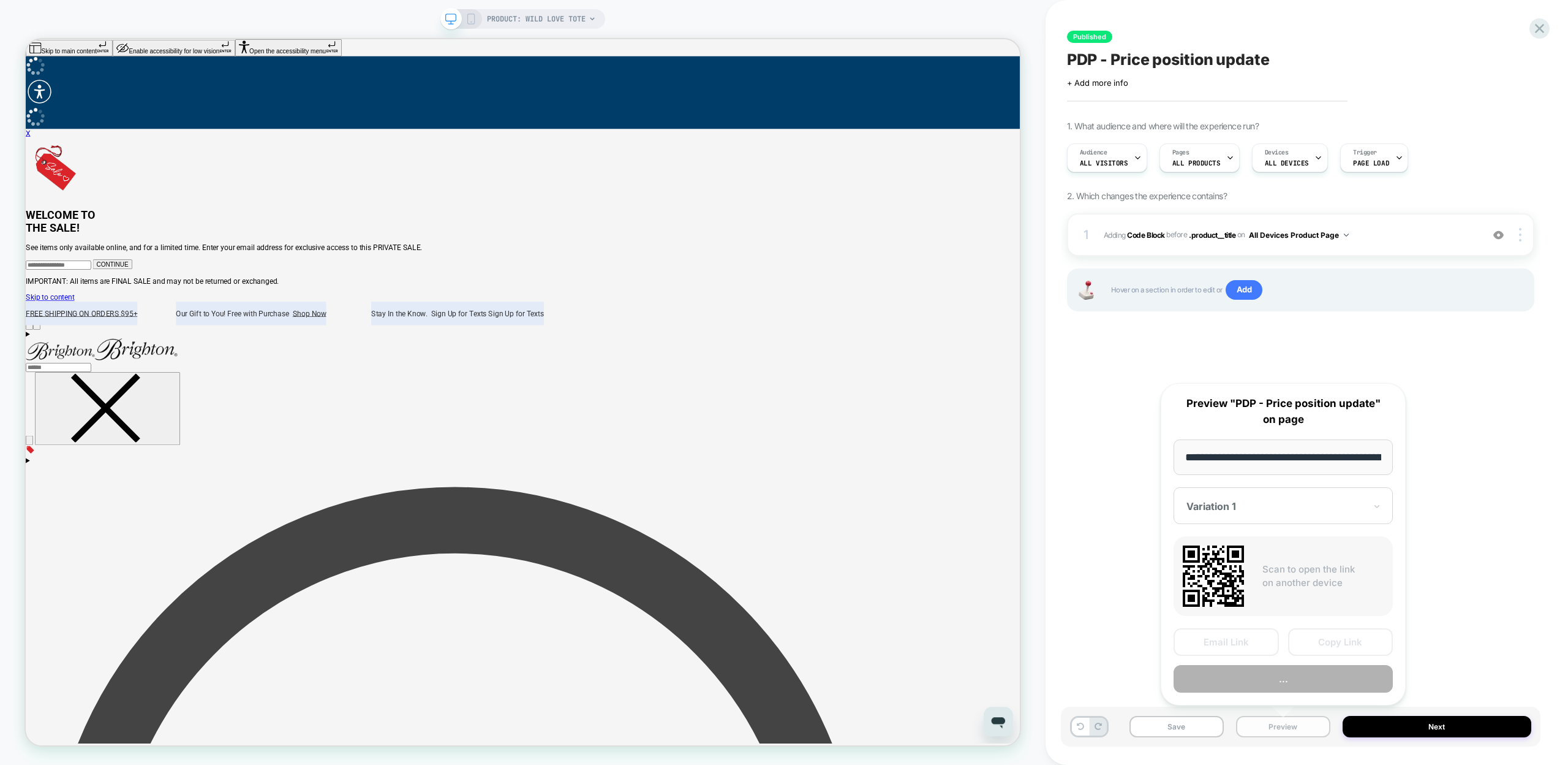
scroll to position [0, 142]
click at [1287, 673] on button "Preview" at bounding box center [1284, 679] width 219 height 27
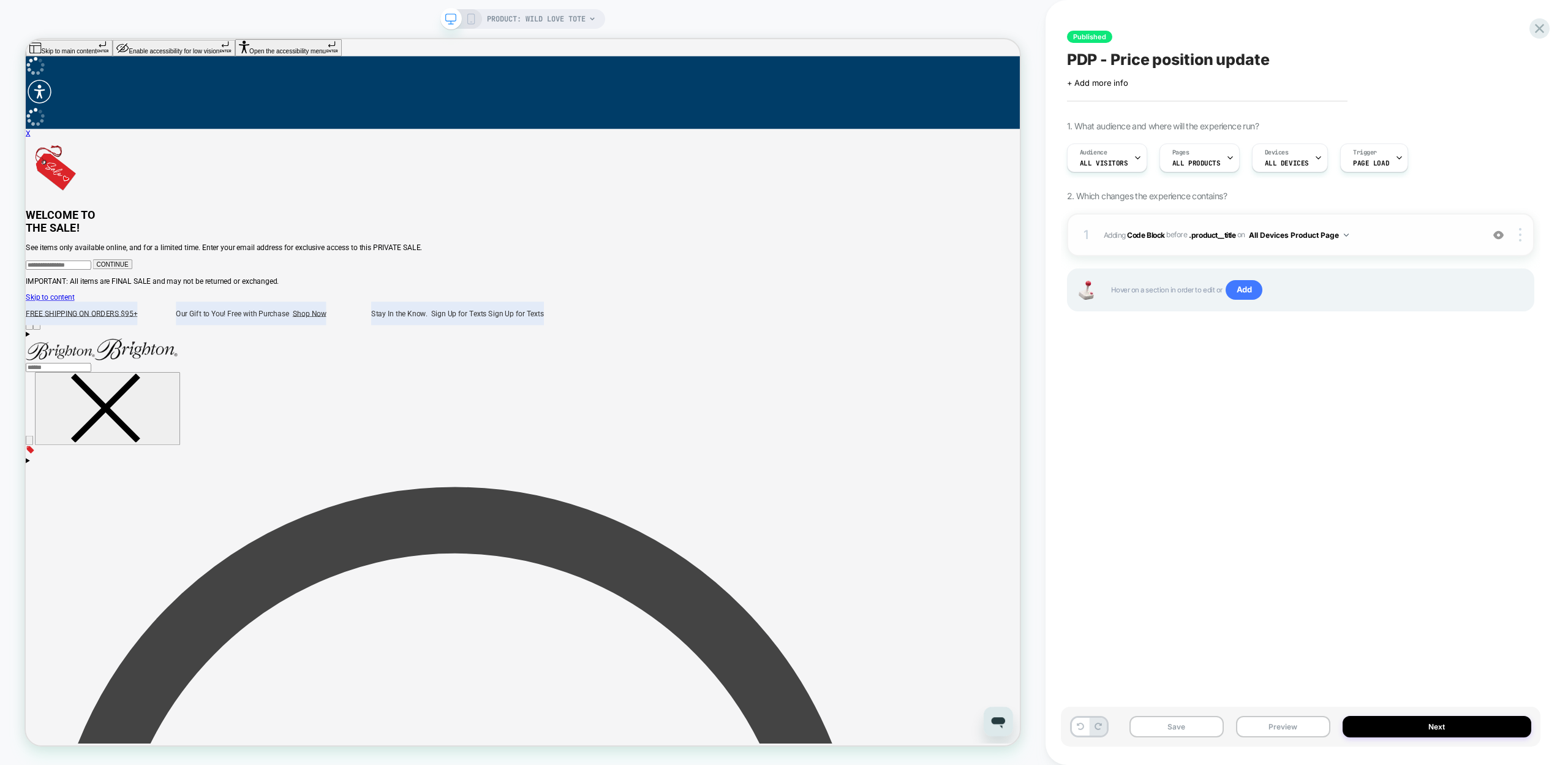
click at [1118, 233] on span "Adding Code Block" at bounding box center [1134, 234] width 61 height 9
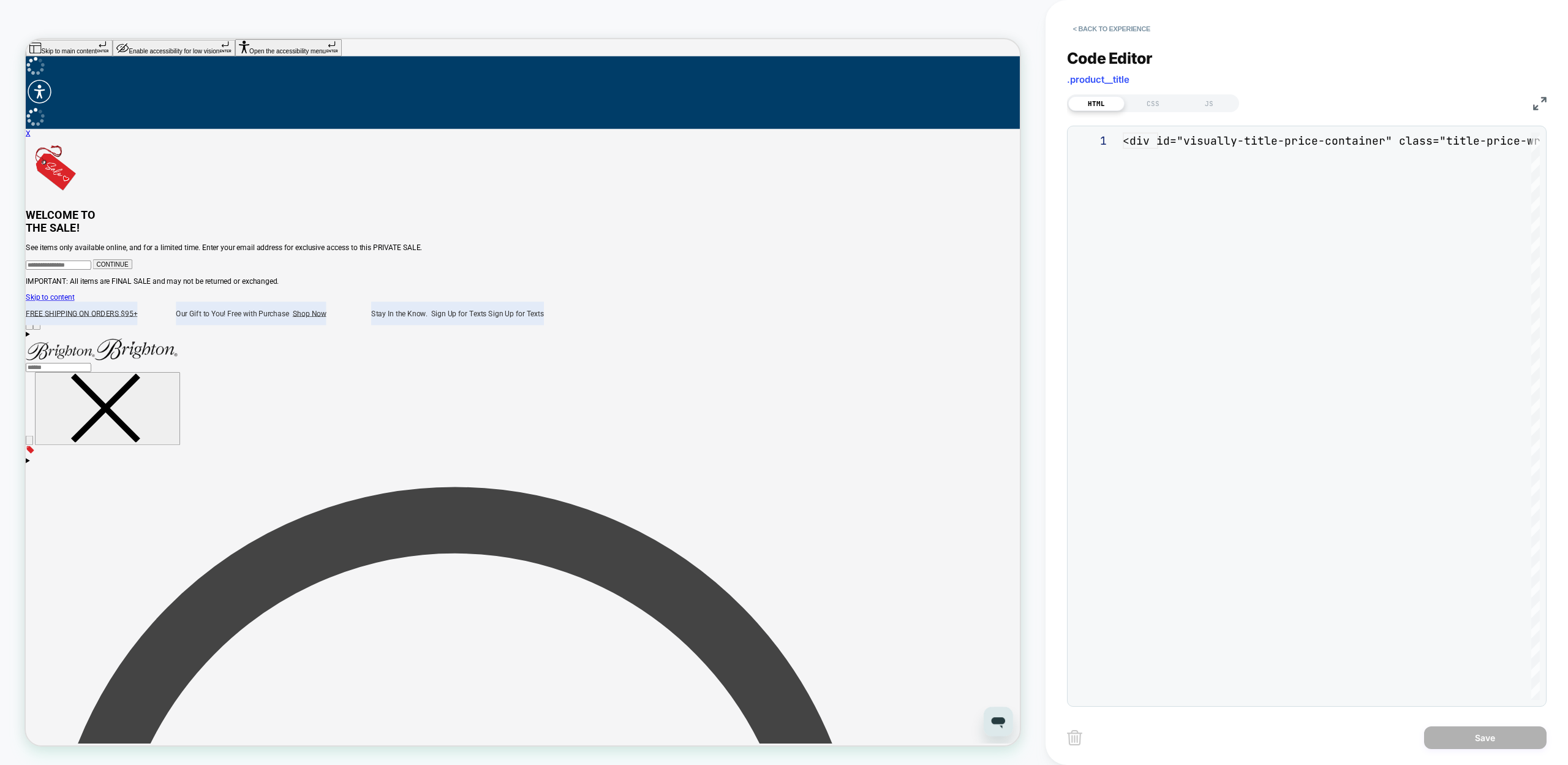
scroll to position [17, 0]
click at [1211, 109] on div "JS" at bounding box center [1209, 103] width 56 height 14
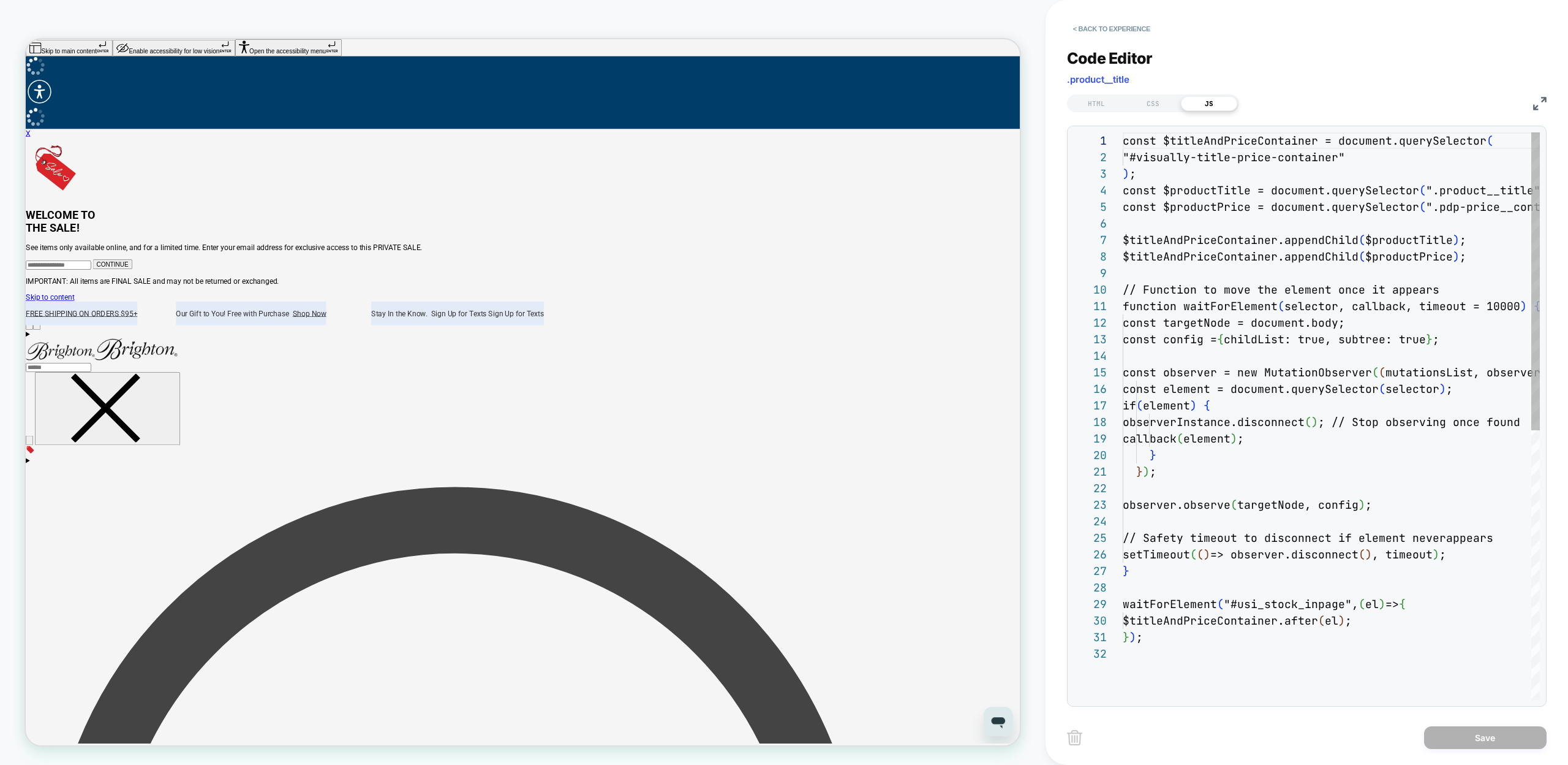
scroll to position [165, 0]
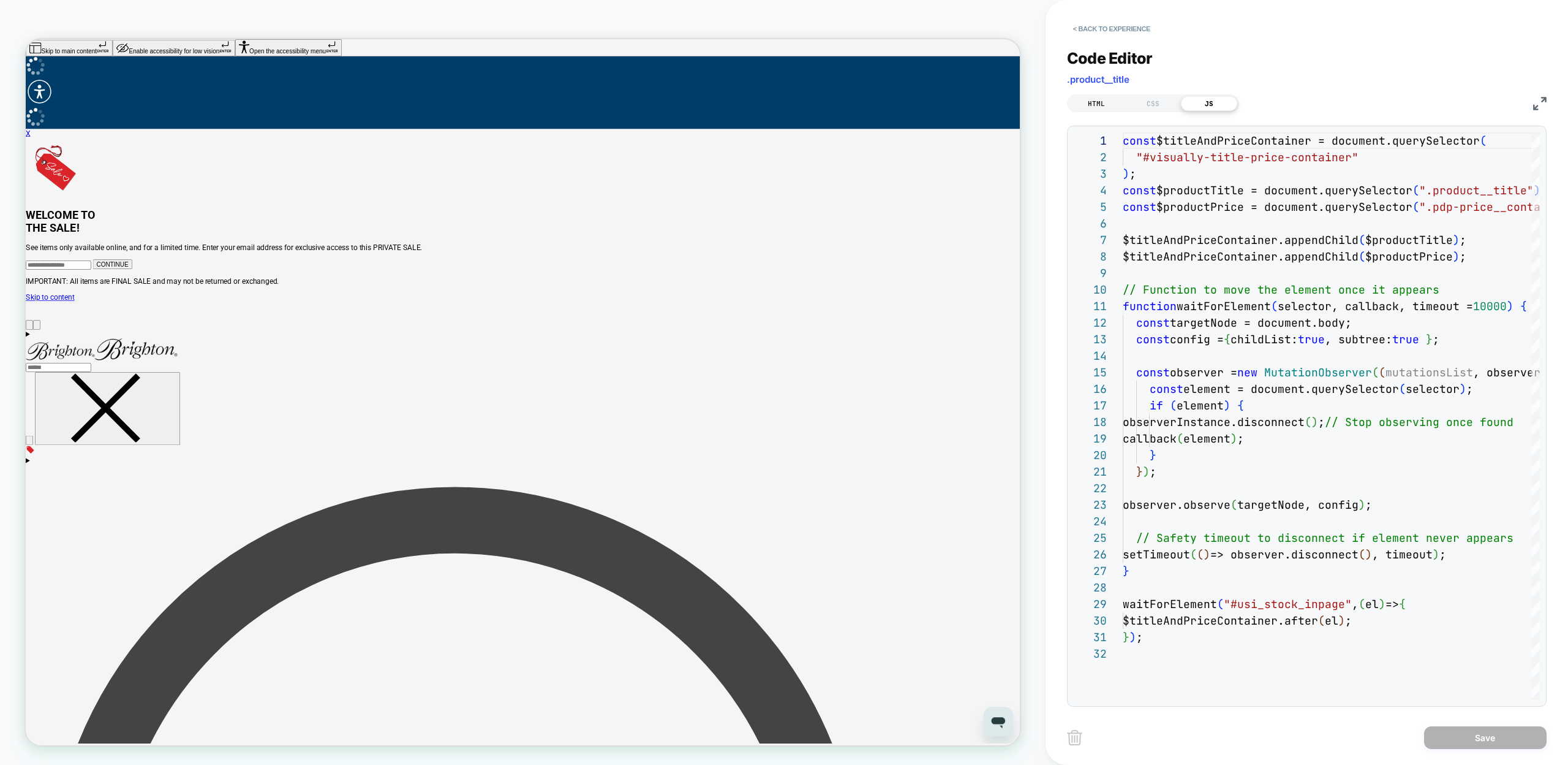
click at [1099, 109] on div "HTML" at bounding box center [1097, 103] width 56 height 14
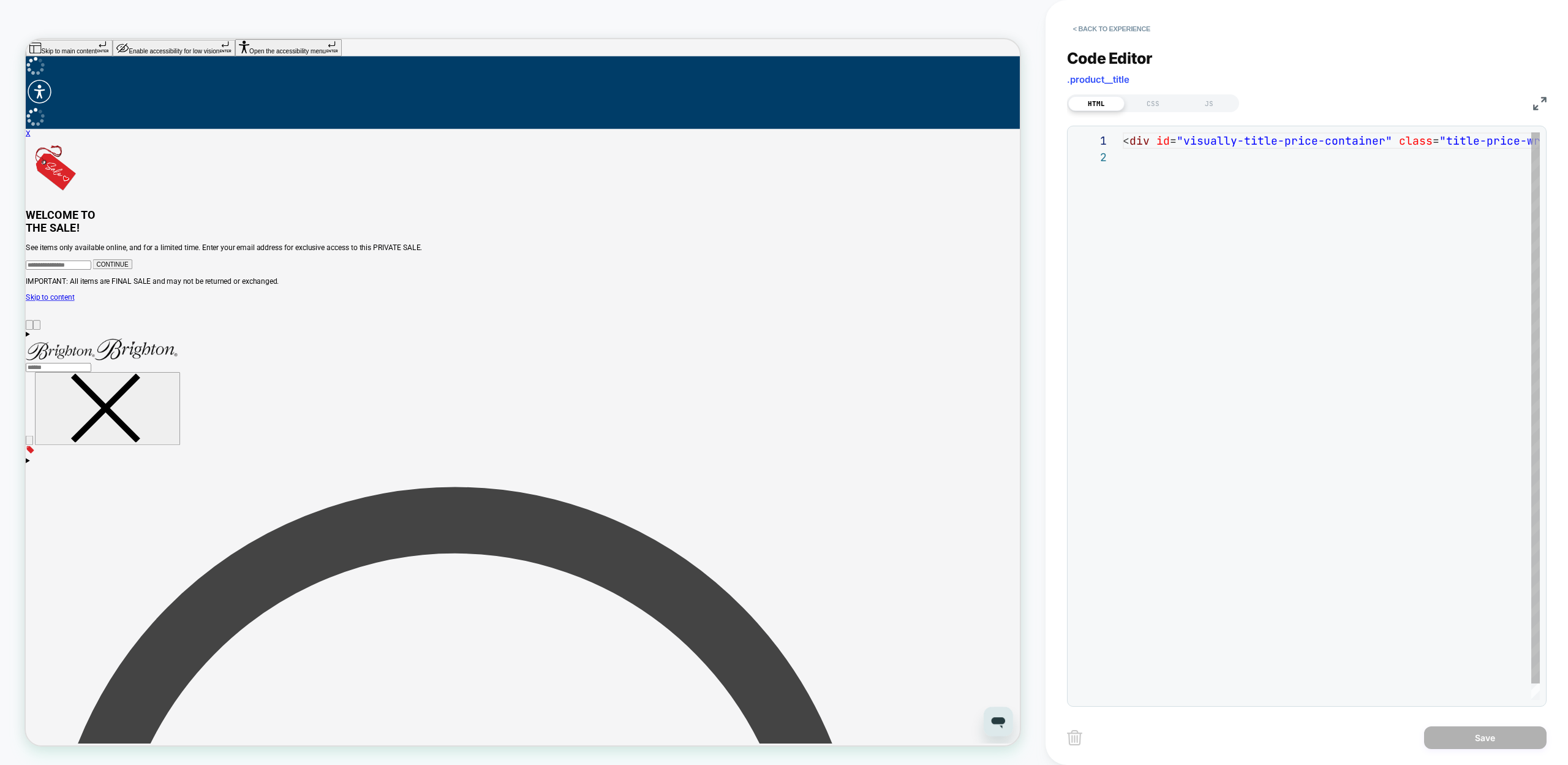
scroll to position [17, 0]
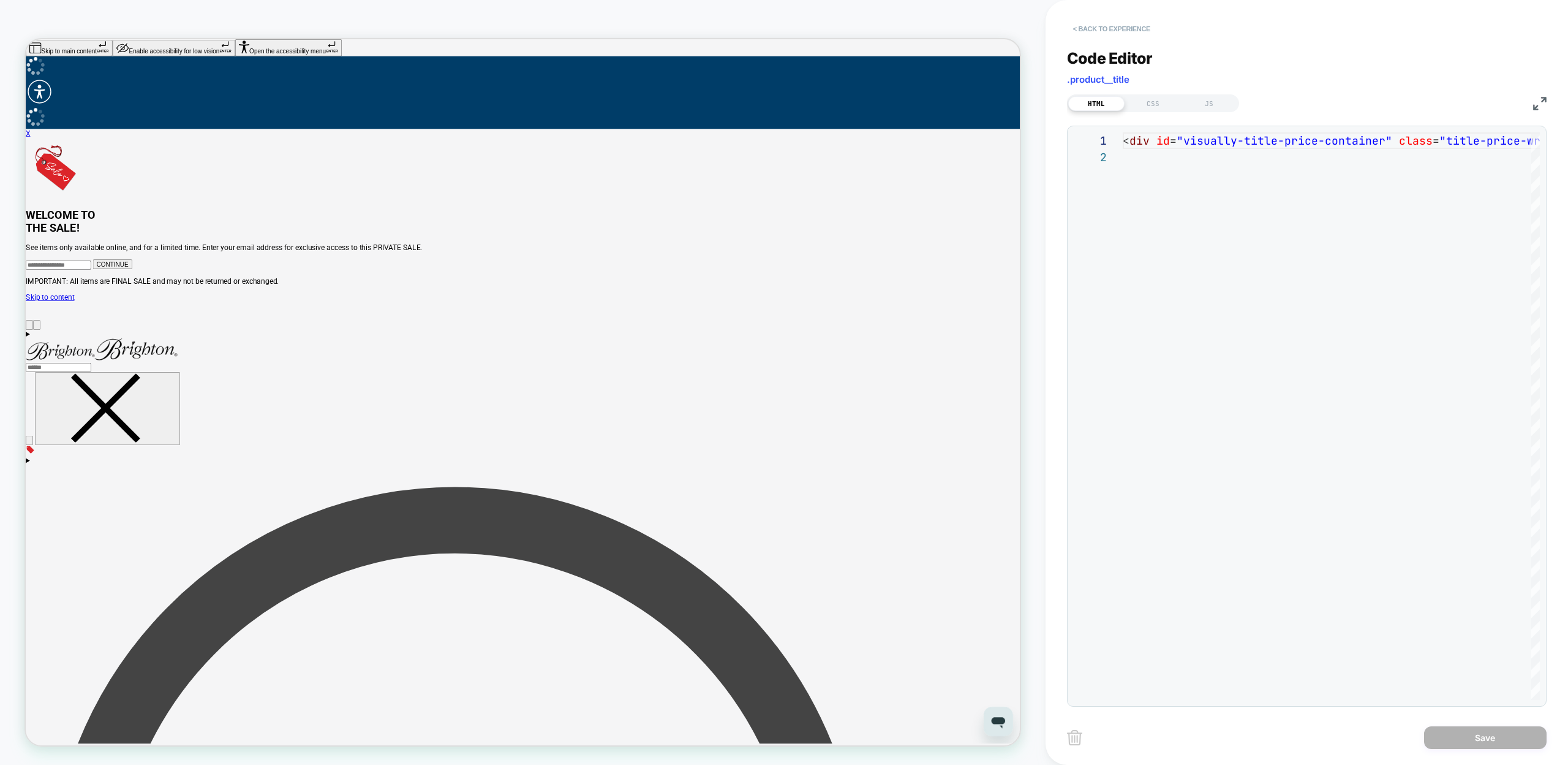
click at [1093, 35] on button "< Back to experience" at bounding box center [1112, 28] width 89 height 19
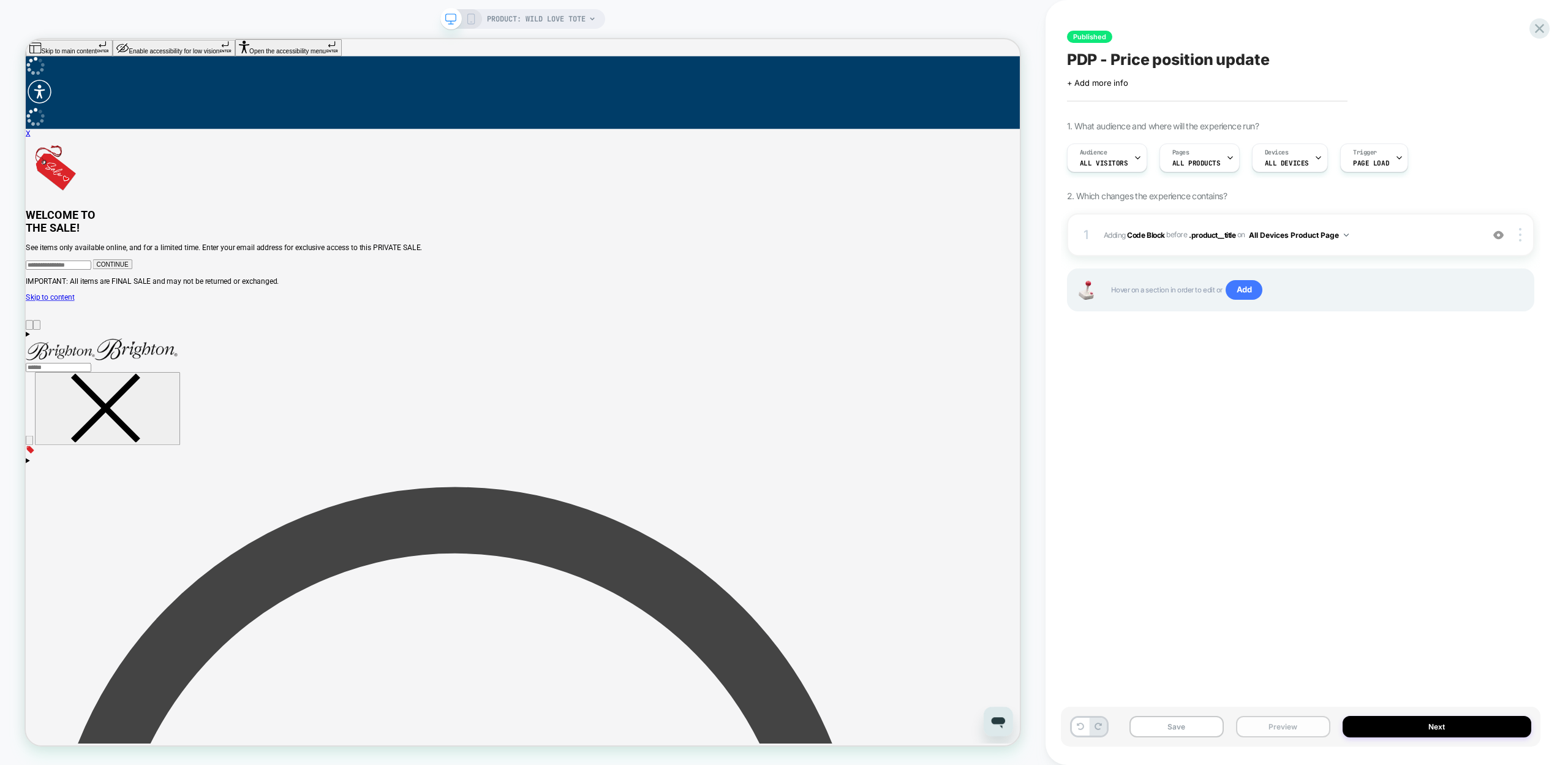
click at [1275, 722] on button "Preview" at bounding box center [1283, 727] width 95 height 22
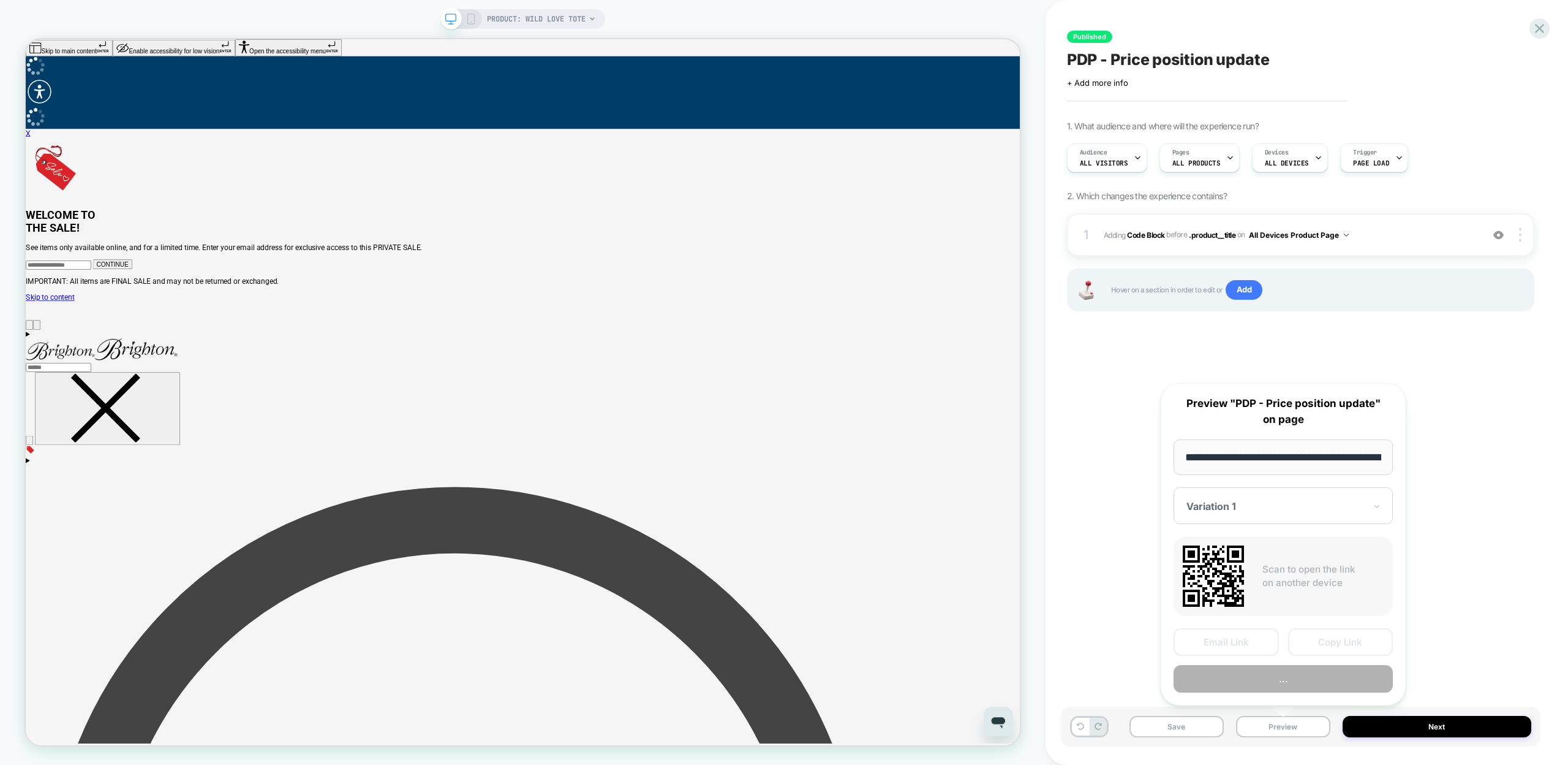
scroll to position [0, 142]
click at [1243, 676] on button "Preview" at bounding box center [1284, 679] width 219 height 27
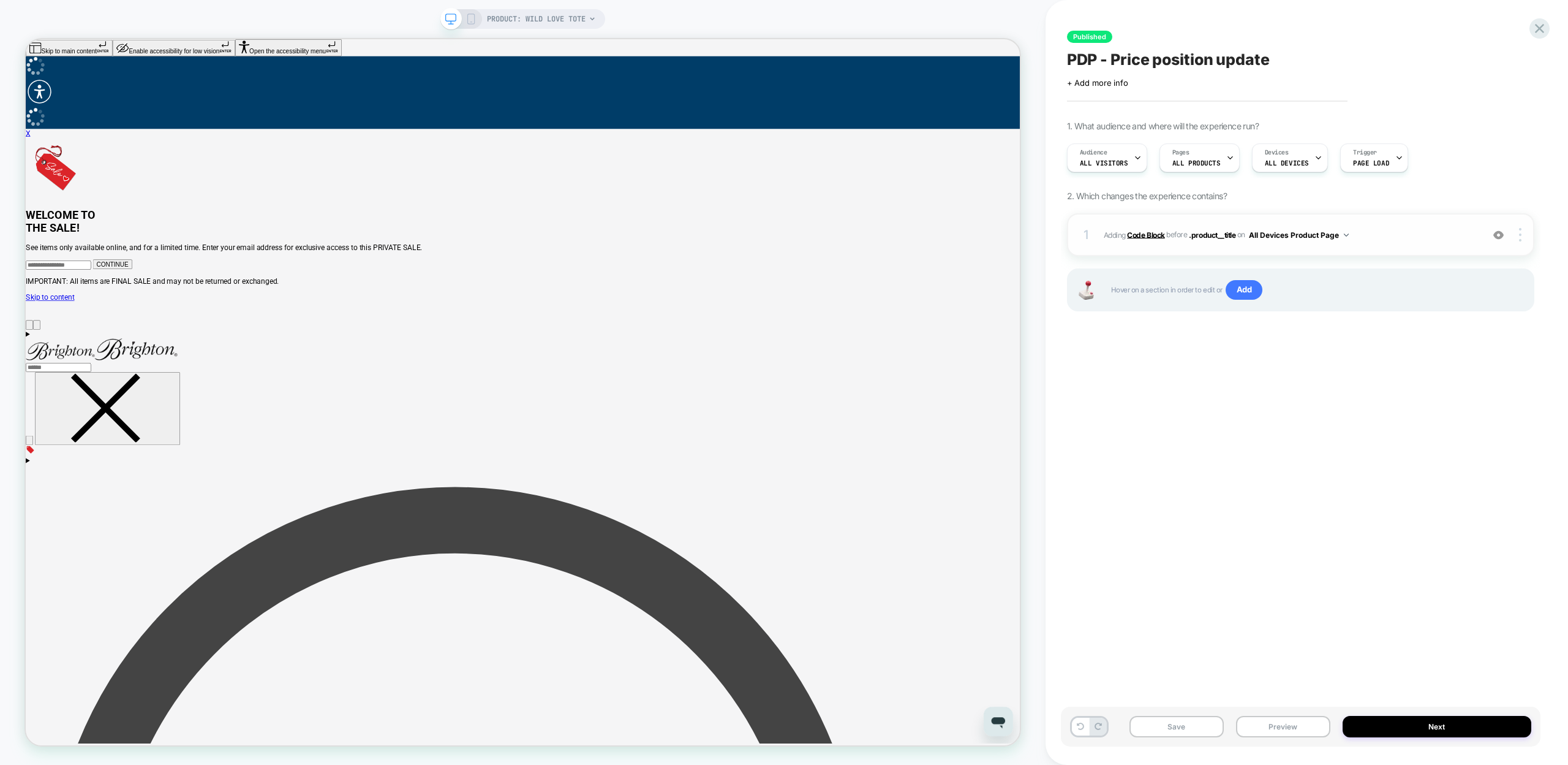
click at [1159, 233] on b "Code Block" at bounding box center [1146, 234] width 38 height 9
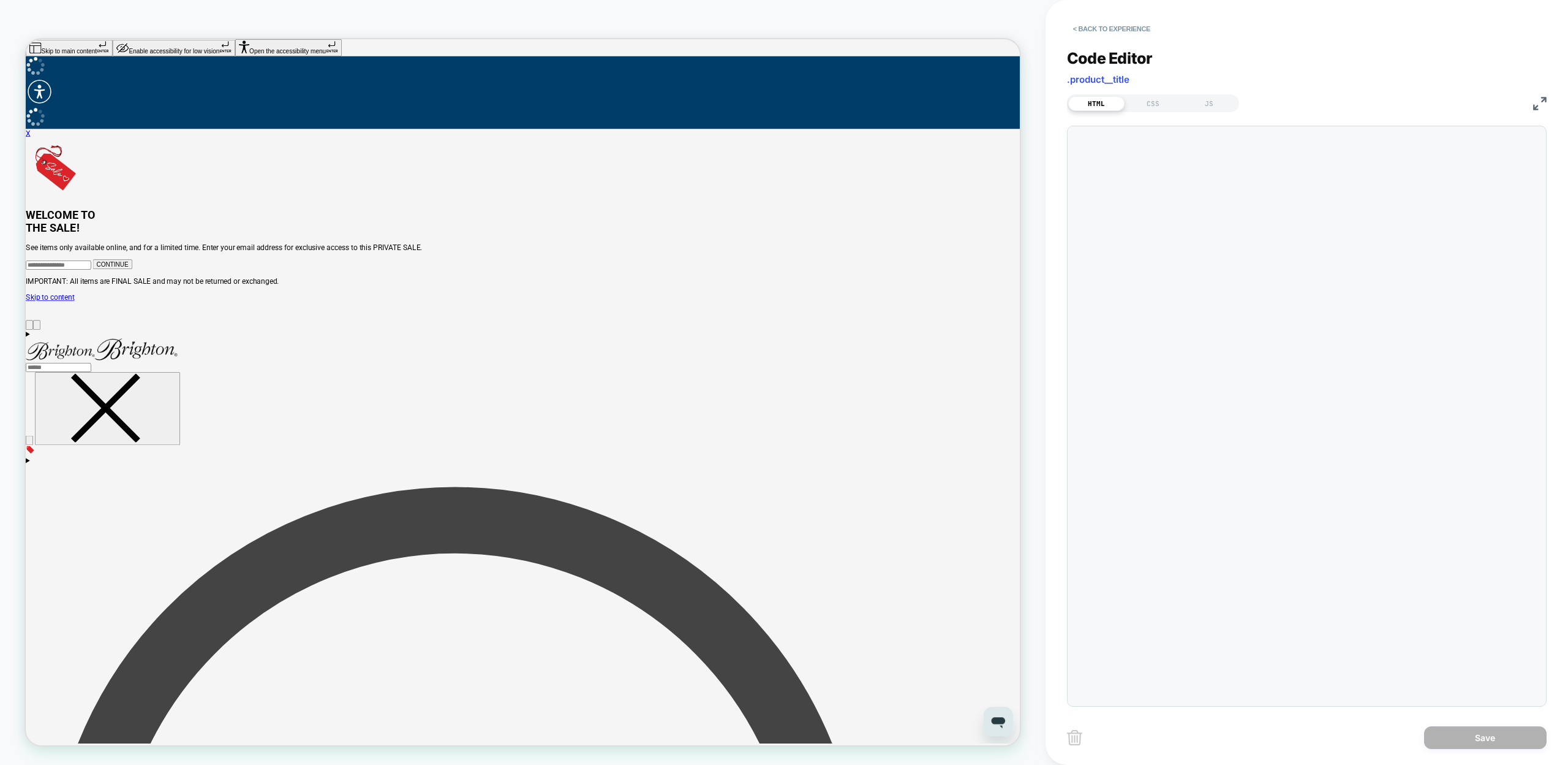
scroll to position [17, 0]
click at [1211, 97] on div "JS" at bounding box center [1209, 103] width 56 height 14
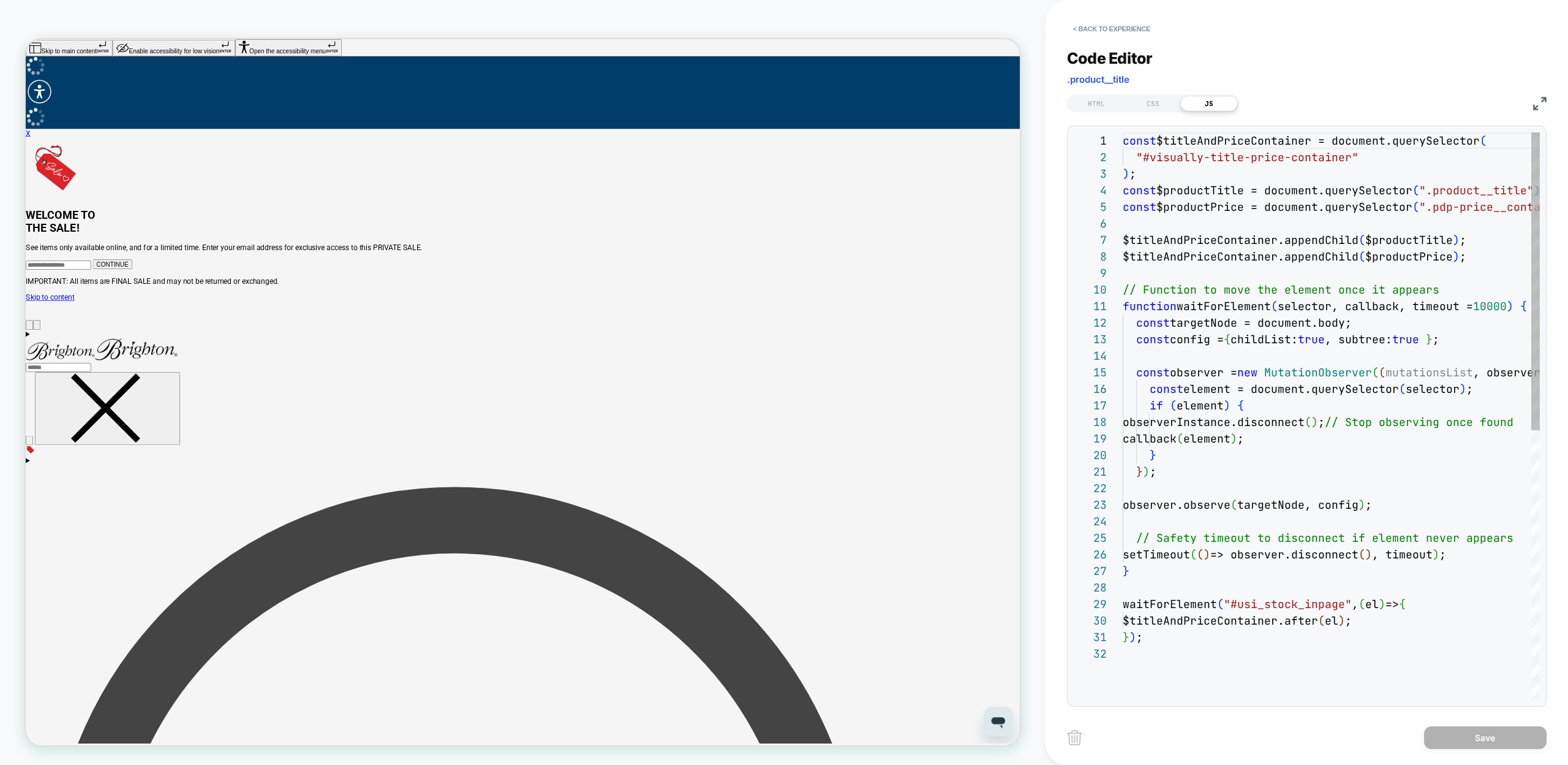
scroll to position [165, 0]
click at [1170, 162] on div "const $titleAndPriceContainer = document.querySelector ( "#visually-title-price…" at bounding box center [1331, 672] width 417 height 1080
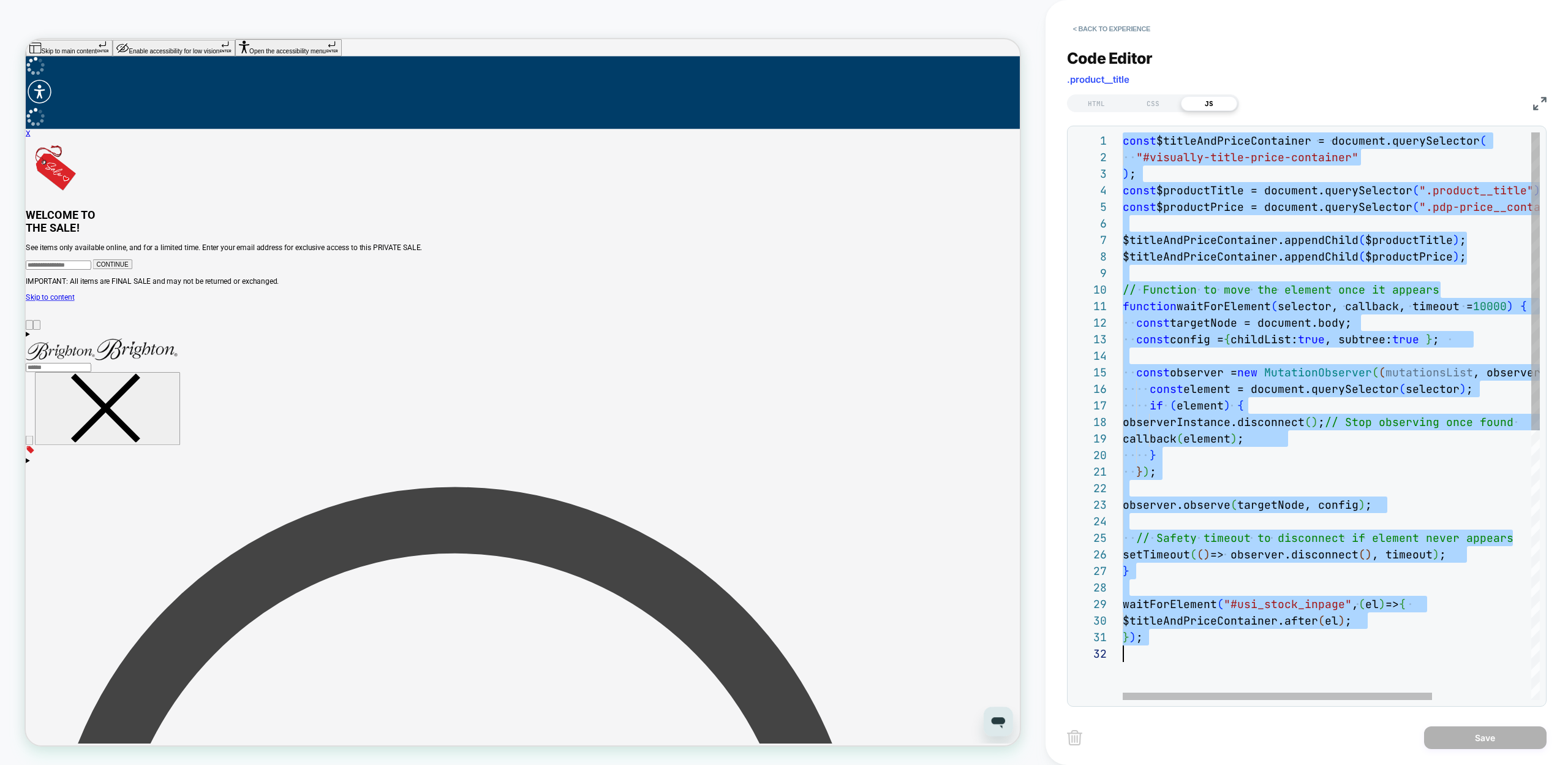
type textarea "**********"
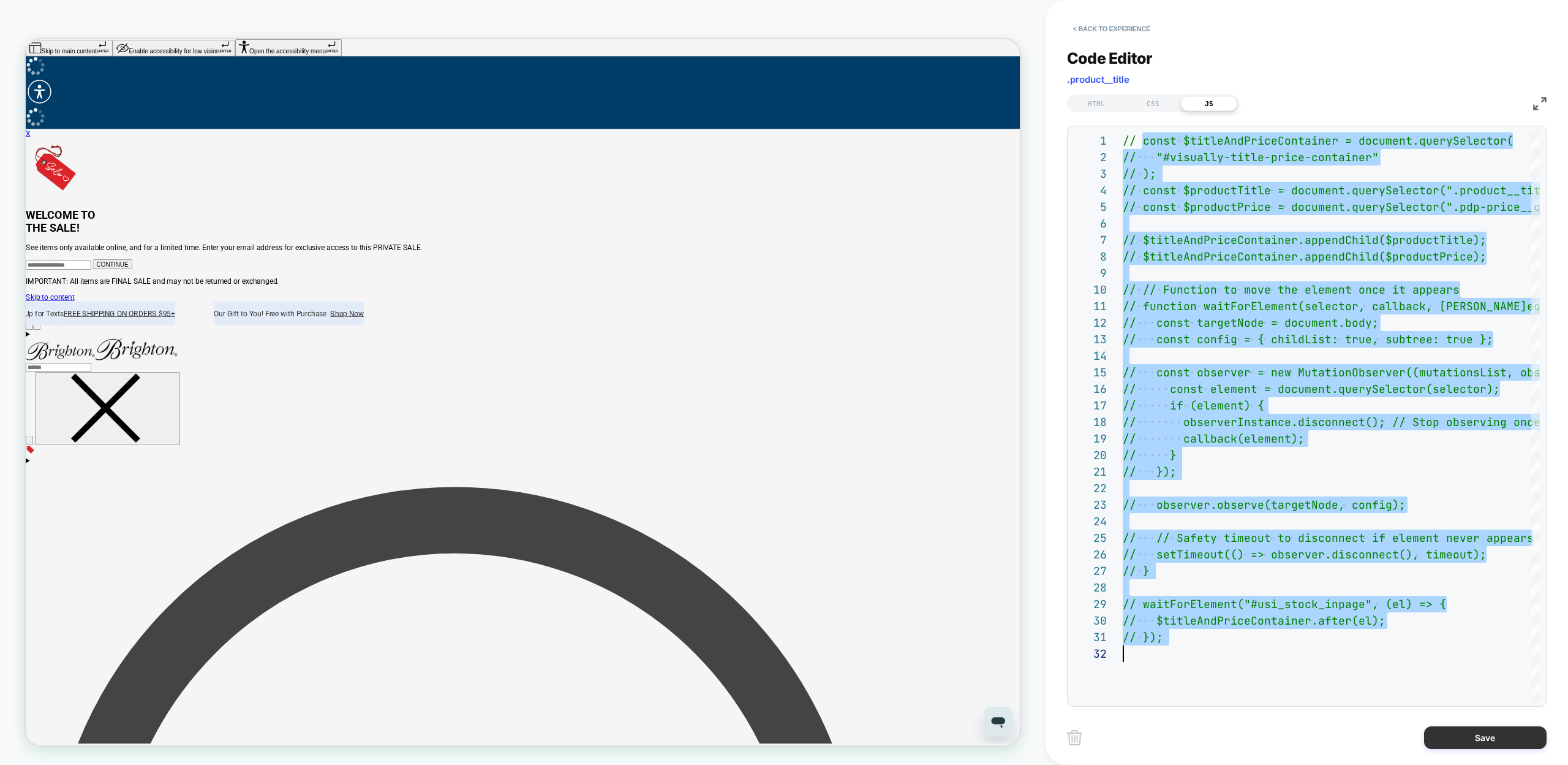
click at [1476, 743] on button "Save" at bounding box center [1486, 737] width 123 height 22
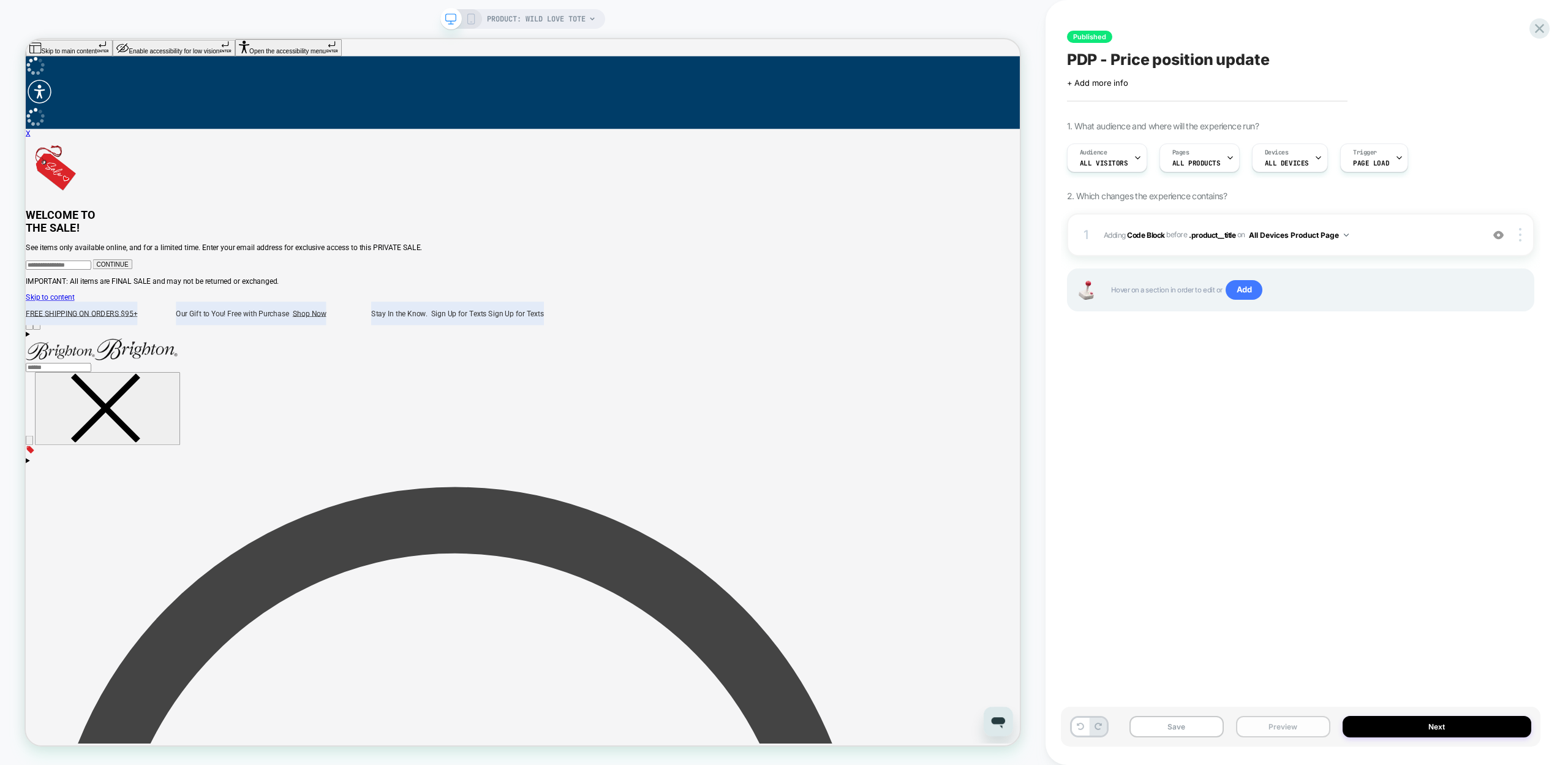
click at [1313, 730] on button "Preview" at bounding box center [1283, 727] width 95 height 22
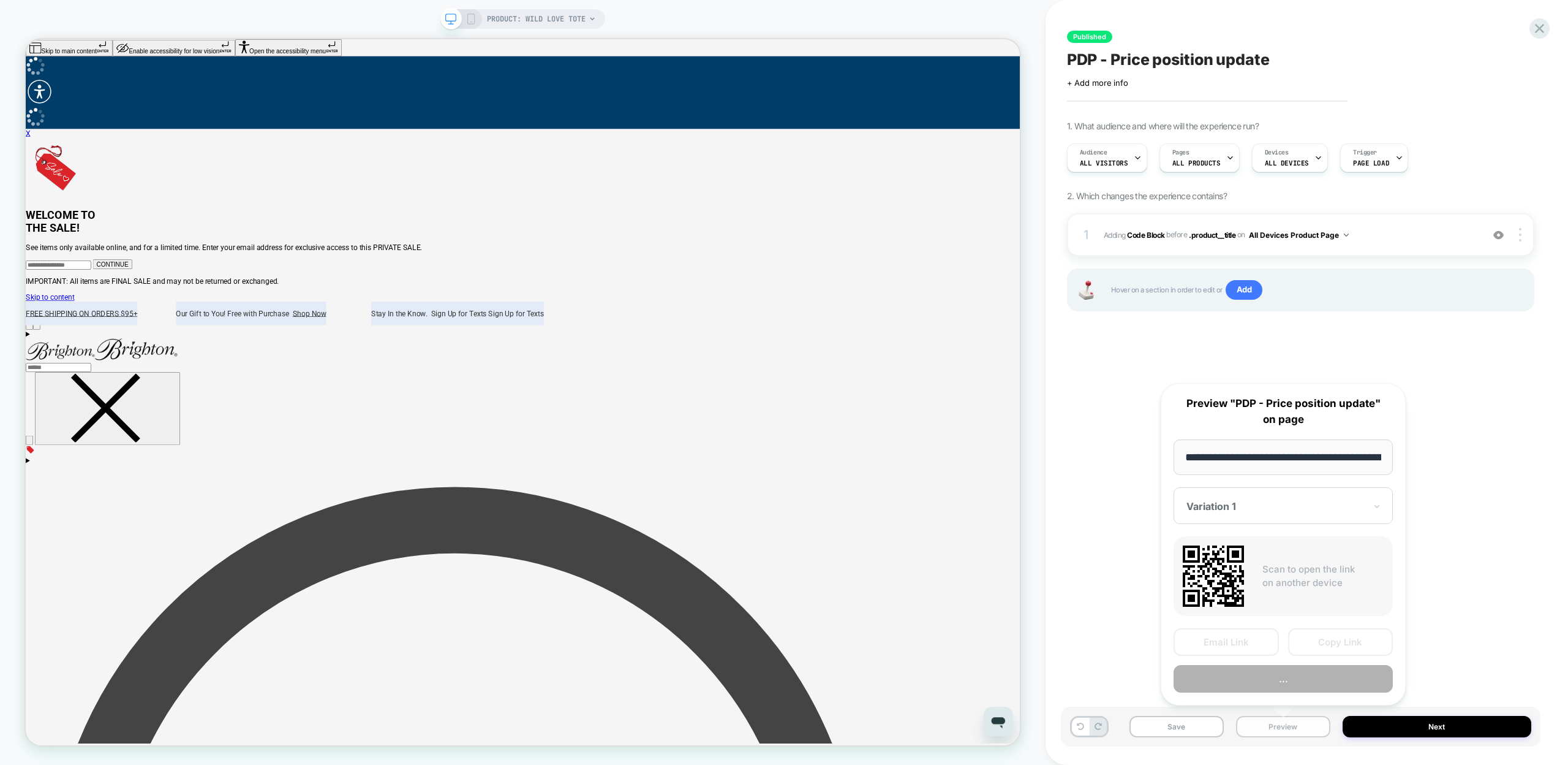
scroll to position [0, 142]
click at [1316, 678] on button "Preview" at bounding box center [1284, 679] width 219 height 27
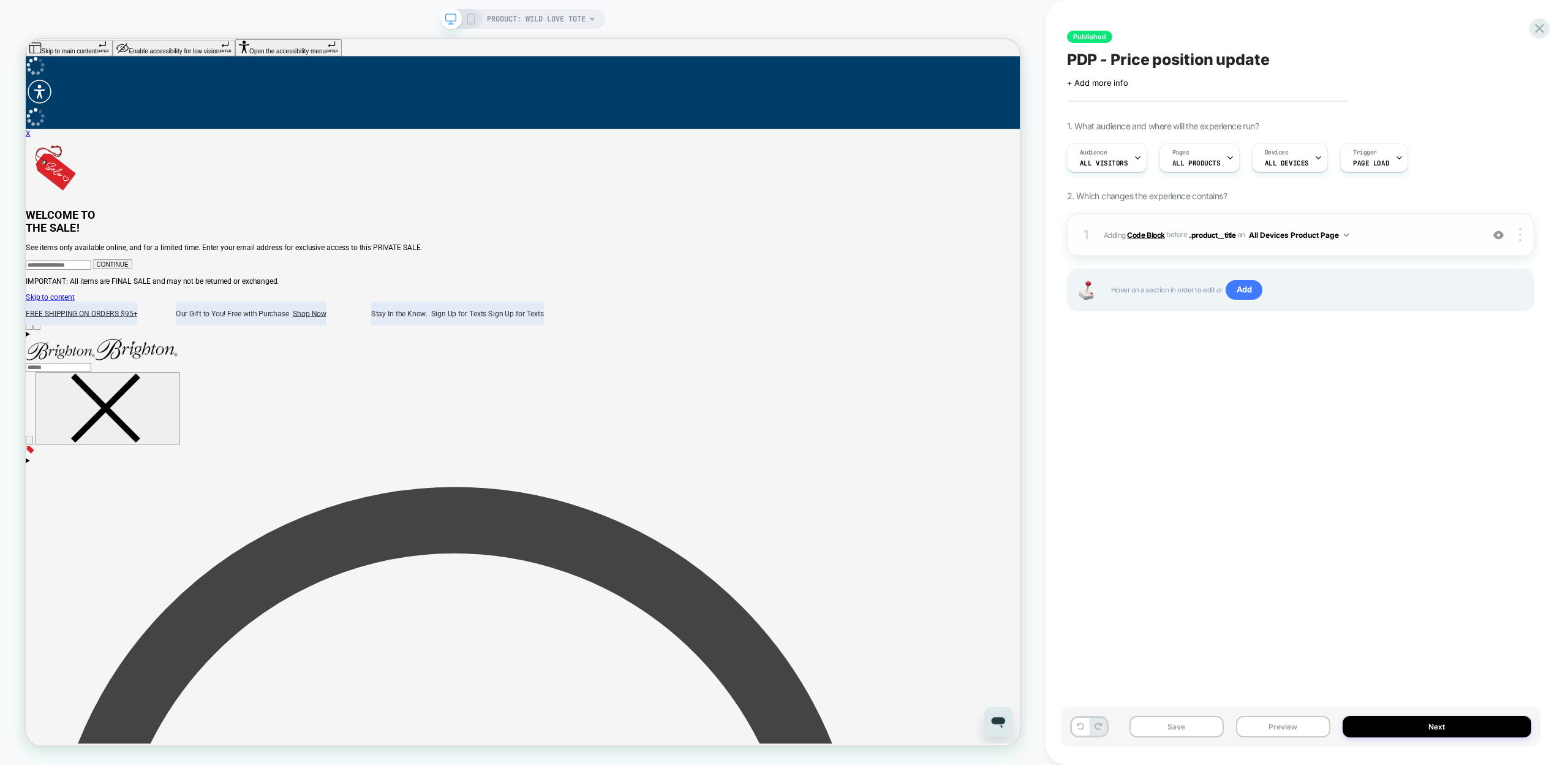
click at [1139, 234] on b "Code Block" at bounding box center [1146, 234] width 38 height 9
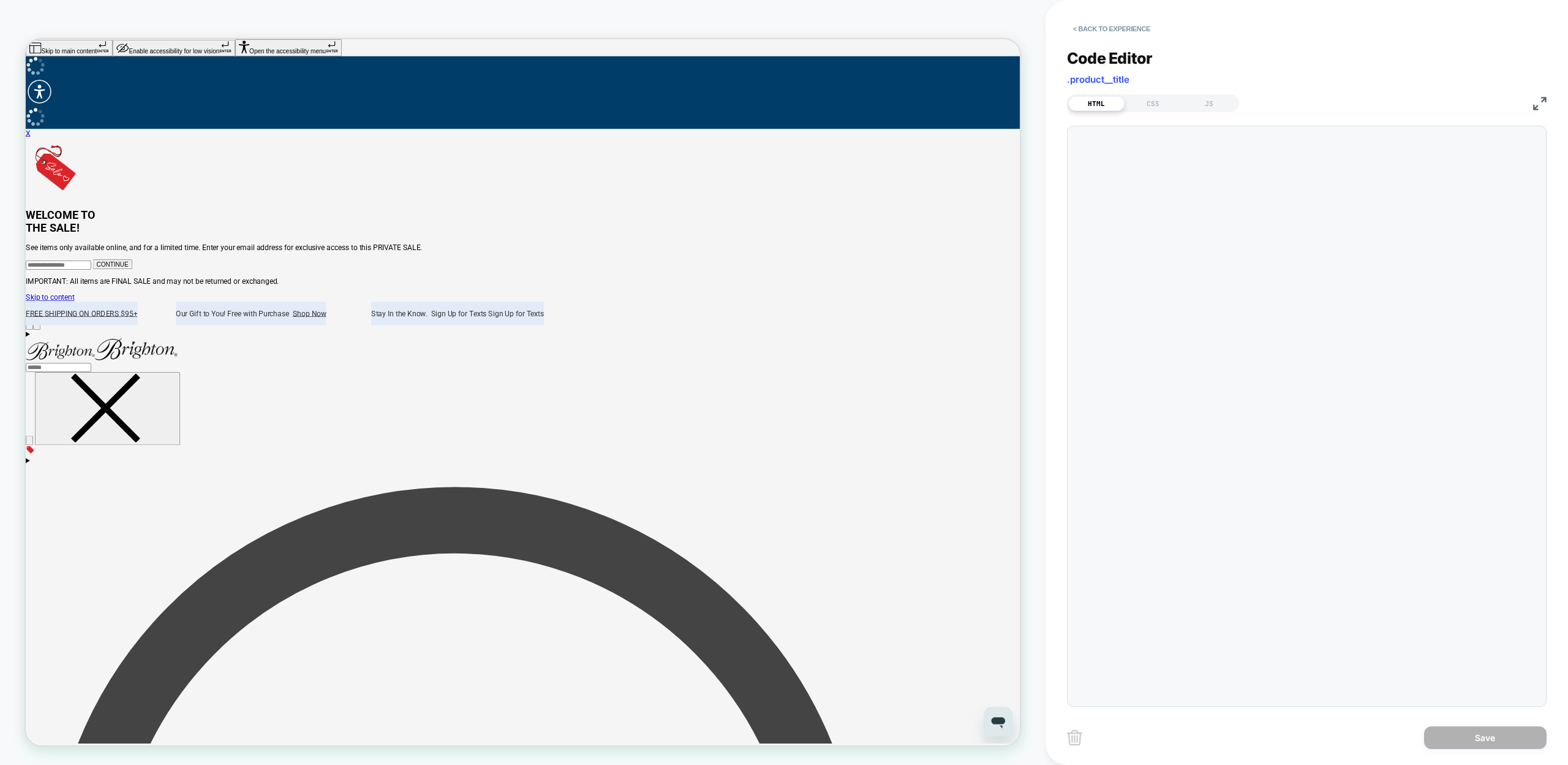
scroll to position [17, 0]
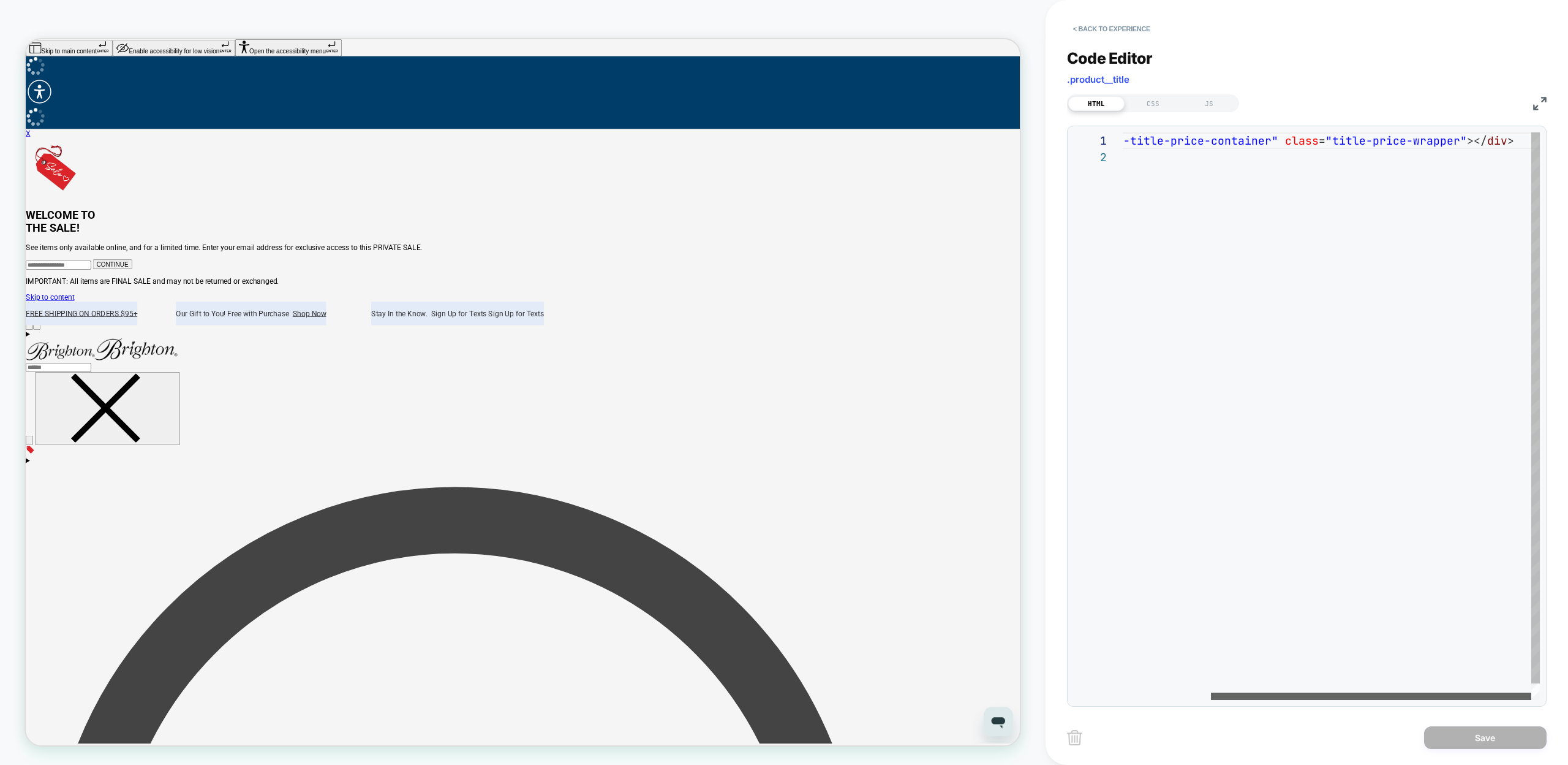
click at [1476, 692] on div at bounding box center [1371, 696] width 320 height 7
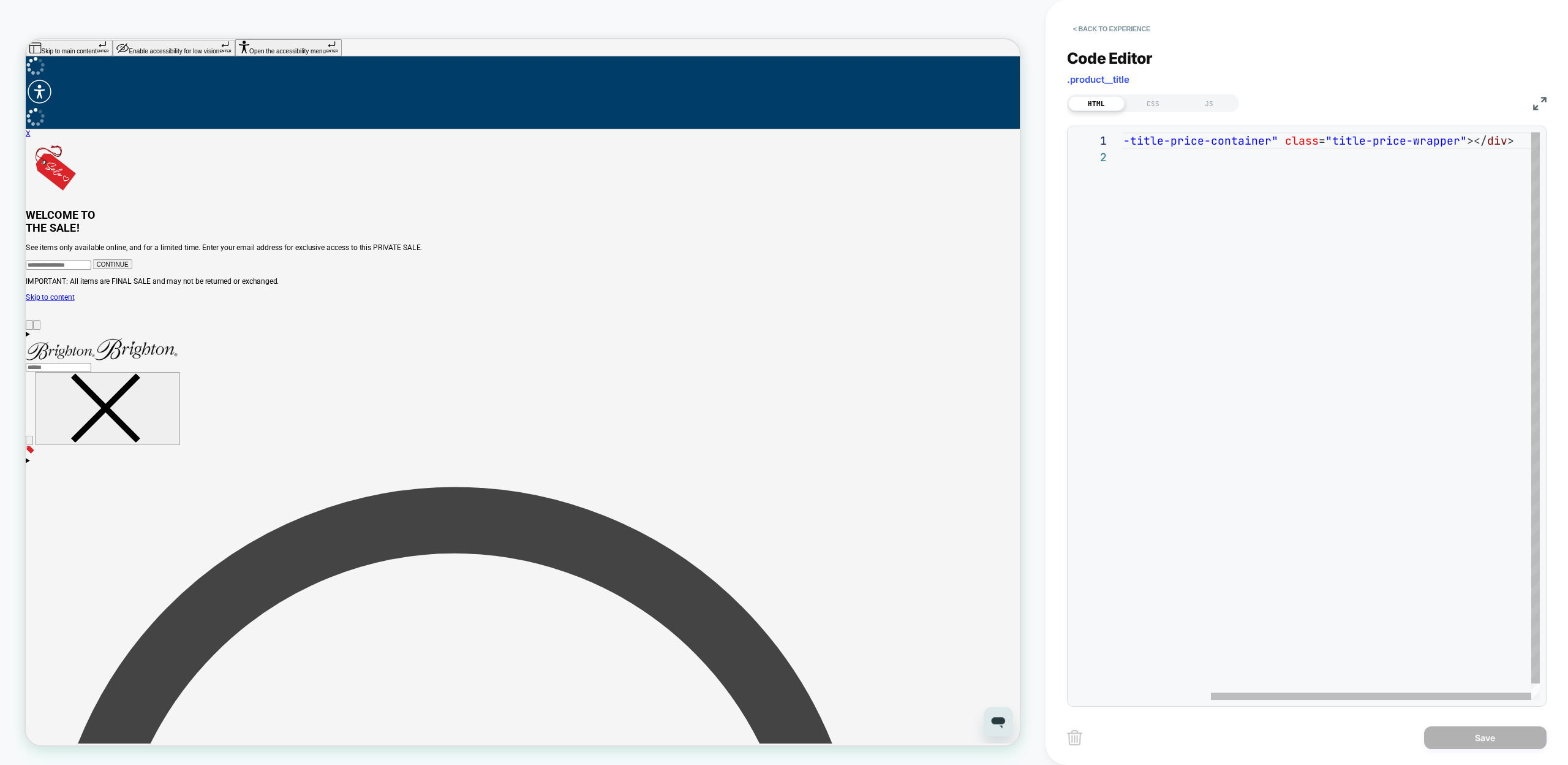
click at [1465, 141] on div "< div id = "visually-title-price-container" class = "title-price-wrapper" ></ d…" at bounding box center [1274, 424] width 531 height 584
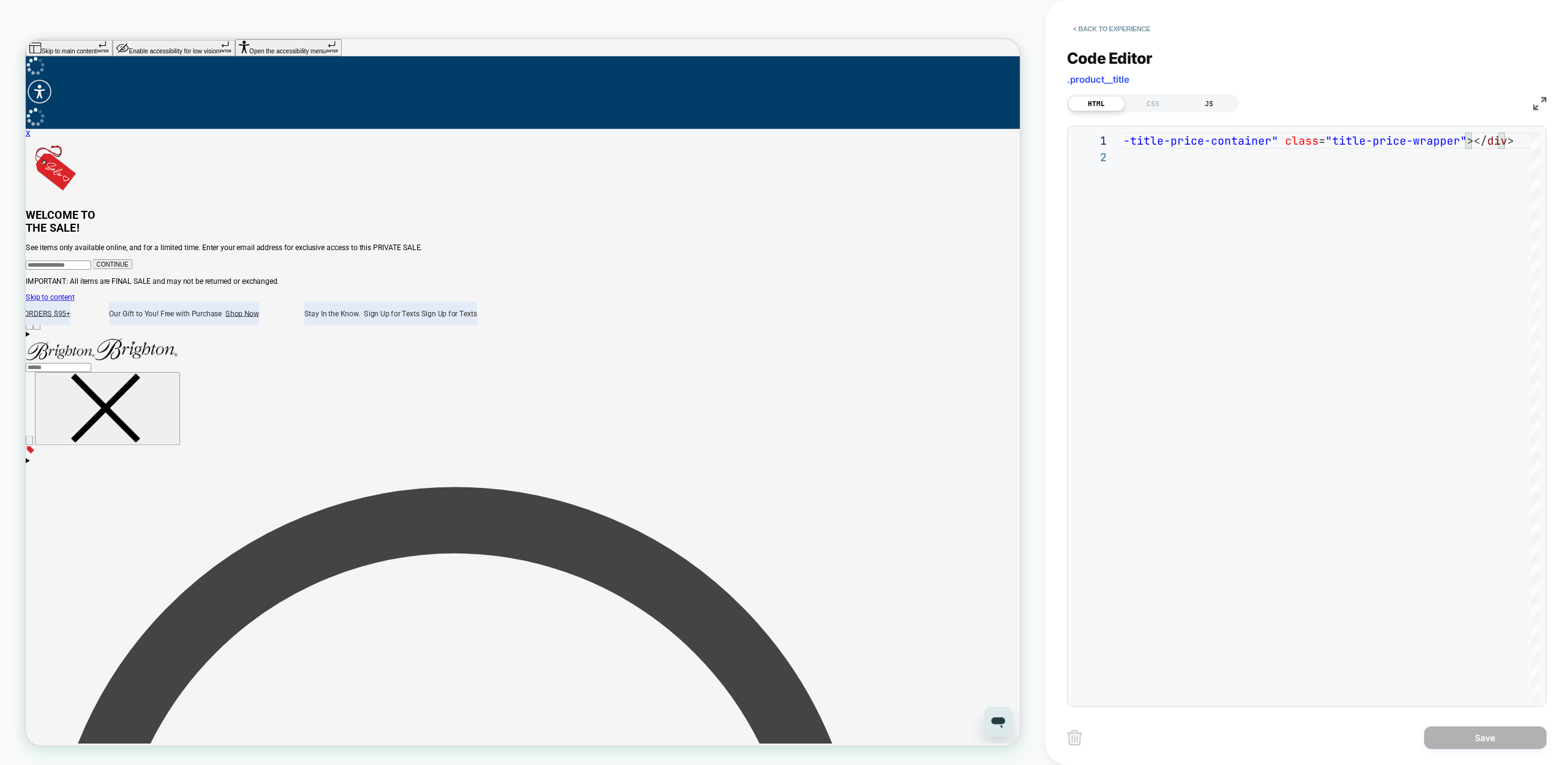
click at [1215, 99] on div "JS" at bounding box center [1209, 103] width 56 height 14
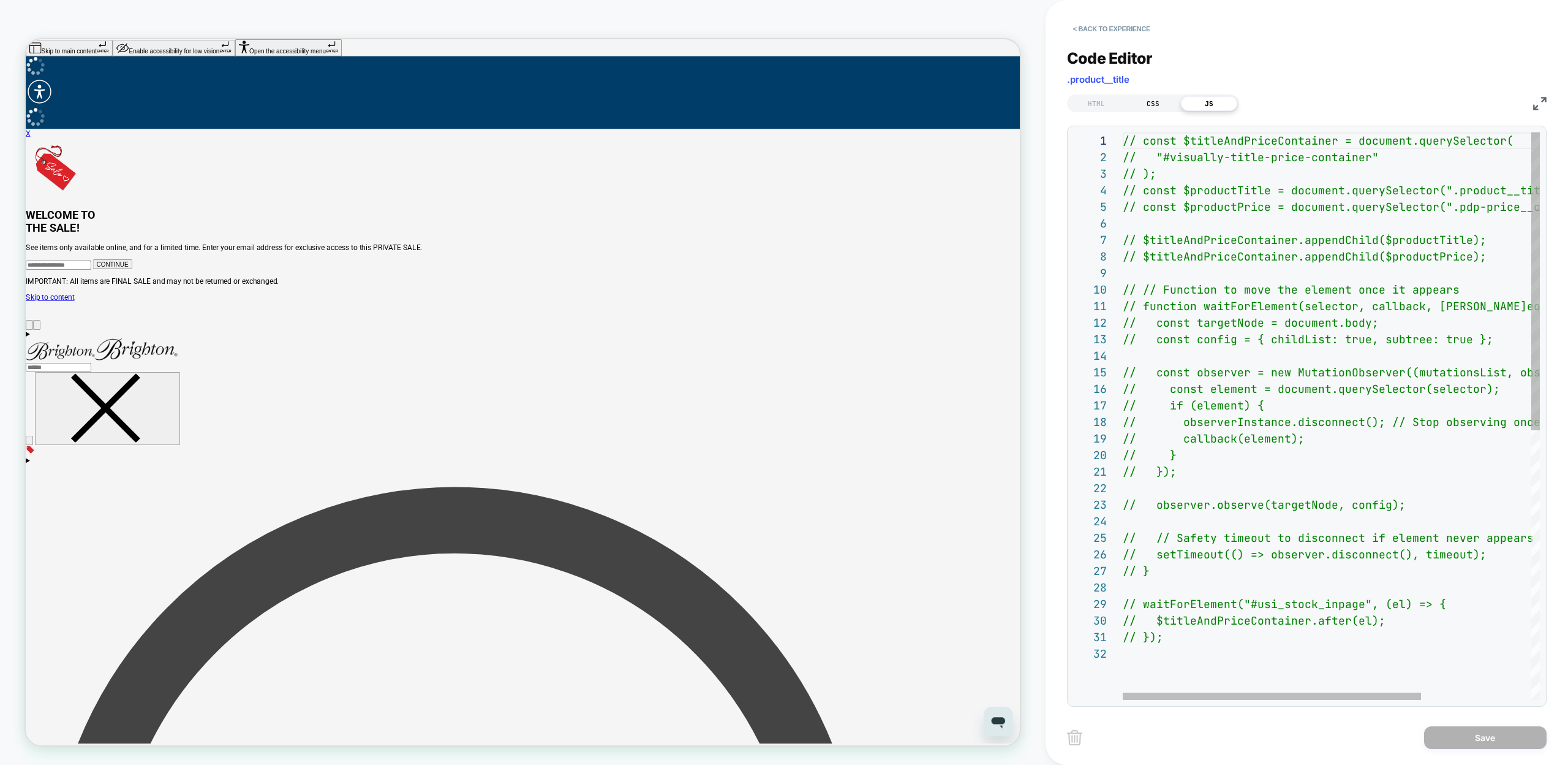
scroll to position [165, 0]
click at [1147, 100] on div "CSS" at bounding box center [1153, 103] width 56 height 14
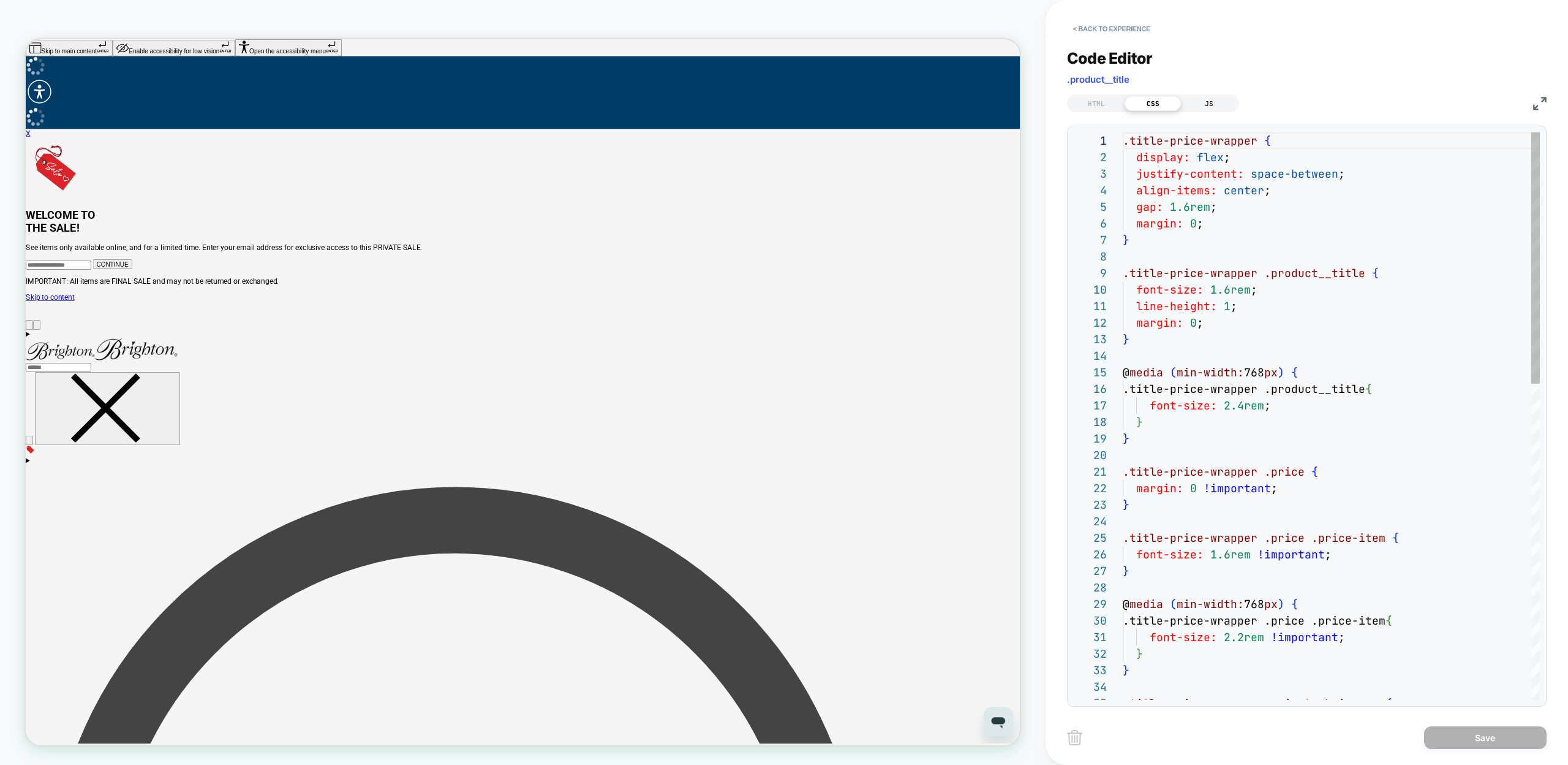
click at [1199, 96] on div "JS" at bounding box center [1209, 103] width 56 height 14
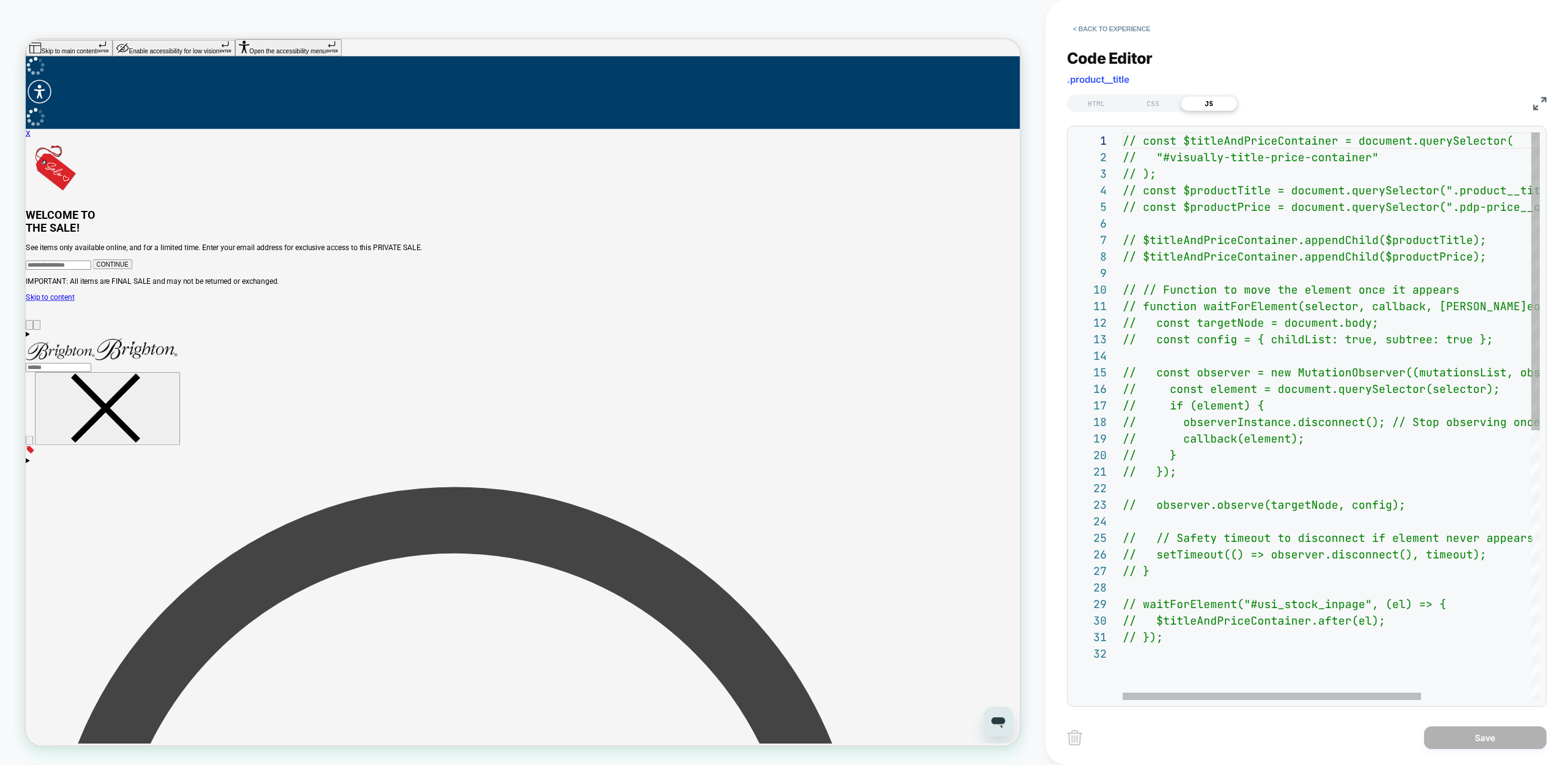
click at [1170, 639] on div "// const $titleAndPriceContainer = document.queryS elector( // "#visually-title…" at bounding box center [1408, 672] width 571 height 1080
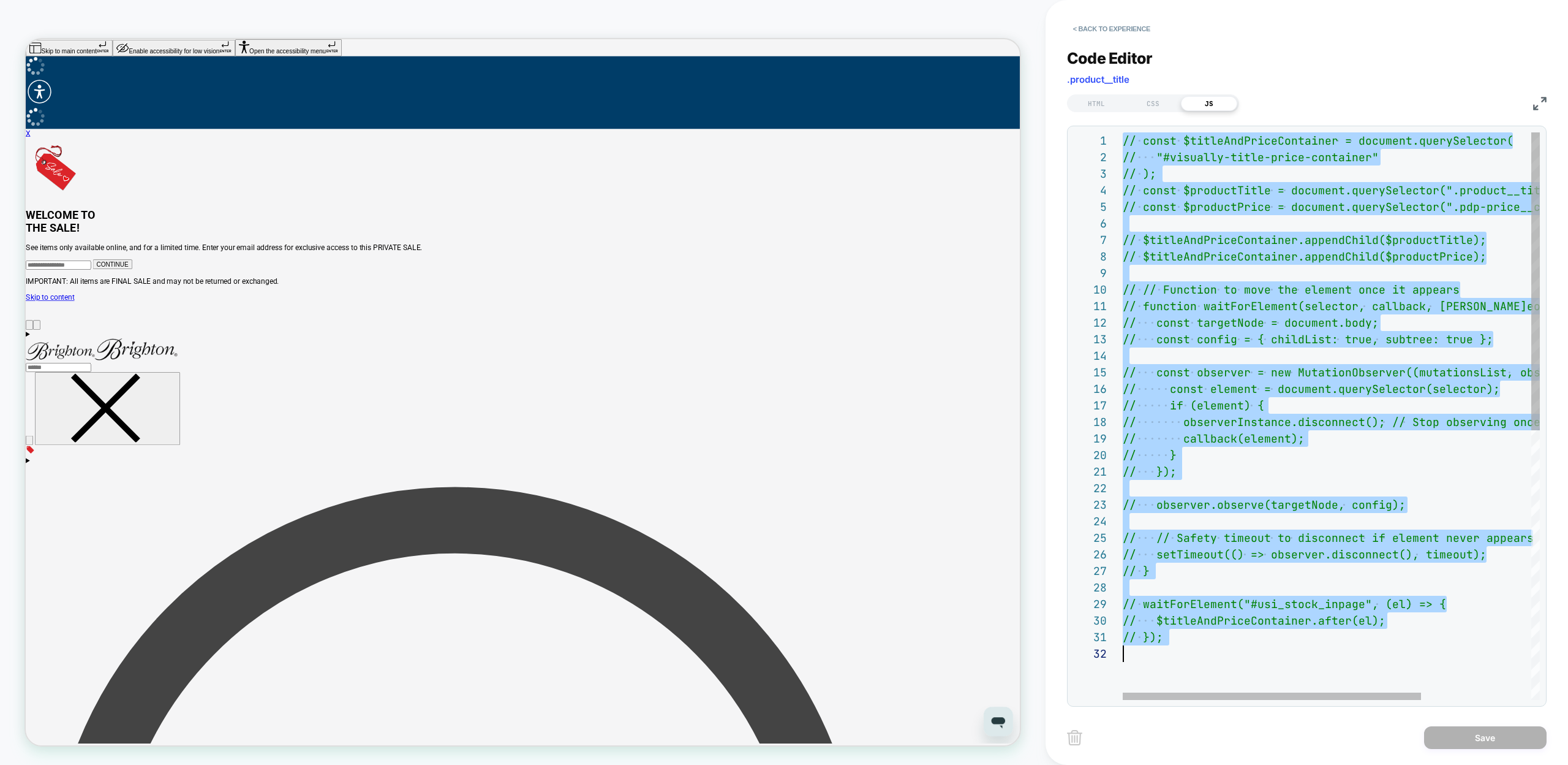
scroll to position [0, 0]
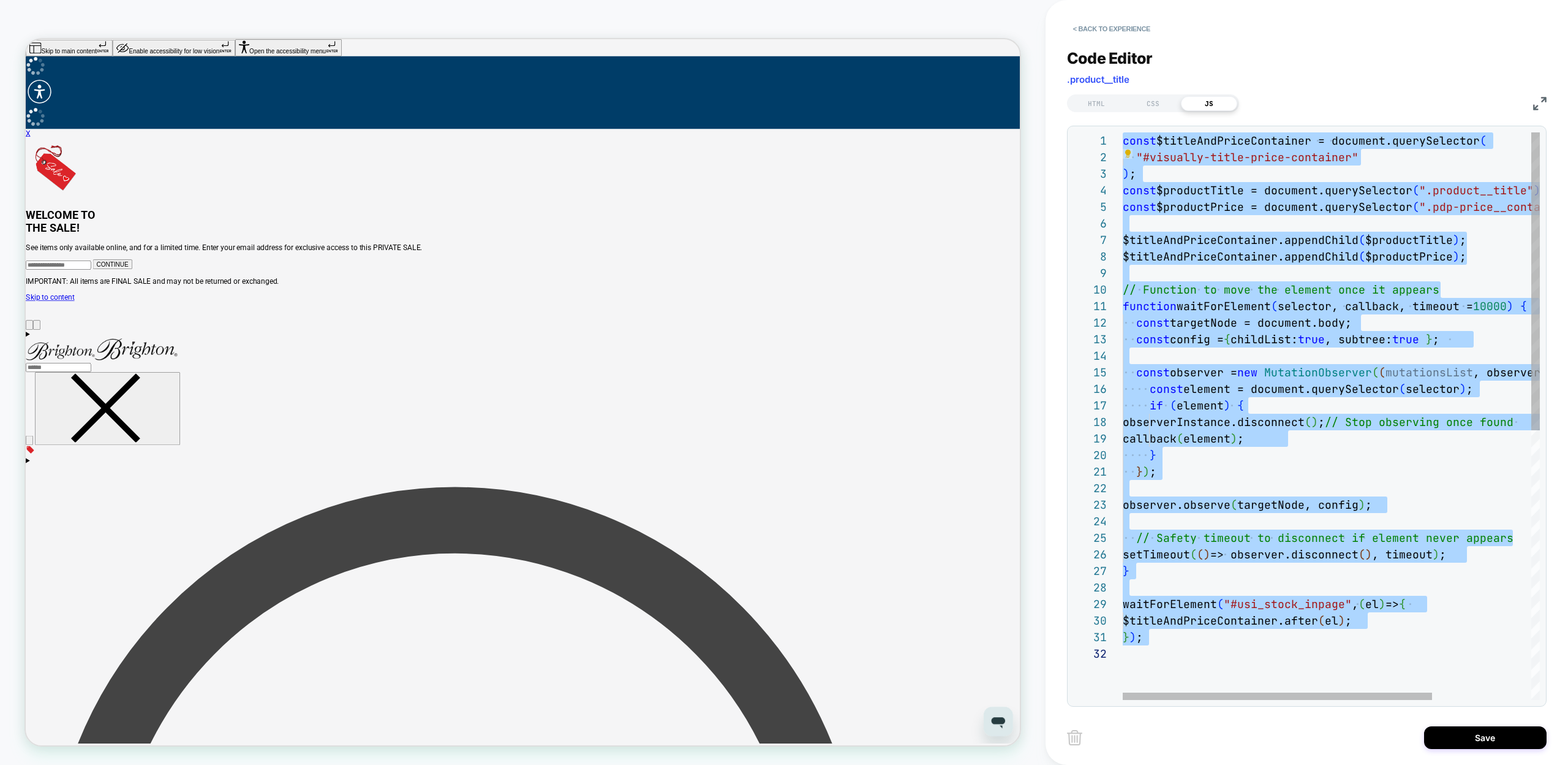
type textarea "***"
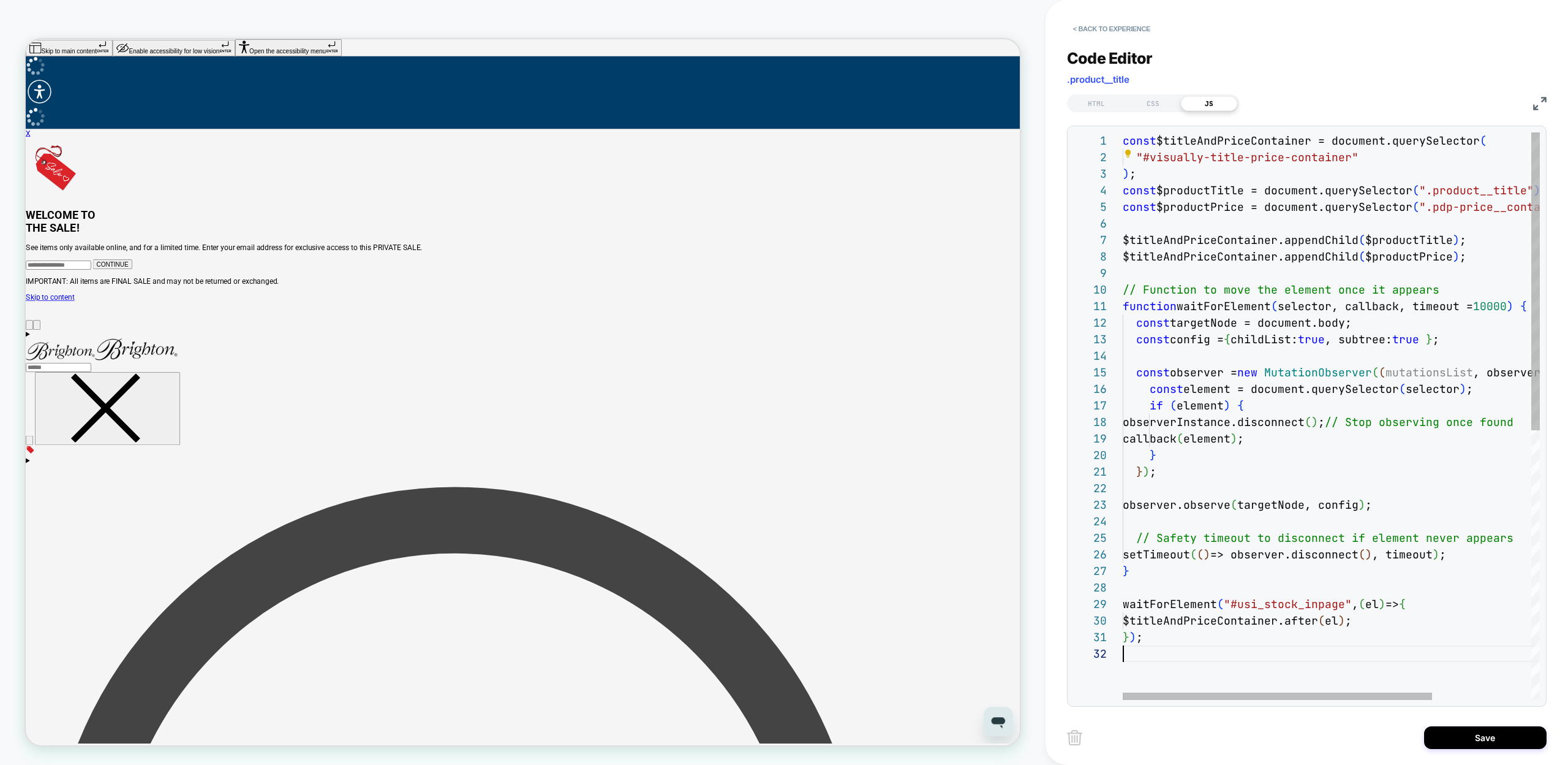
click at [1166, 645] on div "const $titleAndPriceContainer = document.querySelector ( "#visually-title-price…" at bounding box center [1398, 672] width 551 height 1080
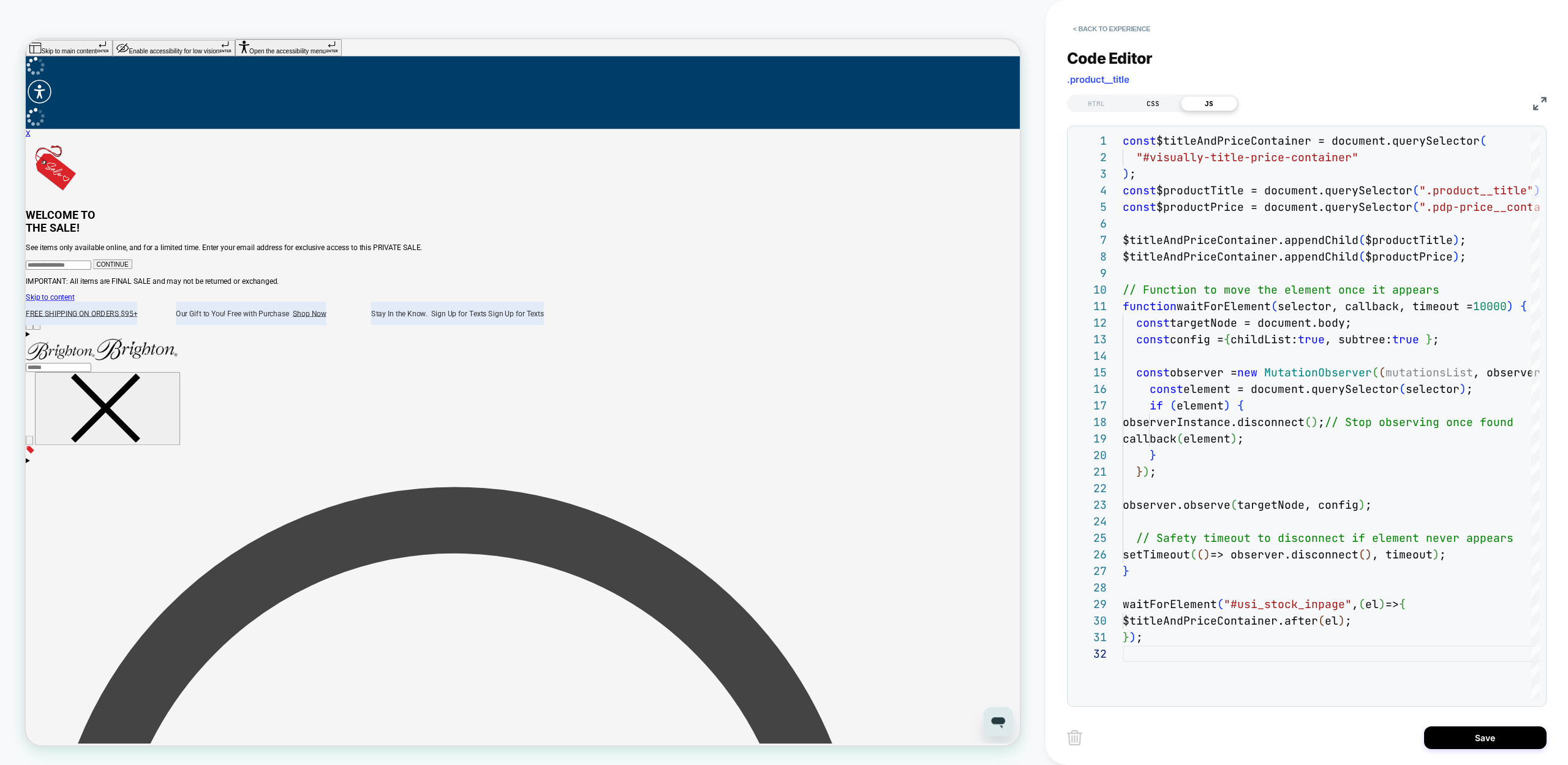
click at [1147, 99] on div "CSS" at bounding box center [1153, 103] width 56 height 14
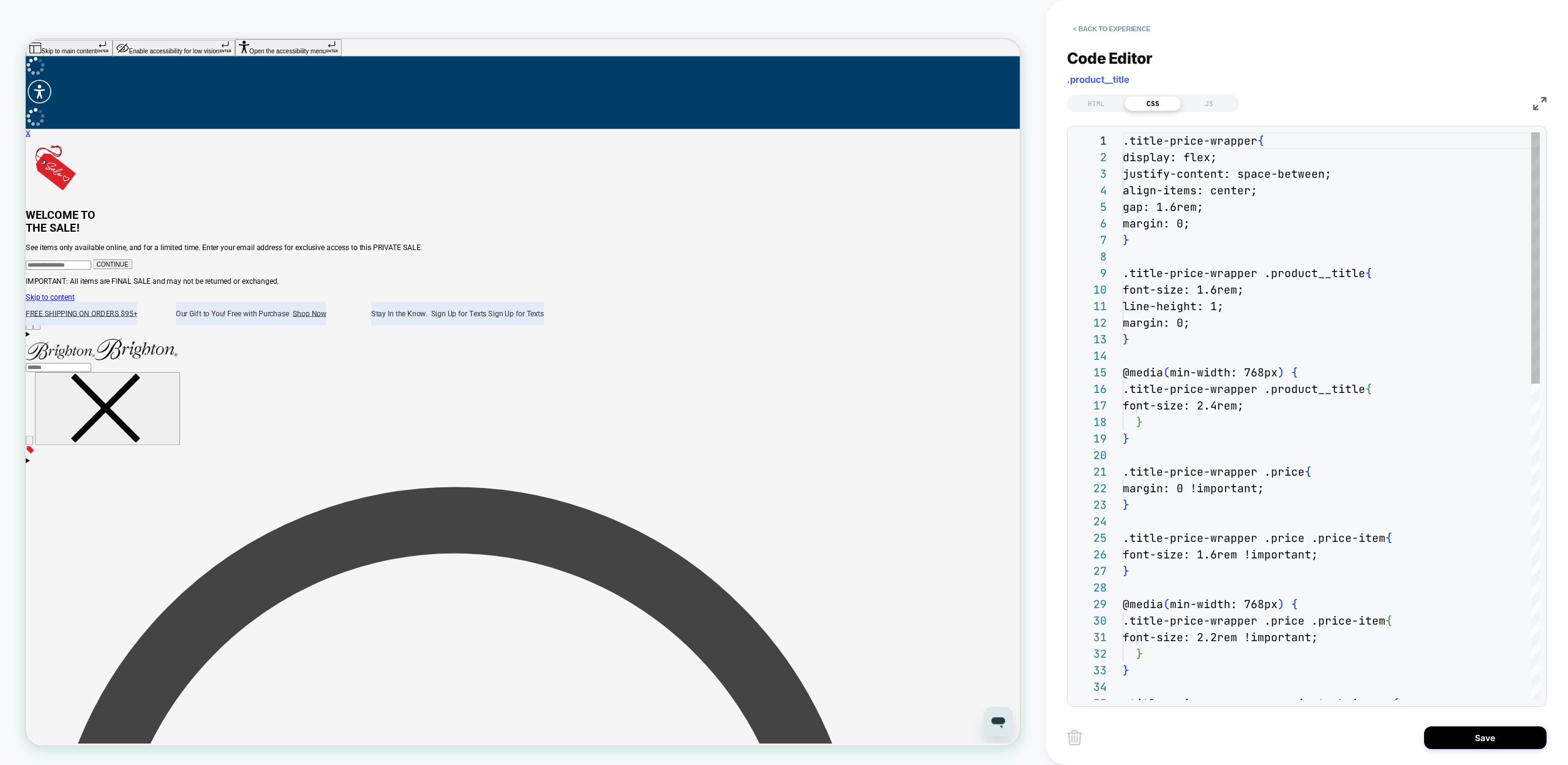
scroll to position [165, 0]
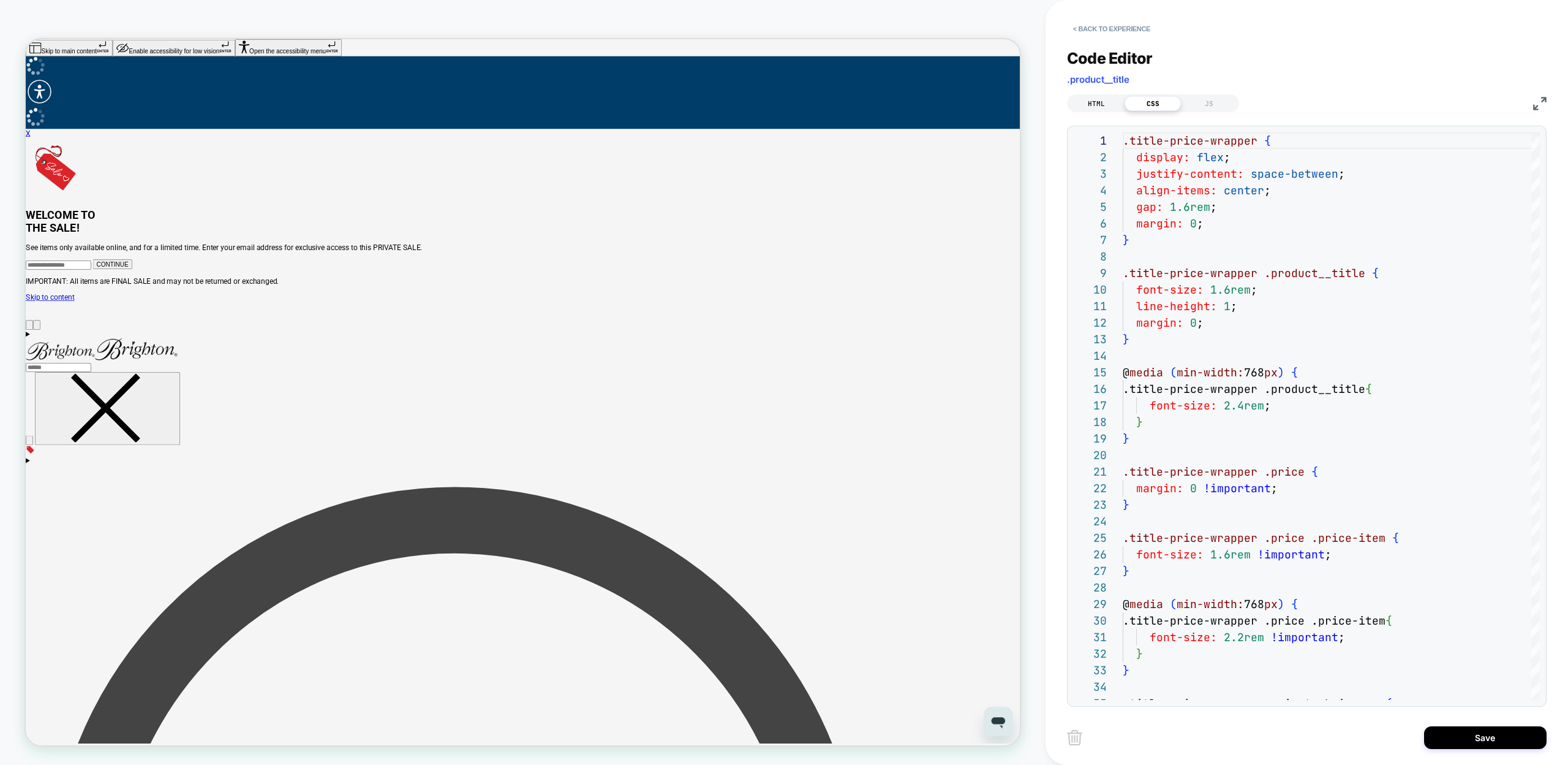
click at [1090, 103] on div "HTML" at bounding box center [1097, 103] width 56 height 14
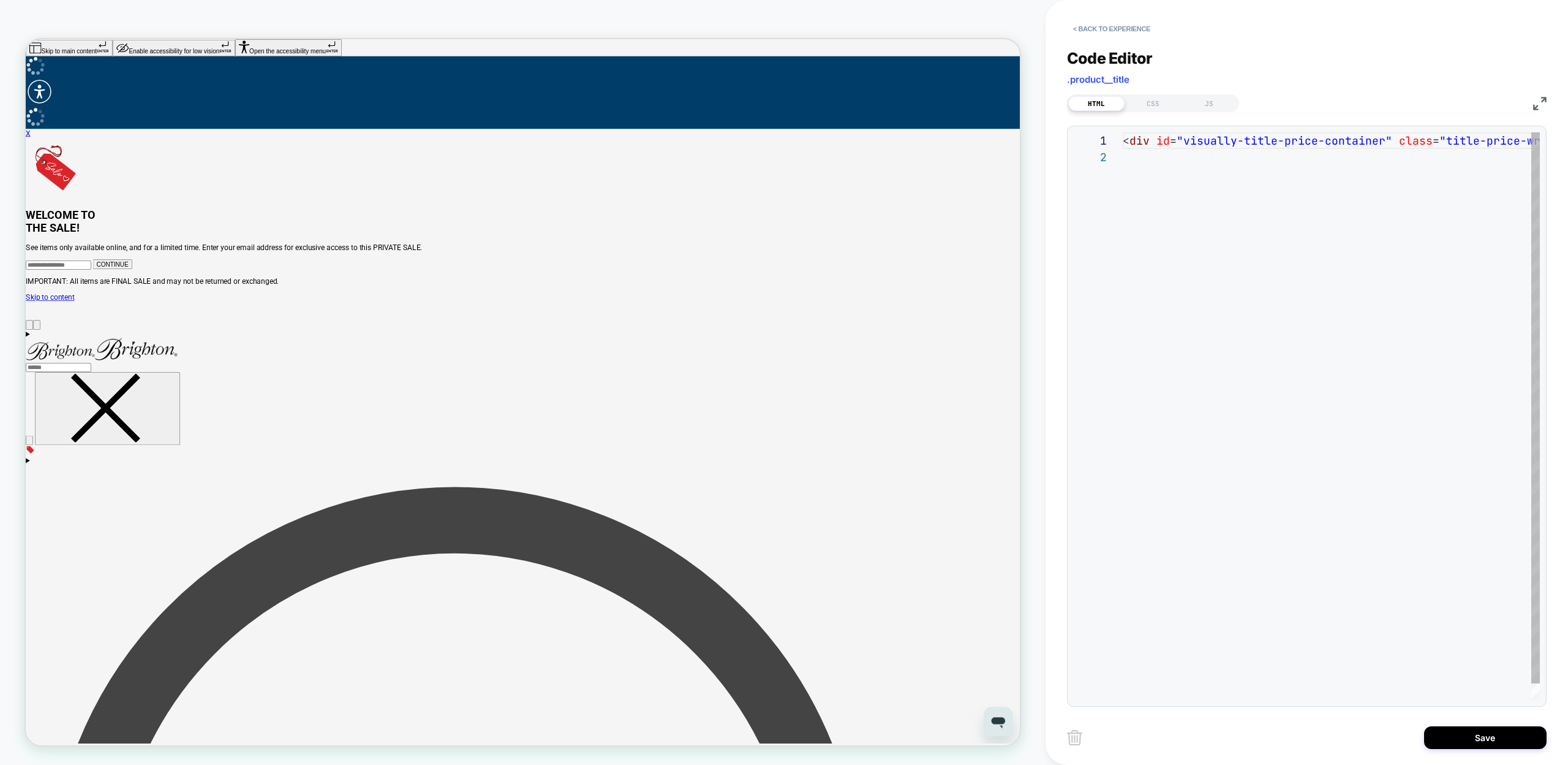
scroll to position [17, 0]
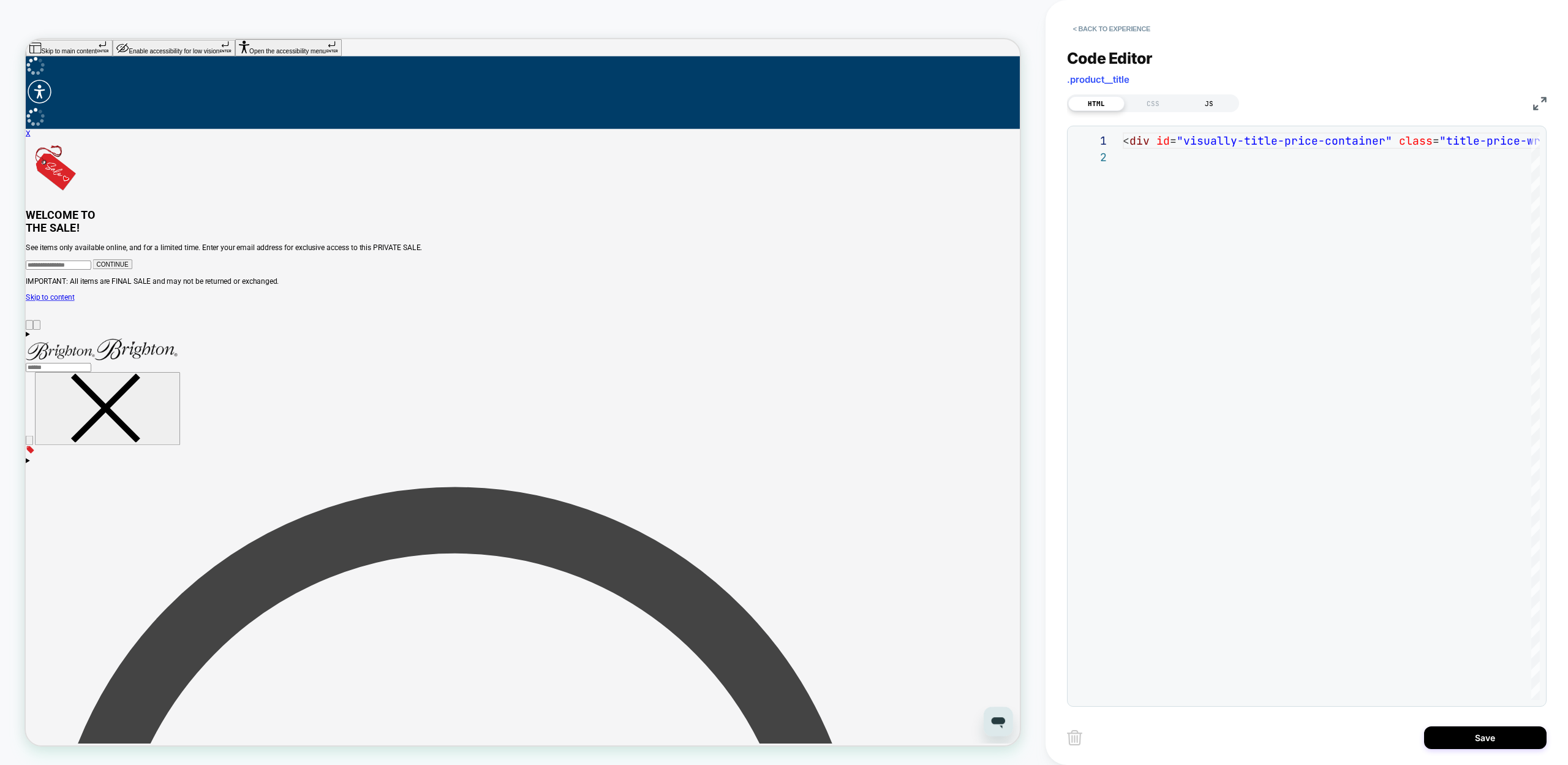
click at [1211, 100] on div "JS" at bounding box center [1209, 103] width 56 height 14
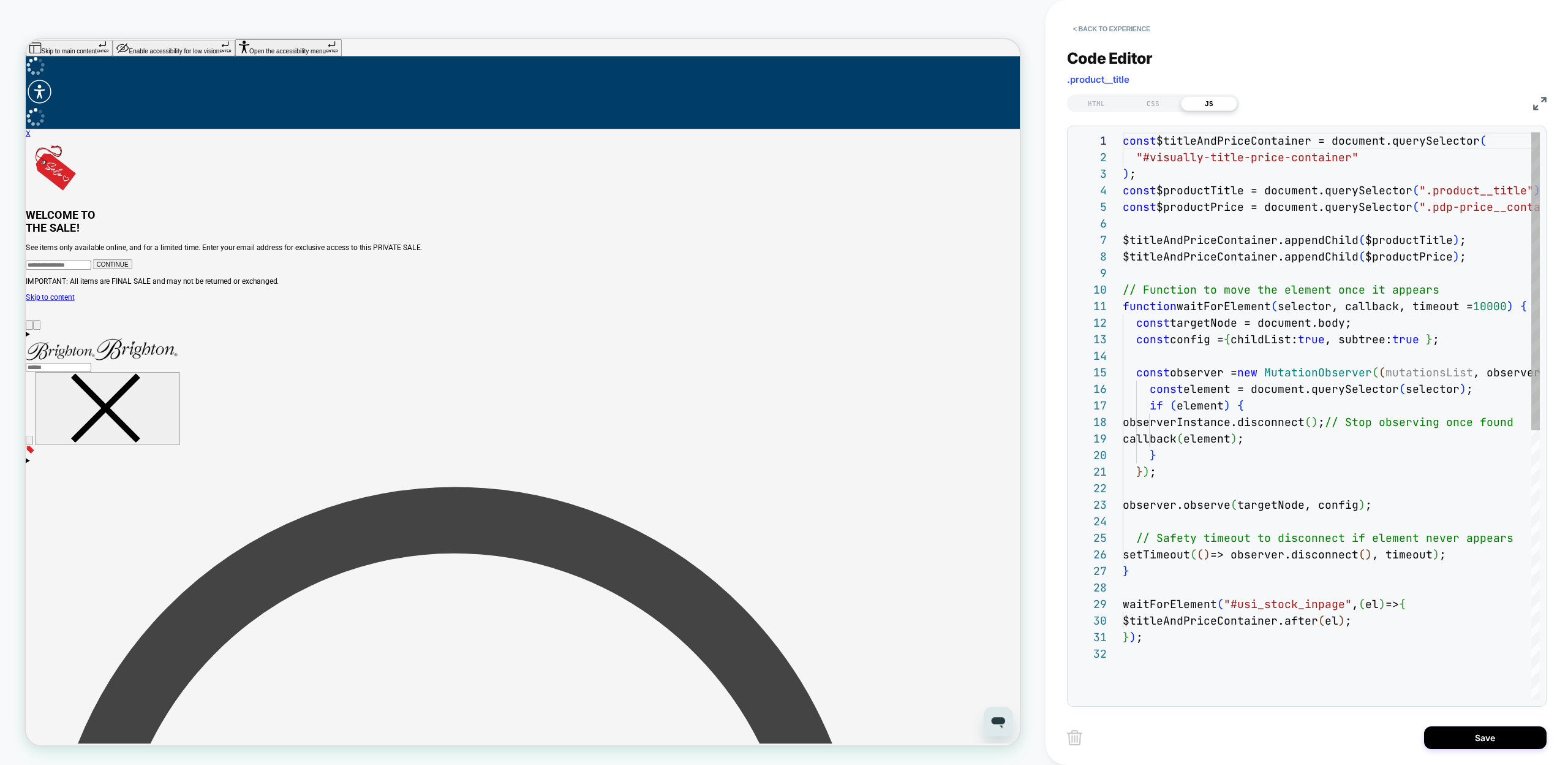
scroll to position [165, 0]
click at [1124, 32] on button "< Back to experience" at bounding box center [1112, 28] width 89 height 19
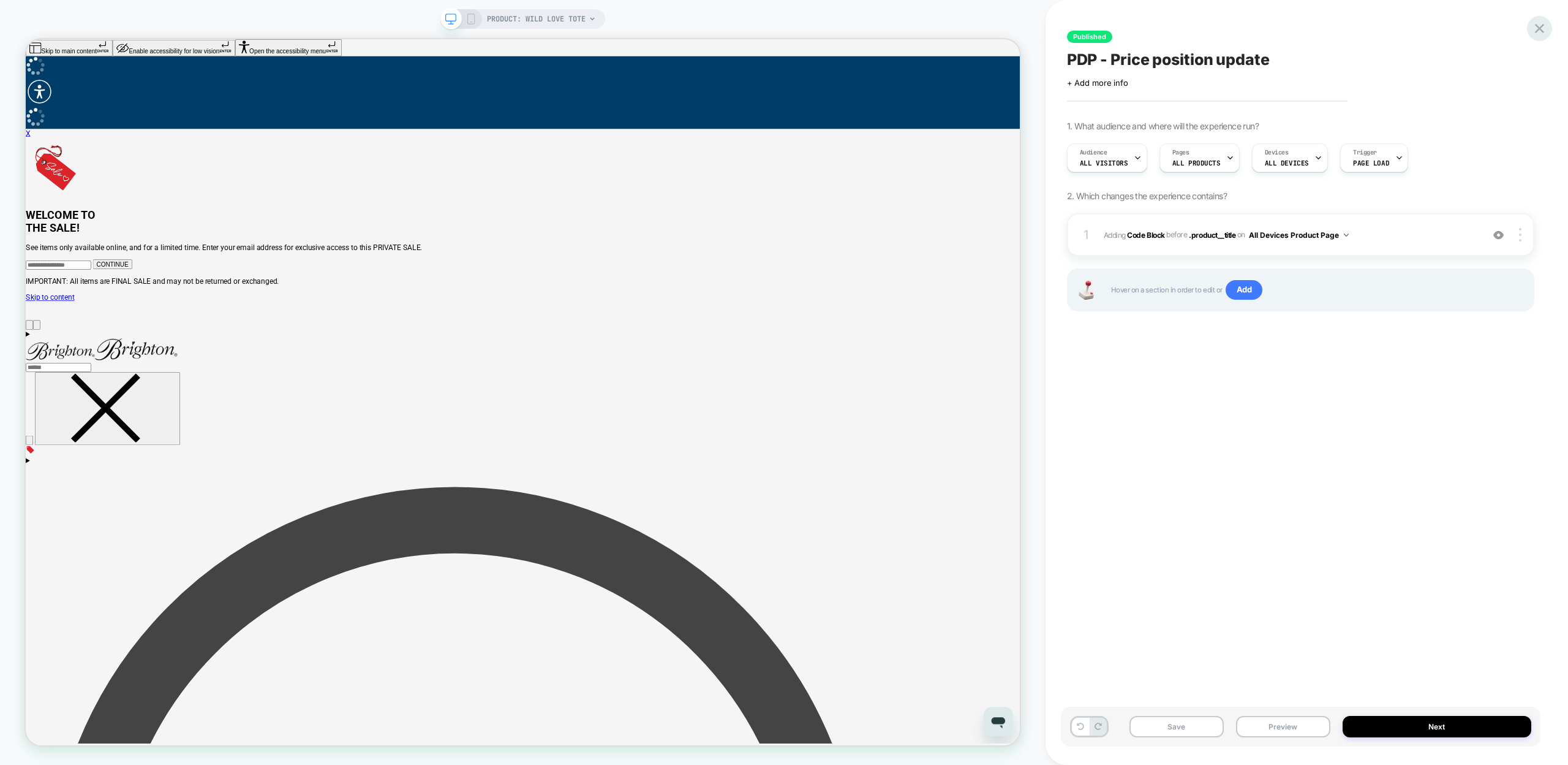
click at [1548, 27] on div at bounding box center [1539, 28] width 25 height 25
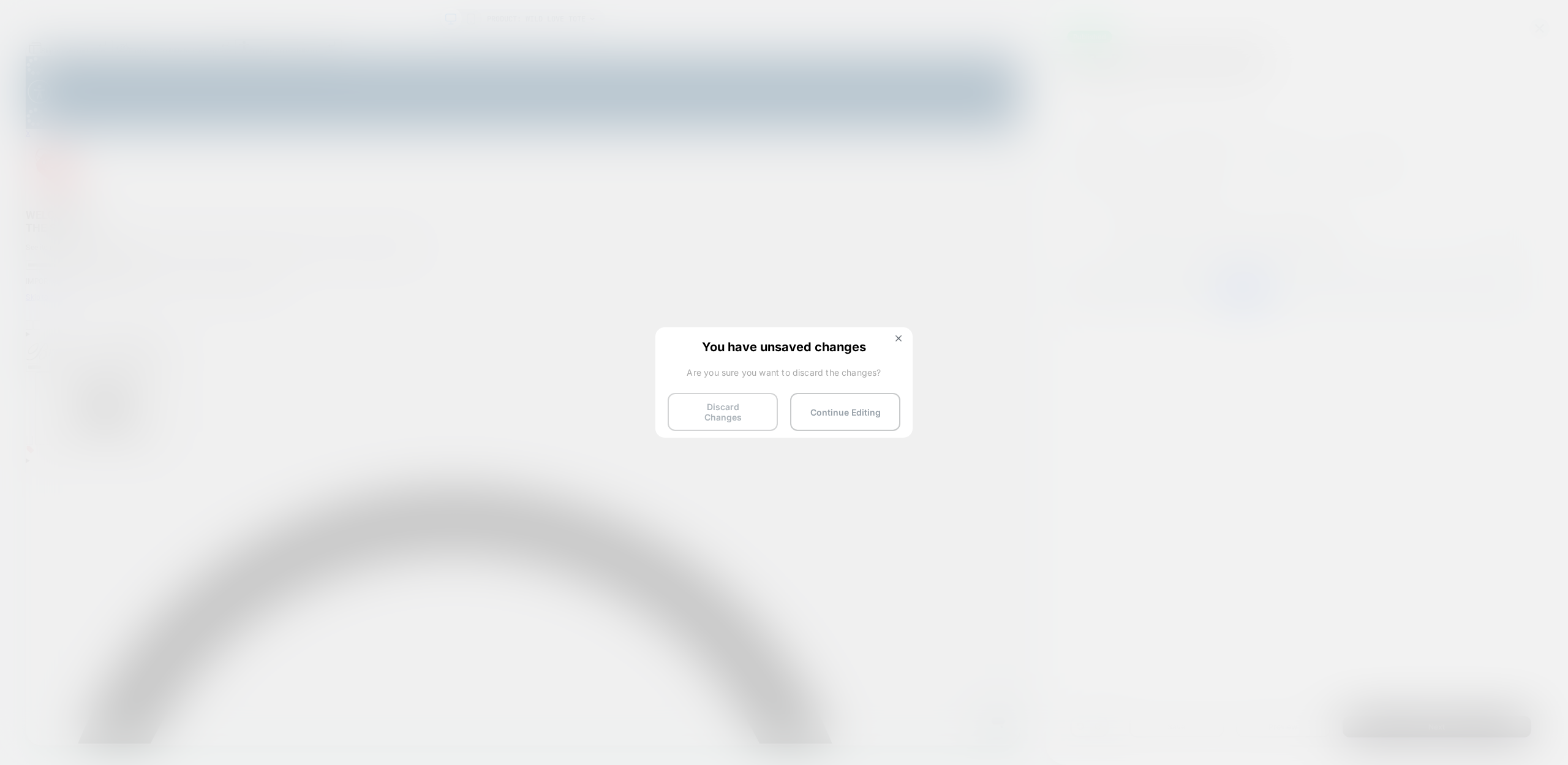
click at [721, 403] on button "Discard Changes" at bounding box center [722, 411] width 110 height 38
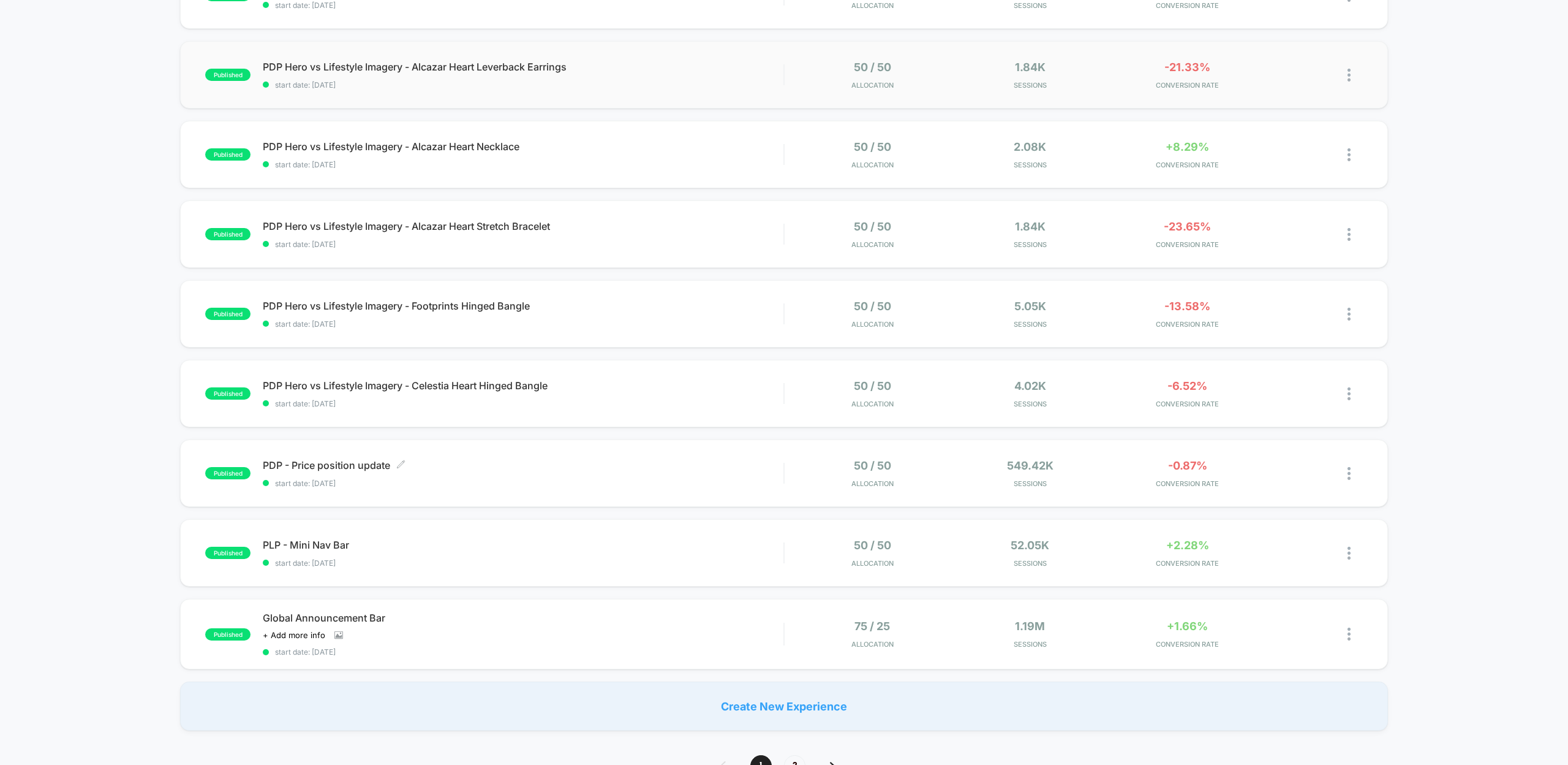
scroll to position [417, 0]
click at [338, 459] on span "PDP - Price position update Click to edit experience details" at bounding box center [523, 465] width 521 height 12
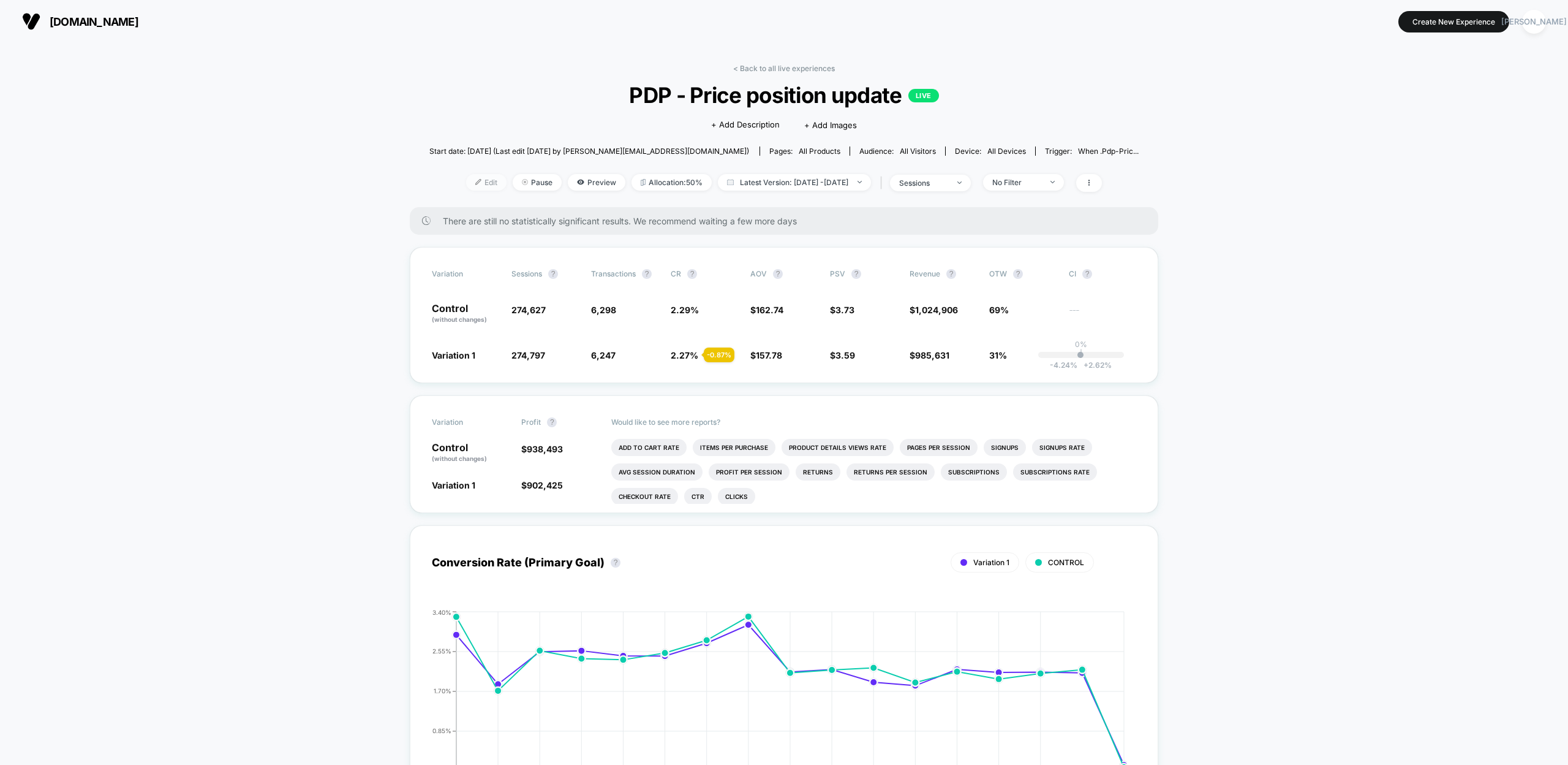
click at [466, 183] on span "Edit" at bounding box center [486, 182] width 40 height 17
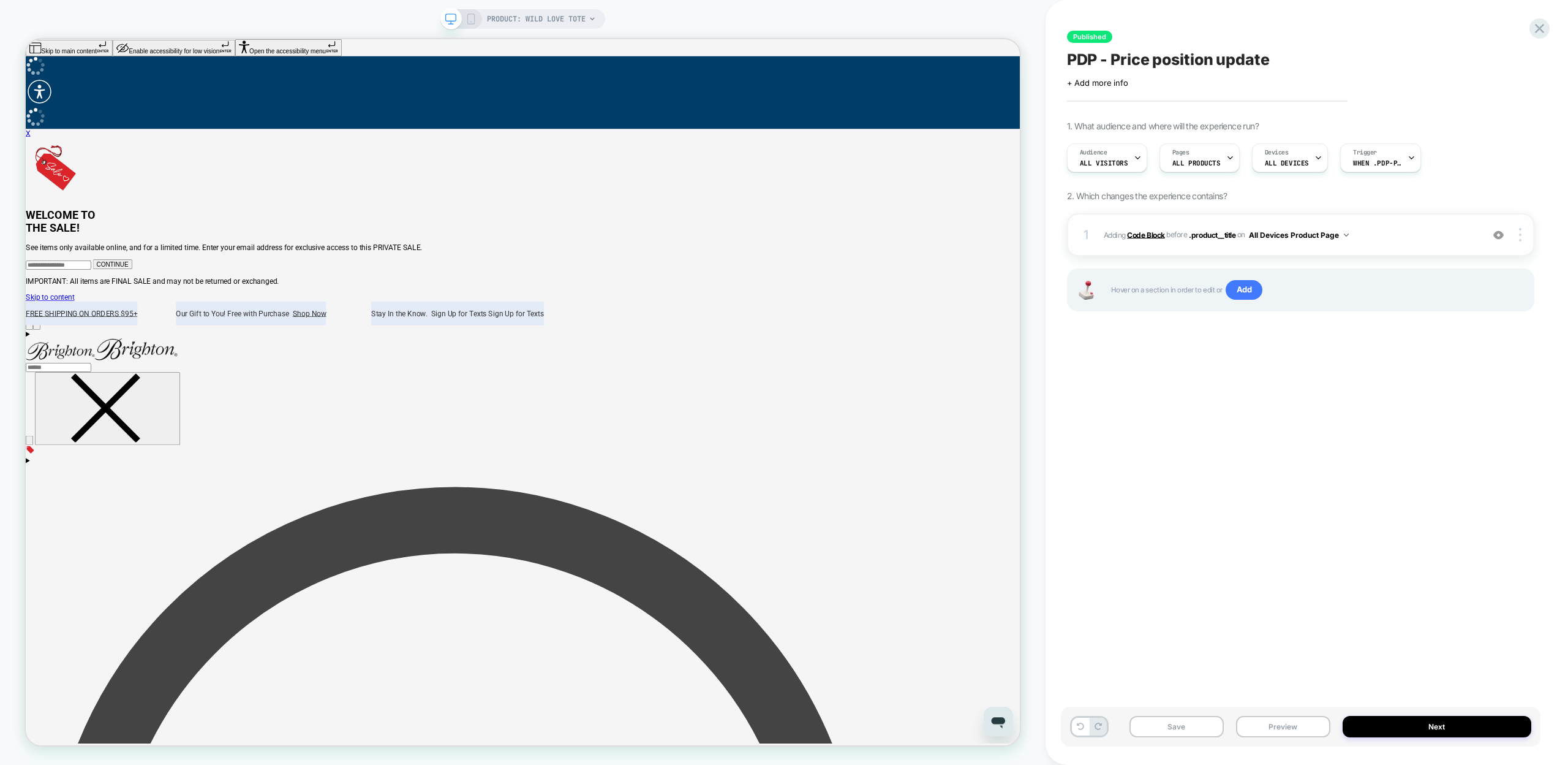
click at [1155, 232] on b "Code Block" at bounding box center [1146, 234] width 38 height 9
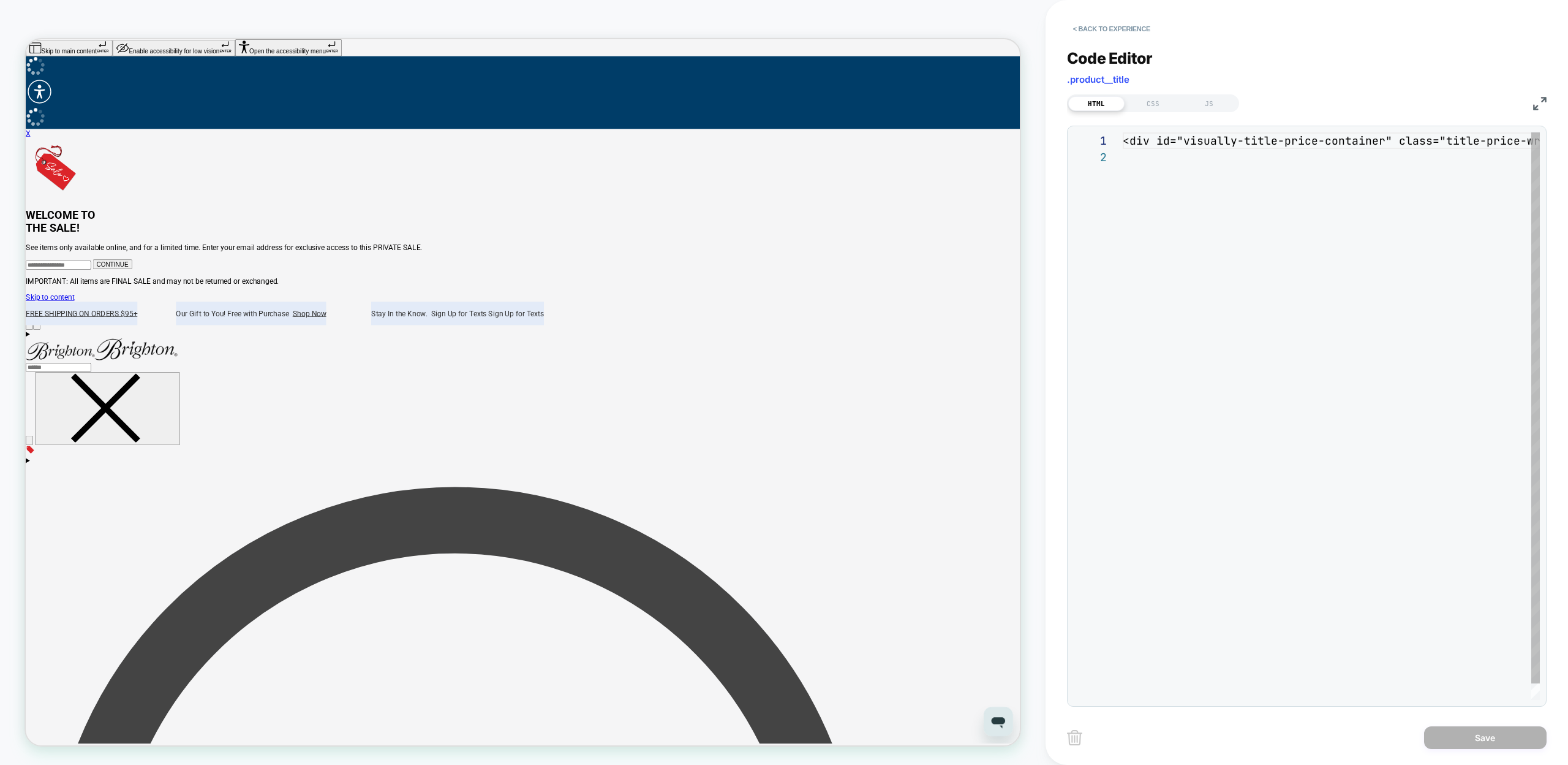
scroll to position [17, 0]
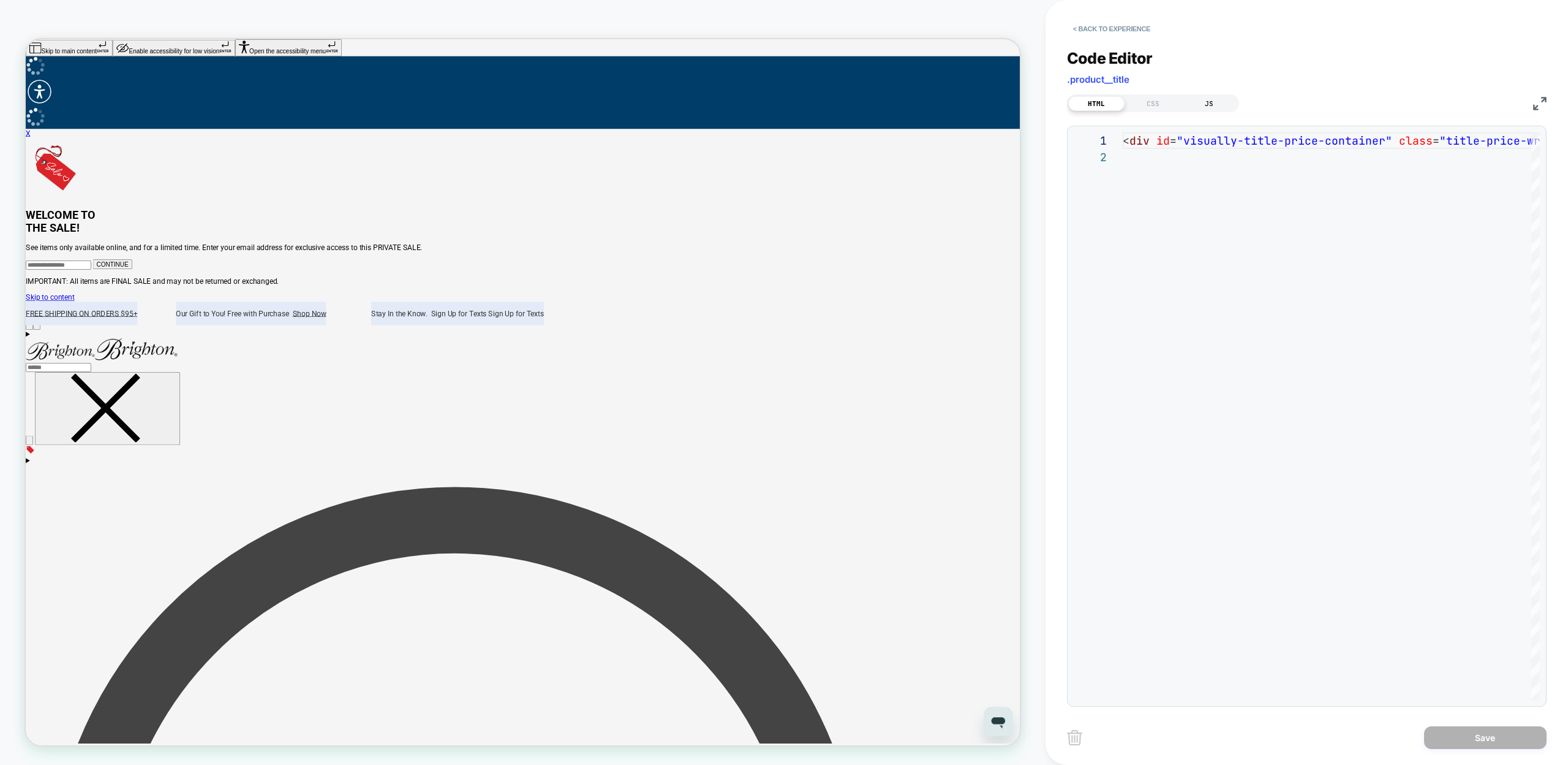
click at [1201, 96] on div "JS" at bounding box center [1209, 103] width 56 height 14
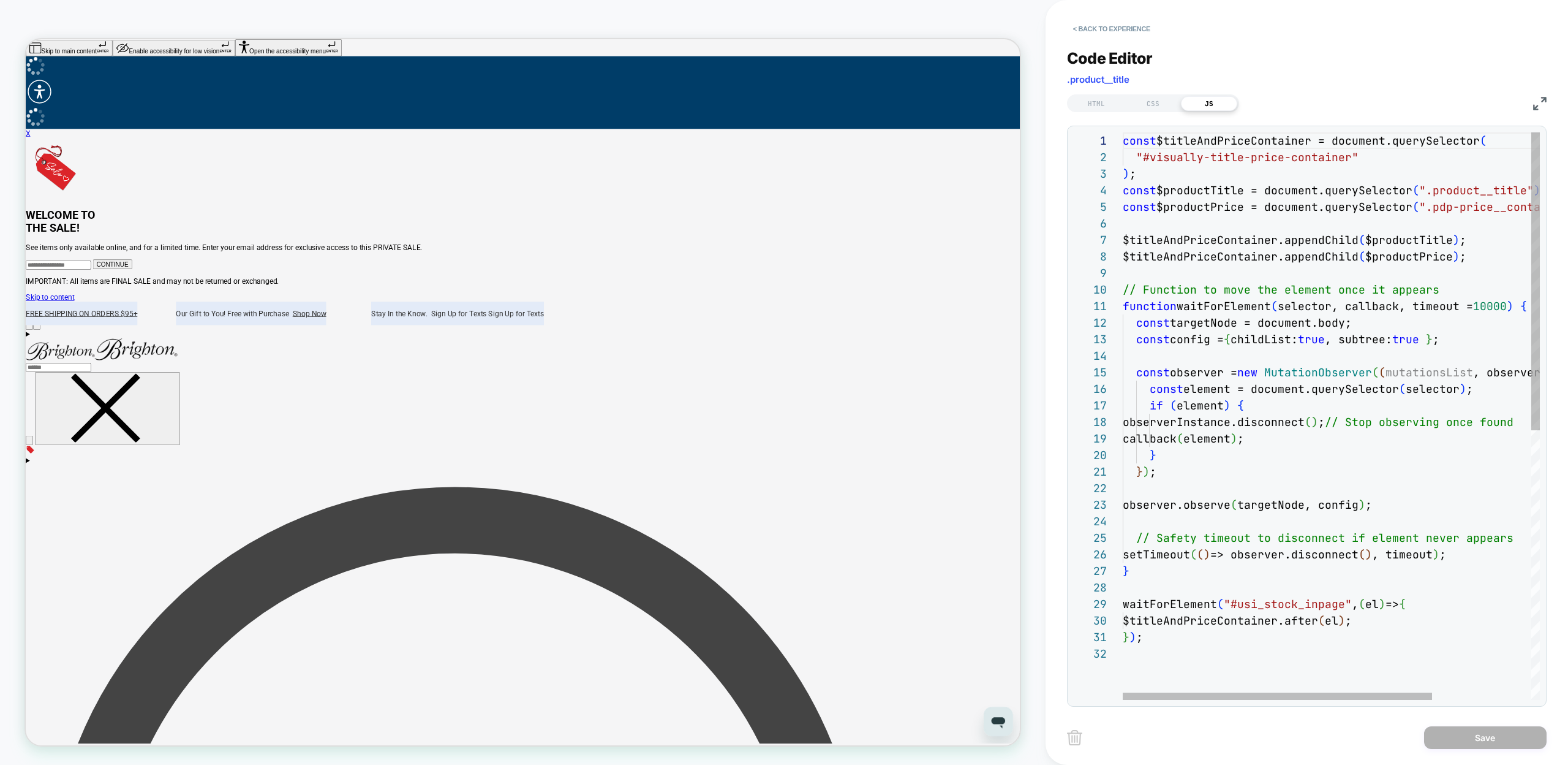
click at [1177, 388] on div "const $titleAndPriceContainer = document.querySelector ( "#visually-title-price…" at bounding box center [1398, 672] width 551 height 1080
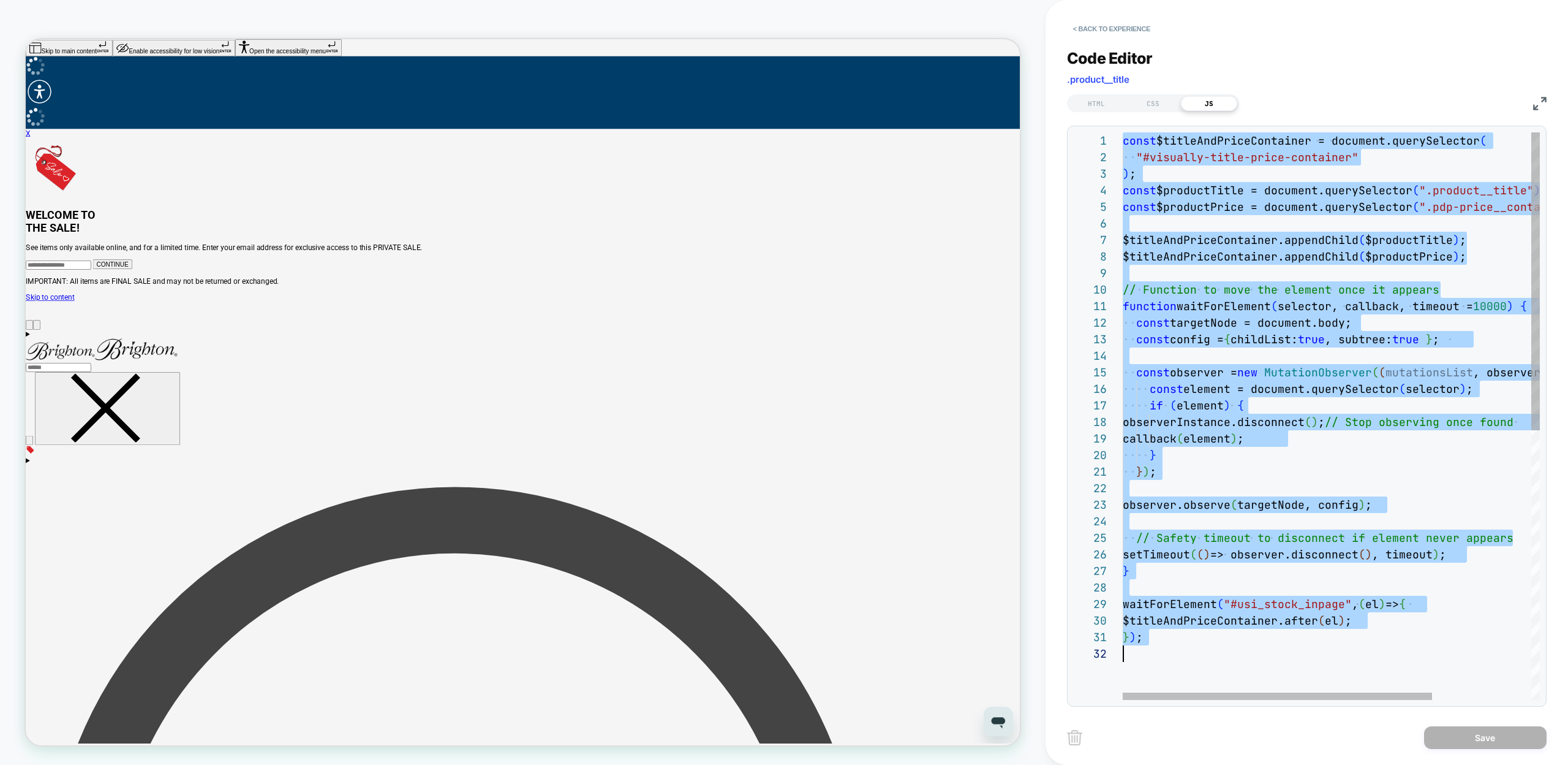
scroll to position [0, 0]
type textarea "**********"
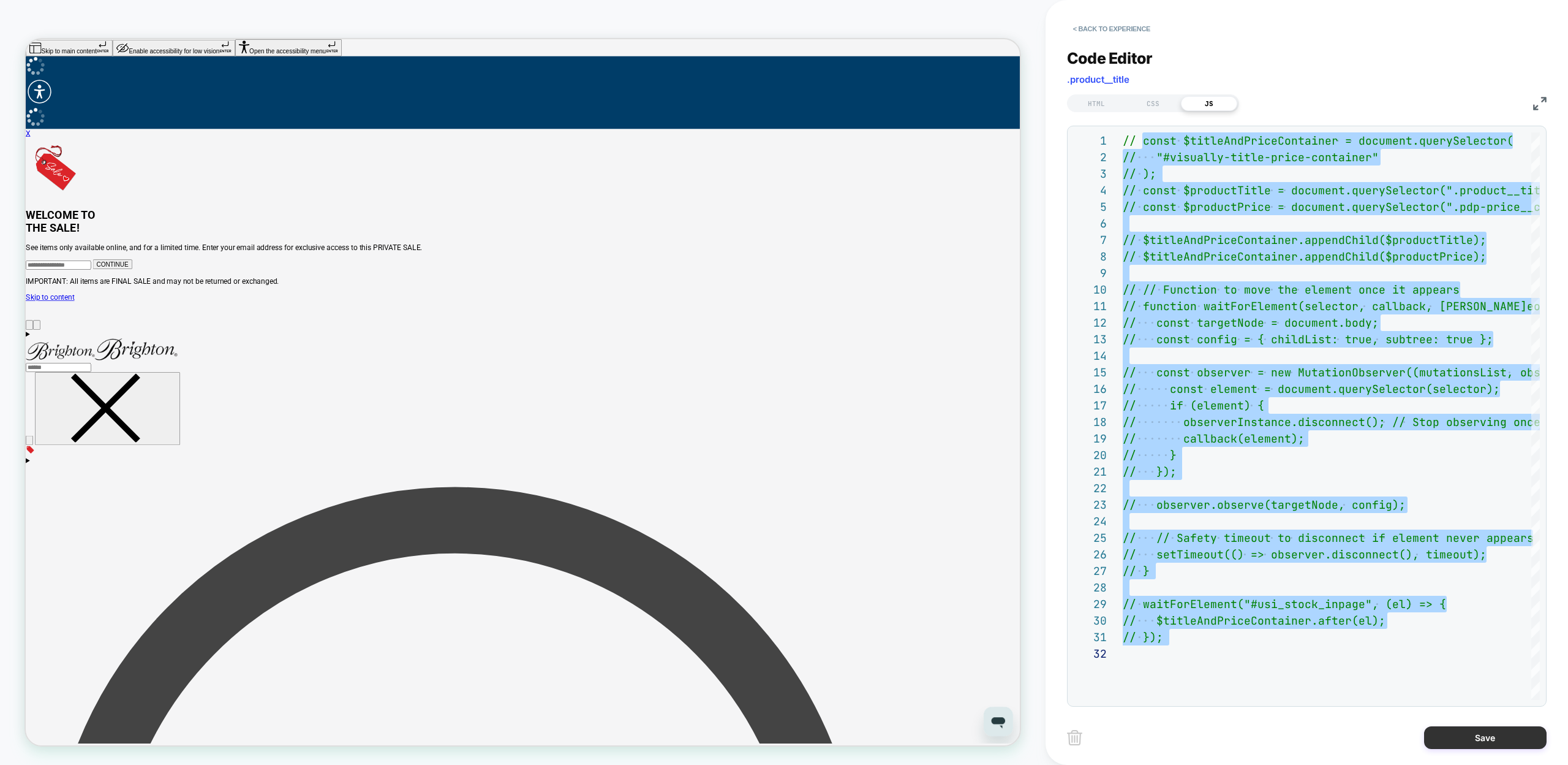
click at [1458, 741] on button "Save" at bounding box center [1486, 737] width 123 height 22
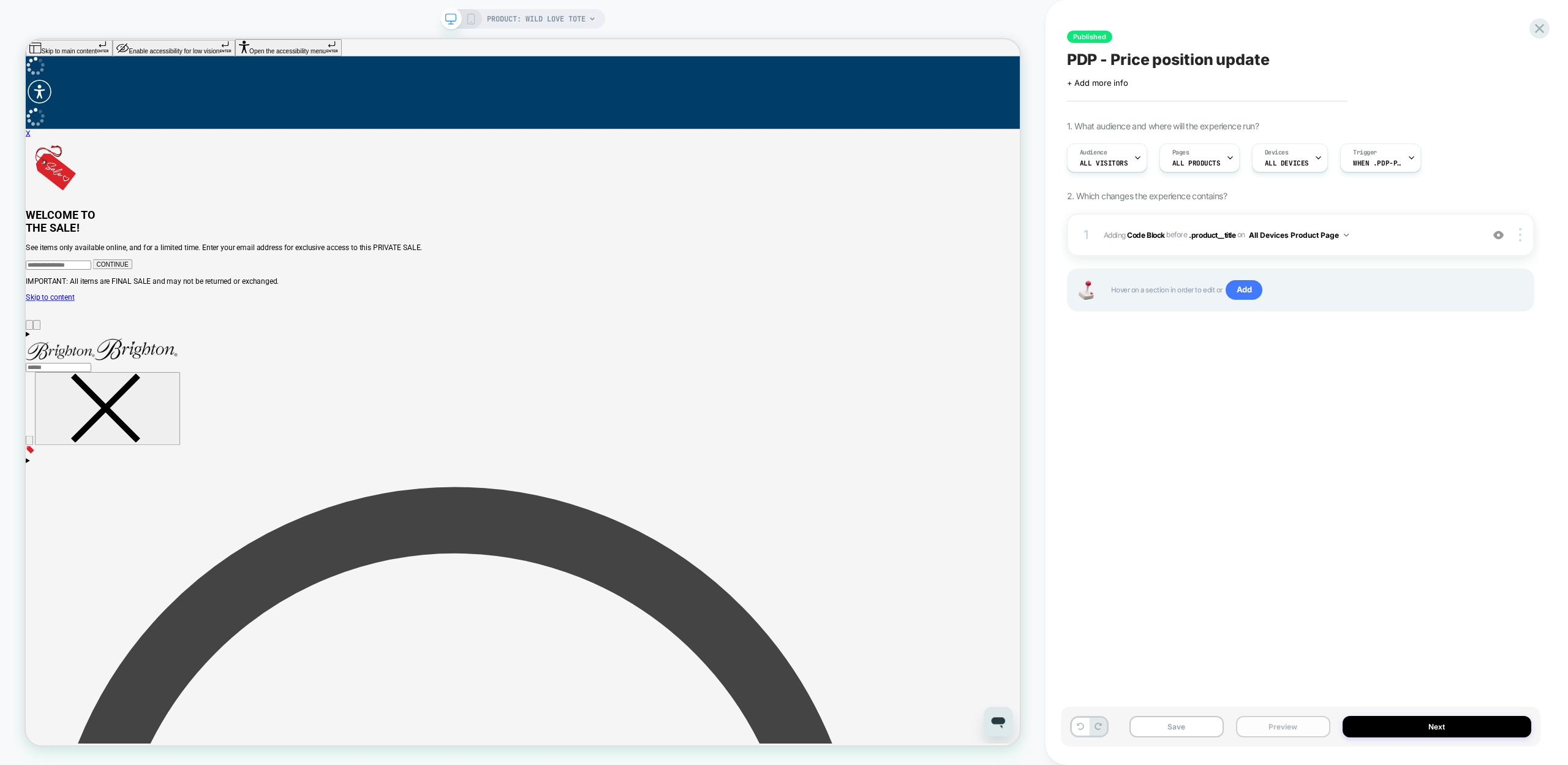
click at [1276, 733] on button "Preview" at bounding box center [1283, 727] width 95 height 22
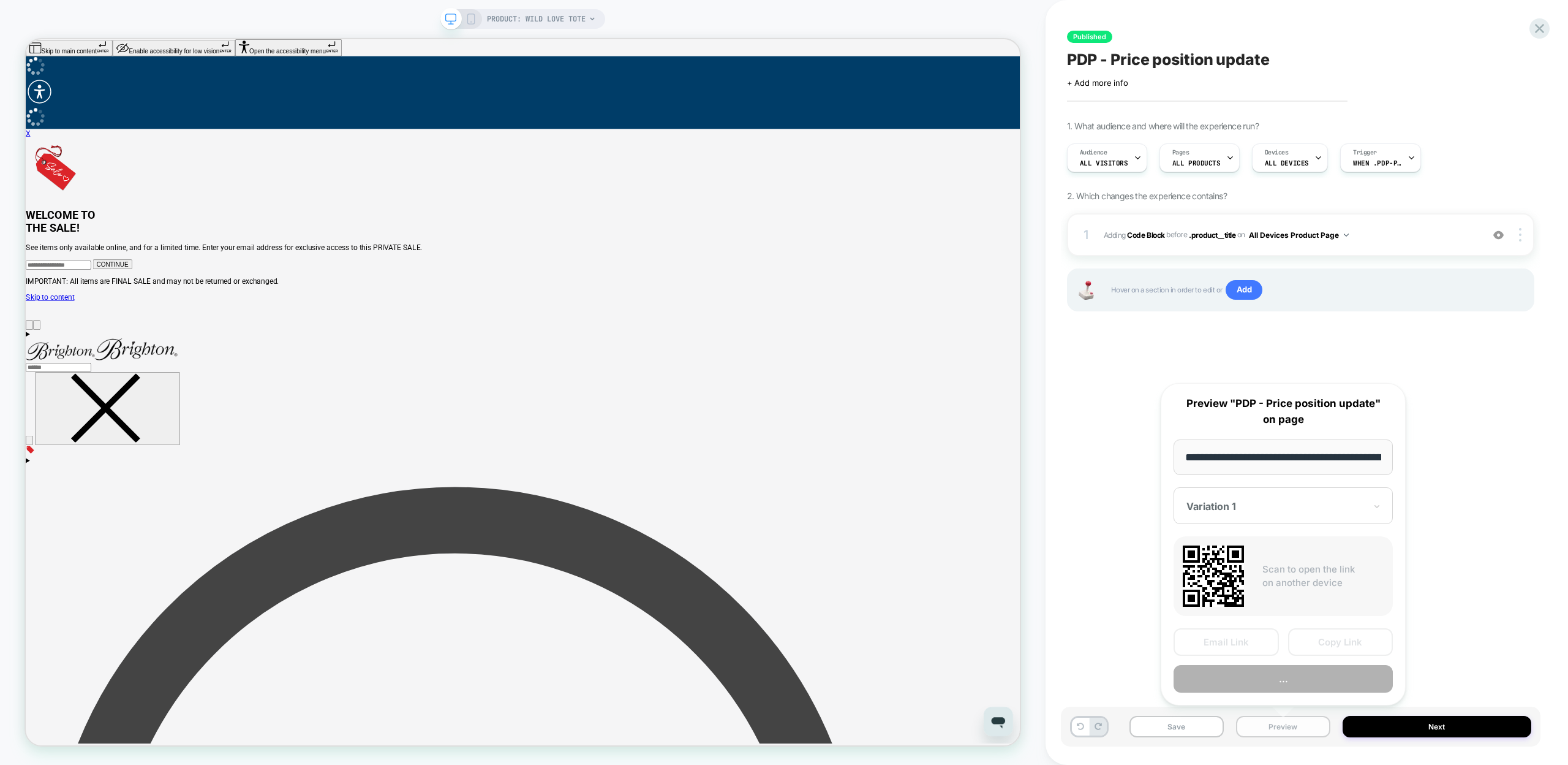
scroll to position [0, 142]
click at [1217, 673] on button "Preview" at bounding box center [1284, 679] width 219 height 27
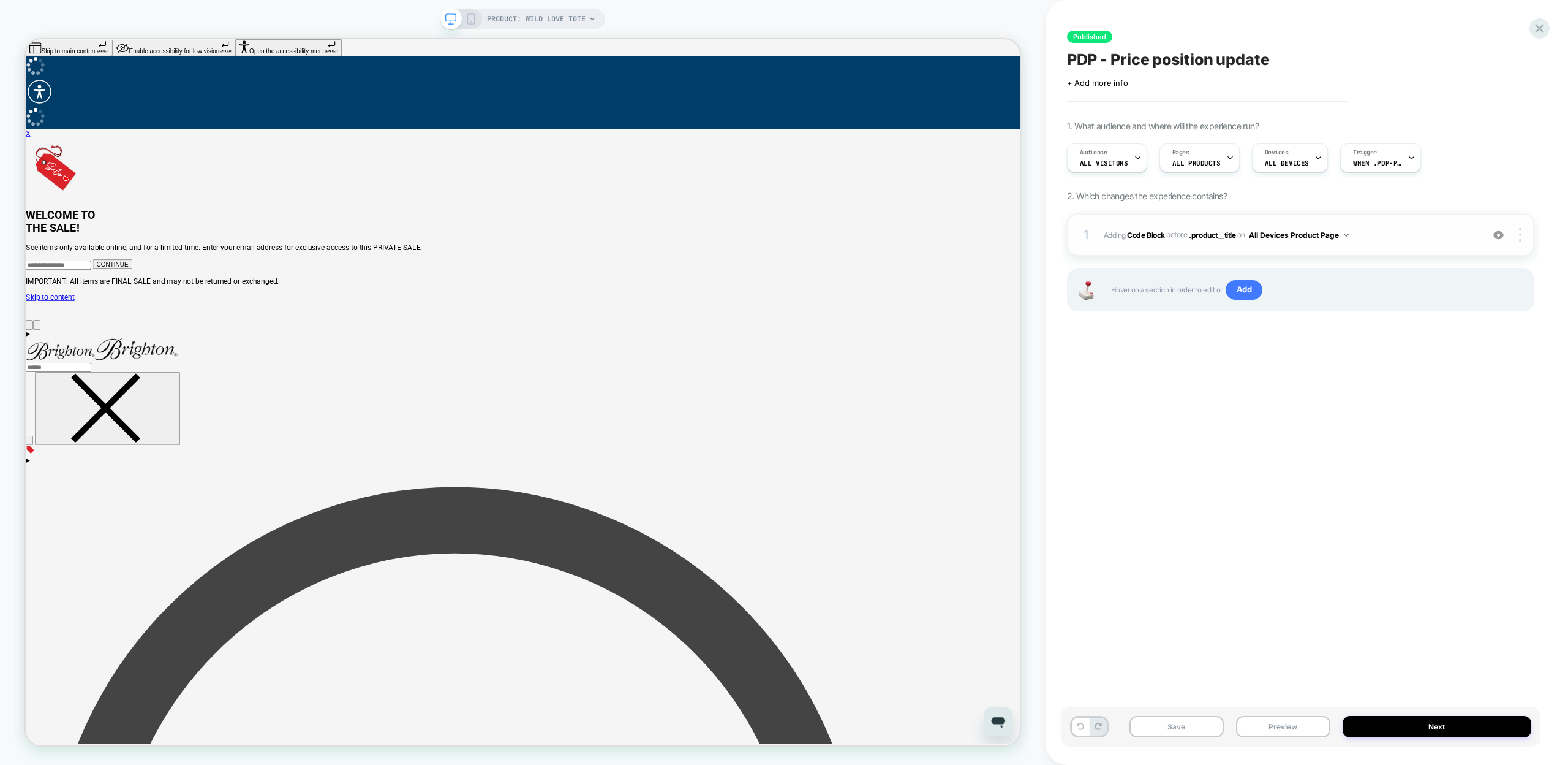
click at [1131, 233] on b "Code Block" at bounding box center [1146, 234] width 38 height 9
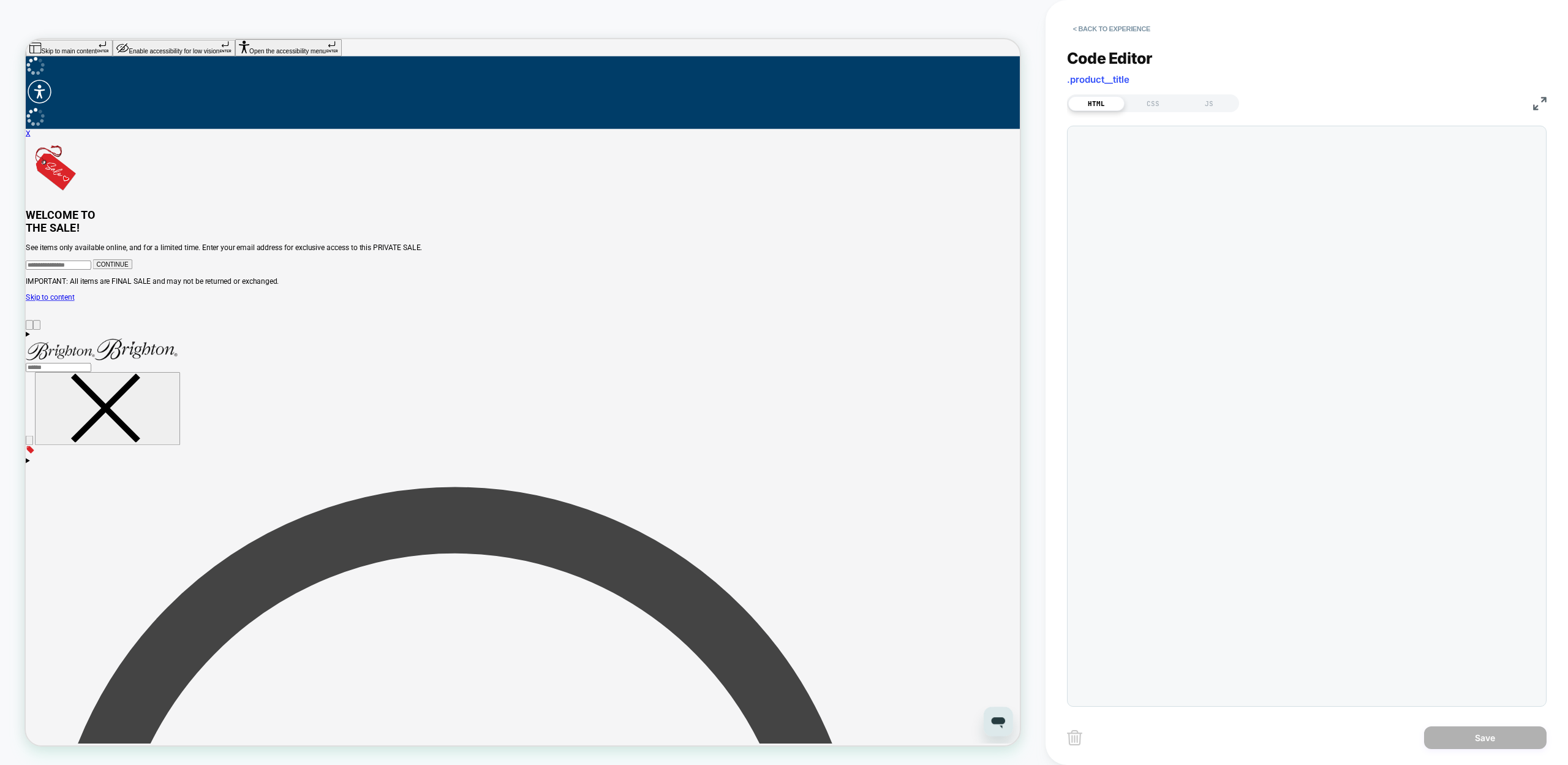
scroll to position [17, 0]
click at [1207, 105] on div "JS" at bounding box center [1209, 103] width 56 height 14
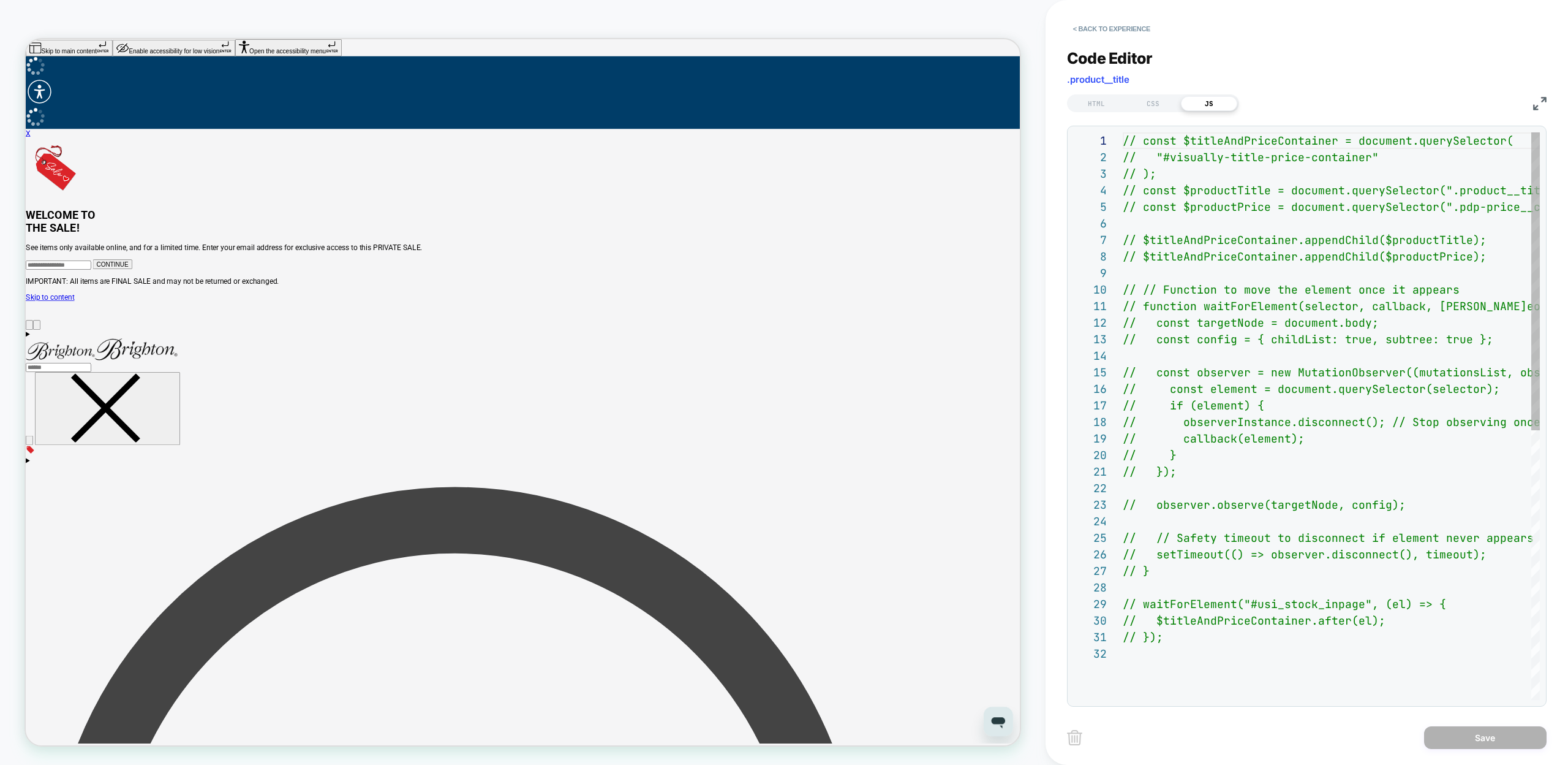
scroll to position [165, 0]
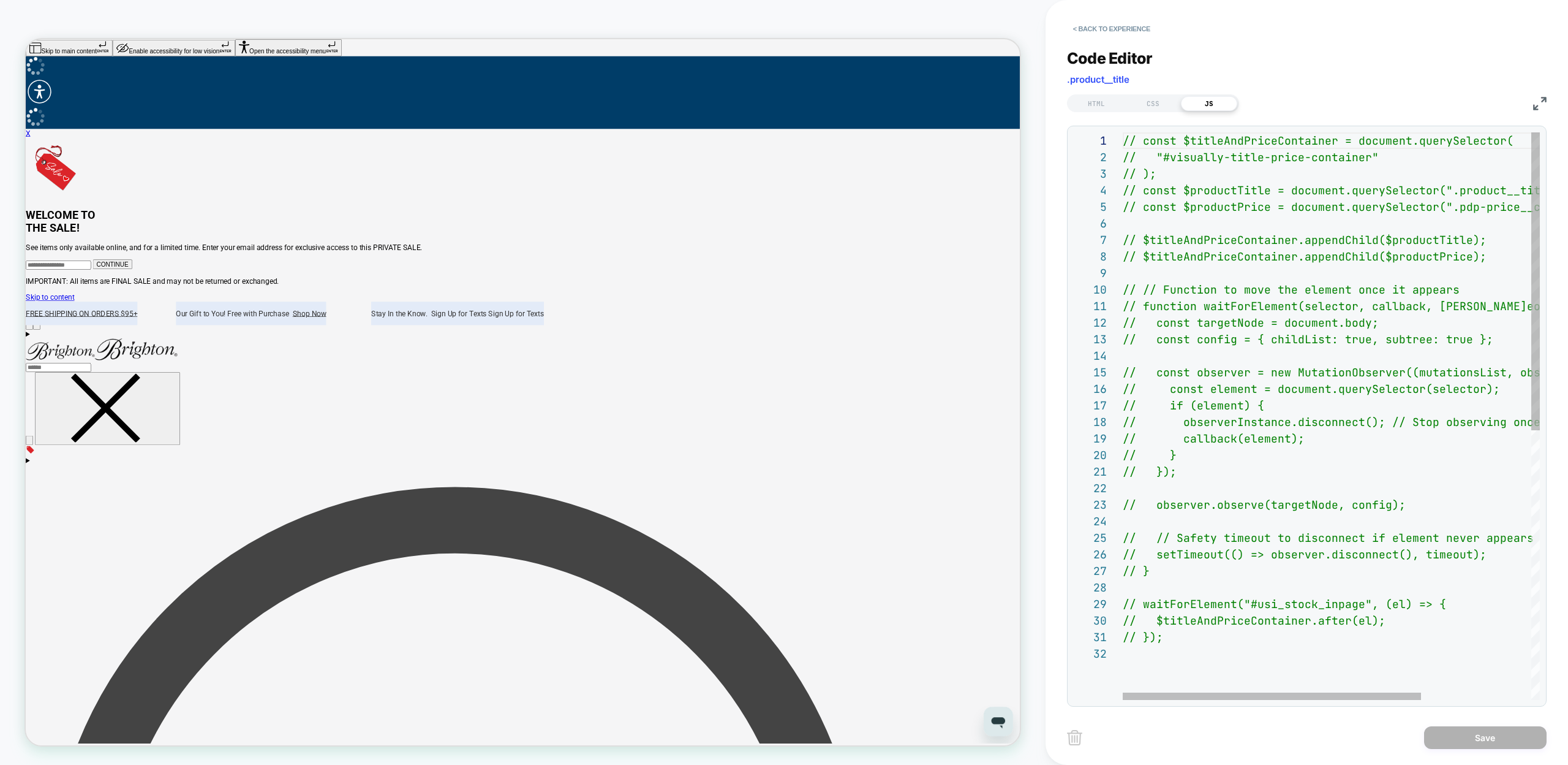
click at [1205, 635] on div "// const $titleAndPriceContainer = document.queryS elector( // "#visually-title…" at bounding box center [1408, 672] width 571 height 1080
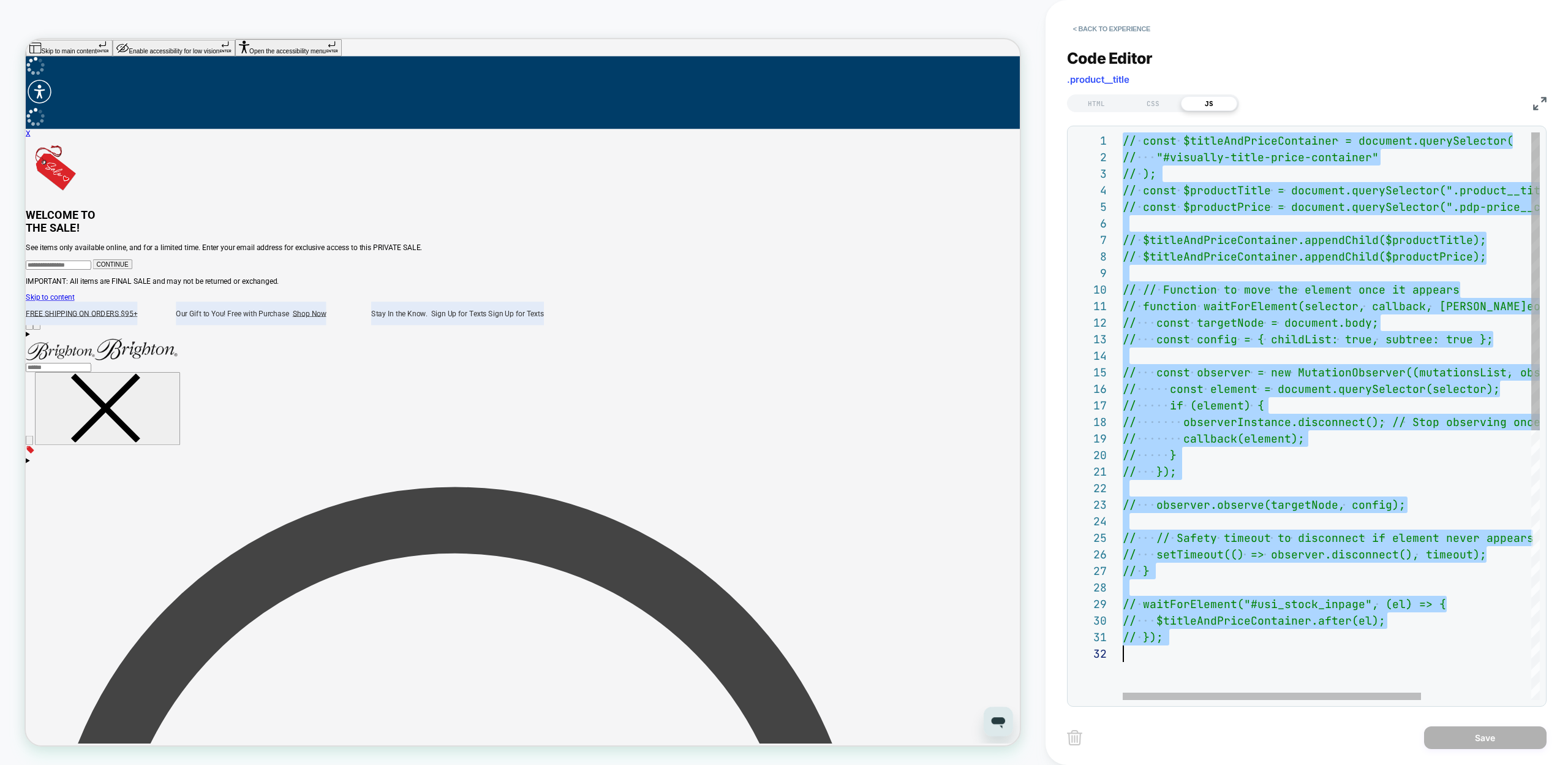
scroll to position [0, 0]
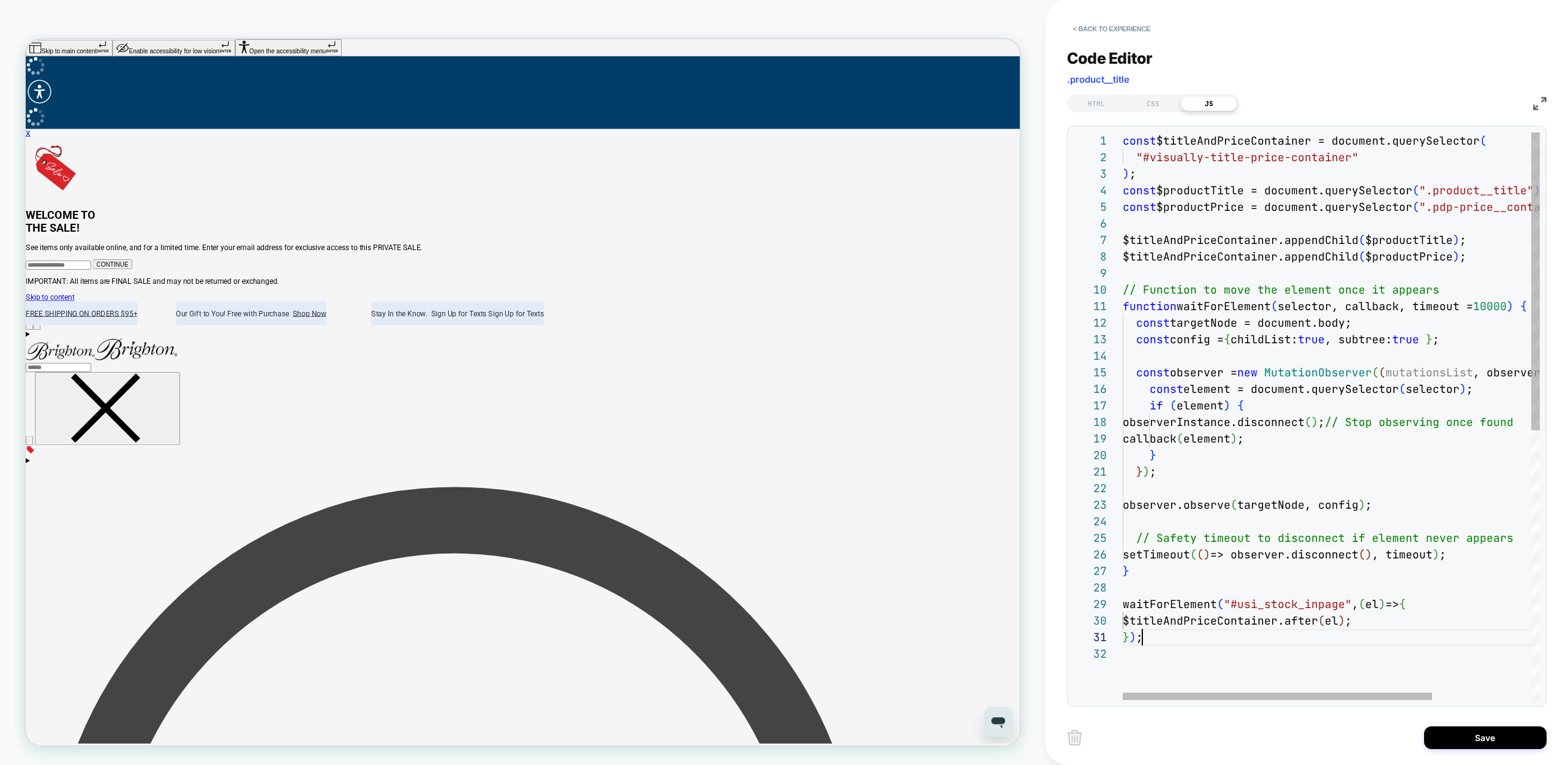
click at [1205, 635] on div "const $titleAndPriceContainer = document.querySelector ( "#visually-title-price…" at bounding box center [1398, 672] width 551 height 1080
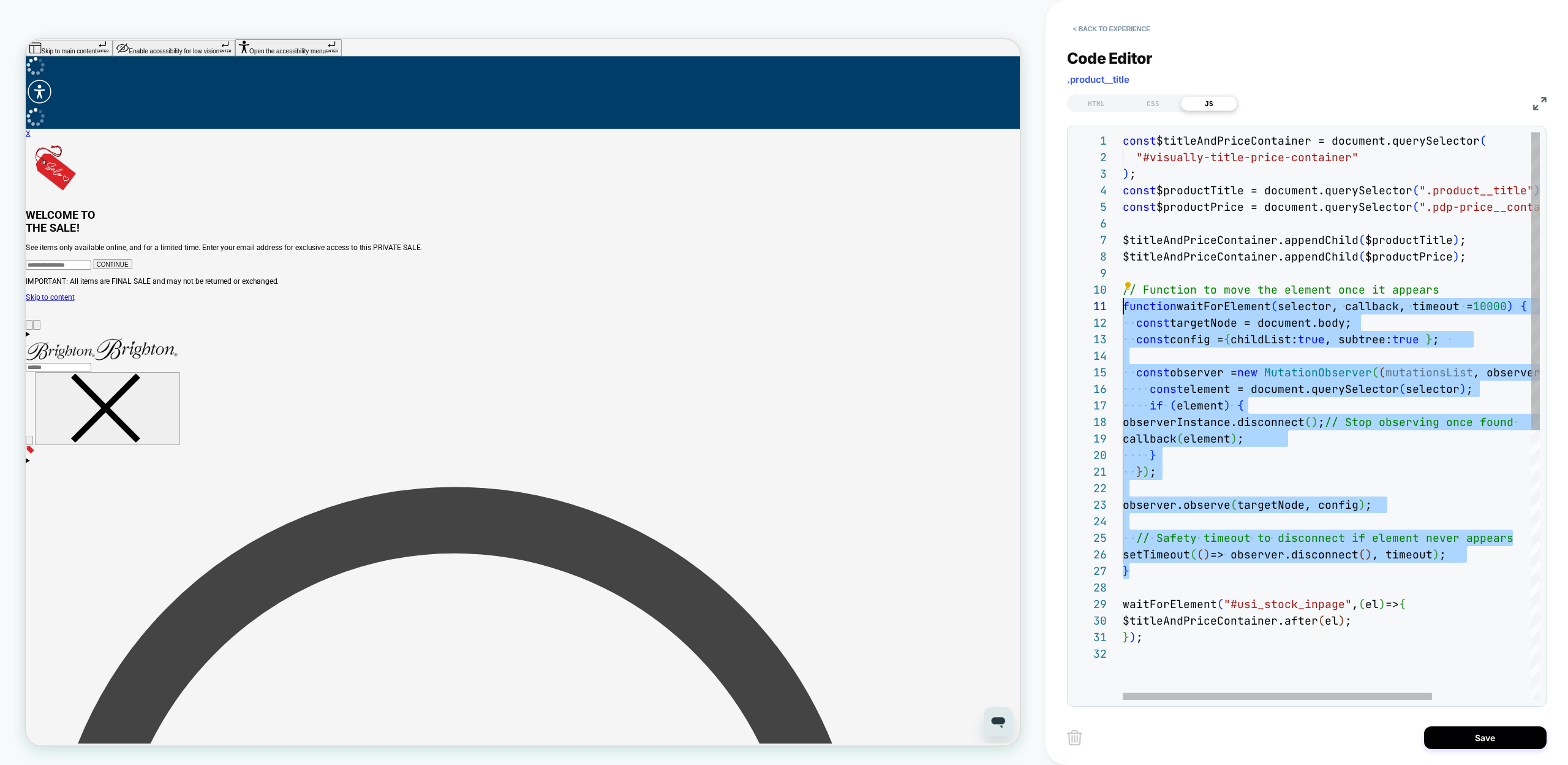
scroll to position [149, 0]
drag, startPoint x: 1141, startPoint y: 573, endPoint x: 1077, endPoint y: 293, distance: 287.2
click at [1123, 293] on div "const $titleAndPriceContainer = document.querySelector ( "#visually-title-price…" at bounding box center [1398, 672] width 551 height 1080
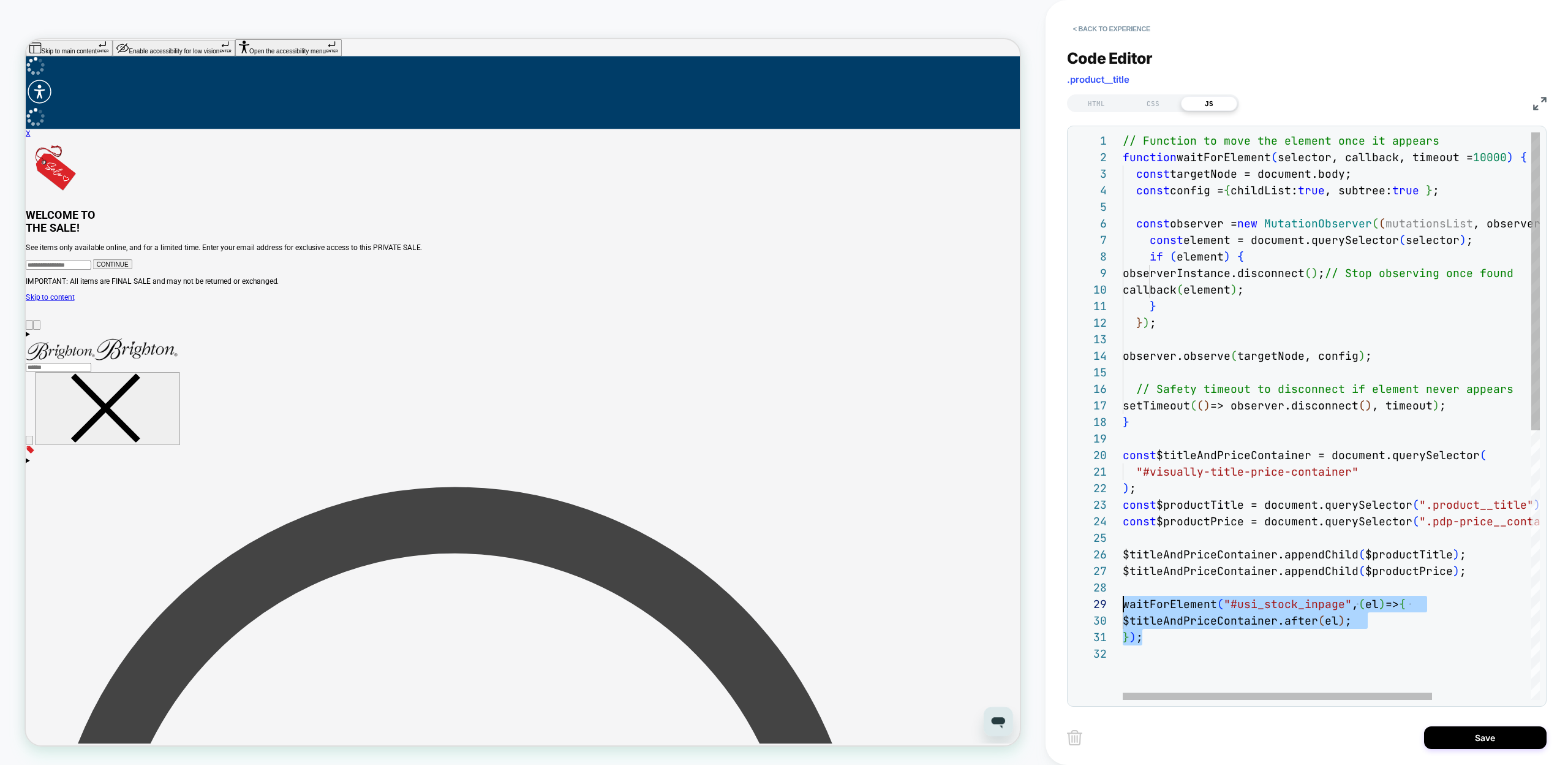
scroll to position [132, 0]
drag, startPoint x: 1153, startPoint y: 639, endPoint x: 1109, endPoint y: 608, distance: 53.8
click at [1123, 608] on div "// Function to move the element once it appears function waitForElement ( selec…" at bounding box center [1398, 672] width 551 height 1080
click at [1463, 574] on div "// Function to move the element once it appears function waitForElement ( selec…" at bounding box center [1398, 672] width 551 height 1080
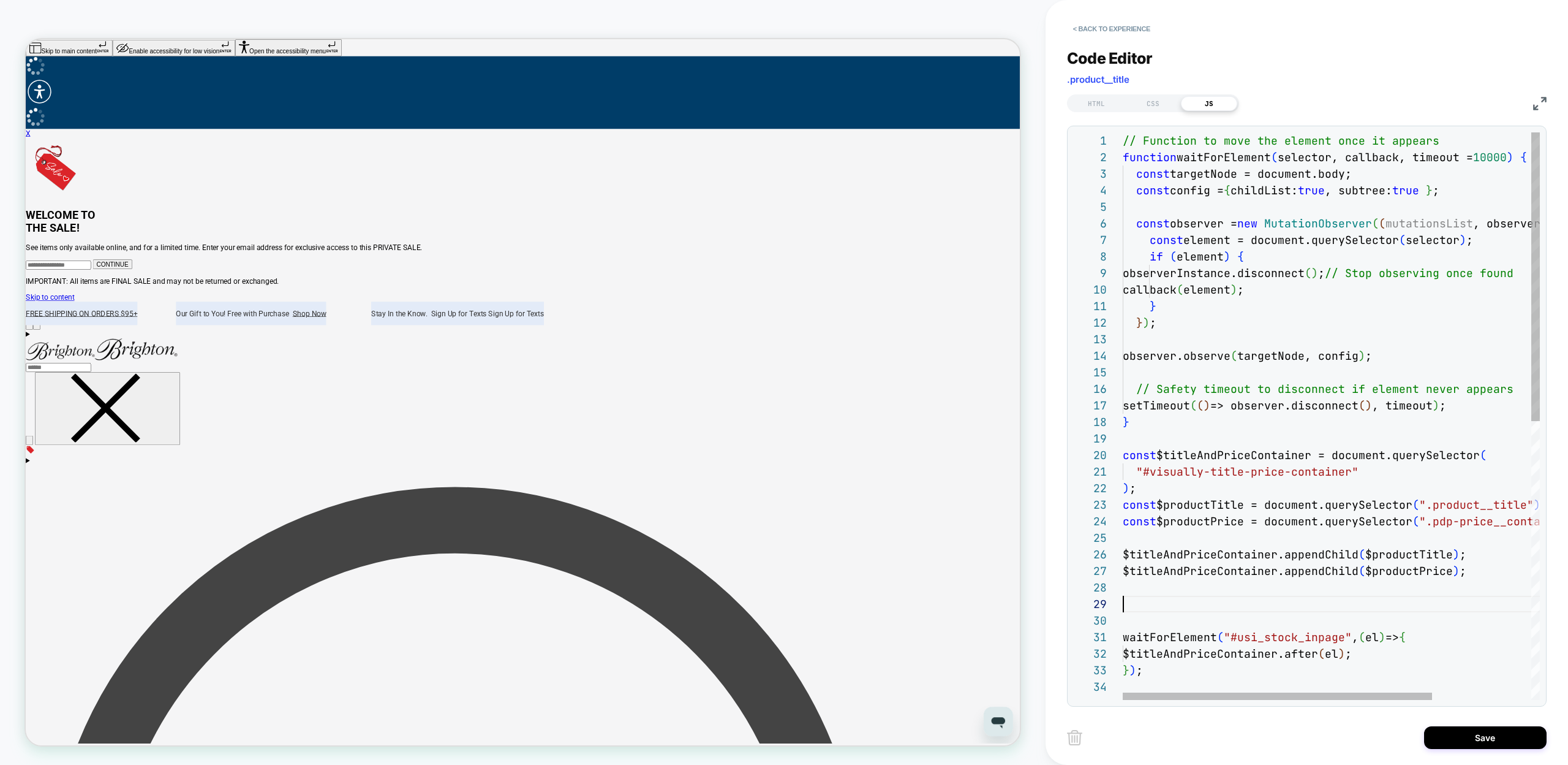
scroll to position [0, 19]
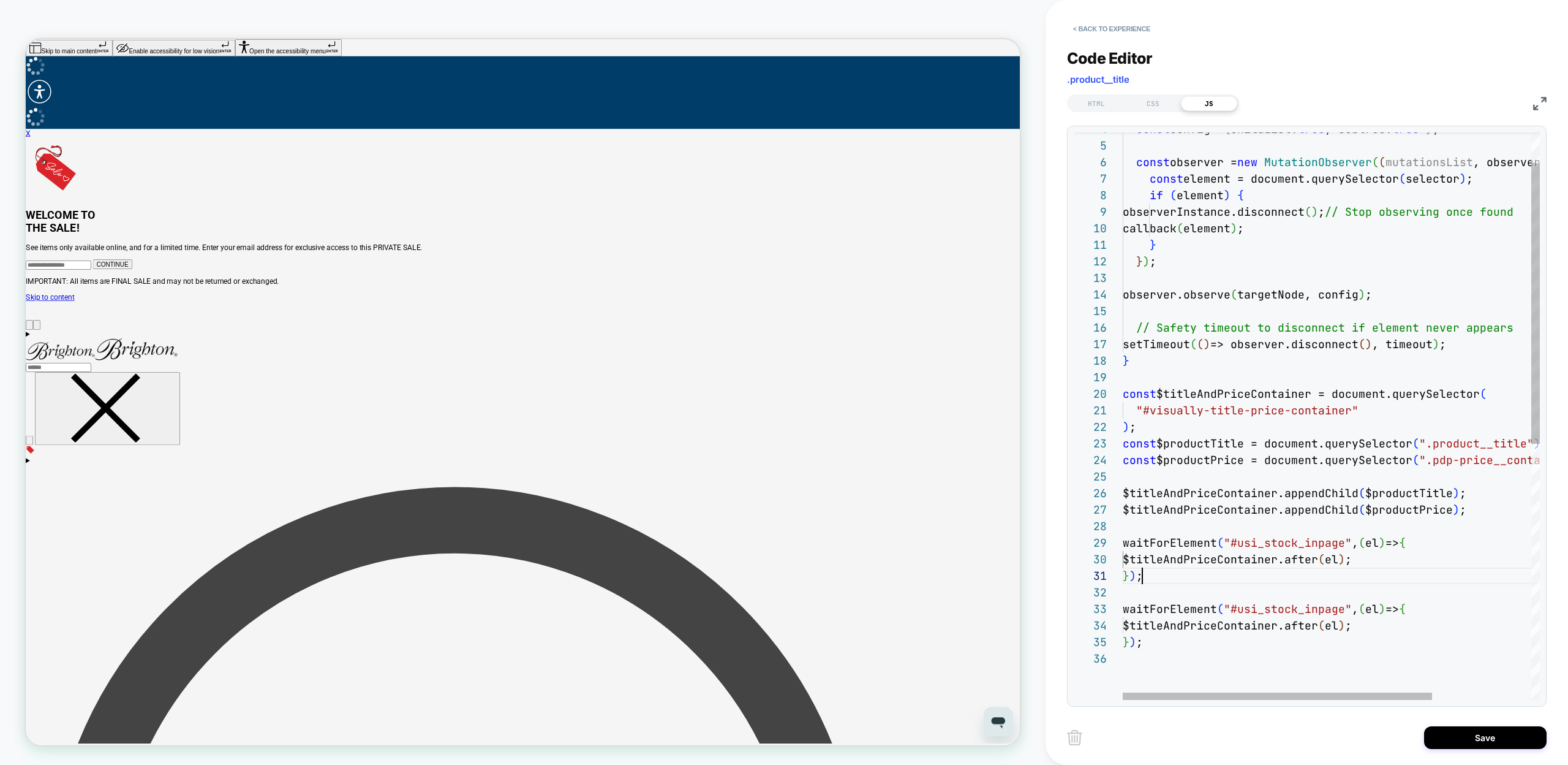
click at [1168, 414] on div "const config = { childList: true , subtree: true } ; const observer = new Mutat…" at bounding box center [1398, 644] width 551 height 1146
click at [1312, 413] on div "const config = { childList: true , subtree: true } ; const observer = new Mutat…" at bounding box center [1398, 644] width 551 height 1146
click at [1251, 546] on div "const config = { childList: true , subtree: true } ; const observer = new Mutat…" at bounding box center [1398, 644] width 551 height 1146
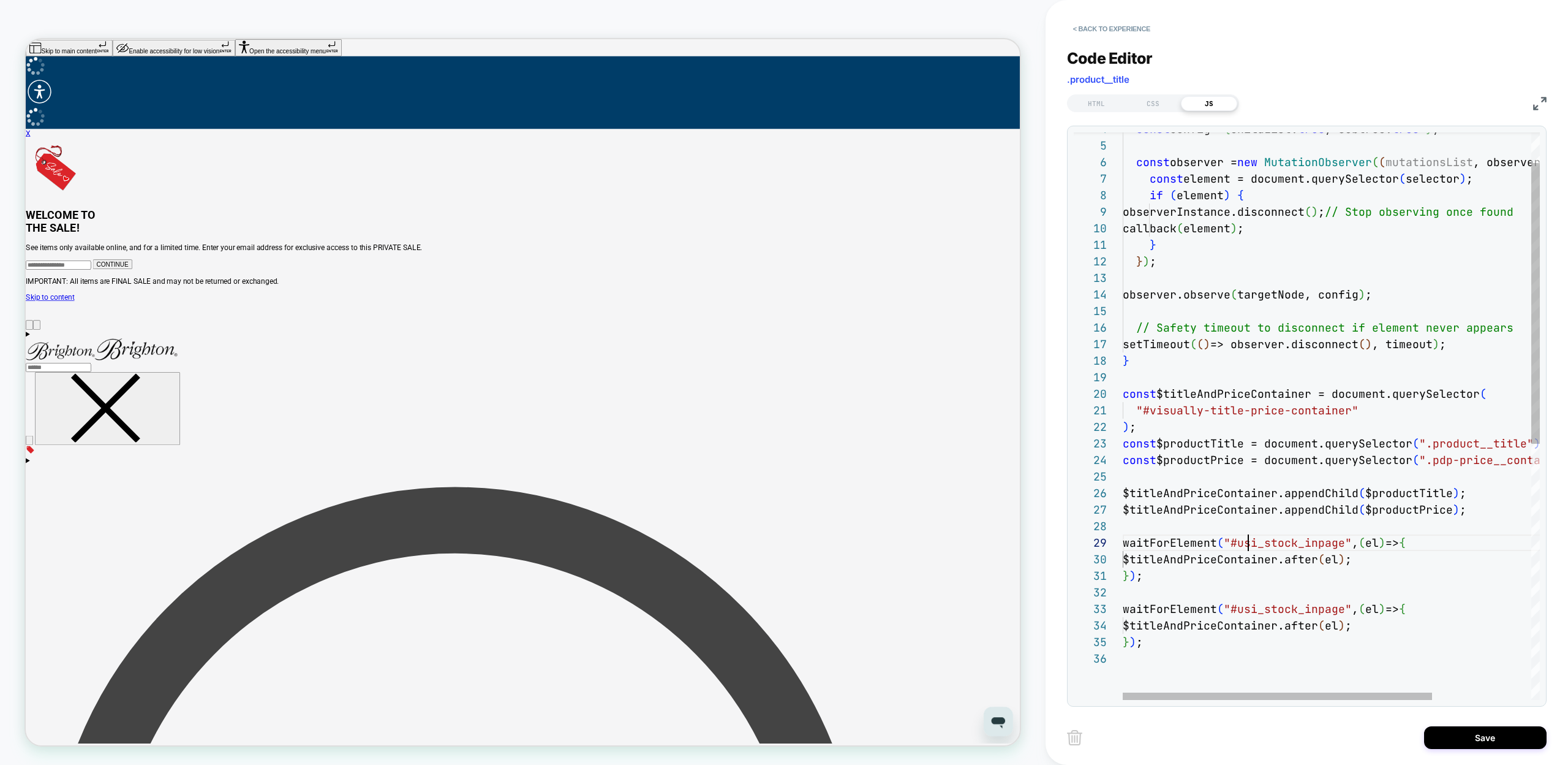
click at [1251, 546] on div "const config = { childList: true , subtree: true } ; const observer = new Mutat…" at bounding box center [1398, 644] width 551 height 1146
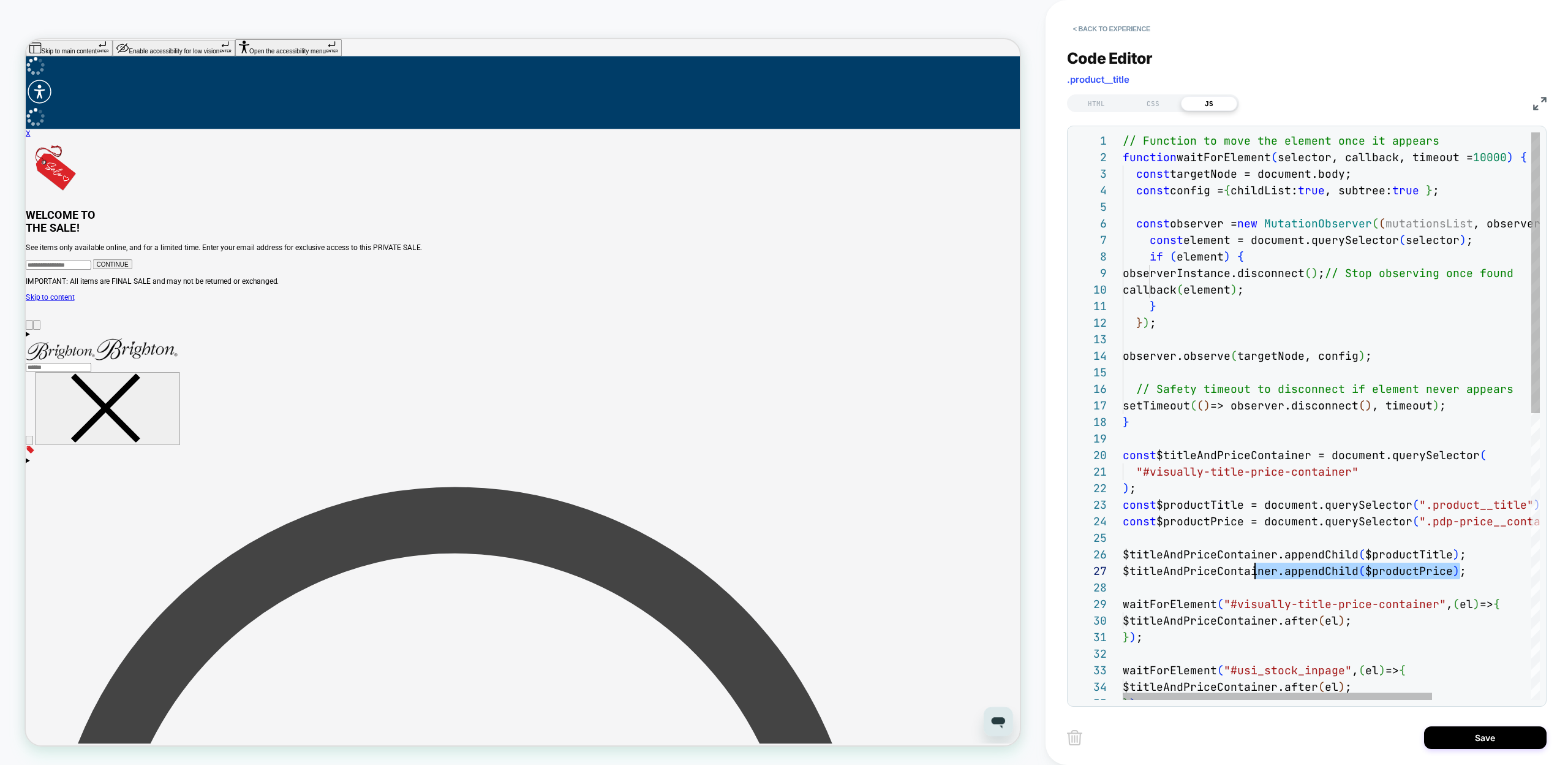
scroll to position [83, 0]
drag, startPoint x: 1451, startPoint y: 574, endPoint x: 1103, endPoint y: 559, distance: 348.3
click at [1123, 559] on div "const observer = new MutationObserver ( ( mutationsList , observerInstance ) =>…" at bounding box center [1398, 705] width 551 height 1146
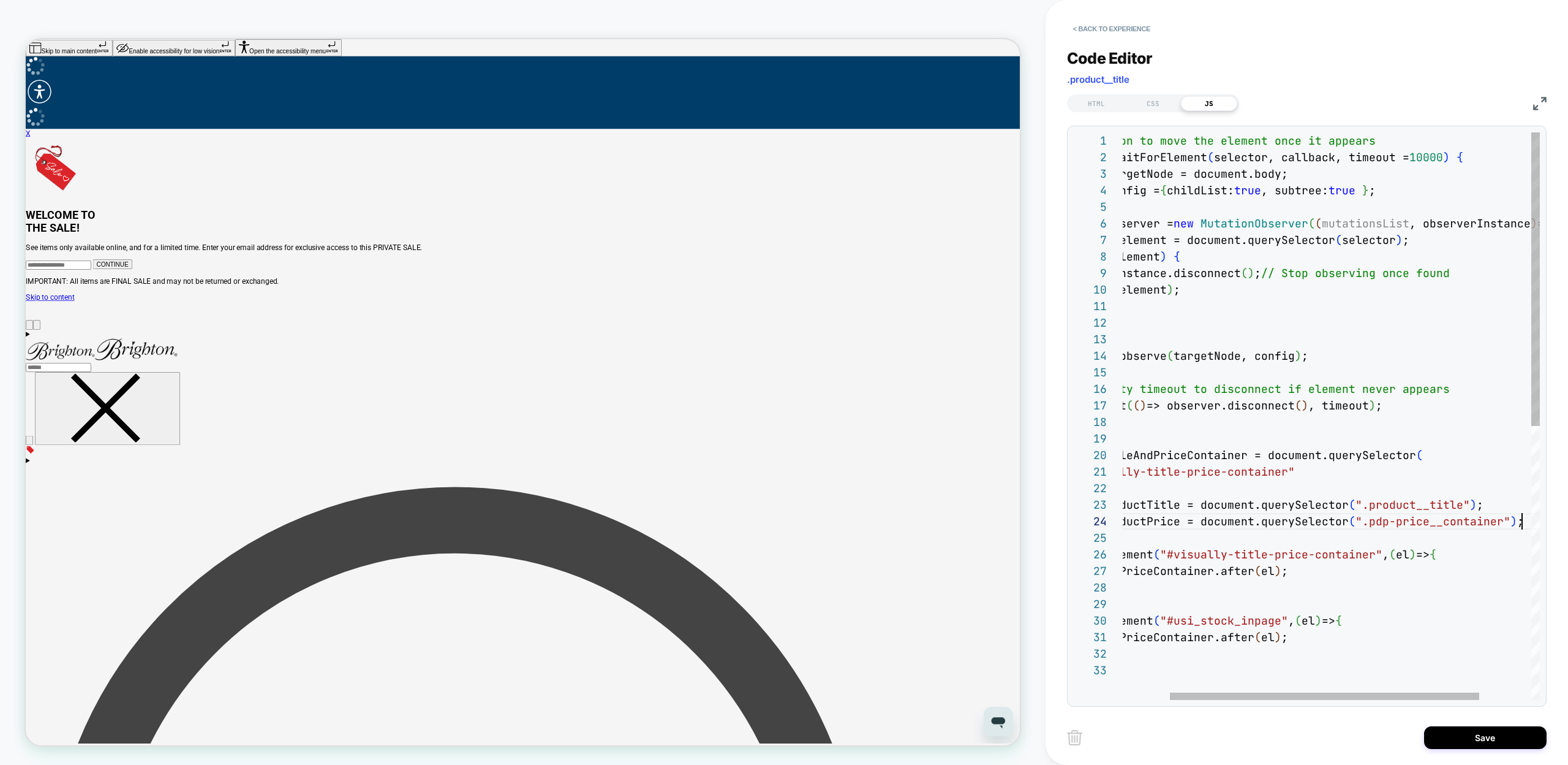
scroll to position [50, 463]
click at [1345, 578] on div "const observer = new MutationObserver ( ( mutationsList , observerInstance ) =>…" at bounding box center [1334, 681] width 551 height 1097
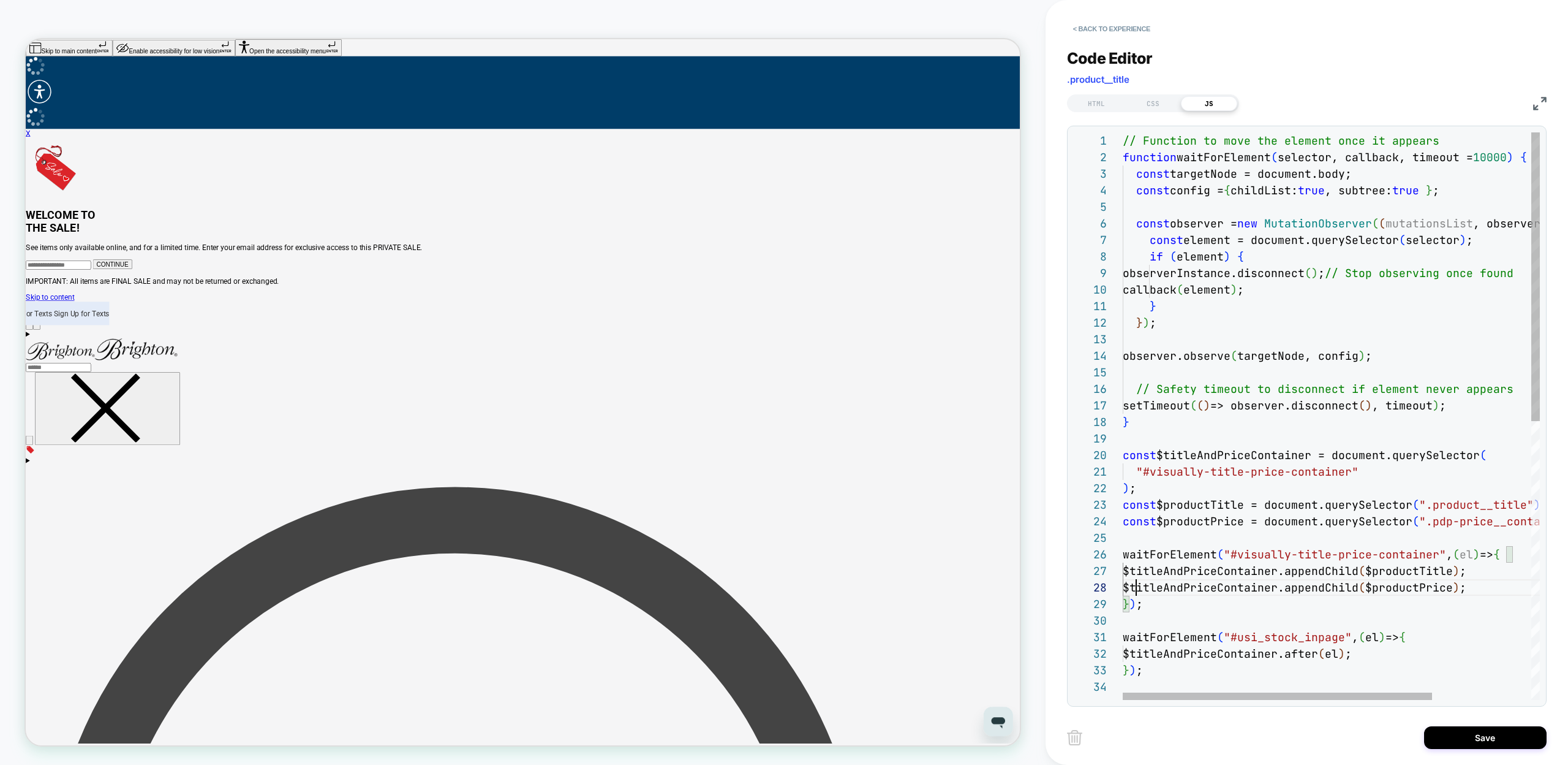
scroll to position [115, 14]
click at [1201, 533] on div "const observer = new MutationObserver ( ( mutationsList , observerInstance ) =>…" at bounding box center [1398, 688] width 551 height 1114
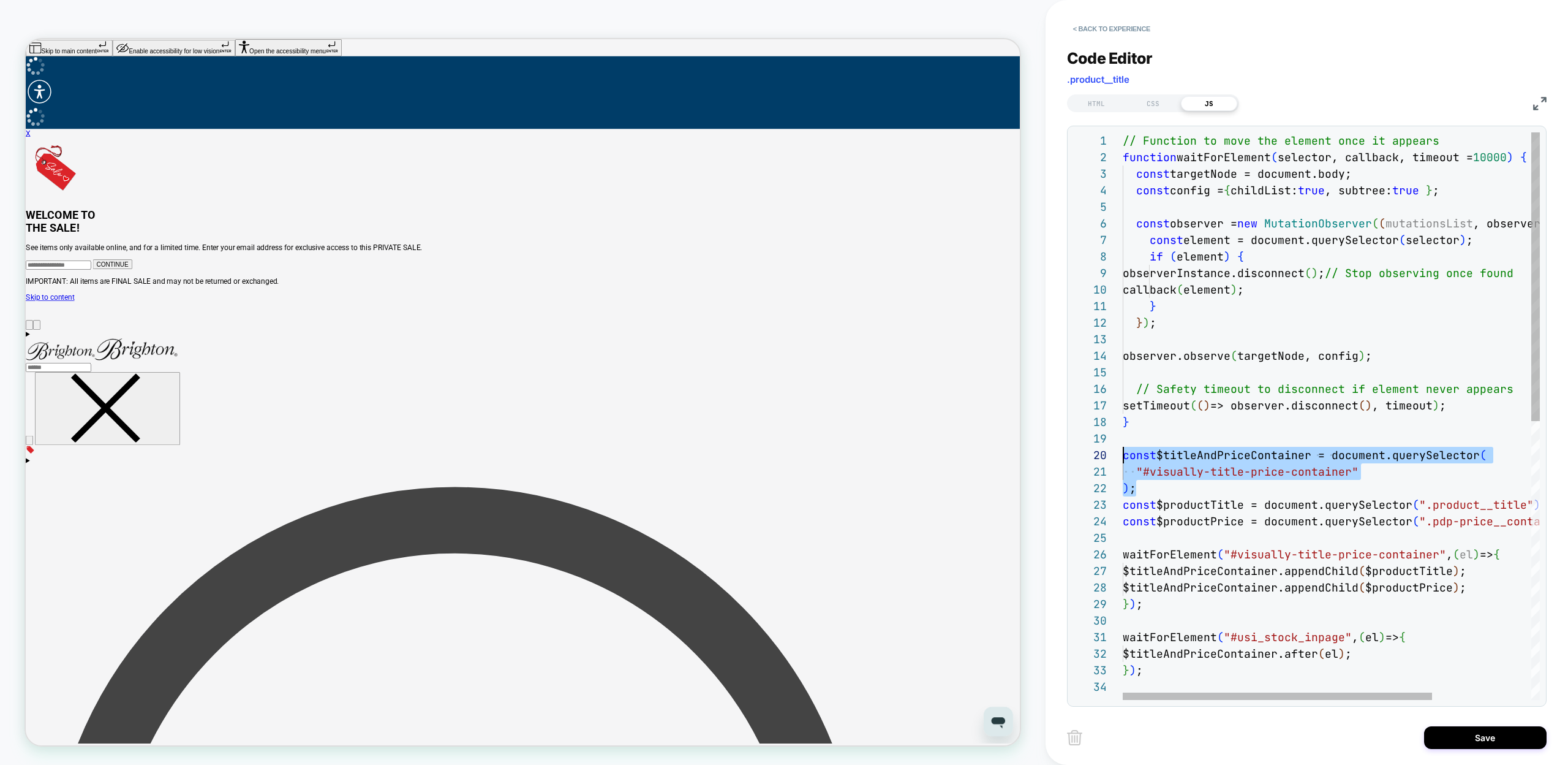
scroll to position [149, 0]
drag, startPoint x: 1142, startPoint y: 485, endPoint x: 1116, endPoint y: 460, distance: 36.1
click at [1123, 460] on div "const observer = new MutationObserver ( ( mutationsList , observerInstance ) =>…" at bounding box center [1398, 688] width 551 height 1114
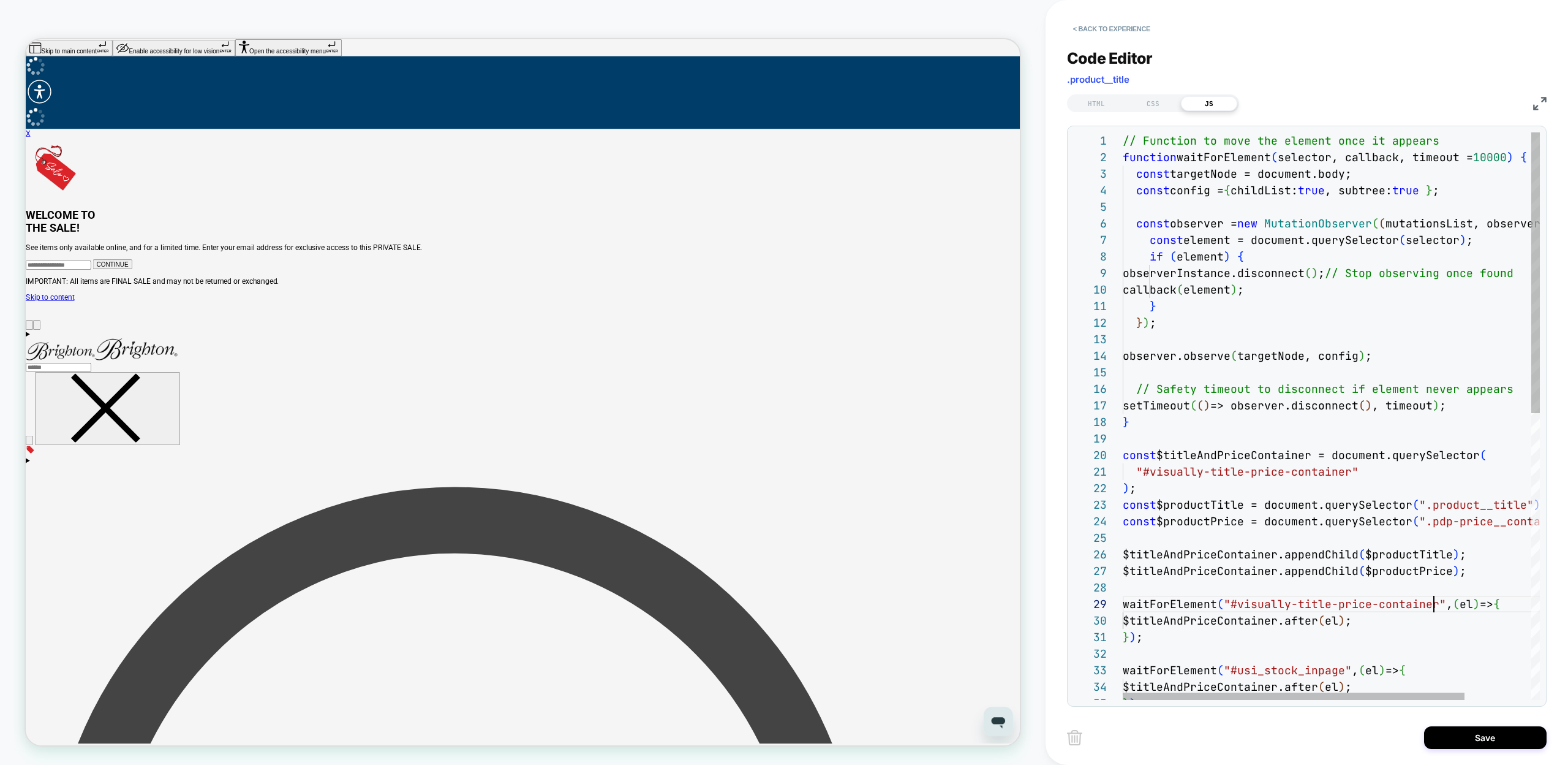
scroll to position [0, 0]
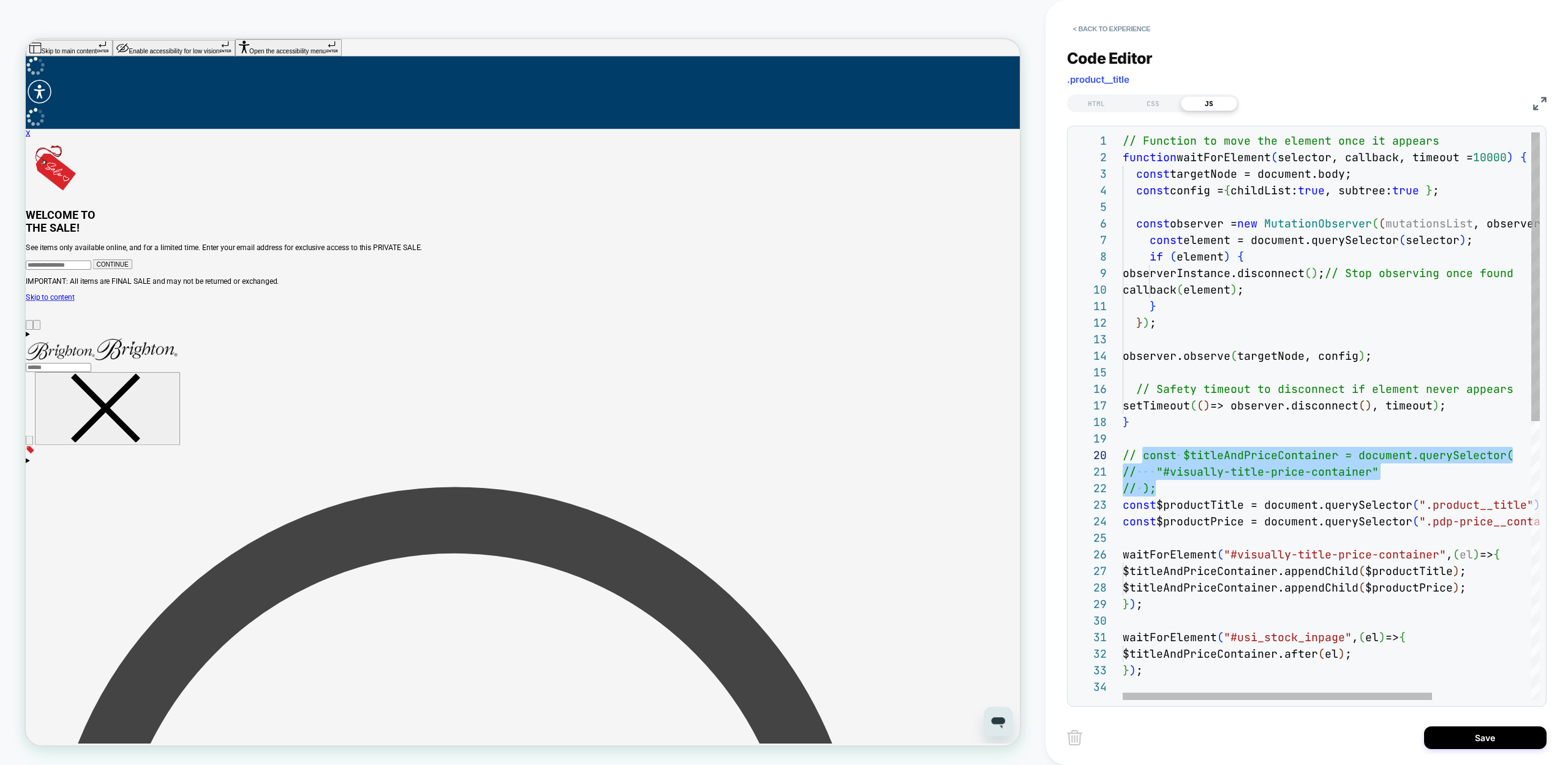
click at [1201, 428] on div "// Function to move the element once it appears function waitForElement ( selec…" at bounding box center [1398, 688] width 551 height 1114
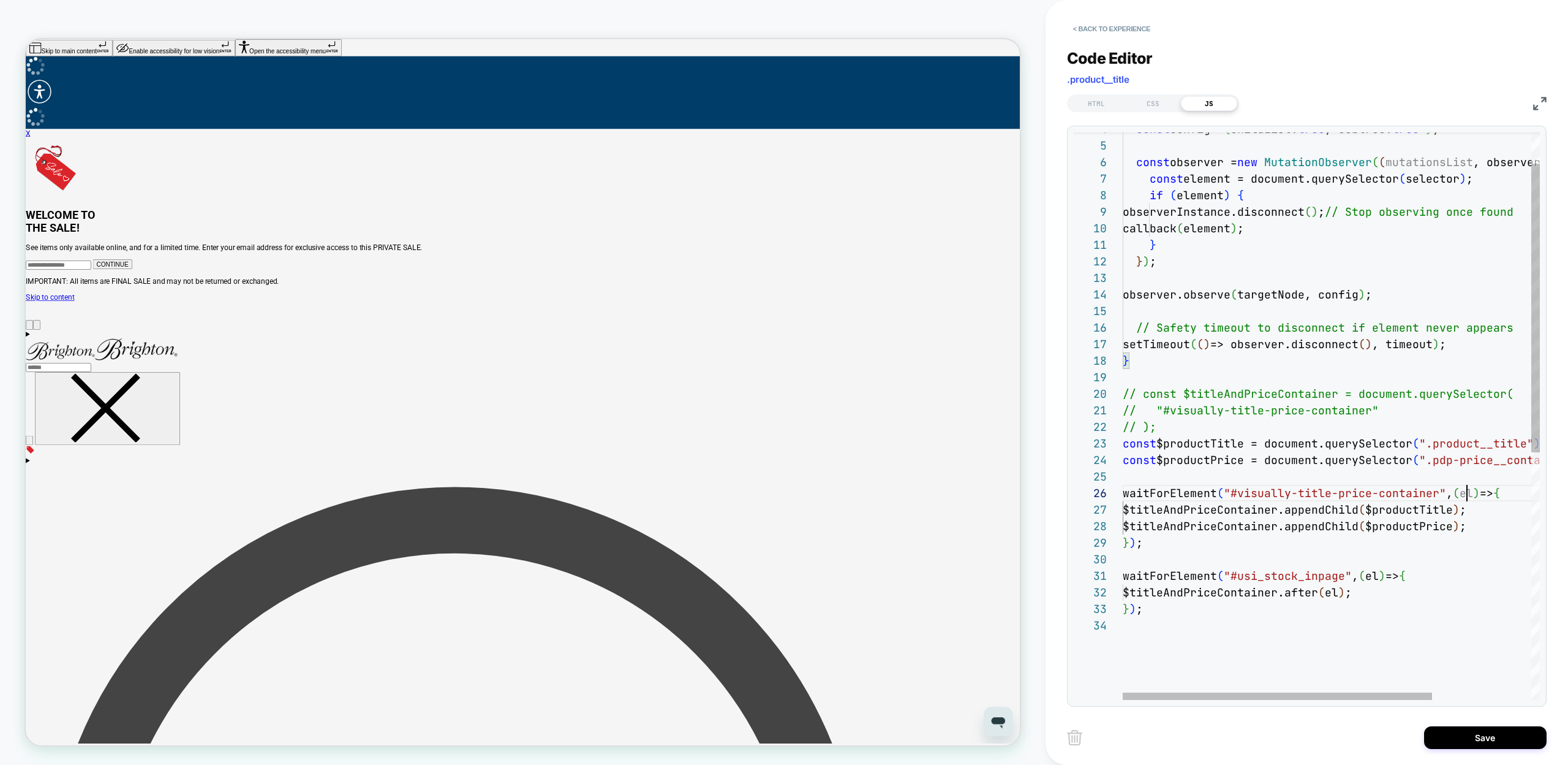
click at [1468, 493] on div "const config = { childList: true , subtree: true } ; const observer = new Mutat…" at bounding box center [1398, 627] width 551 height 1114
click at [1138, 509] on div "const config = { childList: true , subtree: true } ; const observer = new Mutat…" at bounding box center [1398, 627] width 551 height 1114
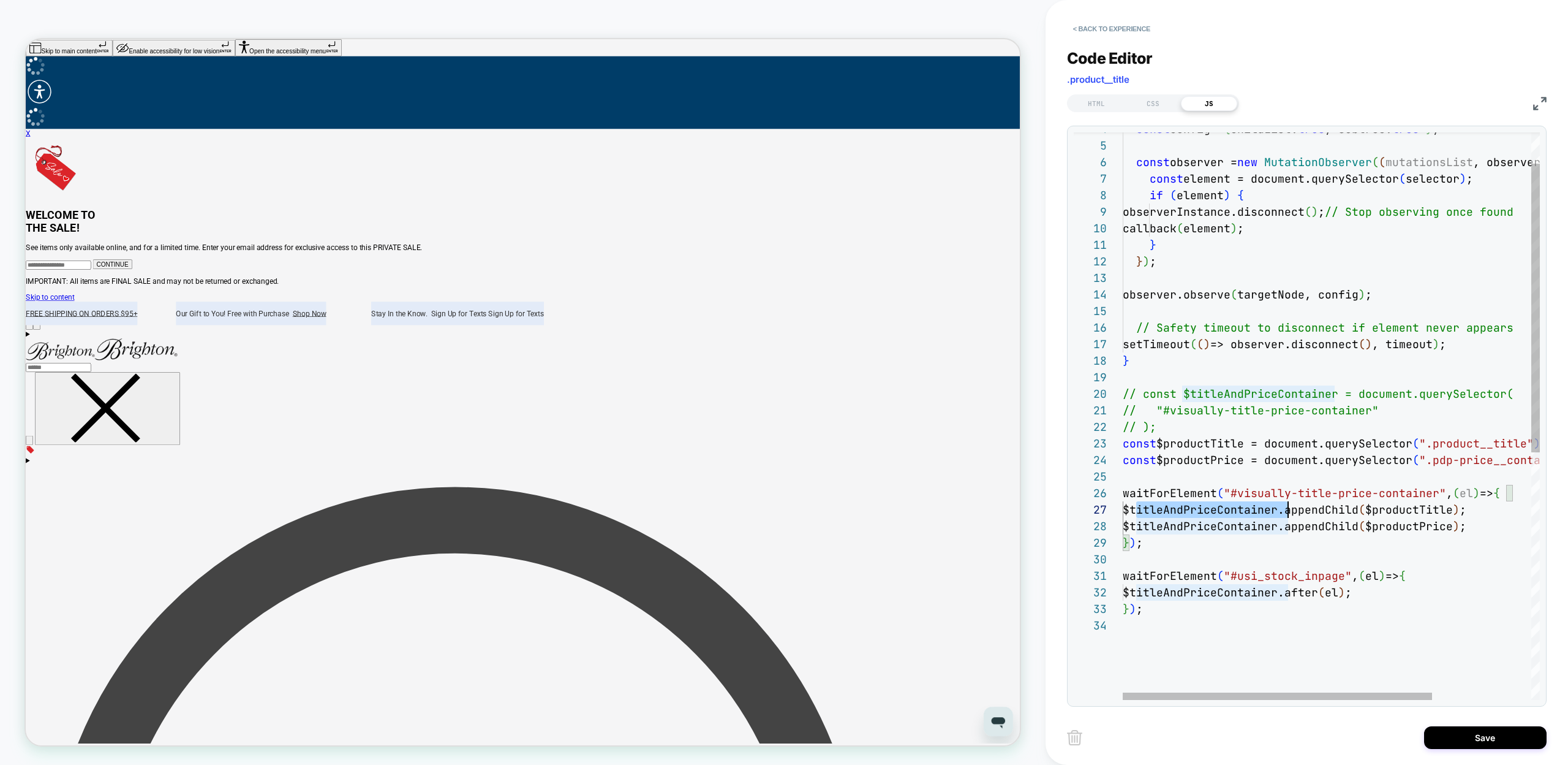
click at [1289, 507] on div "const config = { childList: true , subtree: true } ; const observer = new Mutat…" at bounding box center [1398, 627] width 551 height 1114
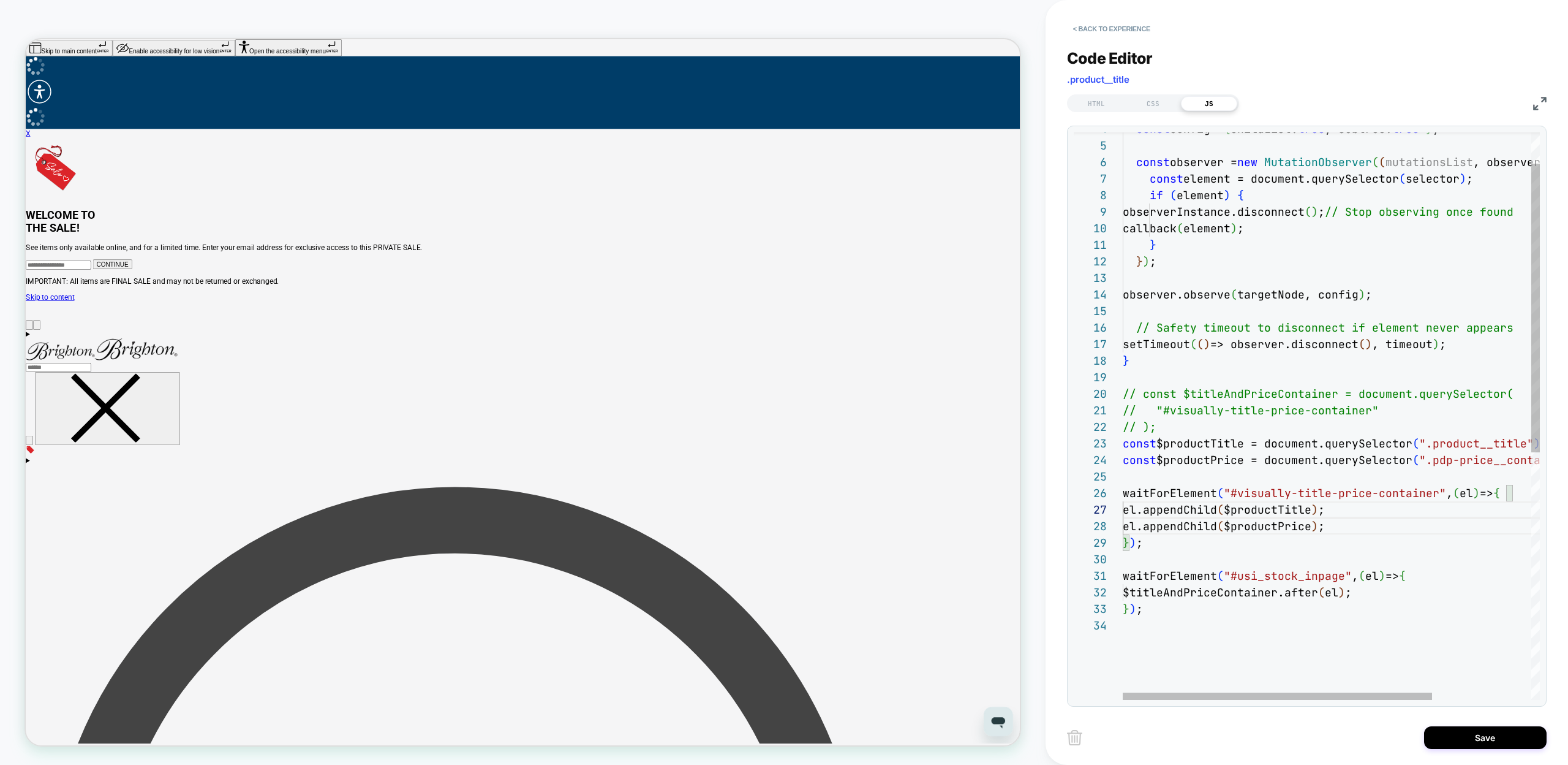
click at [1178, 424] on div "const config = { childList: true , subtree: true } ; const observer = new Mutat…" at bounding box center [1398, 627] width 551 height 1114
click at [1178, 395] on div "const config = { childList: true , subtree: true } ; const observer = new Mutat…" at bounding box center [1398, 627] width 551 height 1114
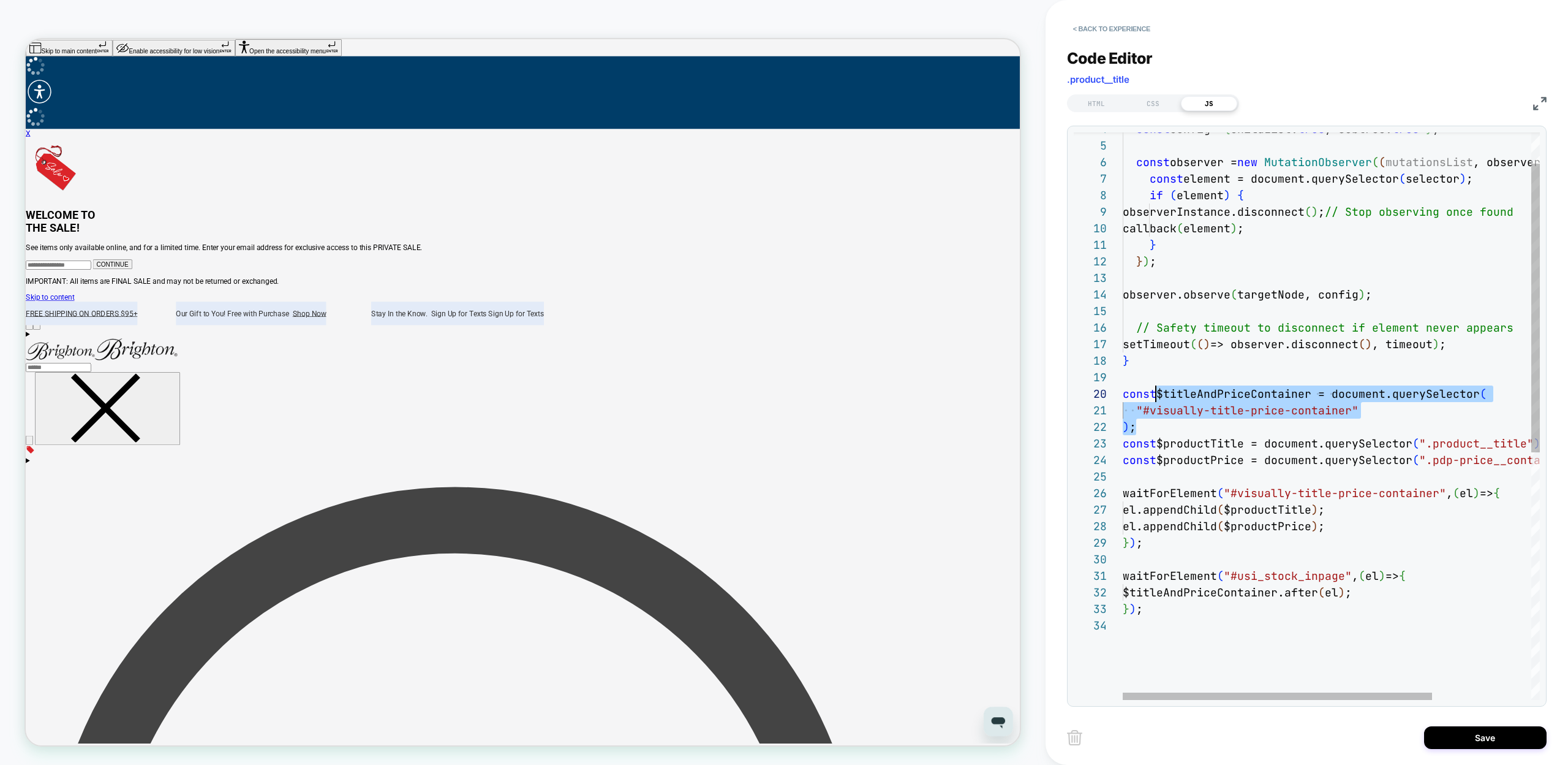
scroll to position [50, 0]
click at [1212, 637] on div "const config = { childList: true , subtree: true } ; const observer = new Mutat…" at bounding box center [1398, 627] width 551 height 1114
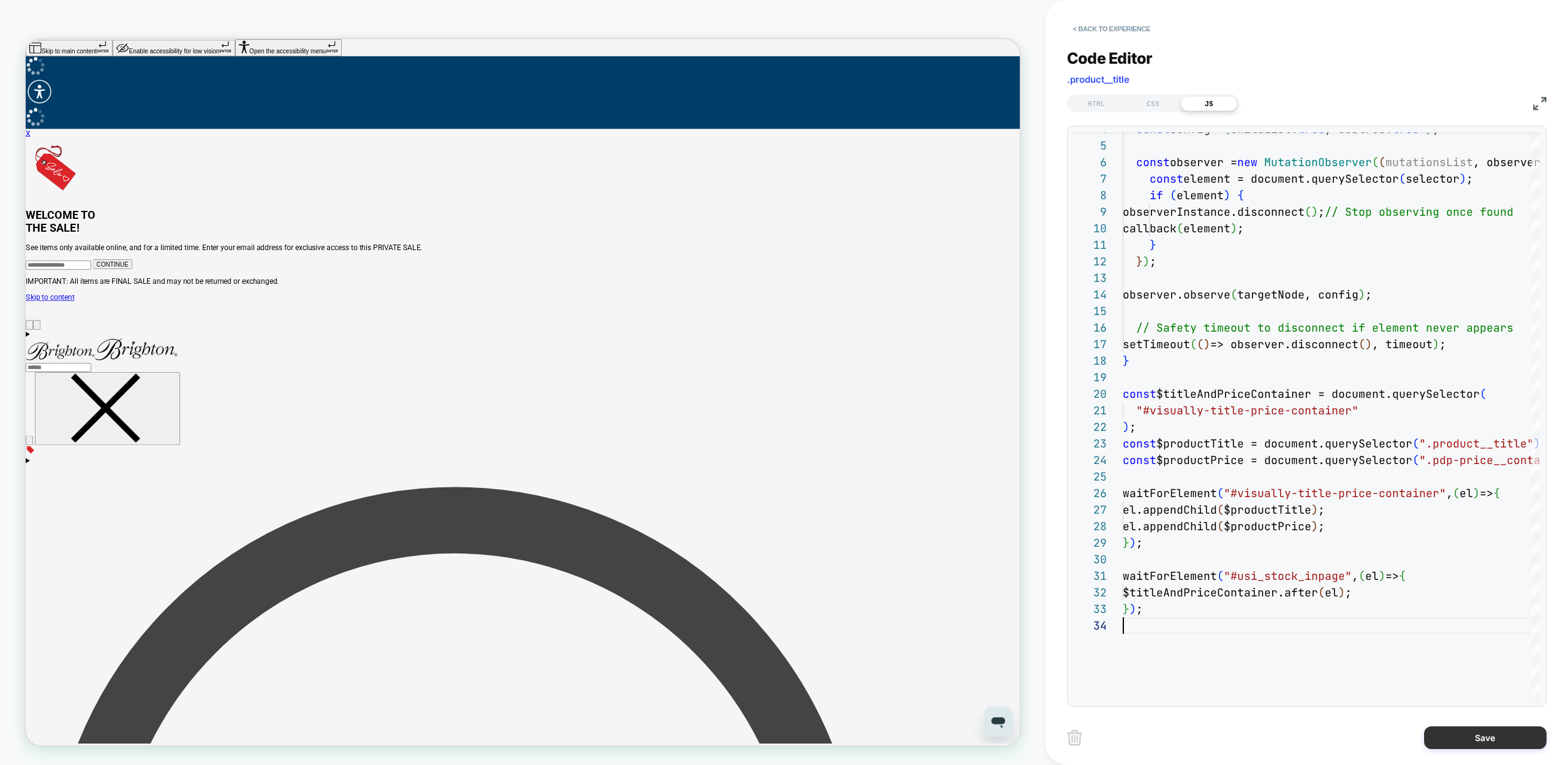
type textarea "**********"
click at [1458, 738] on button "Save" at bounding box center [1486, 737] width 123 height 22
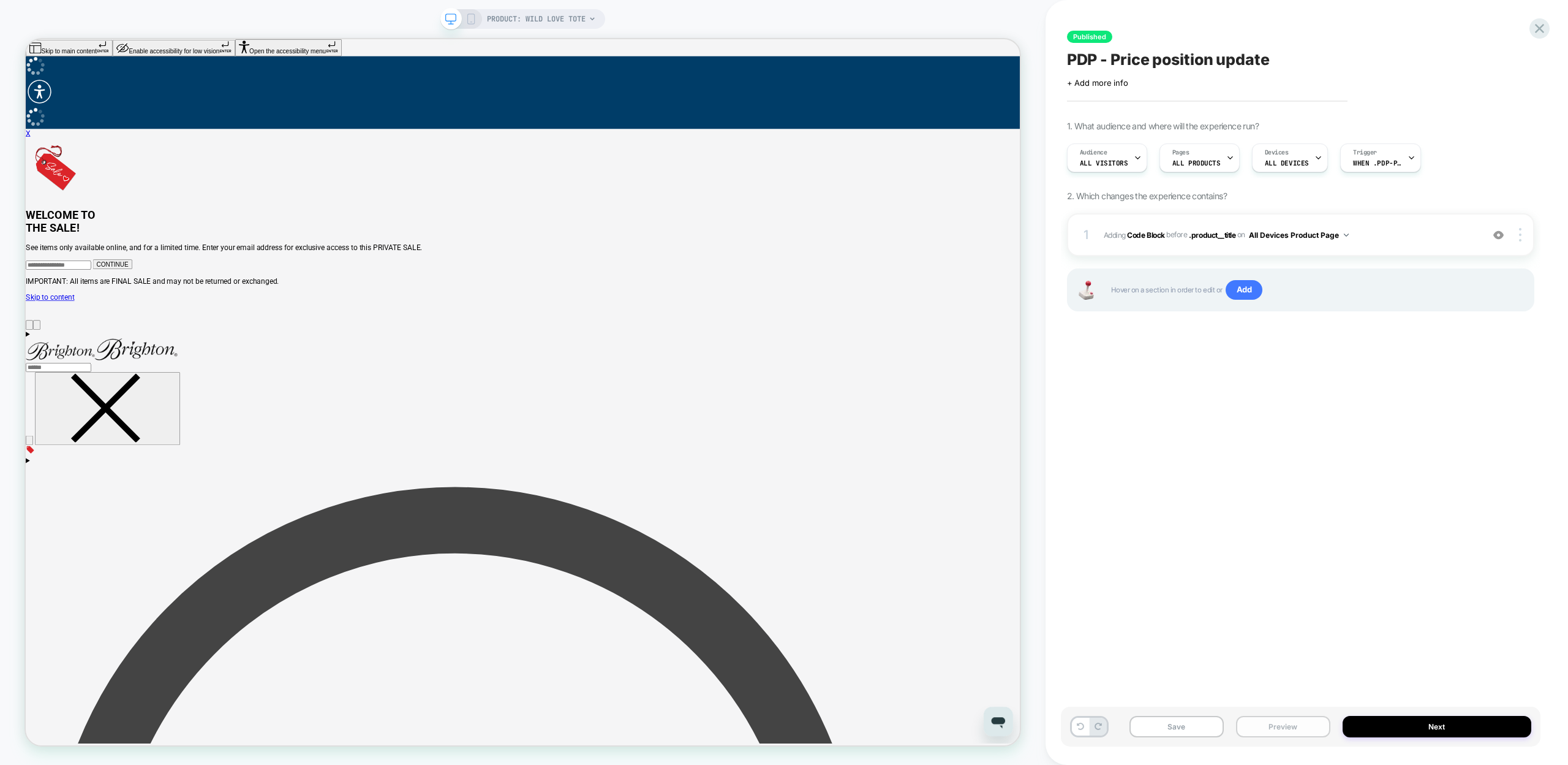
click at [1308, 734] on button "Preview" at bounding box center [1283, 727] width 95 height 22
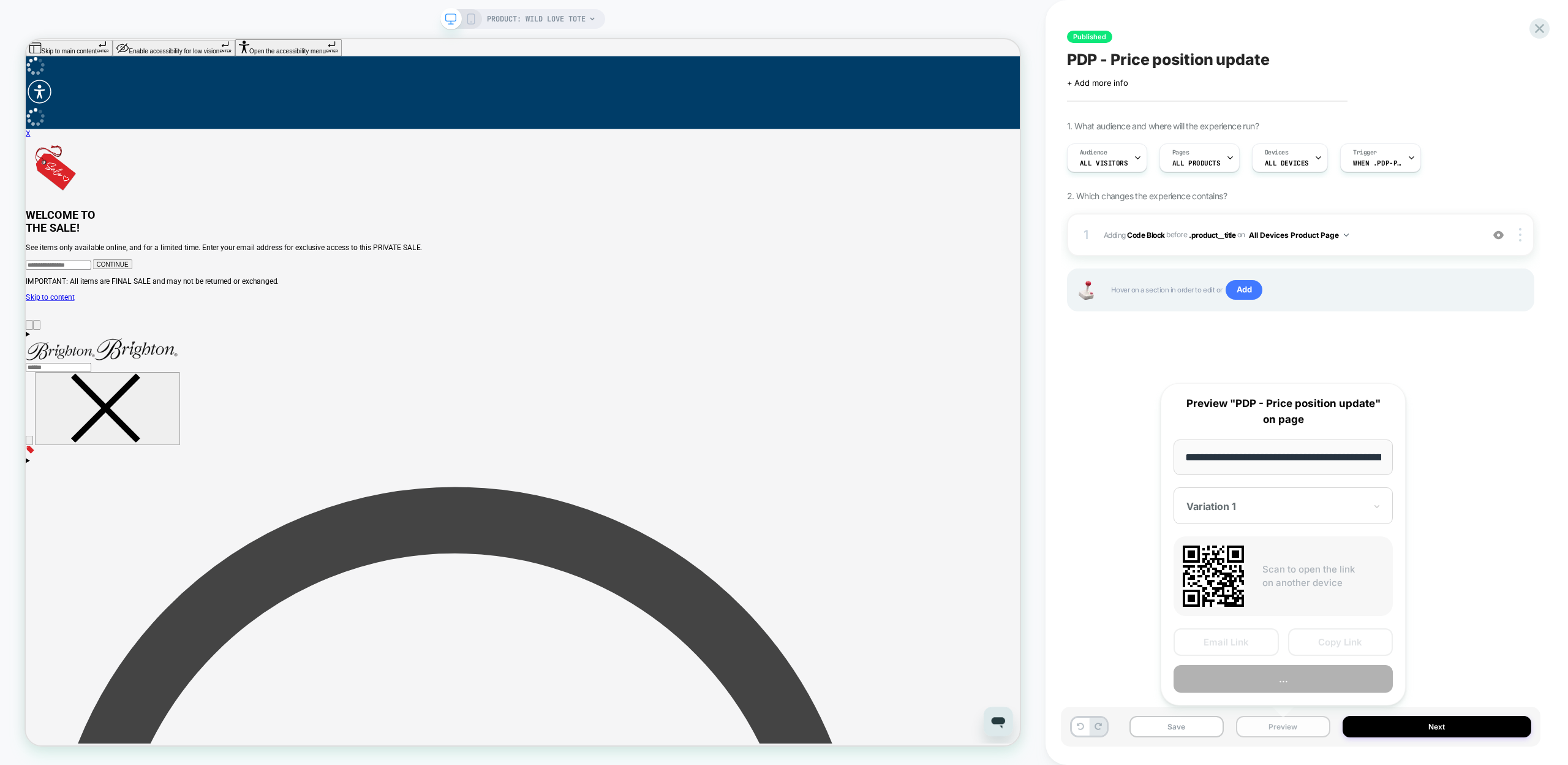
scroll to position [0, 142]
click at [1306, 678] on button "Preview" at bounding box center [1284, 679] width 219 height 27
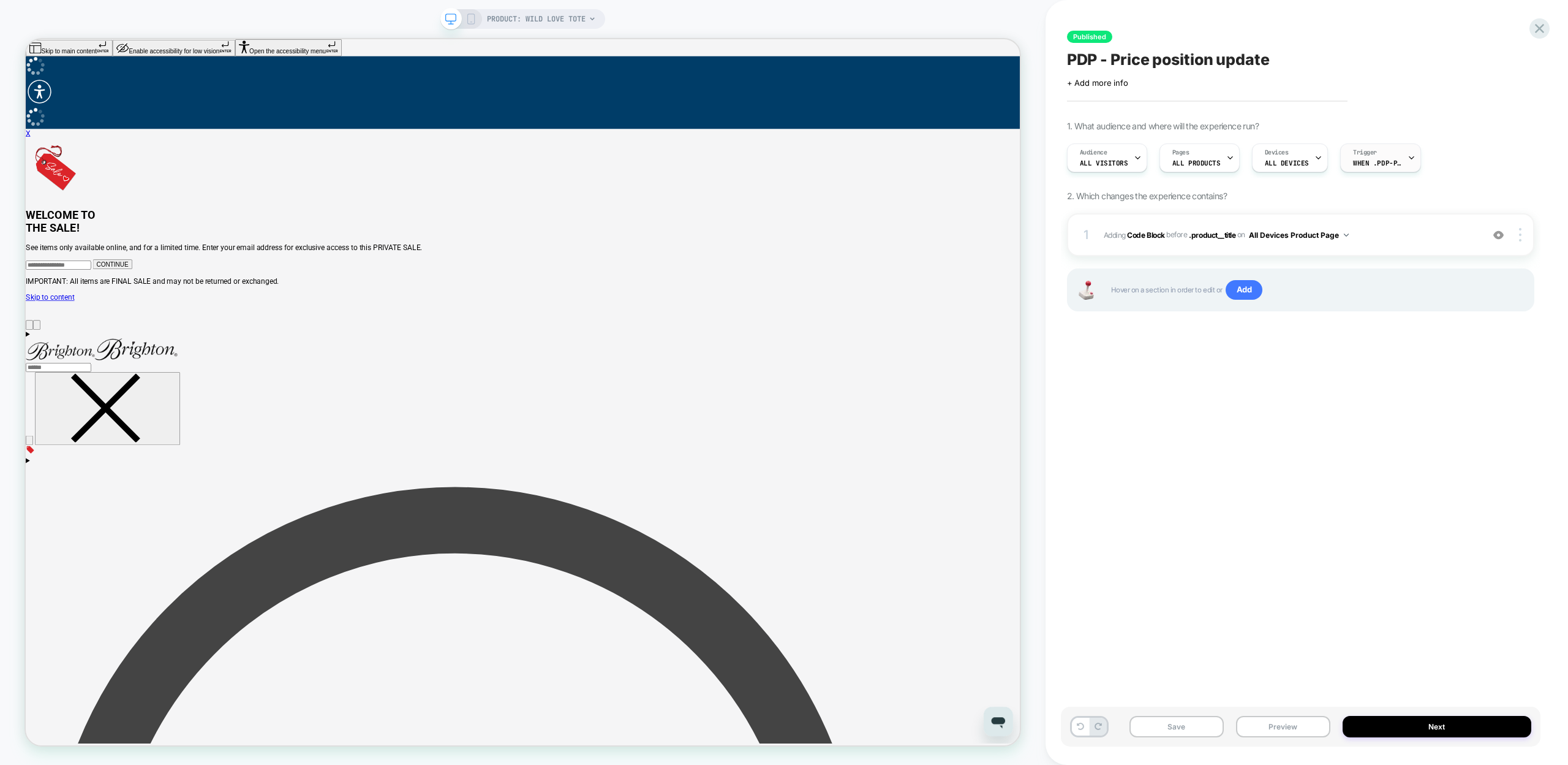
click at [1370, 159] on span "When .pdp-price__container appears" at bounding box center [1378, 163] width 49 height 9
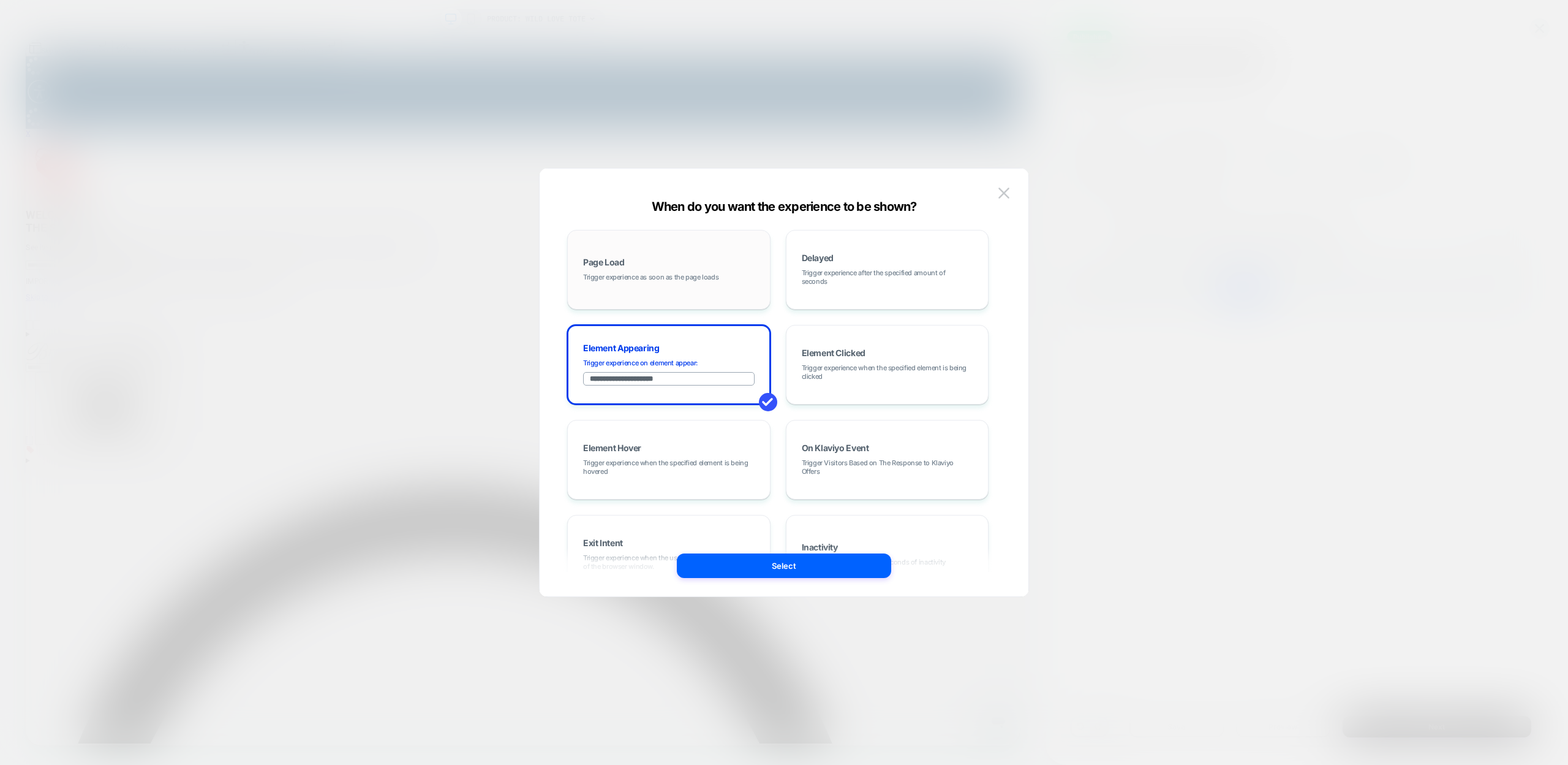
click at [659, 253] on div "Page Load Trigger experience as soon as the page loads" at bounding box center [668, 270] width 190 height 66
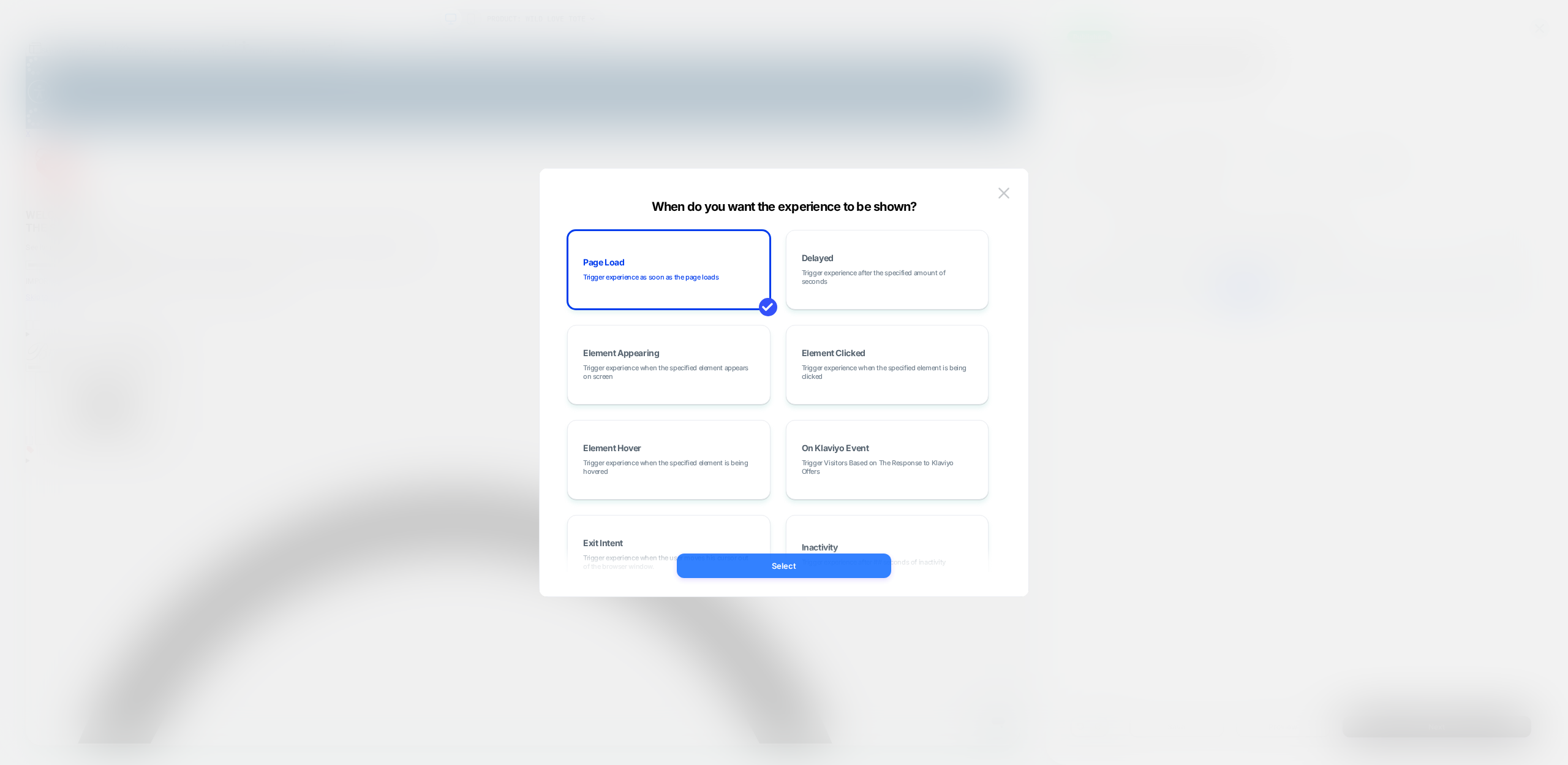
click at [790, 570] on button "Select" at bounding box center [784, 566] width 214 height 25
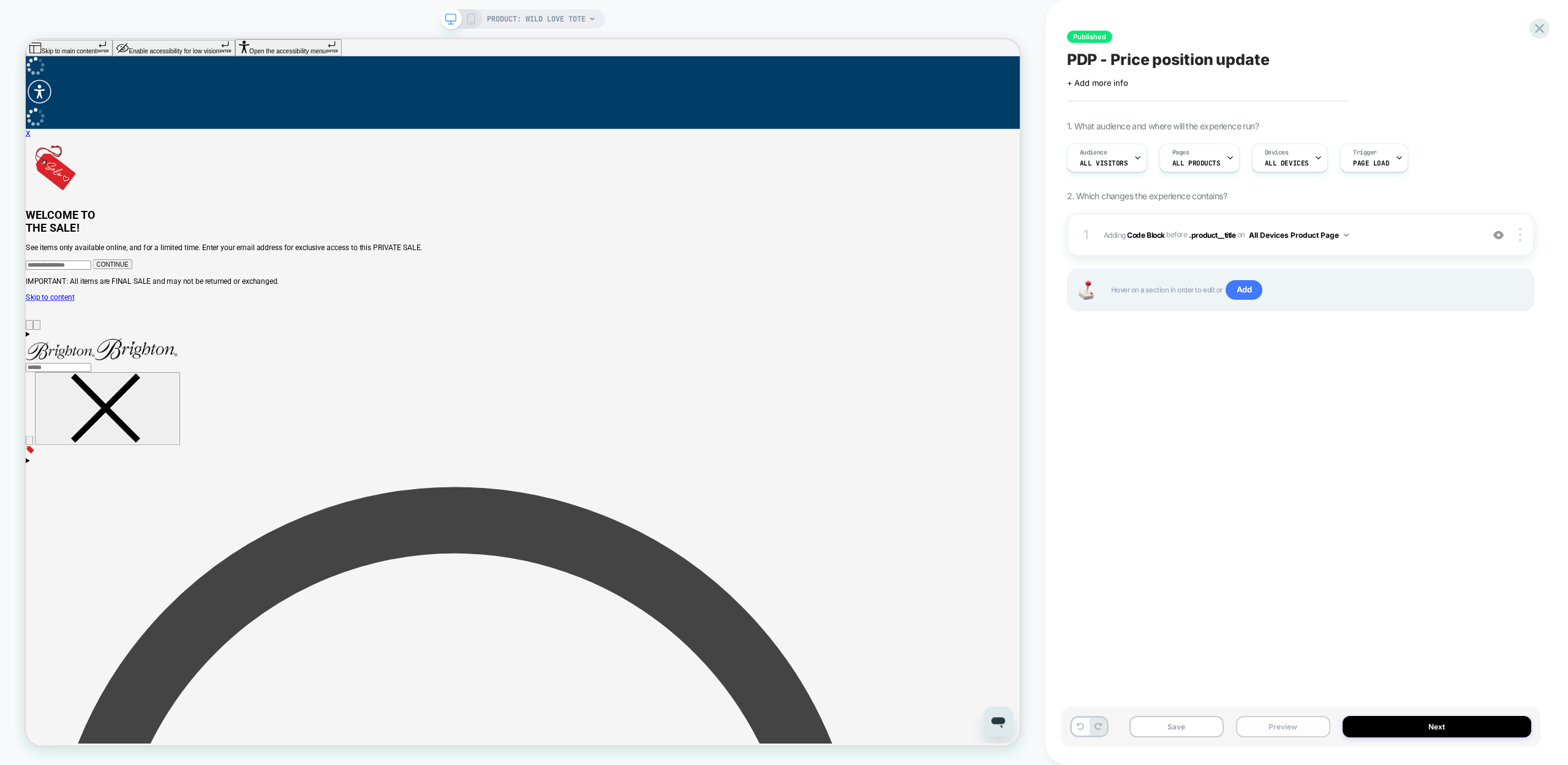
click at [1292, 720] on button "Preview" at bounding box center [1283, 727] width 95 height 22
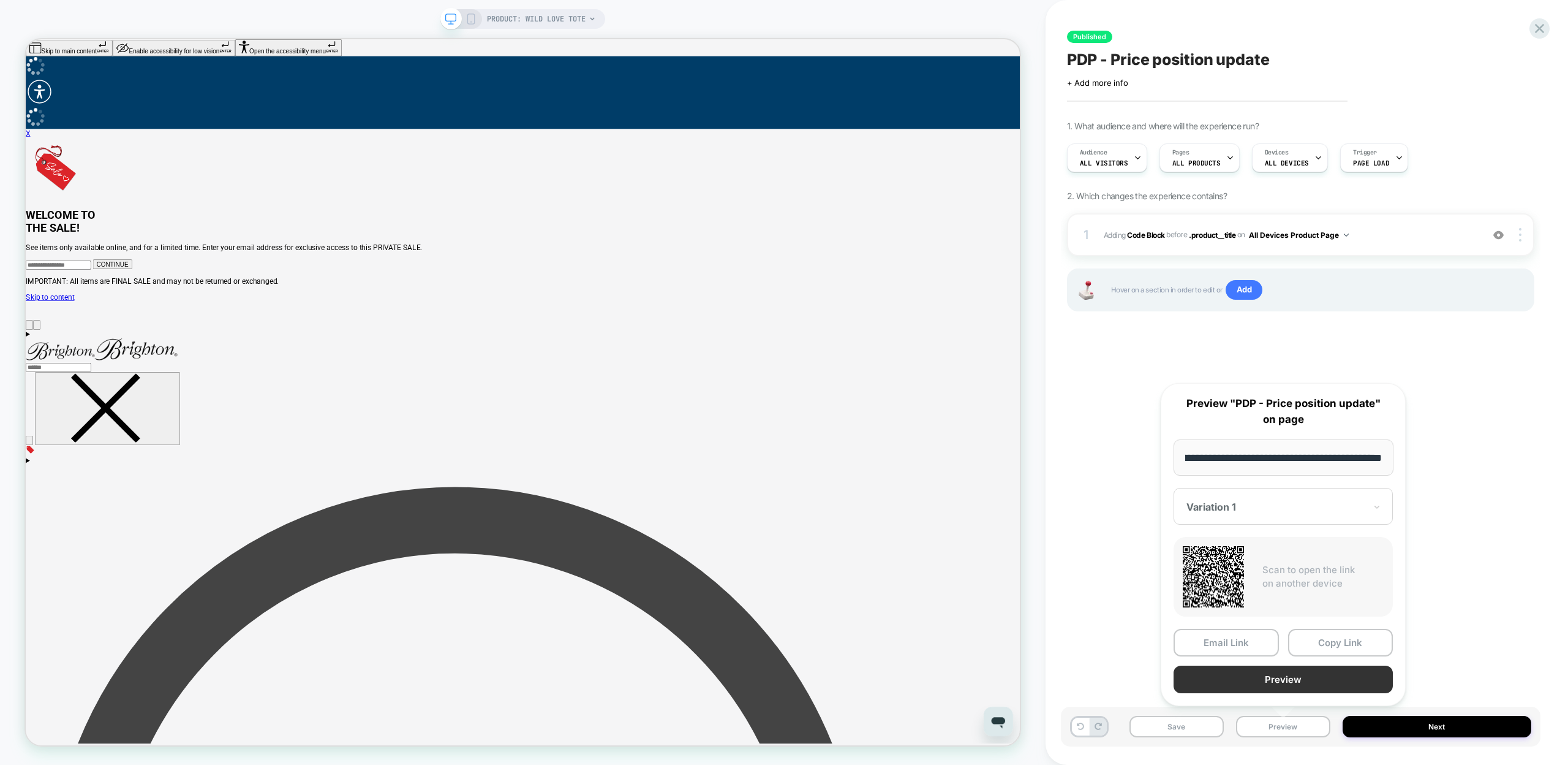
click at [1308, 680] on button "Preview" at bounding box center [1284, 679] width 219 height 27
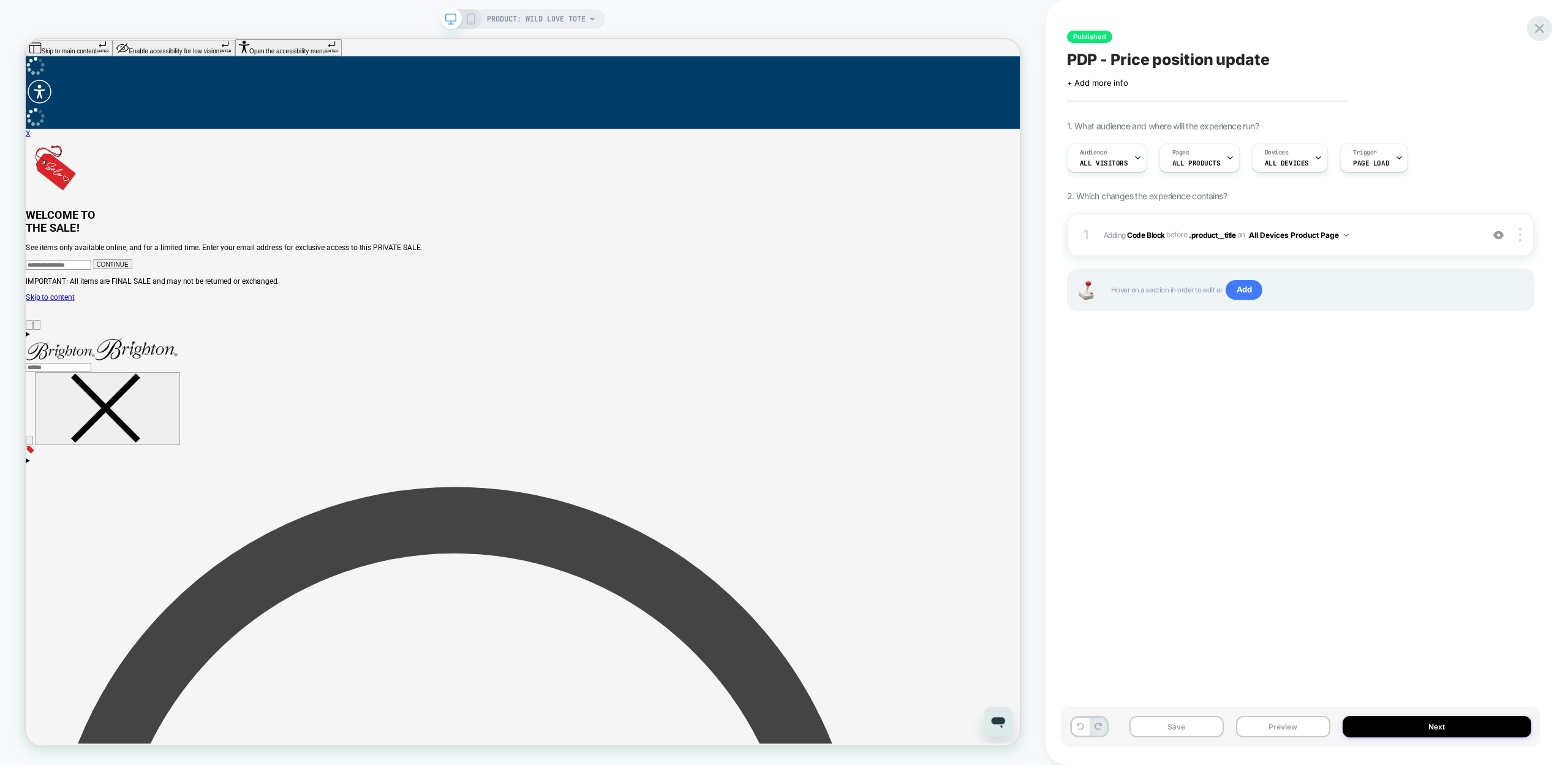
click at [1543, 22] on icon at bounding box center [1539, 28] width 17 height 17
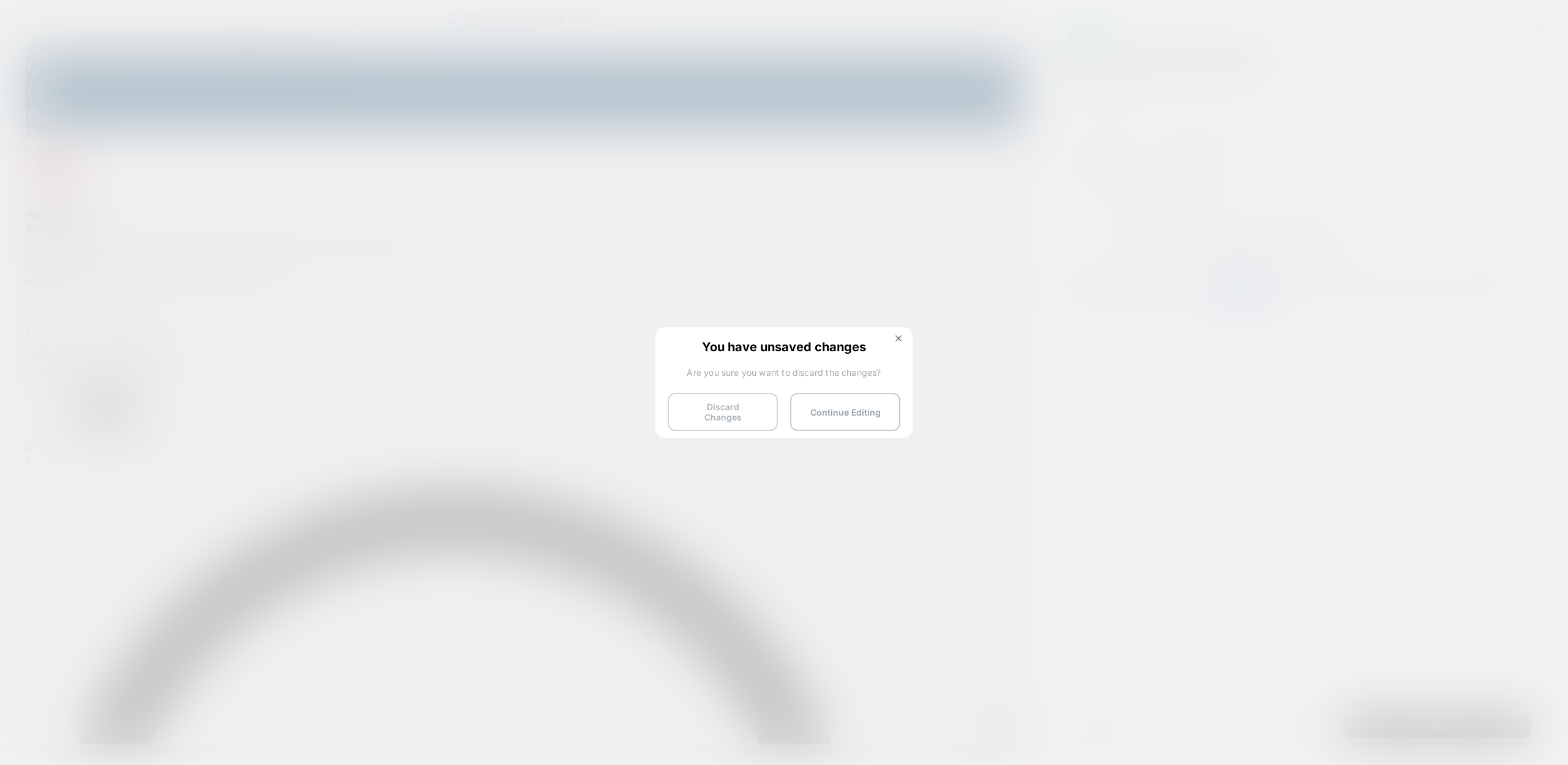
click at [726, 418] on button "Discard Changes" at bounding box center [722, 411] width 110 height 38
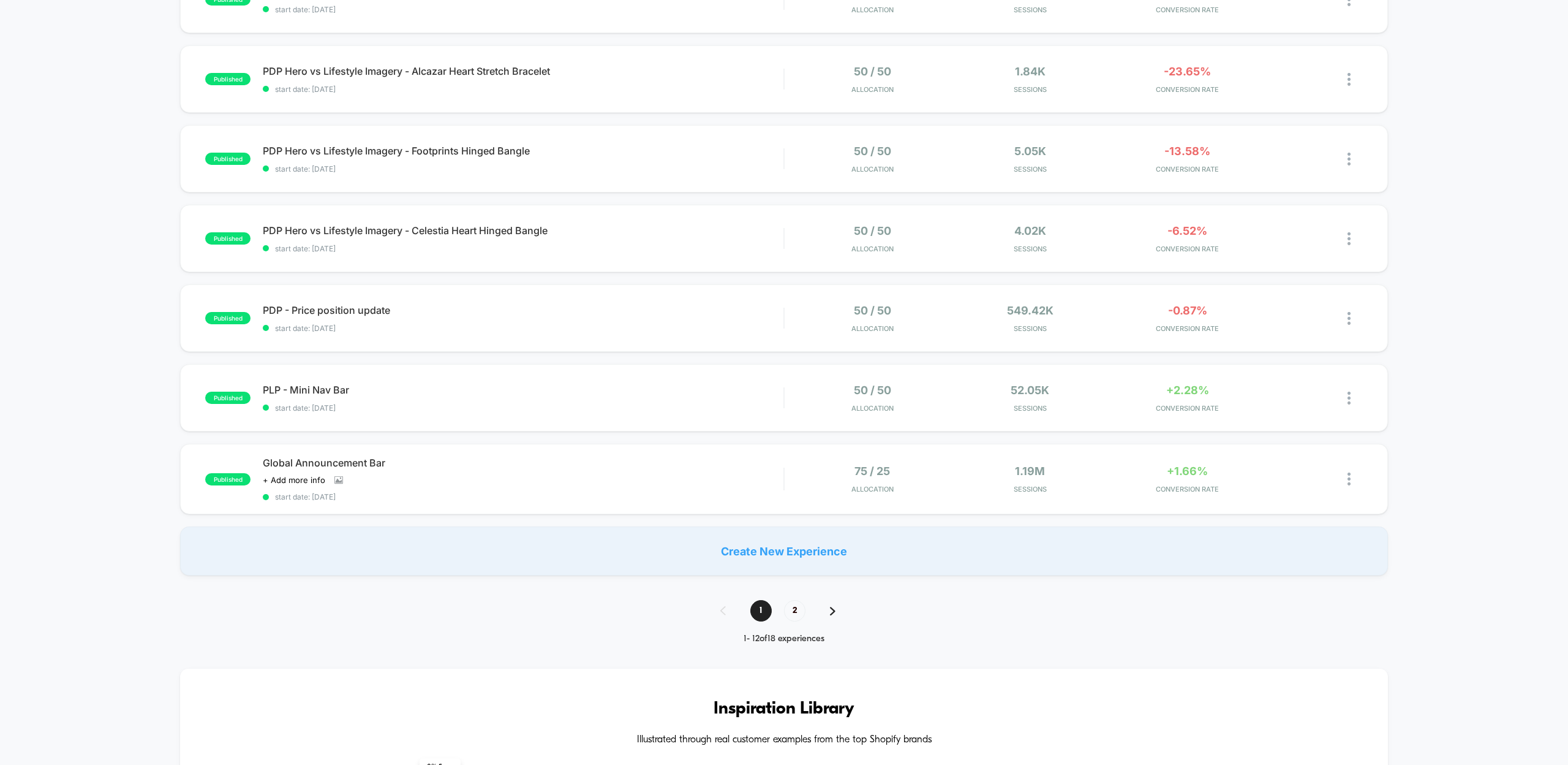
scroll to position [572, 0]
click at [368, 305] on span "PDP - Price position update Click to edit experience details" at bounding box center [523, 310] width 521 height 12
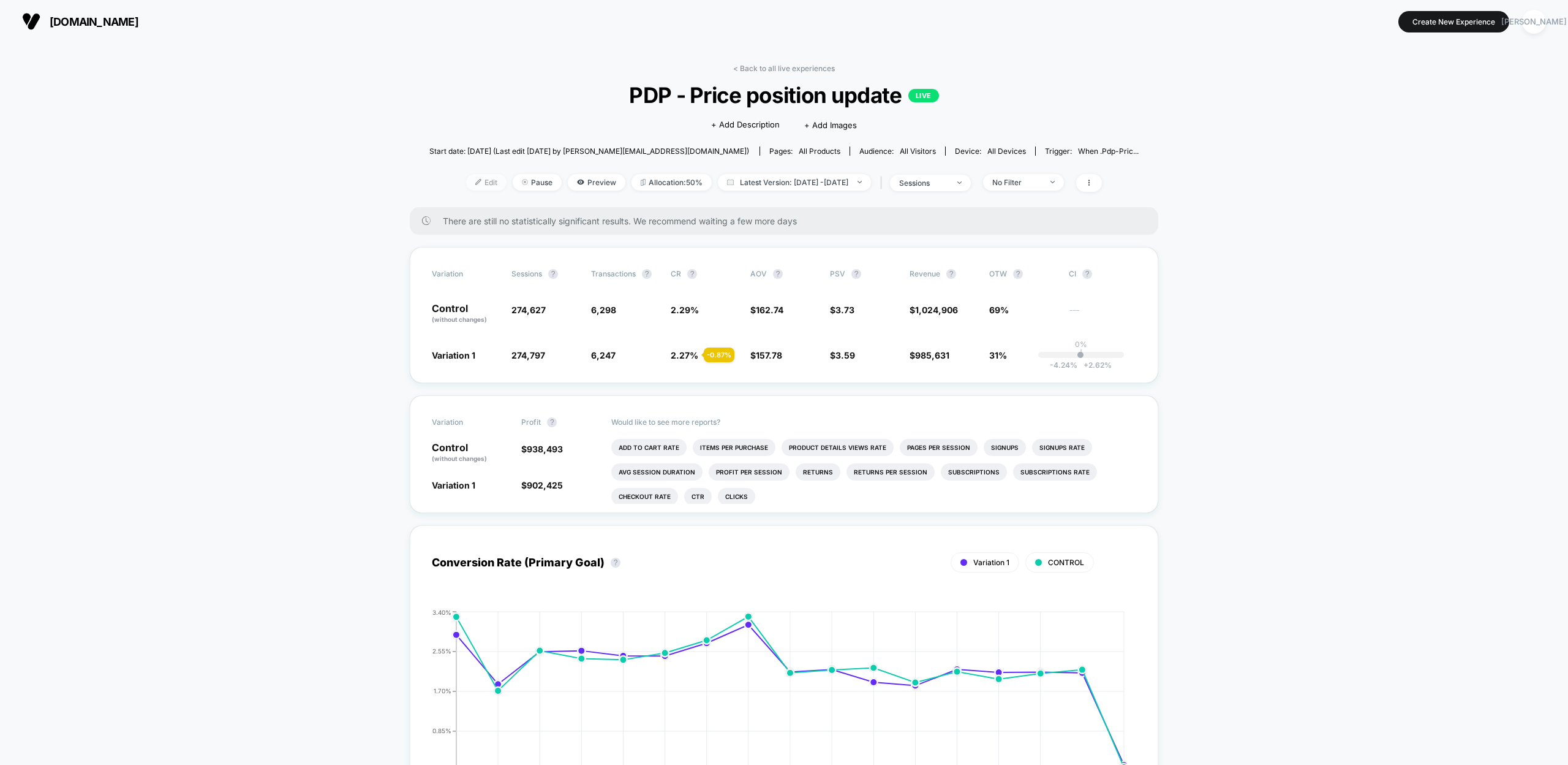
click at [469, 180] on span "Edit" at bounding box center [486, 182] width 40 height 17
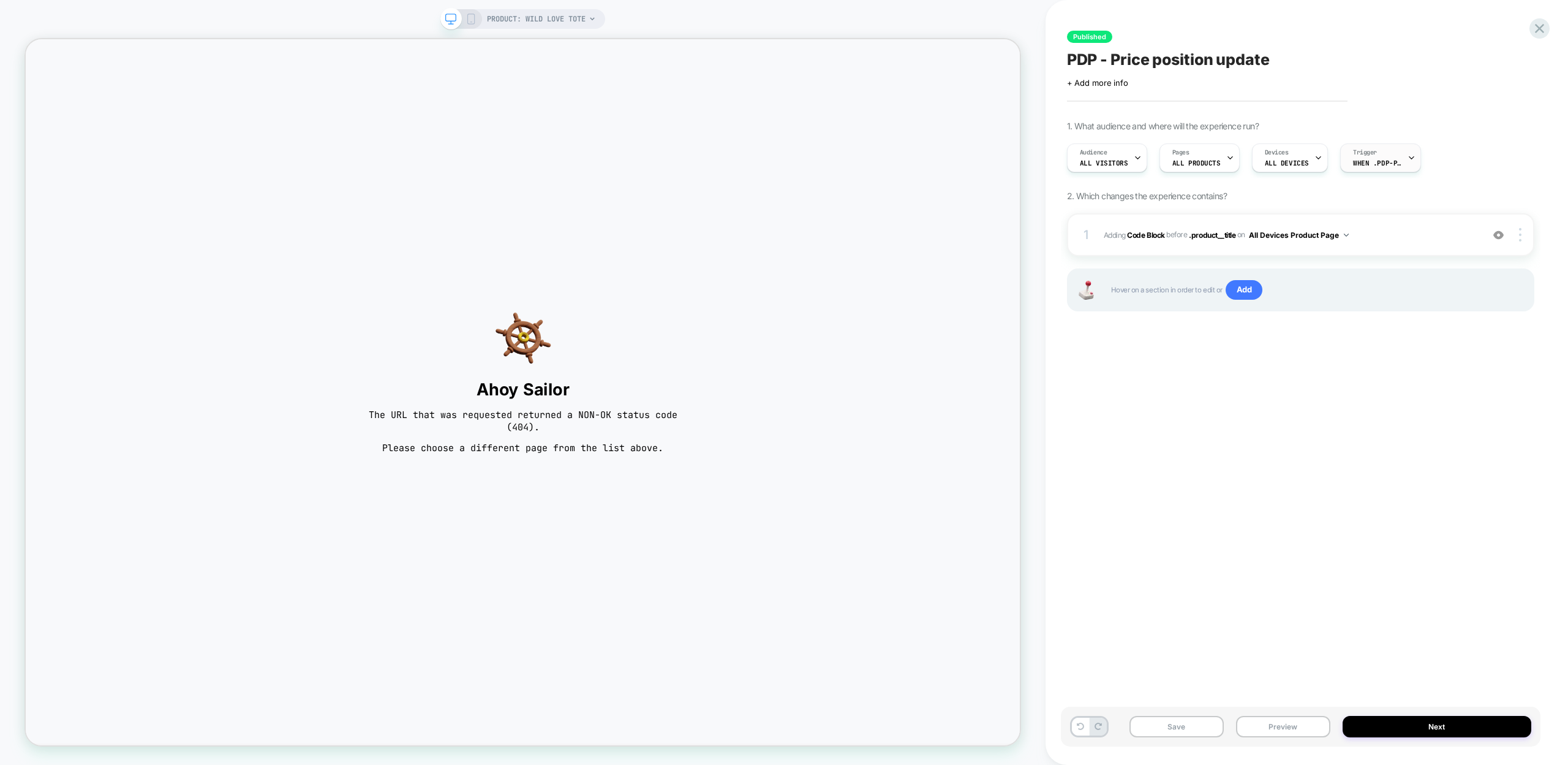
click at [1382, 165] on span "When .pdp-price__container appears" at bounding box center [1378, 163] width 49 height 9
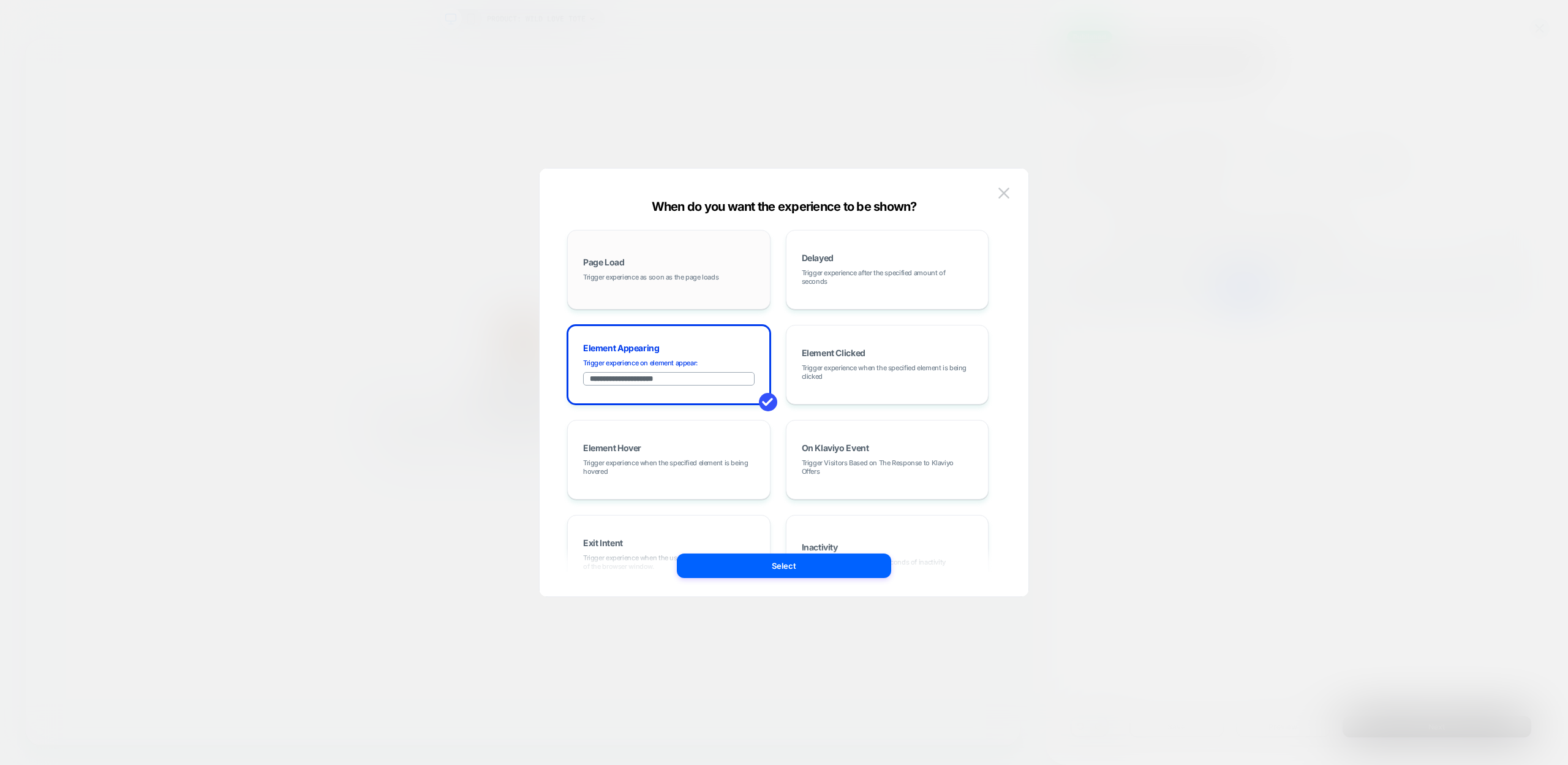
click at [678, 279] on span "Trigger experience as soon as the page loads" at bounding box center [651, 277] width 136 height 9
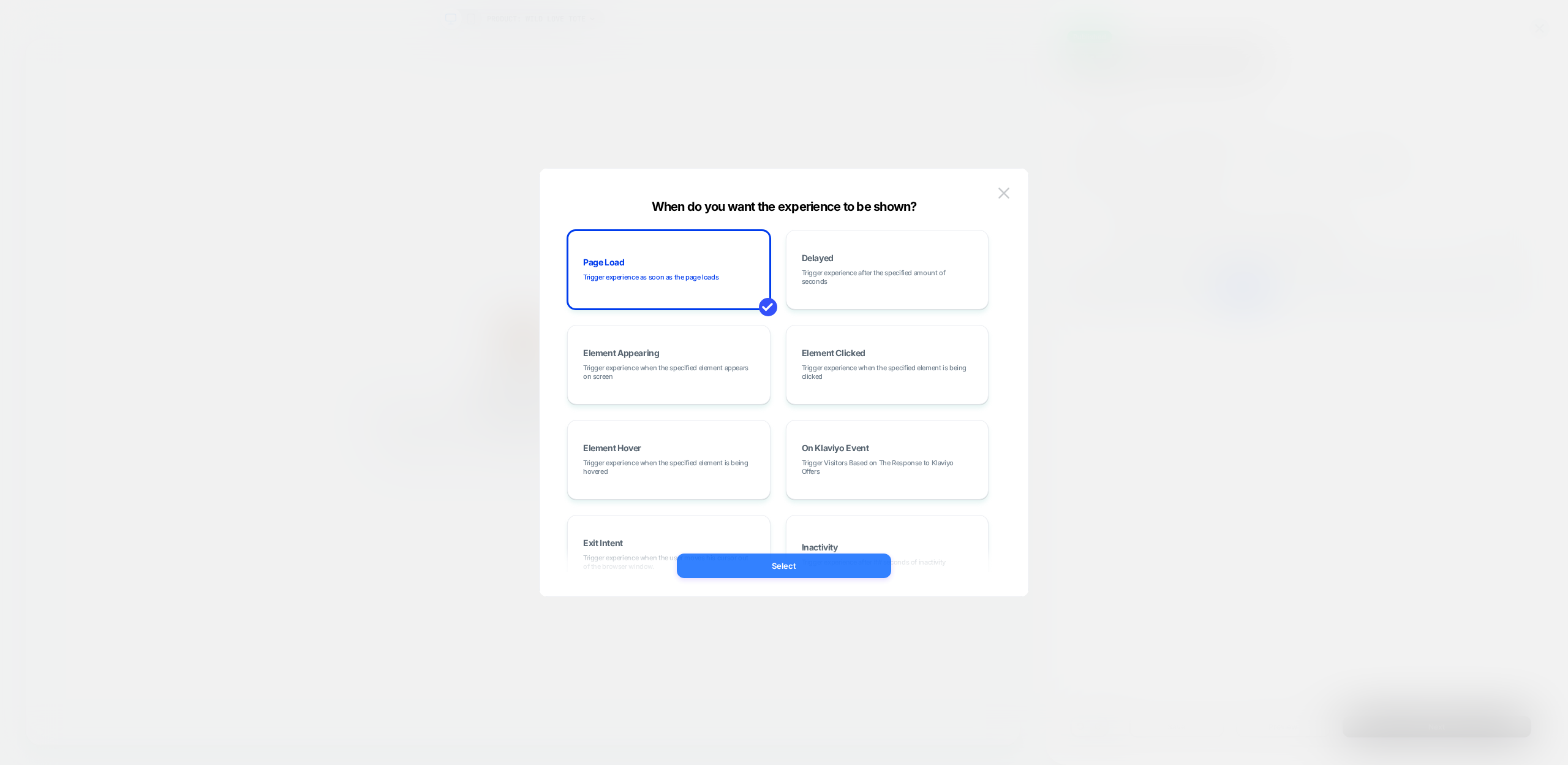
click at [764, 571] on button "Select" at bounding box center [784, 566] width 214 height 25
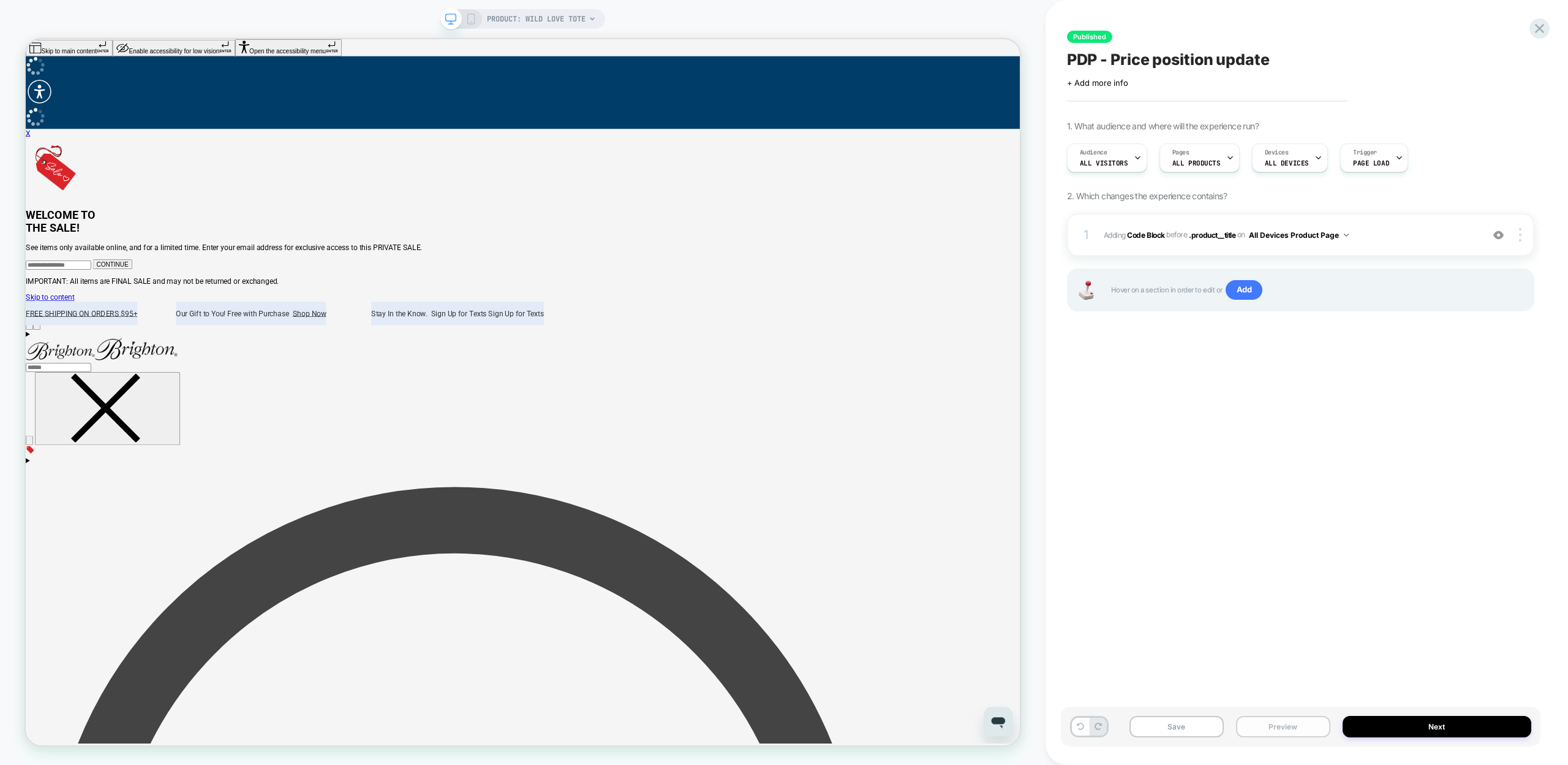
click at [1296, 728] on button "Preview" at bounding box center [1283, 727] width 95 height 22
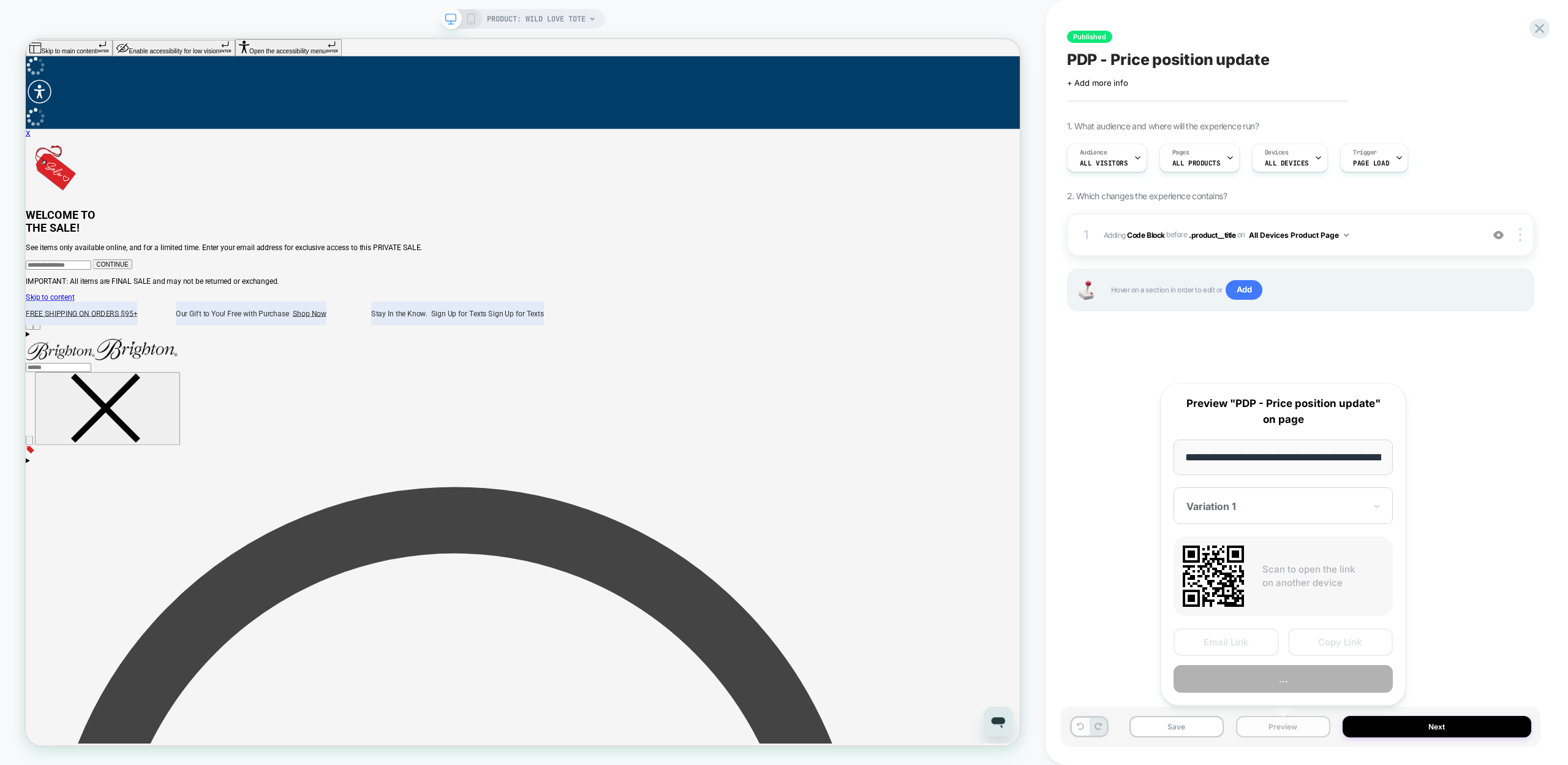
scroll to position [0, 142]
click at [1288, 670] on button "Preview" at bounding box center [1284, 679] width 219 height 27
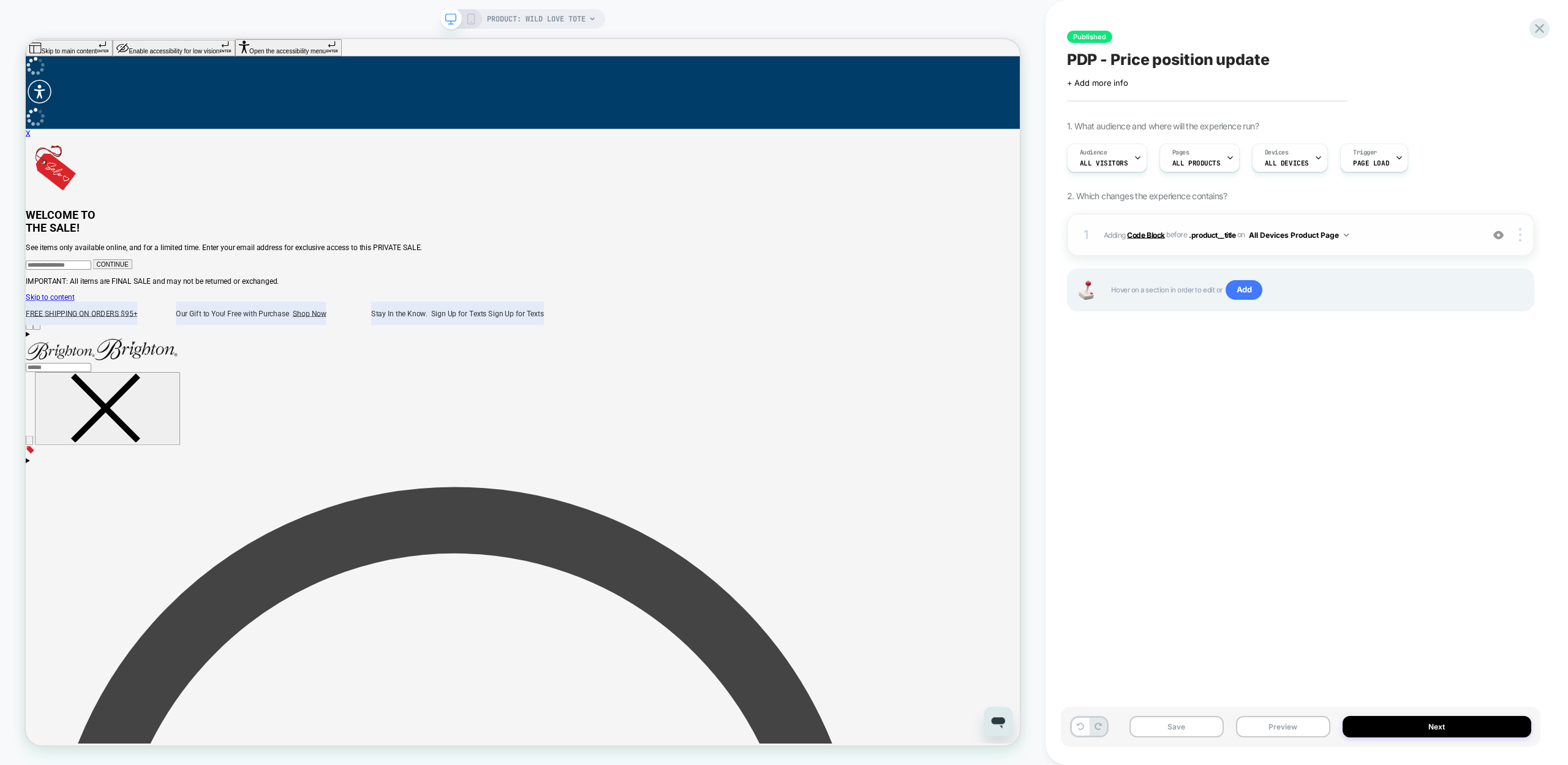
click at [1150, 235] on b "Code Block" at bounding box center [1146, 234] width 38 height 9
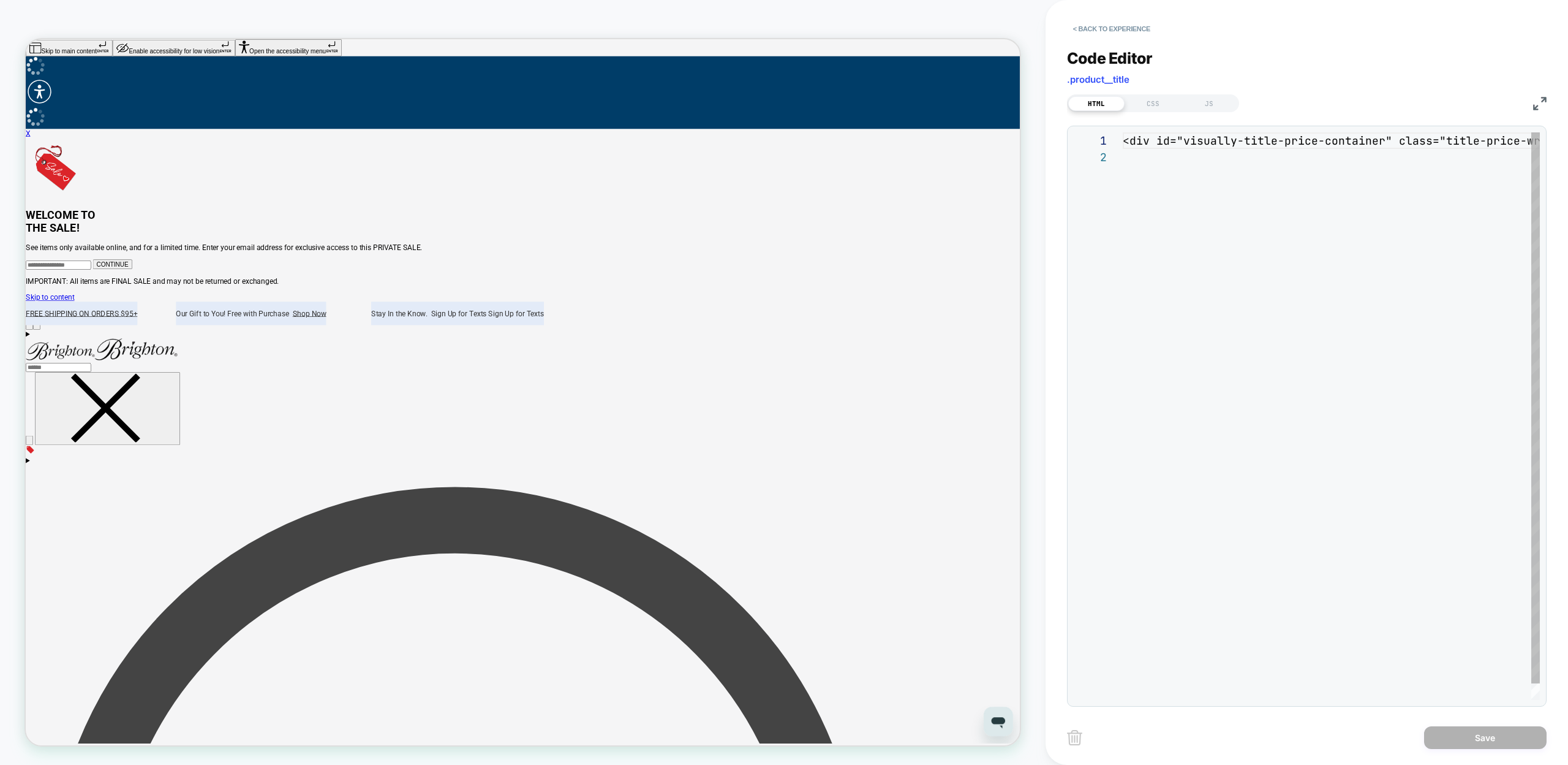
scroll to position [17, 0]
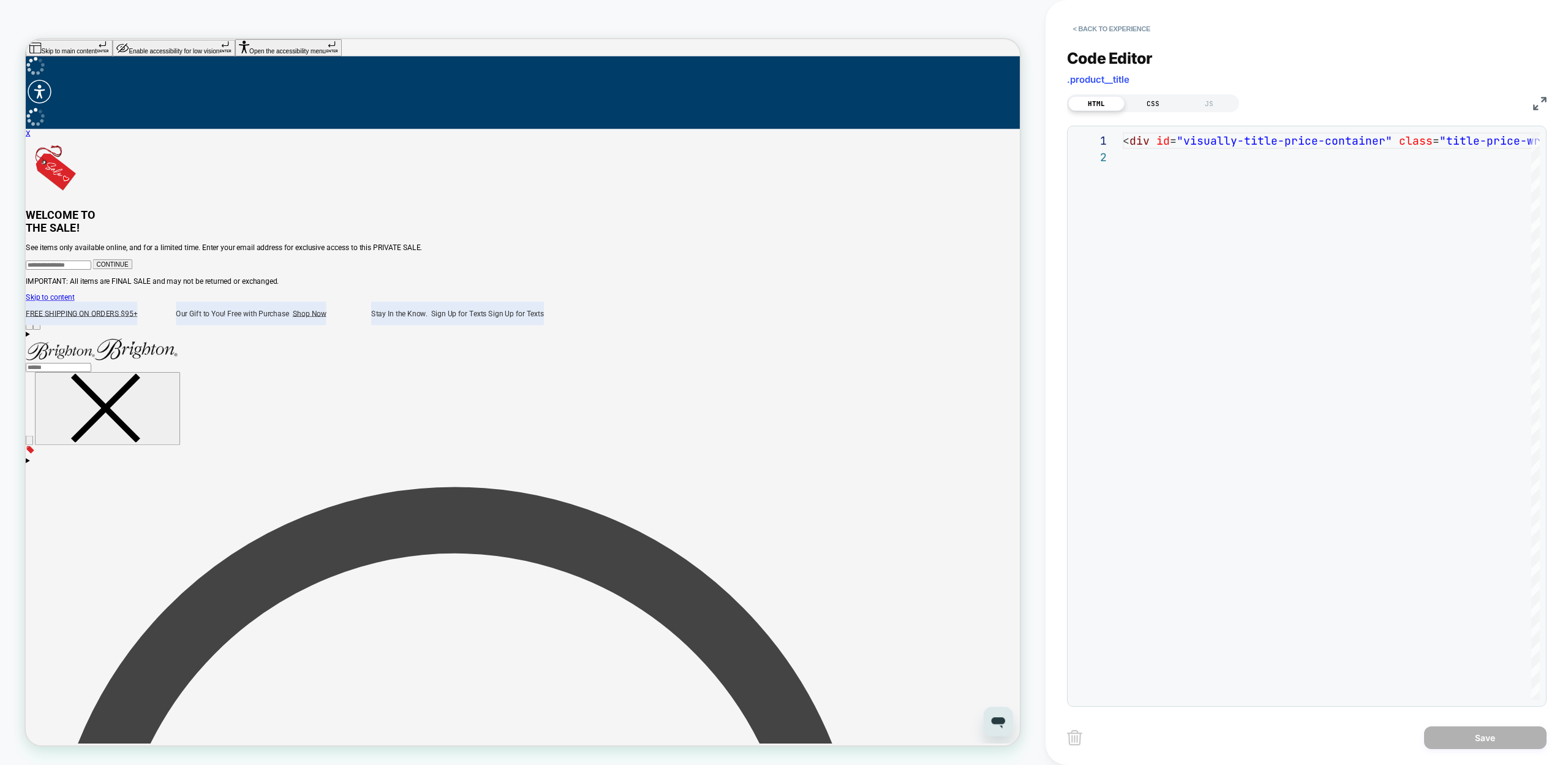
click at [1146, 103] on div "CSS" at bounding box center [1153, 103] width 56 height 14
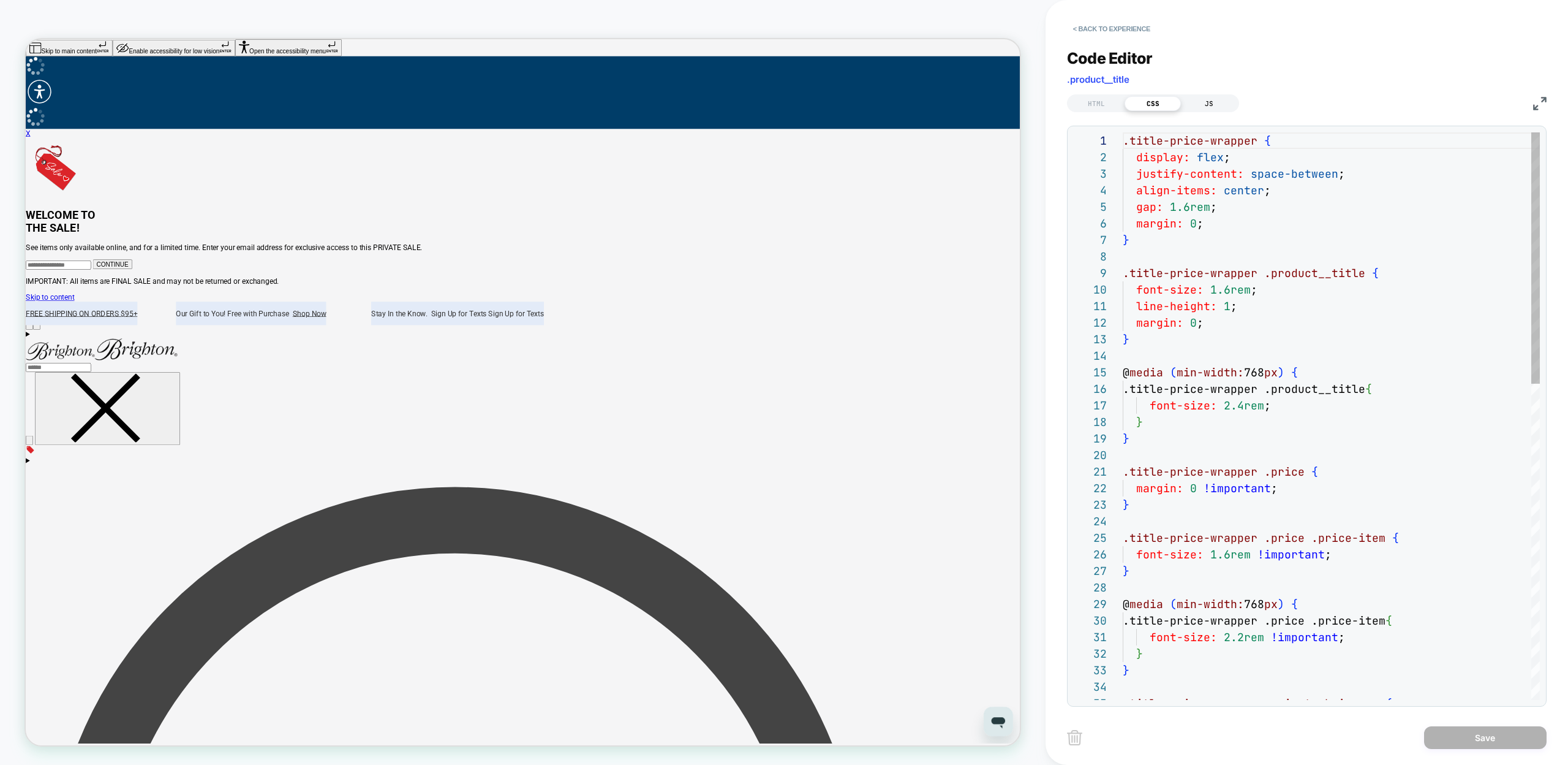
click at [1204, 97] on div "JS" at bounding box center [1209, 103] width 56 height 14
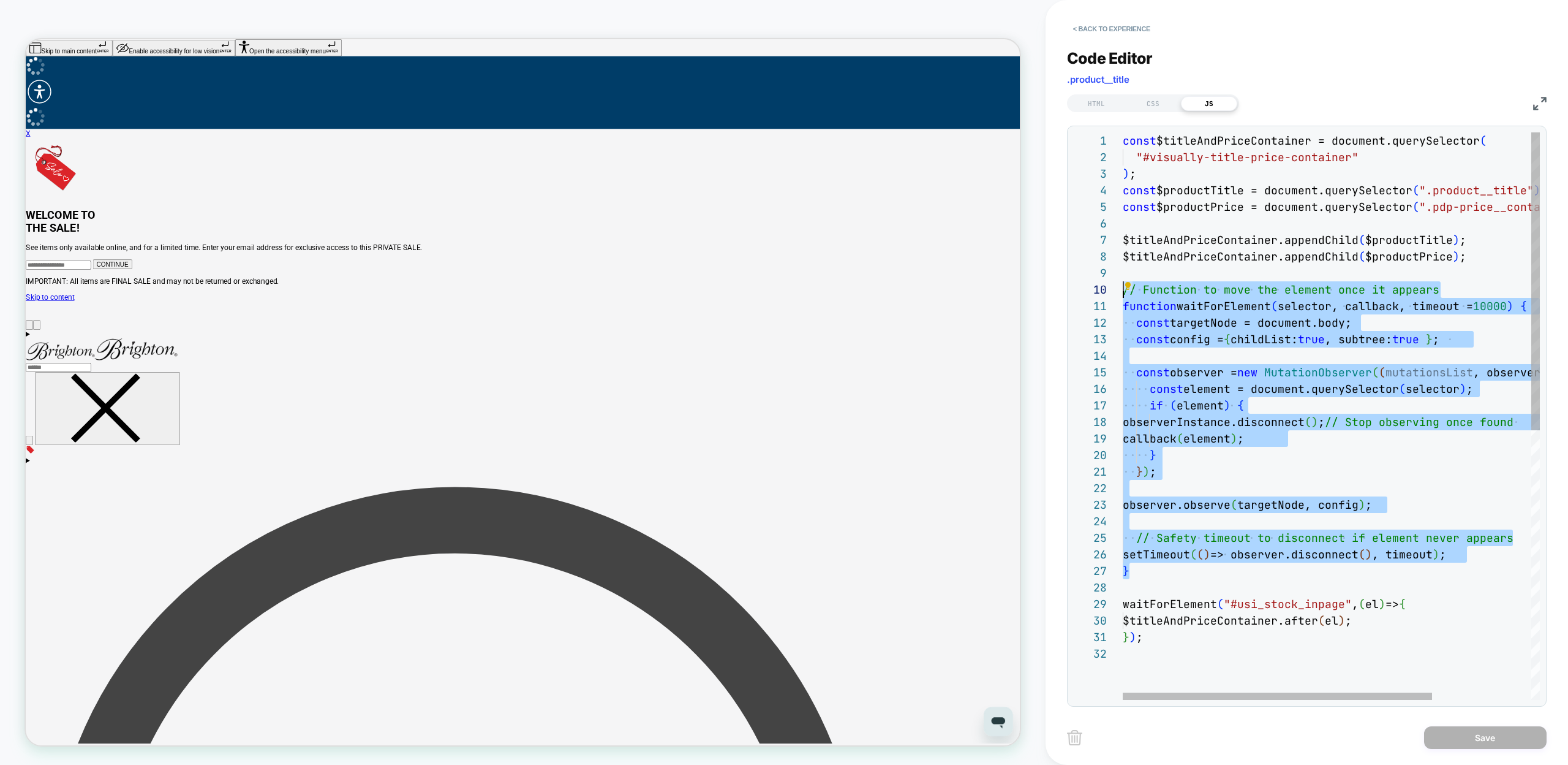
scroll to position [149, 0]
drag, startPoint x: 1137, startPoint y: 569, endPoint x: 1074, endPoint y: 297, distance: 279.2
click at [1123, 297] on div "const $titleAndPriceContainer = document.querySelector ( "#visually-title-price…" at bounding box center [1398, 672] width 551 height 1080
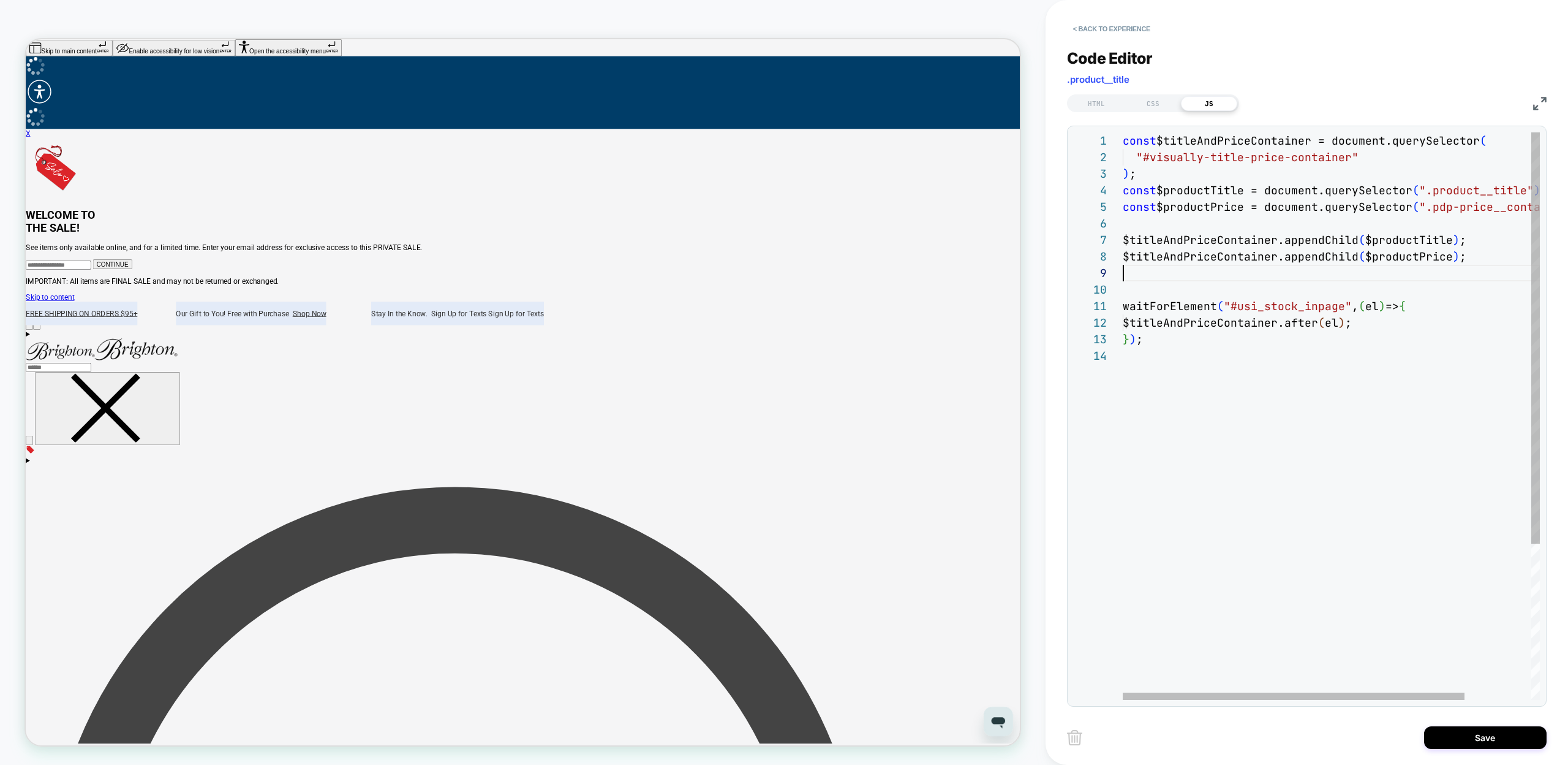
scroll to position [115, 338]
click at [1124, 139] on div "const $titleAndPriceContainer = document.querySelector ( "#visually-title-price…" at bounding box center [1372, 515] width 498 height 766
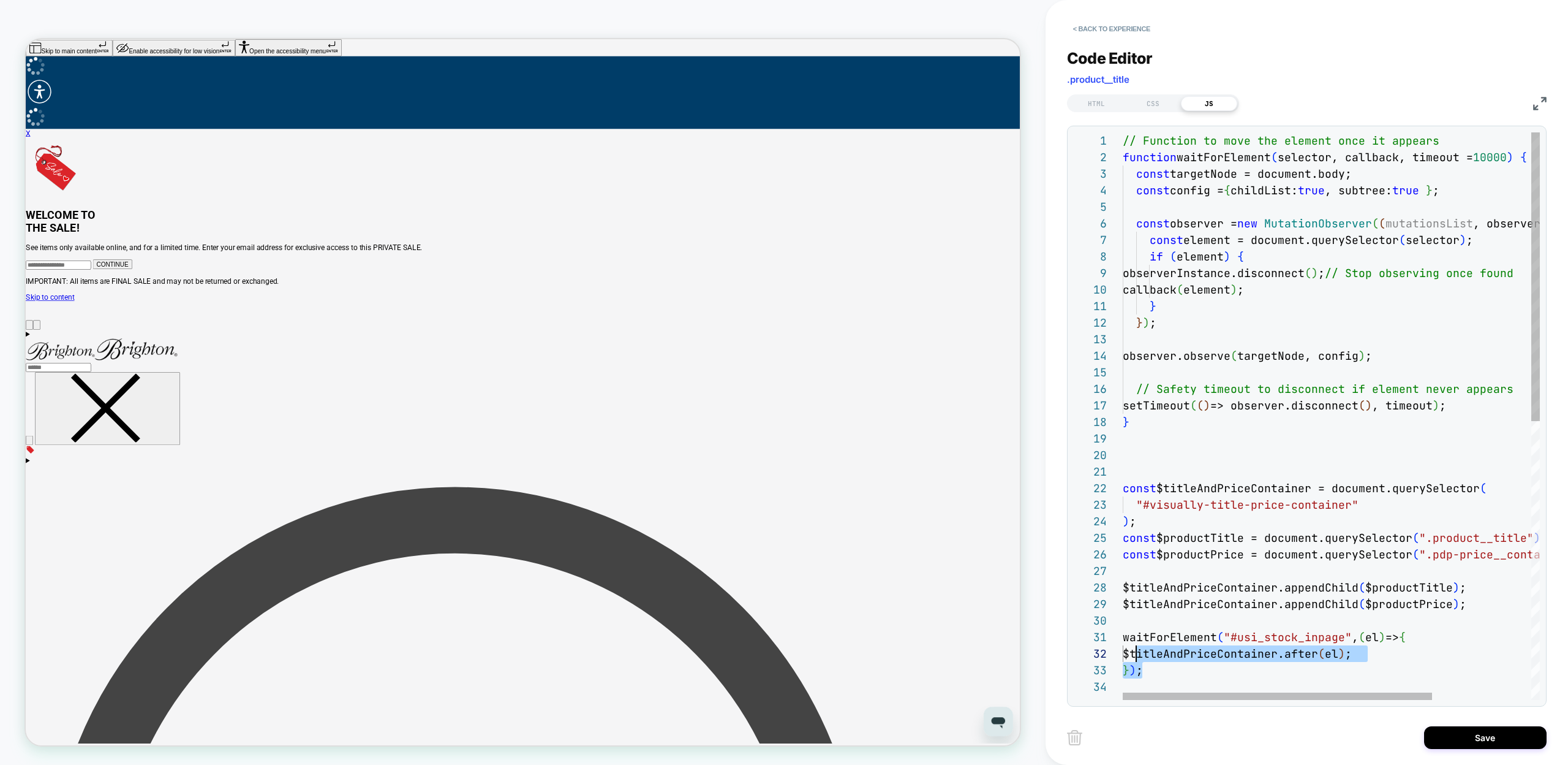
scroll to position [0, 0]
drag, startPoint x: 1157, startPoint y: 671, endPoint x: 1098, endPoint y: 635, distance: 69.1
click at [1123, 635] on div "// Function to move the element once it appears function waitForElement ( selec…" at bounding box center [1398, 688] width 551 height 1114
click at [1168, 448] on div "// Function to move the element once it appears function waitForElement ( selec…" at bounding box center [1398, 688] width 551 height 1114
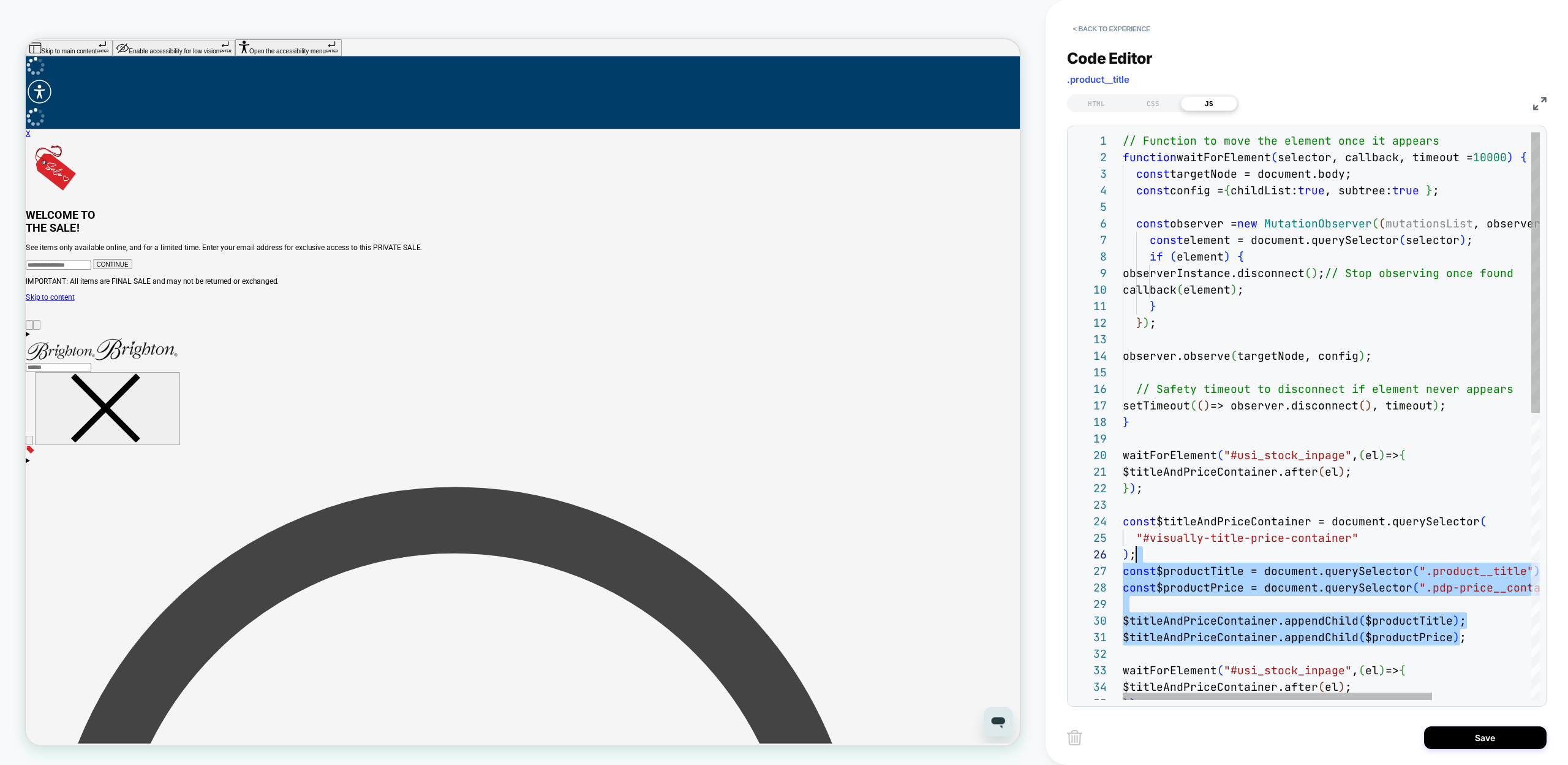
scroll to position [50, 0]
drag, startPoint x: 1468, startPoint y: 636, endPoint x: 1111, endPoint y: 523, distance: 374.5
click at [1123, 523] on div "// Function to move the element once it appears function waitForElement ( selec…" at bounding box center [1398, 705] width 551 height 1146
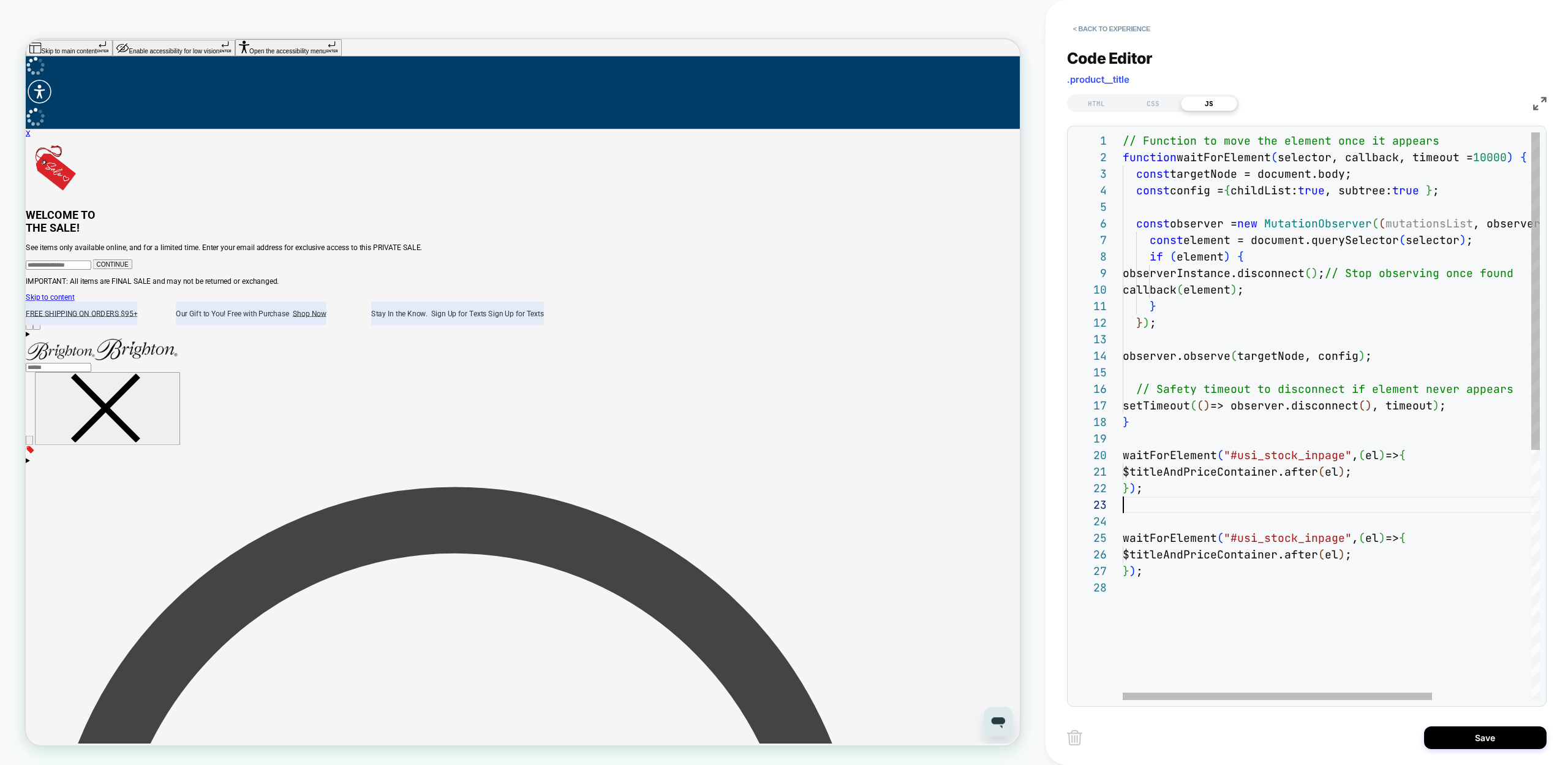
scroll to position [17, 19]
click at [1368, 468] on div "// Function to move the element once it appears function waitForElement ( selec…" at bounding box center [1398, 631] width 551 height 997
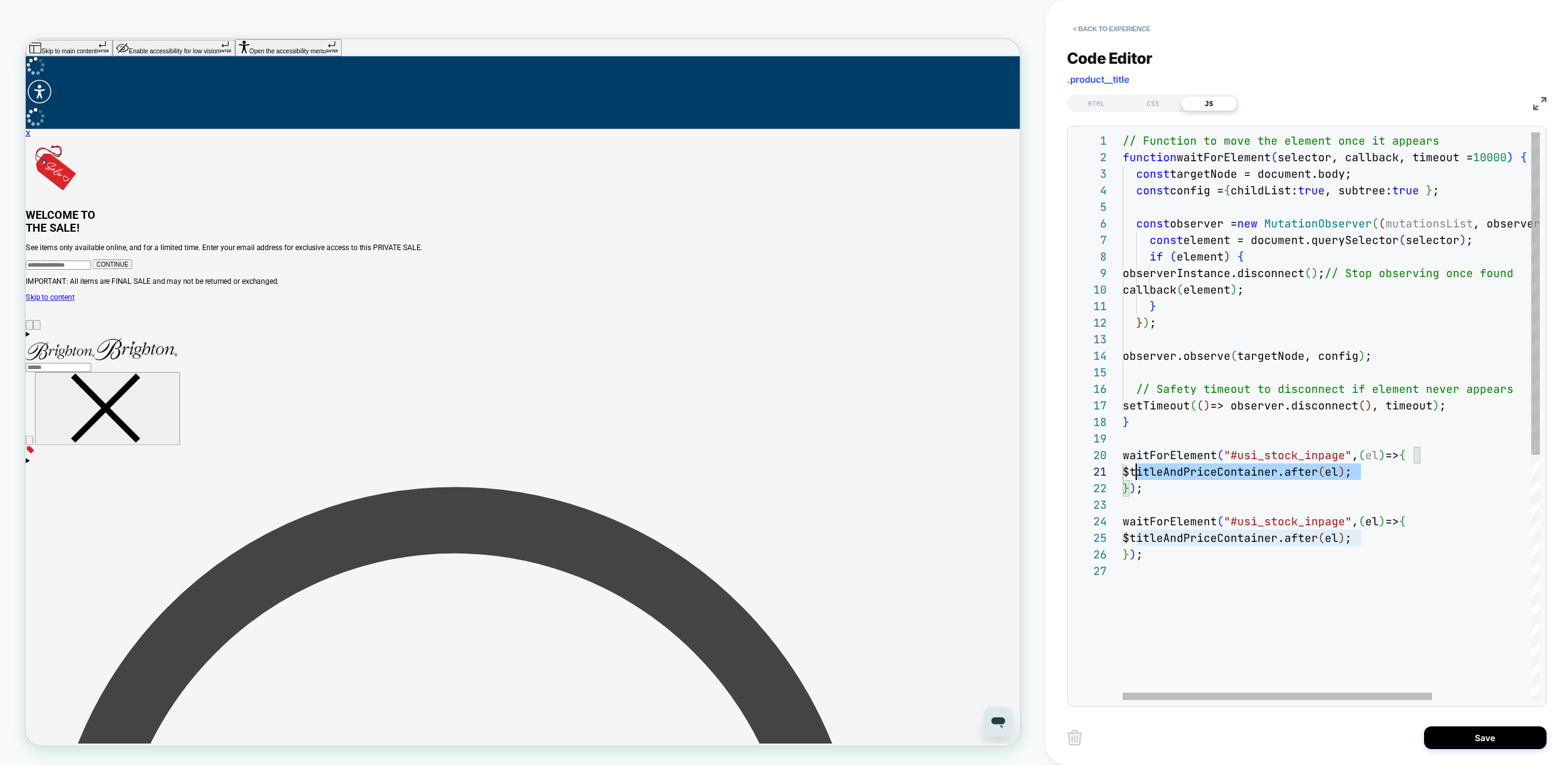
scroll to position [0, 14]
click at [1382, 473] on div "// Function to move the element once it appears function waitForElement ( selec…" at bounding box center [1398, 631] width 551 height 997
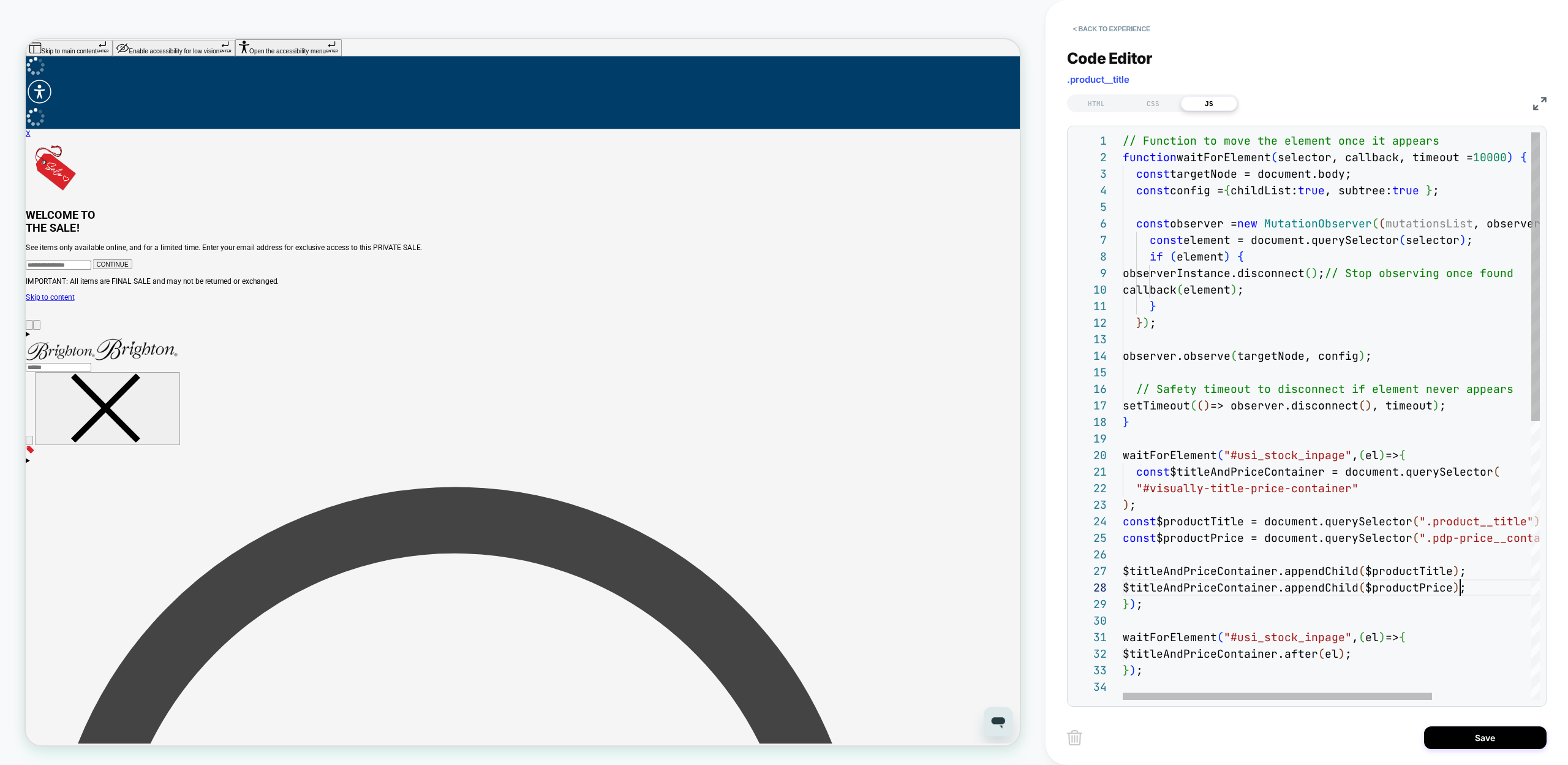
scroll to position [115, 338]
click at [1201, 492] on div "// Function to move the element once it appears function waitForElement ( selec…" at bounding box center [1398, 688] width 551 height 1114
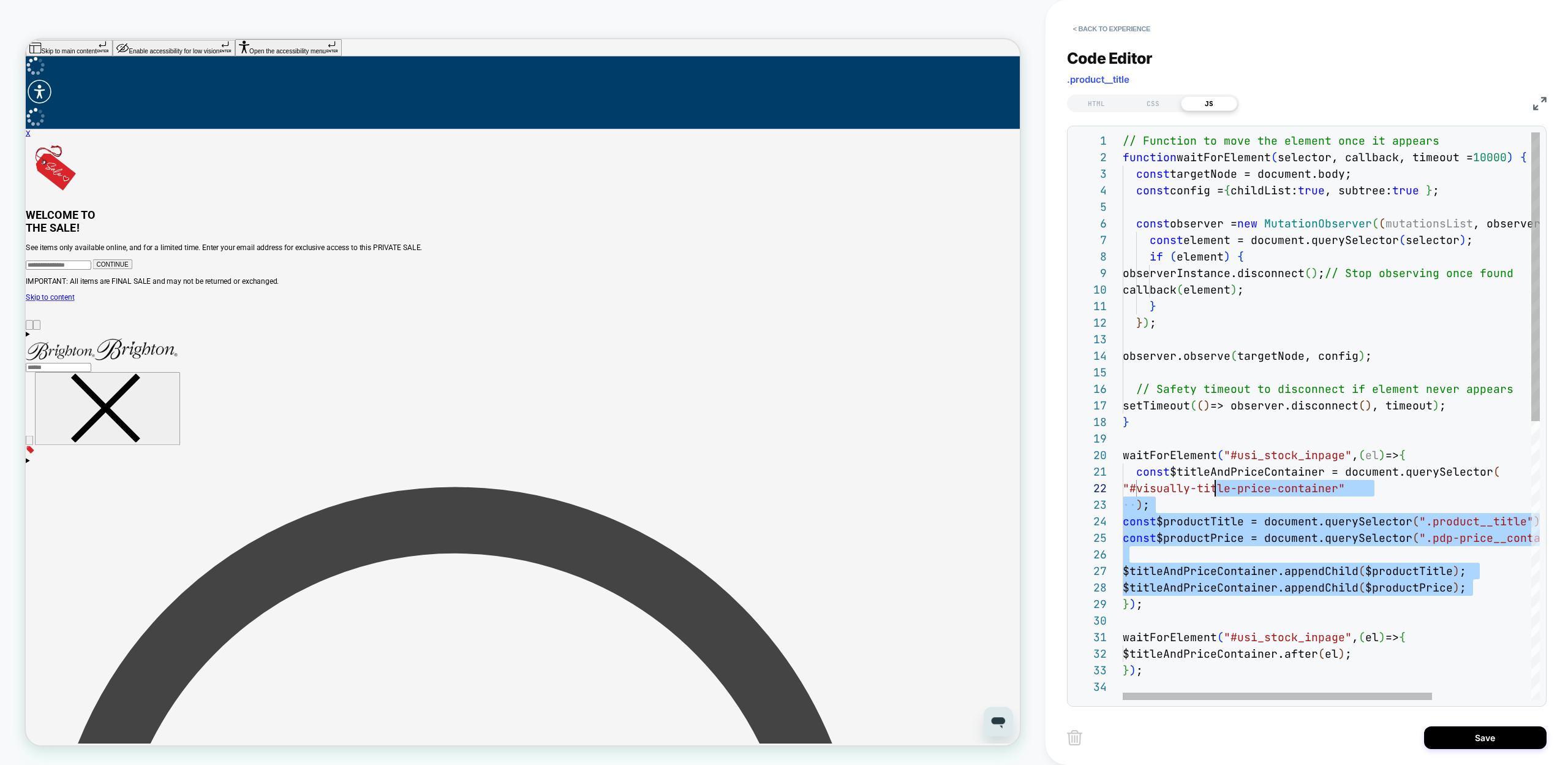
scroll to position [17, 92]
click at [1186, 603] on div "// Function to move the element once it appears function waitForElement ( selec…" at bounding box center [1398, 688] width 551 height 1114
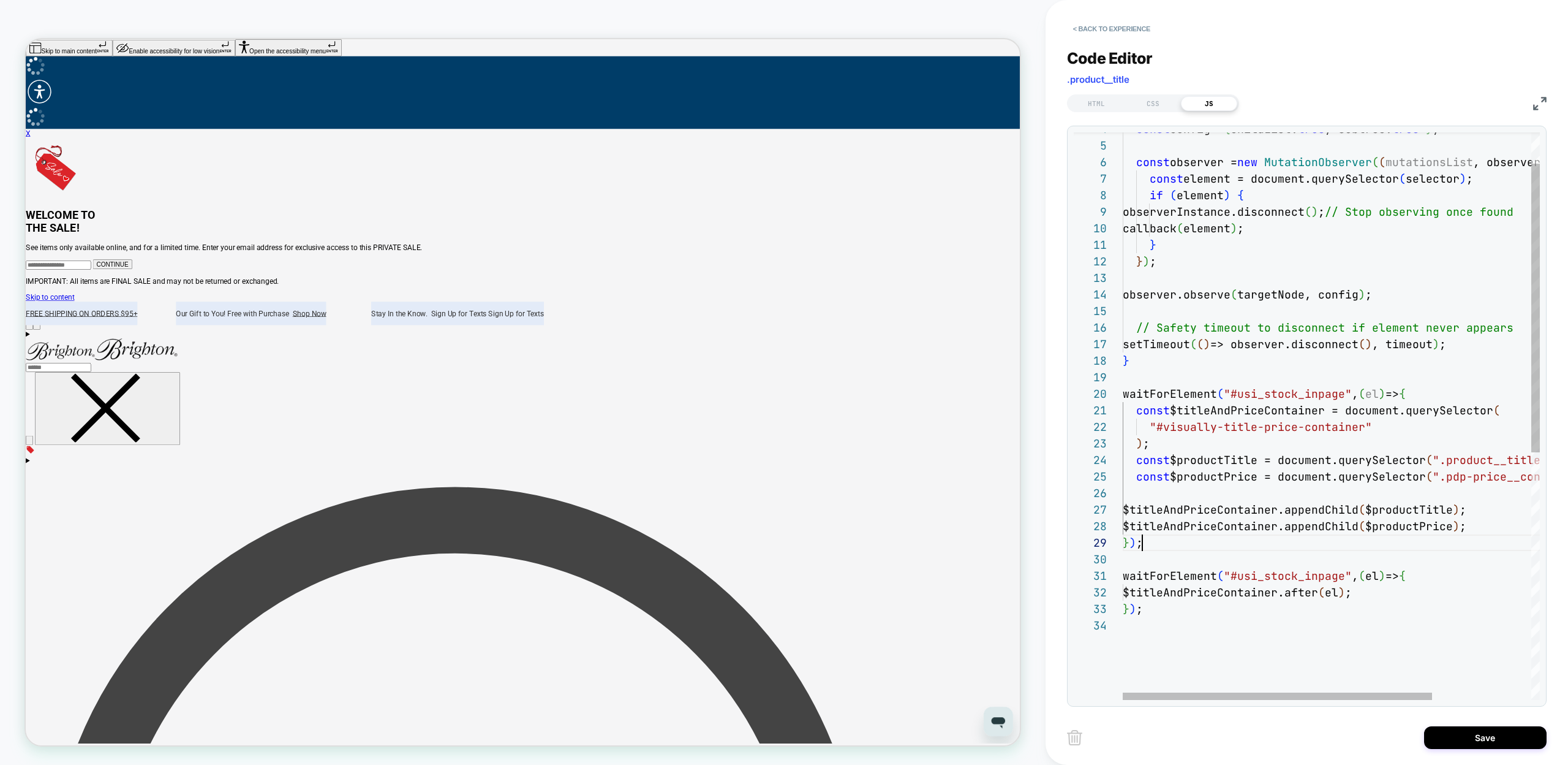
click at [1186, 428] on div "const config = { childList: true , subtree: true } ; const observer = new Mutat…" at bounding box center [1398, 627] width 551 height 1114
click at [1320, 431] on div "const config = { childList: true , subtree: true } ; const observer = new Mutat…" at bounding box center [1398, 627] width 551 height 1114
click at [1241, 393] on div "const config = { childList: true , subtree: true } ; const observer = new Mutat…" at bounding box center [1398, 627] width 551 height 1114
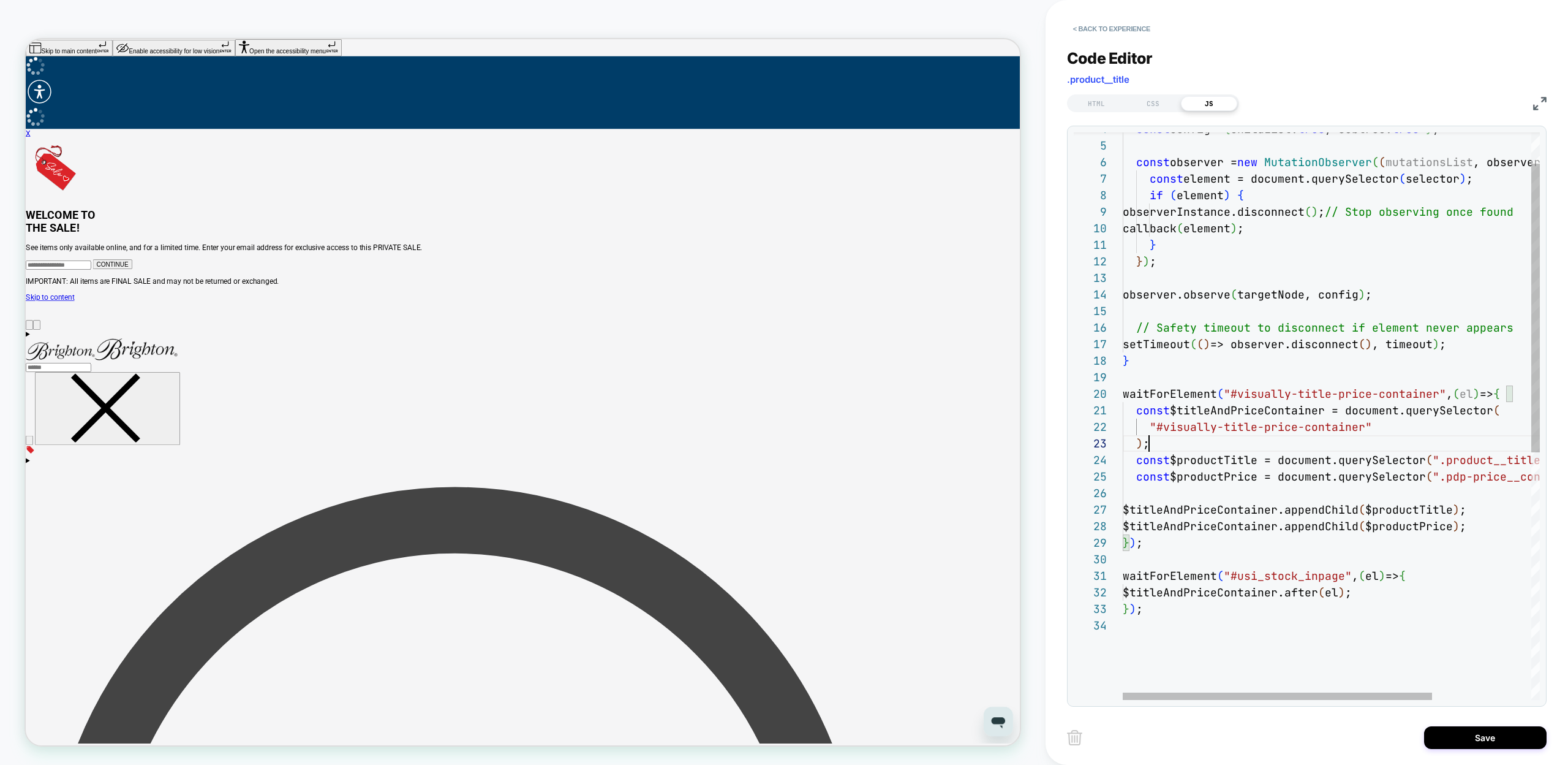
scroll to position [0, 0]
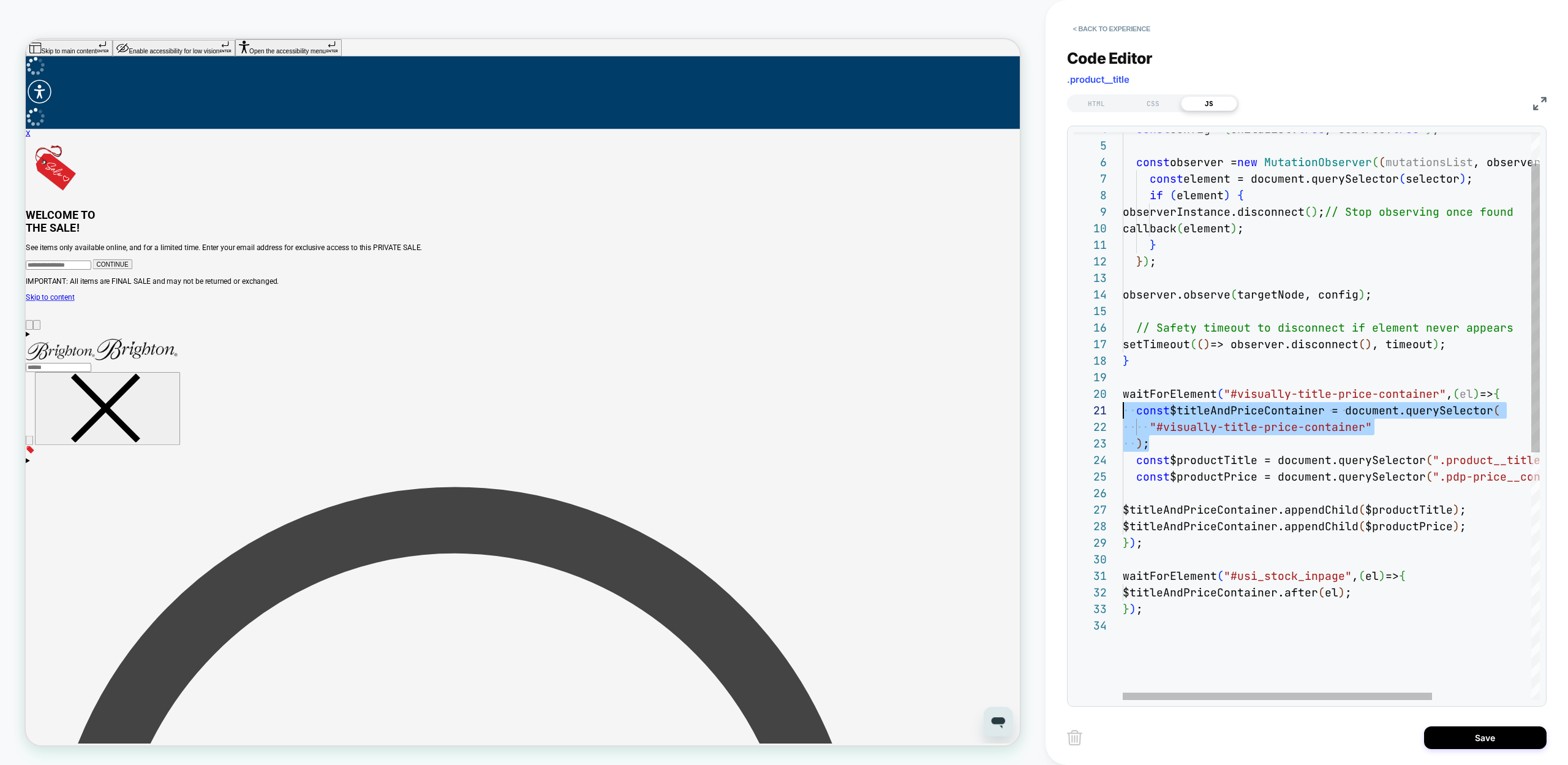
drag, startPoint x: 1162, startPoint y: 440, endPoint x: 1098, endPoint y: 412, distance: 69.9
click at [1123, 412] on div "const config = { childList: true , subtree: true } ; const observer = new Mutat…" at bounding box center [1398, 627] width 551 height 1114
click at [1192, 434] on div "const config = { childList: true , subtree: true } ; const observer = new Mutat…" at bounding box center [1398, 627] width 551 height 1114
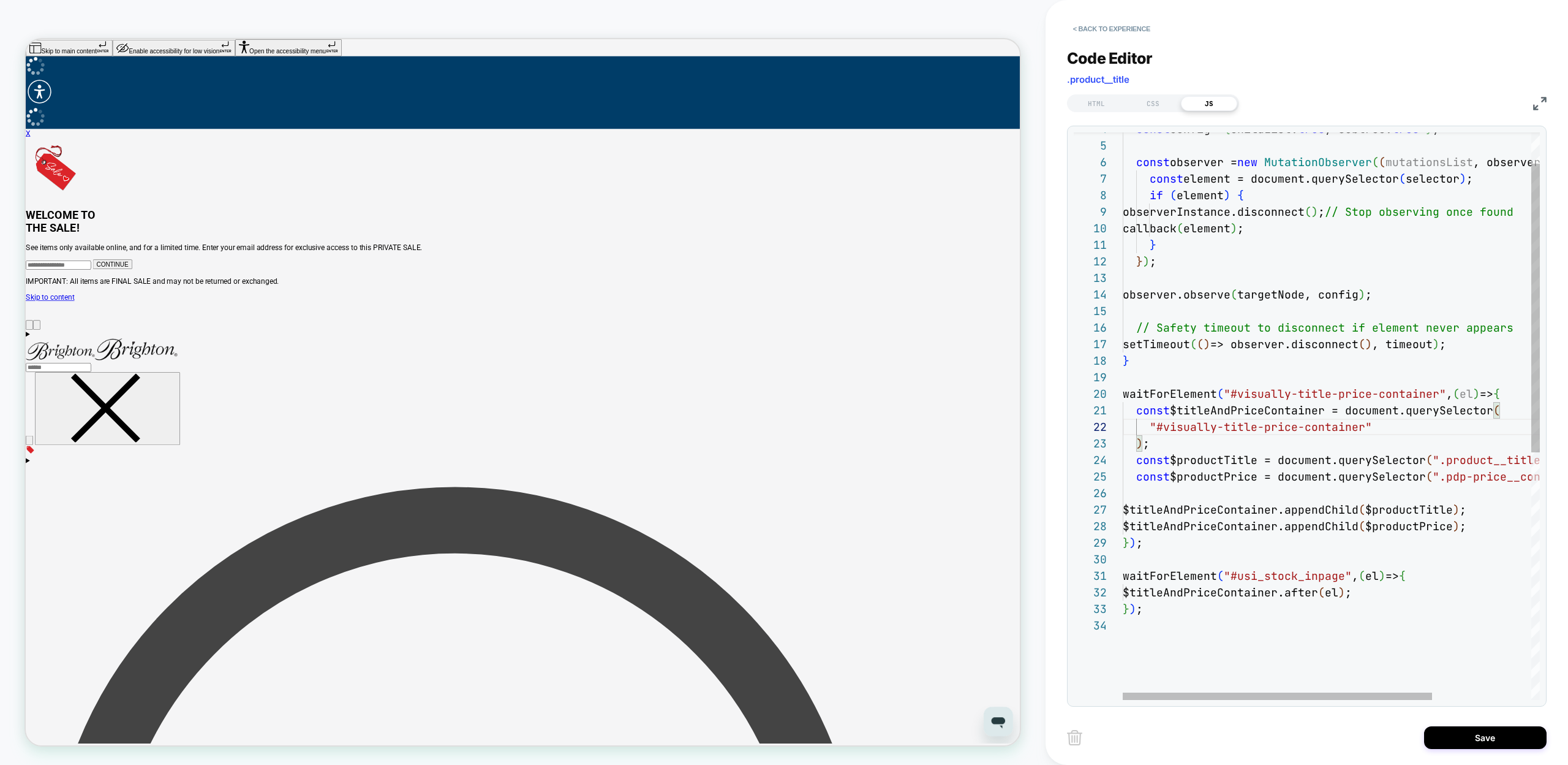
click at [1468, 395] on div "const config = { childList: true , subtree: true } ; const observer = new Mutat…" at bounding box center [1398, 627] width 551 height 1114
click at [1191, 509] on div "const config = { childList: true , subtree: true } ; const observer = new Mutat…" at bounding box center [1398, 627] width 551 height 1114
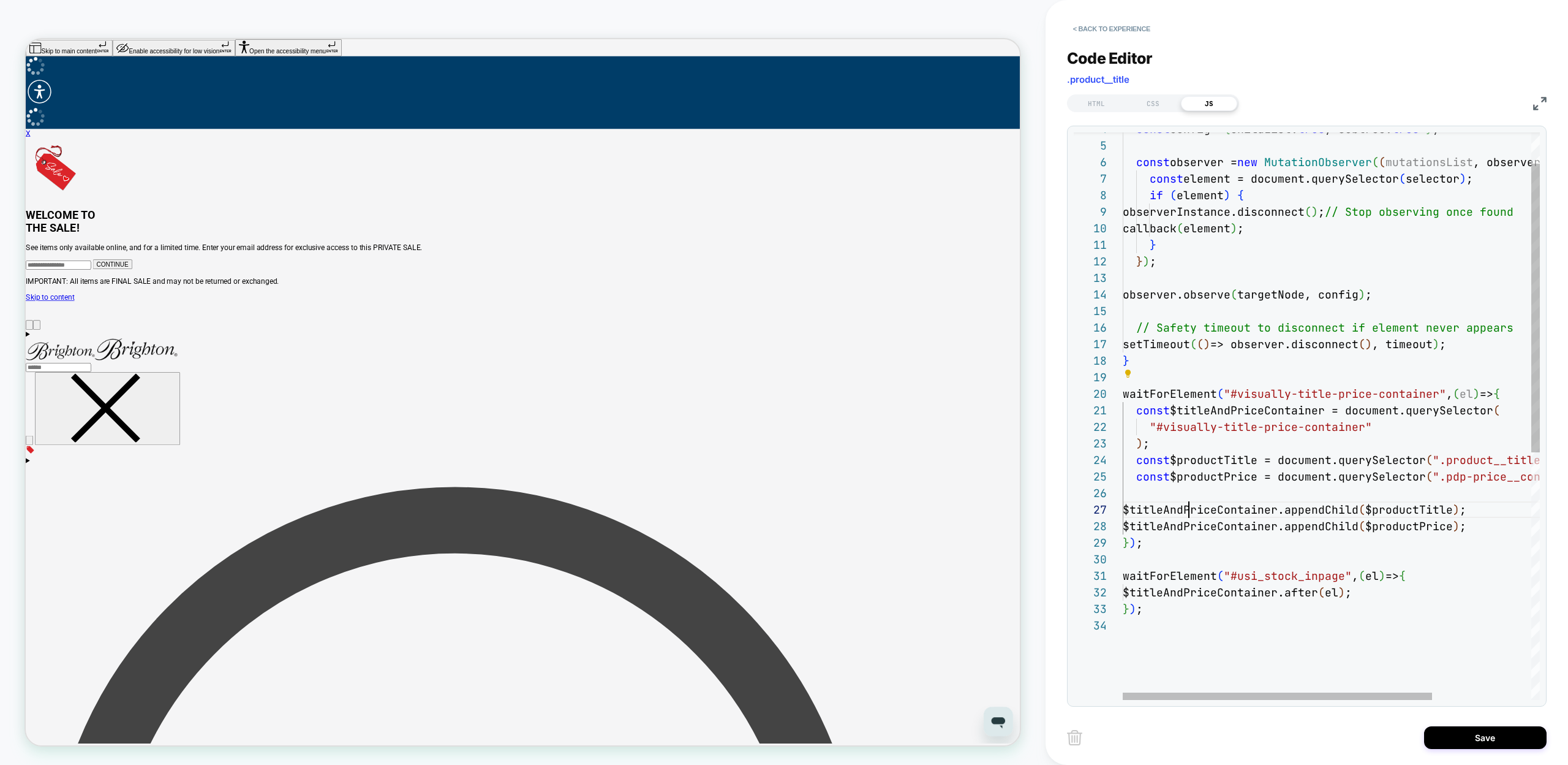
click at [1191, 509] on div "const config = { childList: true , subtree: true } ; const observer = new Mutat…" at bounding box center [1398, 627] width 551 height 1114
click at [1371, 529] on div "const config = { childList: true , subtree: true } ; const observer = new Mutat…" at bounding box center [1398, 627] width 551 height 1114
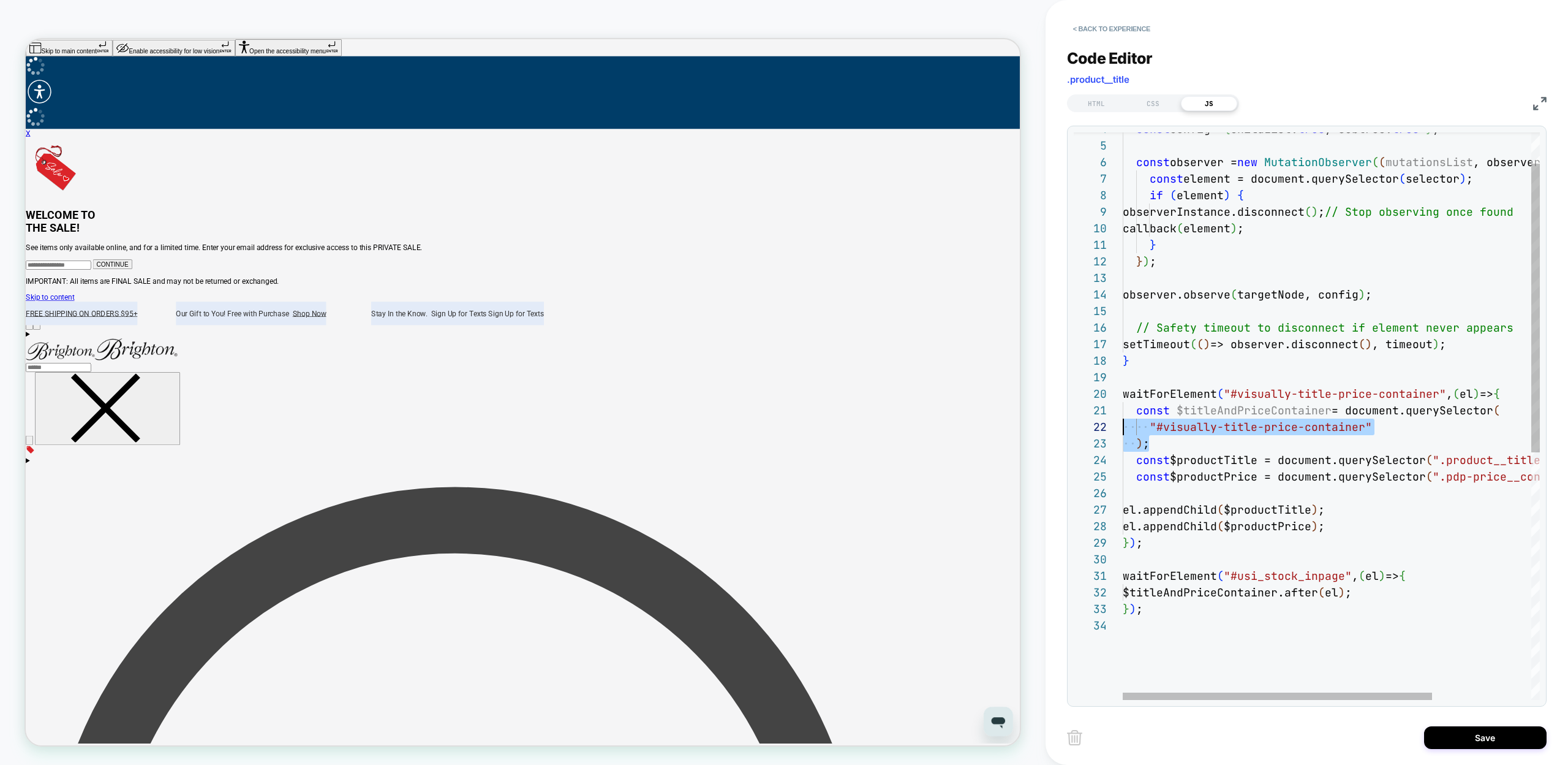
scroll to position [0, 0]
drag, startPoint x: 1156, startPoint y: 446, endPoint x: 1074, endPoint y: 415, distance: 87.7
click at [1123, 415] on div "const config = { childList: true , subtree: true } ; const observer = new Mutat…" at bounding box center [1398, 627] width 551 height 1114
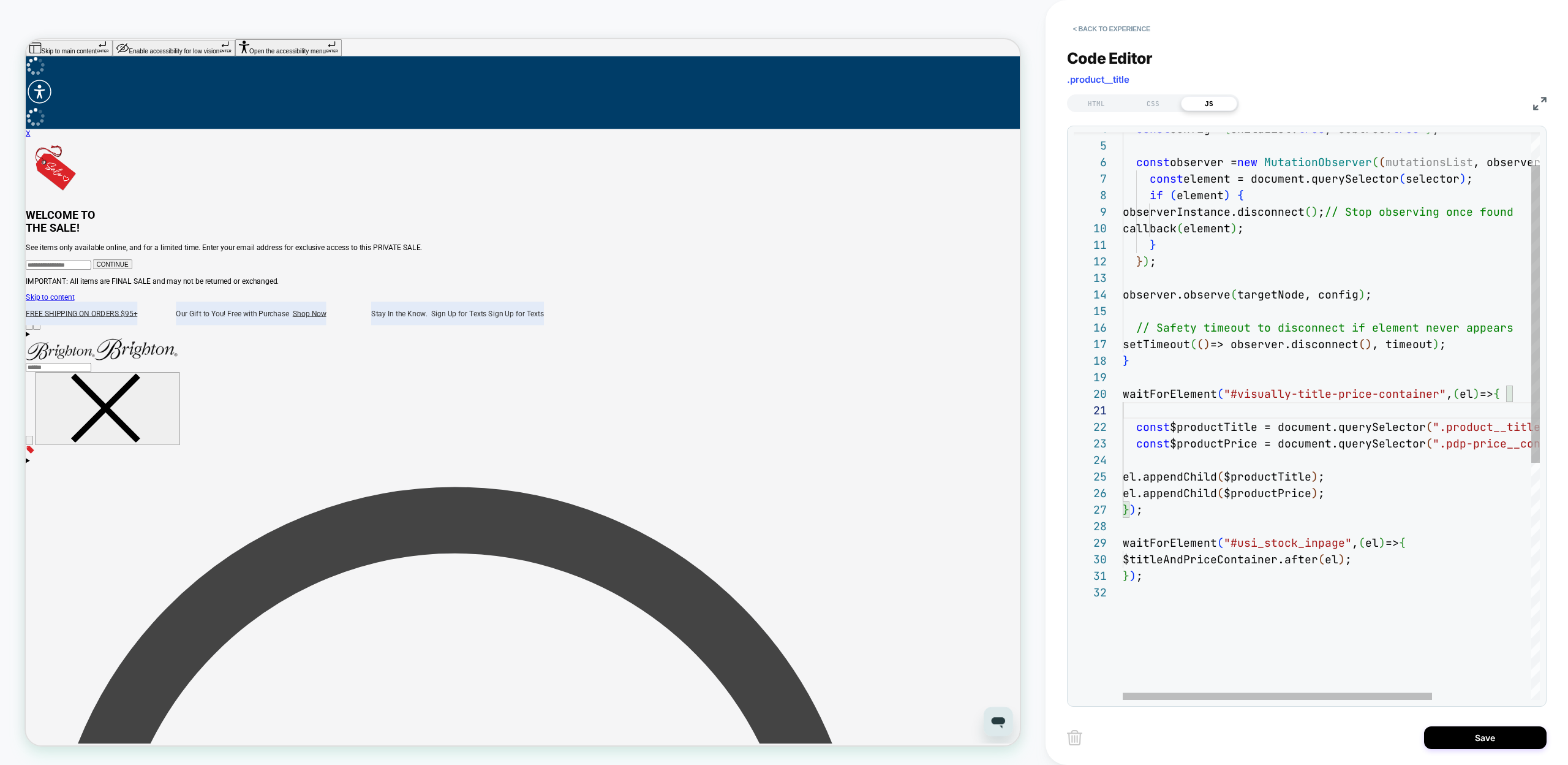
scroll to position [149, 390]
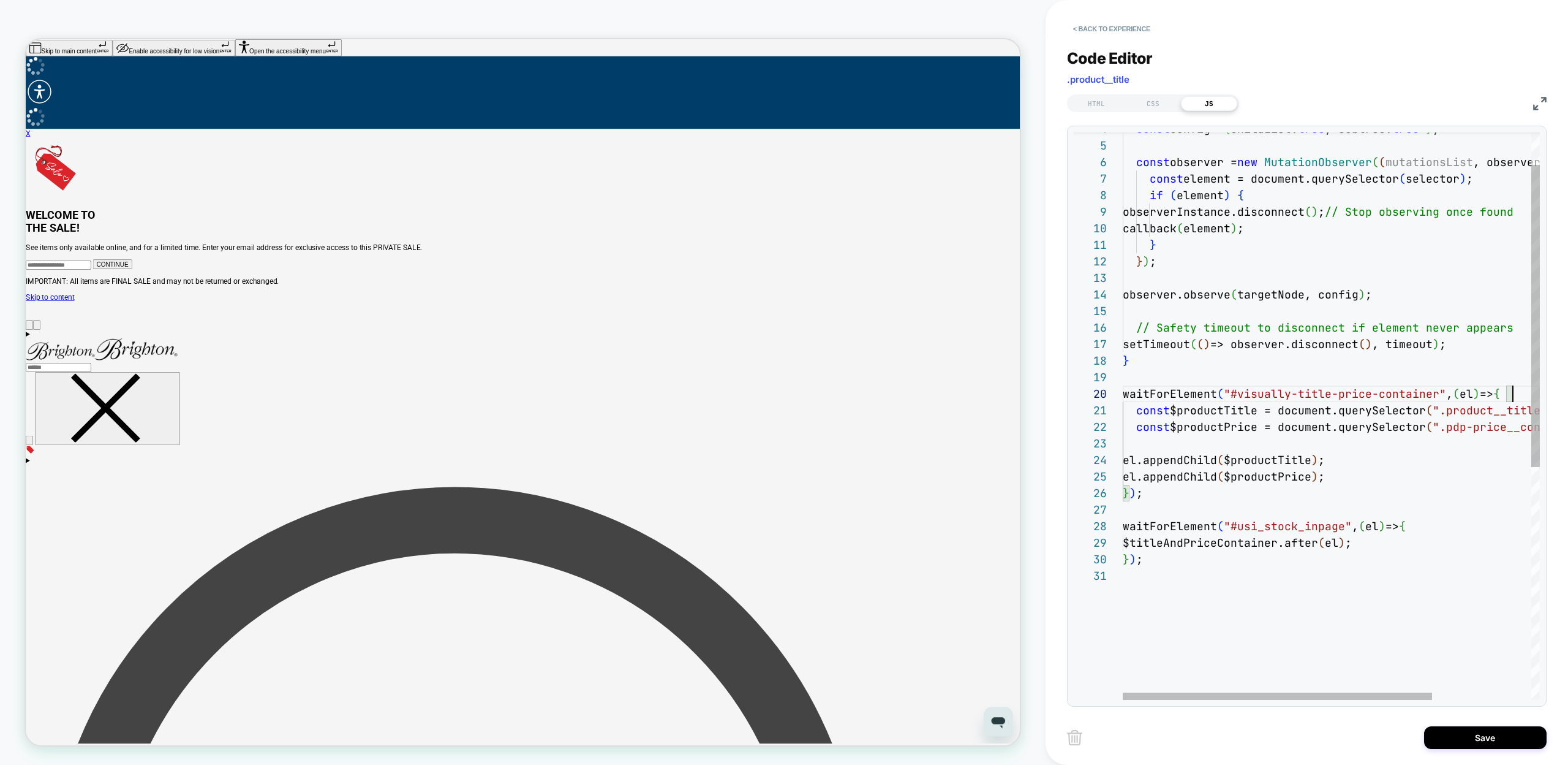
click at [1437, 533] on div "const config = { childList: true , subtree: true } ; const observer = new Mutat…" at bounding box center [1398, 603] width 551 height 1064
click at [1149, 545] on div "const config = { childList: true , subtree: true } ; const observer = new Mutat…" at bounding box center [1398, 627] width 551 height 1114
click at [1181, 664] on div "const config = { childList: true , subtree: true } ; const observer = new Mutat…" at bounding box center [1398, 627] width 551 height 1114
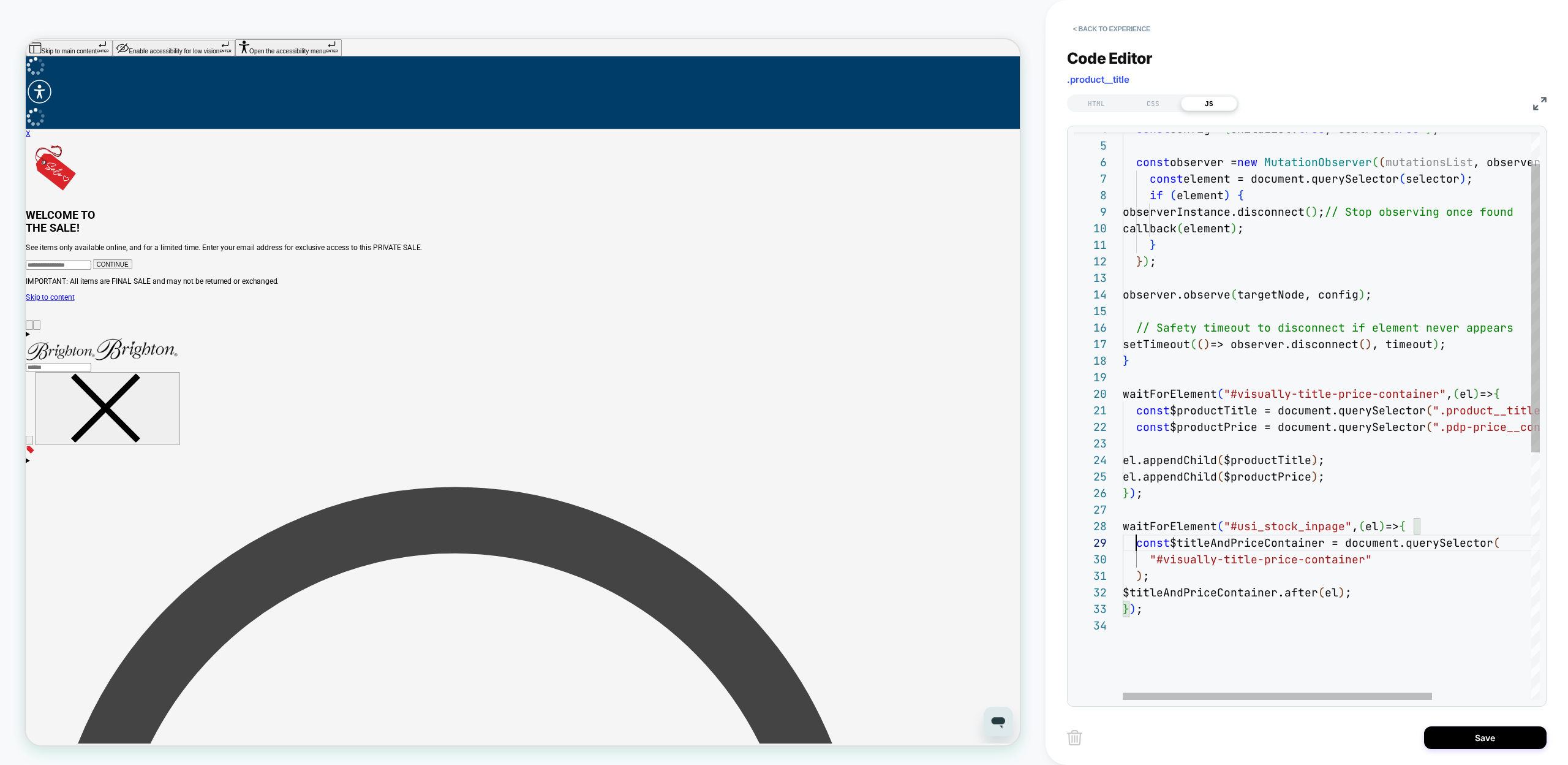
scroll to position [0, 0]
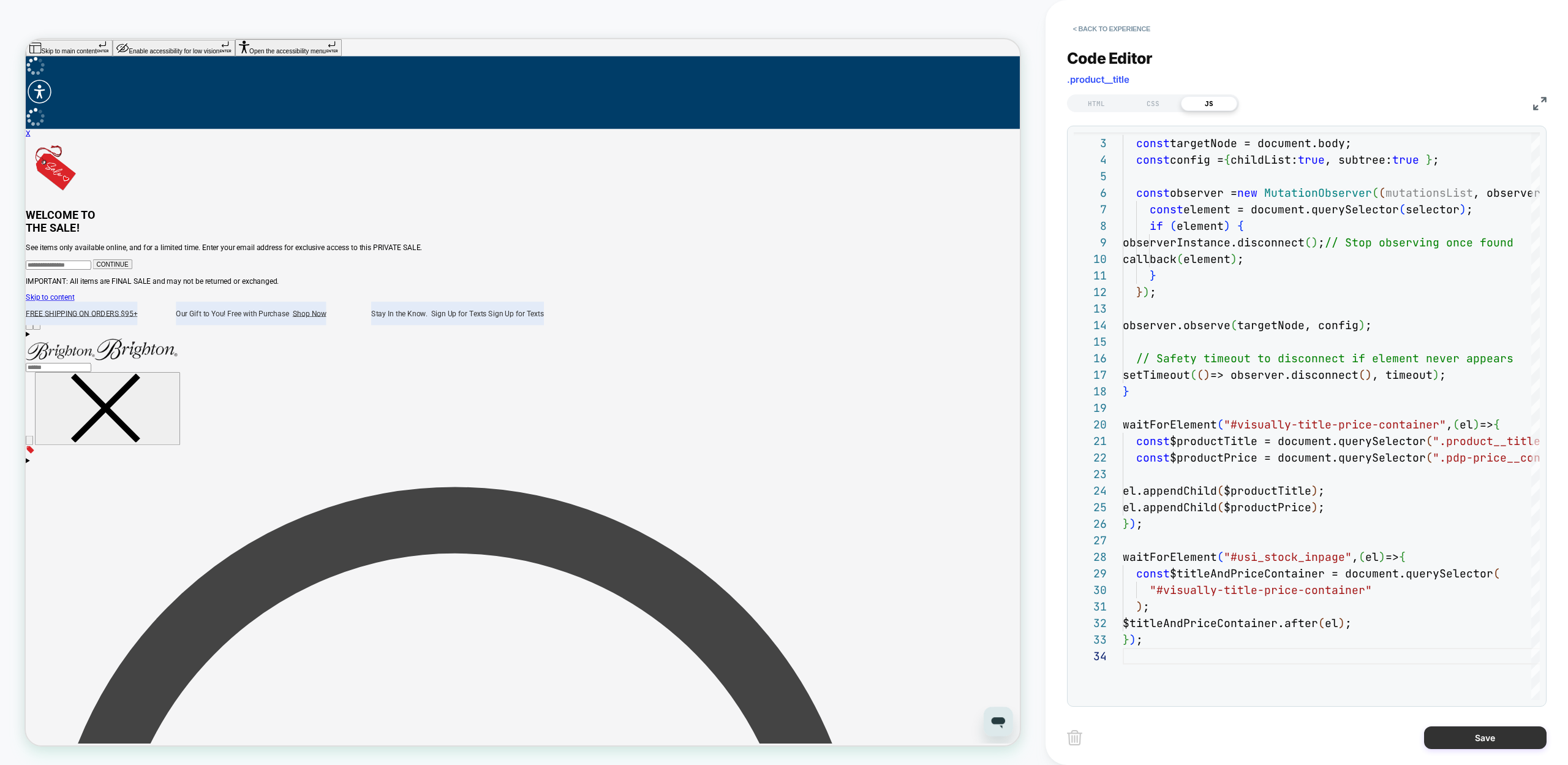
type textarea "**********"
click at [1466, 740] on button "Save" at bounding box center [1486, 737] width 123 height 22
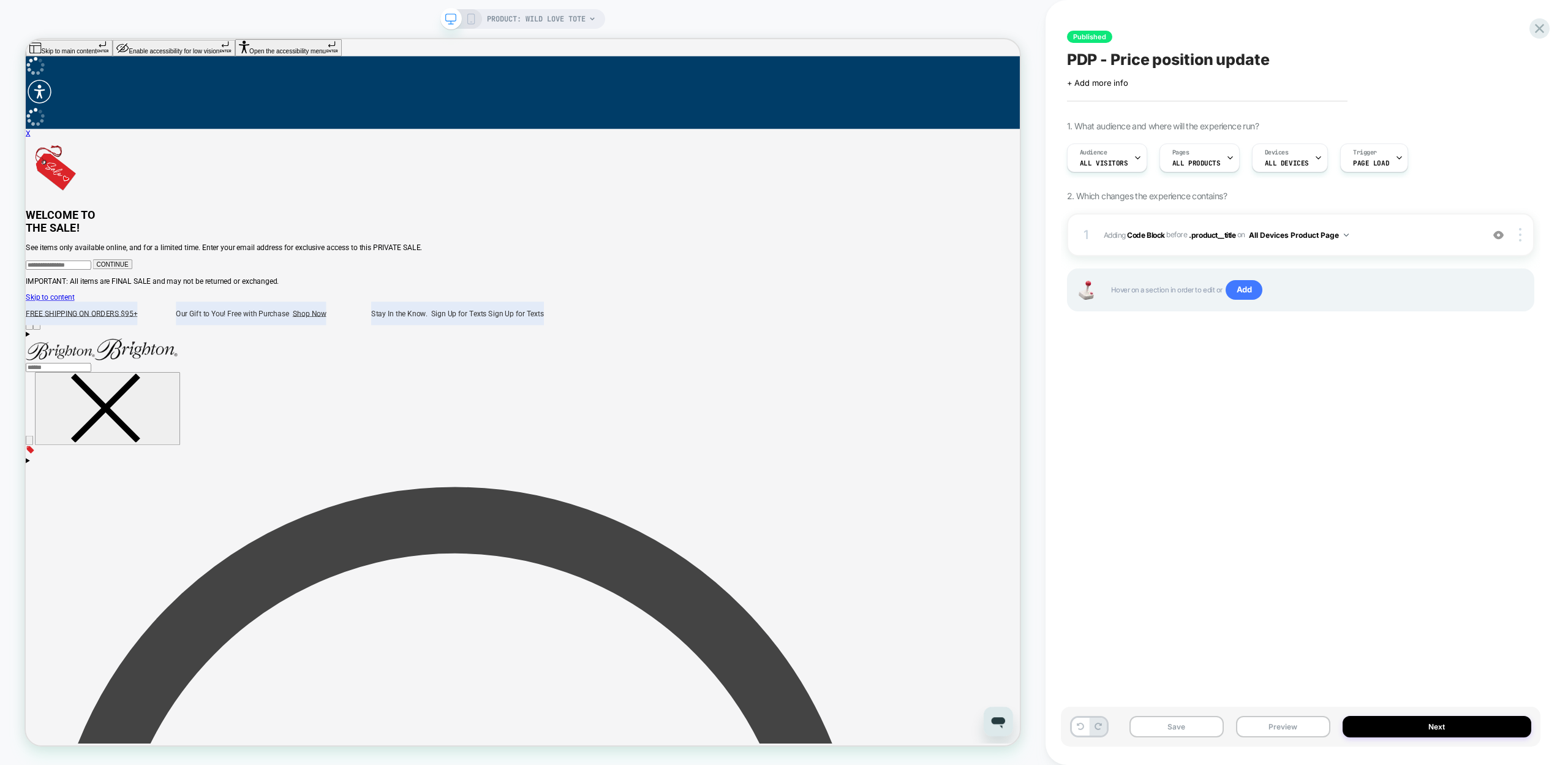
click at [1291, 517] on div "Published PDP - Price position update Click to edit experience details + Add mo…" at bounding box center [1300, 382] width 480 height 740
click at [1276, 725] on button "Preview" at bounding box center [1283, 727] width 95 height 22
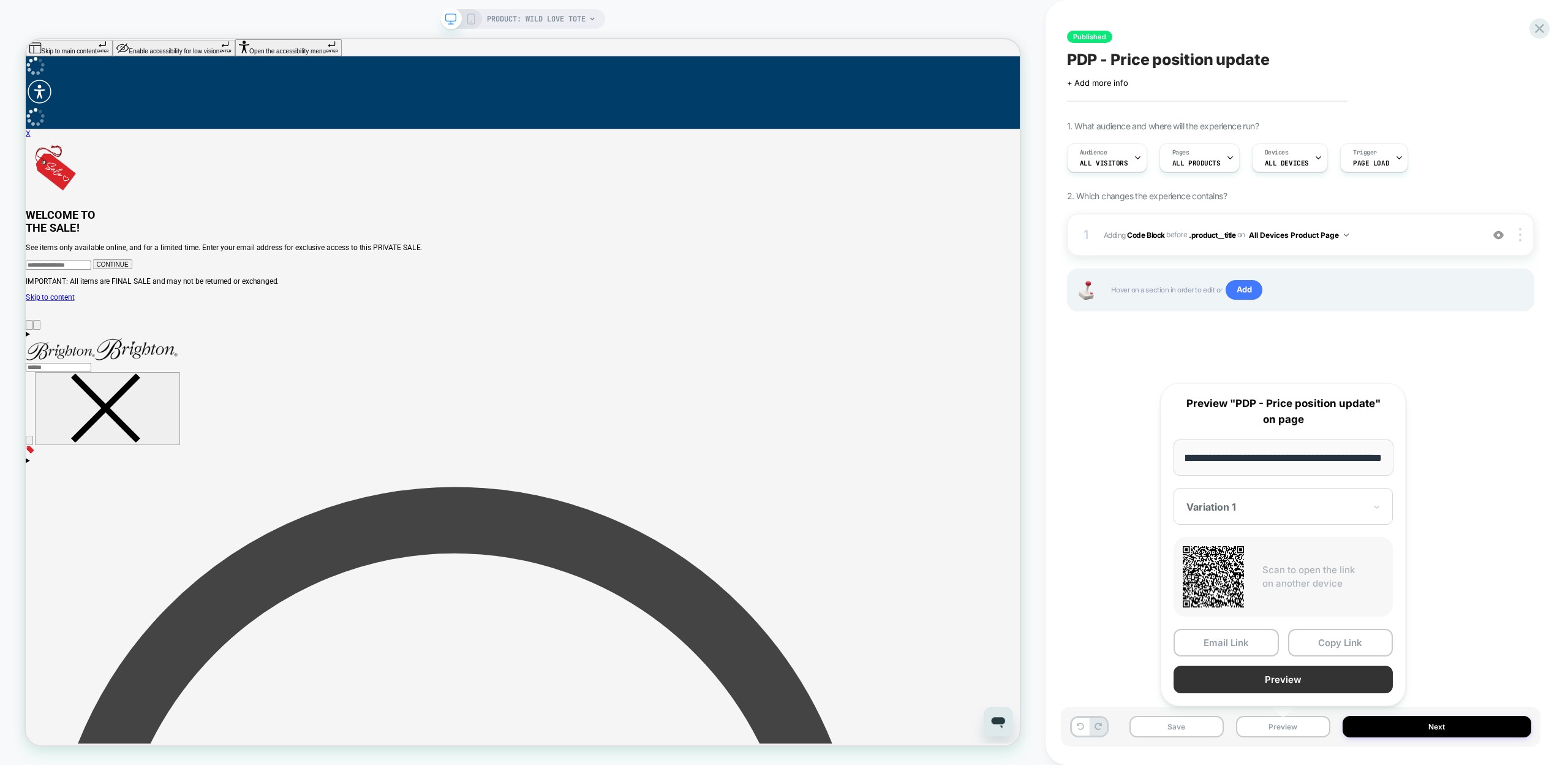
click at [1277, 678] on button "Preview" at bounding box center [1284, 679] width 219 height 27
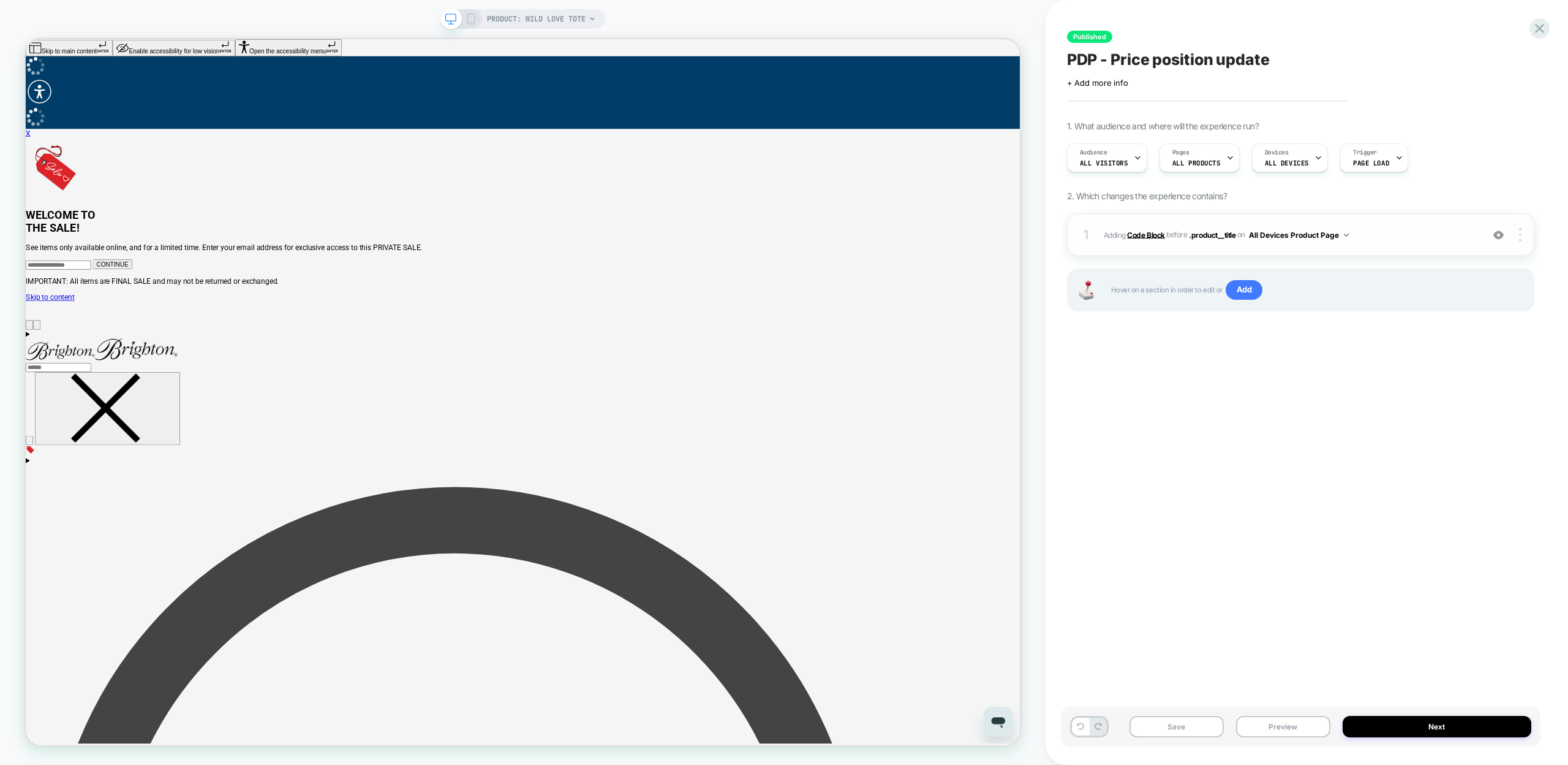
click at [1152, 233] on b "Code Block" at bounding box center [1146, 234] width 38 height 9
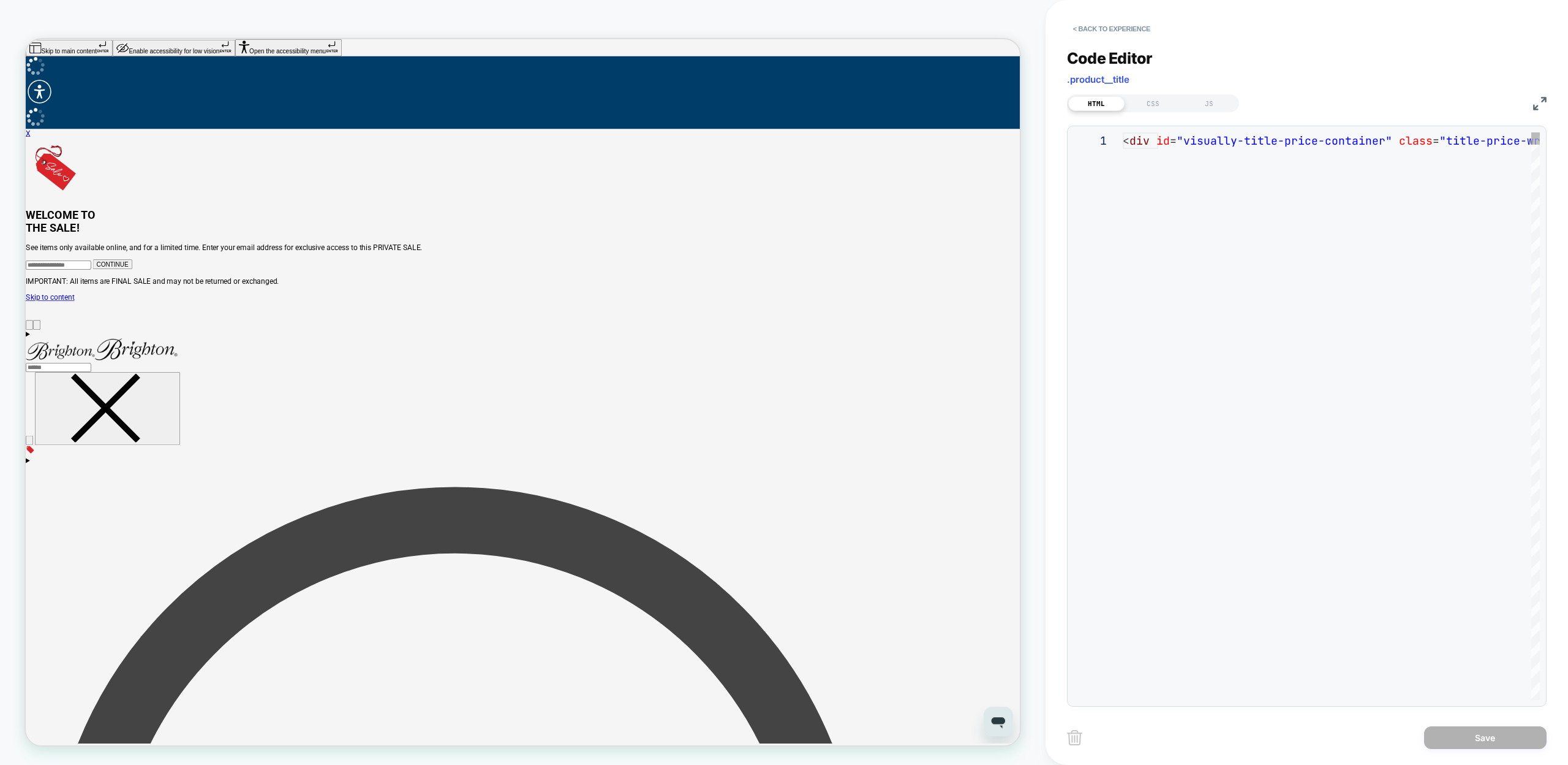
scroll to position [17, 0]
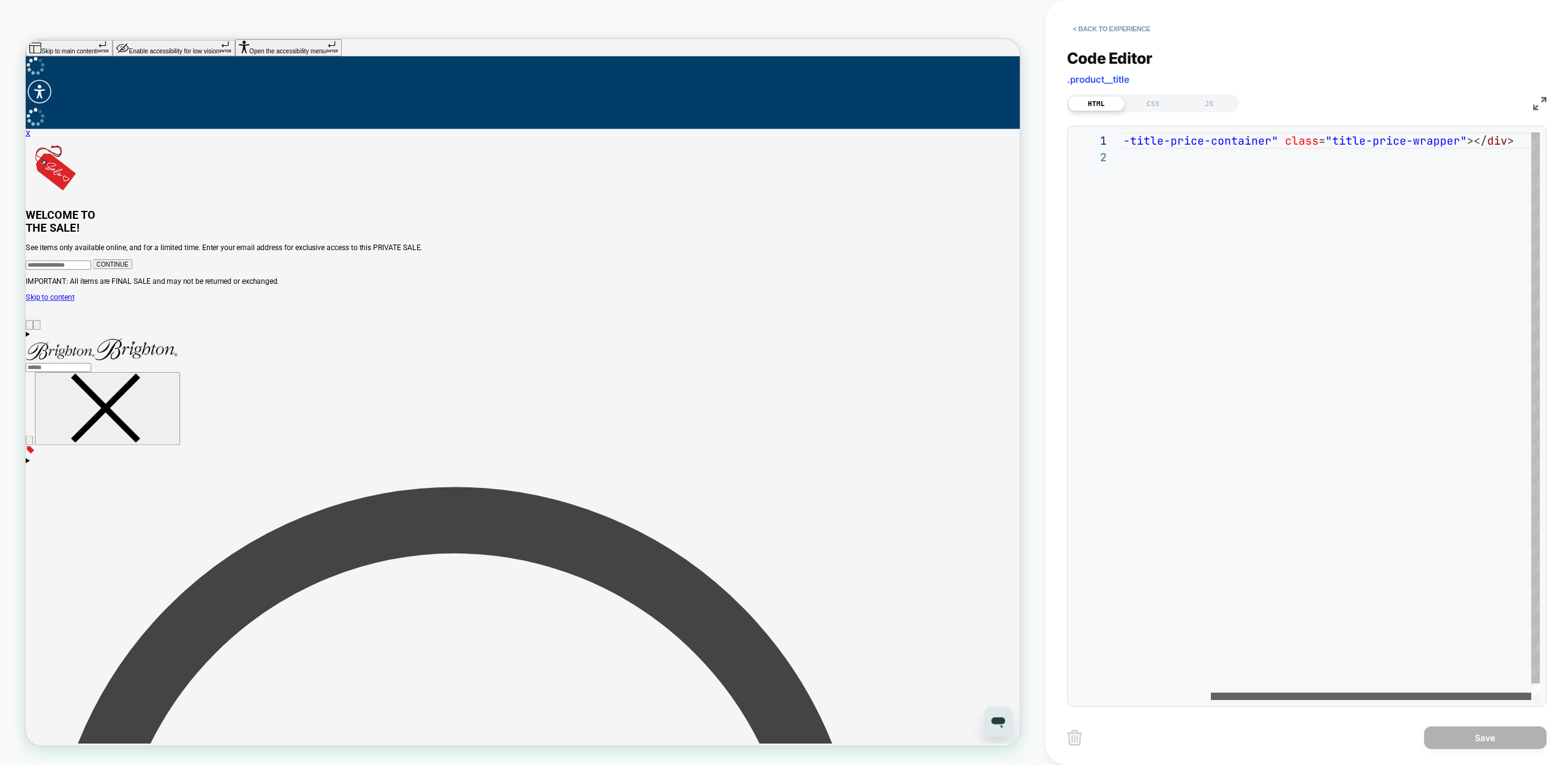
click at [1489, 692] on div at bounding box center [1371, 696] width 320 height 7
click at [1464, 144] on div "< div id = "visually-title-price-container" class = "title-price-wrapper" ></ d…" at bounding box center [1274, 424] width 531 height 584
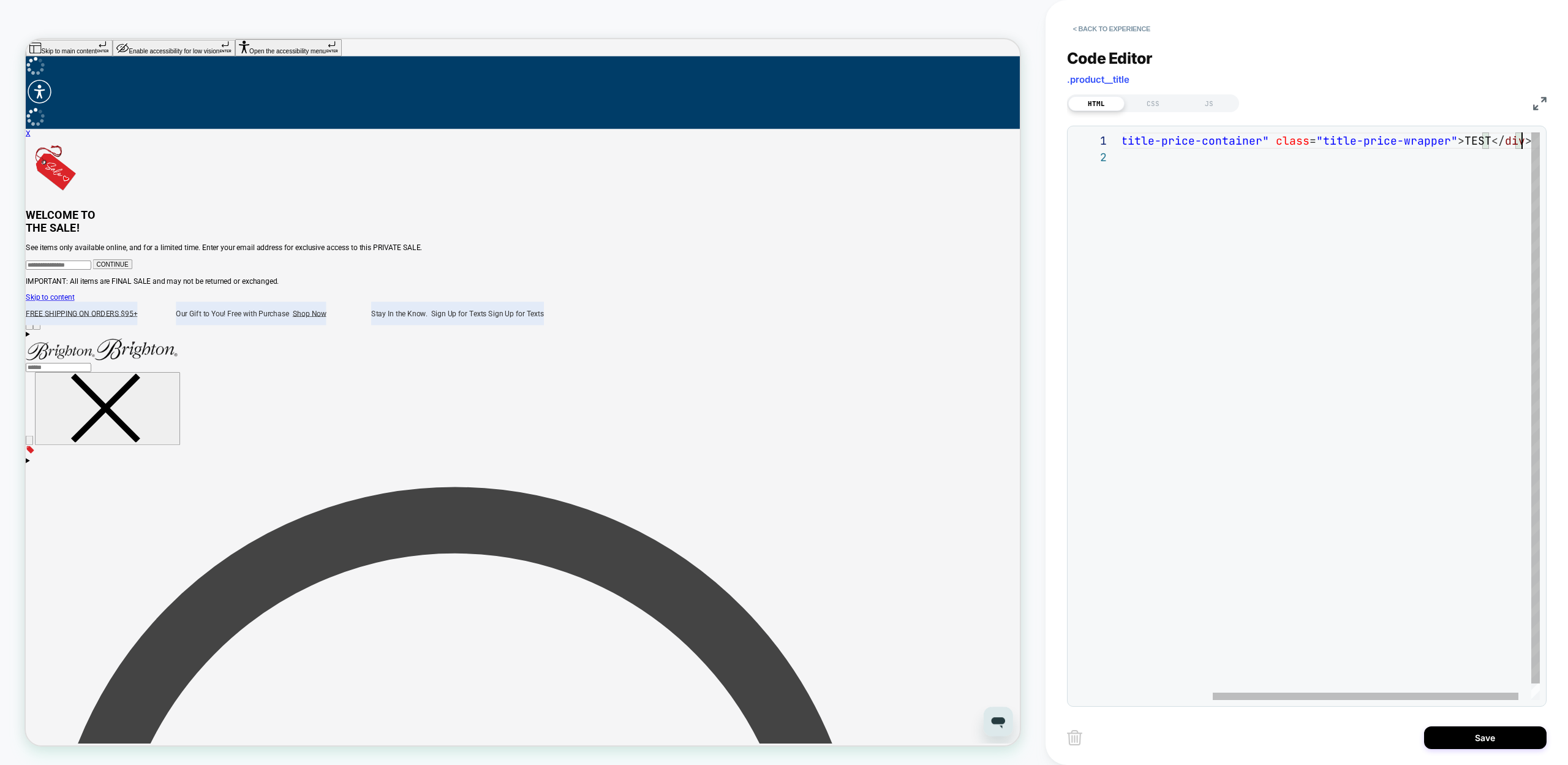
scroll to position [0, 522]
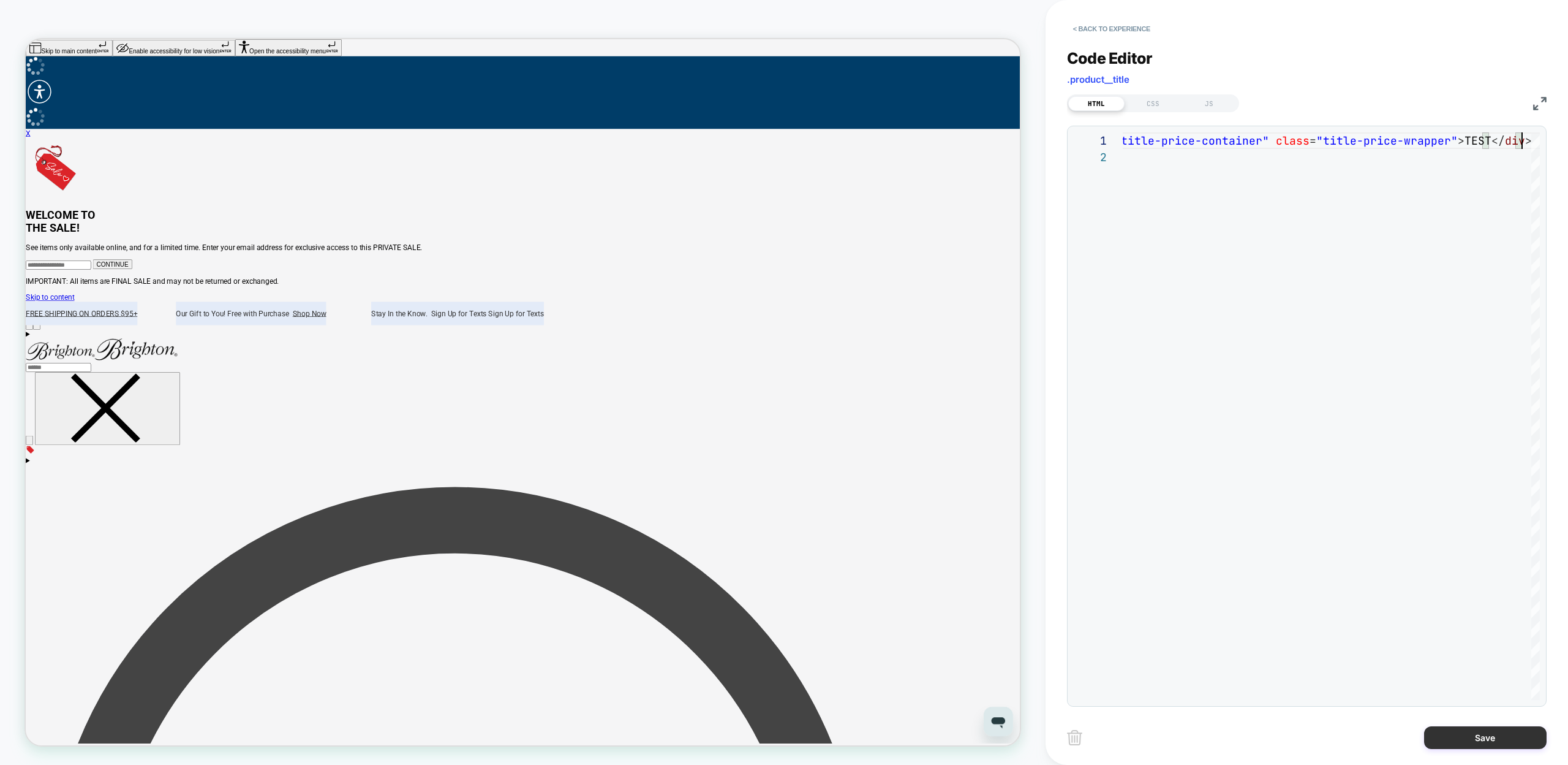
type textarea "**********"
click at [1449, 738] on button "Save" at bounding box center [1486, 737] width 123 height 22
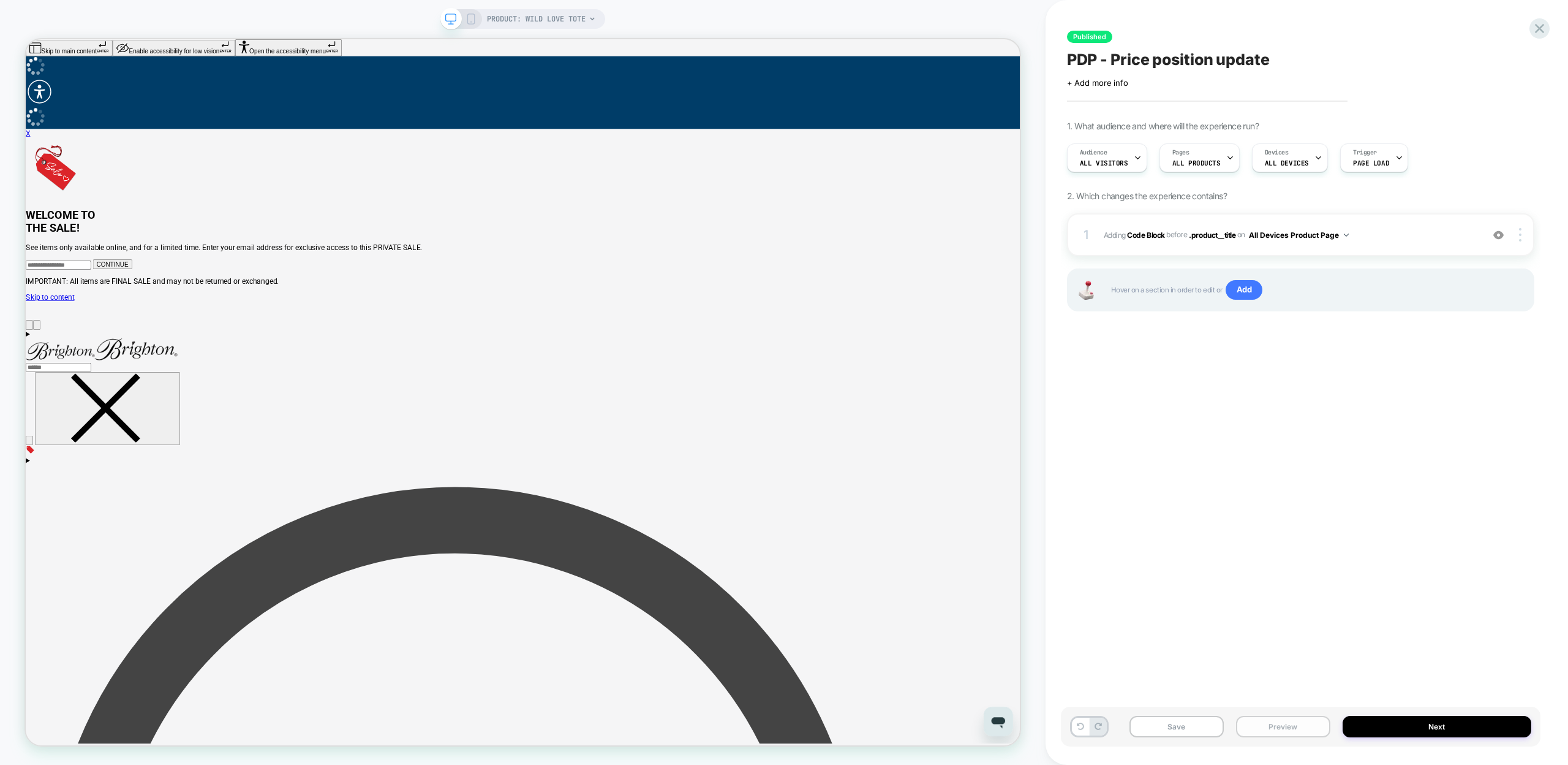
click at [1296, 724] on button "Preview" at bounding box center [1283, 727] width 95 height 22
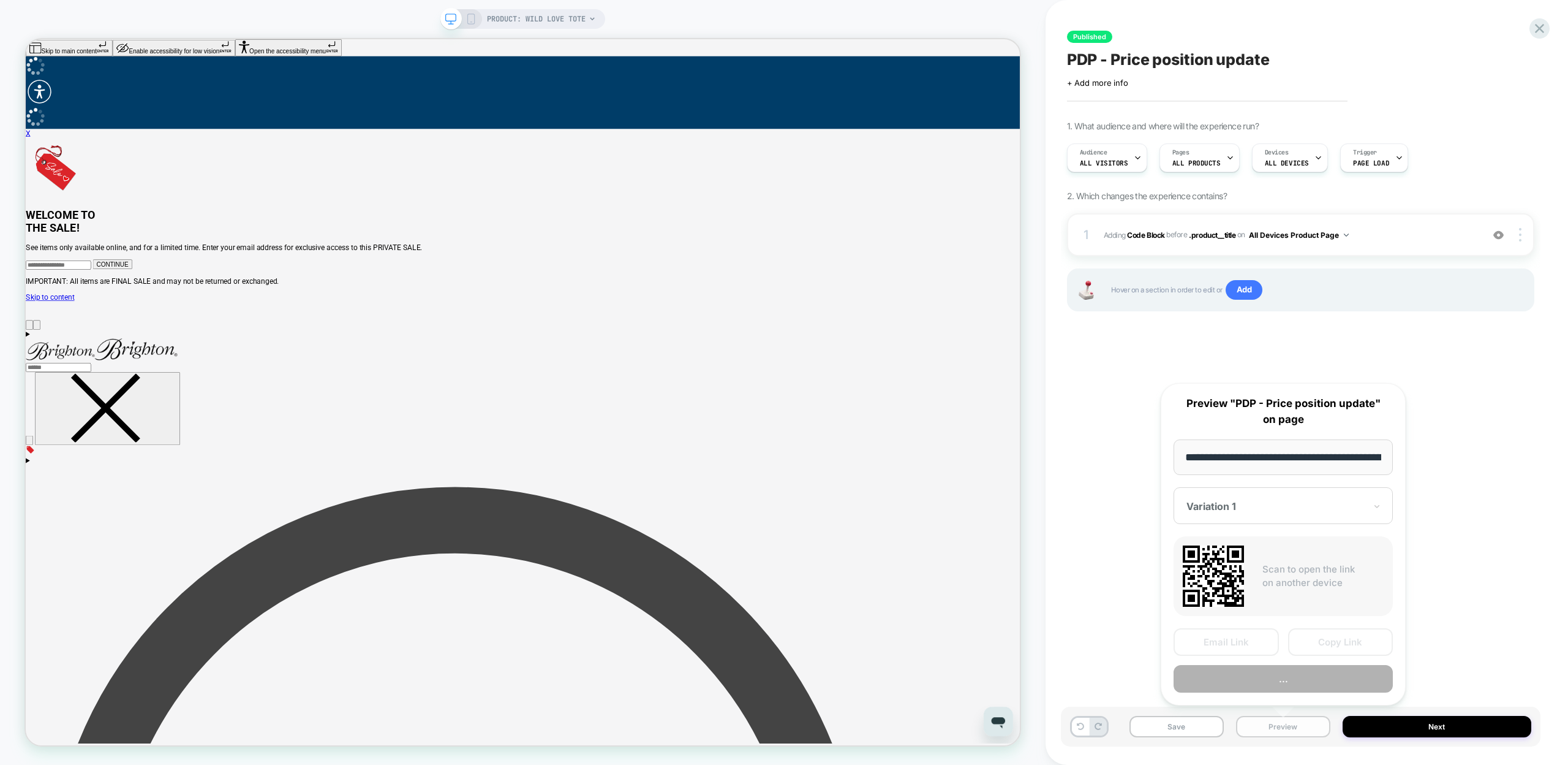
scroll to position [0, 142]
click at [1269, 676] on button "Preview" at bounding box center [1284, 679] width 219 height 27
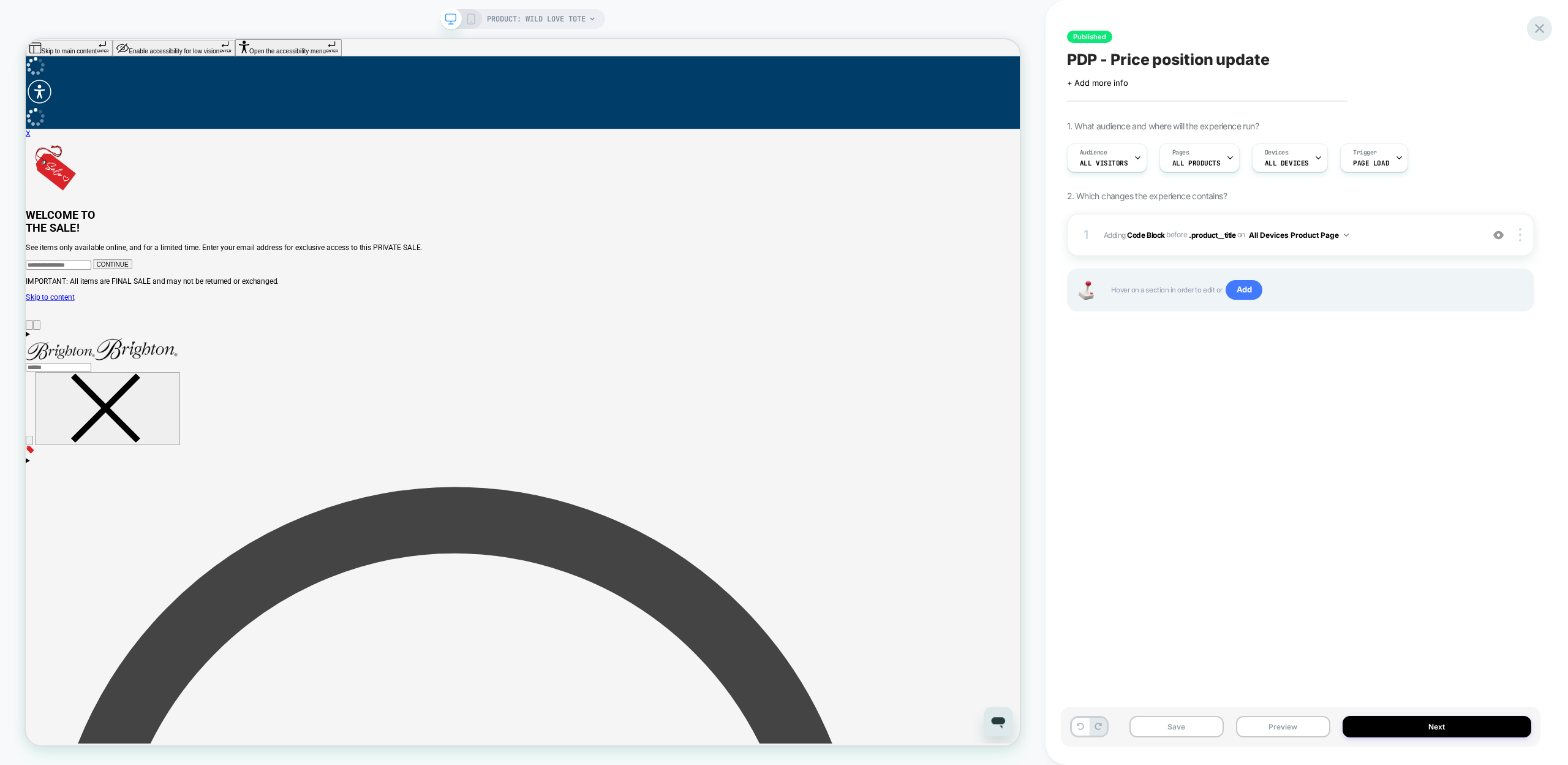
click at [1535, 25] on icon at bounding box center [1539, 28] width 17 height 17
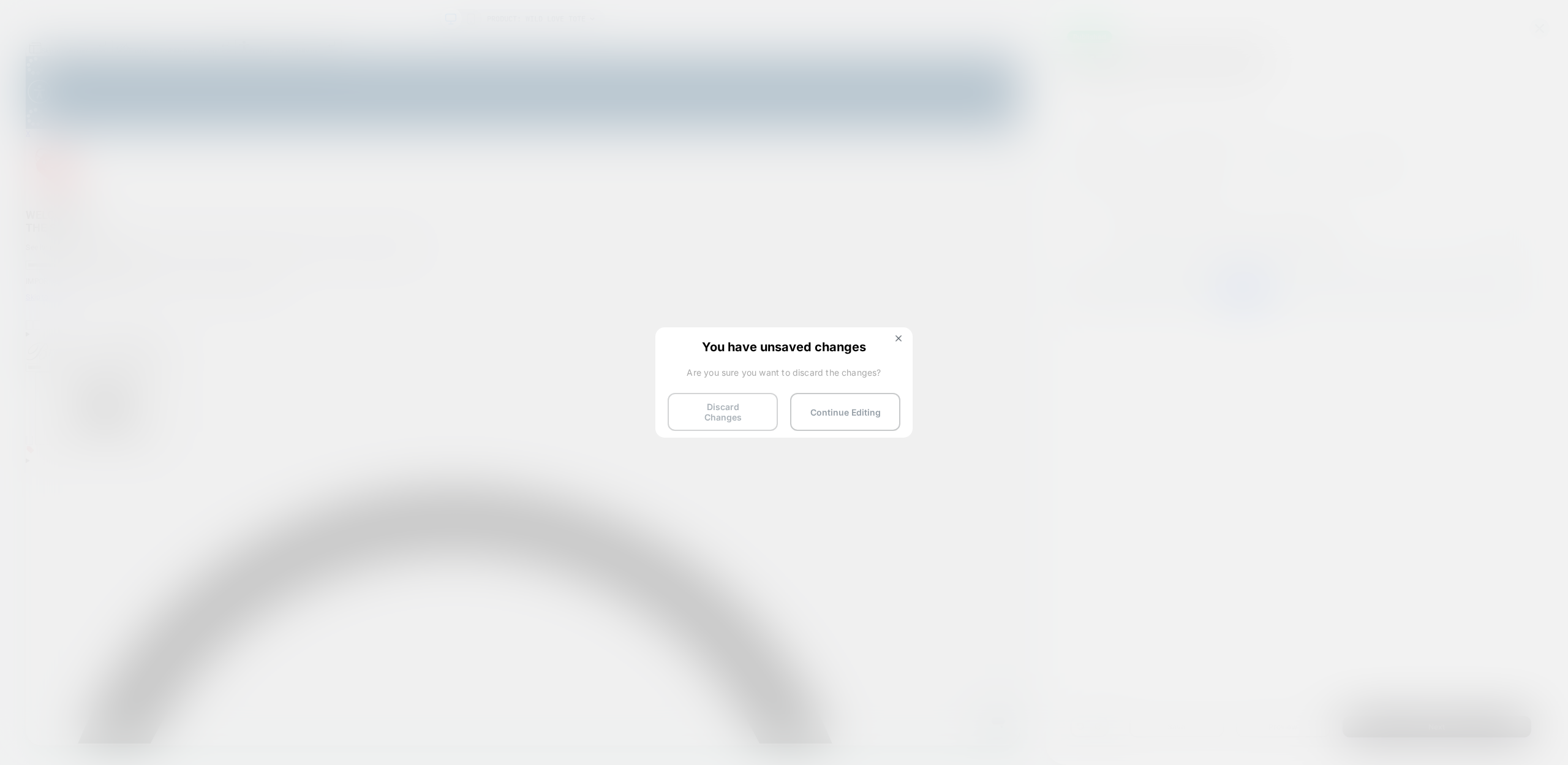
click at [704, 416] on button "Discard Changes" at bounding box center [722, 411] width 110 height 38
